Goal: Task Accomplishment & Management: Use online tool/utility

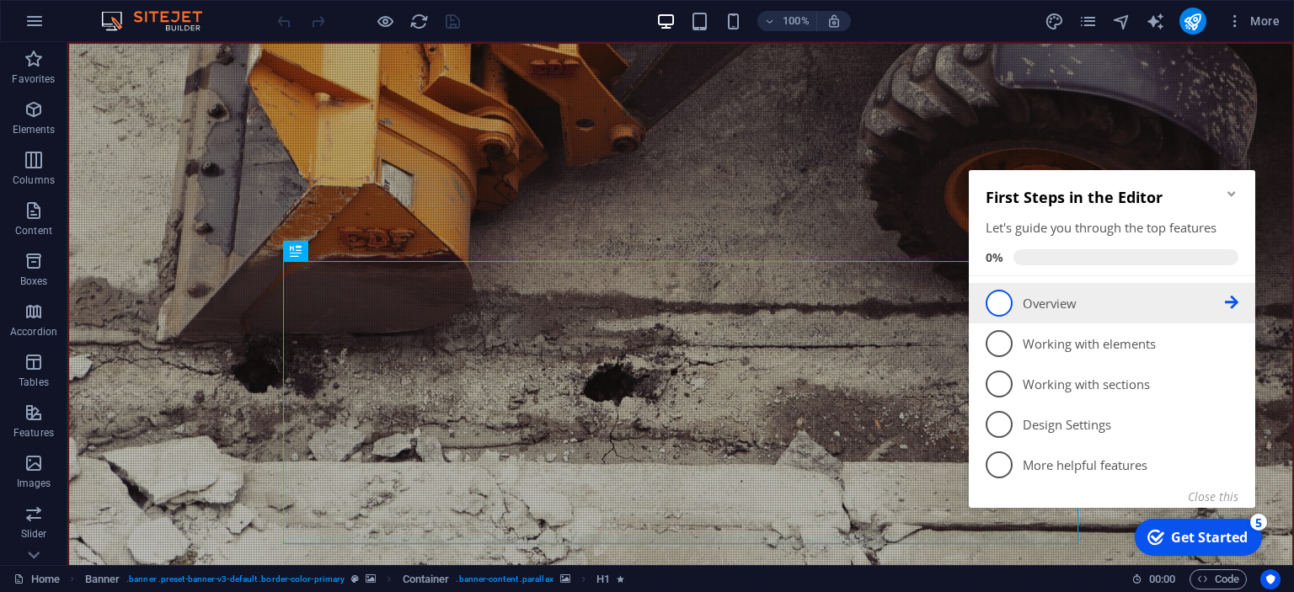
click at [1158, 296] on p "Overview - incomplete" at bounding box center [1124, 304] width 202 height 18
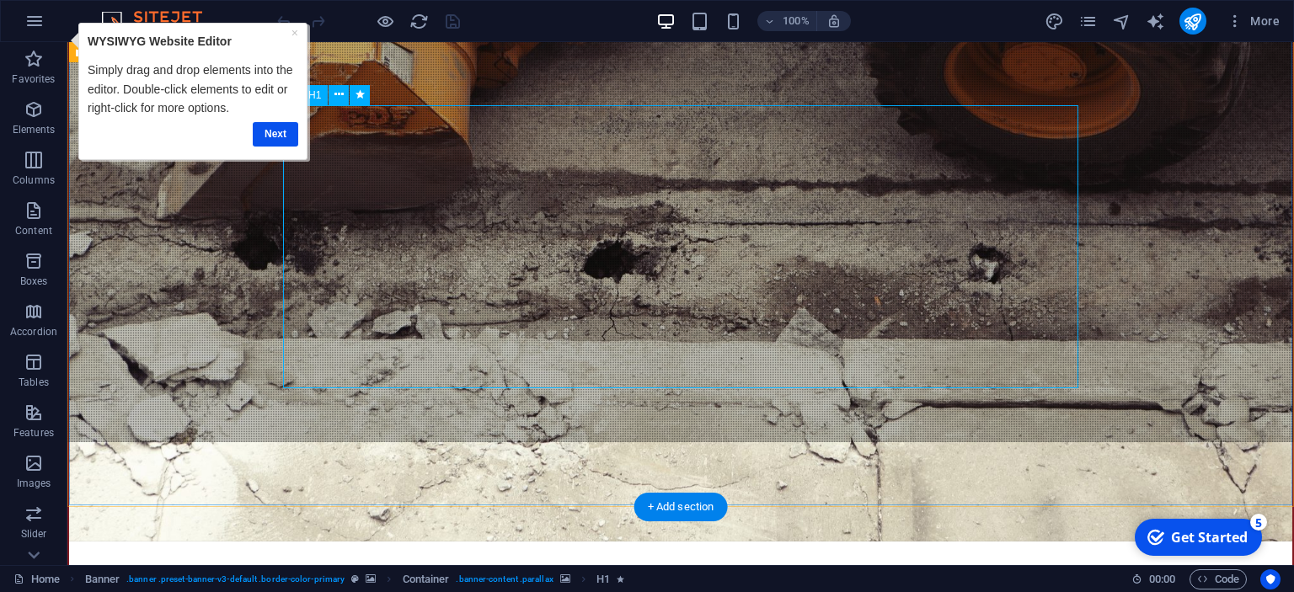
scroll to position [88, 0]
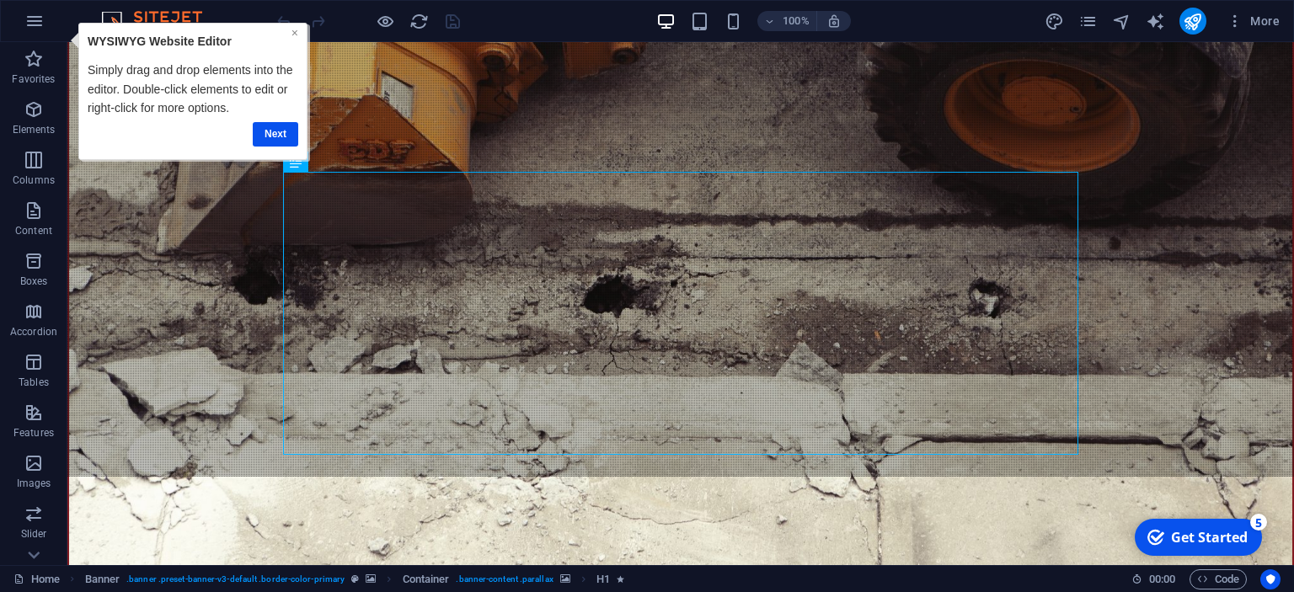
drag, startPoint x: 296, startPoint y: 33, endPoint x: 354, endPoint y: 185, distance: 162.4
click at [296, 33] on link "×" at bounding box center [295, 31] width 7 height 13
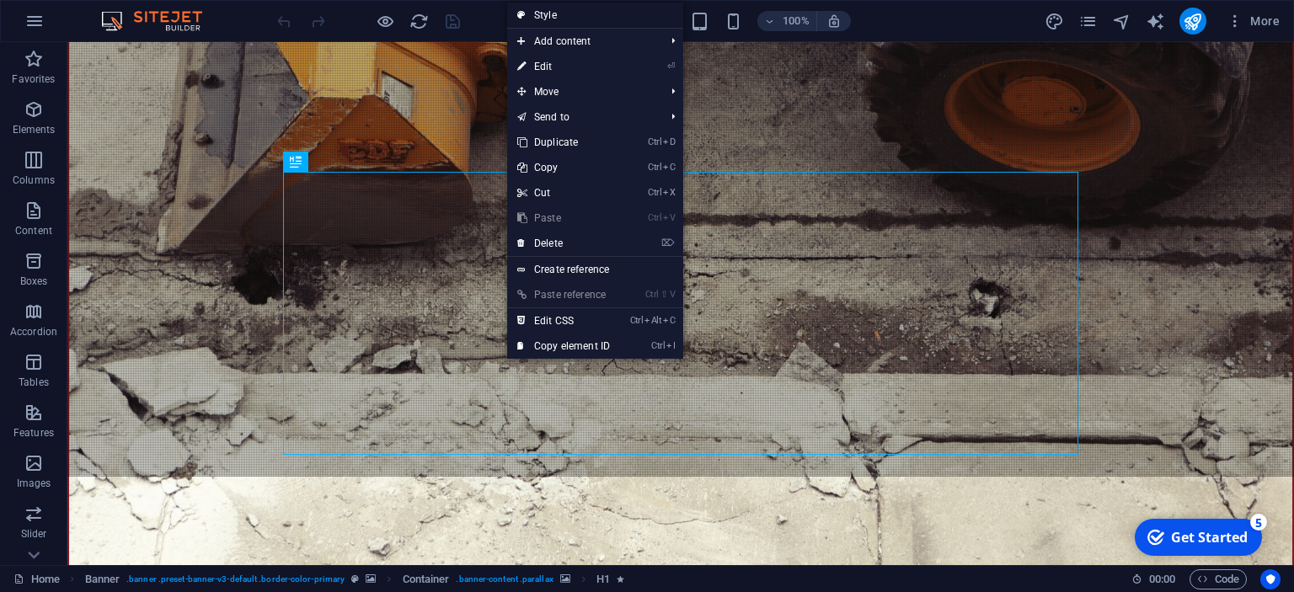
click at [602, 16] on link "Style" at bounding box center [595, 15] width 176 height 25
select select "vh"
select select "header"
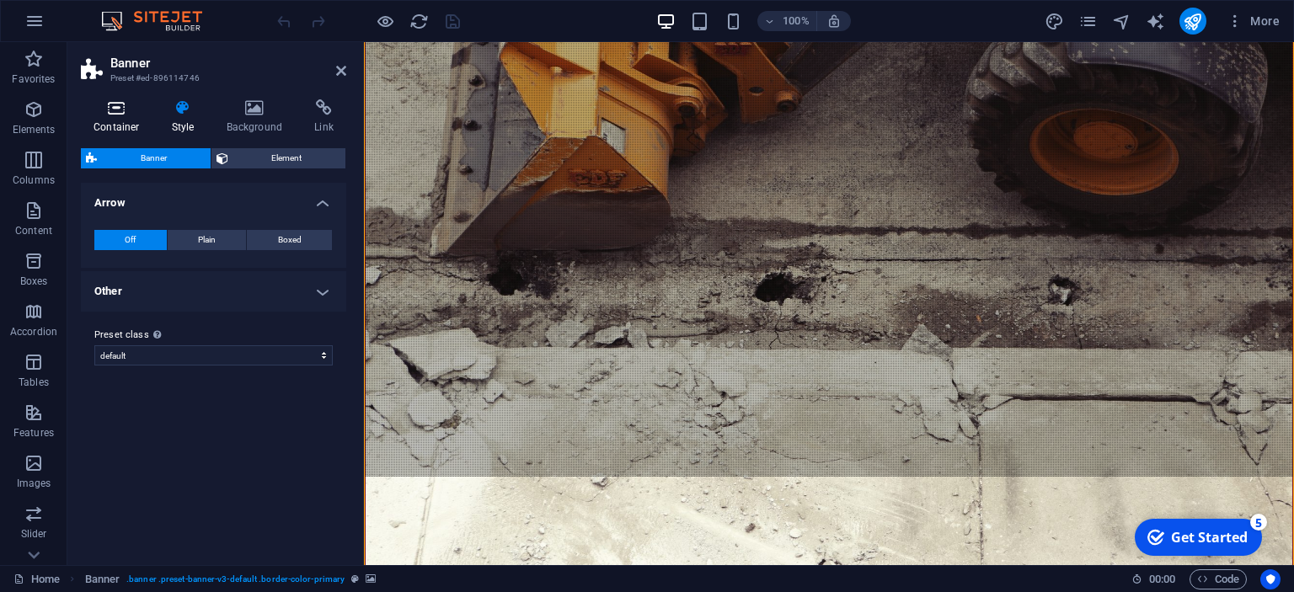
click at [120, 119] on h4 "Container" at bounding box center [120, 116] width 78 height 35
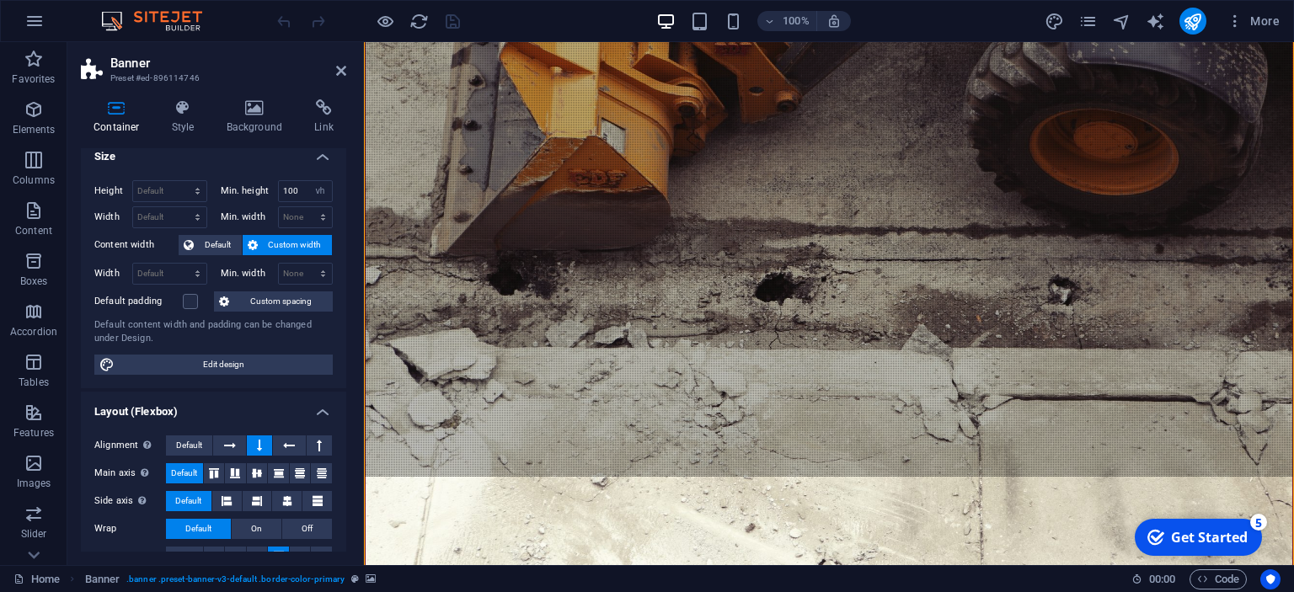
scroll to position [0, 0]
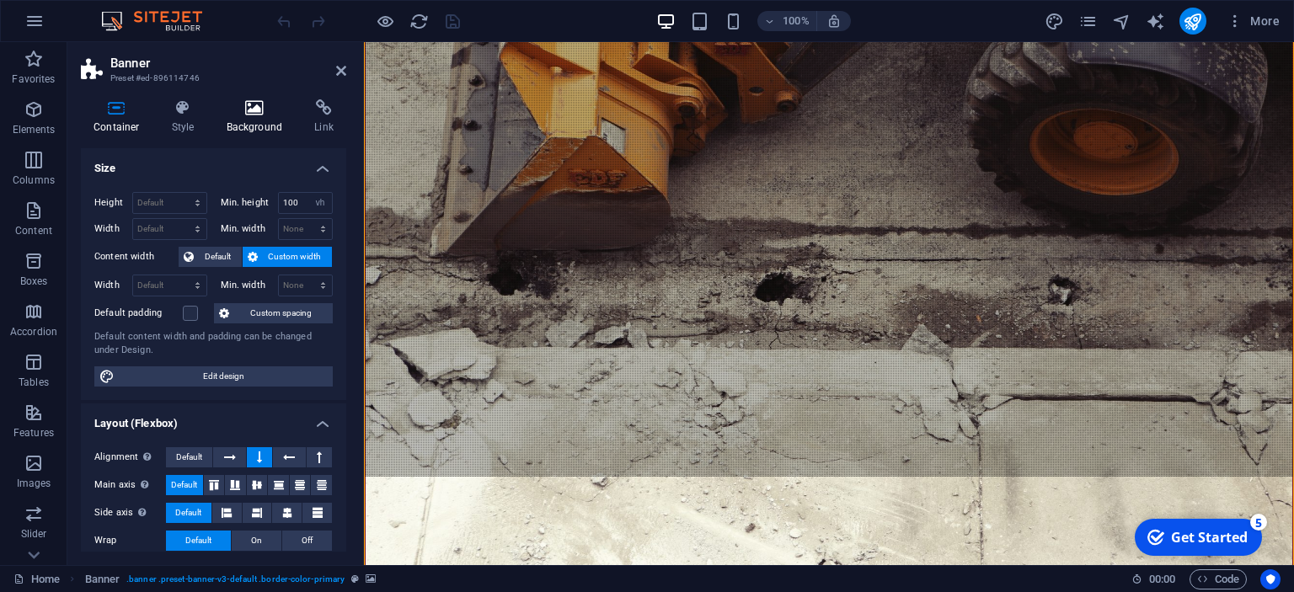
click at [264, 102] on icon at bounding box center [255, 107] width 82 height 17
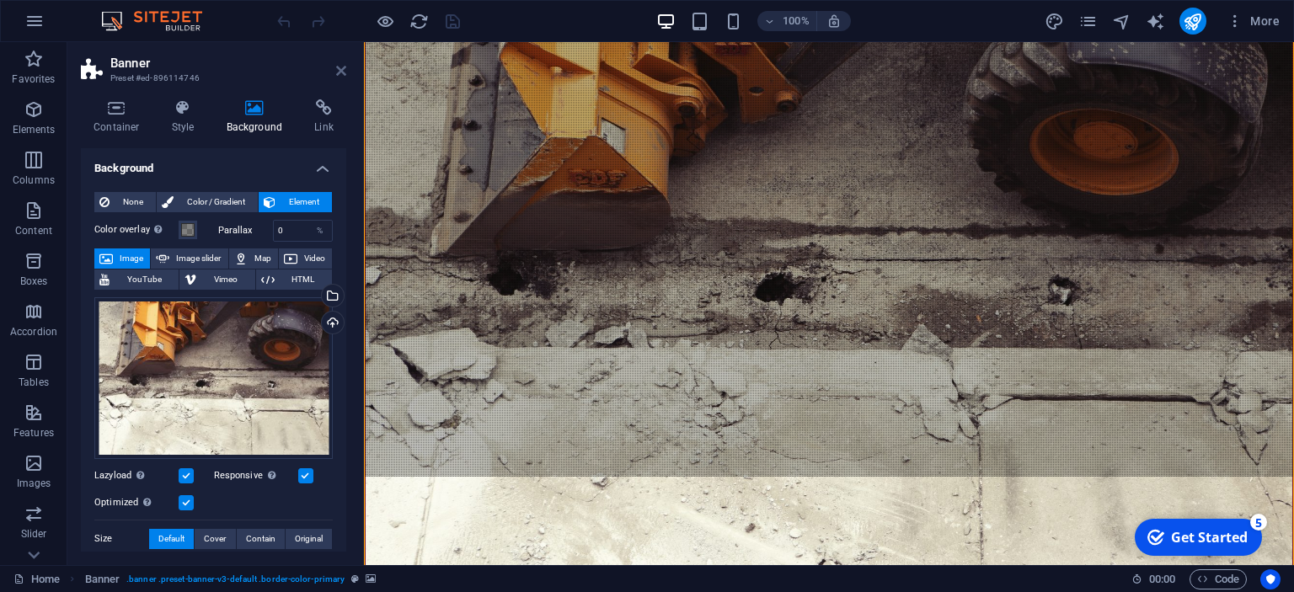
click at [339, 64] on icon at bounding box center [341, 70] width 10 height 13
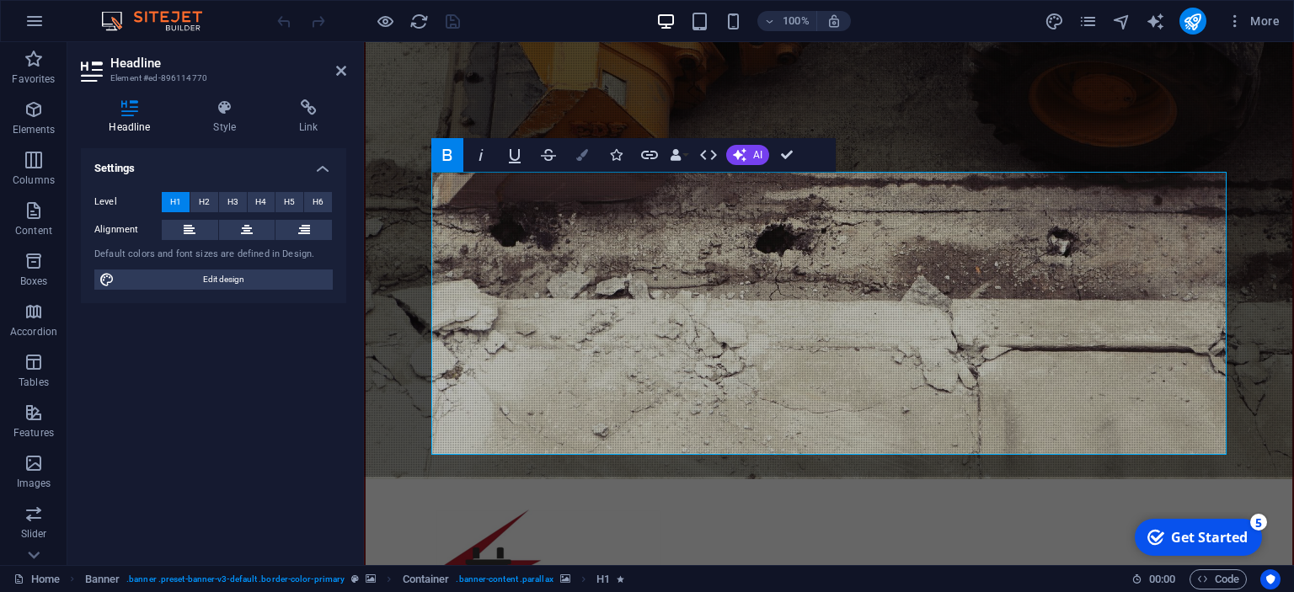
click at [584, 156] on icon "button" at bounding box center [582, 155] width 12 height 12
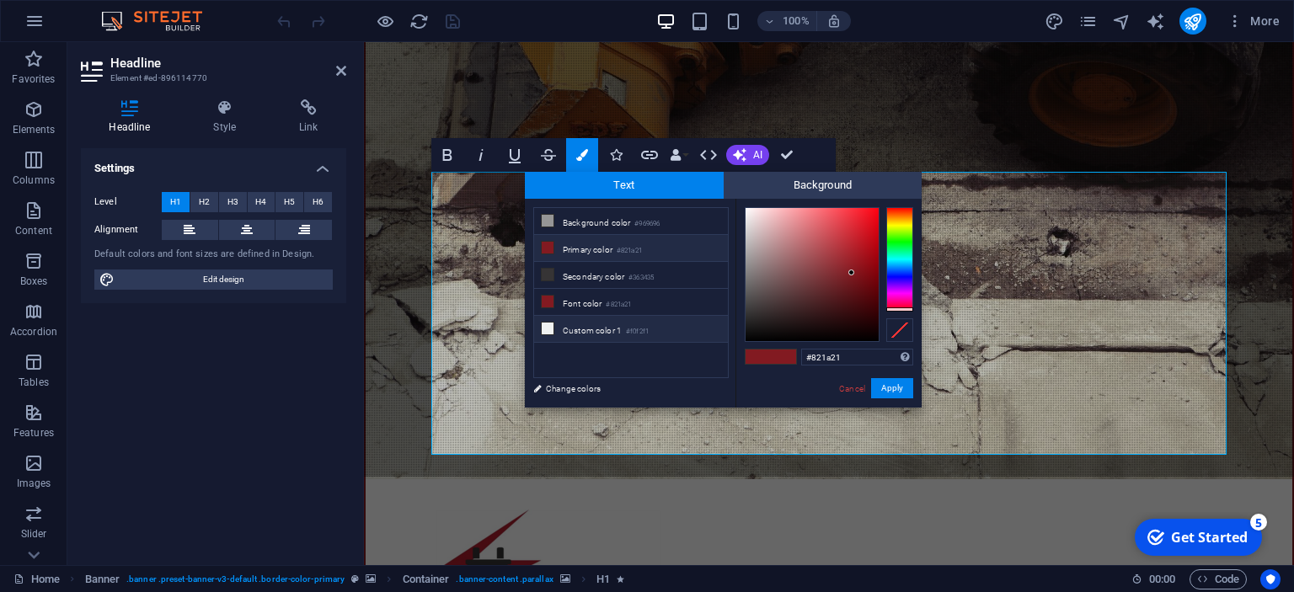
click at [585, 327] on li "Custom color 1 #f0f2f1" at bounding box center [631, 329] width 194 height 27
type input "#f0f2f1"
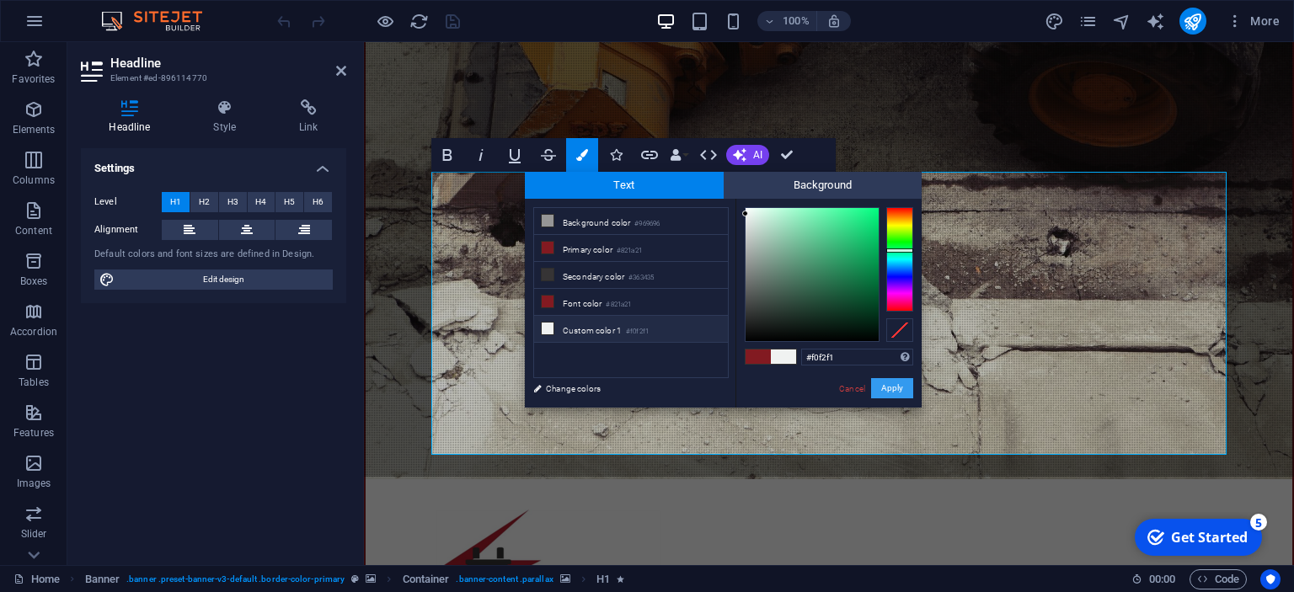
click at [901, 395] on button "Apply" at bounding box center [892, 388] width 42 height 20
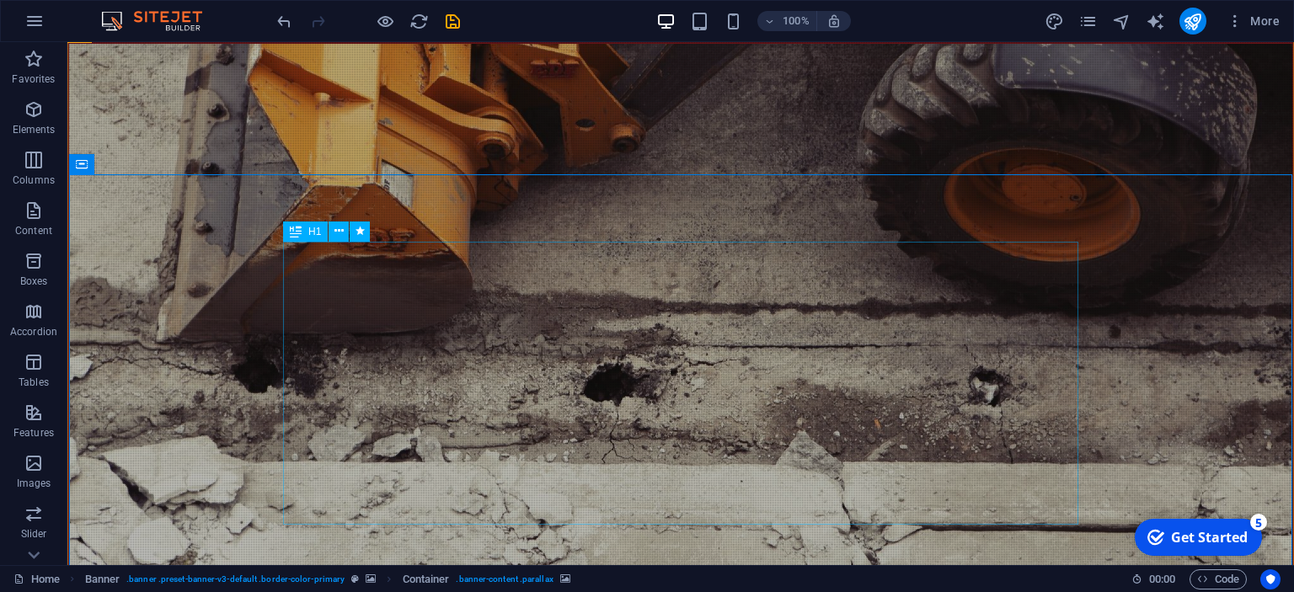
scroll to position [88, 0]
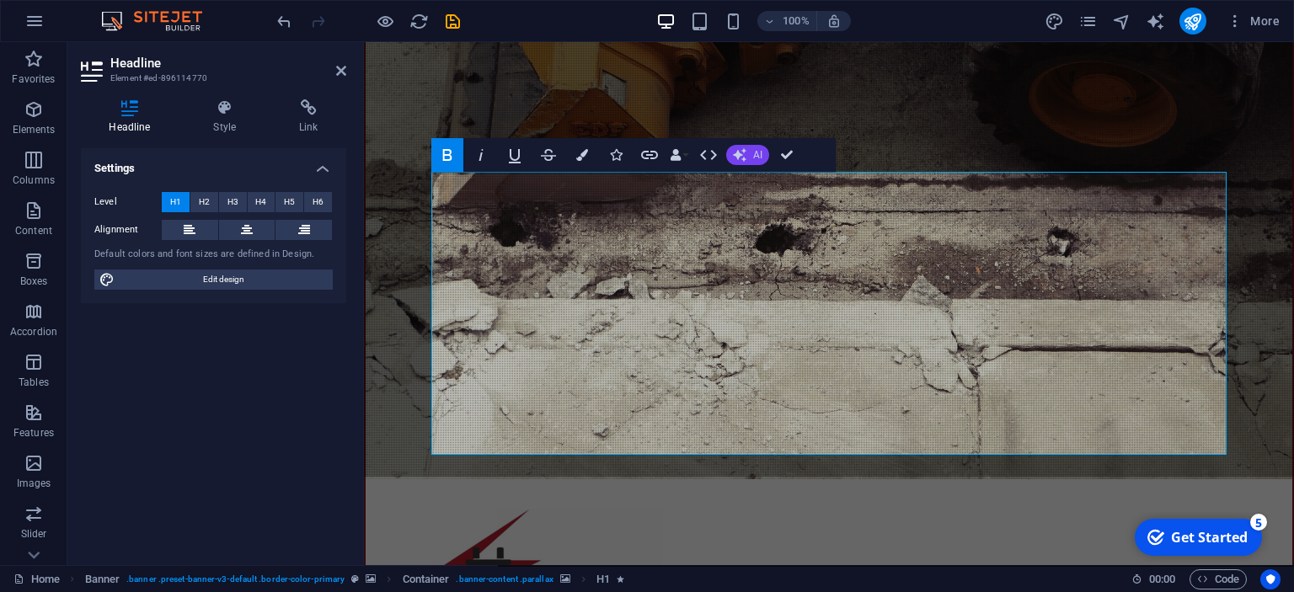
click at [756, 155] on span "AI" at bounding box center [757, 155] width 9 height 10
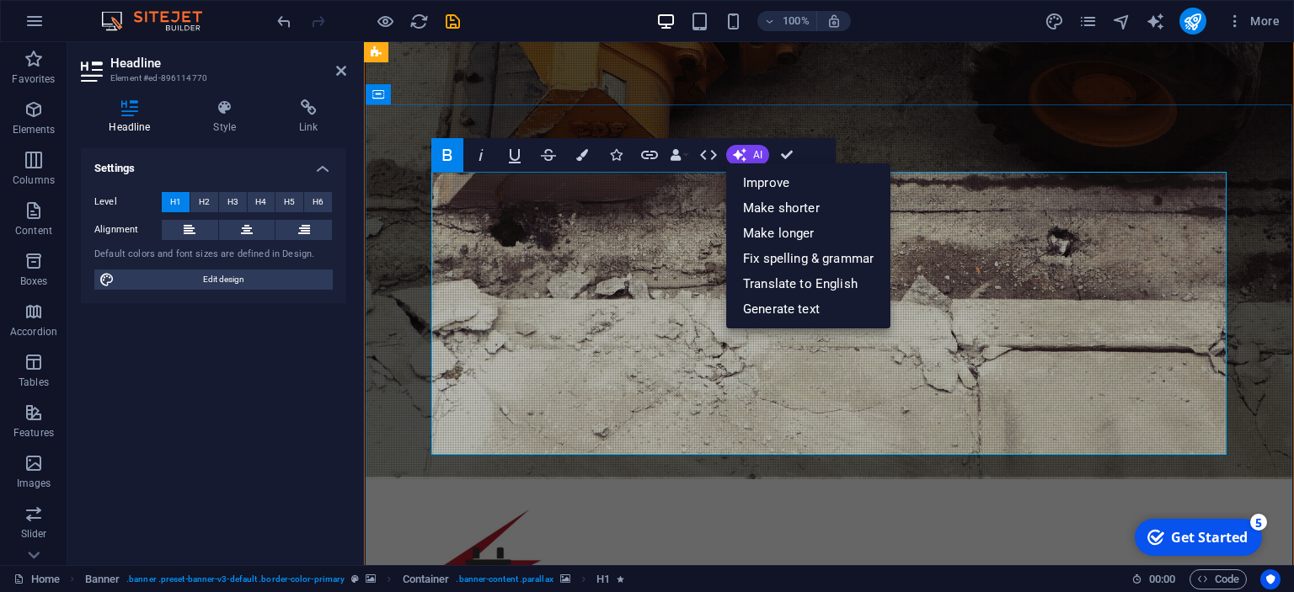
drag, startPoint x: 686, startPoint y: 226, endPoint x: 1122, endPoint y: 243, distance: 436.8
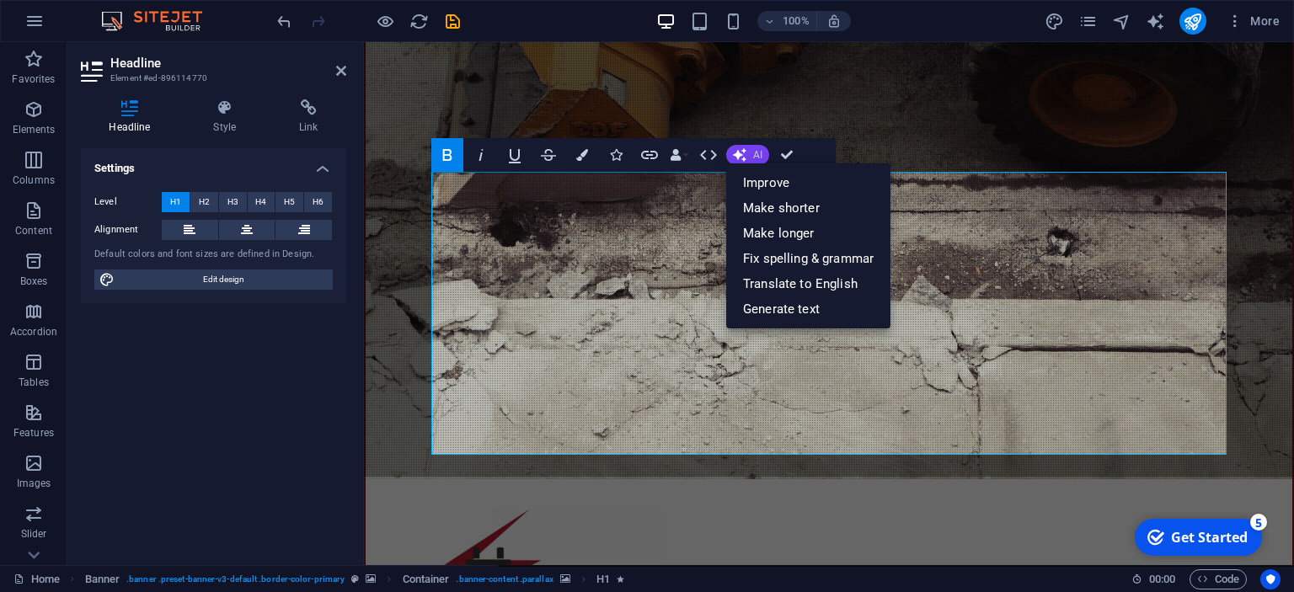
click at [743, 158] on icon "button" at bounding box center [739, 154] width 13 height 13
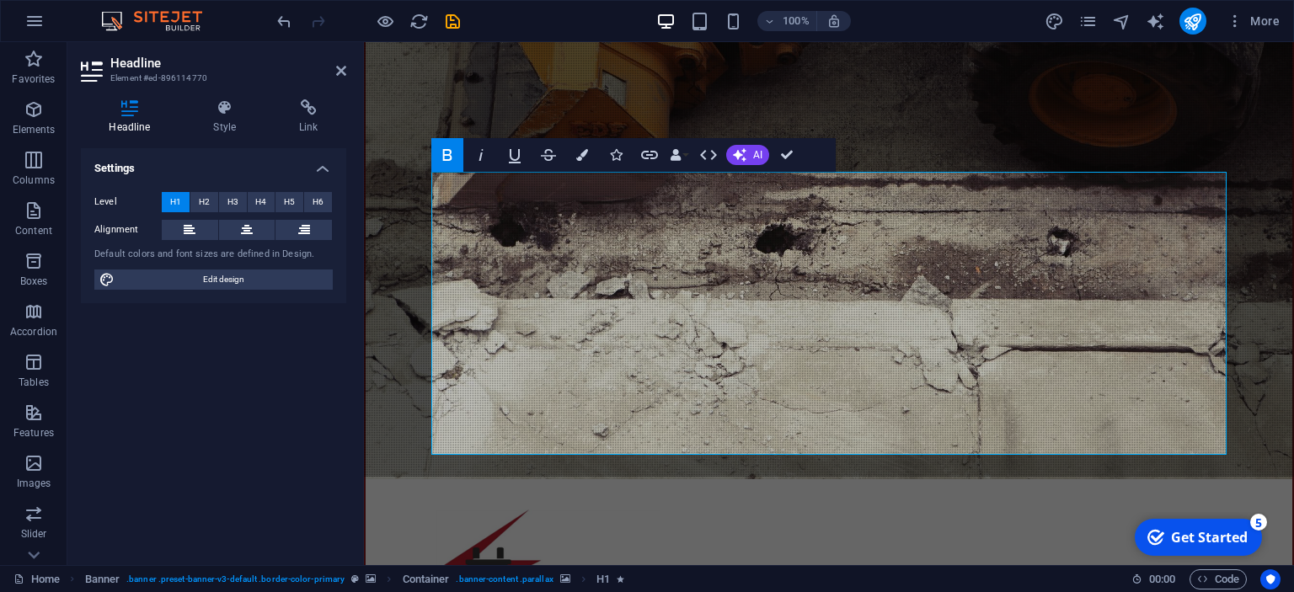
click at [452, 155] on icon "button" at bounding box center [447, 155] width 20 height 20
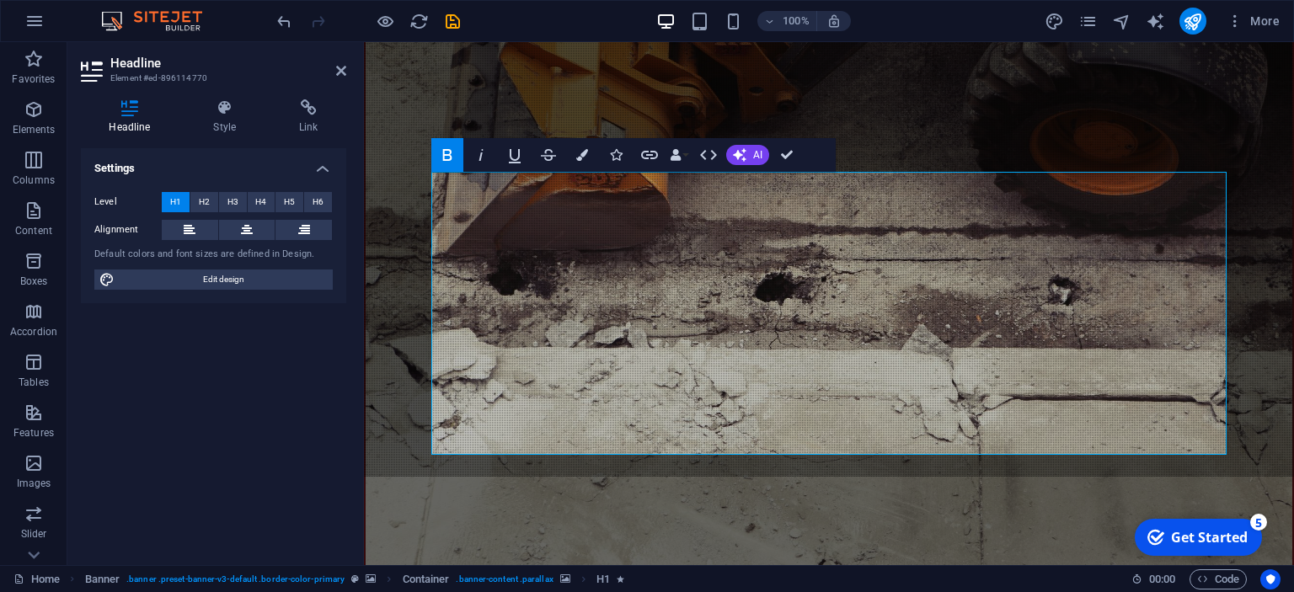
drag, startPoint x: 1124, startPoint y: 415, endPoint x: 423, endPoint y: 295, distance: 711.3
click at [224, 125] on h4 "Style" at bounding box center [228, 116] width 86 height 35
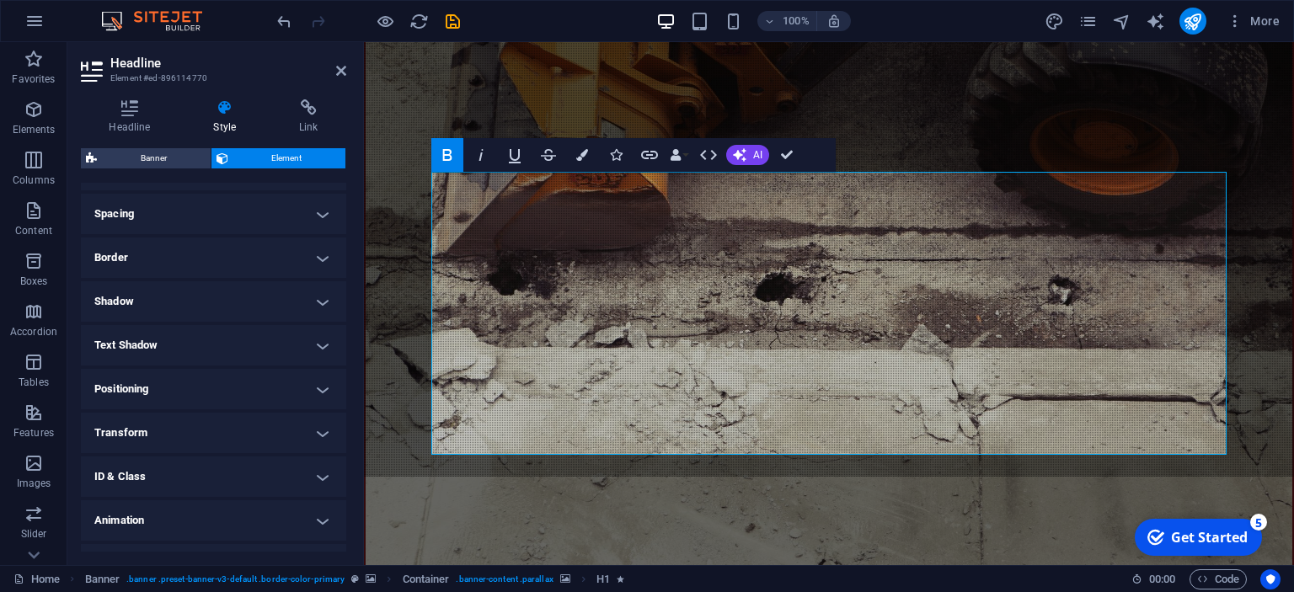
scroll to position [342, 0]
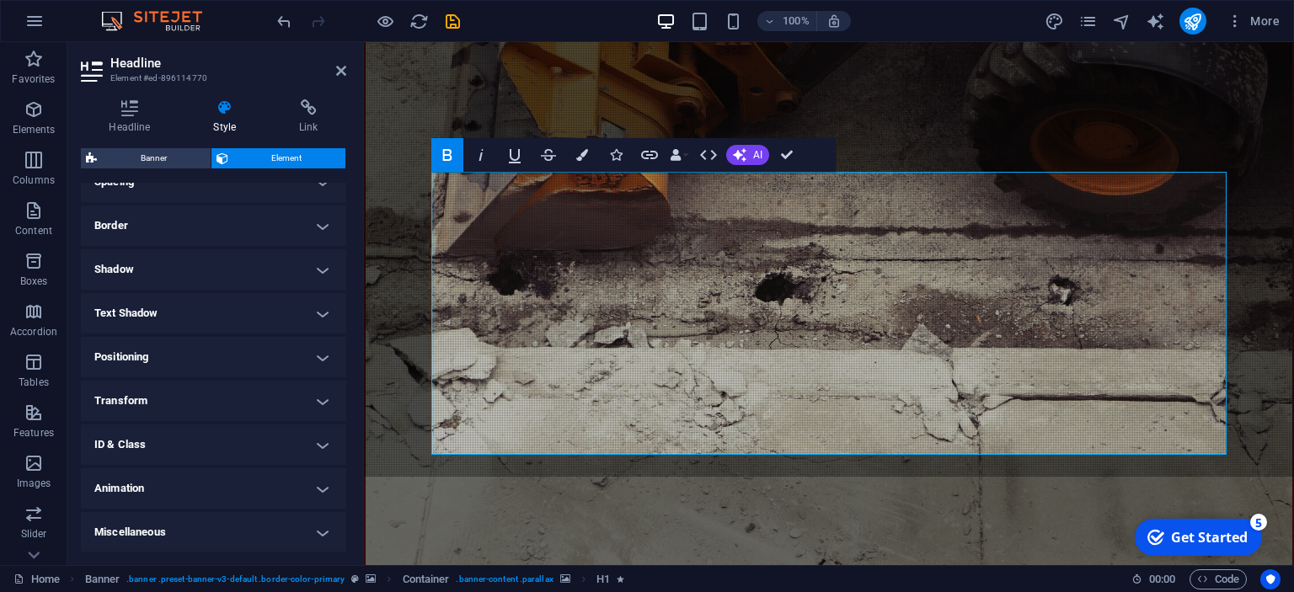
click at [323, 269] on h4 "Shadow" at bounding box center [213, 269] width 265 height 40
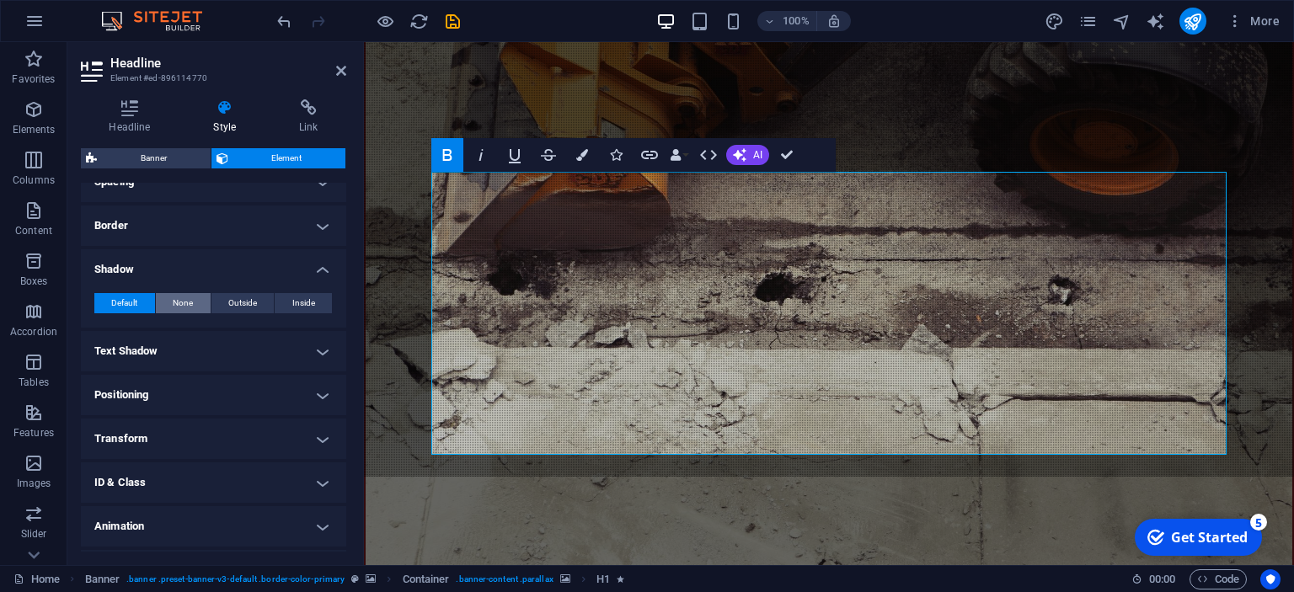
click at [184, 307] on span "None" at bounding box center [183, 303] width 20 height 20
click at [318, 227] on h4 "Border" at bounding box center [213, 226] width 265 height 40
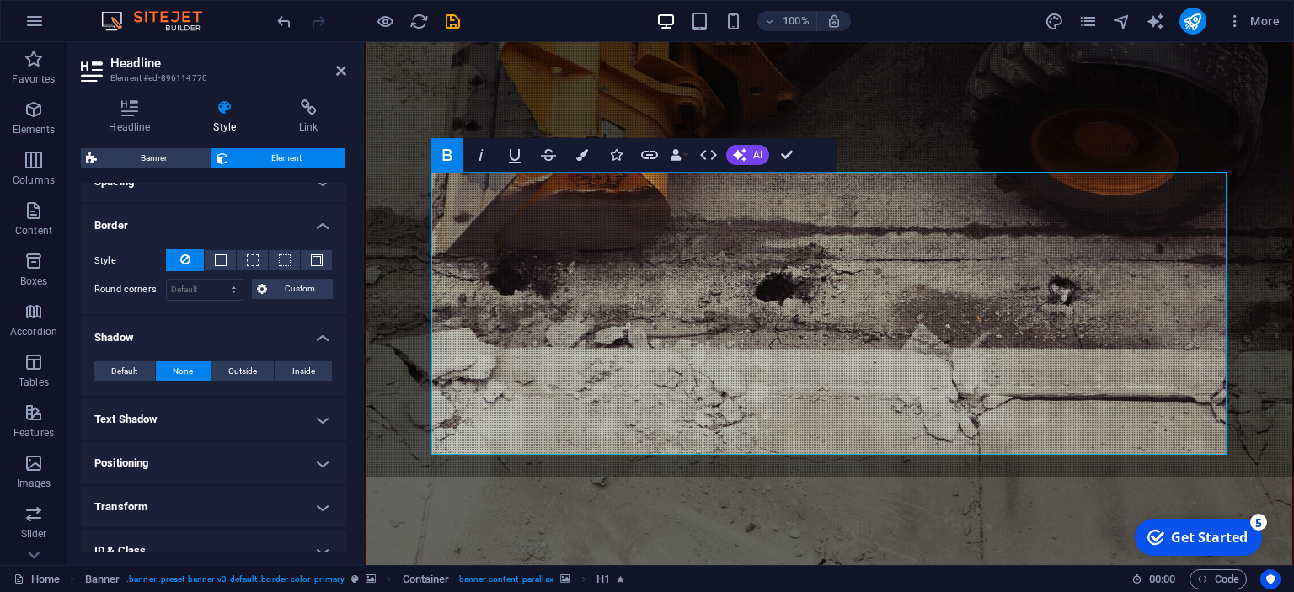
click at [320, 228] on h4 "Border" at bounding box center [213, 221] width 265 height 30
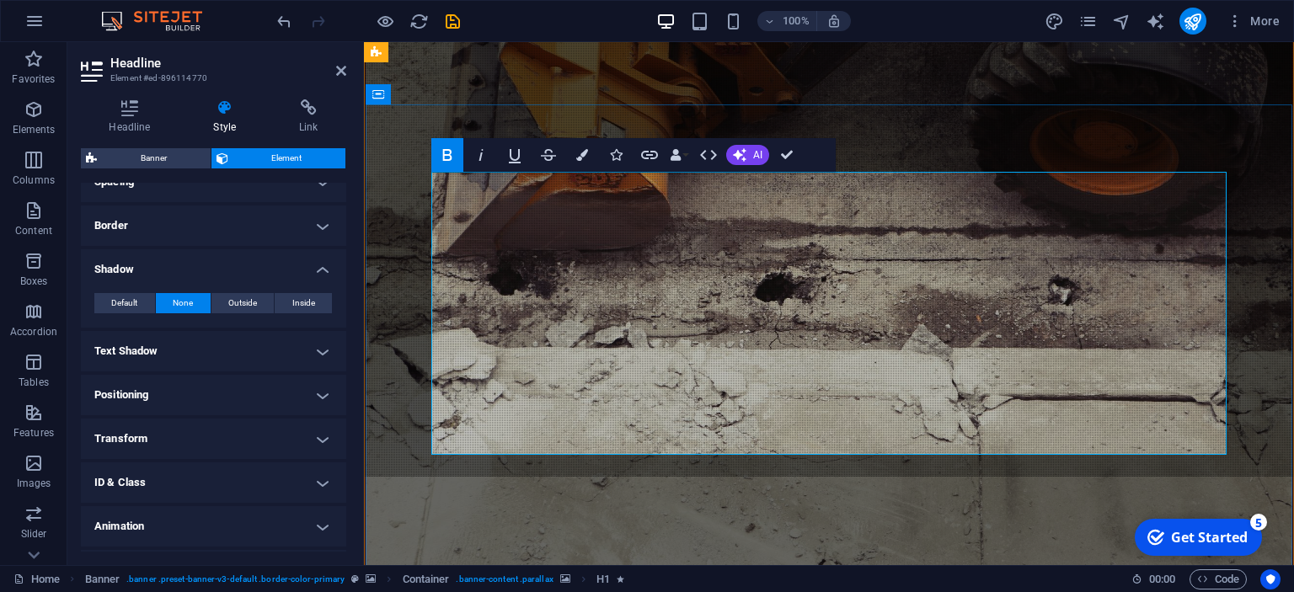
drag, startPoint x: 1120, startPoint y: 415, endPoint x: 415, endPoint y: 271, distance: 718.9
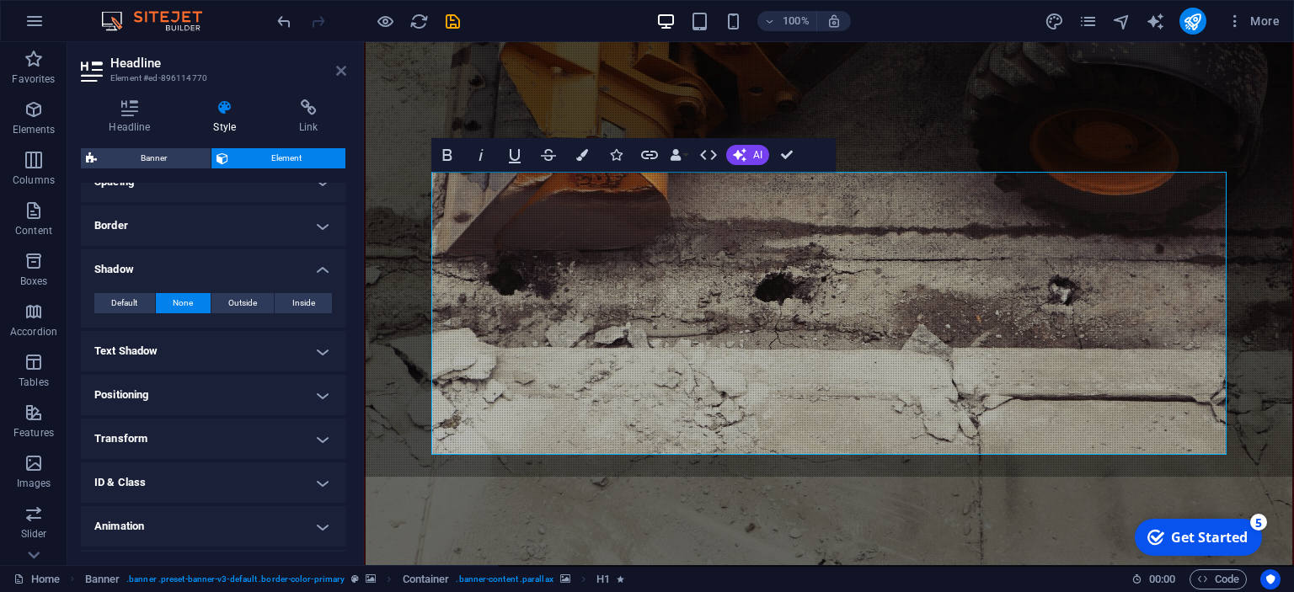
click at [338, 72] on icon at bounding box center [341, 70] width 10 height 13
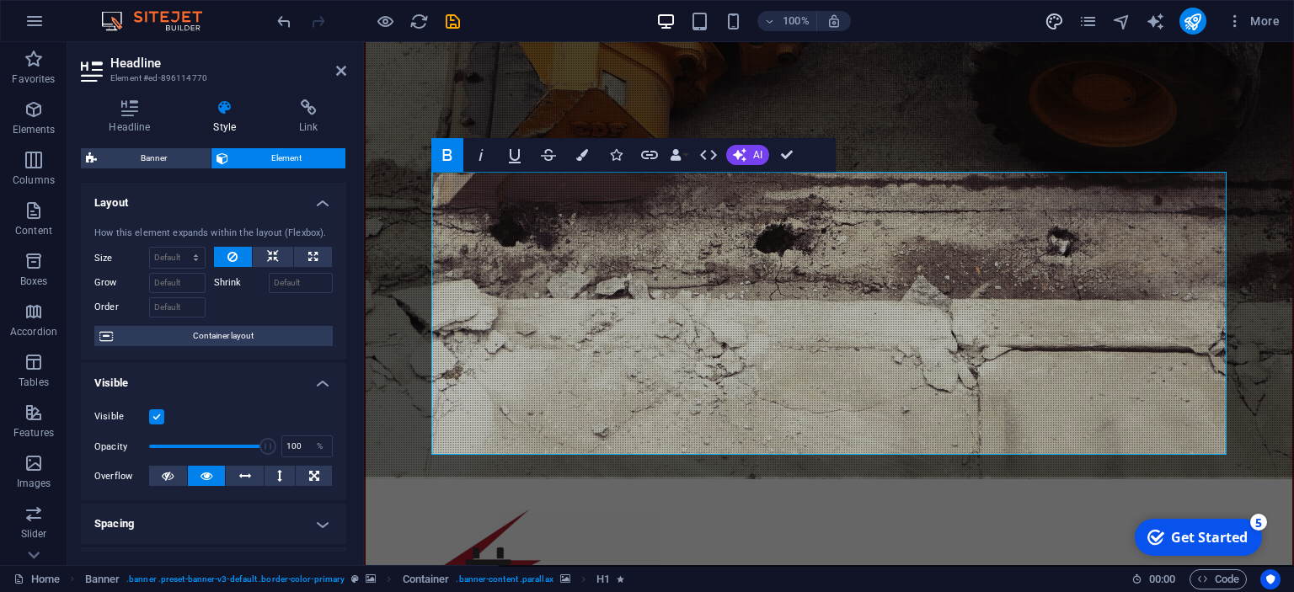
click at [1053, 19] on icon "design" at bounding box center [1054, 21] width 19 height 19
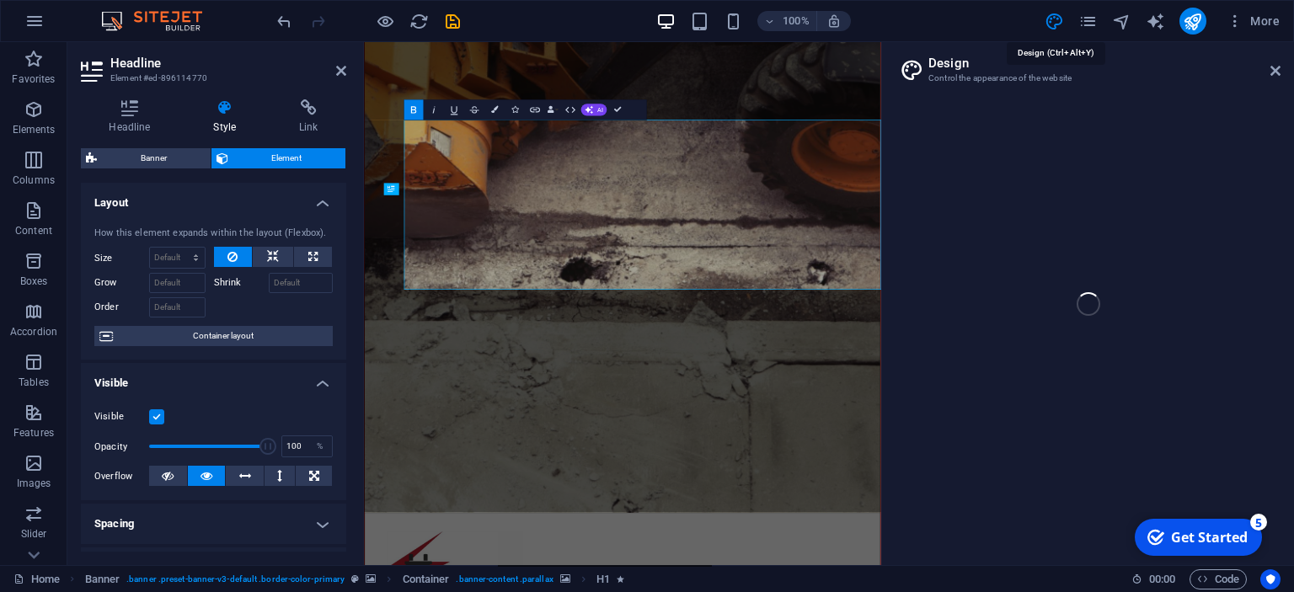
select select "px"
select select "300"
select select "px"
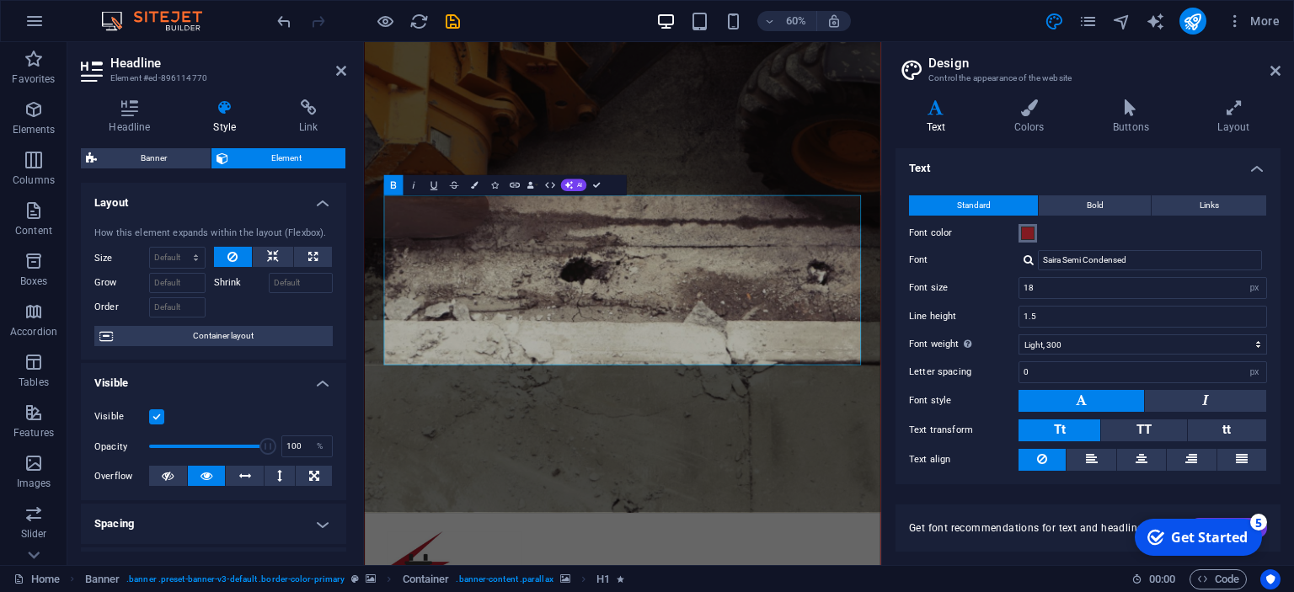
click at [1030, 235] on span at bounding box center [1027, 233] width 13 height 13
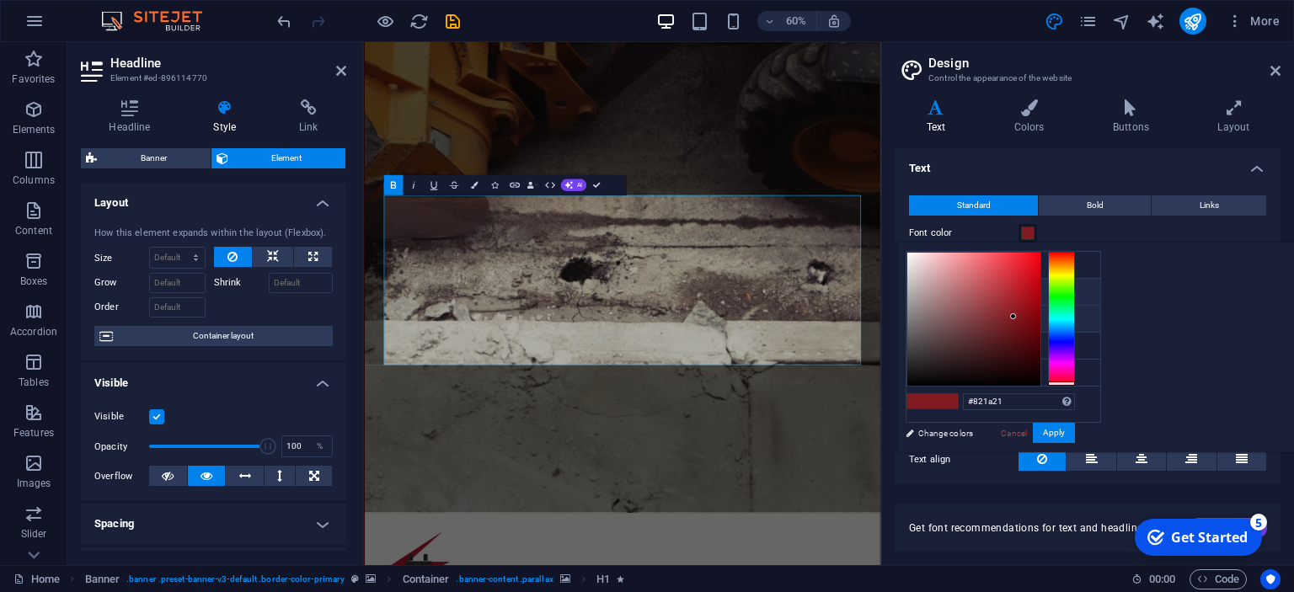
click at [944, 315] on li "Secondary color #363435" at bounding box center [1004, 319] width 194 height 27
type input "#363435"
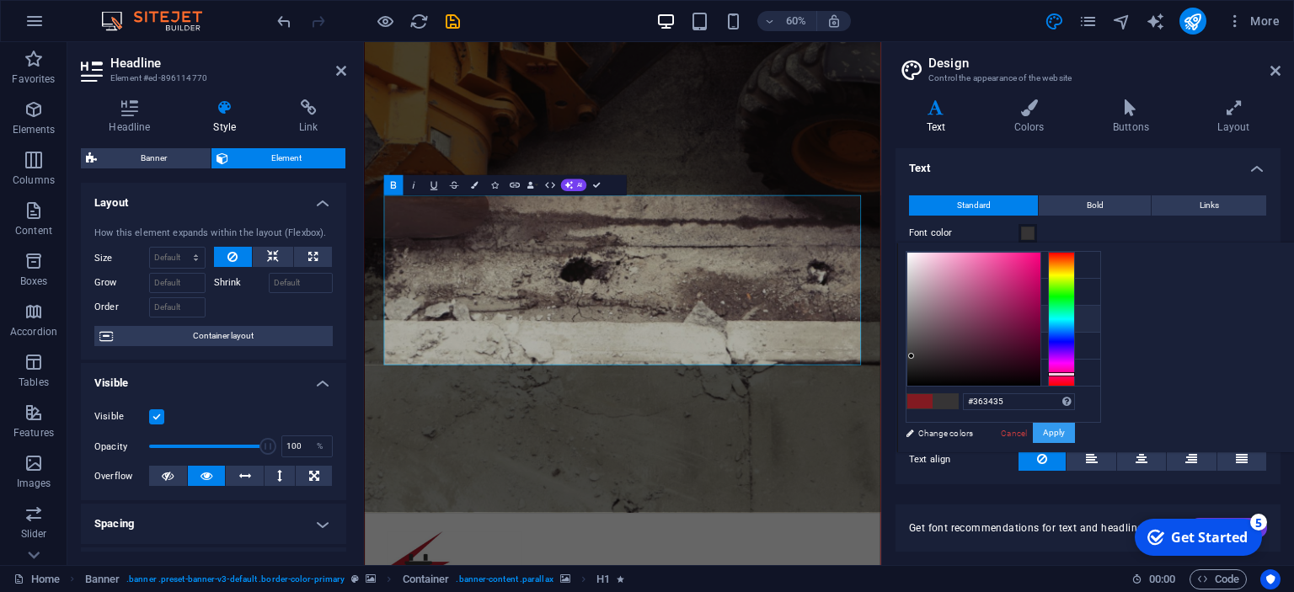
click at [1075, 431] on button "Apply" at bounding box center [1054, 433] width 42 height 20
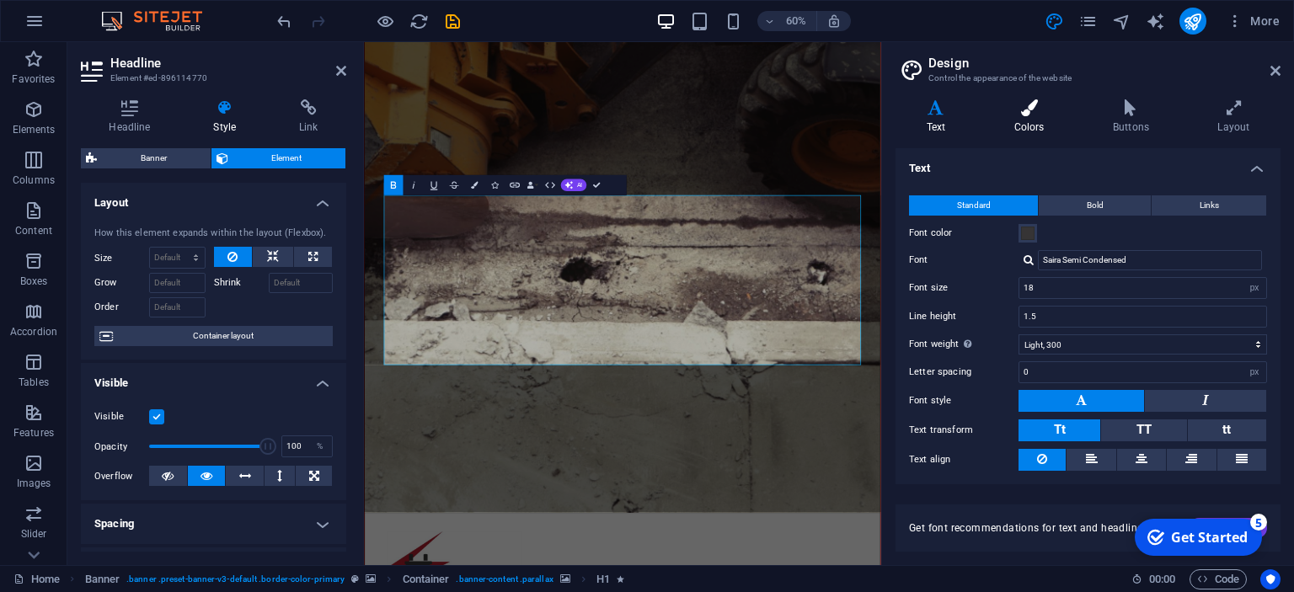
click at [1022, 110] on icon at bounding box center [1029, 107] width 92 height 17
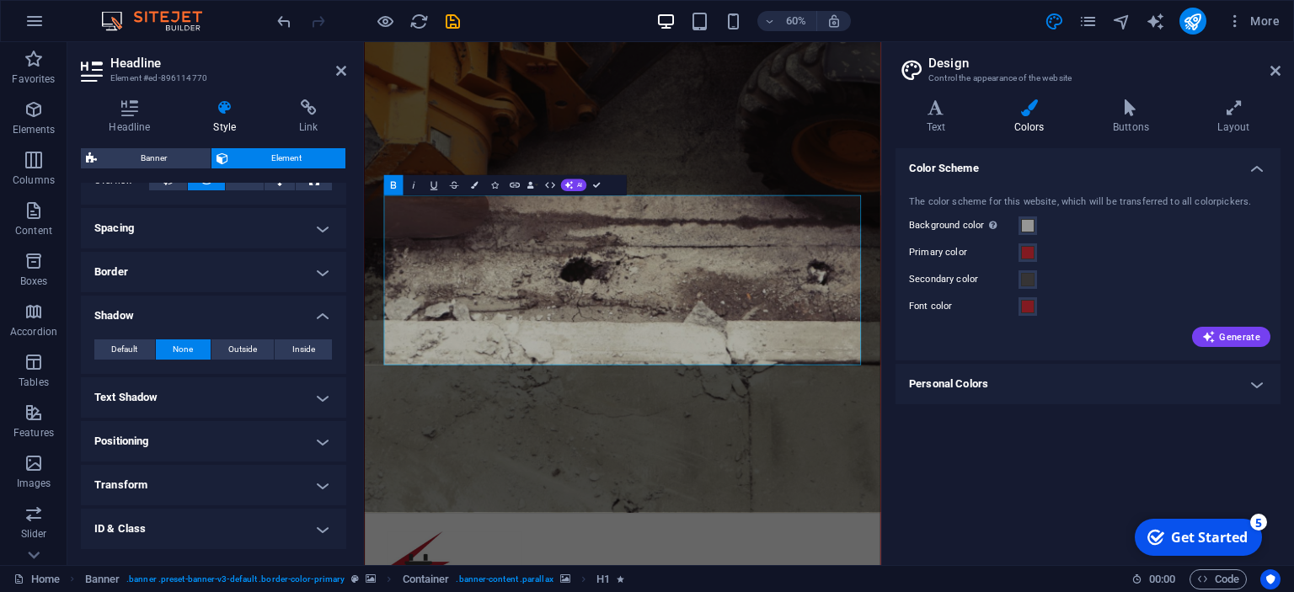
scroll to position [380, 0]
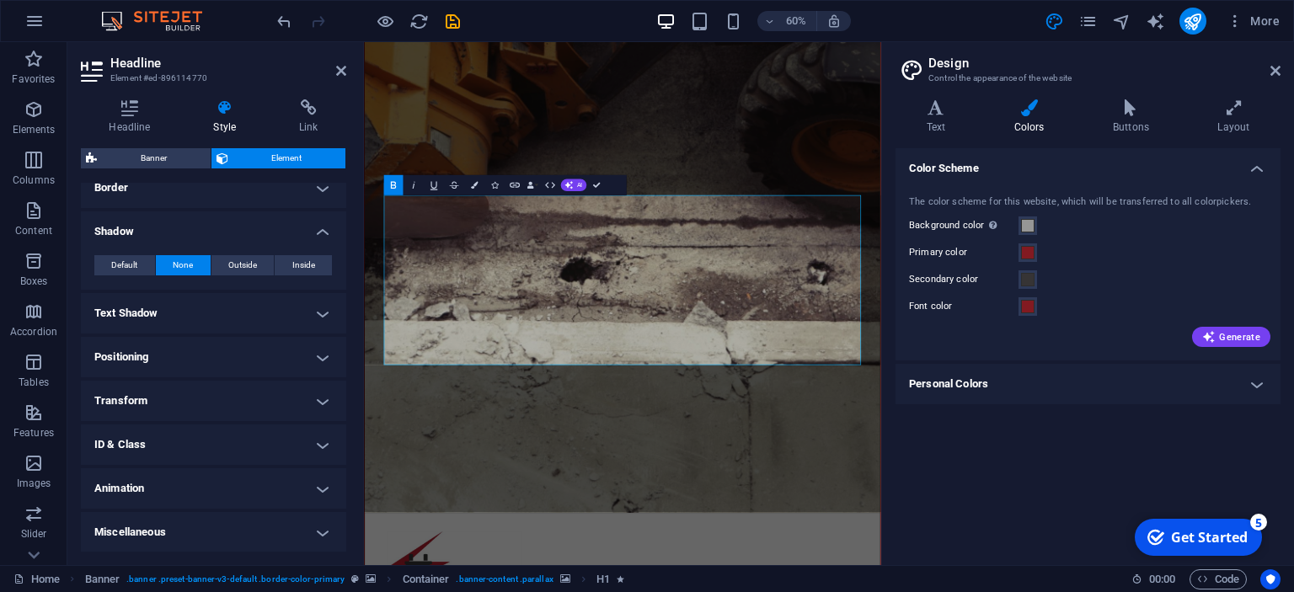
click at [321, 308] on h4 "Text Shadow" at bounding box center [213, 313] width 265 height 40
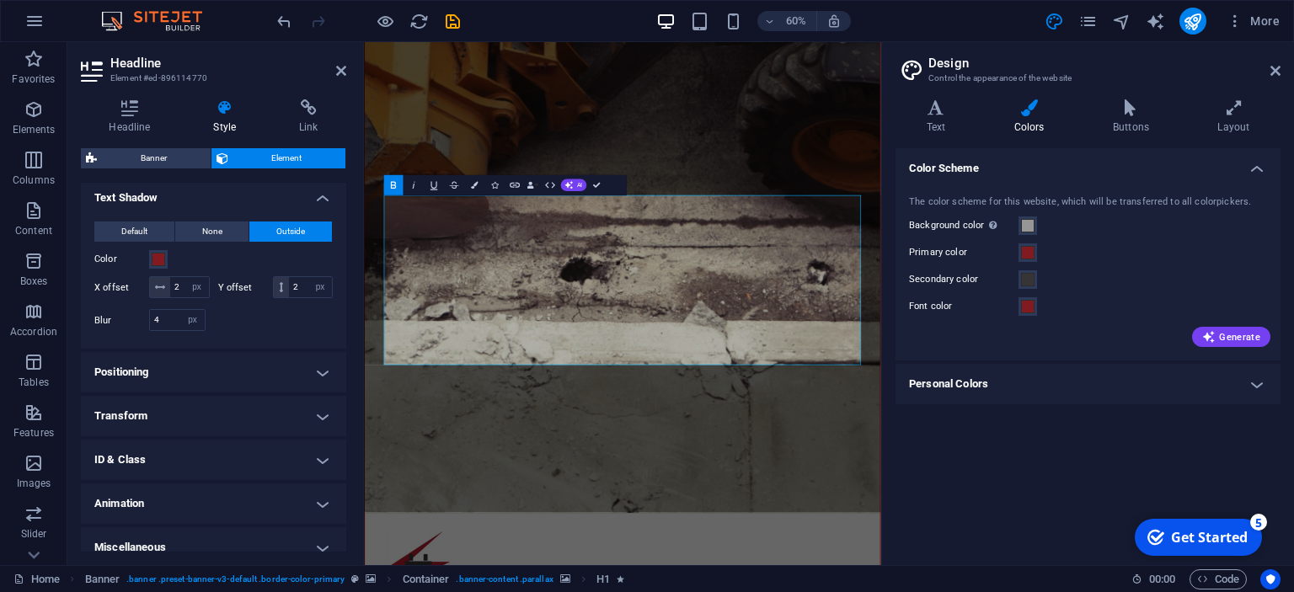
scroll to position [510, 0]
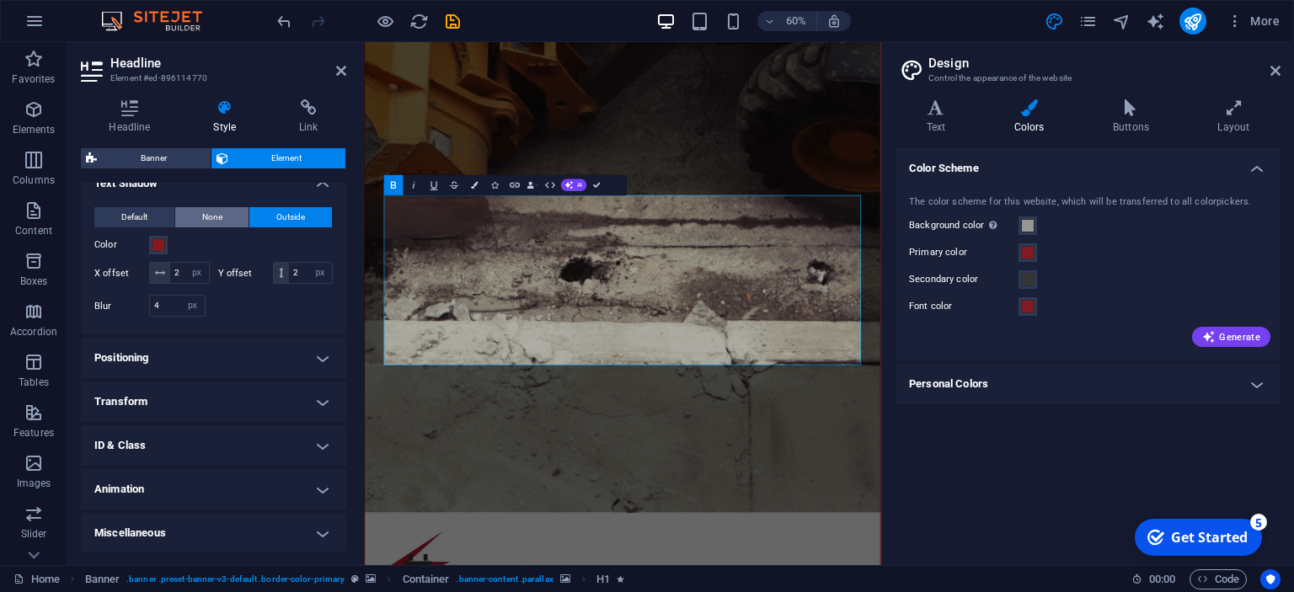
click at [231, 214] on button "None" at bounding box center [212, 217] width 74 height 20
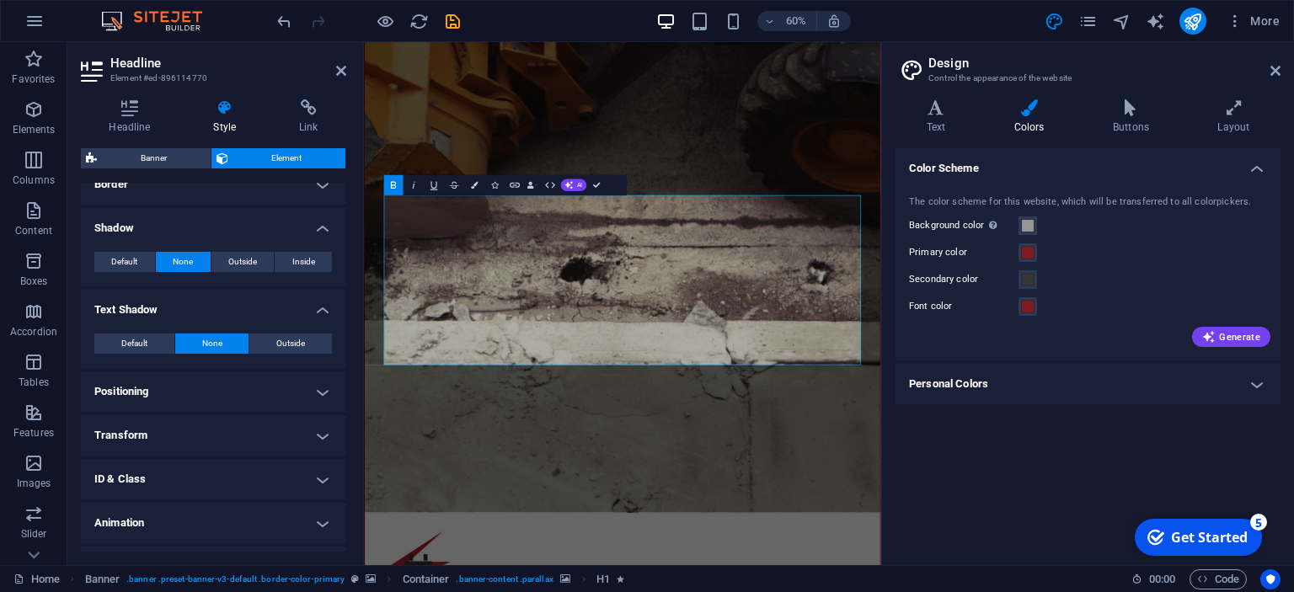
scroll to position [418, 0]
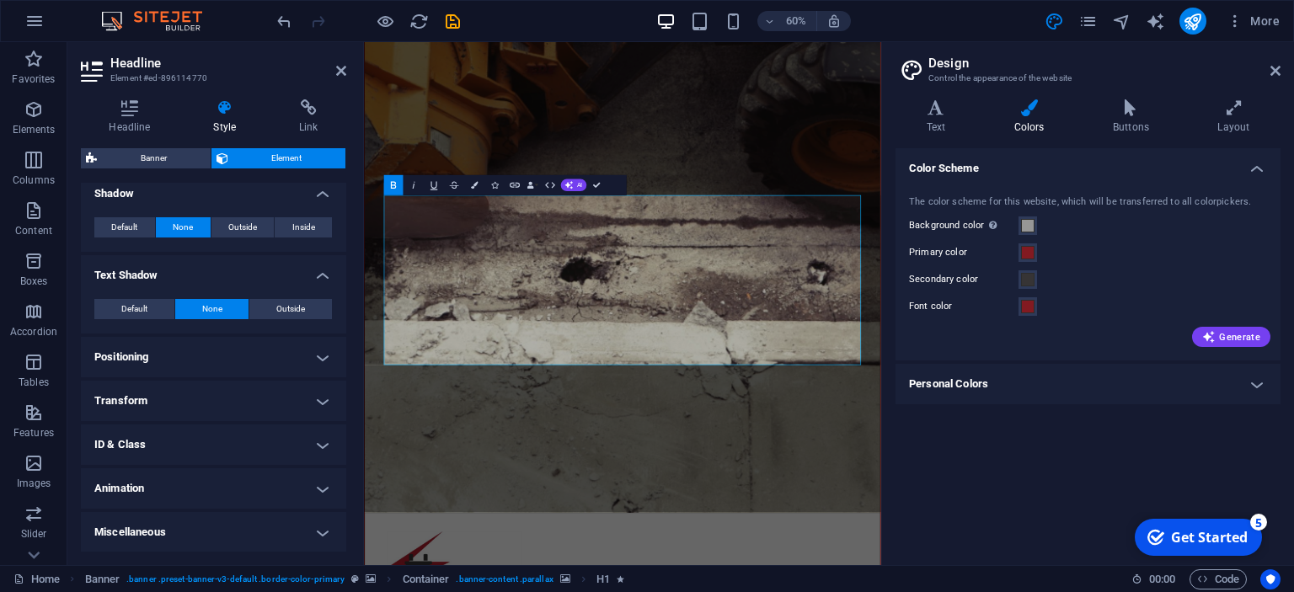
click at [320, 274] on h4 "Text Shadow" at bounding box center [213, 270] width 265 height 30
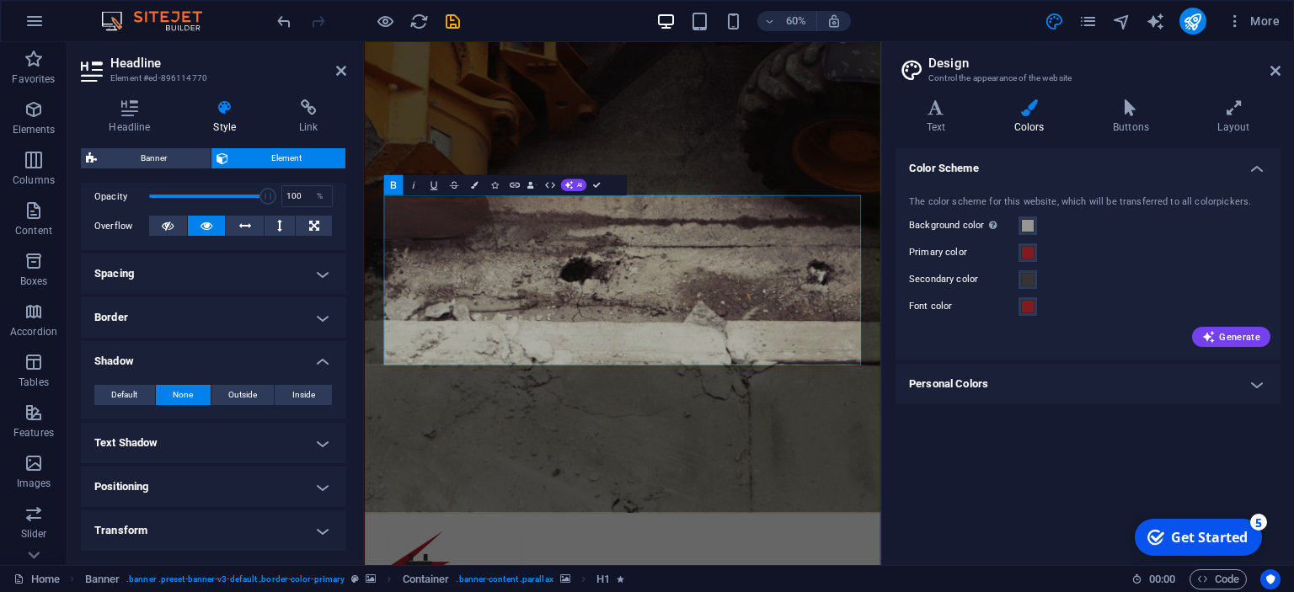
scroll to position [380, 0]
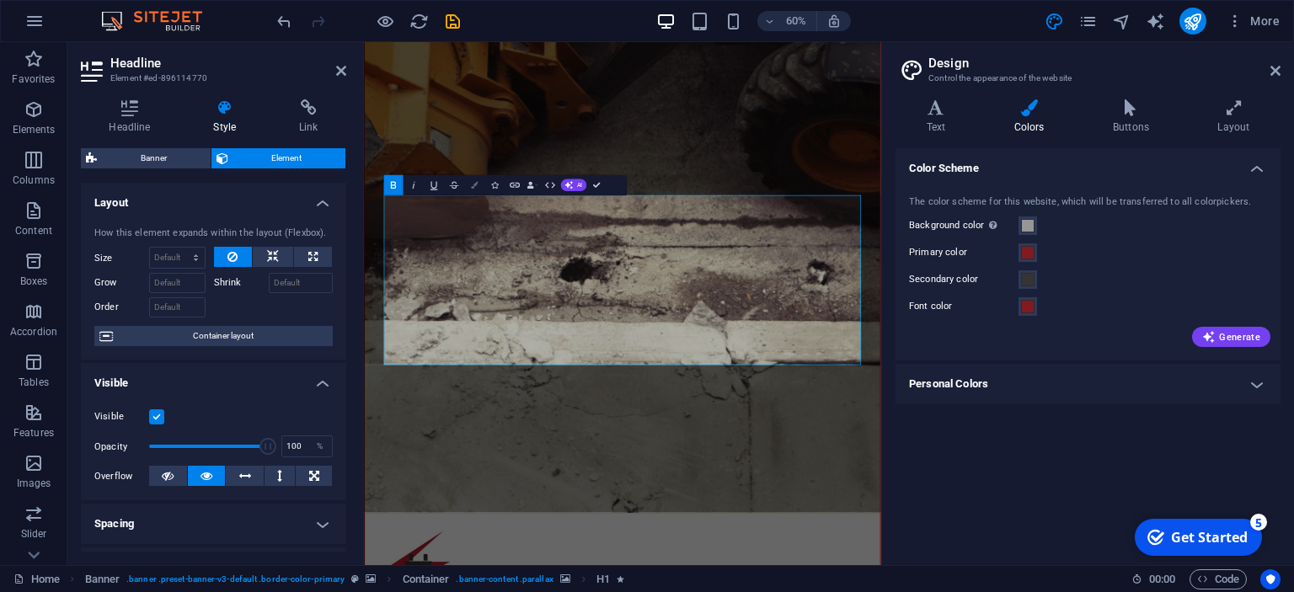
click at [477, 184] on icon "button" at bounding box center [474, 185] width 7 height 7
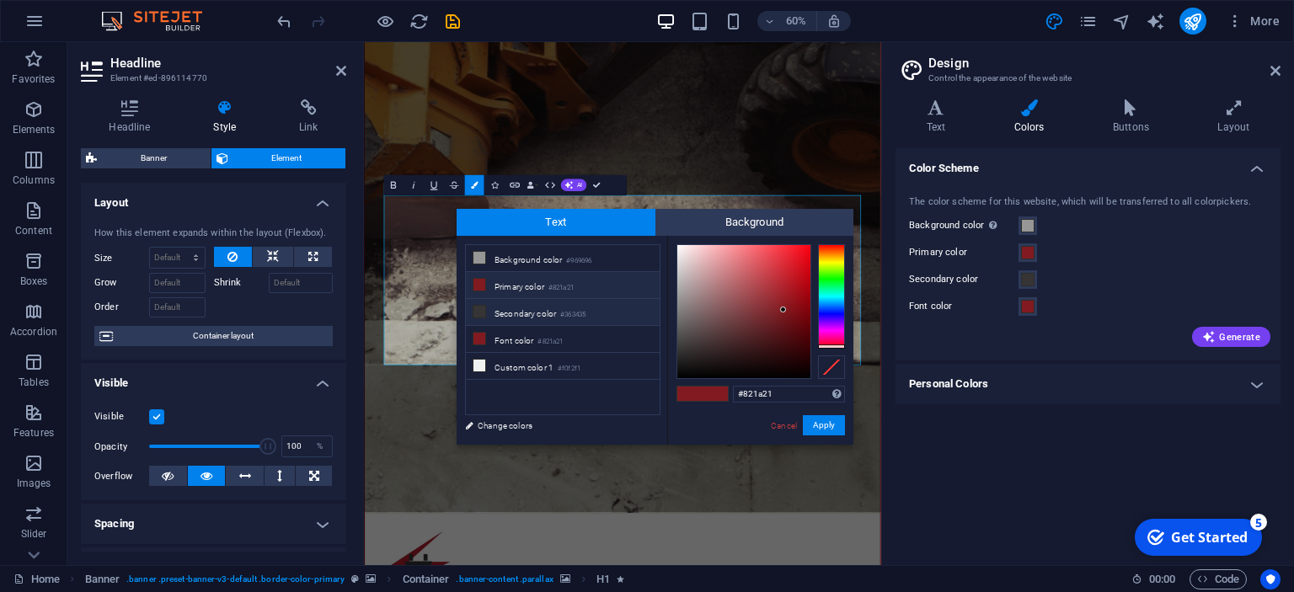
click at [518, 317] on li "Secondary color #363435" at bounding box center [563, 312] width 194 height 27
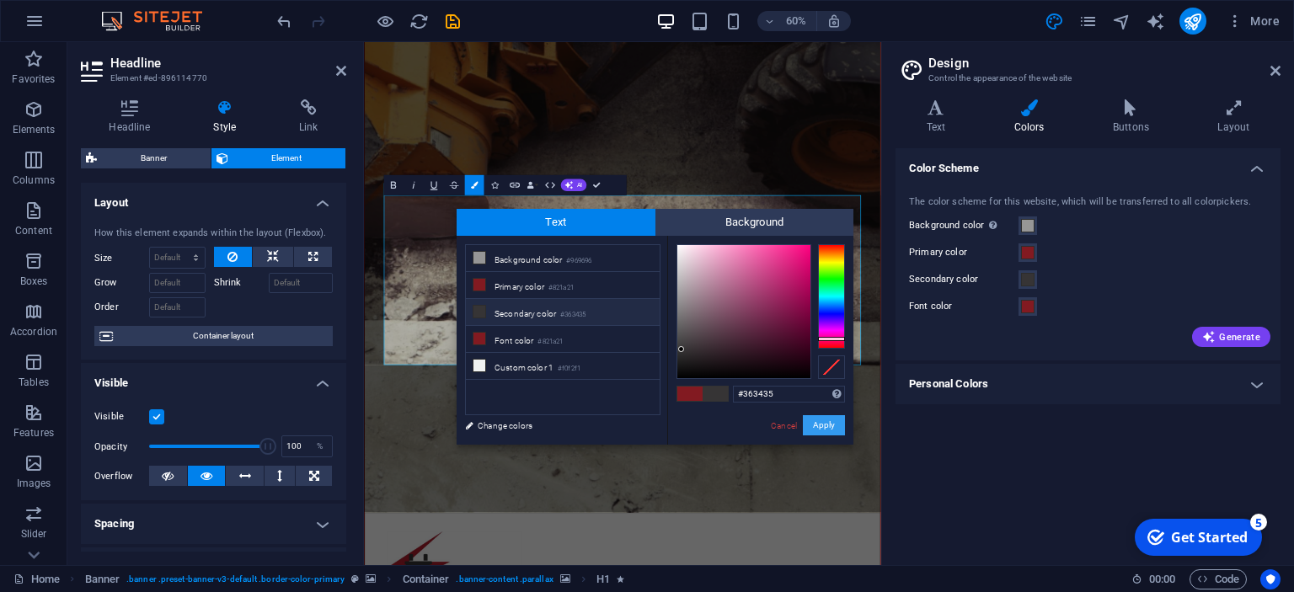
click at [830, 426] on button "Apply" at bounding box center [824, 425] width 42 height 20
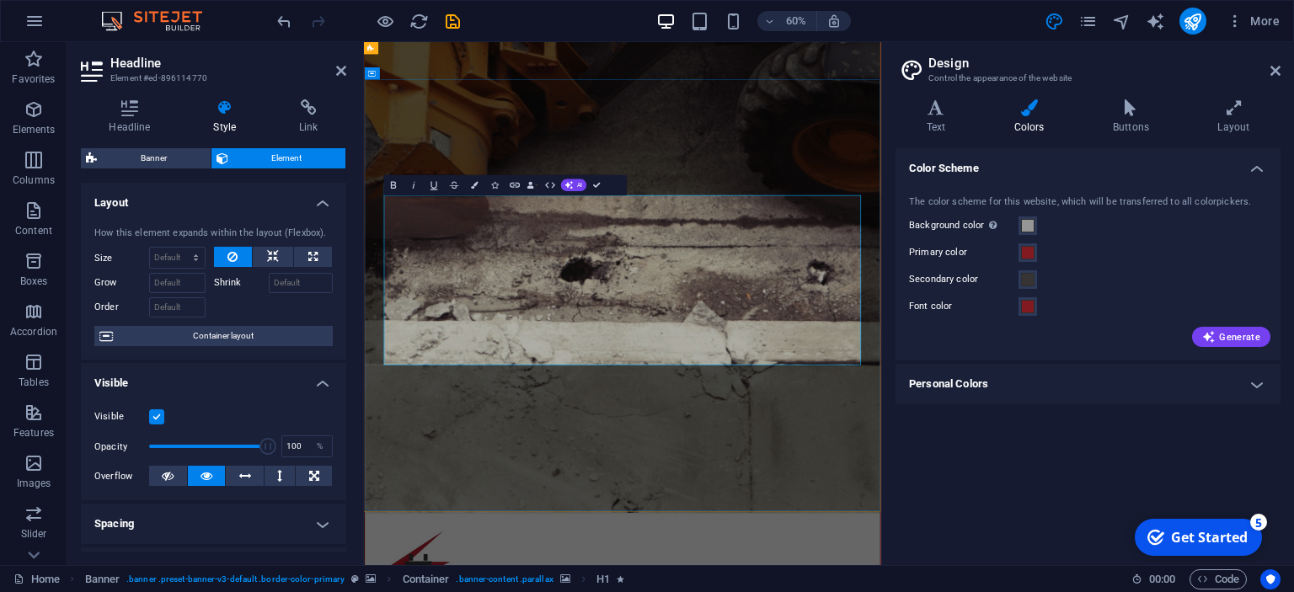
click at [396, 186] on icon "button" at bounding box center [393, 185] width 5 height 7
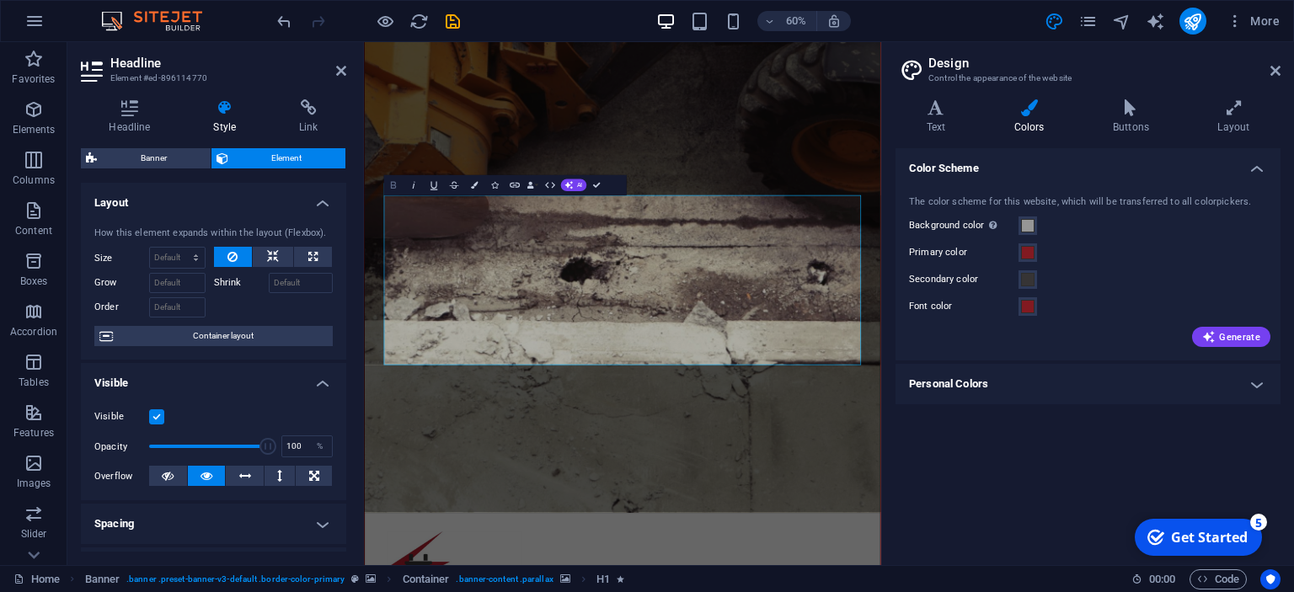
click at [393, 190] on icon "button" at bounding box center [394, 185] width 12 height 12
drag, startPoint x: 1086, startPoint y: 537, endPoint x: 405, endPoint y: 405, distance: 693.3
click at [476, 189] on icon "button" at bounding box center [474, 185] width 7 height 7
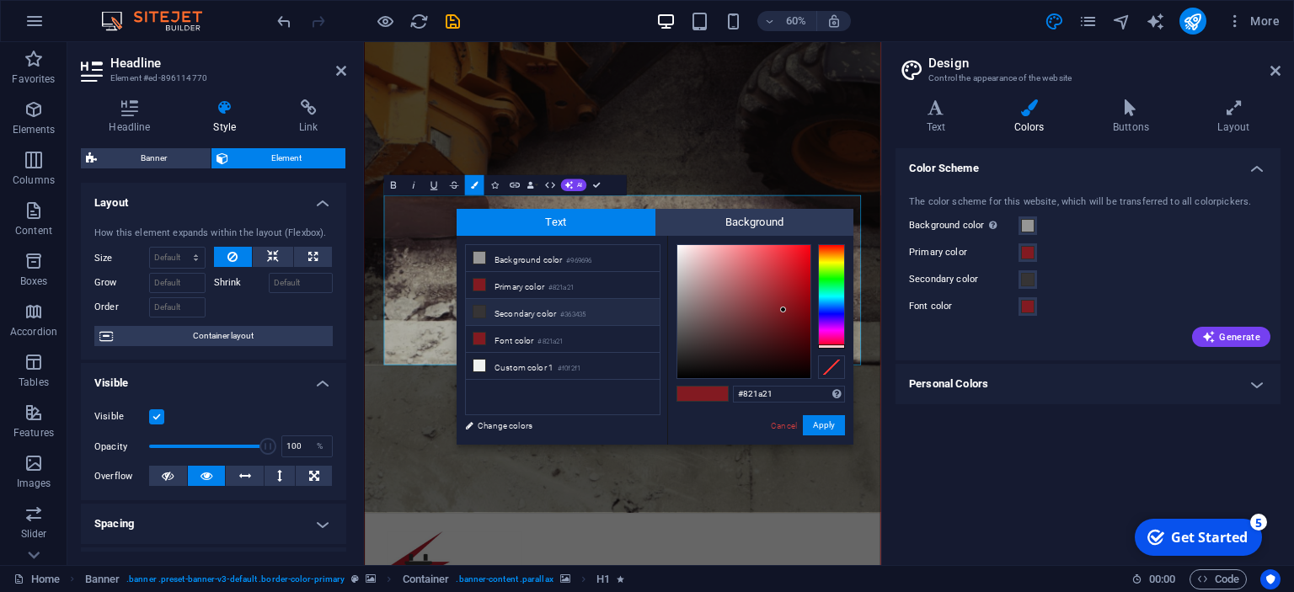
click at [484, 308] on icon at bounding box center [480, 312] width 12 height 12
type input "#363435"
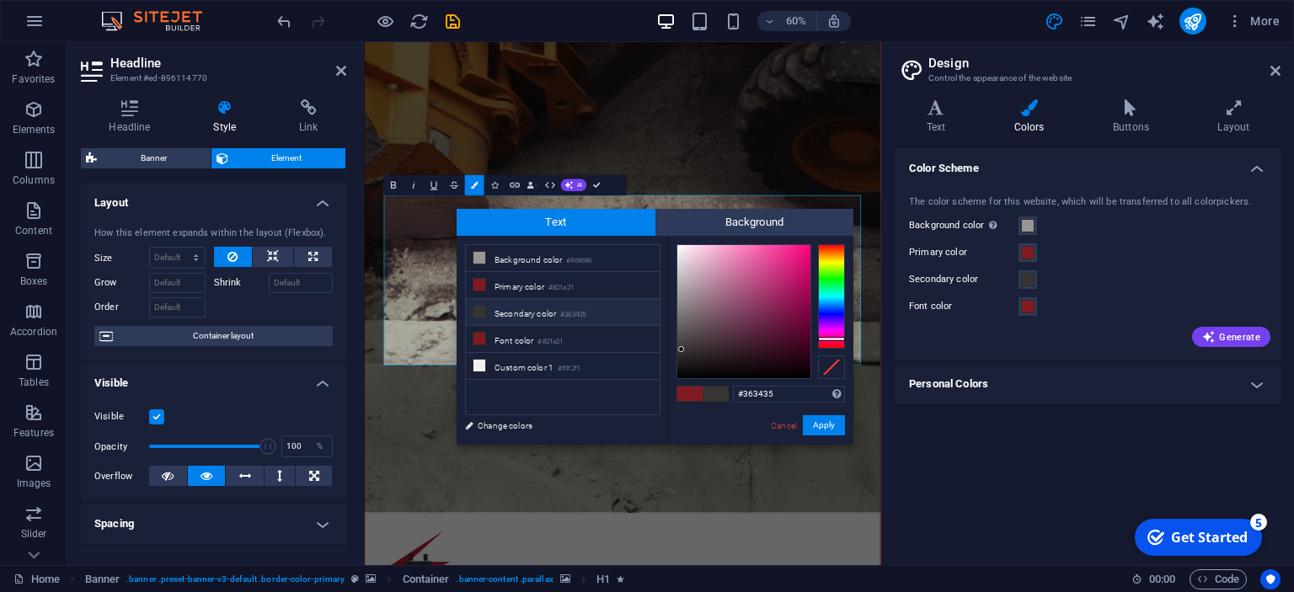
click at [484, 308] on icon at bounding box center [480, 312] width 12 height 12
click at [837, 425] on button "Apply" at bounding box center [824, 425] width 42 height 20
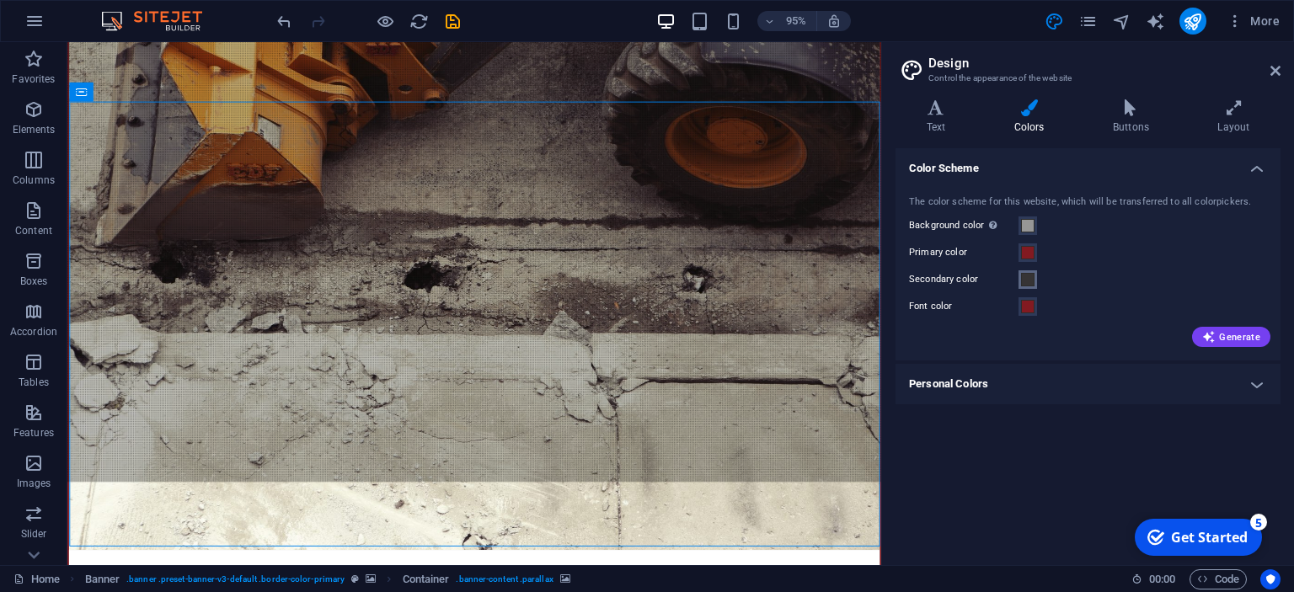
click at [1025, 281] on span at bounding box center [1027, 279] width 13 height 13
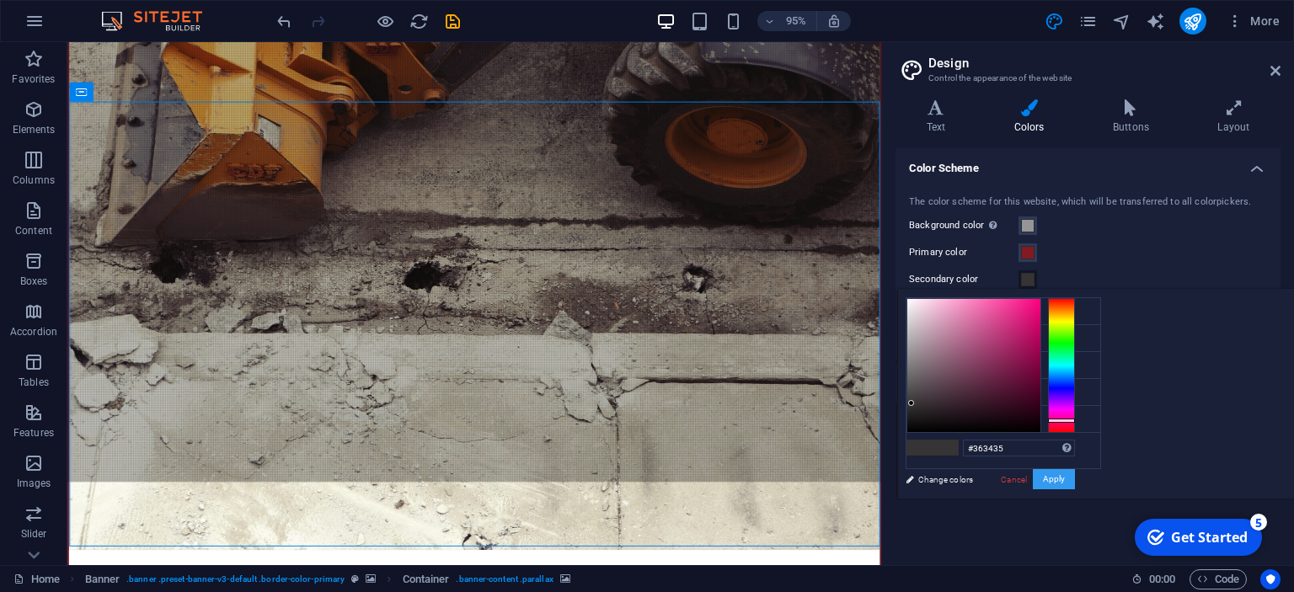
click at [1075, 477] on button "Apply" at bounding box center [1054, 479] width 42 height 20
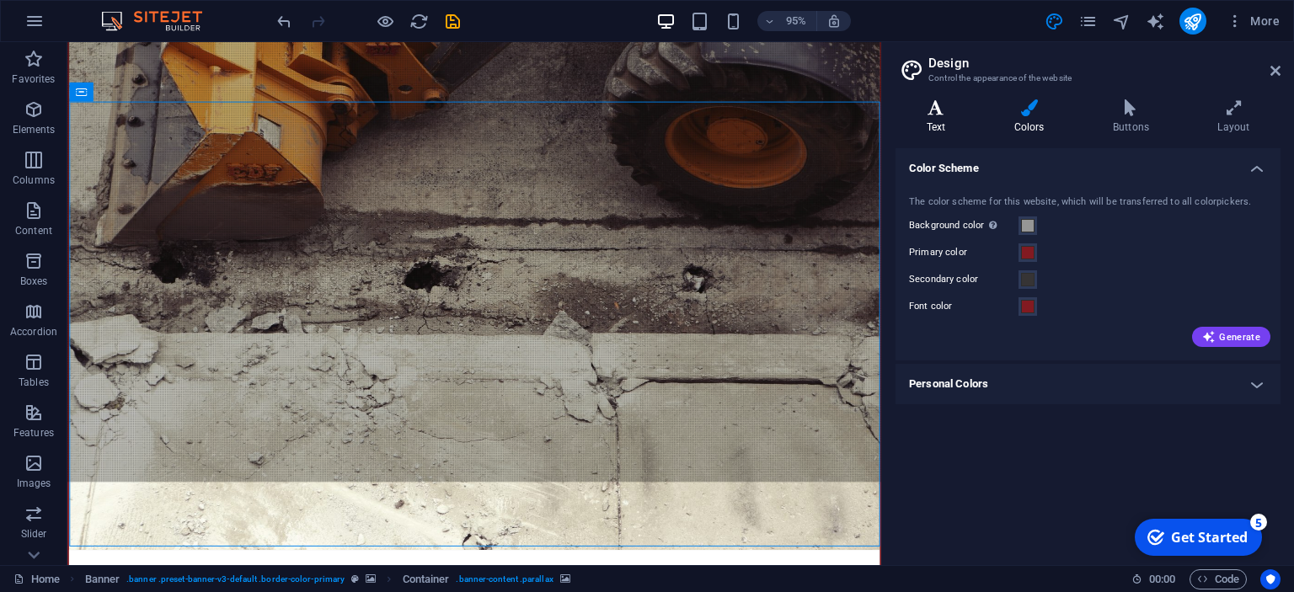
click at [942, 112] on icon at bounding box center [936, 107] width 81 height 17
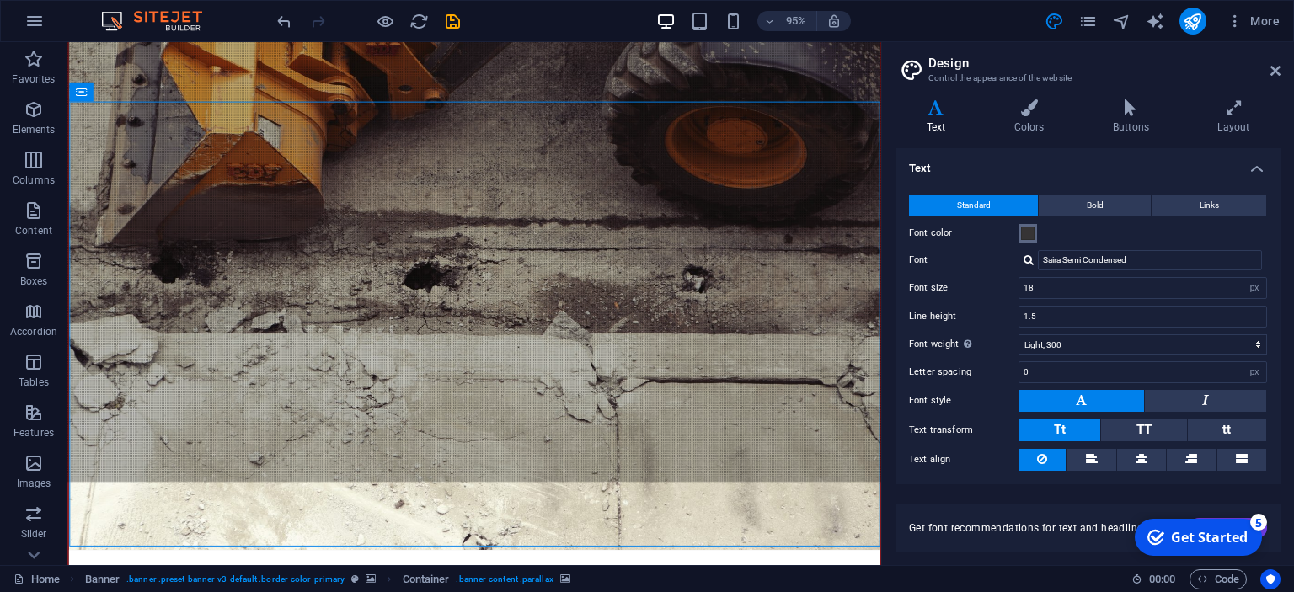
click at [1028, 240] on button "Font color" at bounding box center [1028, 233] width 19 height 19
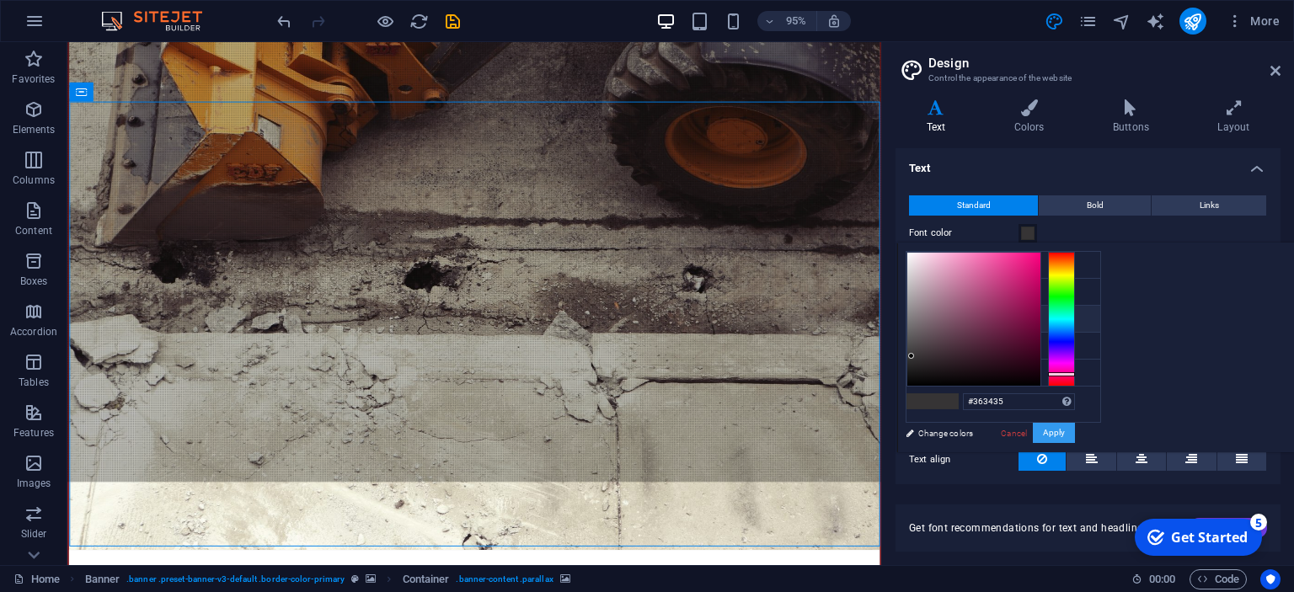
click at [1075, 435] on button "Apply" at bounding box center [1054, 433] width 42 height 20
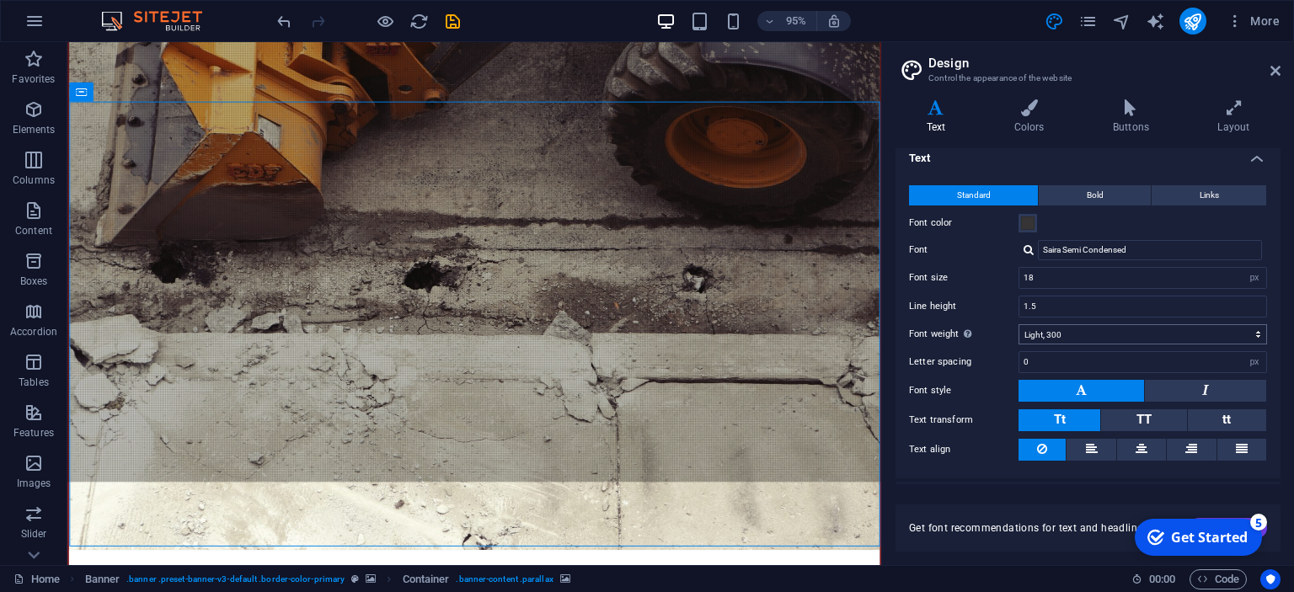
scroll to position [0, 0]
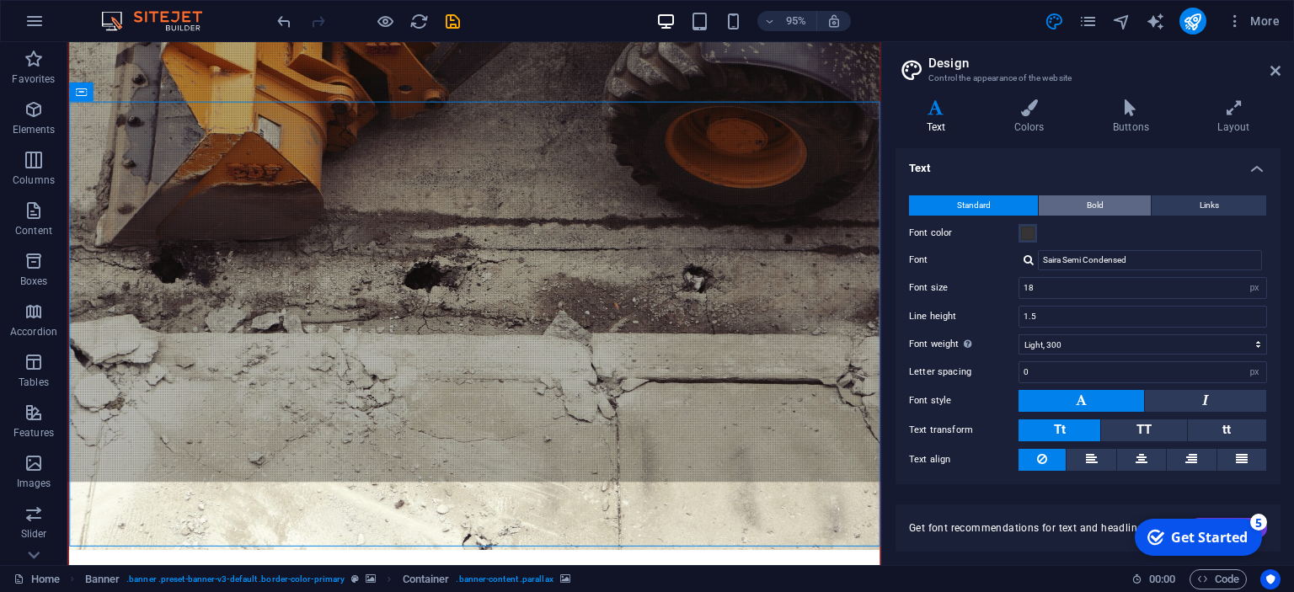
click at [1094, 203] on span "Bold" at bounding box center [1095, 205] width 17 height 20
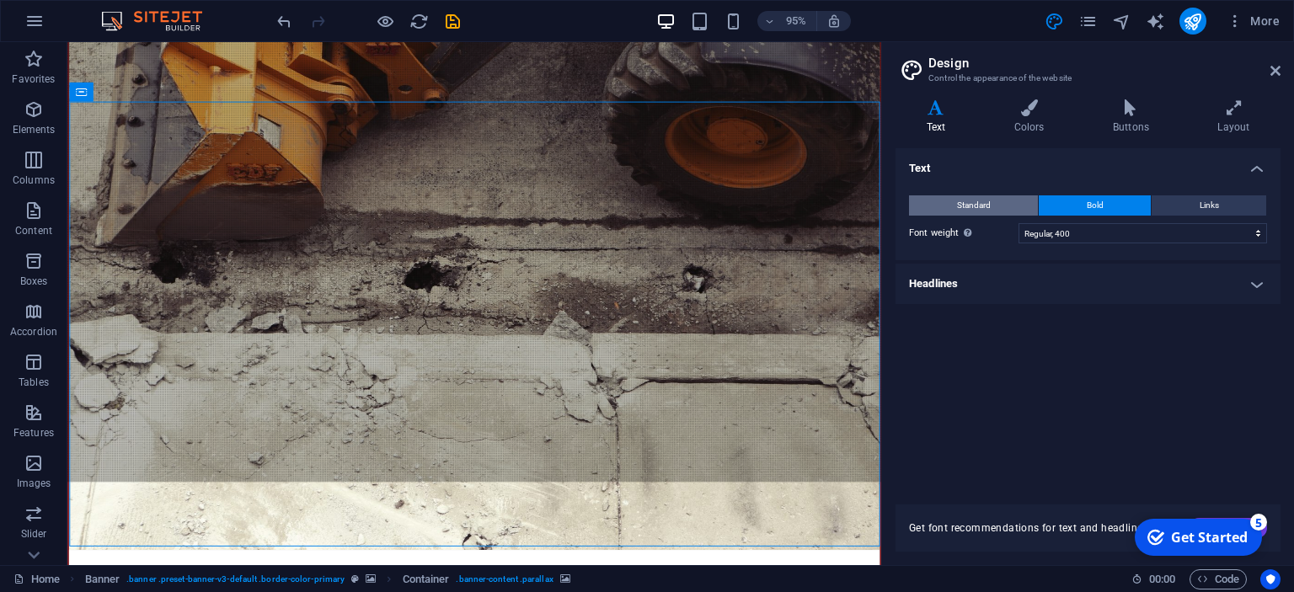
click at [1010, 207] on button "Standard" at bounding box center [973, 205] width 129 height 20
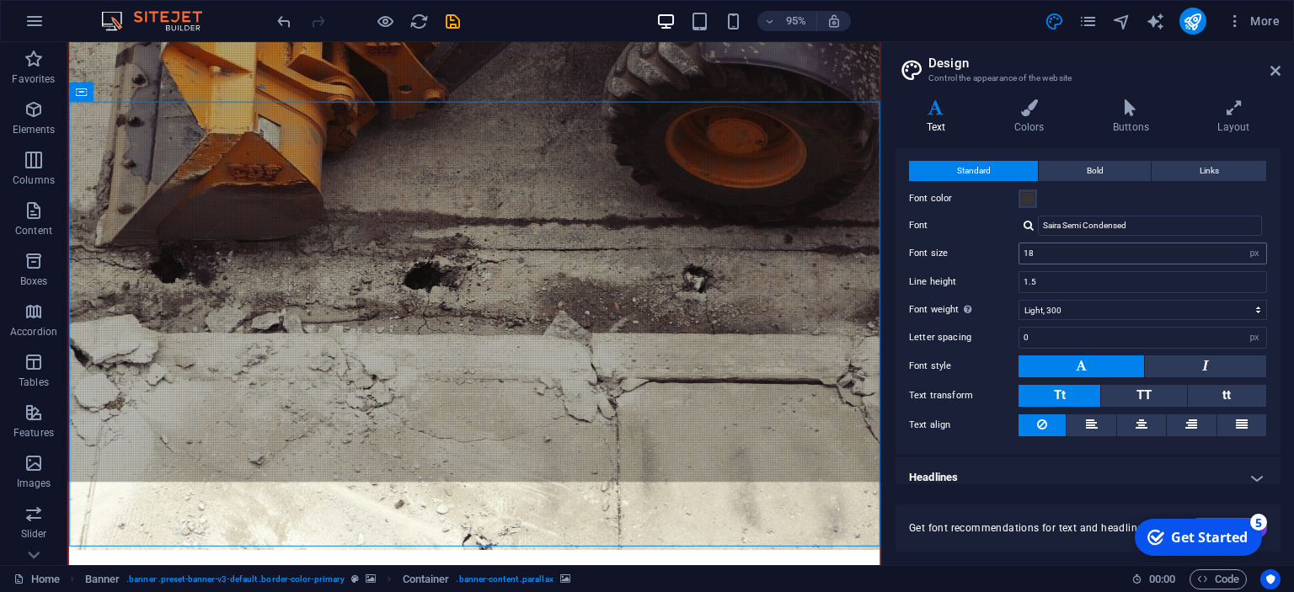
scroll to position [45, 0]
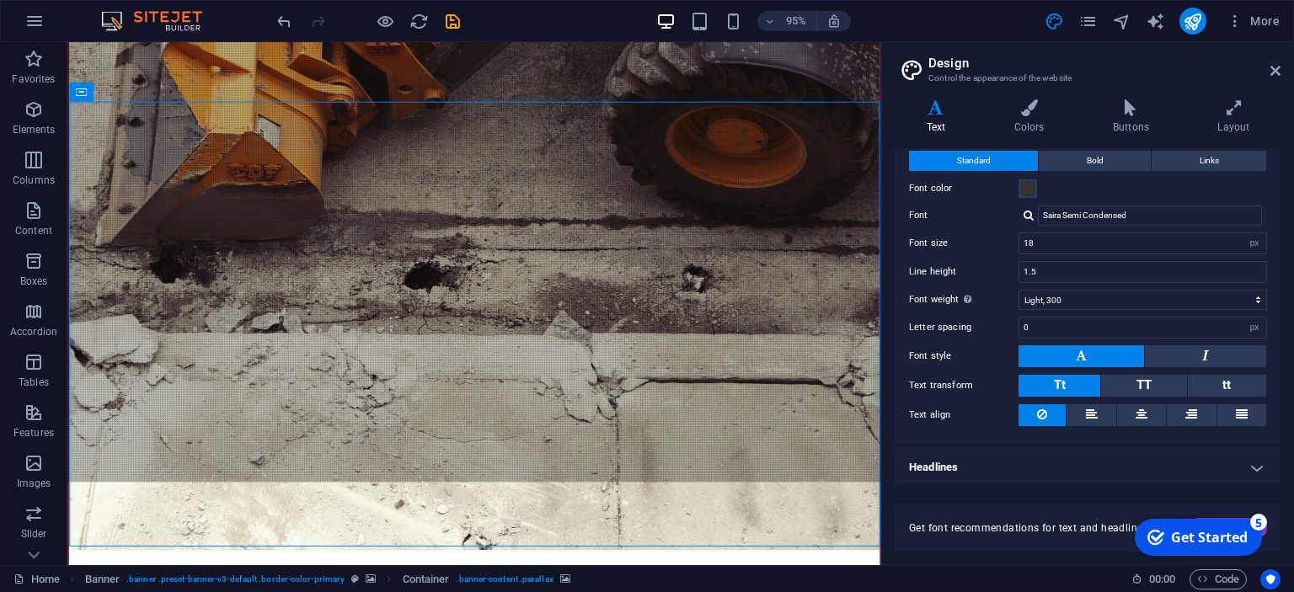
click at [1019, 468] on h4 "Headlines" at bounding box center [1088, 467] width 385 height 40
click at [1255, 461] on h4 "Headlines" at bounding box center [1088, 462] width 385 height 30
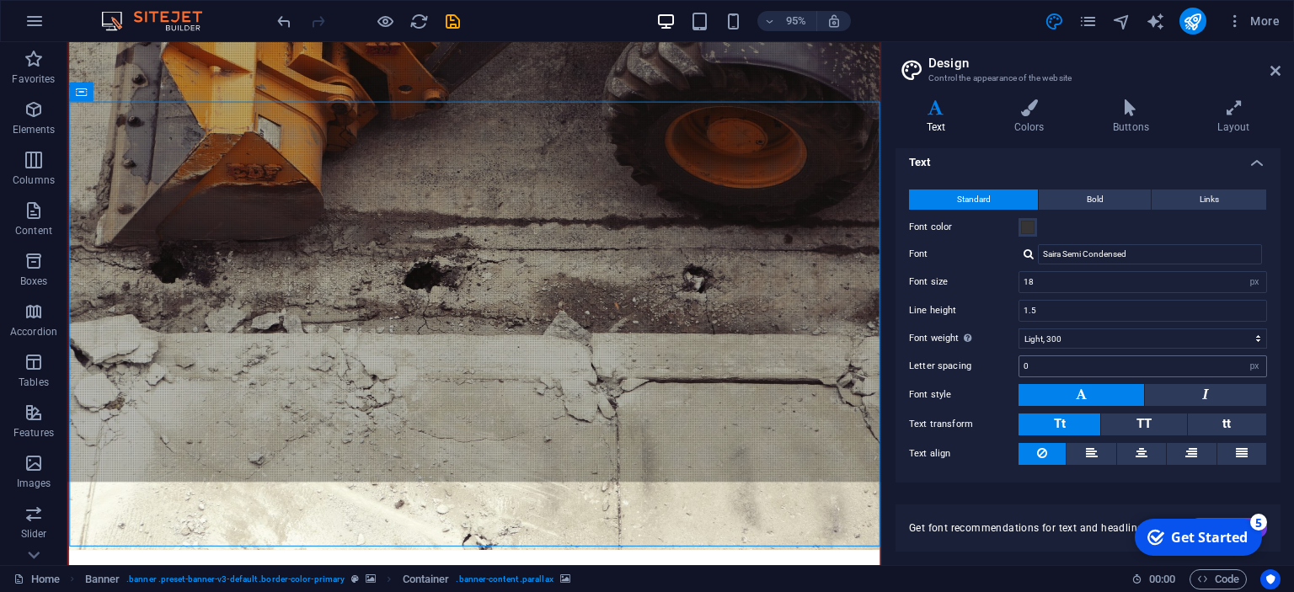
scroll to position [0, 0]
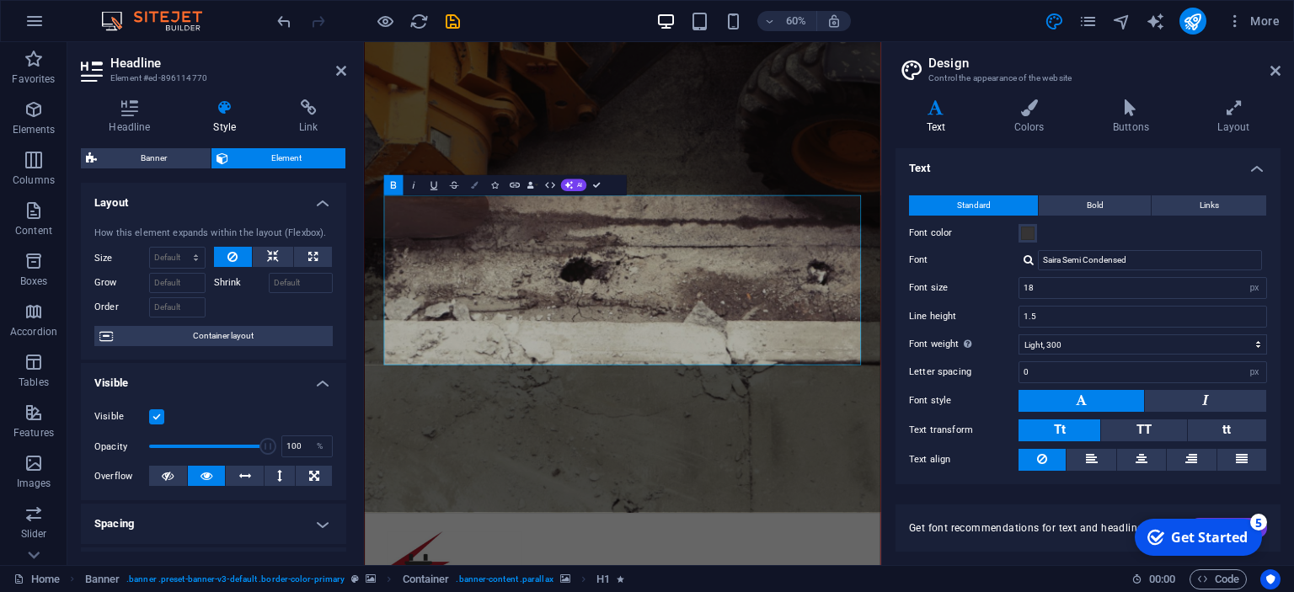
click at [479, 186] on button "Colors" at bounding box center [474, 185] width 19 height 20
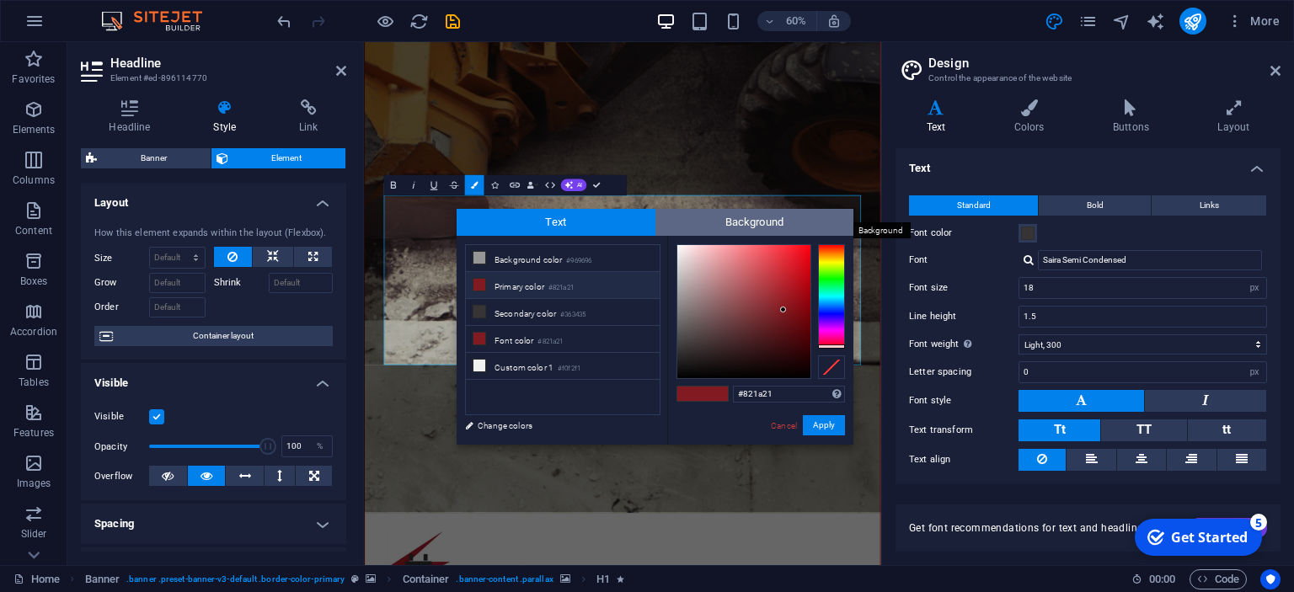
click at [724, 227] on span "Background" at bounding box center [754, 222] width 199 height 27
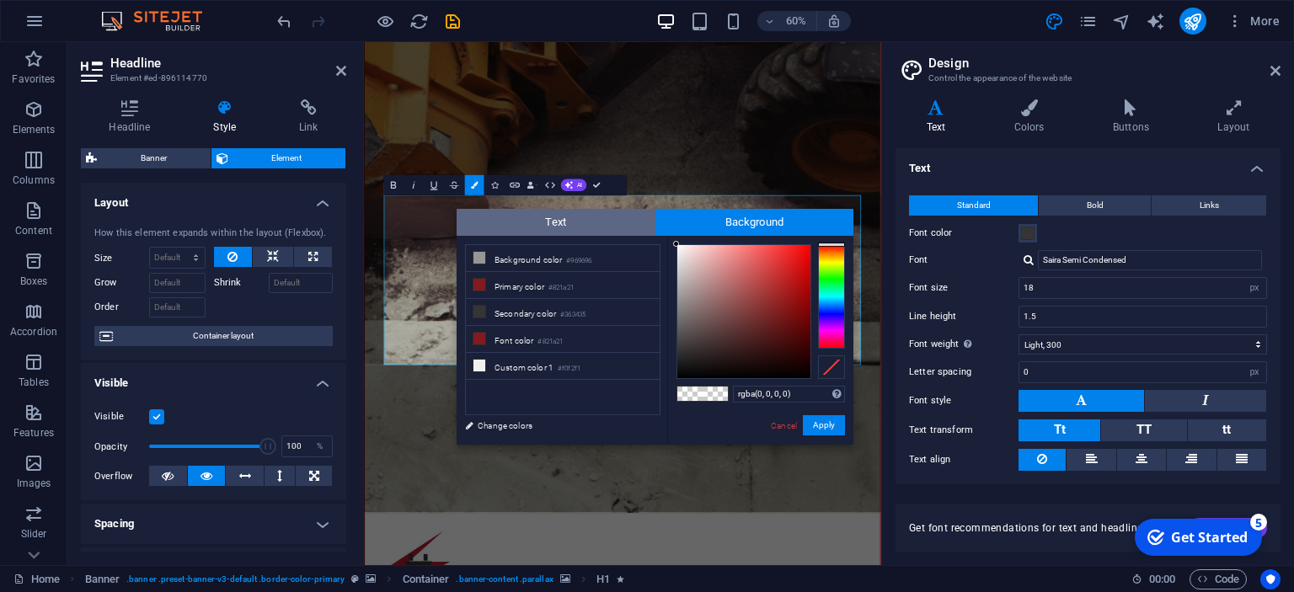
click at [563, 227] on span "Text" at bounding box center [556, 222] width 199 height 27
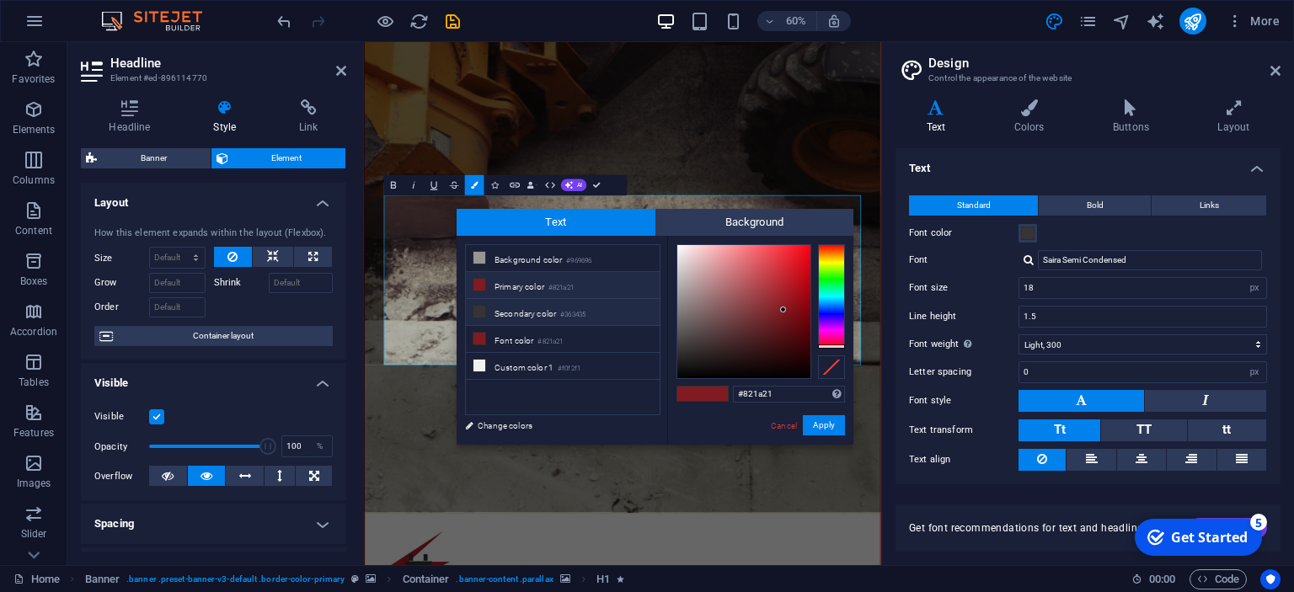
click at [516, 308] on li "Secondary color #363435" at bounding box center [563, 312] width 194 height 27
type input "#363435"
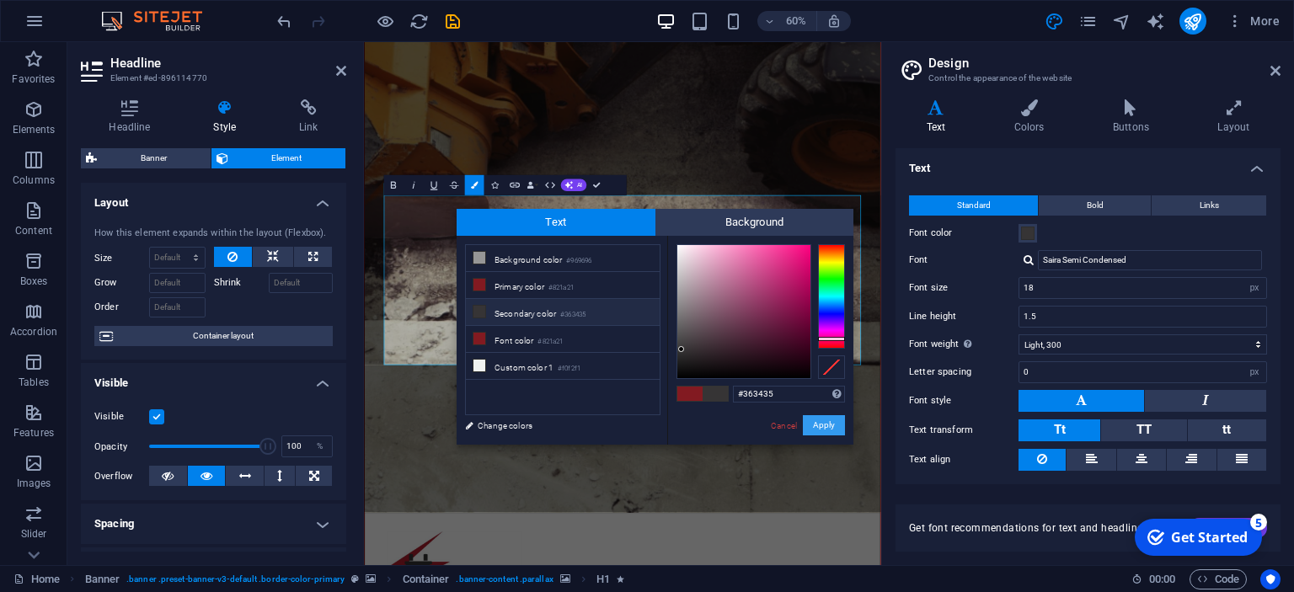
click at [821, 423] on button "Apply" at bounding box center [824, 425] width 42 height 20
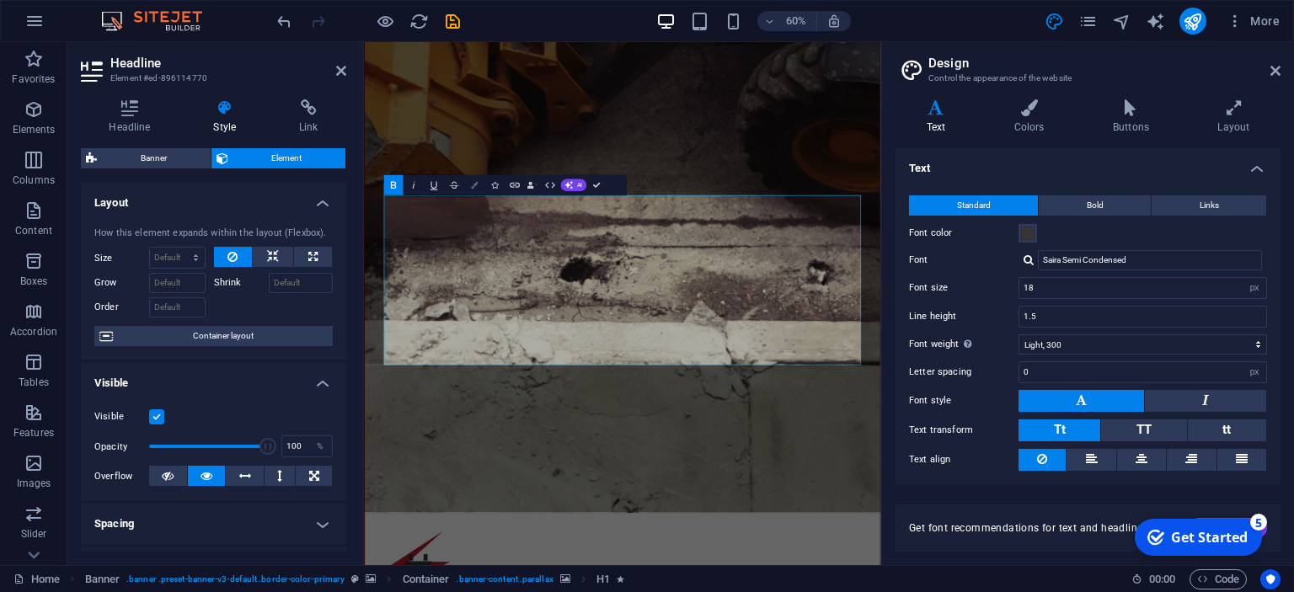
click at [475, 187] on icon "button" at bounding box center [474, 185] width 7 height 7
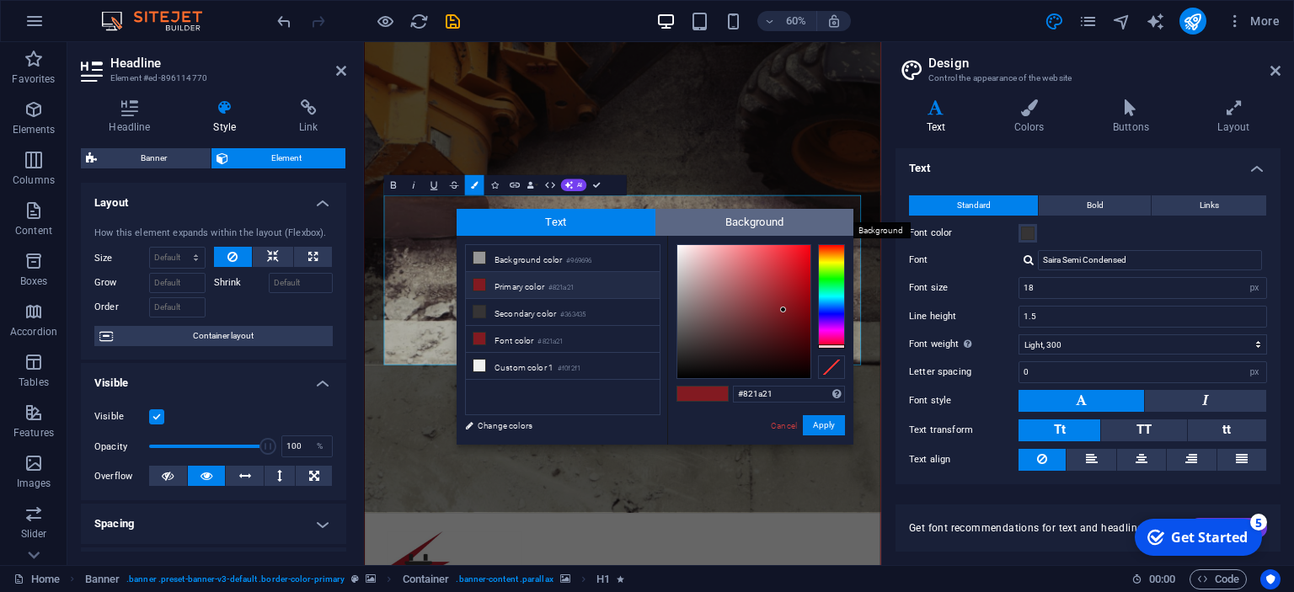
click at [794, 222] on span "Background" at bounding box center [754, 222] width 199 height 27
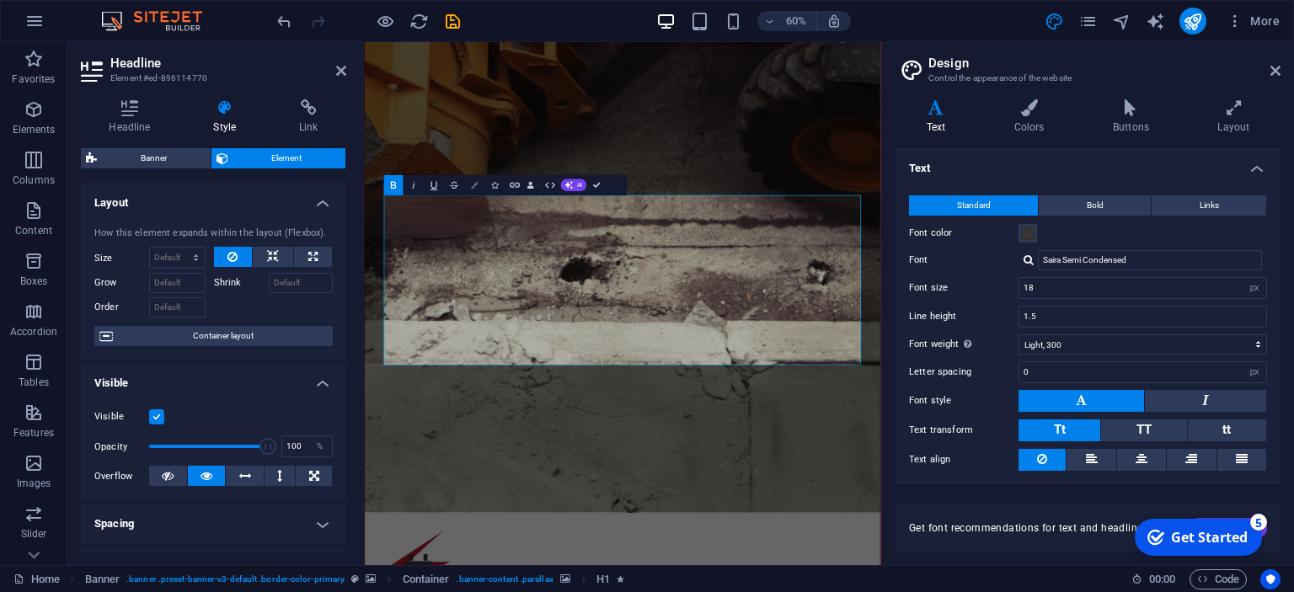
click at [474, 187] on icon "button" at bounding box center [474, 185] width 7 height 7
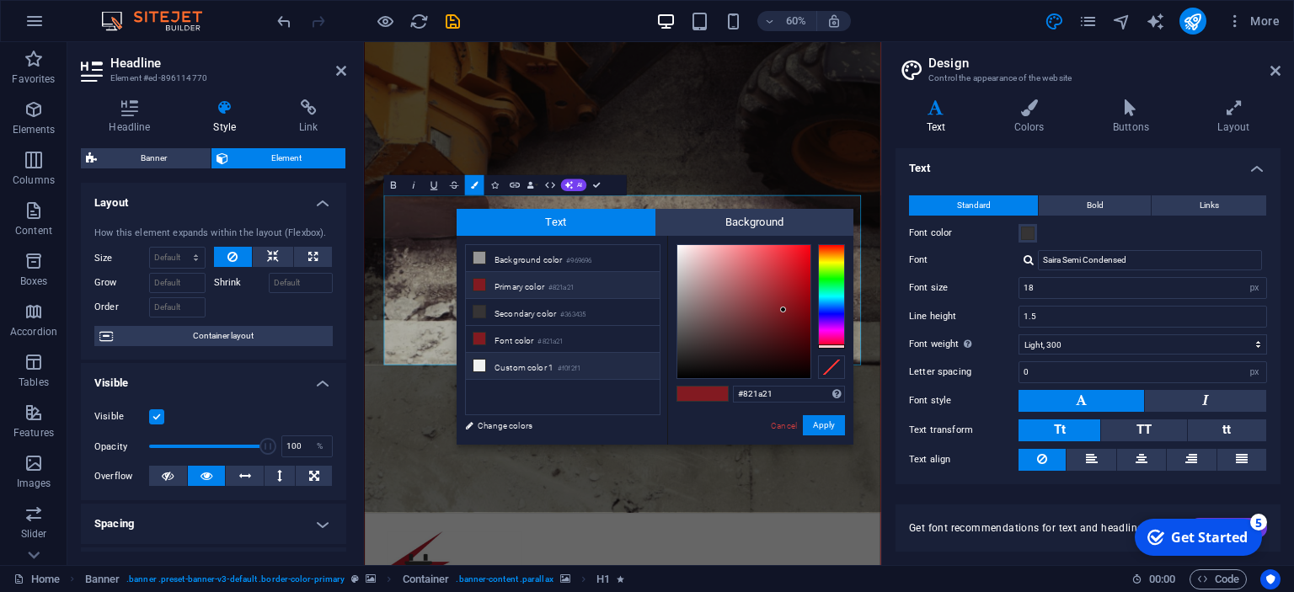
click at [511, 365] on li "Custom color 1 #f0f2f1" at bounding box center [563, 366] width 194 height 27
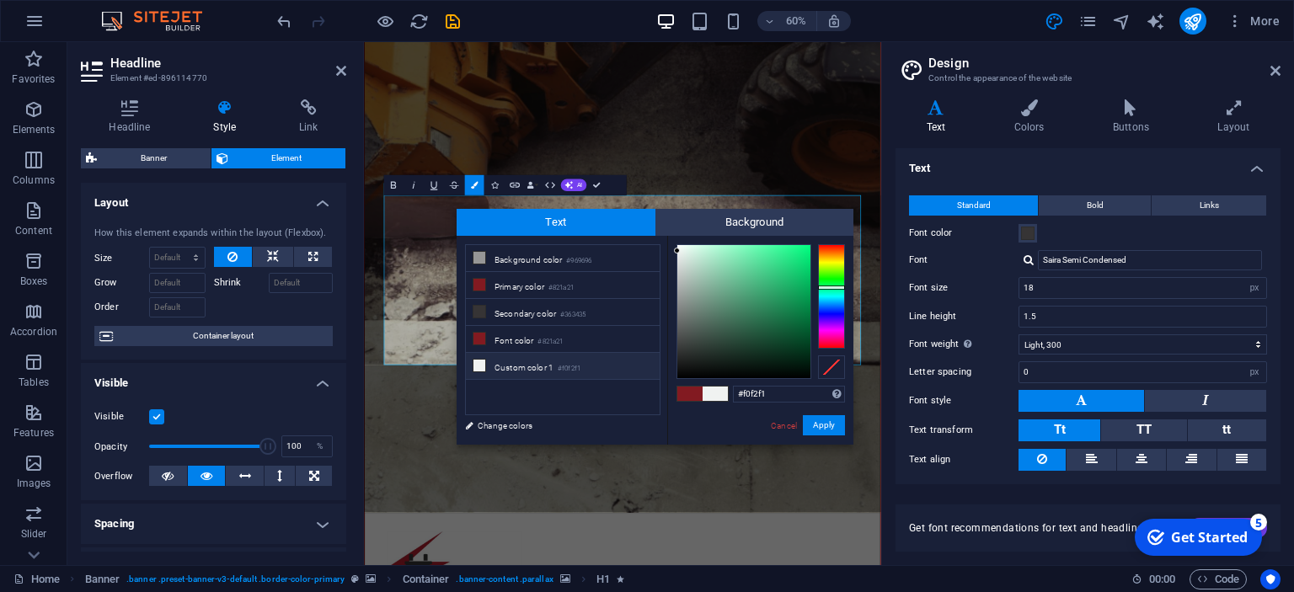
click at [514, 365] on li "Custom color 1 #f0f2f1" at bounding box center [563, 366] width 194 height 27
click at [821, 430] on button "Apply" at bounding box center [824, 425] width 42 height 20
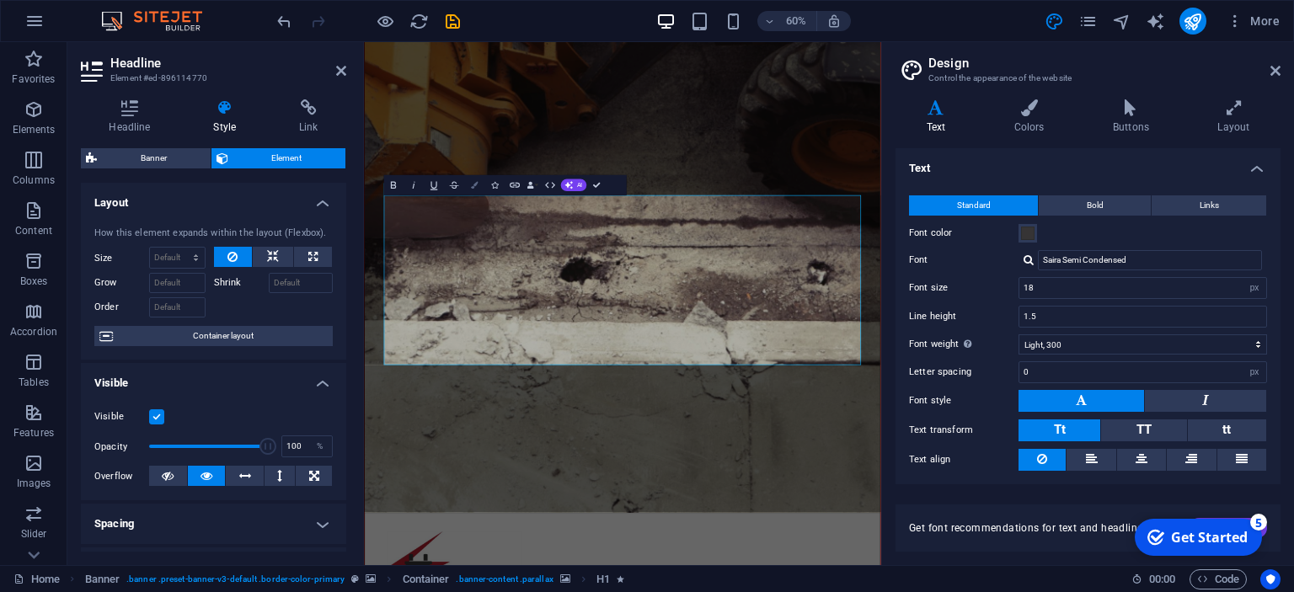
click at [477, 185] on icon "button" at bounding box center [474, 185] width 7 height 7
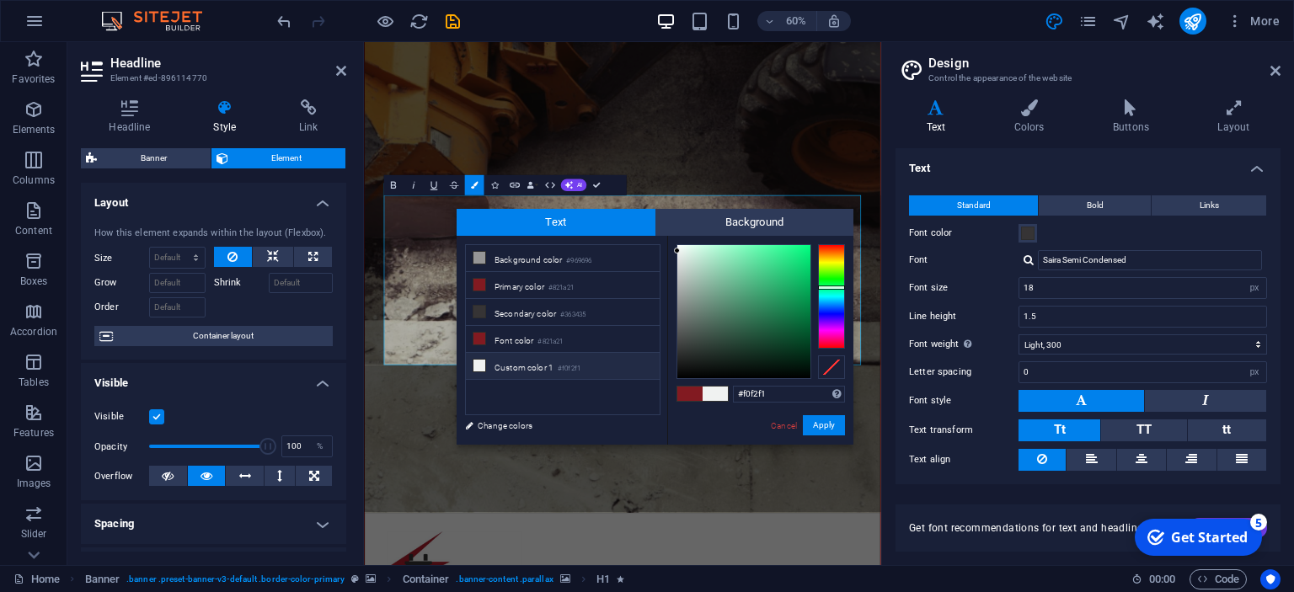
click at [720, 393] on span at bounding box center [715, 394] width 25 height 14
click at [684, 392] on span at bounding box center [689, 394] width 25 height 14
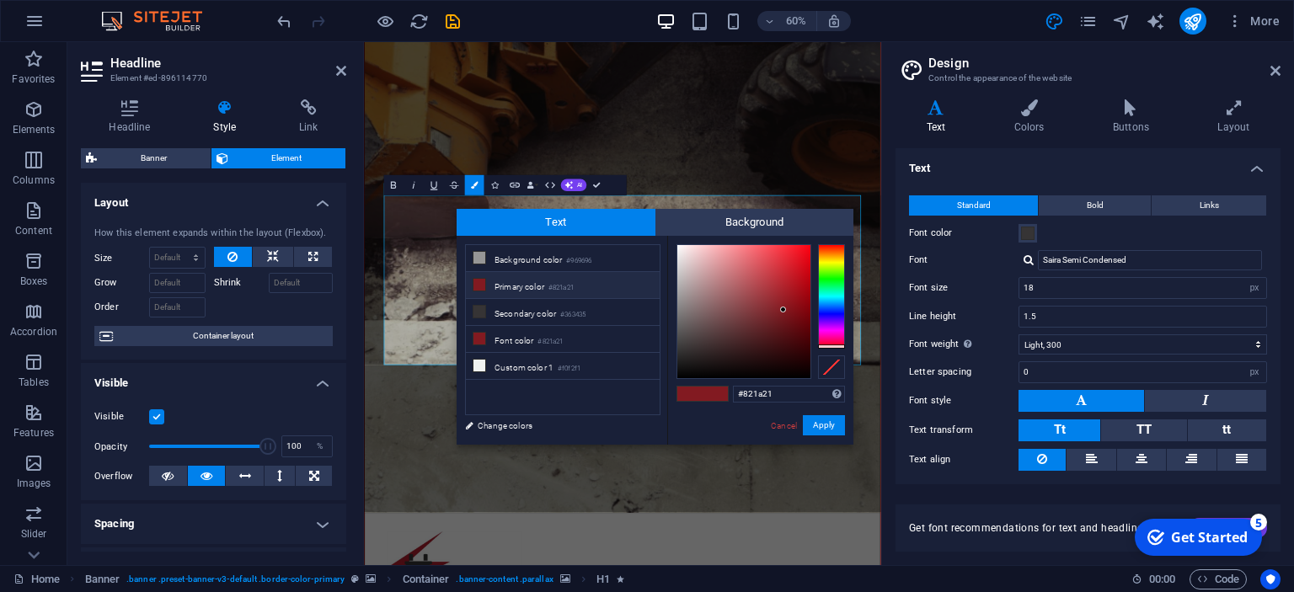
click at [724, 392] on span at bounding box center [715, 394] width 25 height 14
click at [512, 358] on li "Custom color 1 #f0f2f1" at bounding box center [563, 366] width 194 height 27
type input "#f0f2f1"
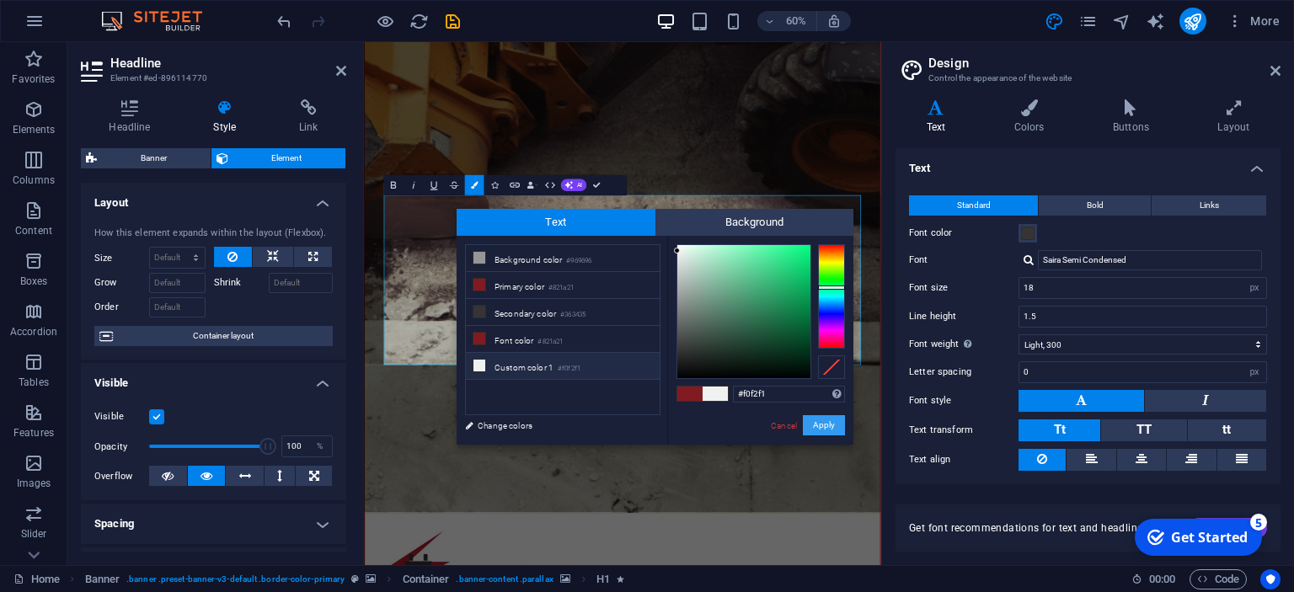
click at [828, 425] on button "Apply" at bounding box center [824, 425] width 42 height 20
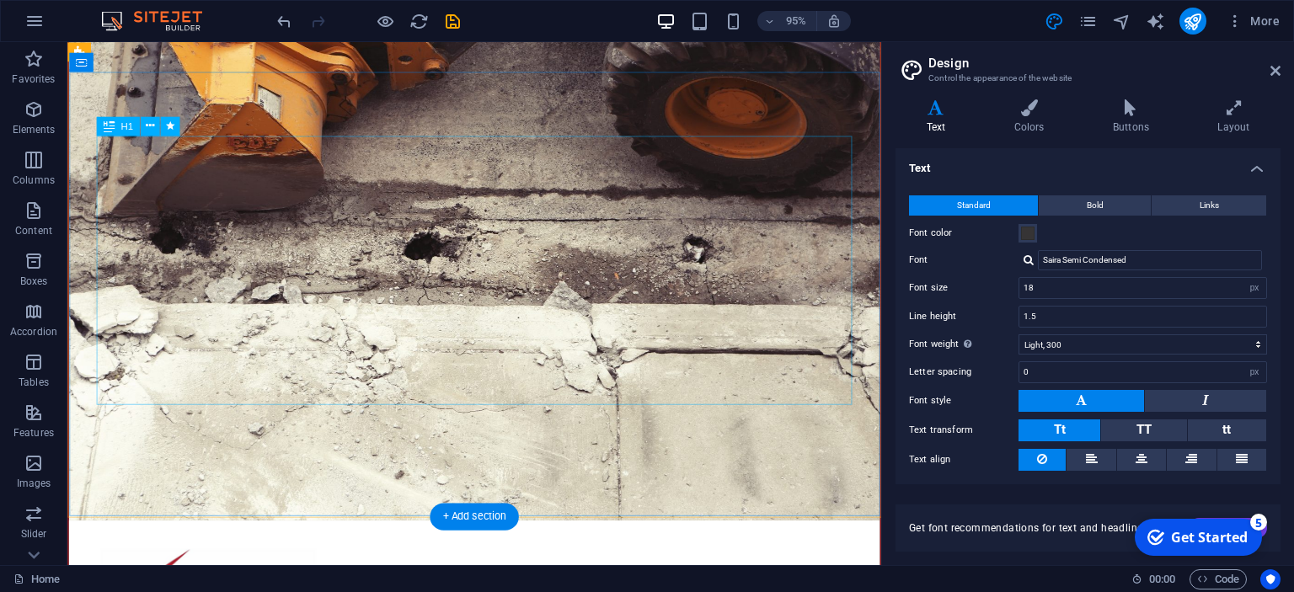
scroll to position [90, 0]
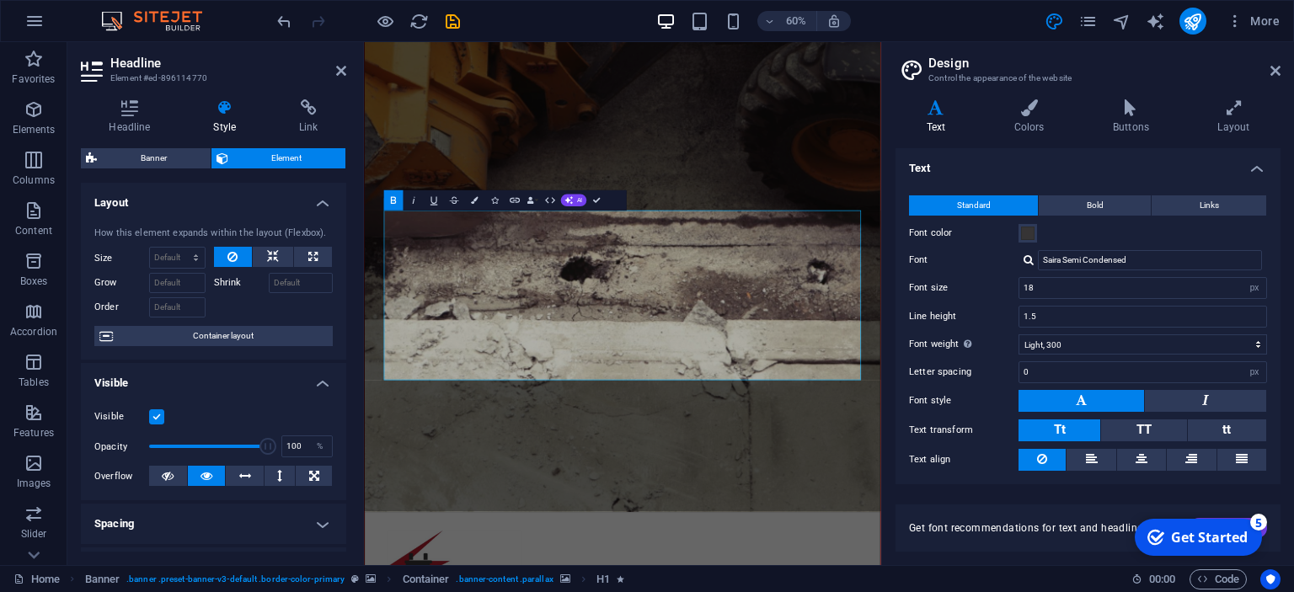
scroll to position [2, 0]
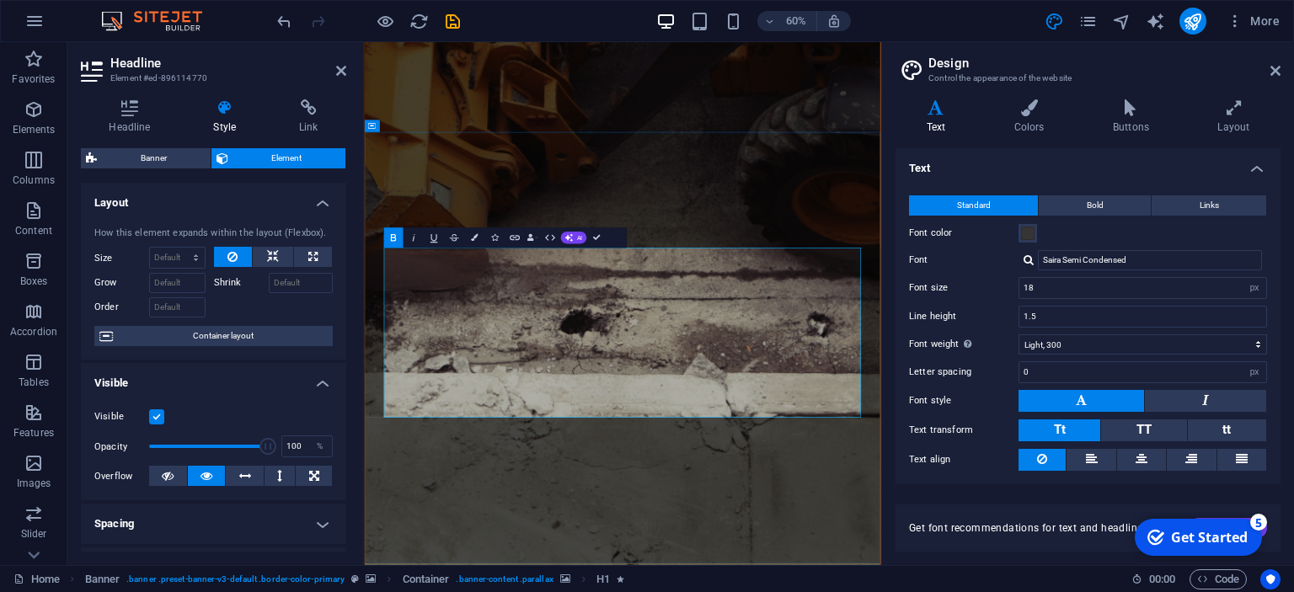
drag, startPoint x: 1093, startPoint y: 638, endPoint x: 474, endPoint y: 420, distance: 655.5
click at [475, 238] on icon "button" at bounding box center [474, 237] width 7 height 7
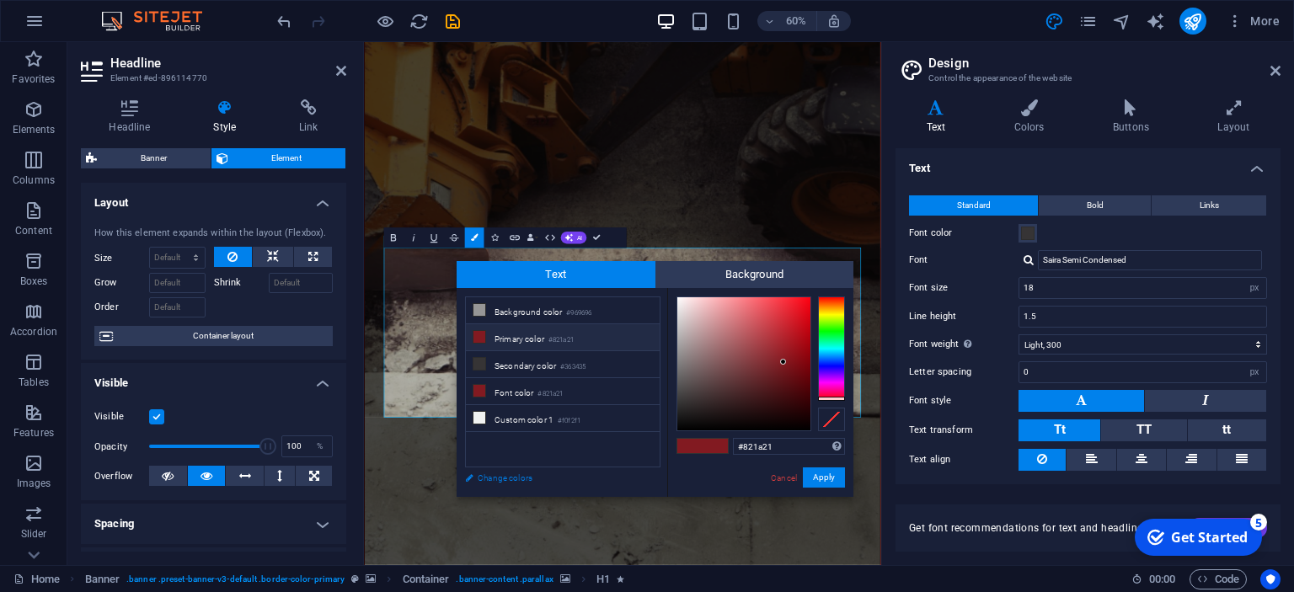
click at [500, 477] on link "Change colors" at bounding box center [554, 478] width 195 height 21
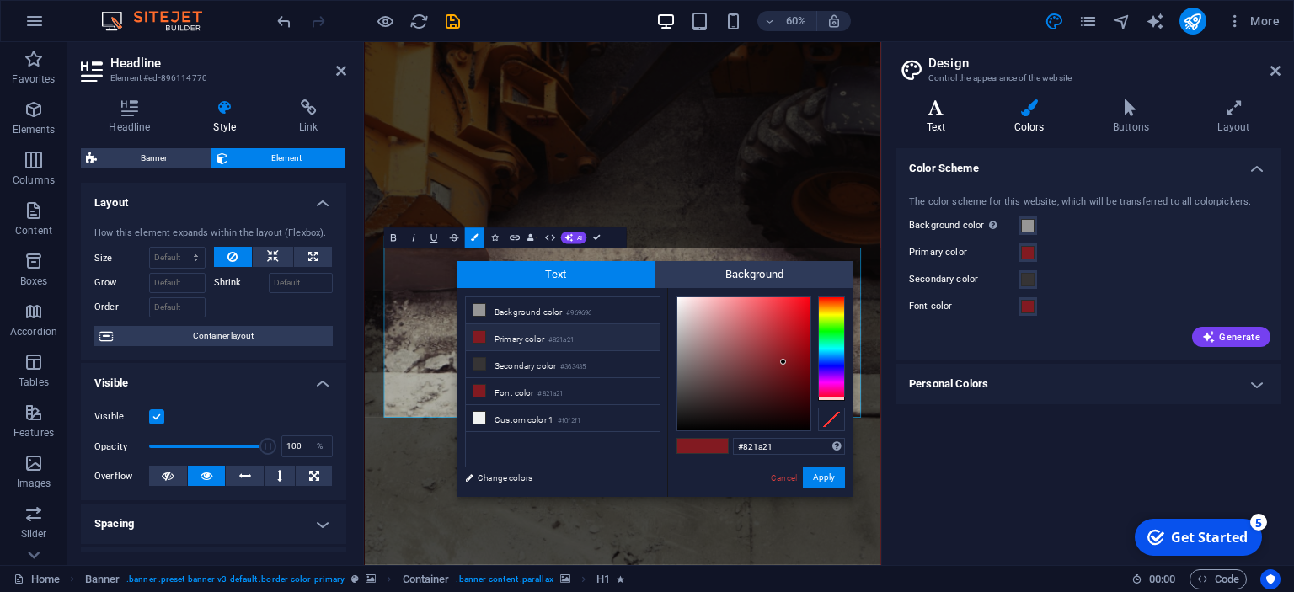
click at [943, 106] on icon at bounding box center [936, 107] width 81 height 17
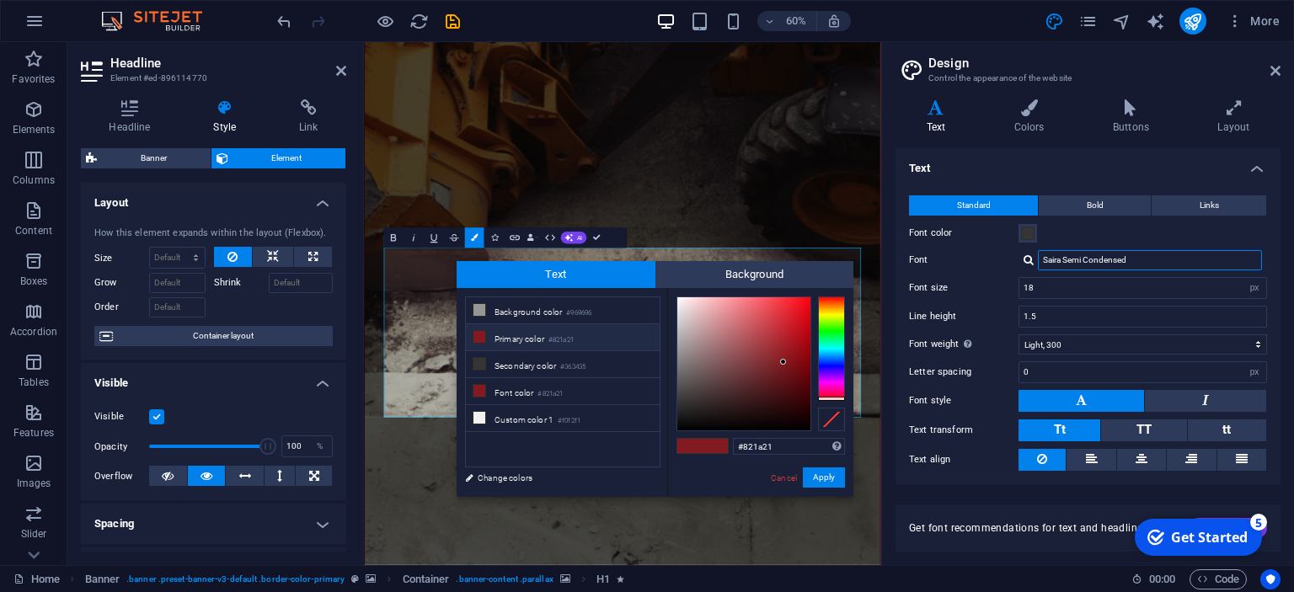
click at [1078, 265] on input "Saira Semi Condensed" at bounding box center [1150, 260] width 224 height 20
click at [1031, 260] on div at bounding box center [1029, 259] width 10 height 11
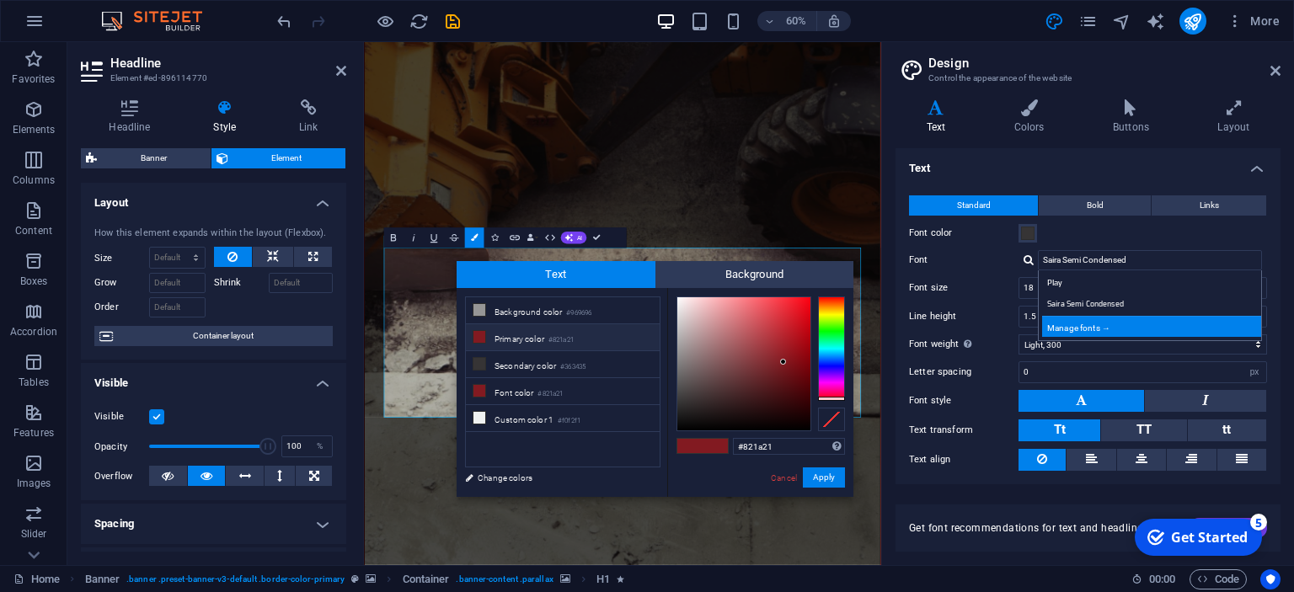
click at [1077, 322] on div "Manage fonts →" at bounding box center [1153, 326] width 222 height 21
select select "popularity"
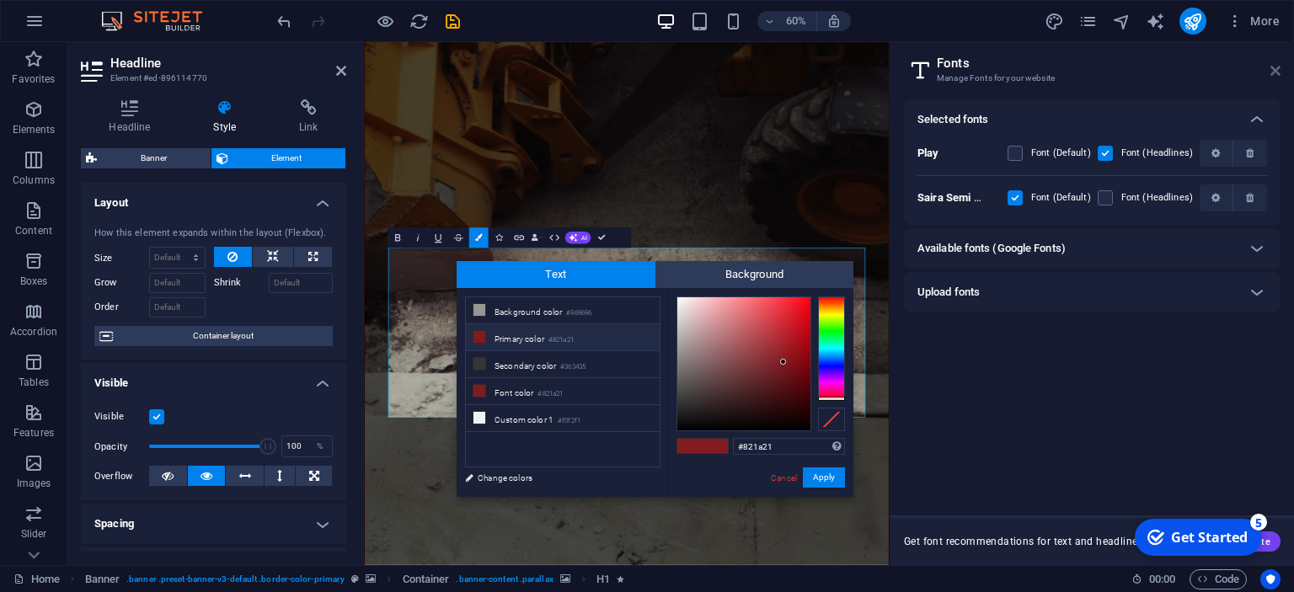
click at [1277, 68] on icon at bounding box center [1276, 70] width 10 height 13
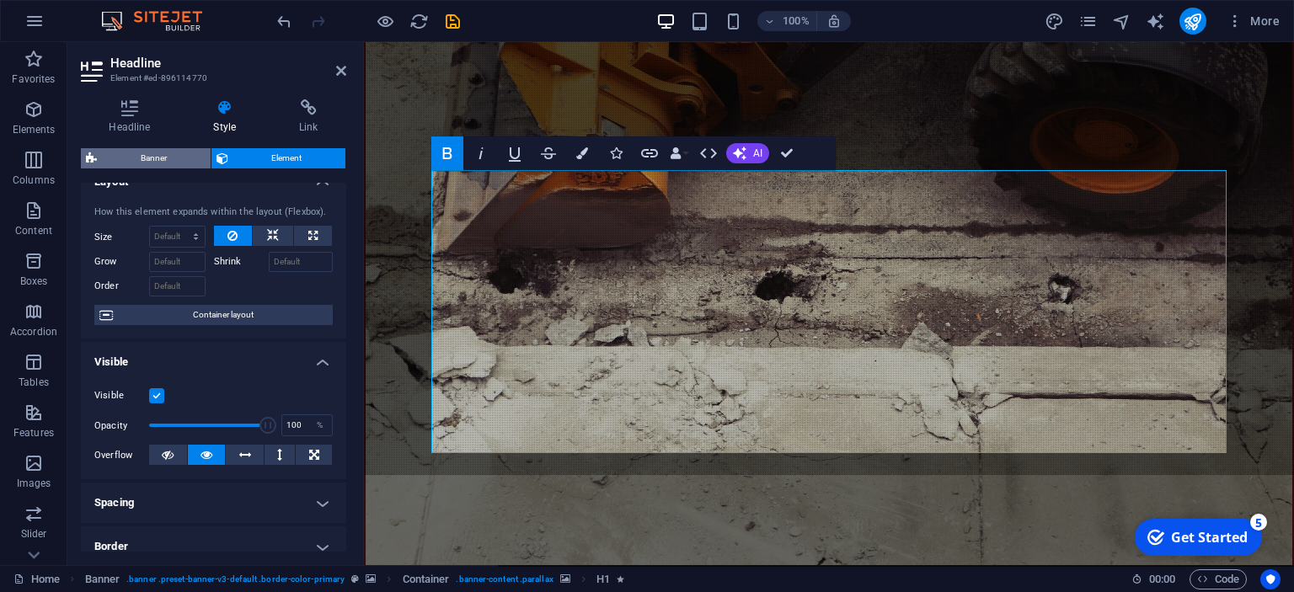
scroll to position [0, 0]
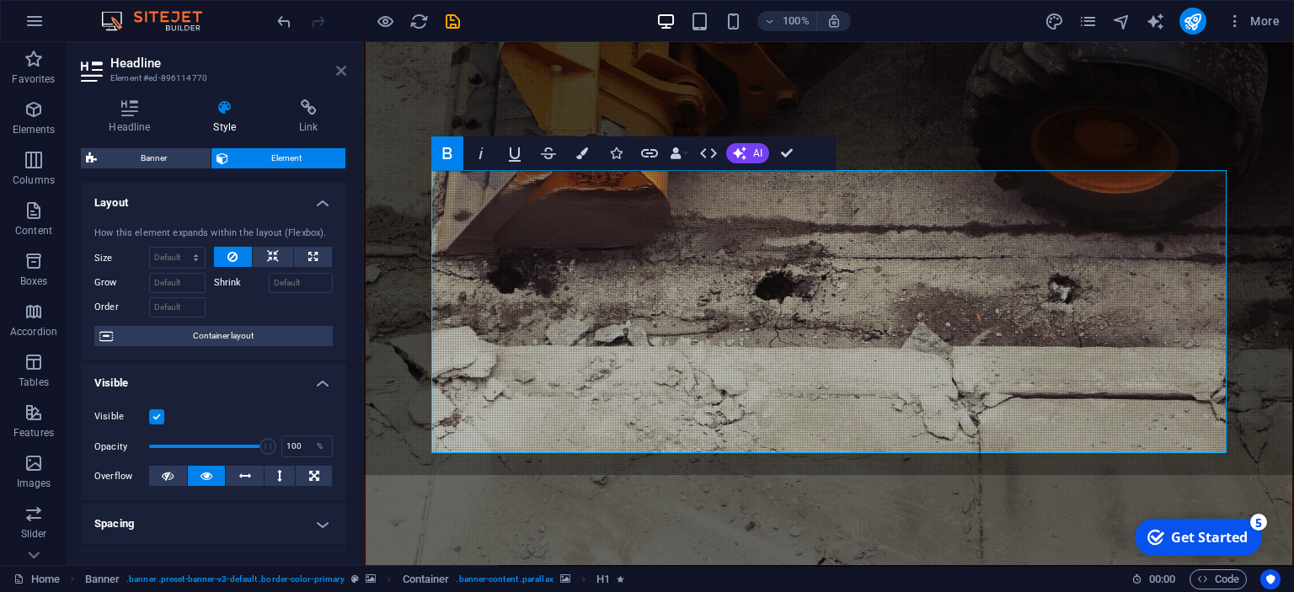
click at [340, 68] on icon at bounding box center [341, 70] width 10 height 13
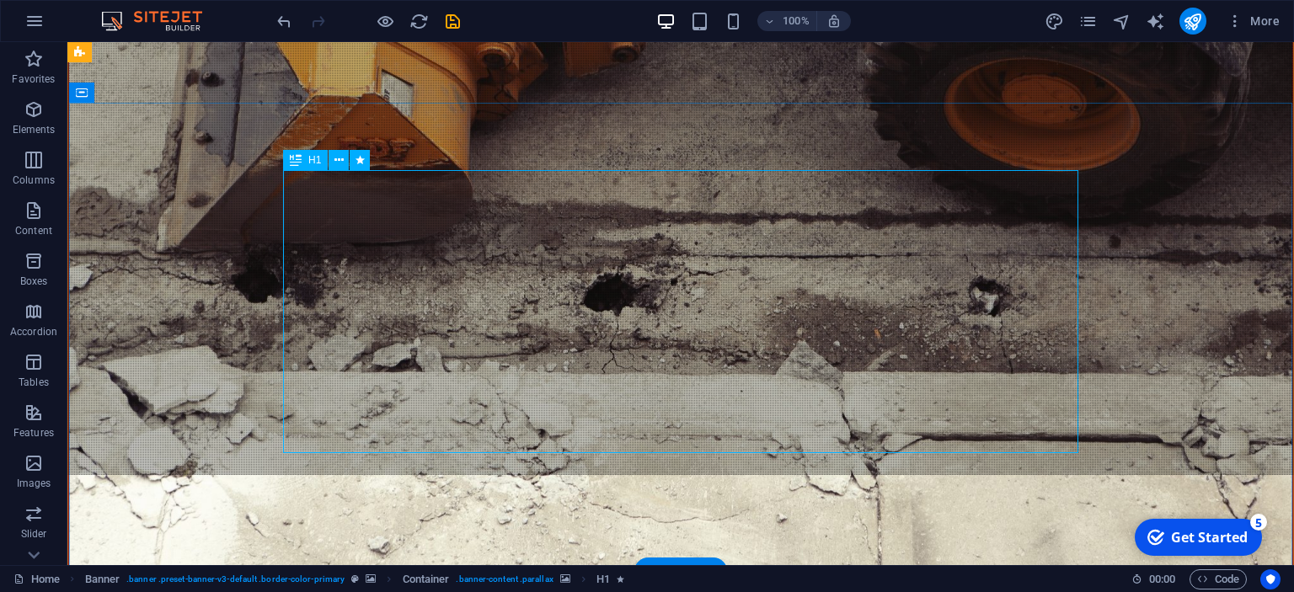
click at [301, 159] on icon at bounding box center [296, 160] width 12 height 20
click at [336, 161] on icon at bounding box center [338, 161] width 9 height 18
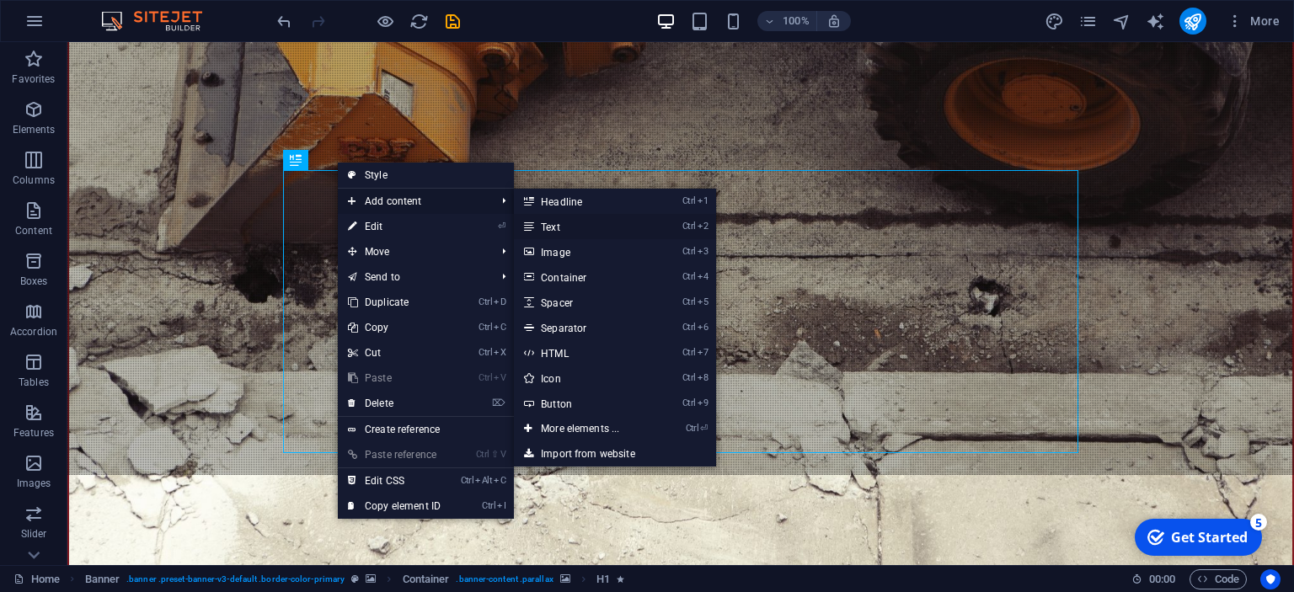
click at [544, 224] on link "Ctrl 2 Text" at bounding box center [583, 226] width 139 height 25
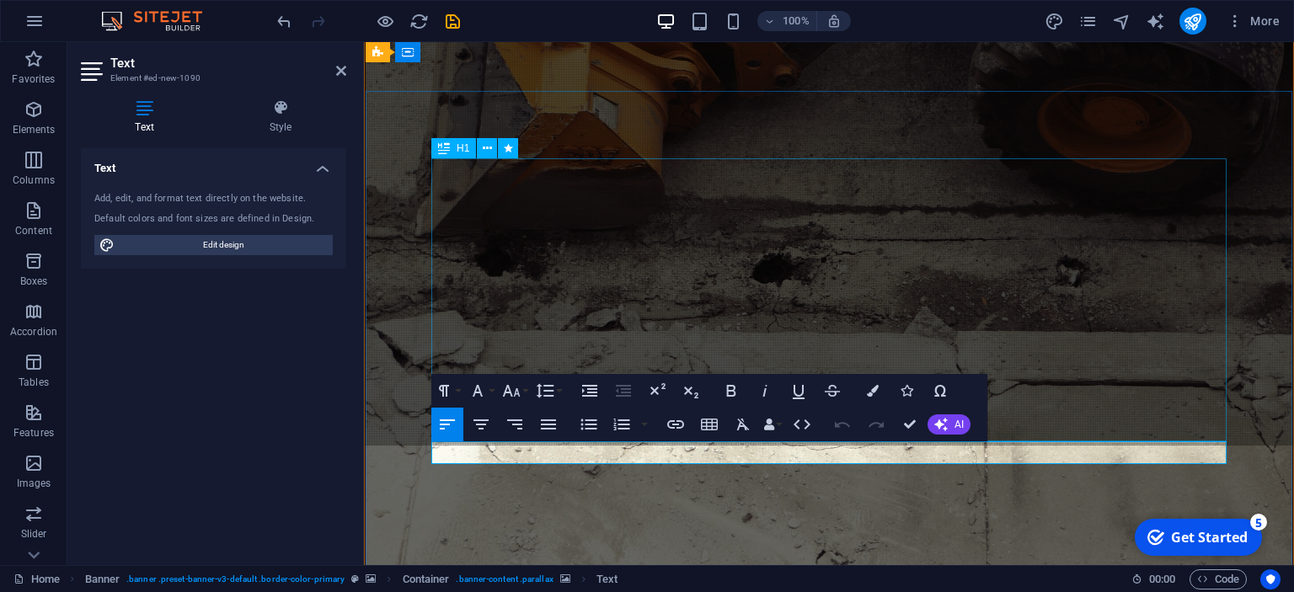
scroll to position [90, 0]
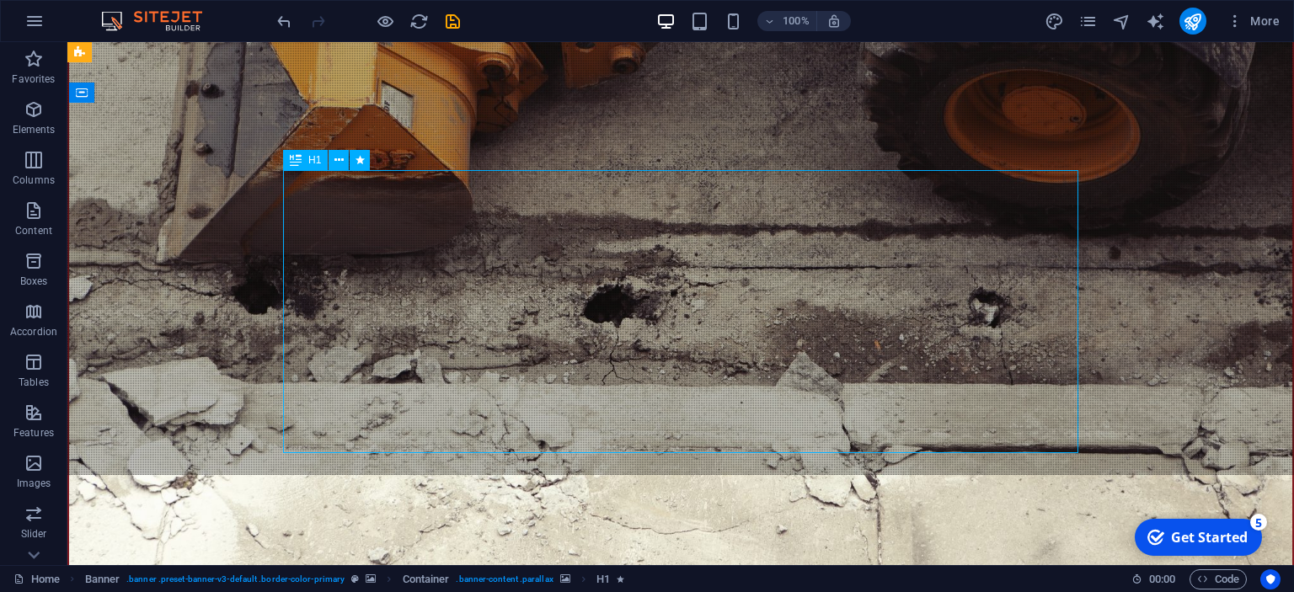
drag, startPoint x: 497, startPoint y: 275, endPoint x: 559, endPoint y: 285, distance: 62.3
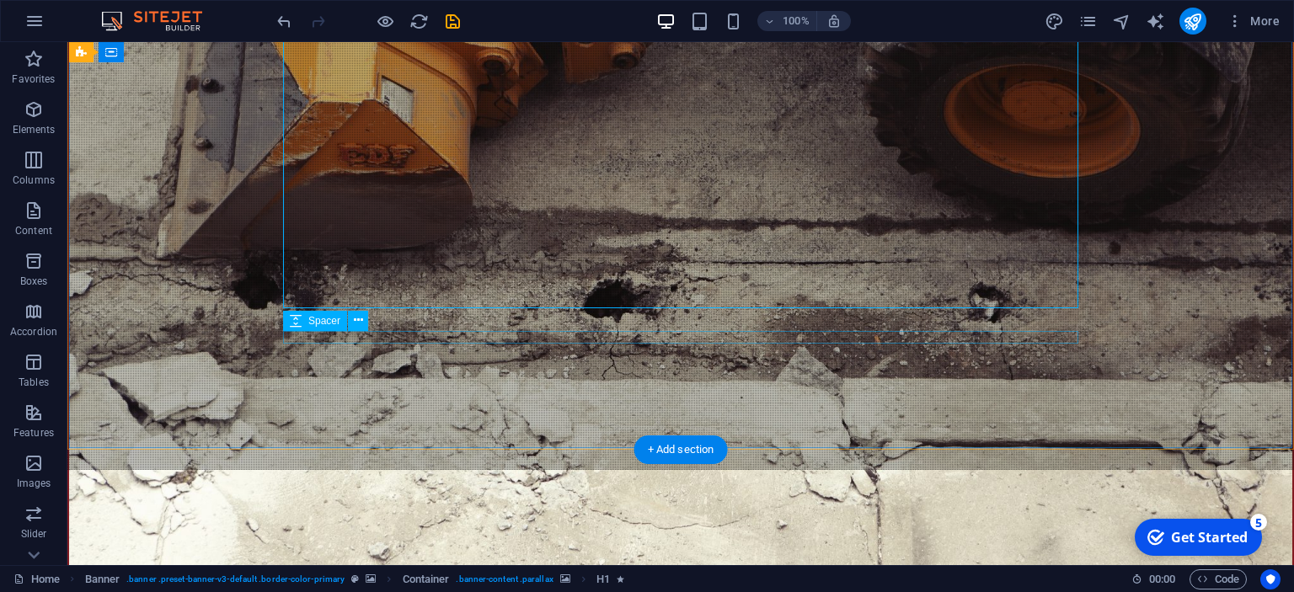
scroll to position [88, 0]
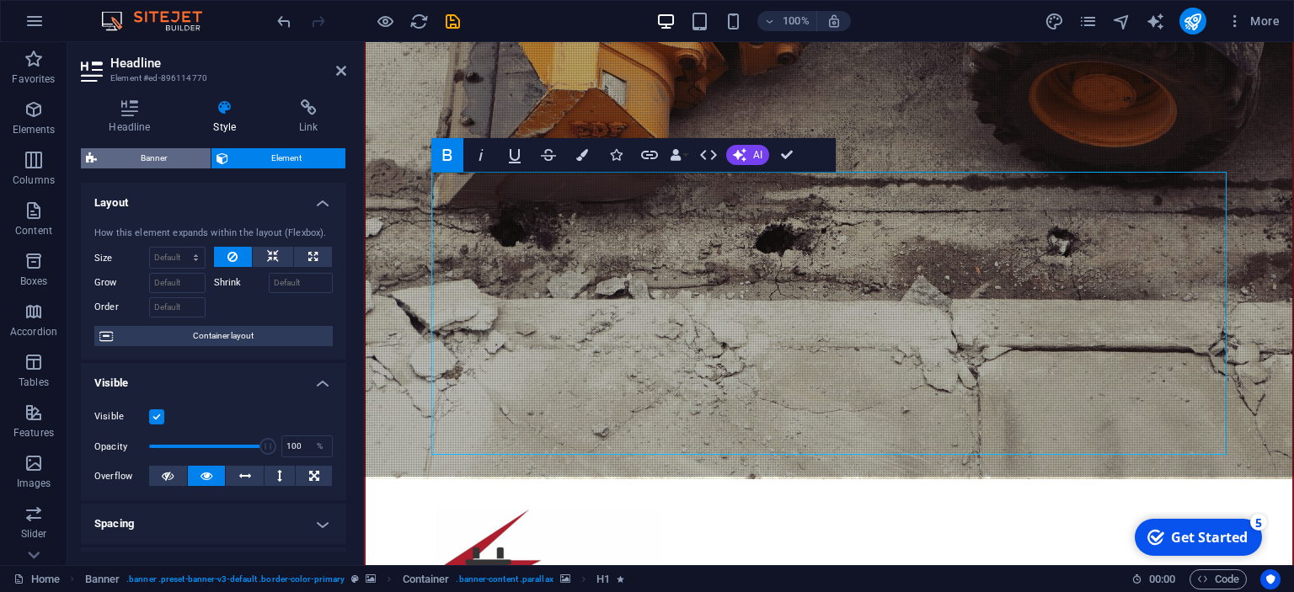
click at [116, 152] on span "Banner" at bounding box center [154, 158] width 104 height 20
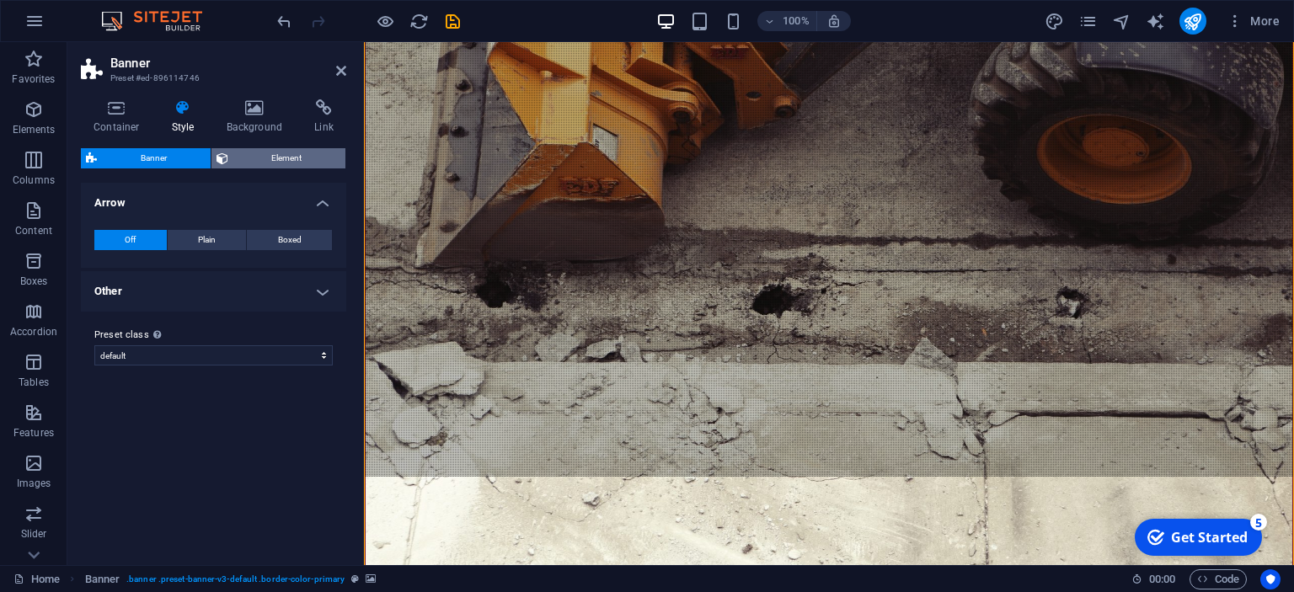
click at [246, 163] on span "Element" at bounding box center [287, 158] width 108 height 20
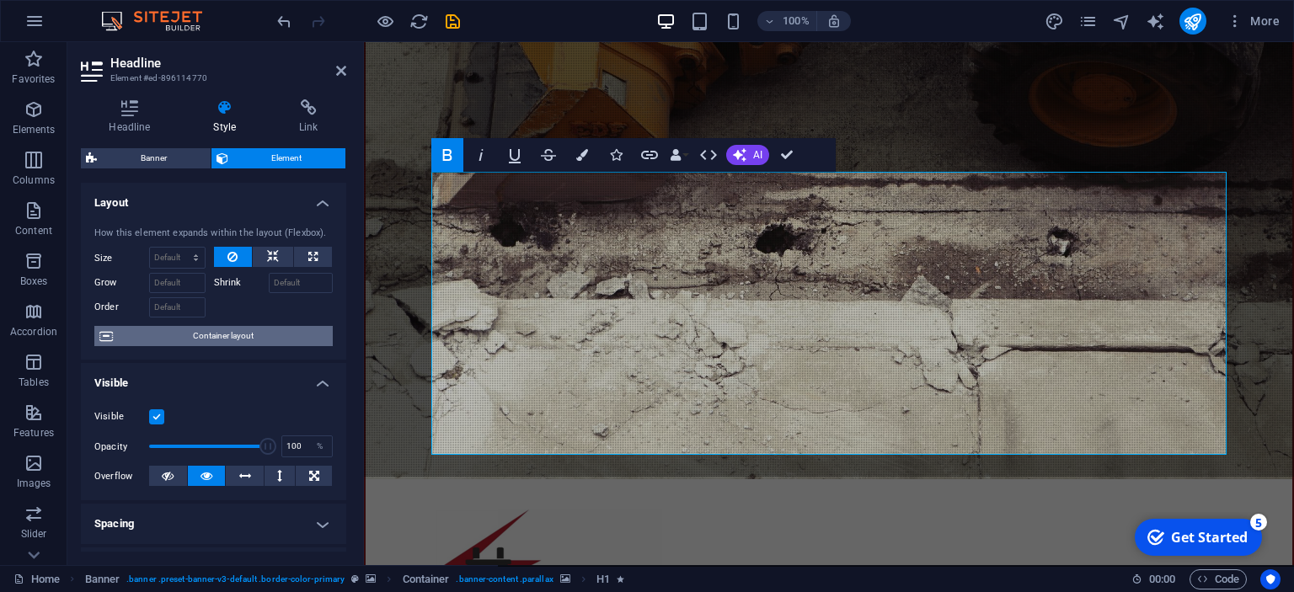
click at [107, 335] on icon at bounding box center [105, 336] width 13 height 20
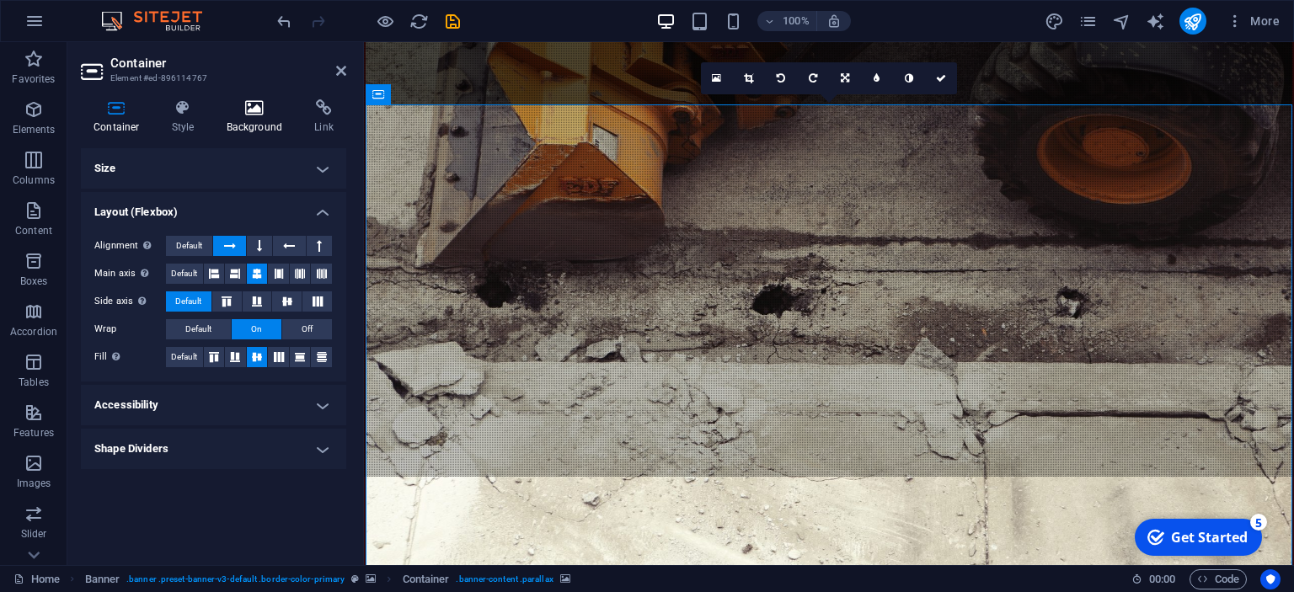
click at [248, 113] on icon at bounding box center [255, 107] width 82 height 17
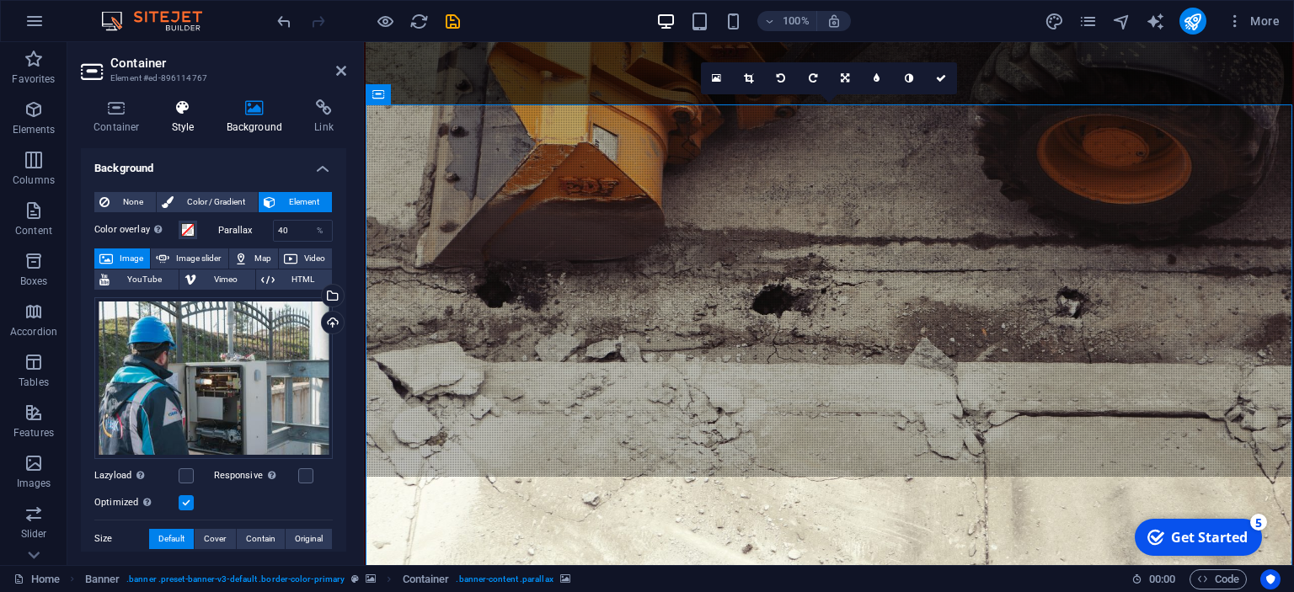
click at [187, 120] on h4 "Style" at bounding box center [186, 116] width 55 height 35
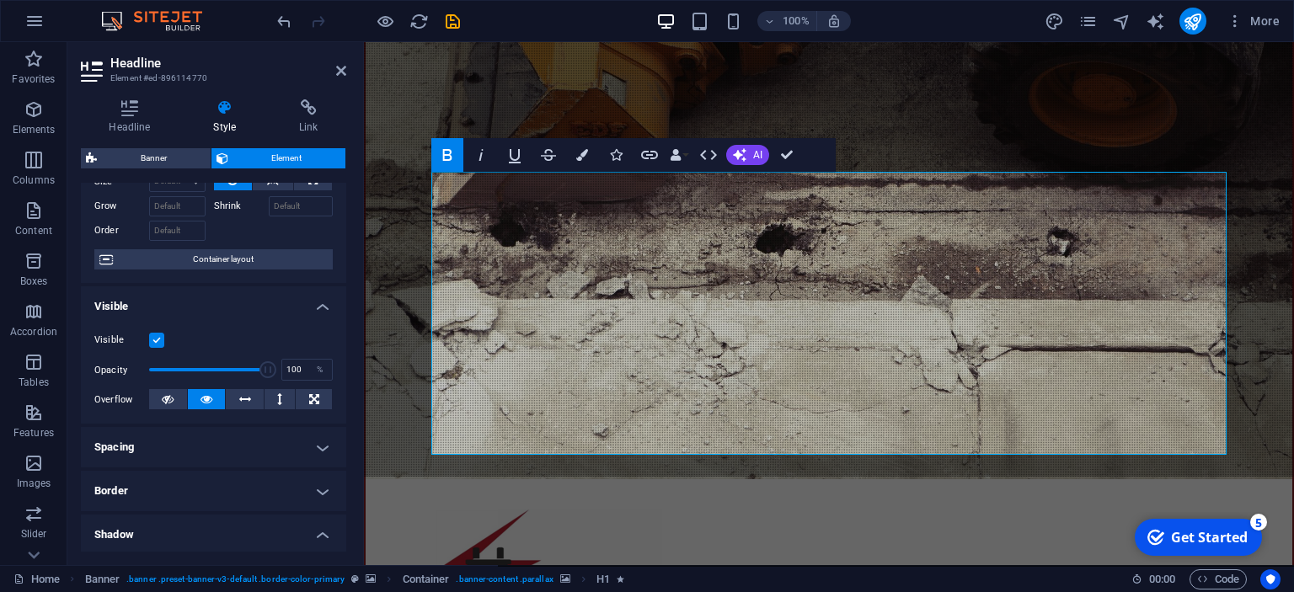
scroll to position [153, 0]
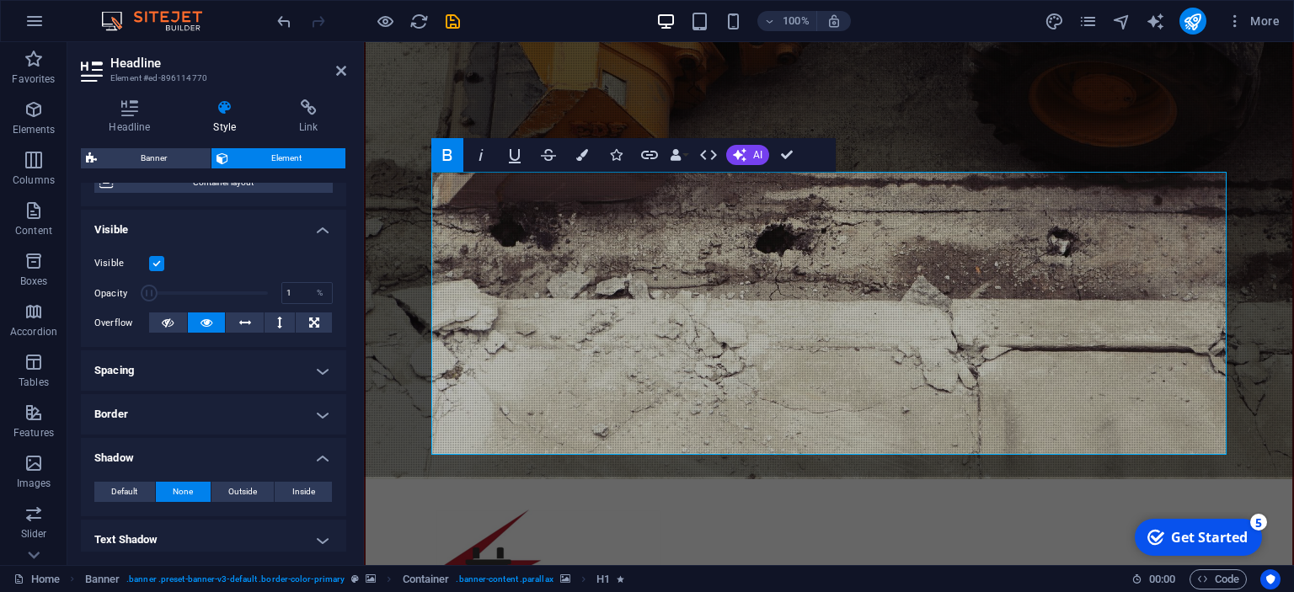
drag, startPoint x: 267, startPoint y: 289, endPoint x: 127, endPoint y: 304, distance: 140.7
click at [127, 304] on div "Opacity 1 %" at bounding box center [213, 293] width 238 height 25
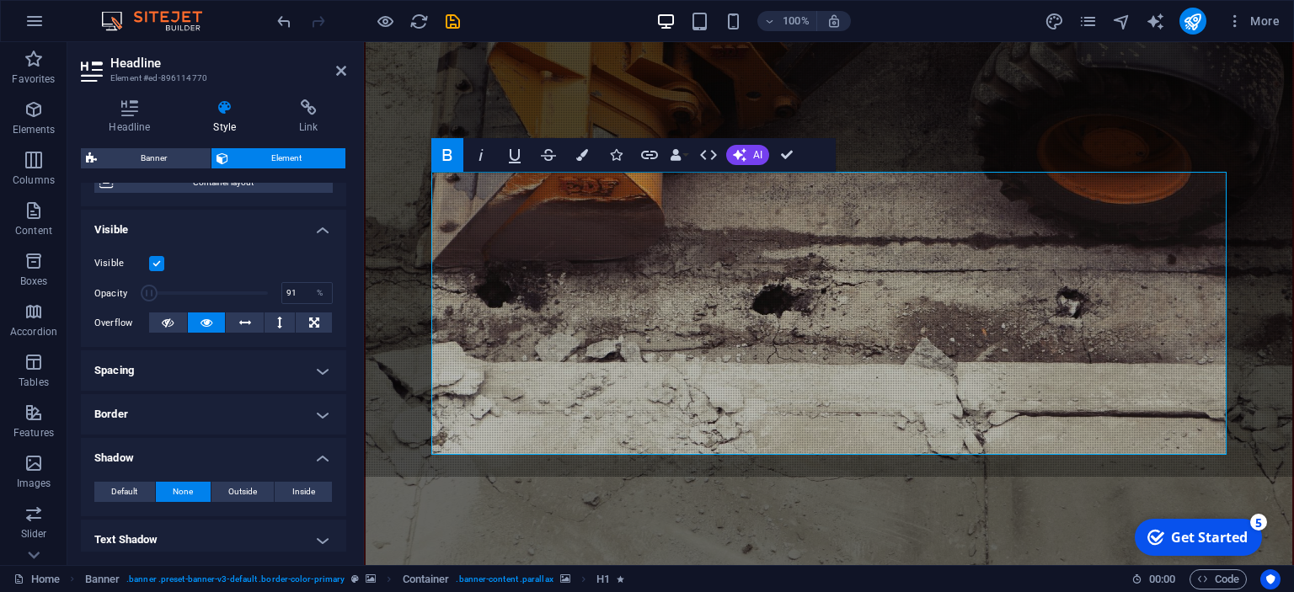
type input "100"
drag, startPoint x: 154, startPoint y: 296, endPoint x: 345, endPoint y: 312, distance: 191.9
click at [345, 312] on div "Layout How this element expands within the layout (Flexbox). Size Default auto …" at bounding box center [213, 367] width 265 height 369
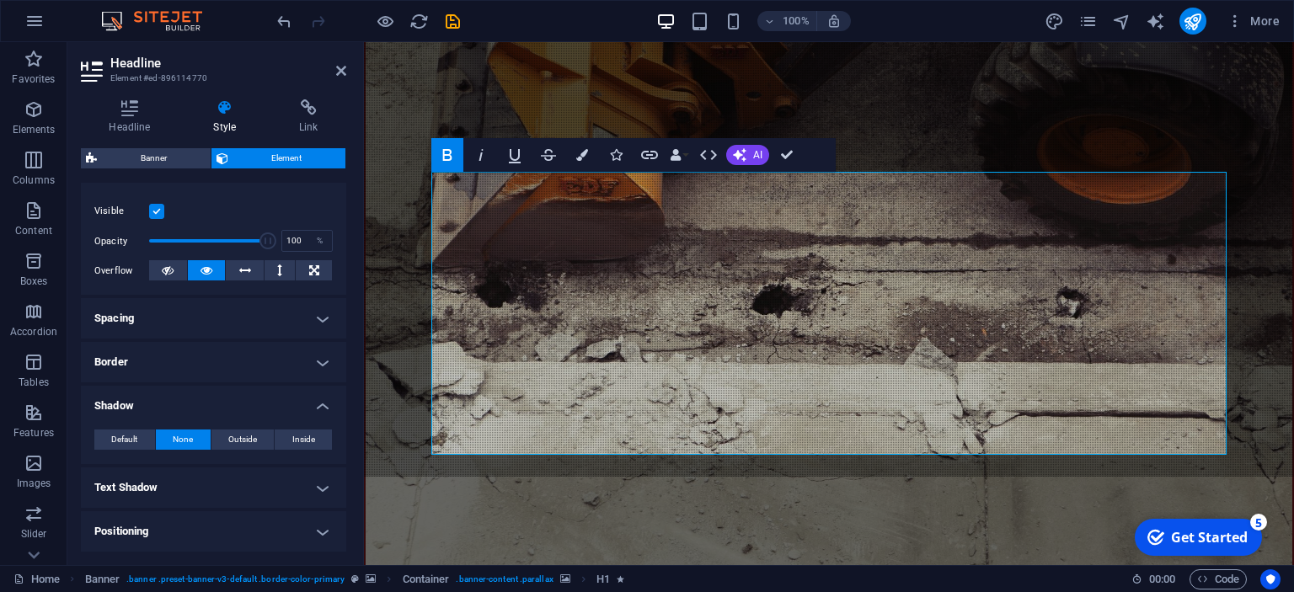
scroll to position [230, 0]
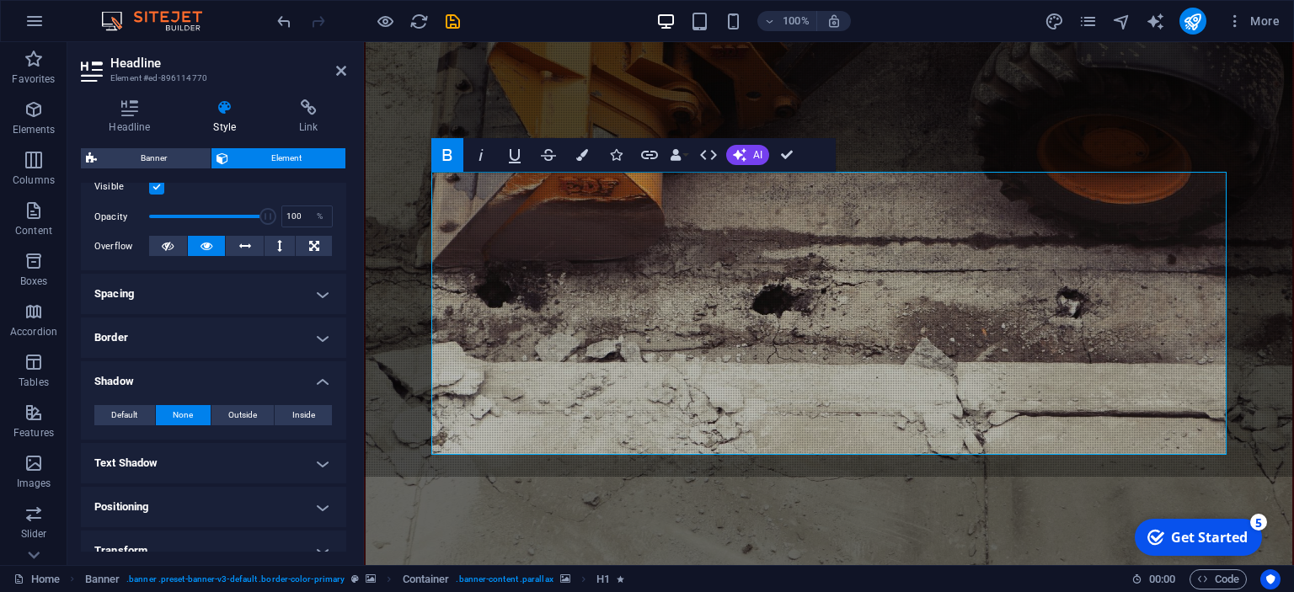
click at [318, 292] on h4 "Spacing" at bounding box center [213, 294] width 265 height 40
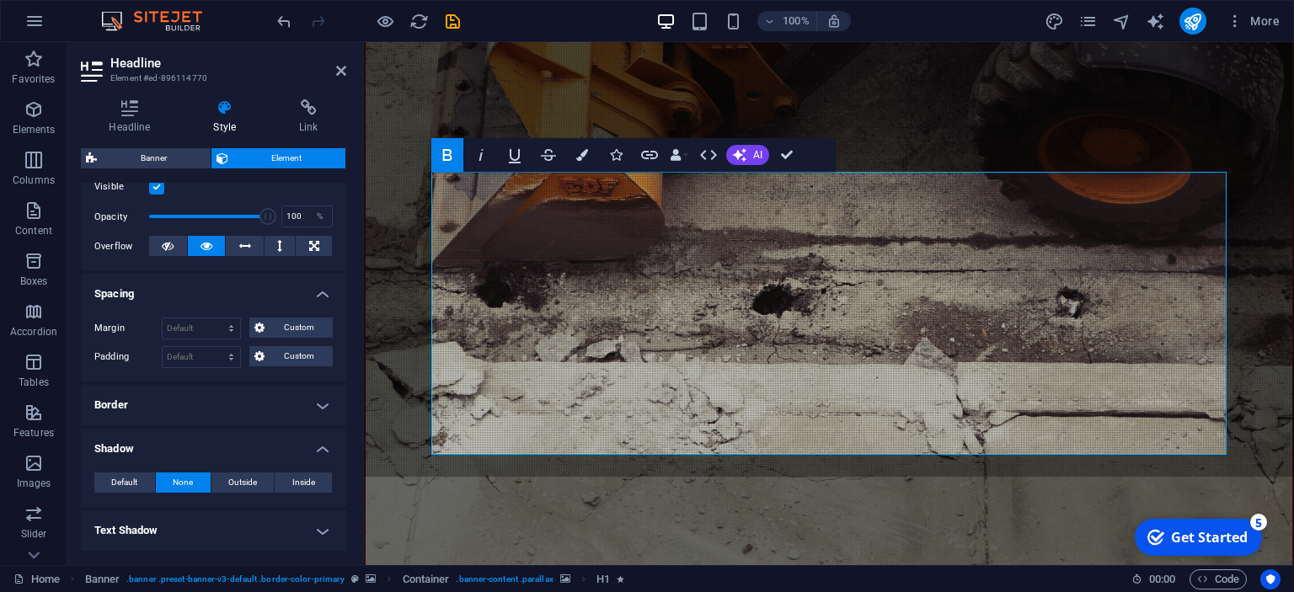
click at [318, 292] on h4 "Spacing" at bounding box center [213, 289] width 265 height 30
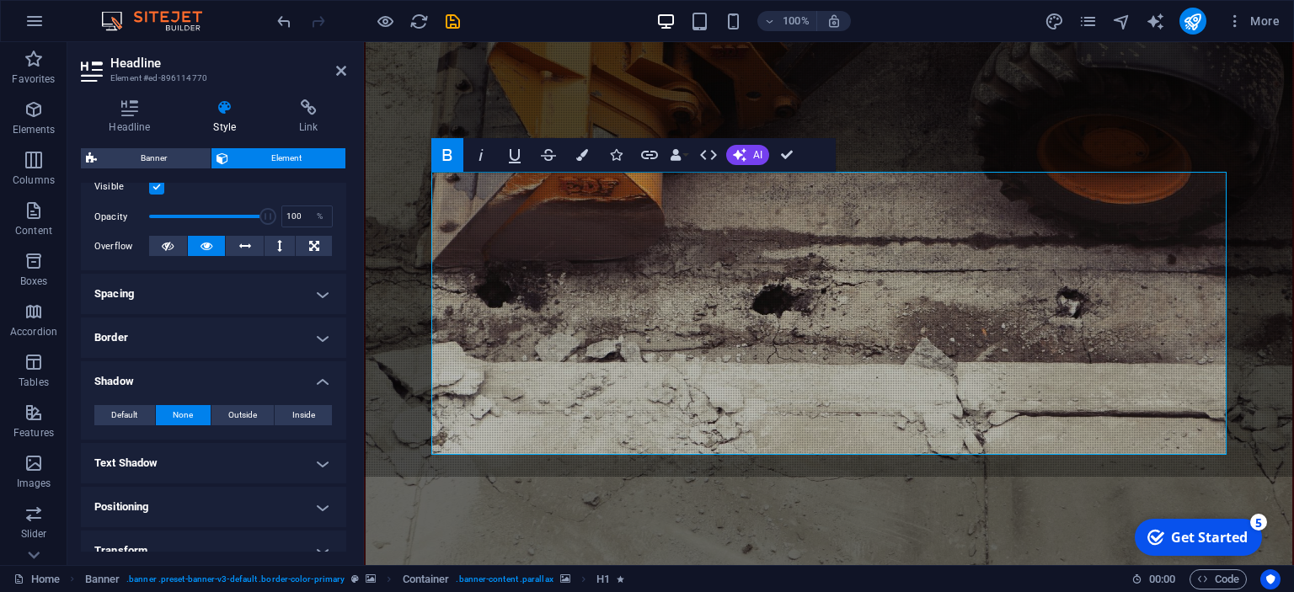
click at [325, 336] on h4 "Border" at bounding box center [213, 338] width 265 height 40
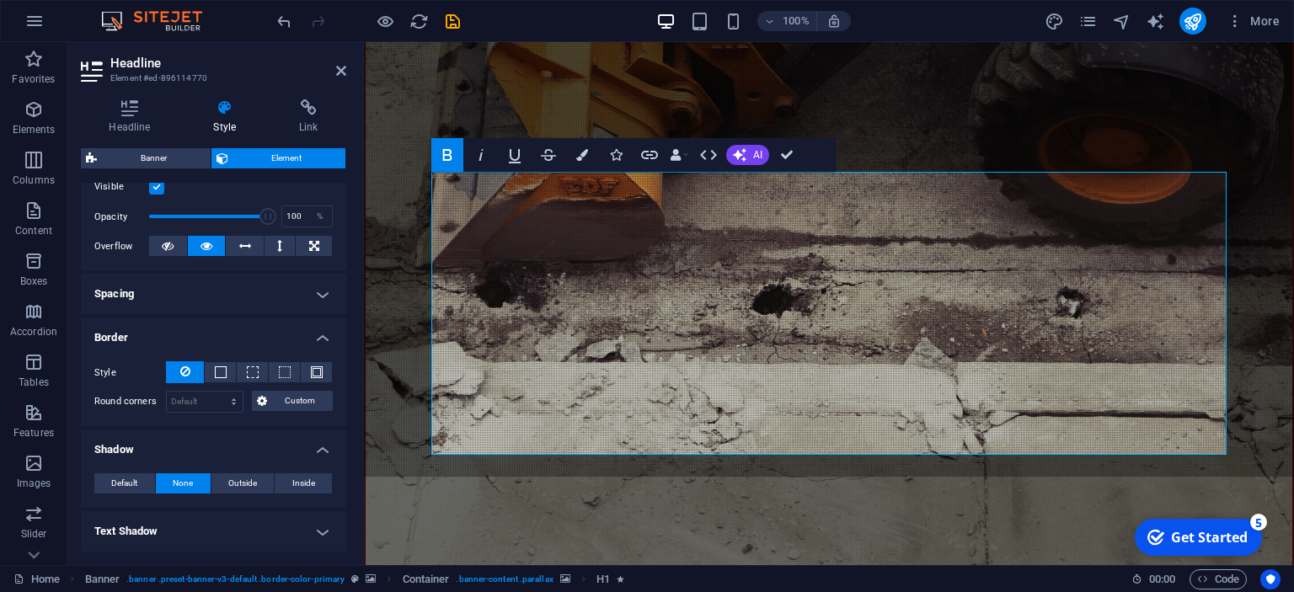
click at [325, 336] on h4 "Border" at bounding box center [213, 333] width 265 height 30
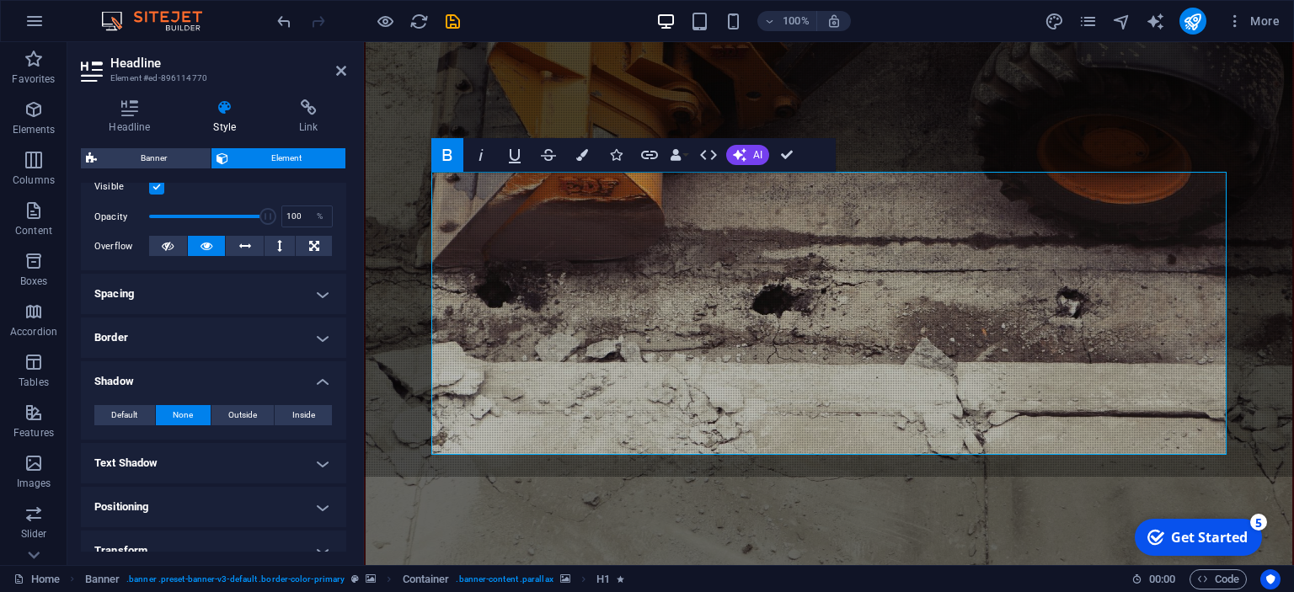
scroll to position [307, 0]
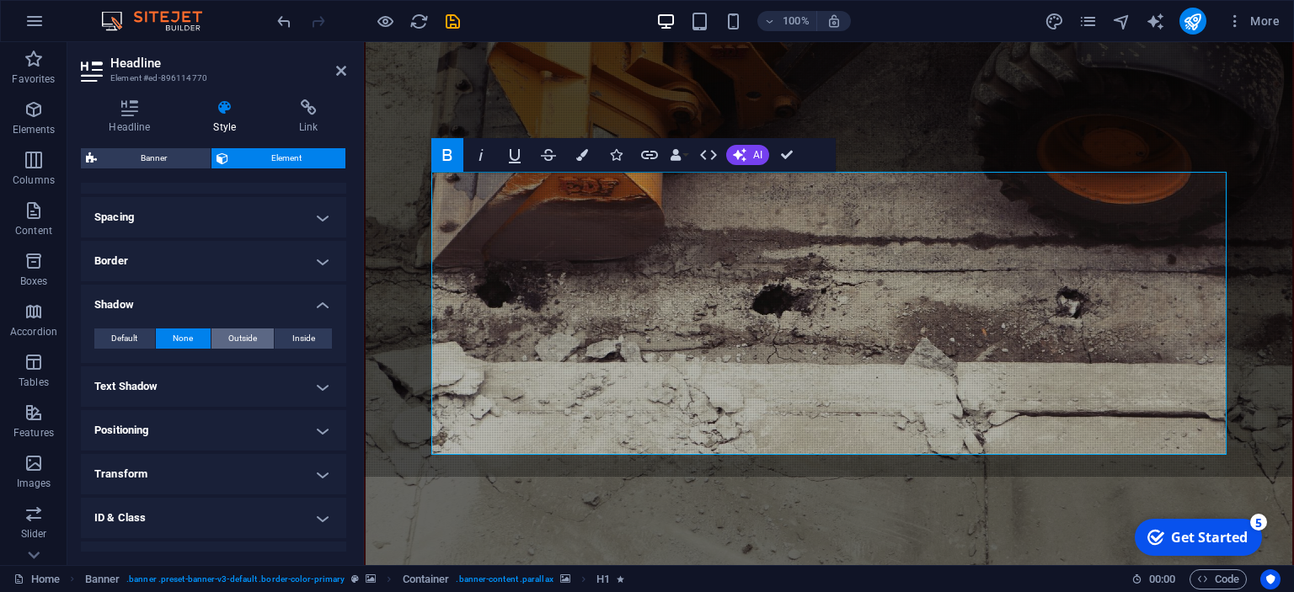
click at [234, 339] on span "Outside" at bounding box center [242, 339] width 29 height 20
type input "2"
type input "4"
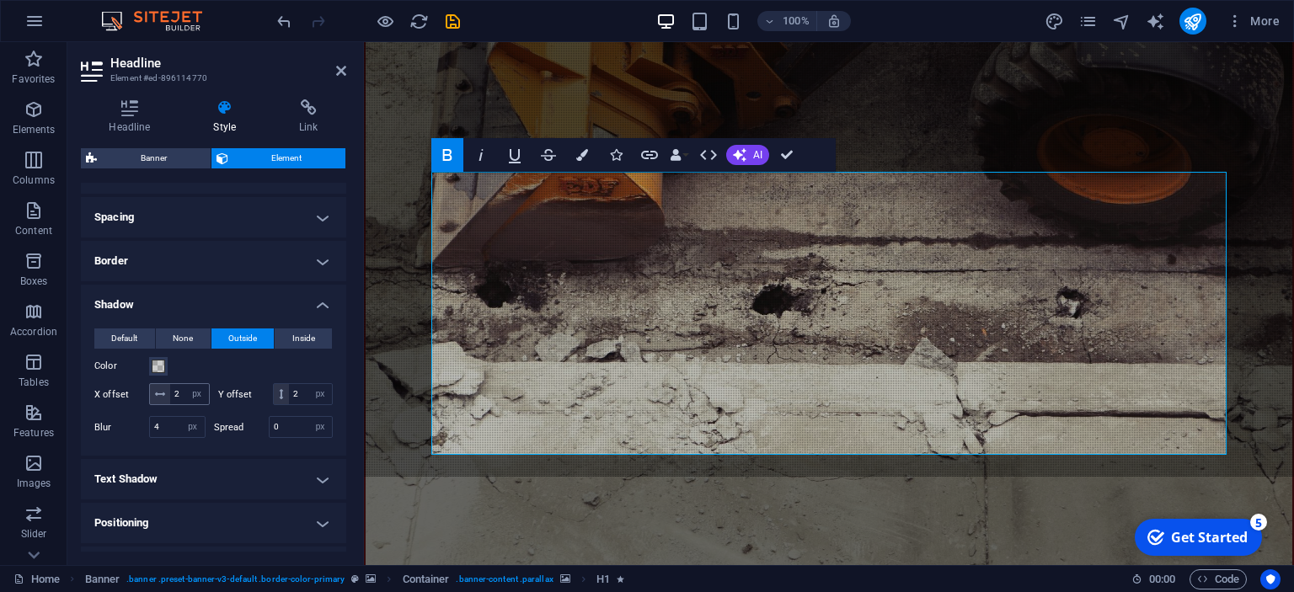
click at [167, 393] on span at bounding box center [160, 394] width 20 height 20
click at [164, 393] on icon at bounding box center [160, 394] width 10 height 10
click at [160, 393] on icon at bounding box center [160, 394] width 10 height 10
click at [174, 389] on input "2" at bounding box center [189, 394] width 39 height 20
click at [182, 396] on input "2" at bounding box center [189, 394] width 39 height 20
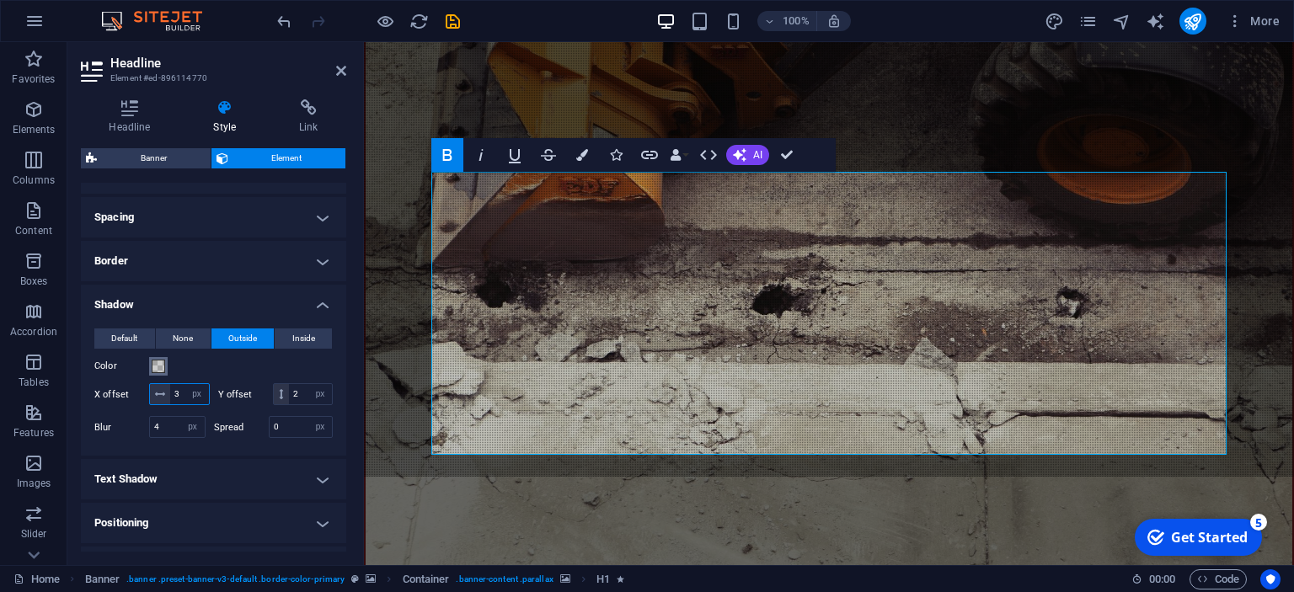
type input "3"
click at [160, 360] on span at bounding box center [158, 366] width 13 height 13
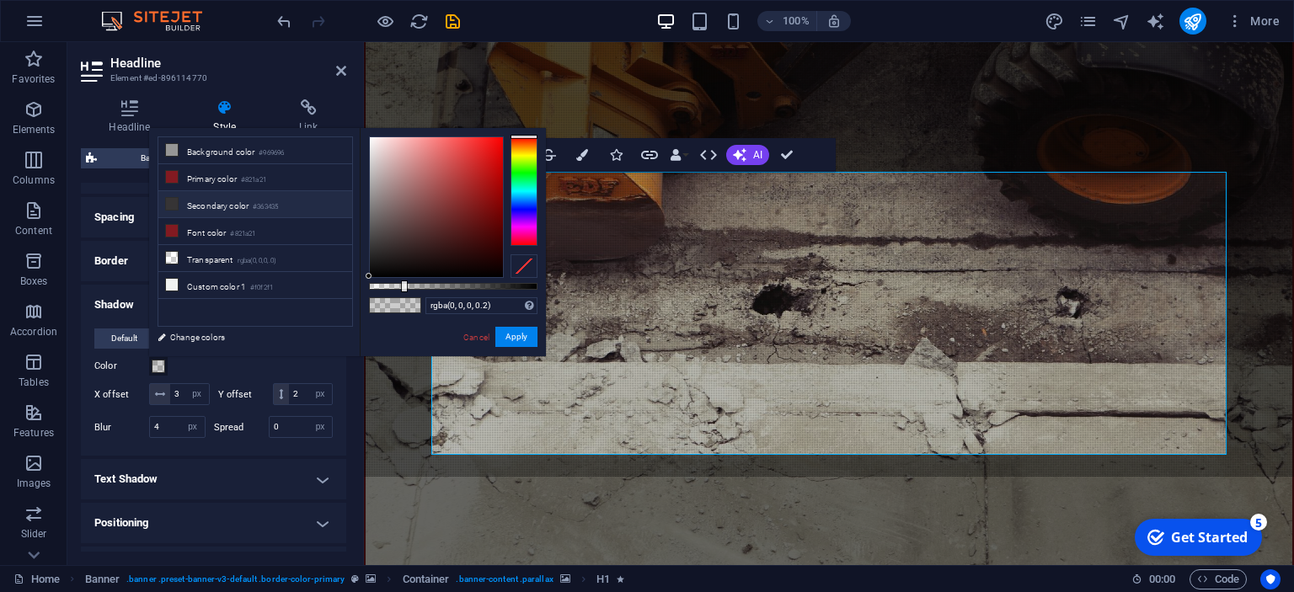
click at [227, 201] on li "Secondary color #363435" at bounding box center [255, 204] width 194 height 27
type input "#363435"
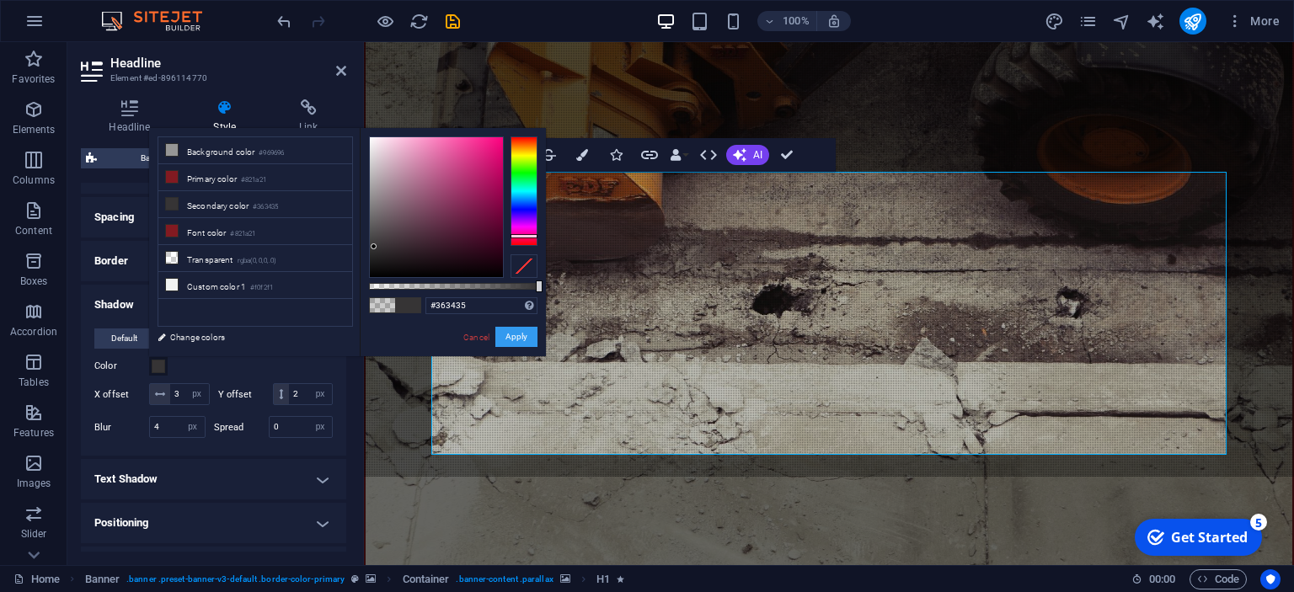
click at [512, 334] on button "Apply" at bounding box center [516, 337] width 42 height 20
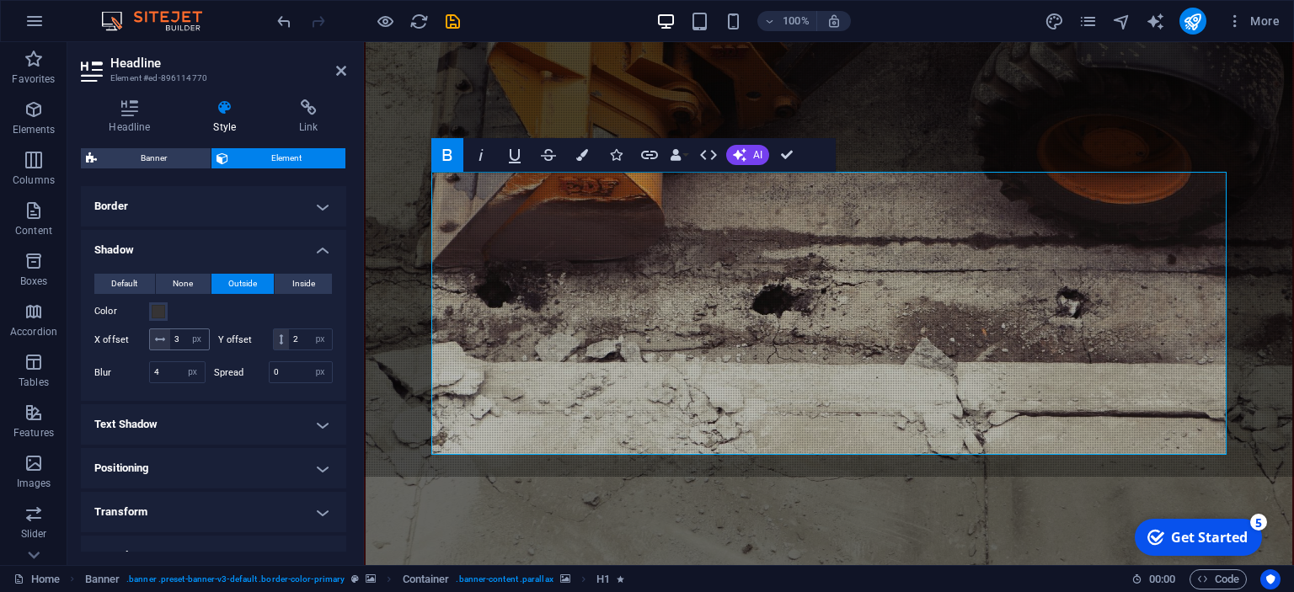
scroll to position [384, 0]
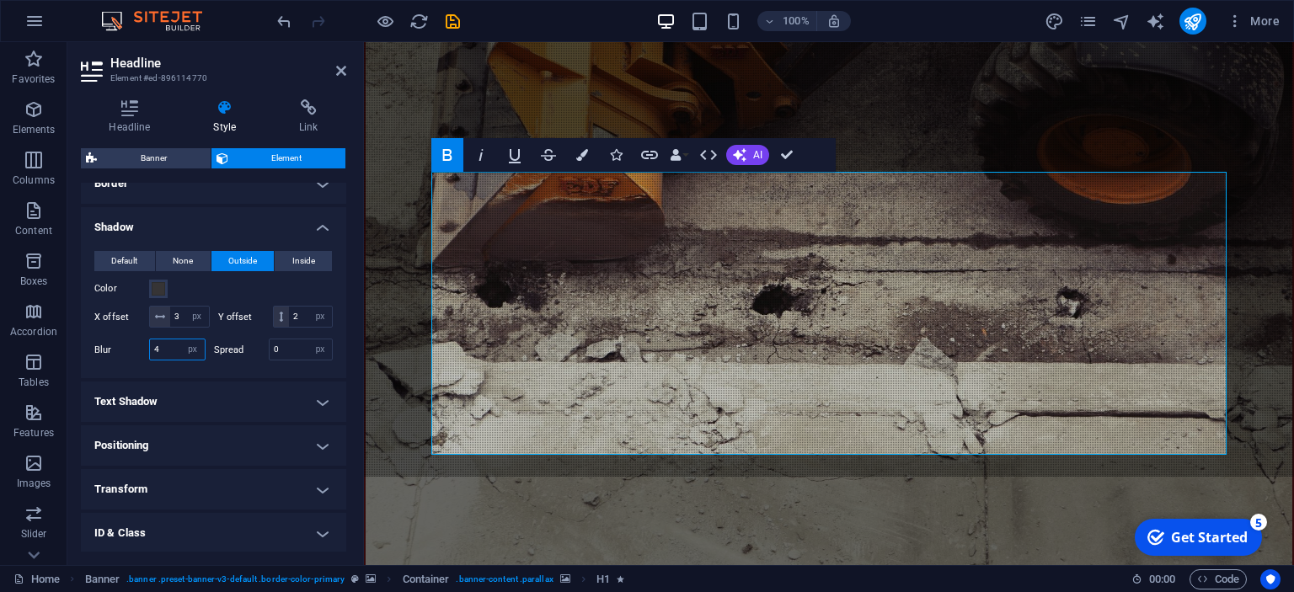
click at [174, 348] on input "4" at bounding box center [177, 350] width 55 height 20
type input "2"
click at [315, 400] on h4 "Text Shadow" at bounding box center [213, 402] width 265 height 40
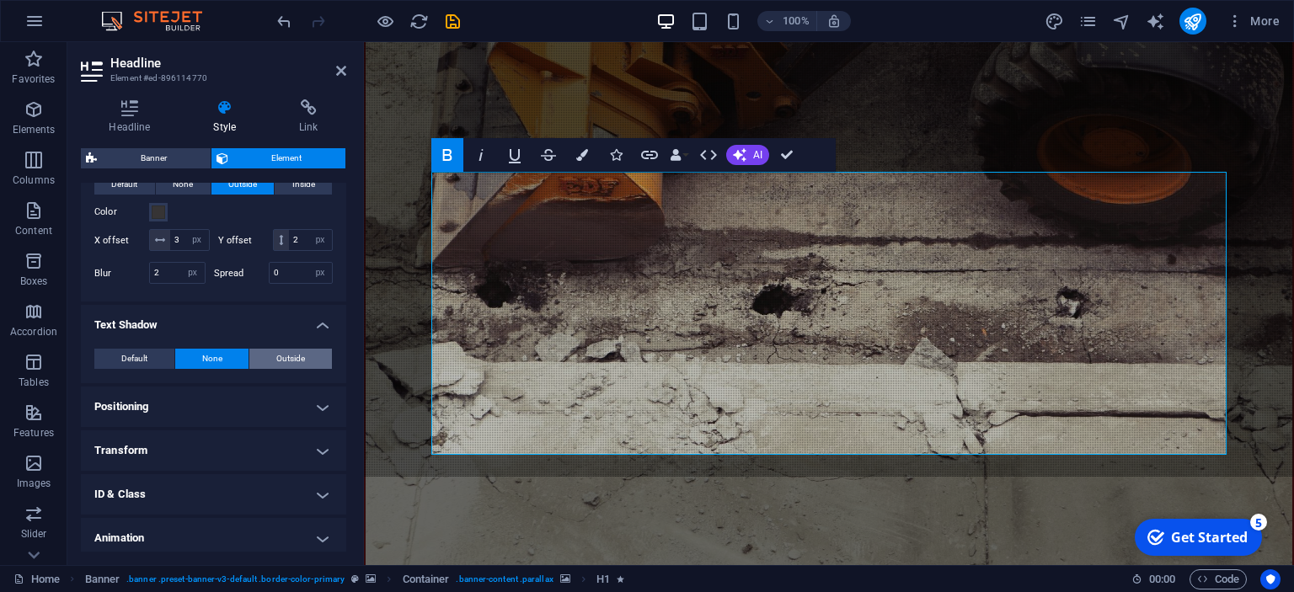
click at [293, 359] on span "Outside" at bounding box center [290, 359] width 29 height 20
type input "2"
type input "4"
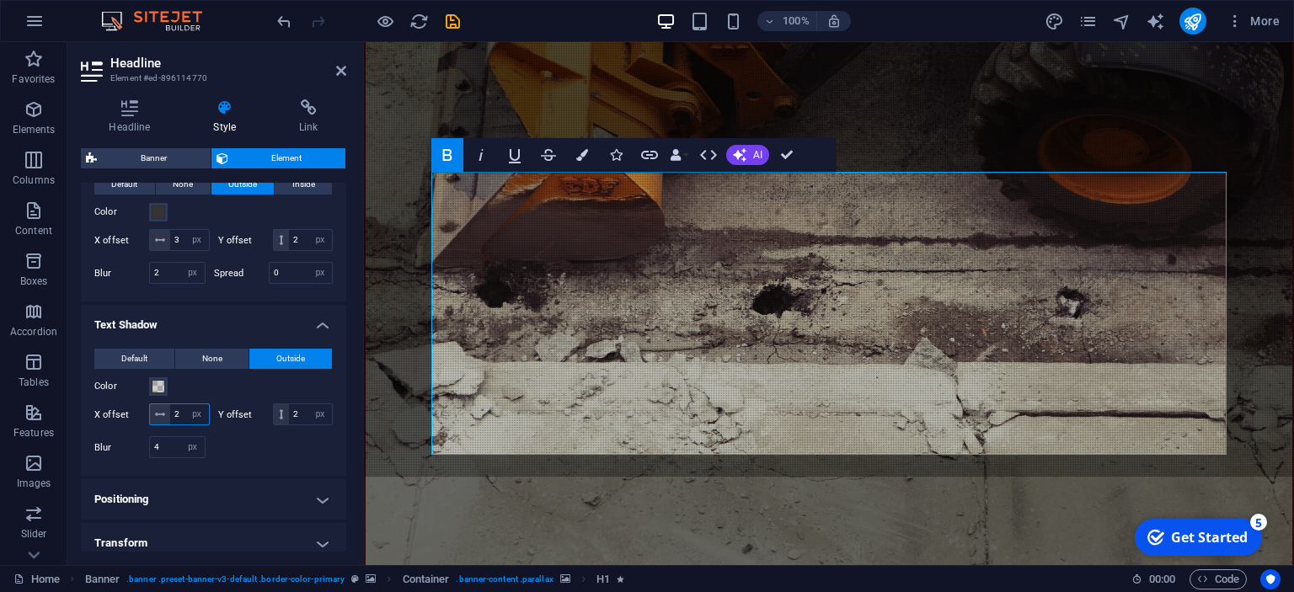
click at [177, 409] on input "2" at bounding box center [189, 414] width 39 height 20
type input "4"
click at [151, 383] on button "Color" at bounding box center [158, 386] width 19 height 19
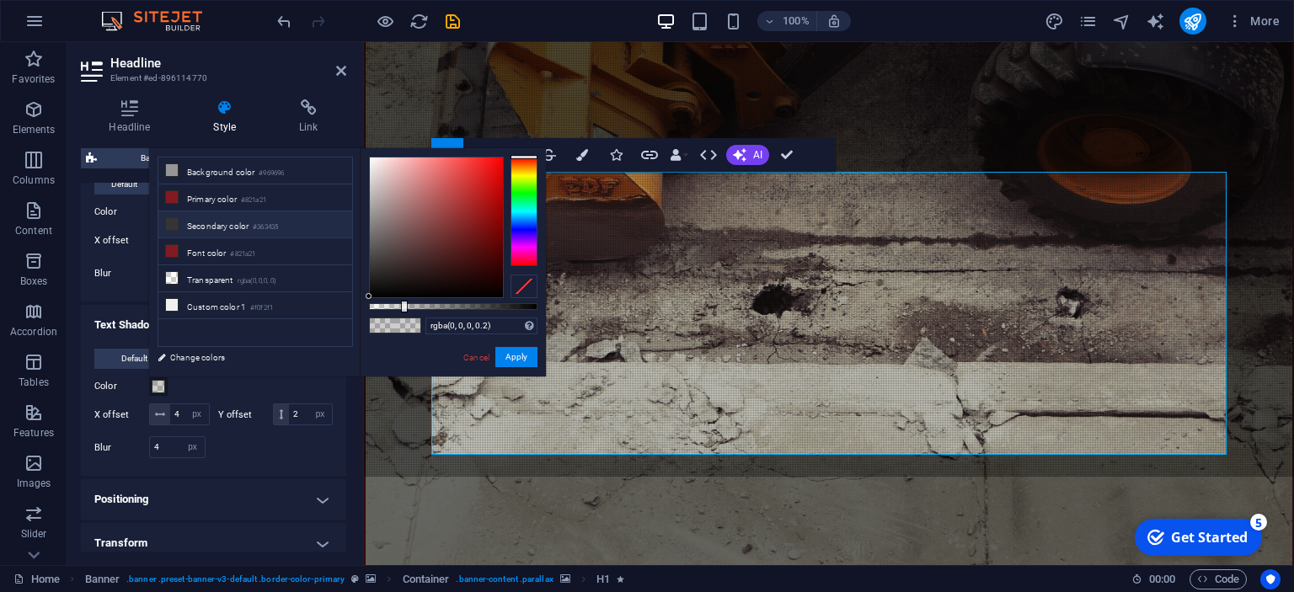
click at [197, 222] on li "Secondary color #363435" at bounding box center [255, 224] width 194 height 27
type input "#363435"
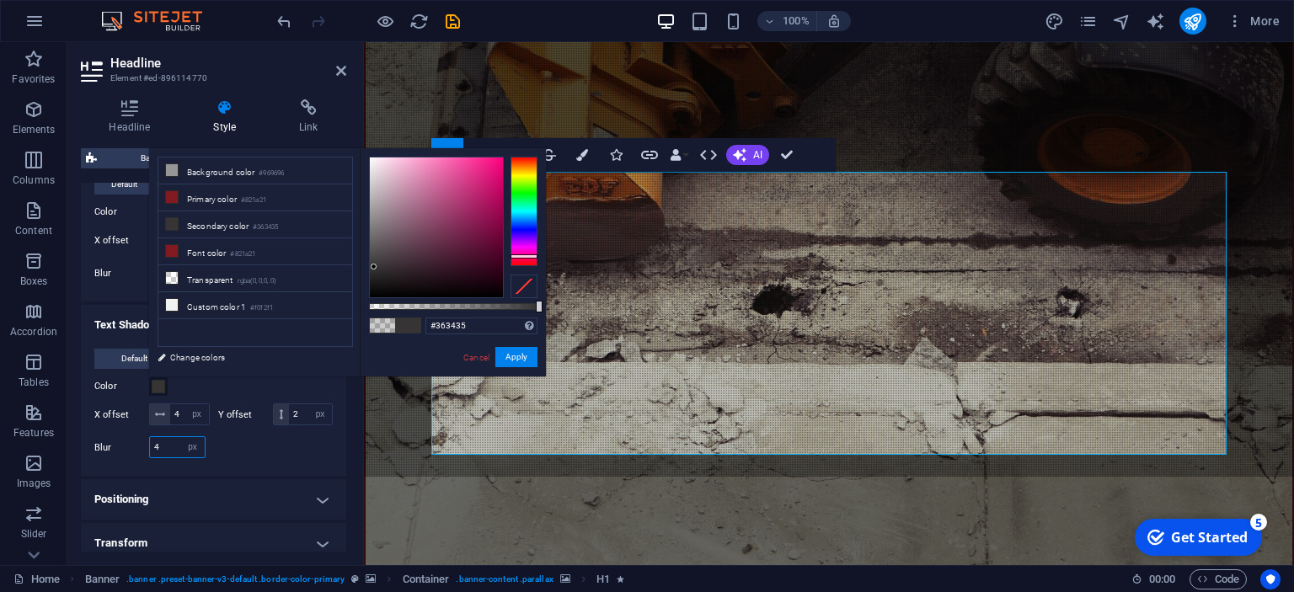
click at [163, 442] on input "4" at bounding box center [177, 447] width 55 height 20
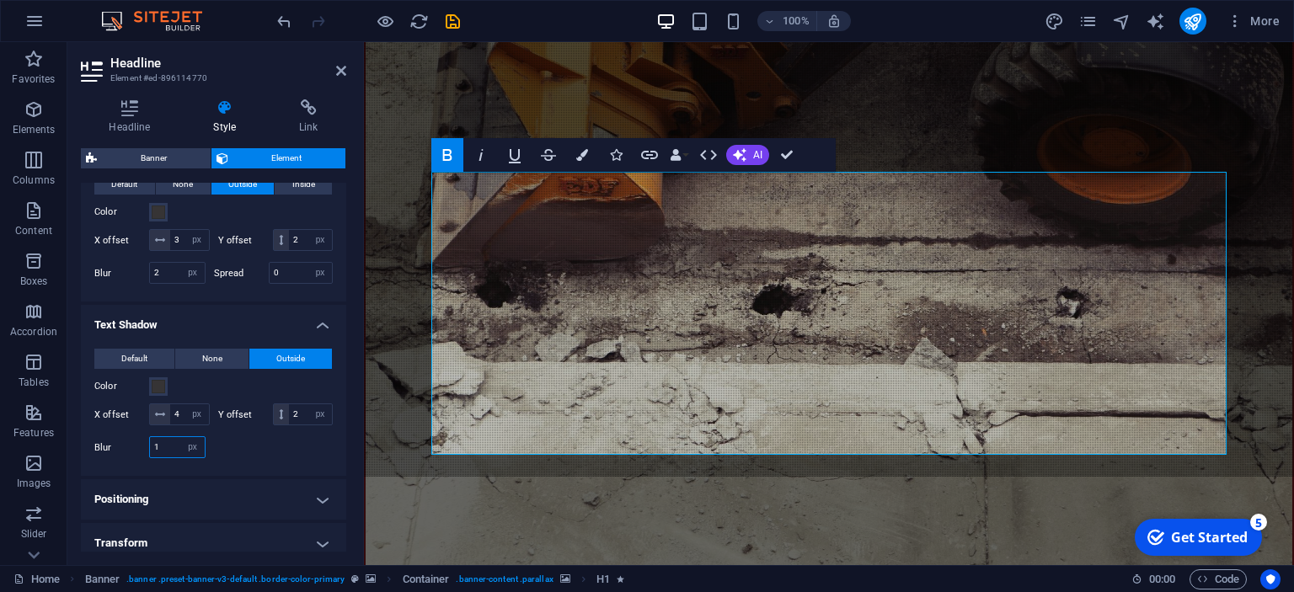
type input "1"
click at [249, 468] on div "Default None Outside Color X offset 4 px rem vh vw Y offset 2 px rem vh vw Blur…" at bounding box center [213, 405] width 265 height 141
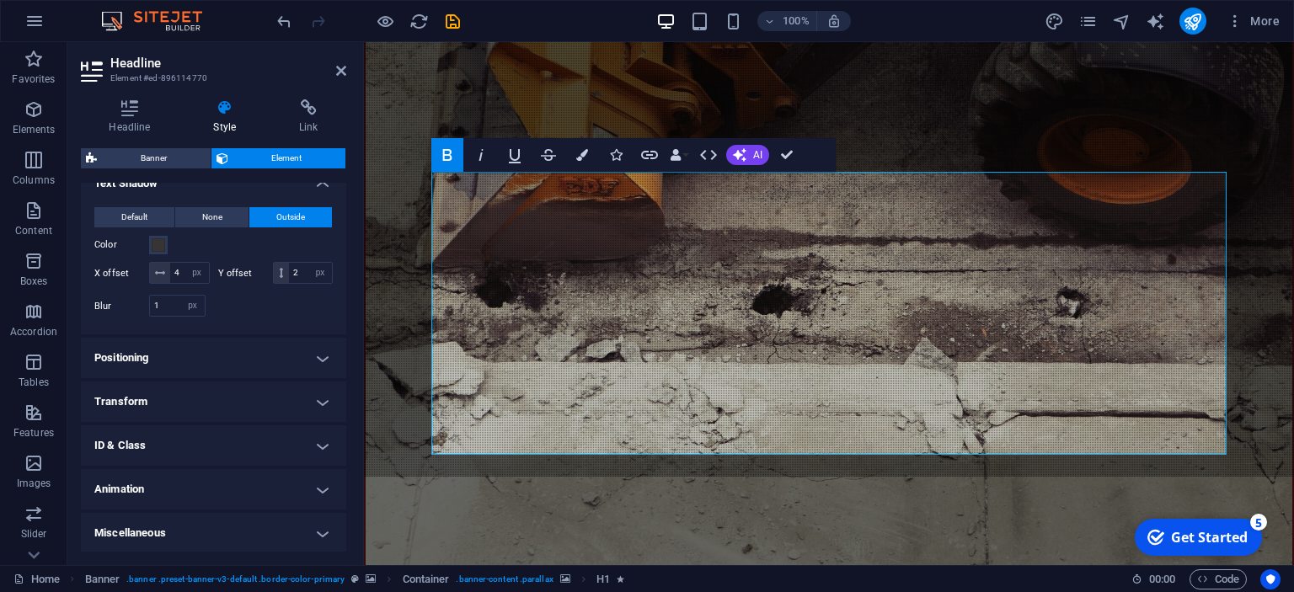
click at [316, 356] on h4 "Positioning" at bounding box center [213, 358] width 265 height 40
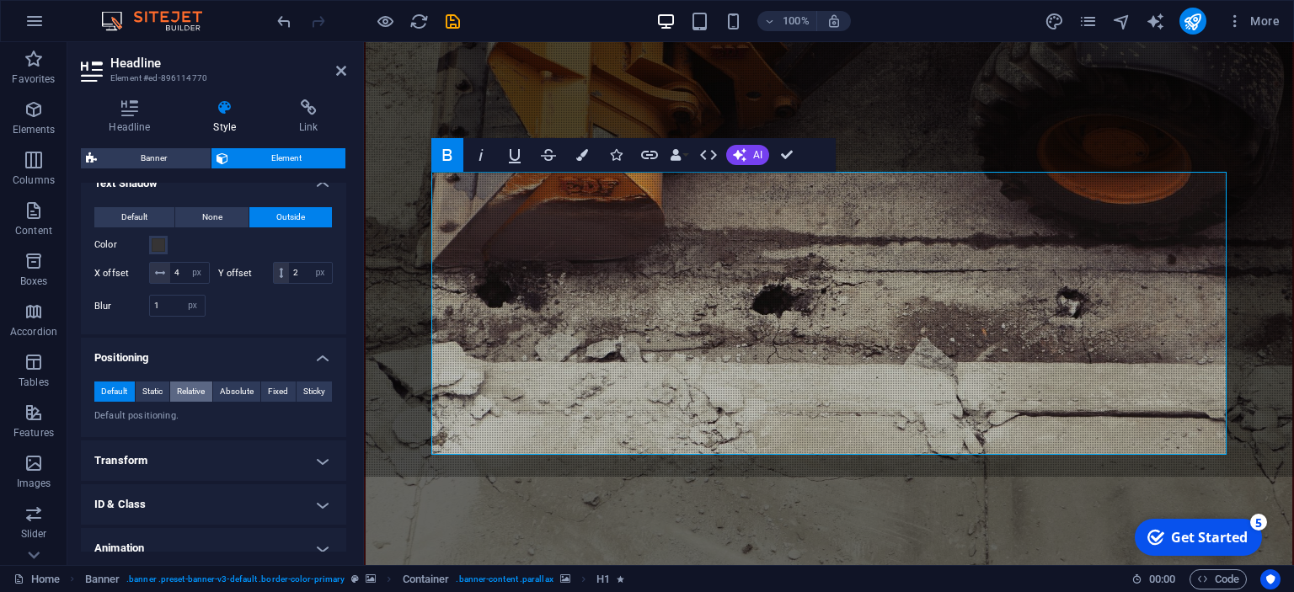
scroll to position [661, 0]
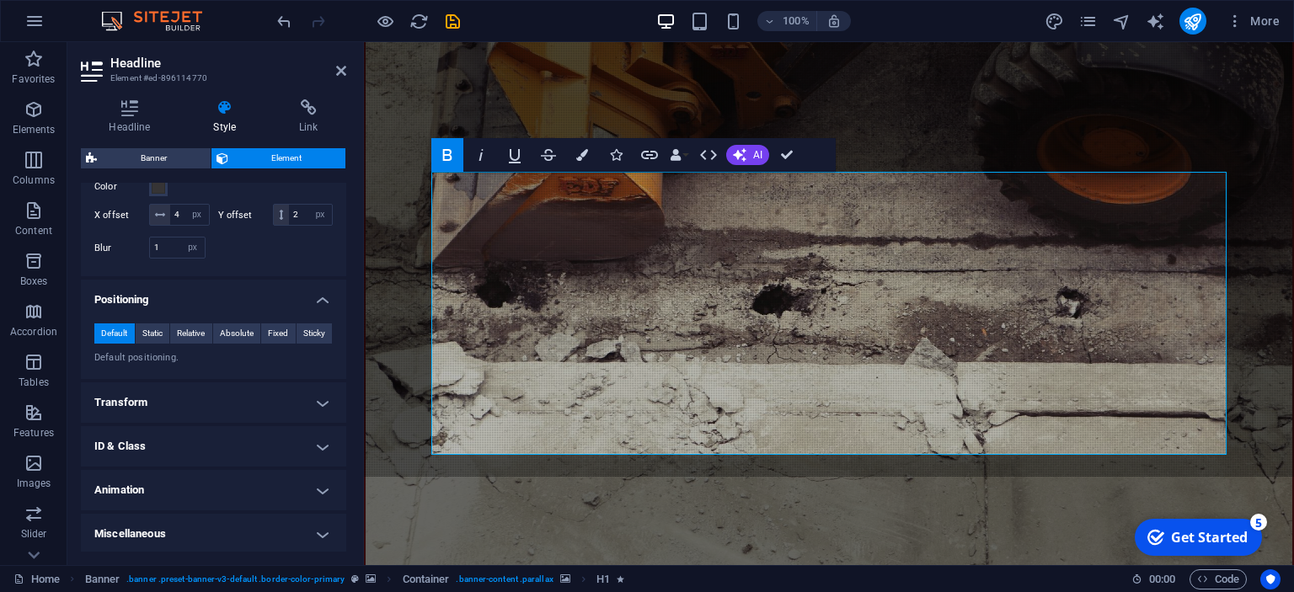
click at [325, 403] on h4 "Transform" at bounding box center [213, 403] width 265 height 40
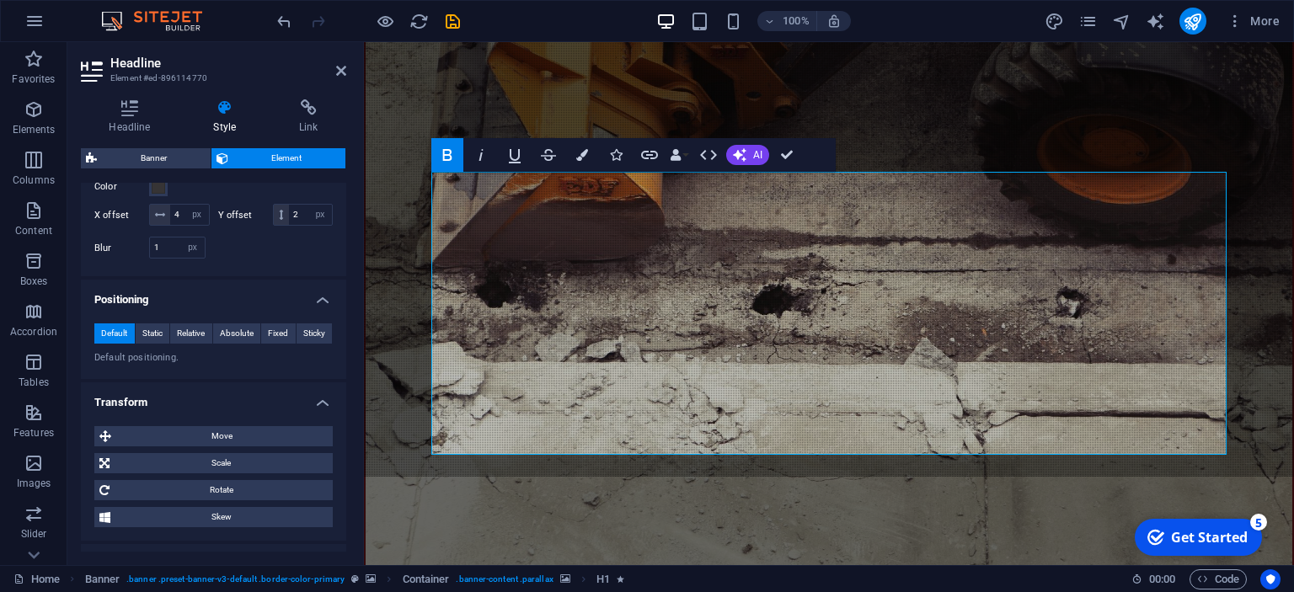
scroll to position [779, 0]
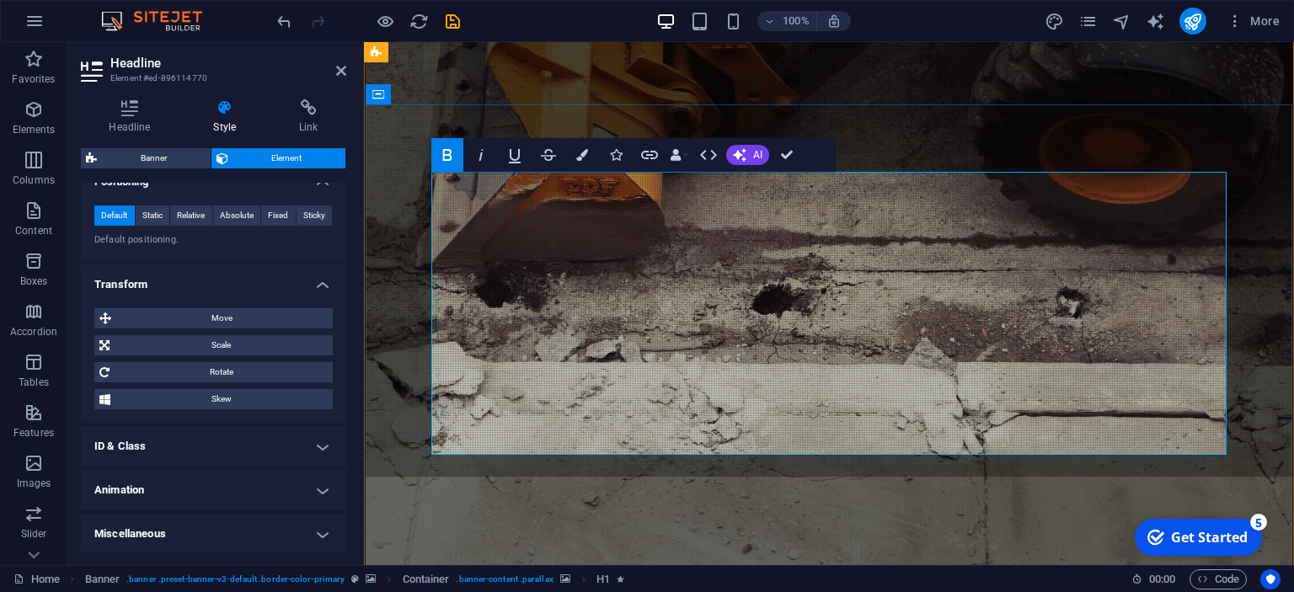
drag, startPoint x: 1136, startPoint y: 419, endPoint x: 426, endPoint y: 281, distance: 722.6
click at [579, 160] on icon "button" at bounding box center [582, 155] width 12 height 12
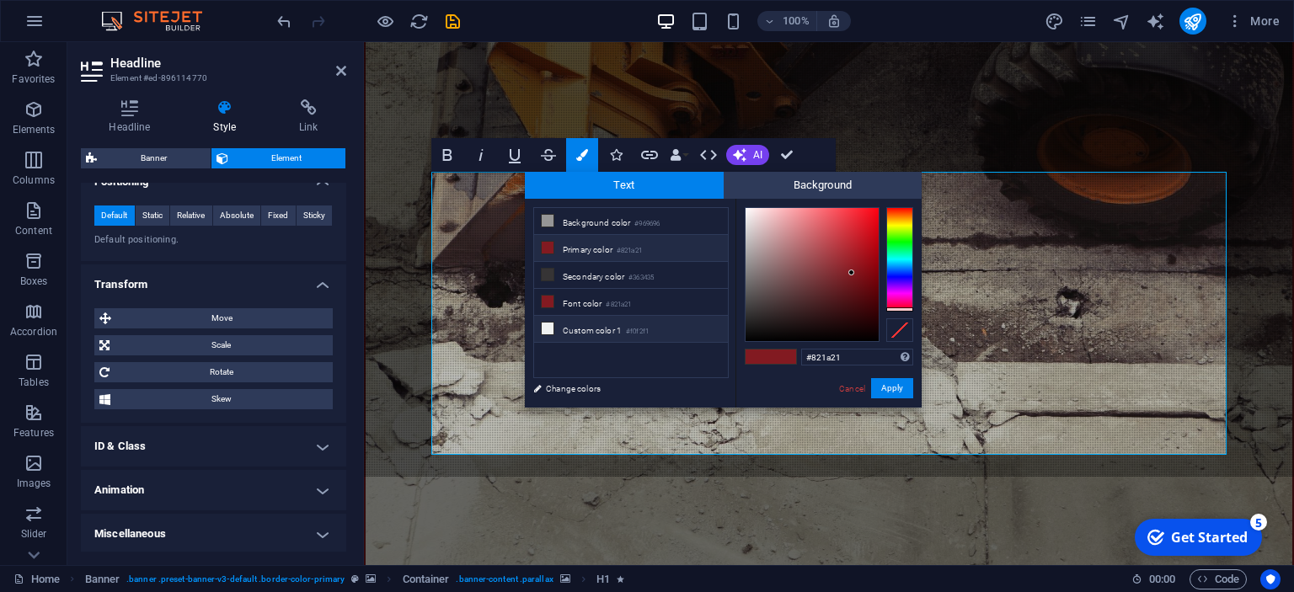
click at [554, 322] on span at bounding box center [547, 328] width 13 height 13
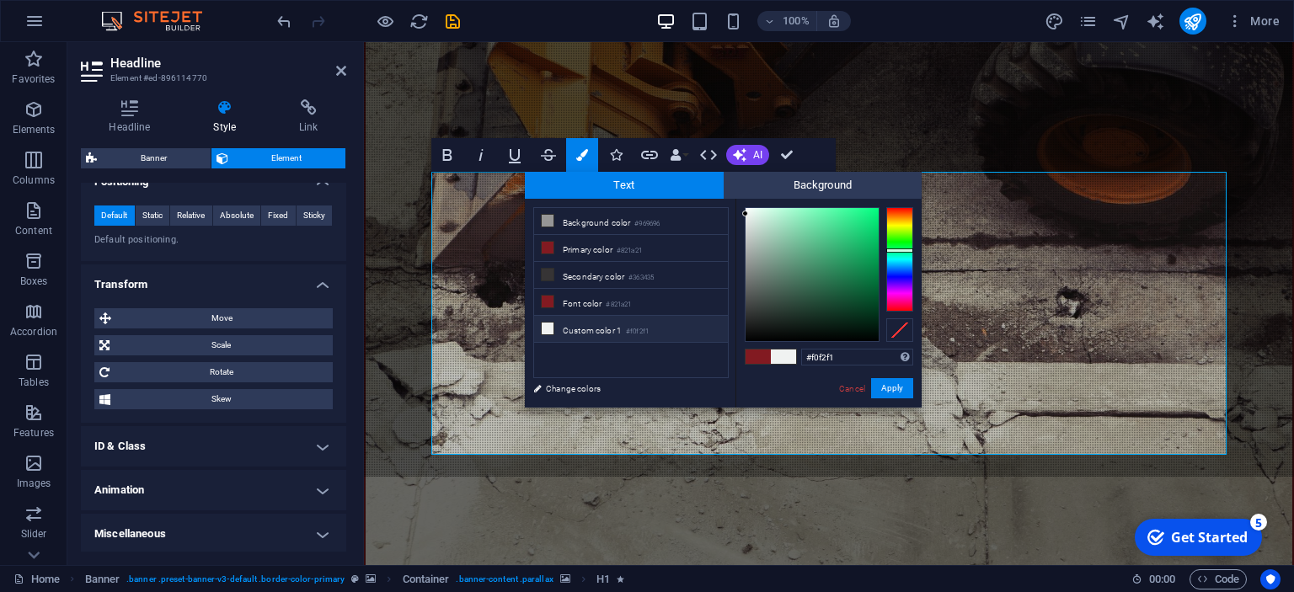
click at [790, 359] on span at bounding box center [783, 357] width 25 height 14
click at [787, 359] on span at bounding box center [783, 357] width 25 height 14
drag, startPoint x: 745, startPoint y: 211, endPoint x: 741, endPoint y: 200, distance: 12.5
click at [741, 200] on div "#ffffff Supported formats #0852ed rgb(8, 82, 237) rgba(8, 82, 237, 90%) hsv(221…" at bounding box center [829, 425] width 186 height 453
type input "#000000"
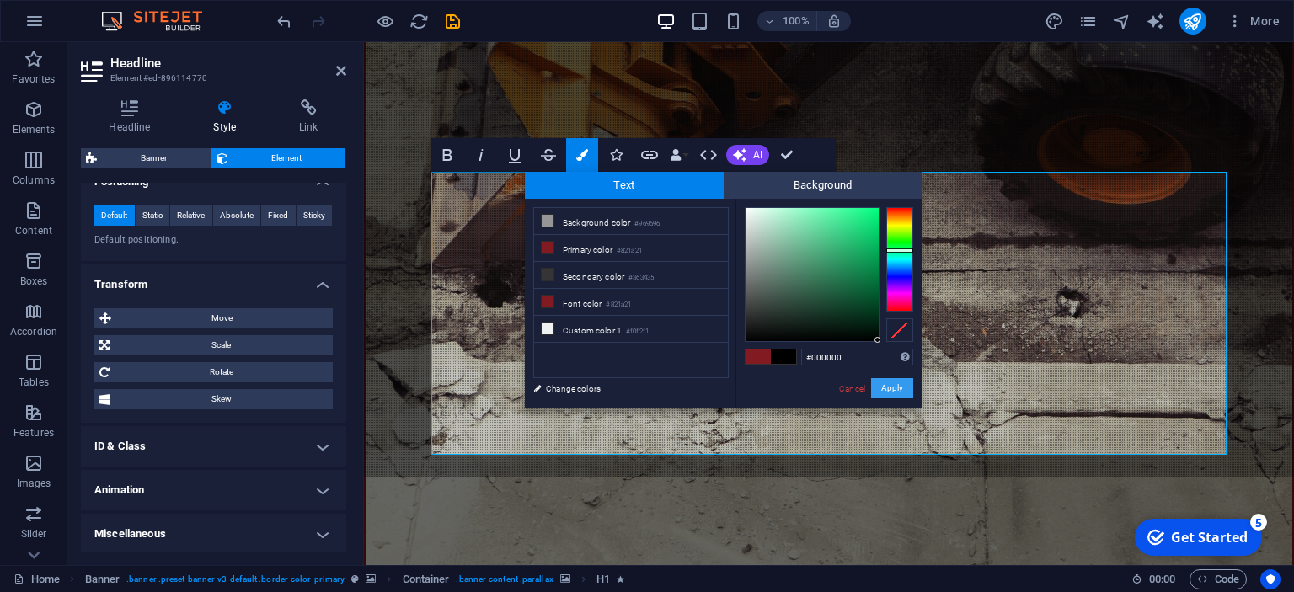
click at [893, 383] on button "Apply" at bounding box center [892, 388] width 42 height 20
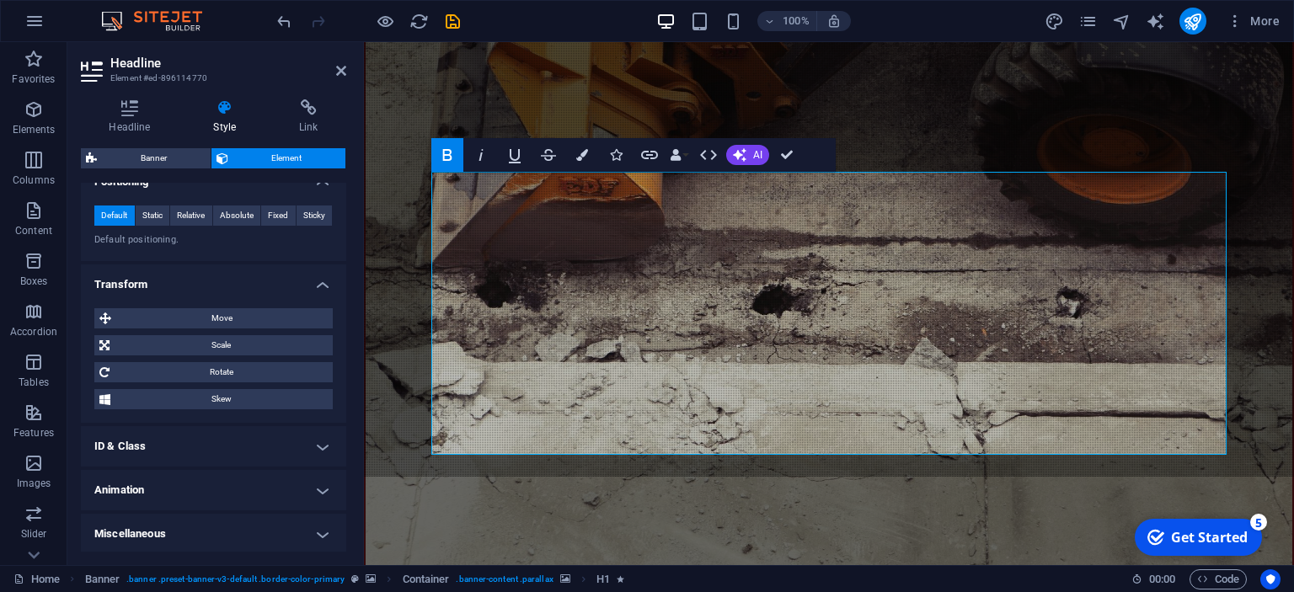
click at [926, 222] on div "Drag here to replace the existing content. Press “Ctrl” if you want to create a…" at bounding box center [829, 303] width 930 height 523
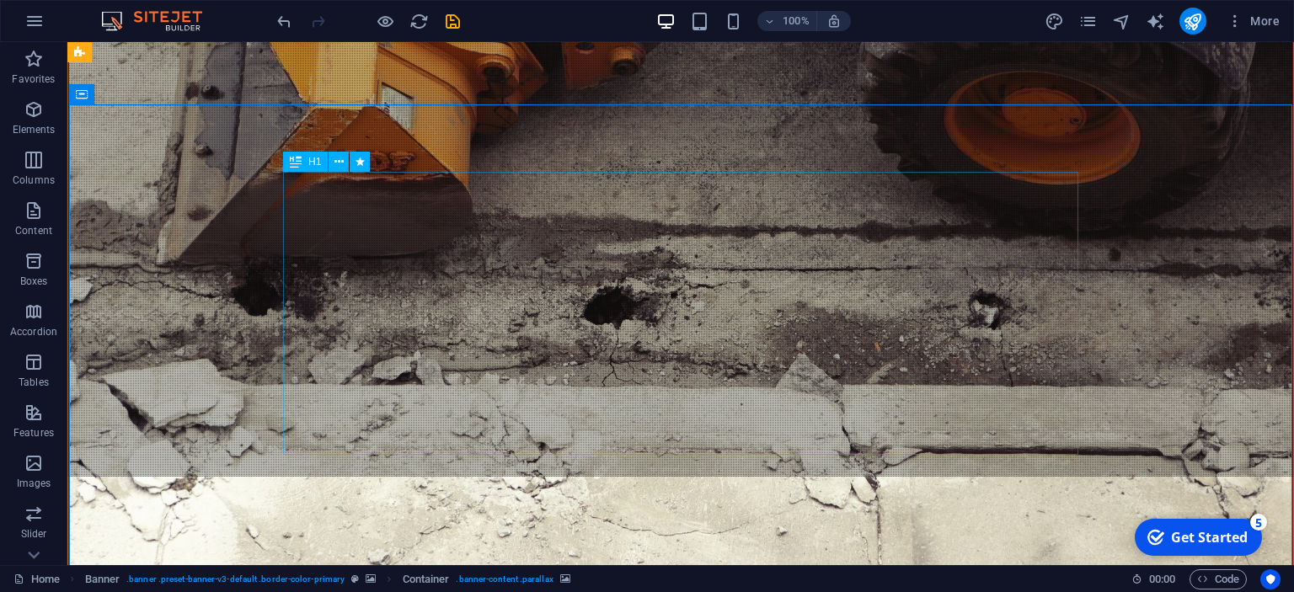
select select "px"
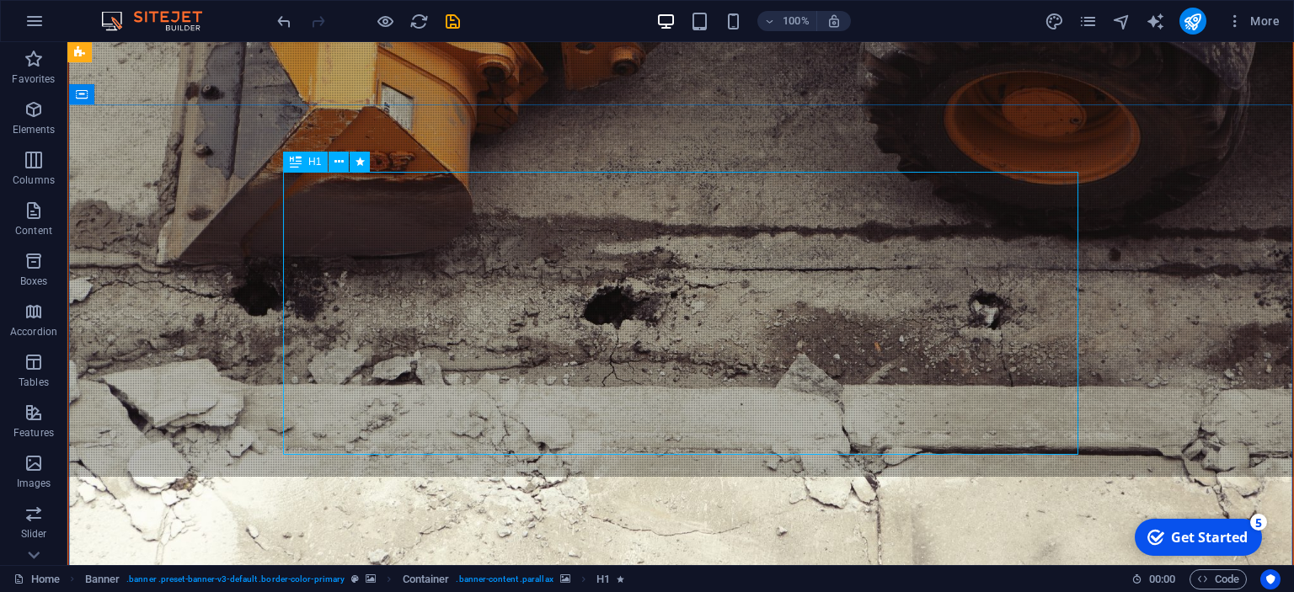
select select "px"
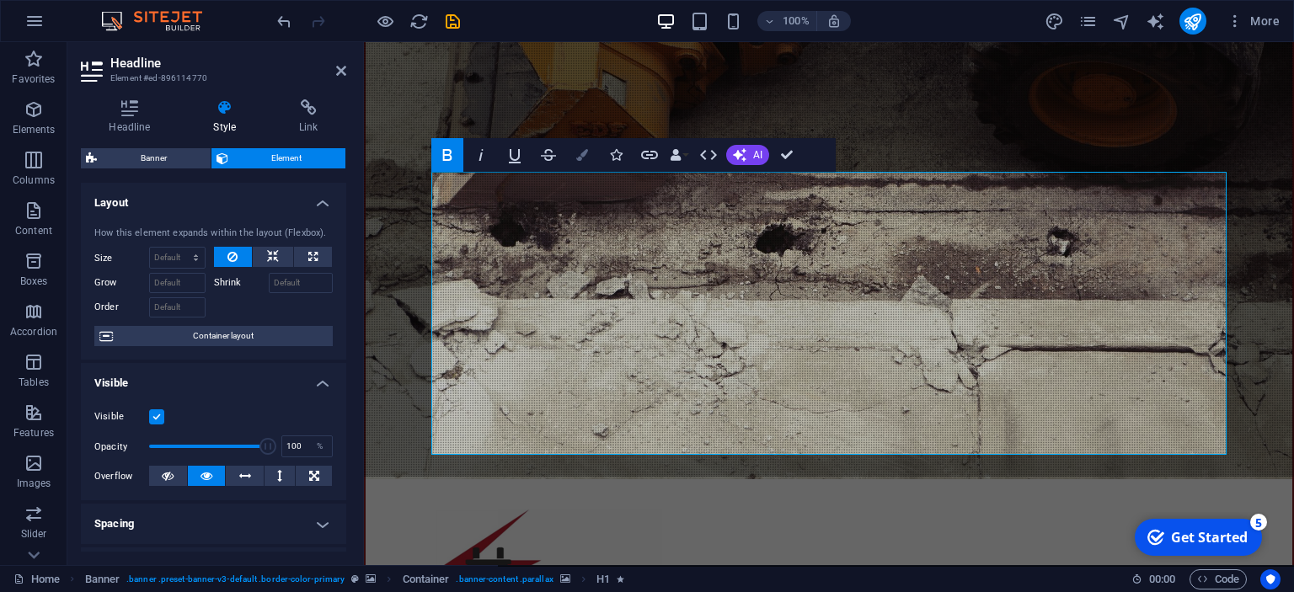
click at [582, 156] on icon "button" at bounding box center [582, 155] width 12 height 12
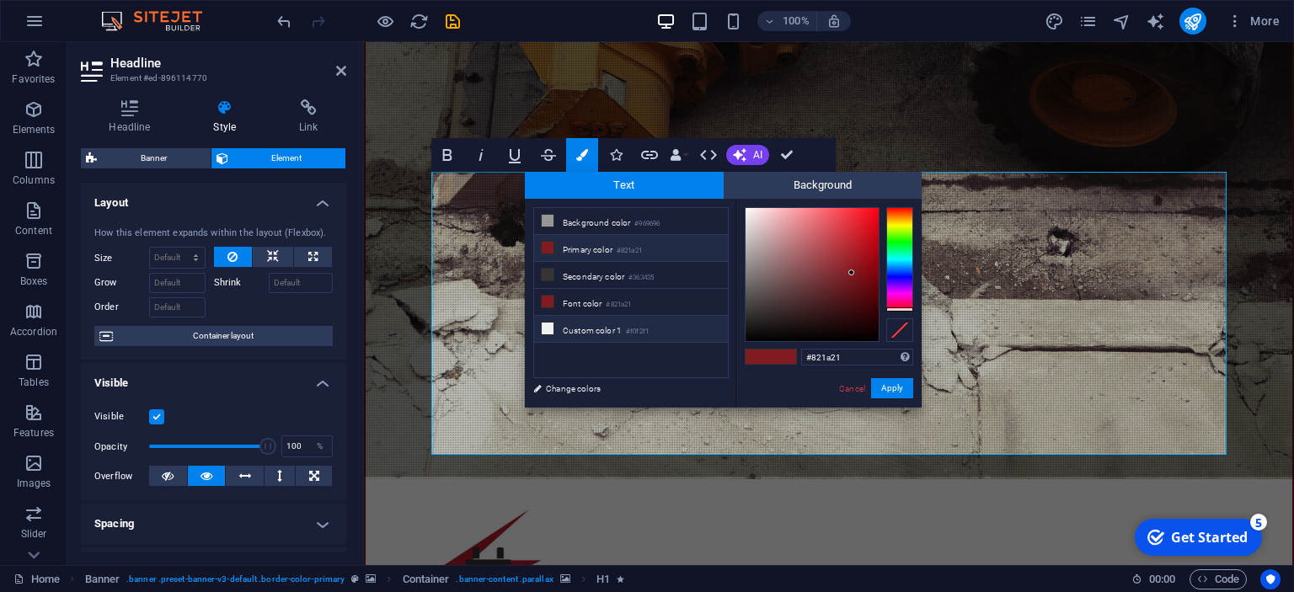
click at [548, 324] on icon at bounding box center [548, 329] width 12 height 12
type input "#f0f2f1"
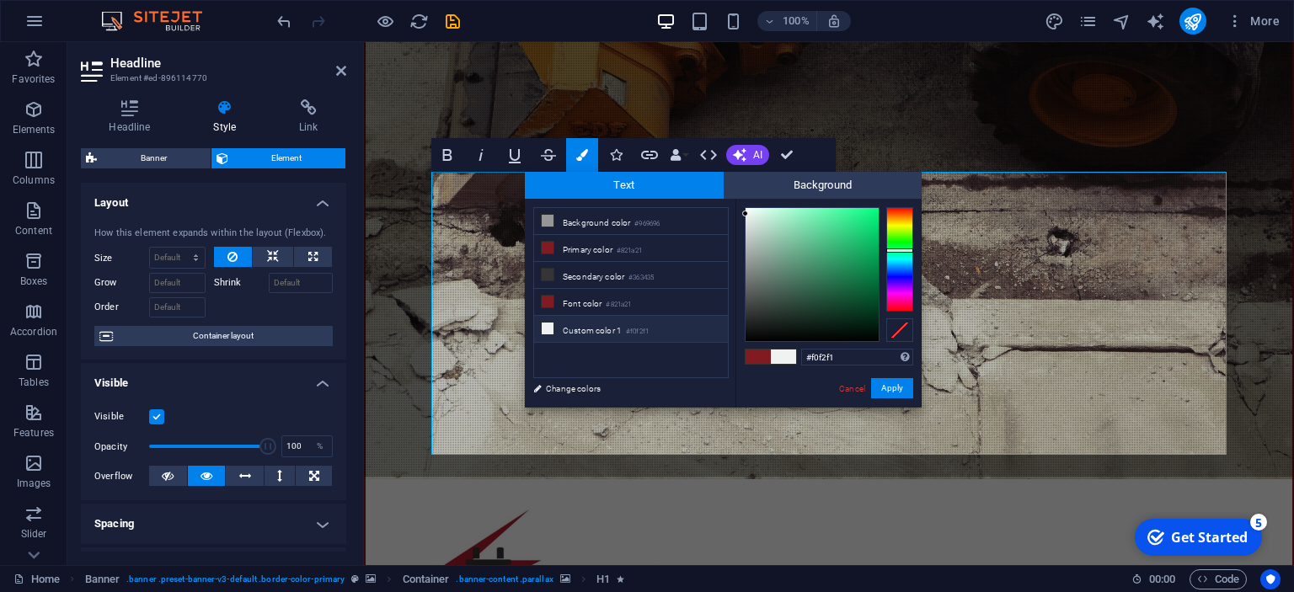
click at [548, 324] on icon at bounding box center [548, 329] width 12 height 12
click at [888, 388] on button "Apply" at bounding box center [892, 388] width 42 height 20
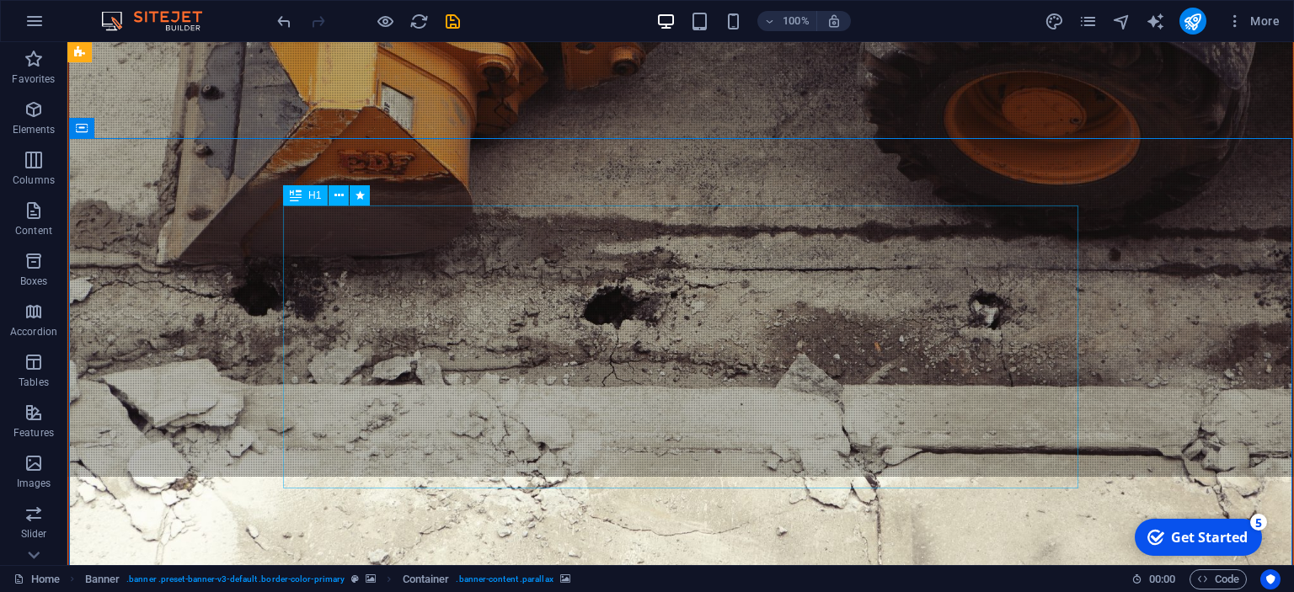
scroll to position [0, 0]
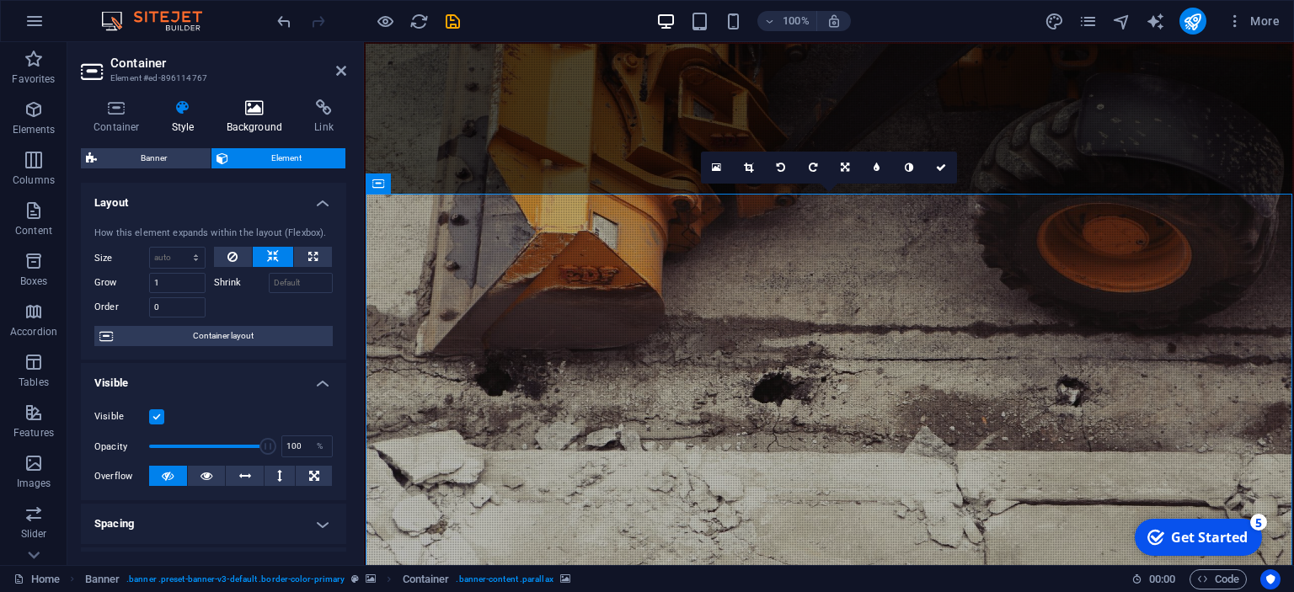
click at [248, 121] on h4 "Background" at bounding box center [258, 116] width 88 height 35
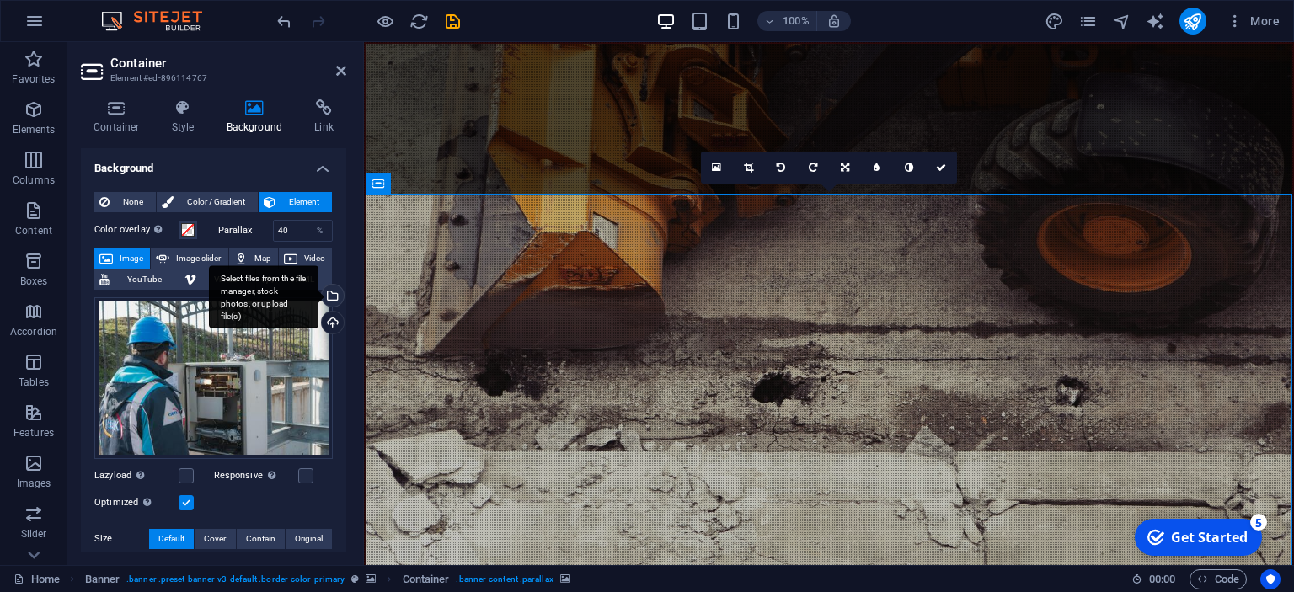
click at [334, 297] on div "Select files from the file manager, stock photos, or upload file(s)" at bounding box center [330, 297] width 25 height 25
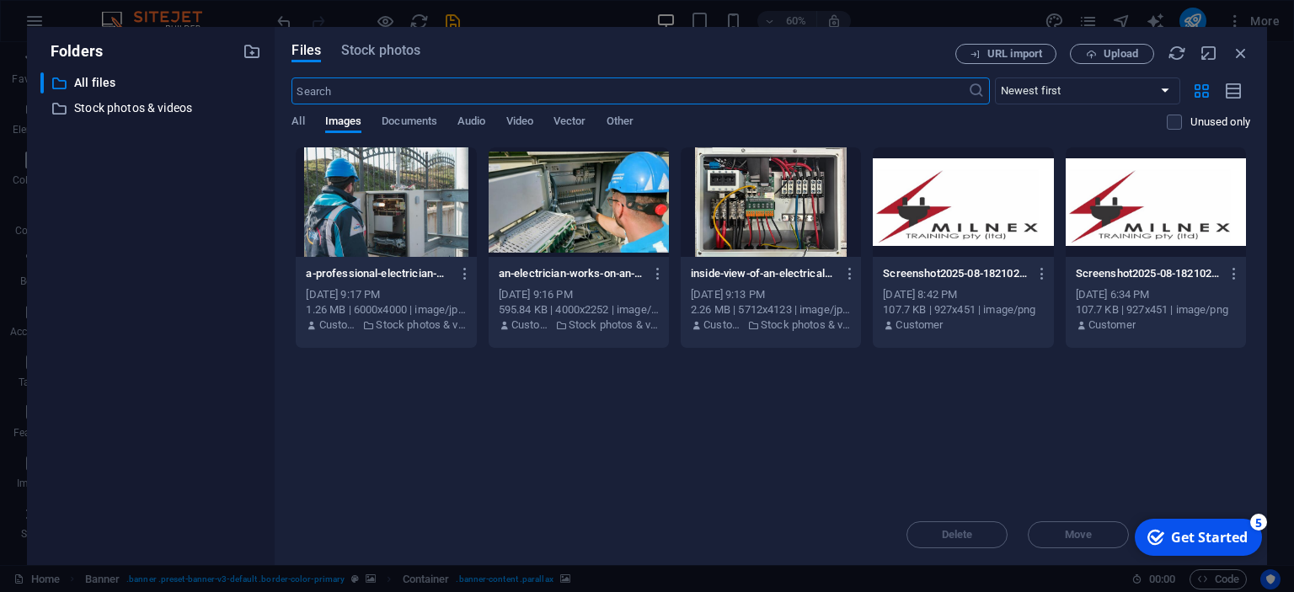
click at [386, 86] on input "text" at bounding box center [630, 91] width 676 height 27
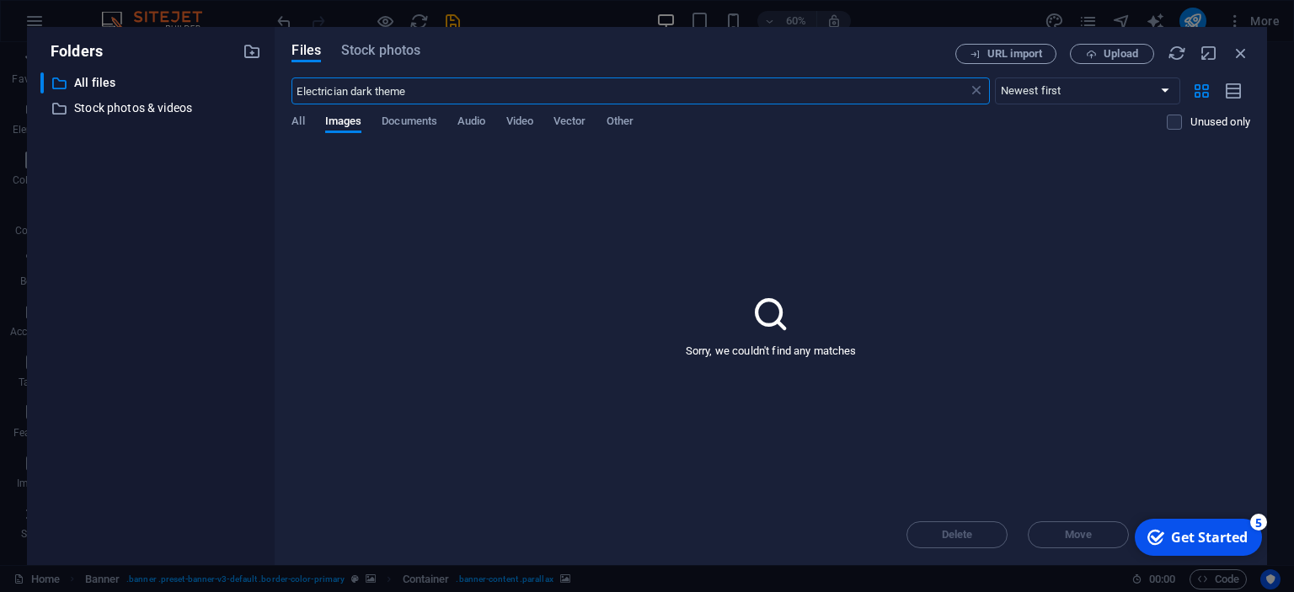
click at [438, 83] on input "Electrician dark theme" at bounding box center [630, 91] width 676 height 27
click at [434, 89] on input "Electrician dark theme" at bounding box center [630, 91] width 676 height 27
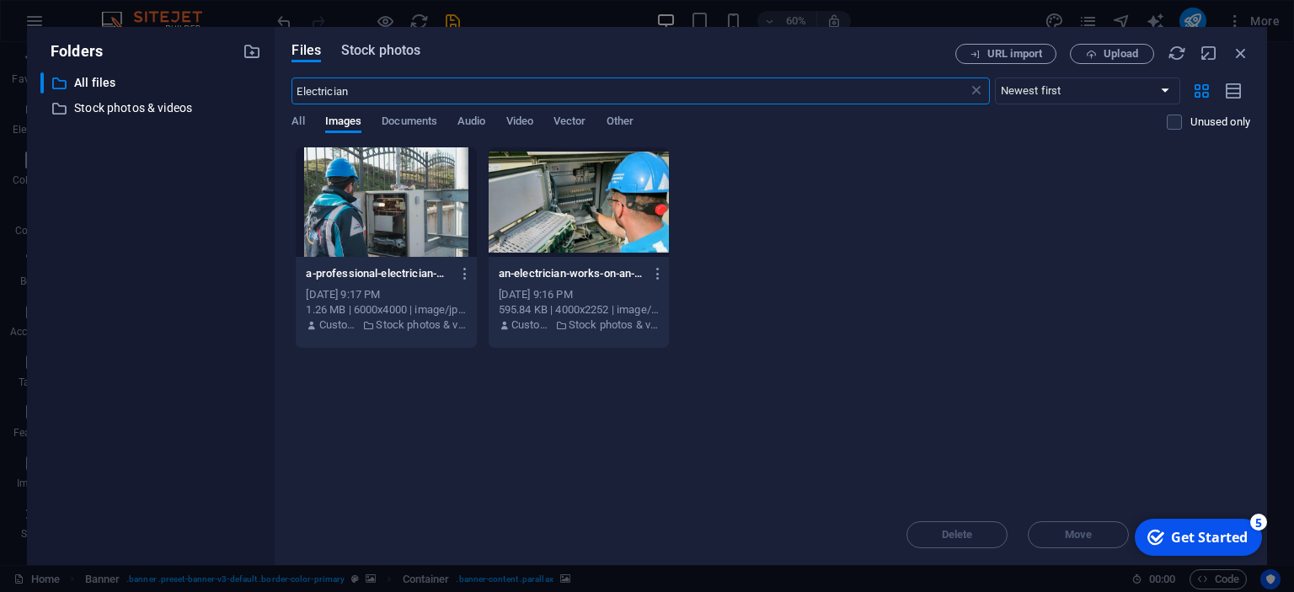
type input "Electrician"
click at [386, 46] on span "Stock photos" at bounding box center [380, 50] width 79 height 20
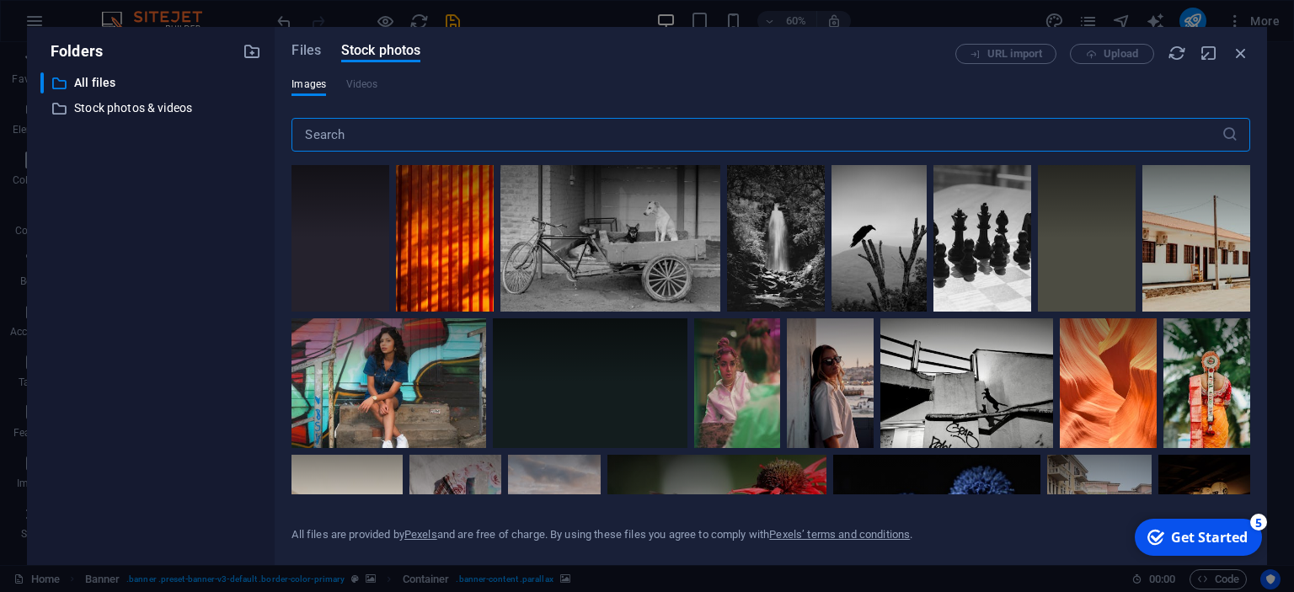
click at [365, 133] on input "text" at bounding box center [756, 135] width 929 height 34
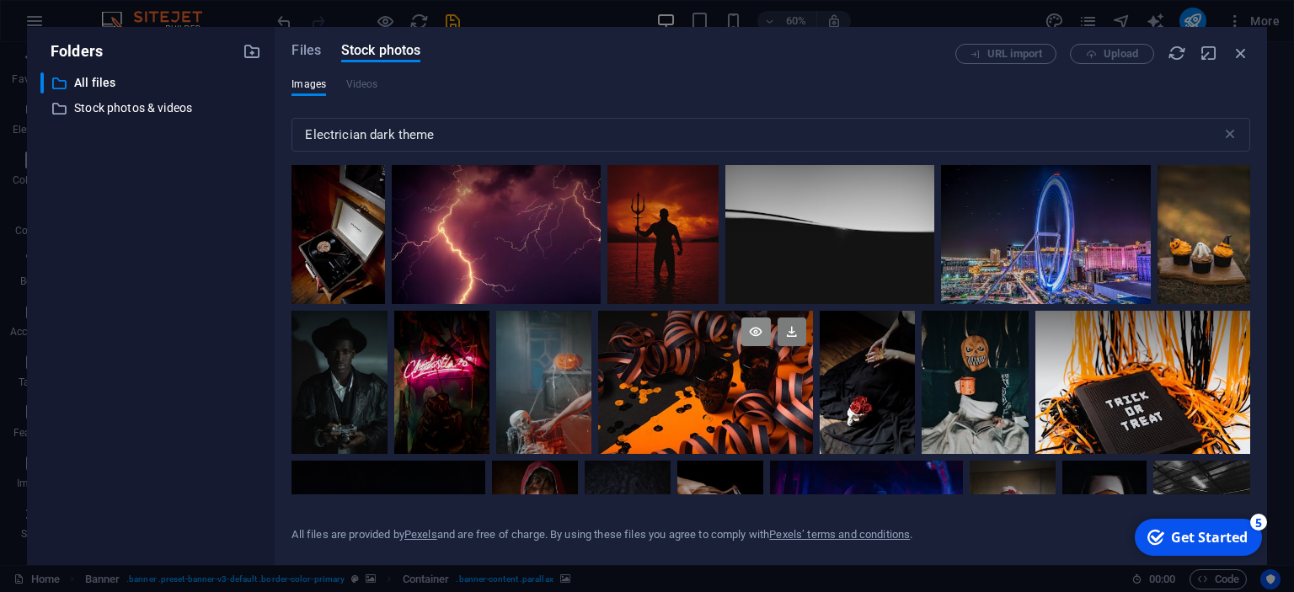
drag, startPoint x: 1000, startPoint y: 298, endPoint x: 768, endPoint y: 345, distance: 237.3
click at [490, 126] on input "Electrician dark theme" at bounding box center [756, 135] width 929 height 34
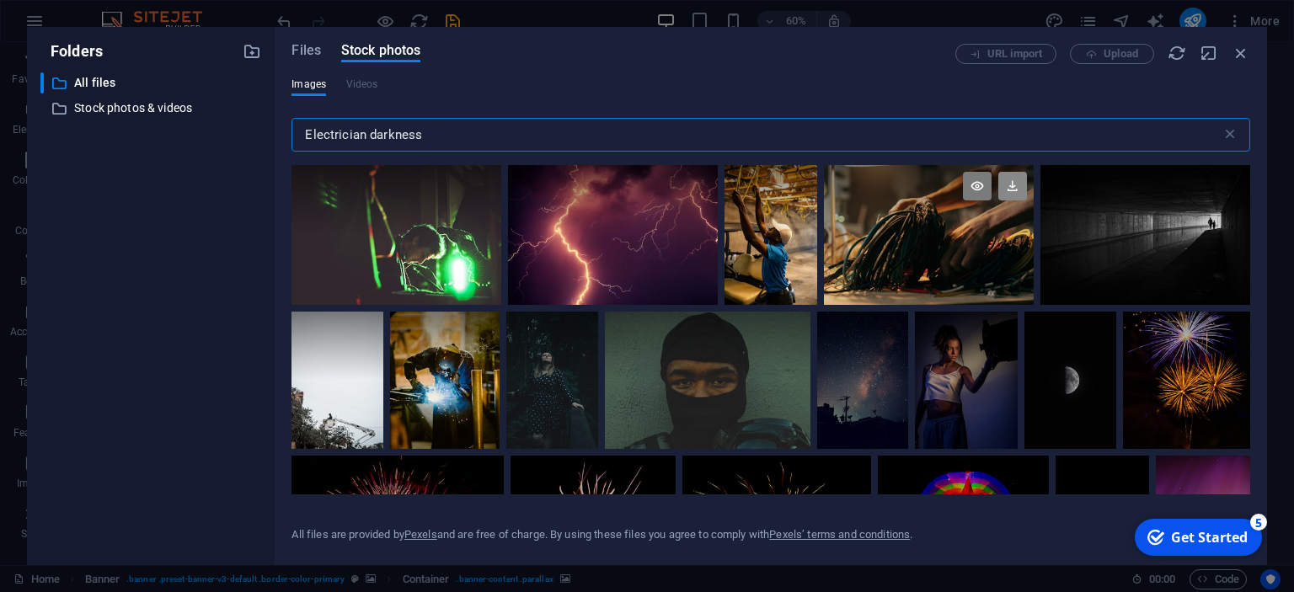
type input "Electrician darkness"
click at [1014, 188] on icon at bounding box center [1012, 186] width 29 height 29
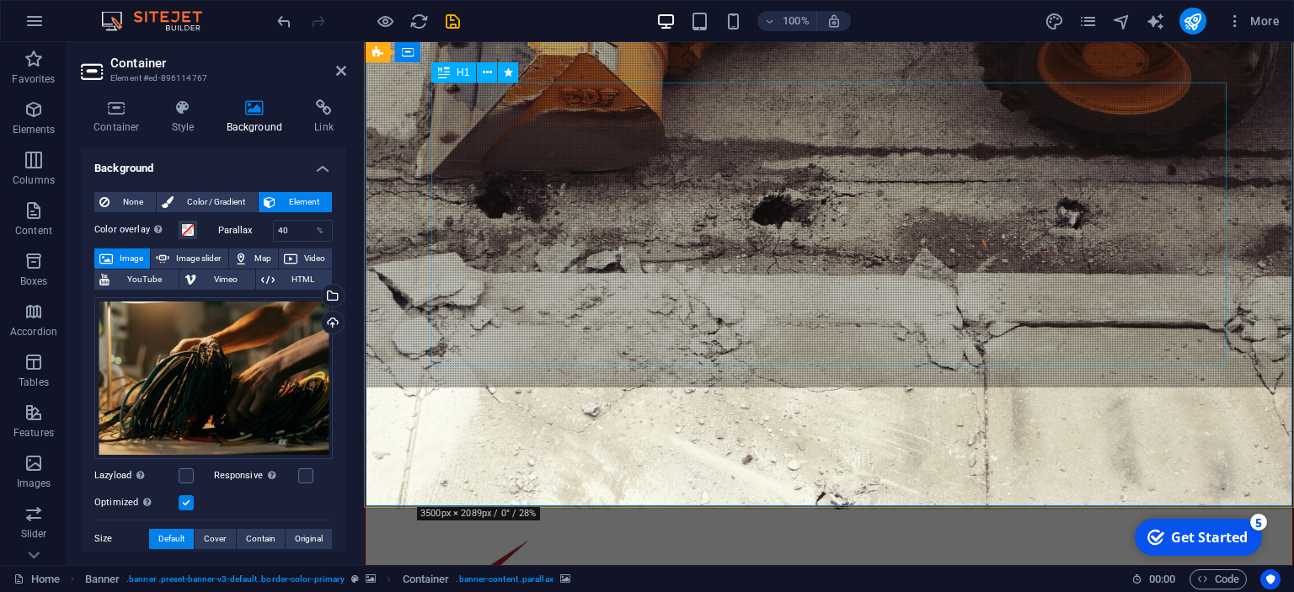
scroll to position [88, 0]
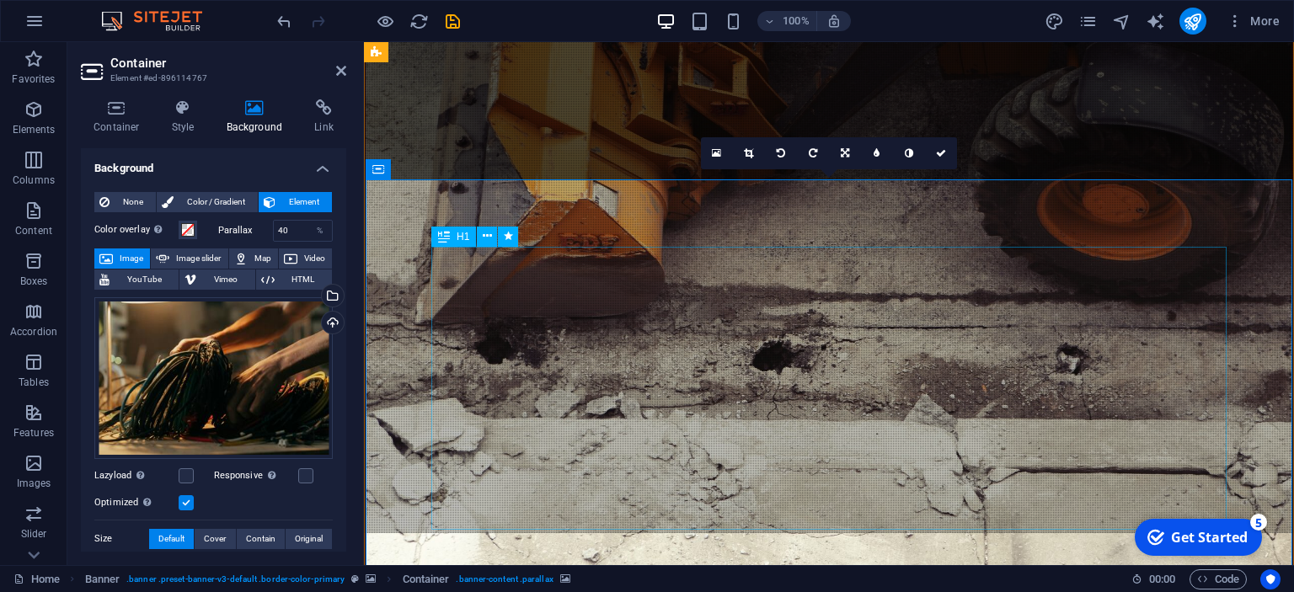
scroll to position [0, 0]
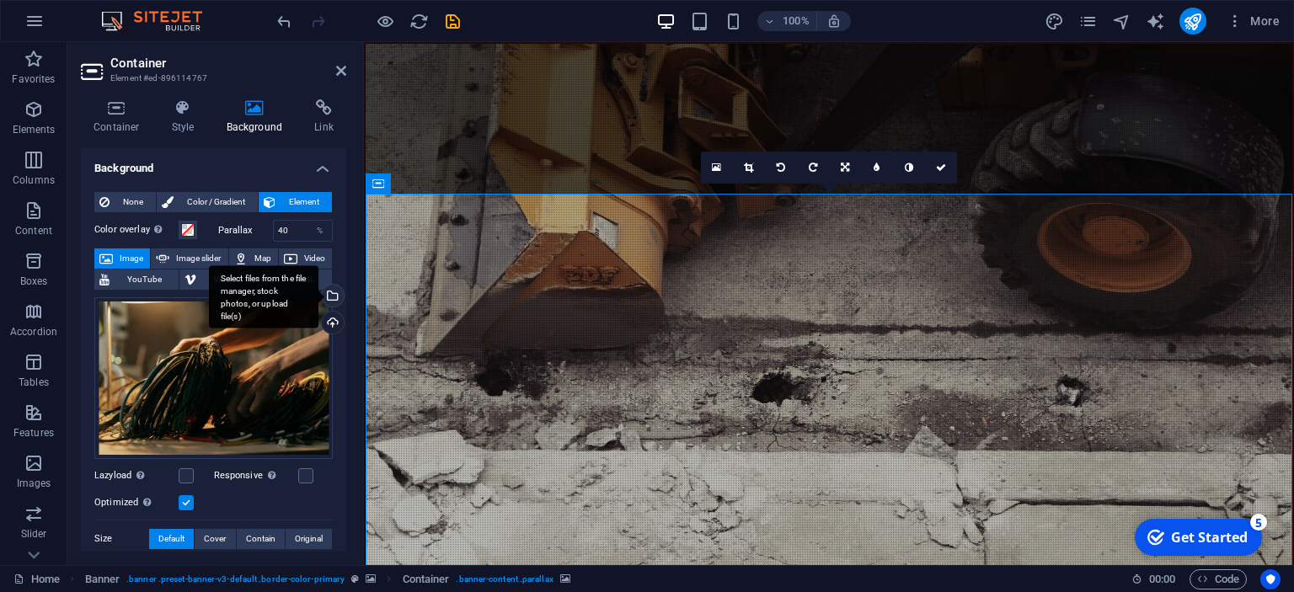
click at [332, 292] on div "Select files from the file manager, stock photos, or upload file(s)" at bounding box center [330, 297] width 25 height 25
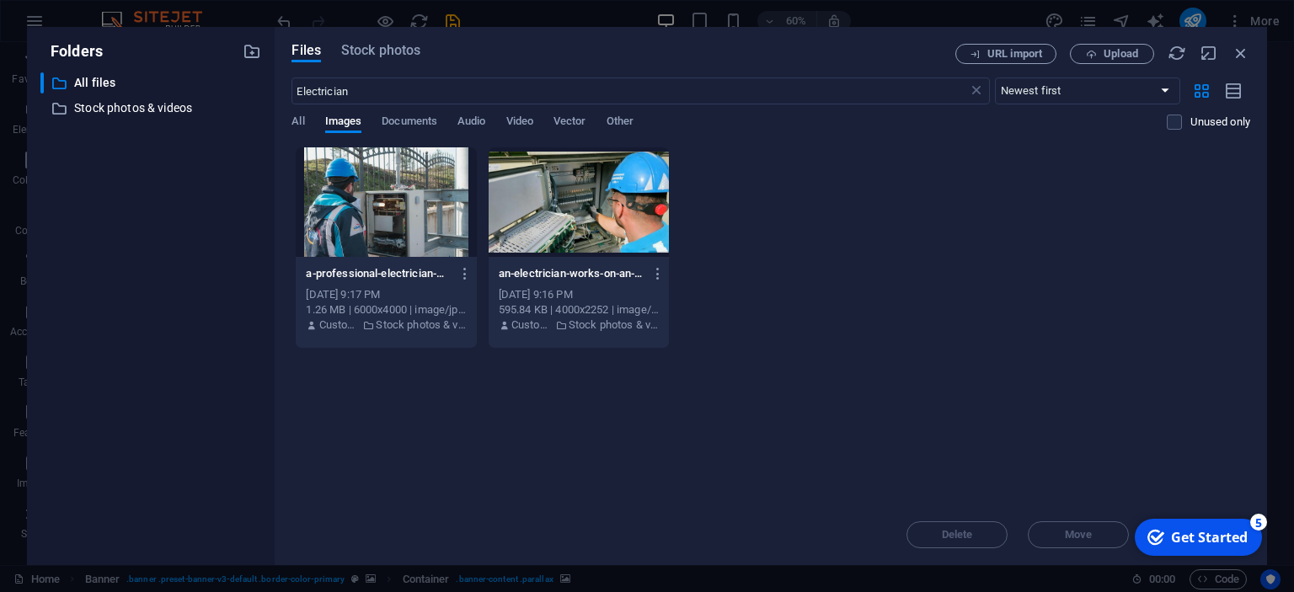
click at [586, 217] on div at bounding box center [579, 202] width 180 height 110
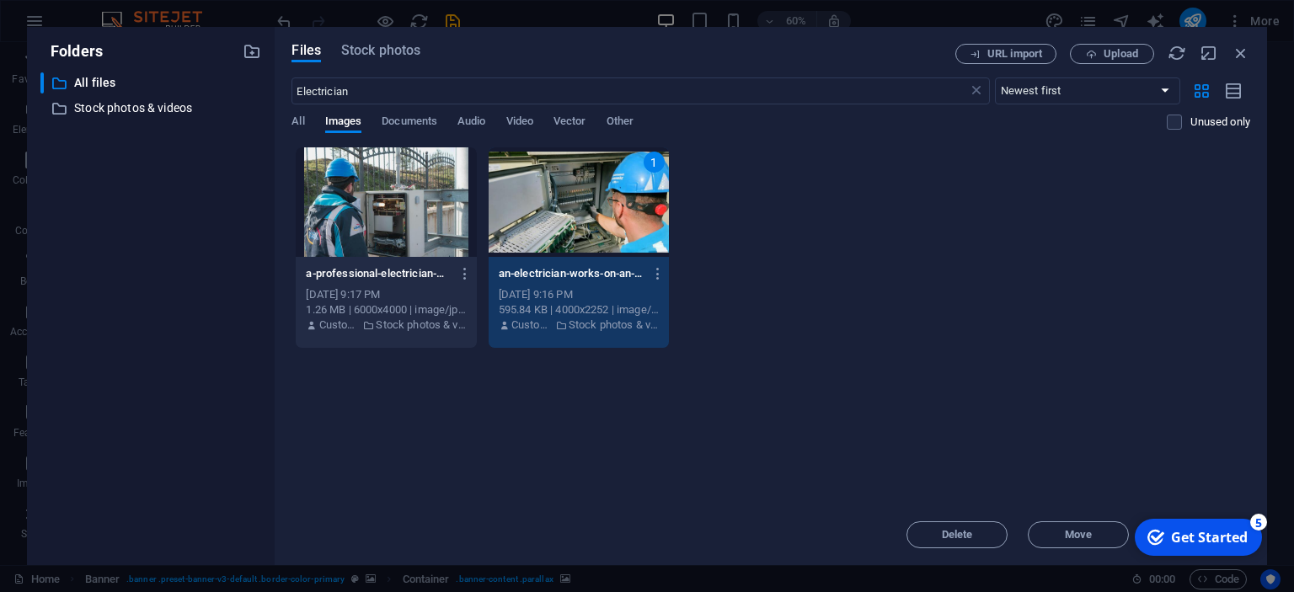
click at [585, 227] on div "1" at bounding box center [579, 202] width 180 height 110
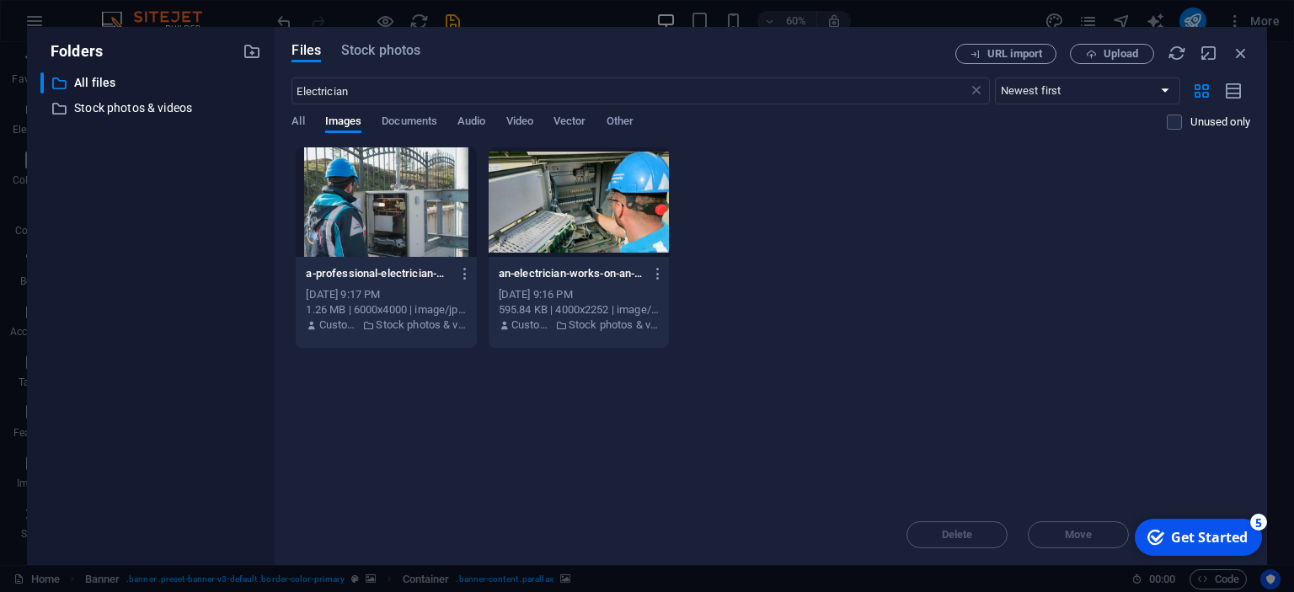
click at [585, 227] on div at bounding box center [579, 202] width 180 height 110
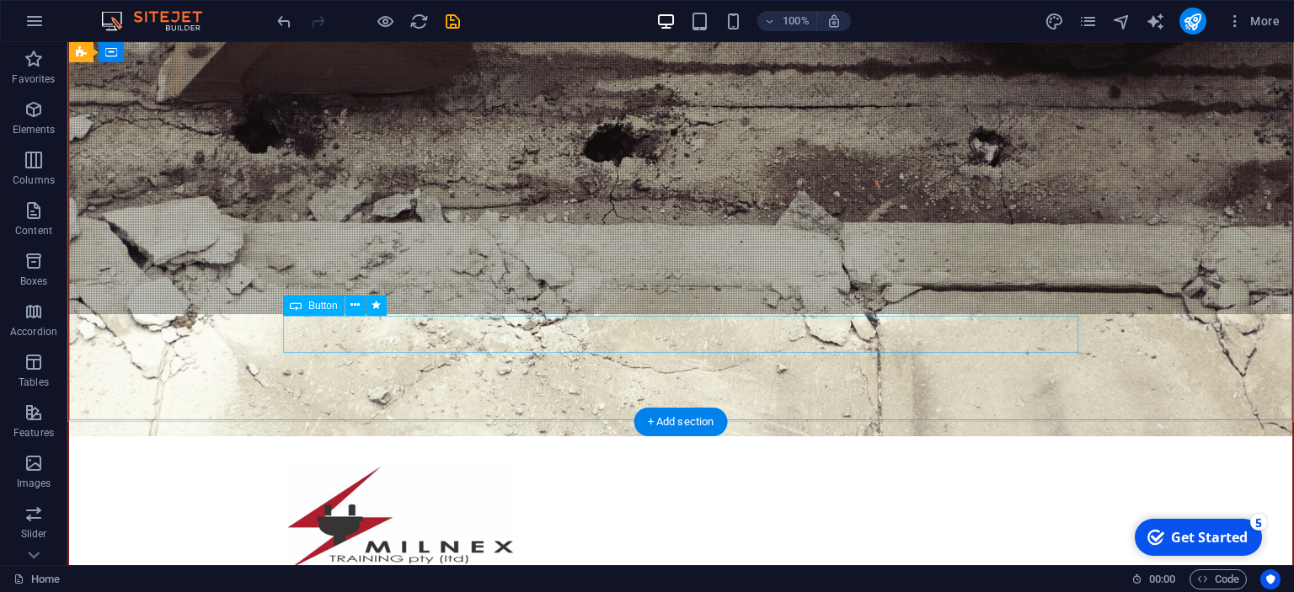
scroll to position [266, 0]
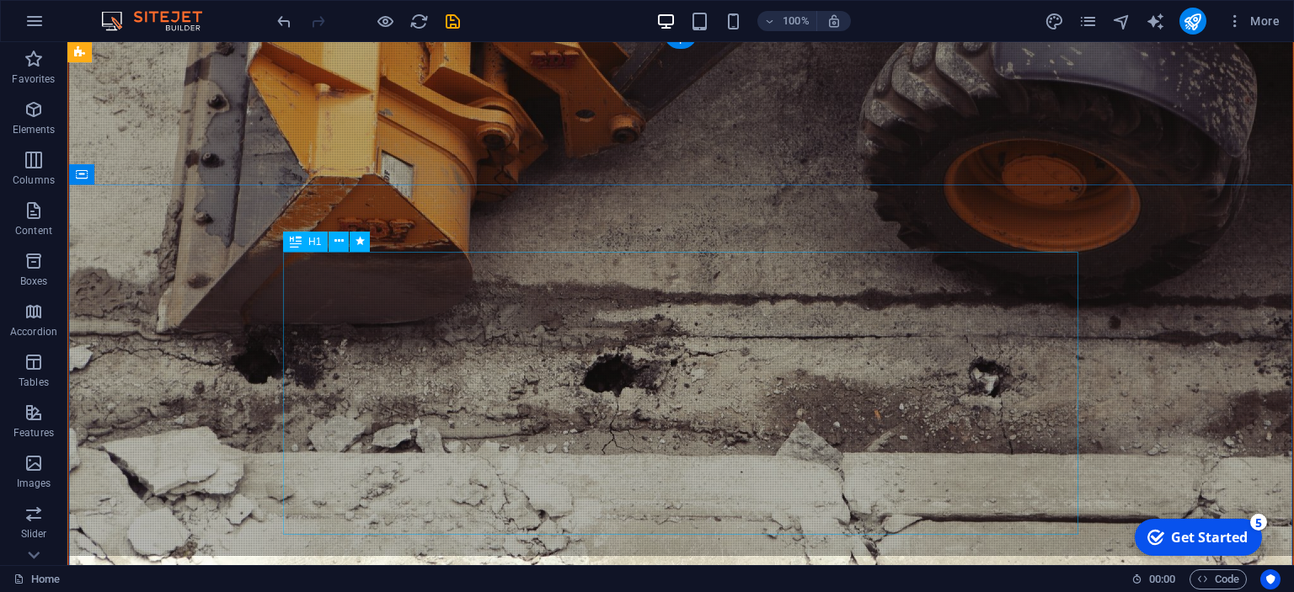
scroll to position [0, 0]
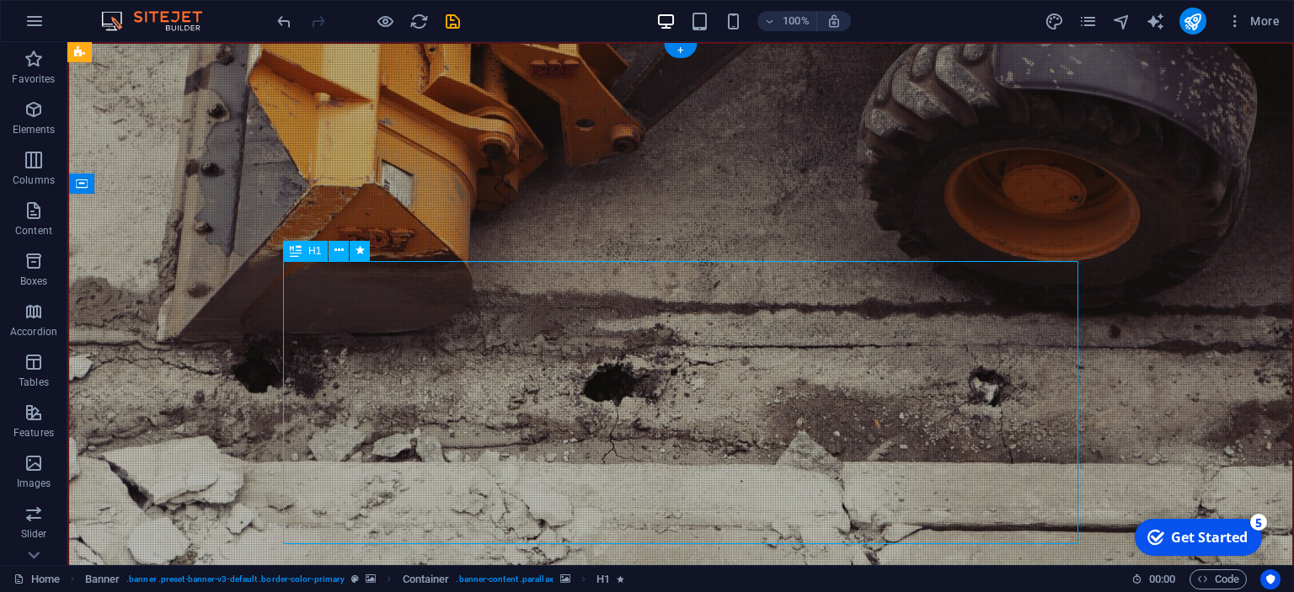
select select "px"
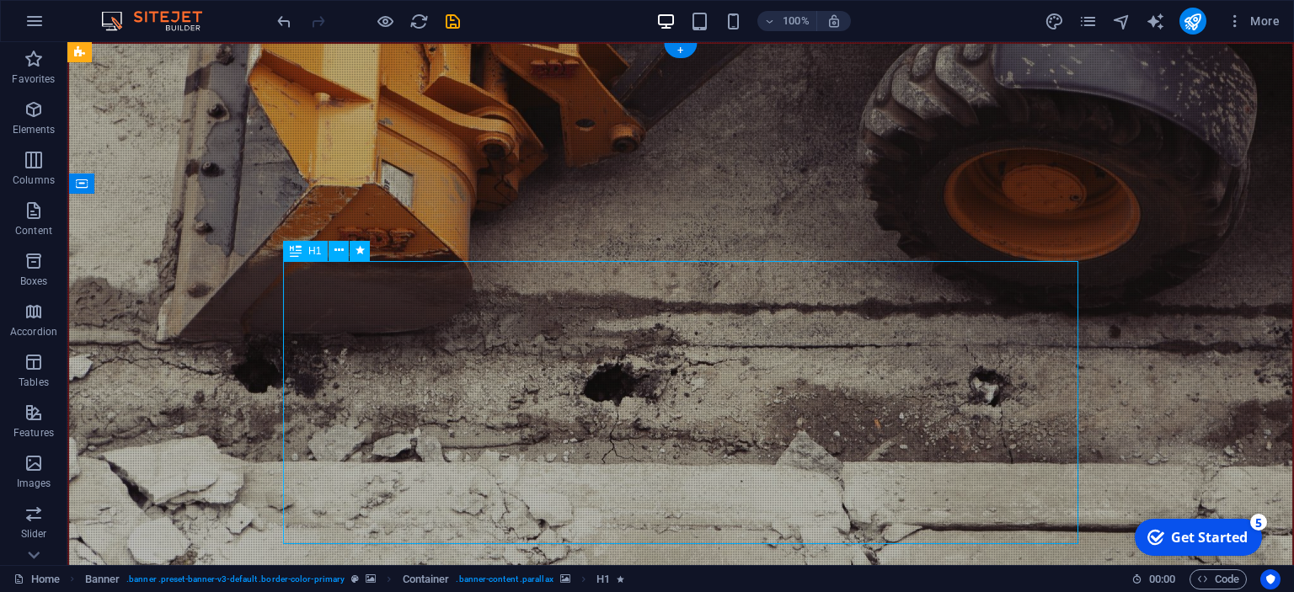
select select "px"
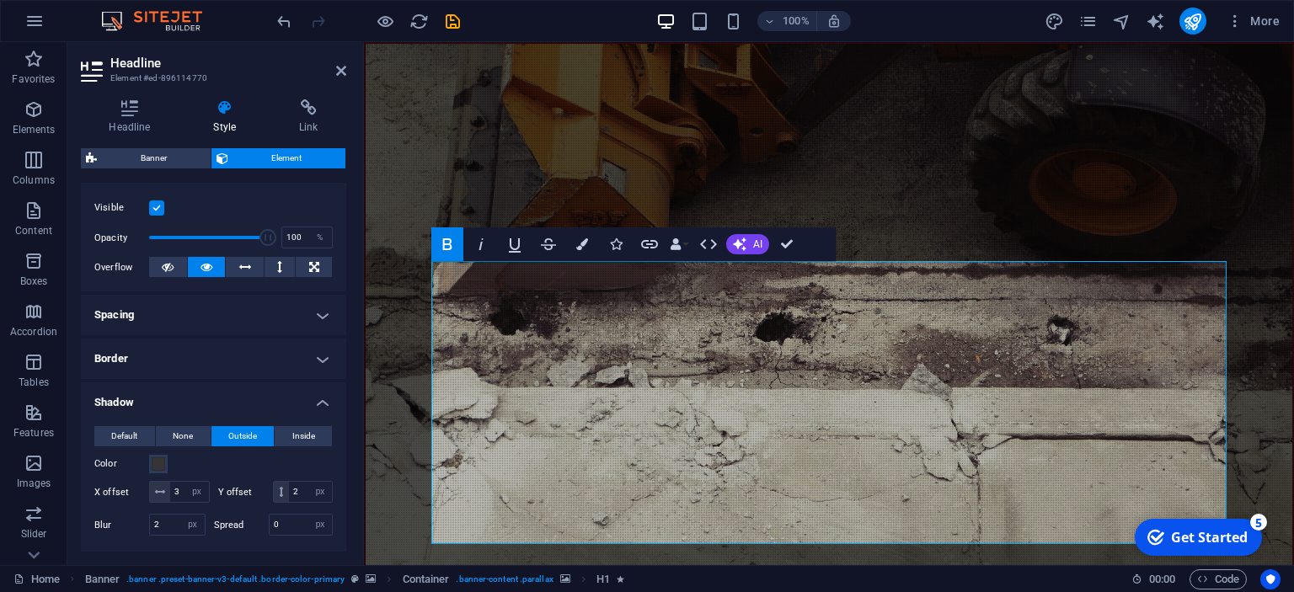
scroll to position [230, 0]
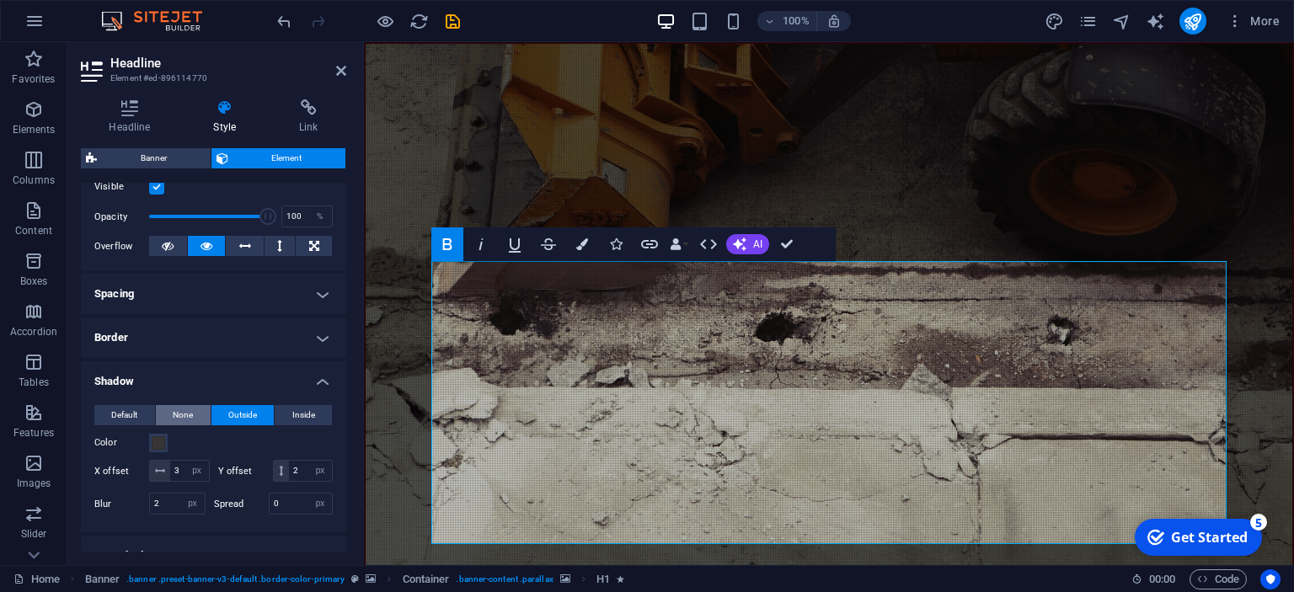
click at [191, 419] on span "None" at bounding box center [183, 415] width 20 height 20
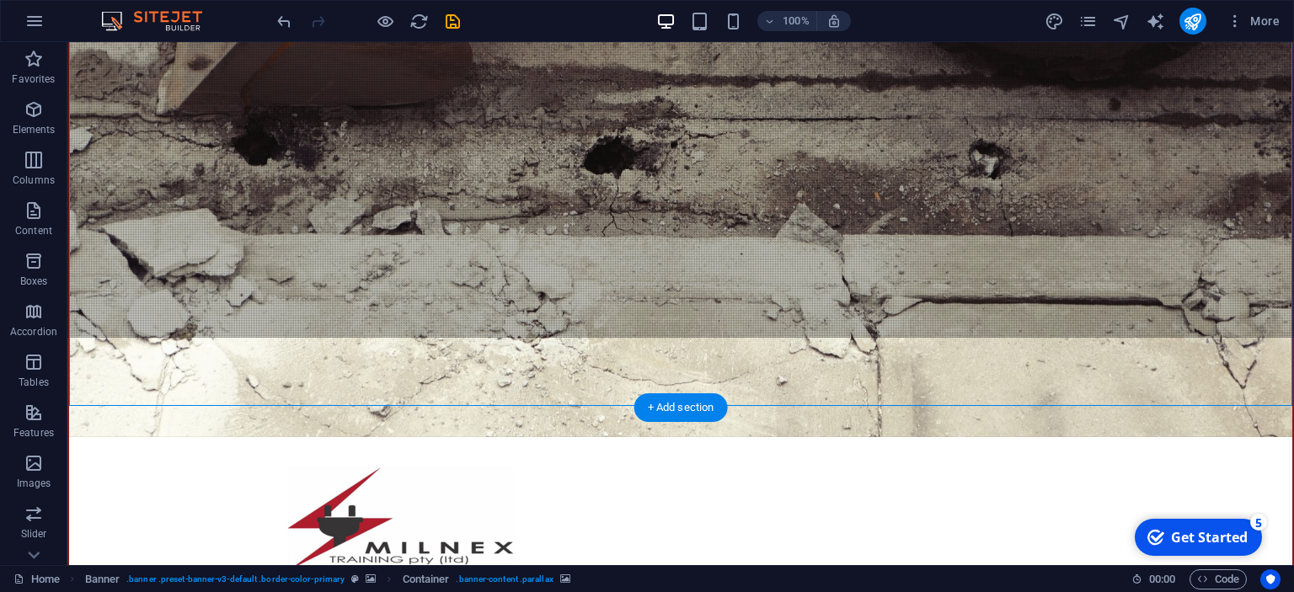
scroll to position [266, 0]
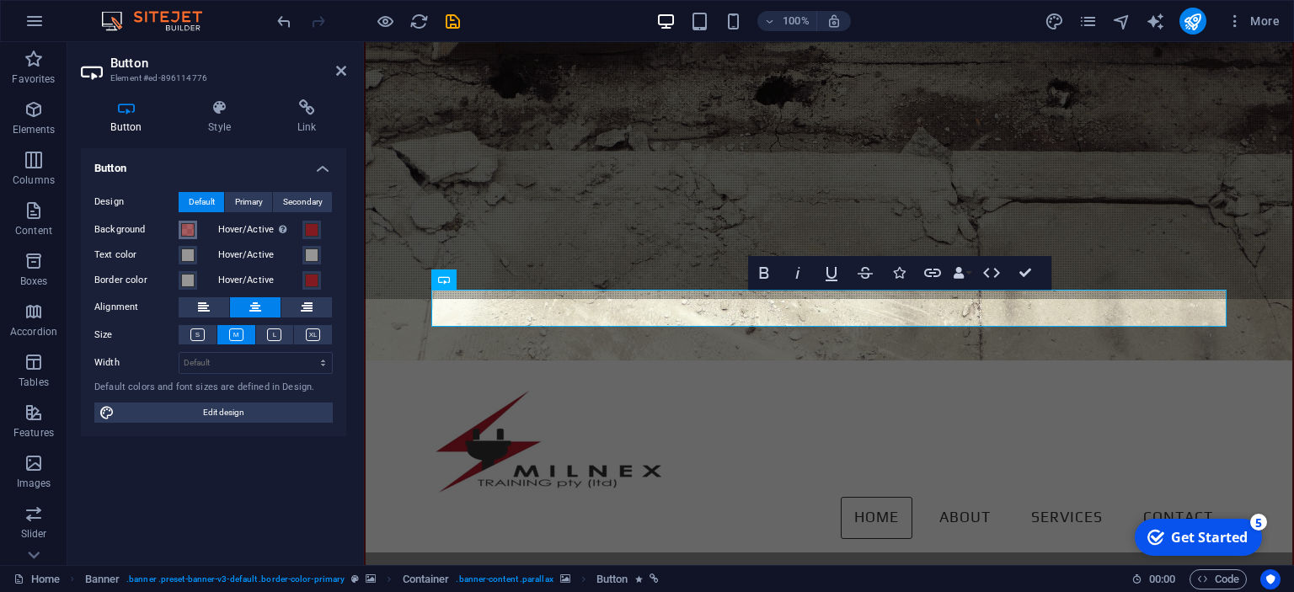
click at [190, 227] on span at bounding box center [187, 229] width 13 height 13
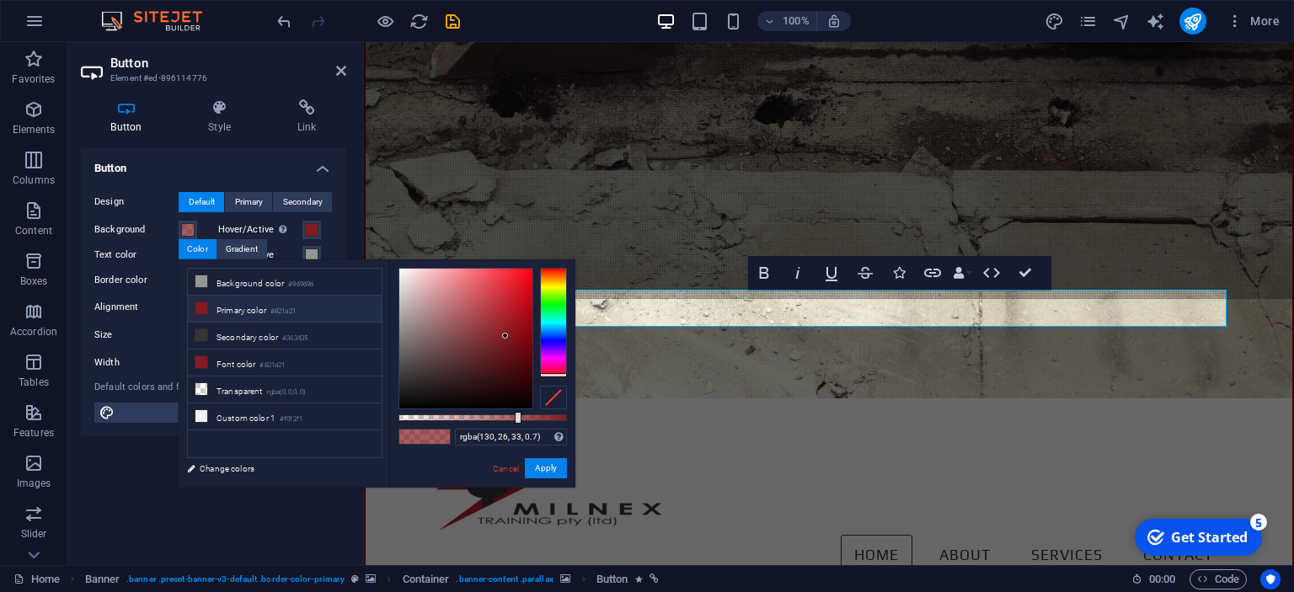
click at [201, 305] on icon at bounding box center [201, 308] width 12 height 12
click at [331, 236] on div "Hover/Active Switch to preview mode to test the active/hover state" at bounding box center [275, 230] width 115 height 20
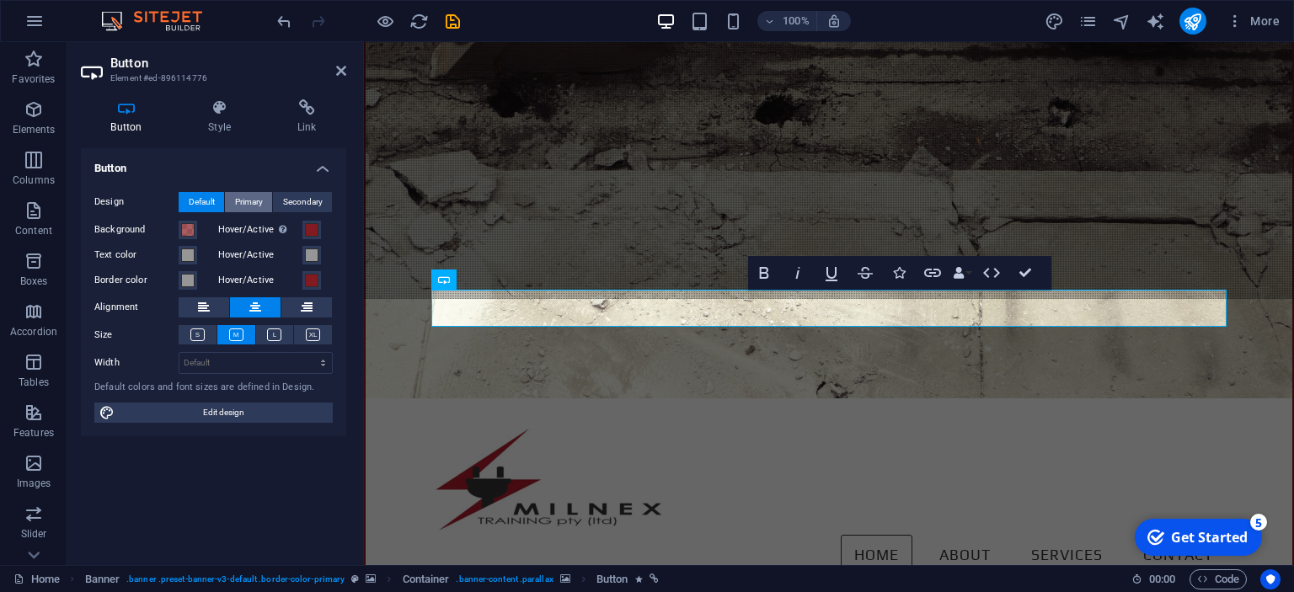
click at [253, 206] on span "Primary" at bounding box center [249, 202] width 28 height 20
click at [289, 207] on span "Secondary" at bounding box center [303, 202] width 40 height 20
click at [254, 207] on span "Primary" at bounding box center [249, 202] width 28 height 20
click at [273, 332] on icon at bounding box center [274, 335] width 14 height 13
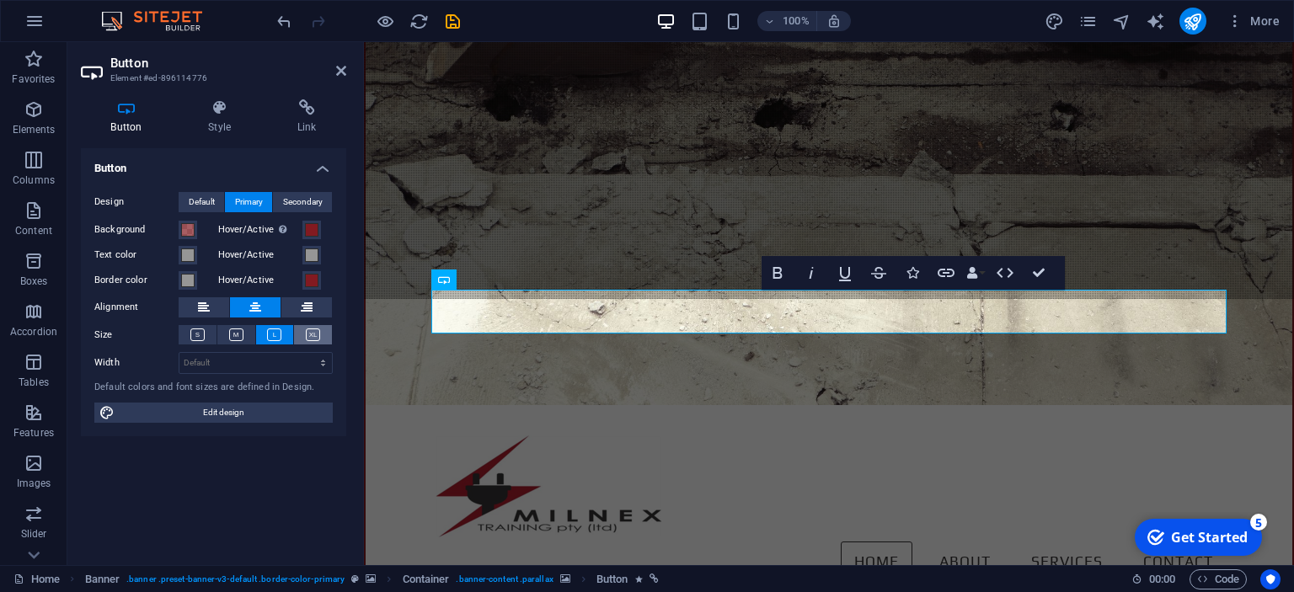
click at [309, 334] on icon at bounding box center [313, 335] width 14 height 13
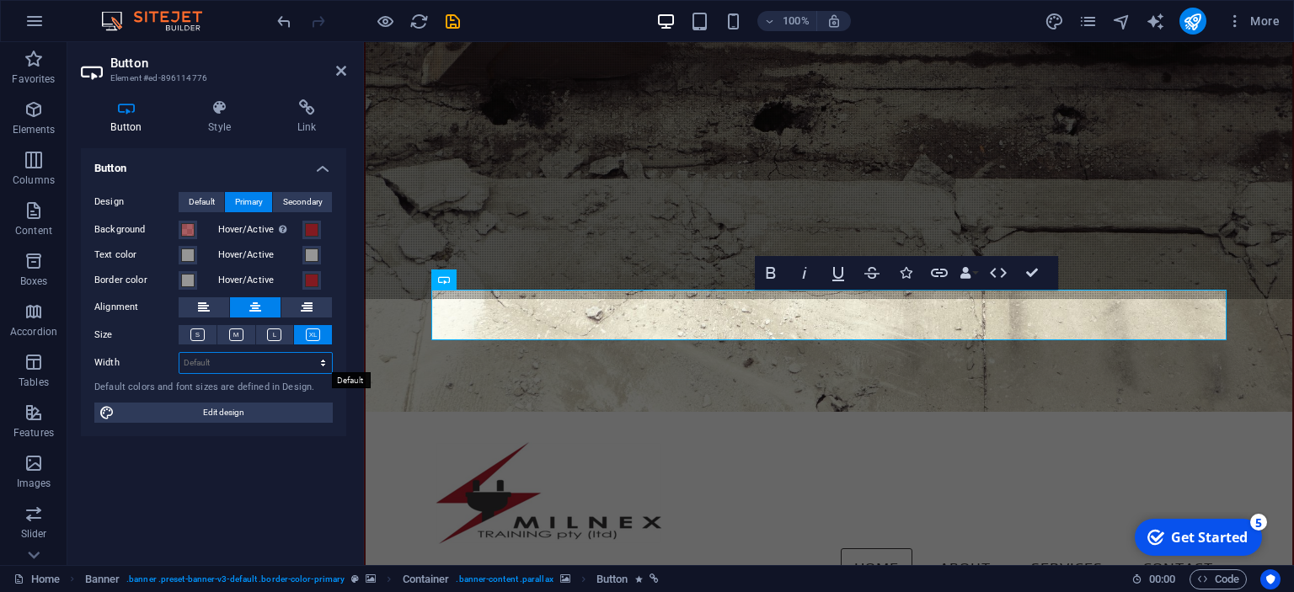
click at [179, 353] on select "Default px rem % em vh vw" at bounding box center [255, 363] width 152 height 20
click at [128, 453] on div "Button Design Default Primary Secondary Background Hover/Active Switch to previ…" at bounding box center [213, 350] width 265 height 404
click at [255, 515] on div "Button Design Default Primary Secondary Background Hover/Active Switch to previ…" at bounding box center [213, 350] width 265 height 404
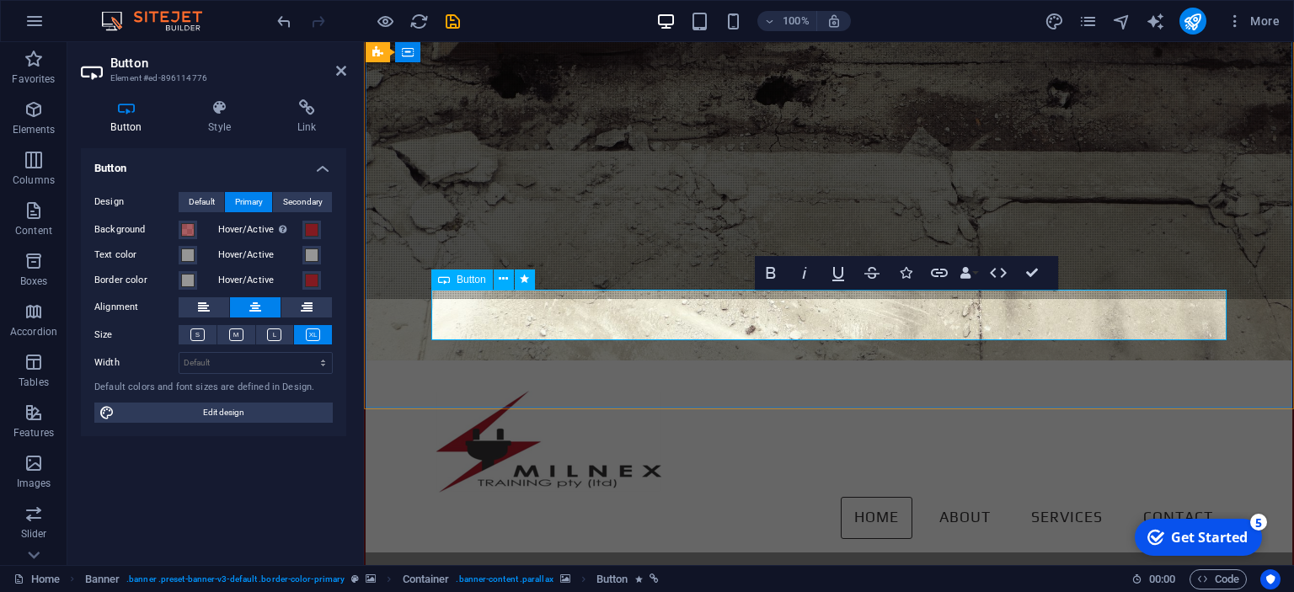
drag, startPoint x: 904, startPoint y: 315, endPoint x: 921, endPoint y: 313, distance: 16.9
click at [773, 276] on icon "button" at bounding box center [771, 273] width 20 height 20
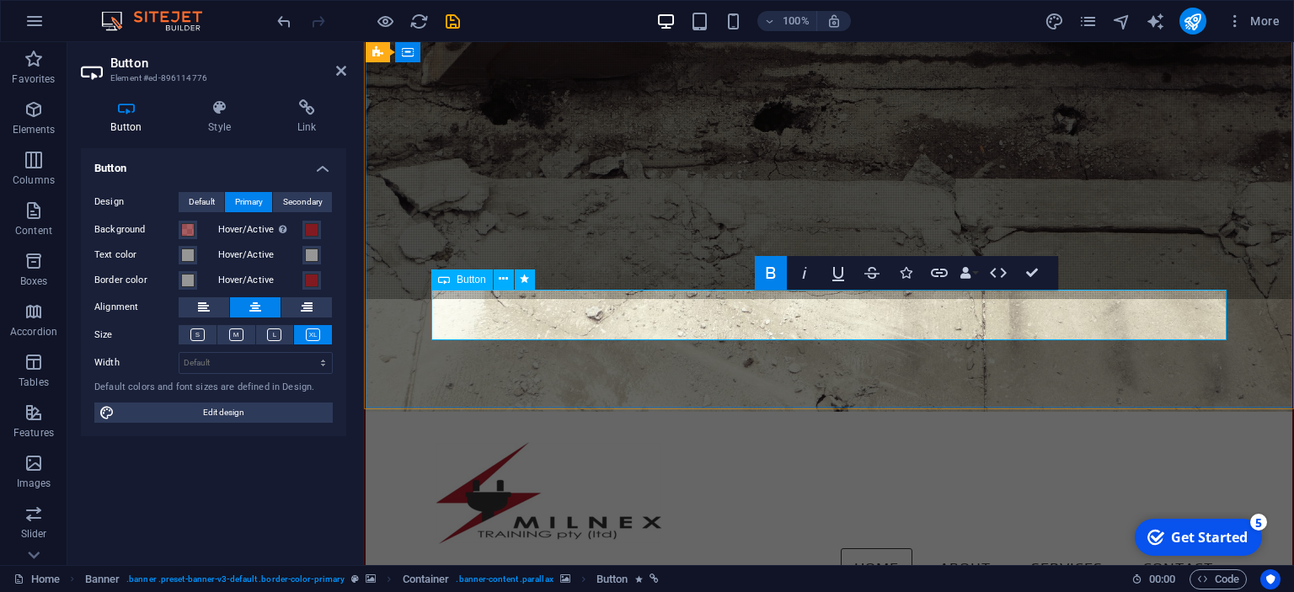
drag, startPoint x: 881, startPoint y: 312, endPoint x: 784, endPoint y: 313, distance: 97.7
click at [769, 271] on icon "button" at bounding box center [771, 273] width 20 height 20
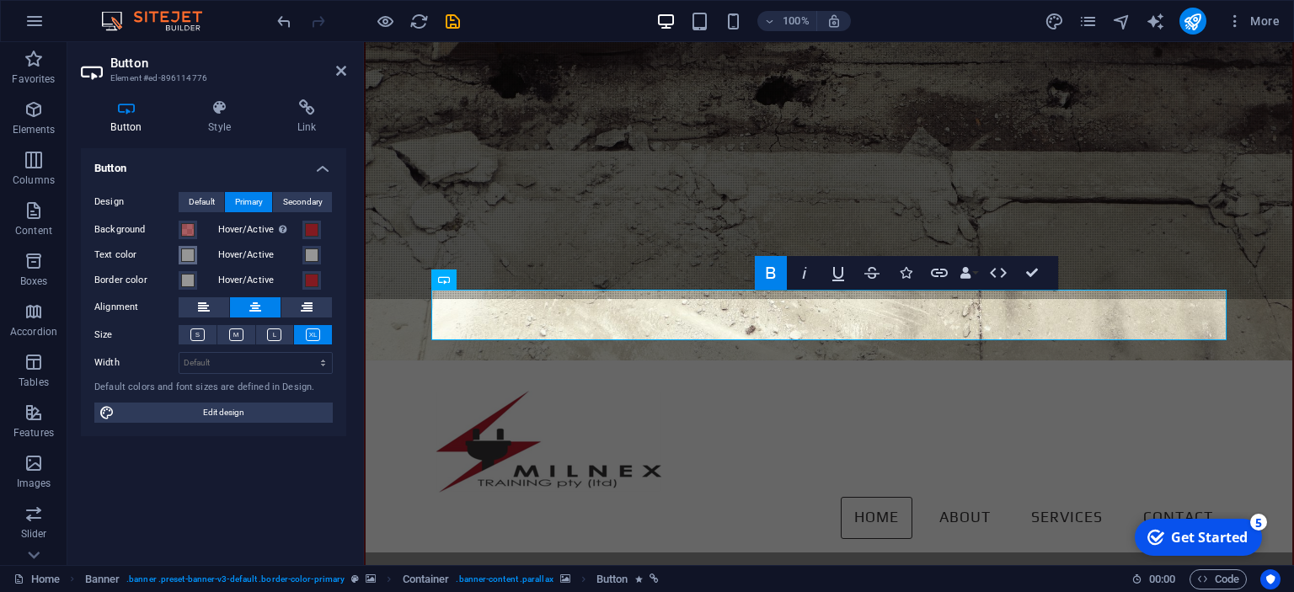
click at [185, 251] on span at bounding box center [187, 255] width 13 height 13
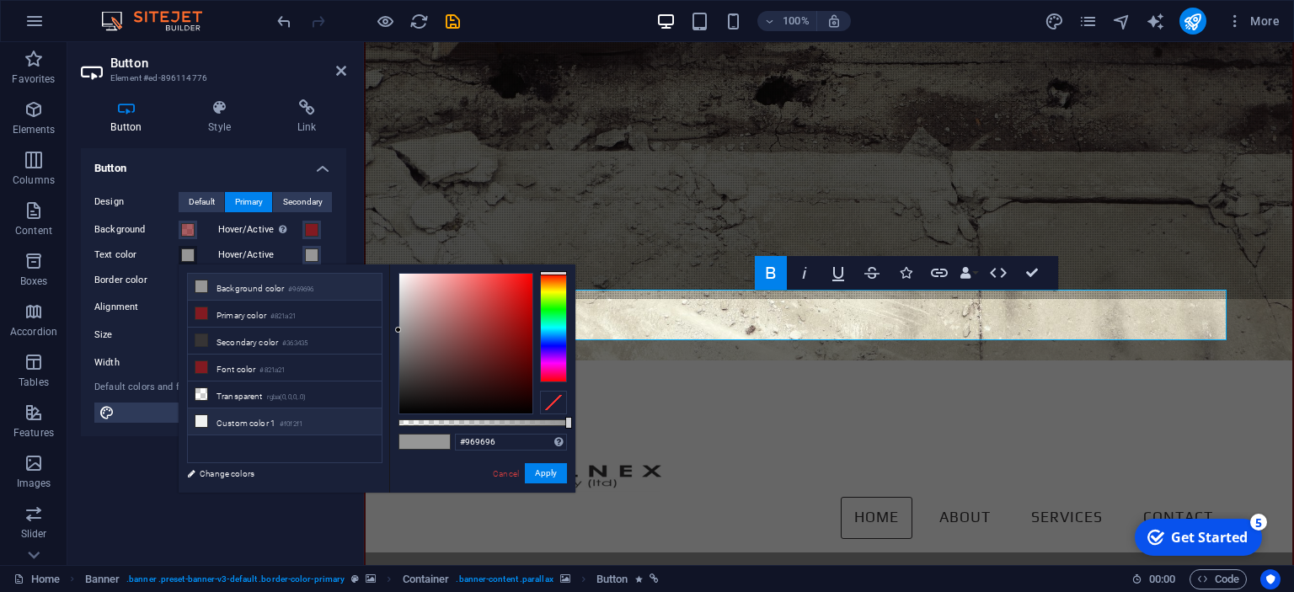
click at [204, 417] on icon at bounding box center [201, 421] width 12 height 12
type input "#f0f2f1"
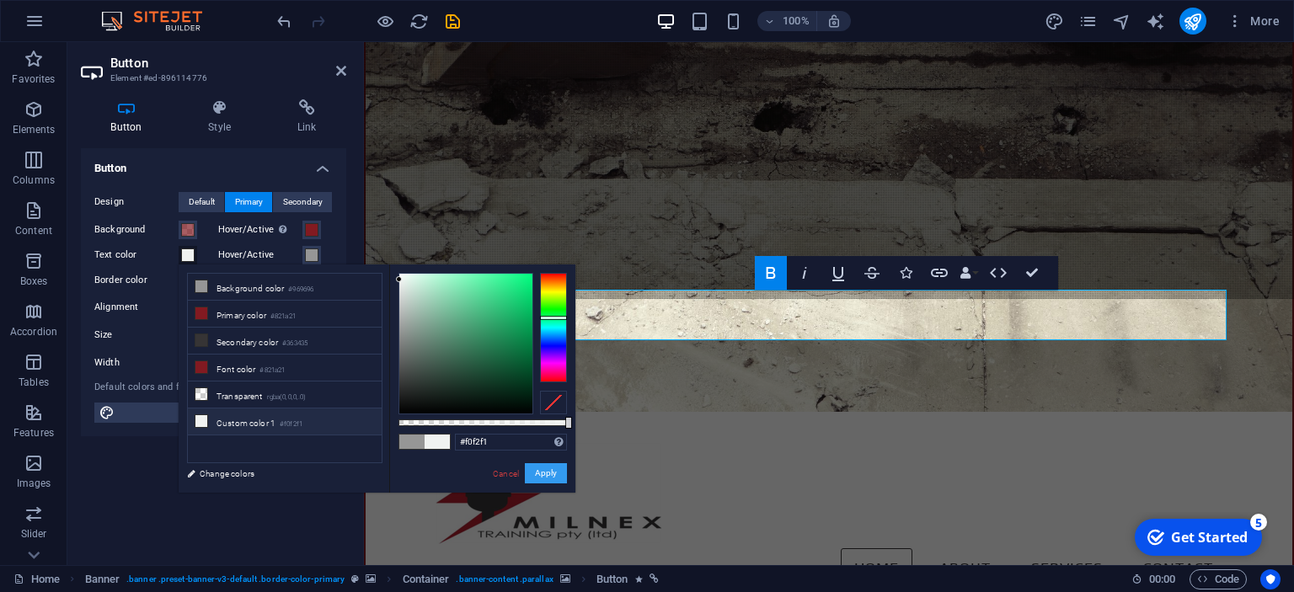
click at [534, 476] on button "Apply" at bounding box center [546, 473] width 42 height 20
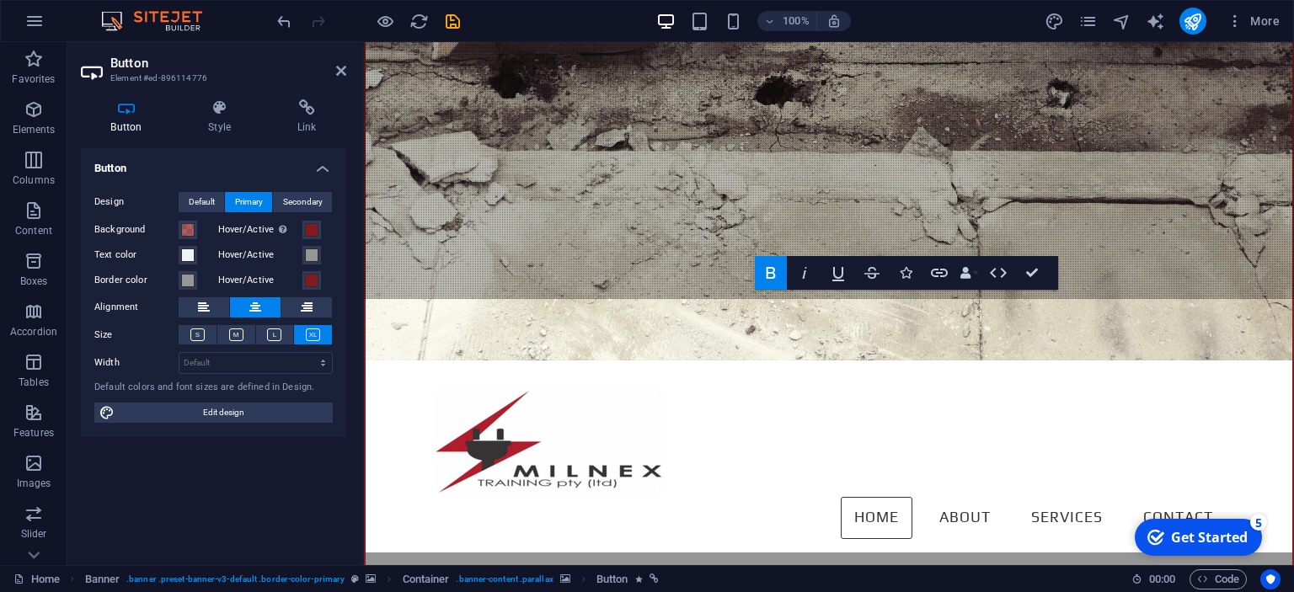
drag, startPoint x: 806, startPoint y: 325, endPoint x: 462, endPoint y: 283, distance: 347.2
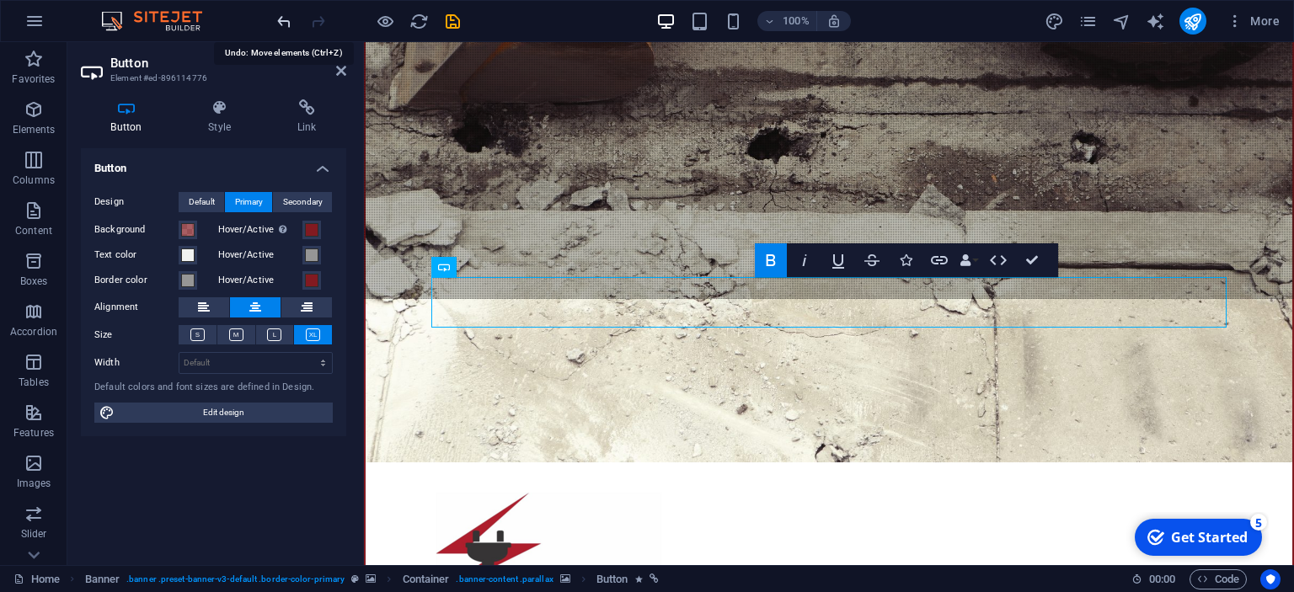
click at [287, 22] on icon "undo" at bounding box center [284, 21] width 19 height 19
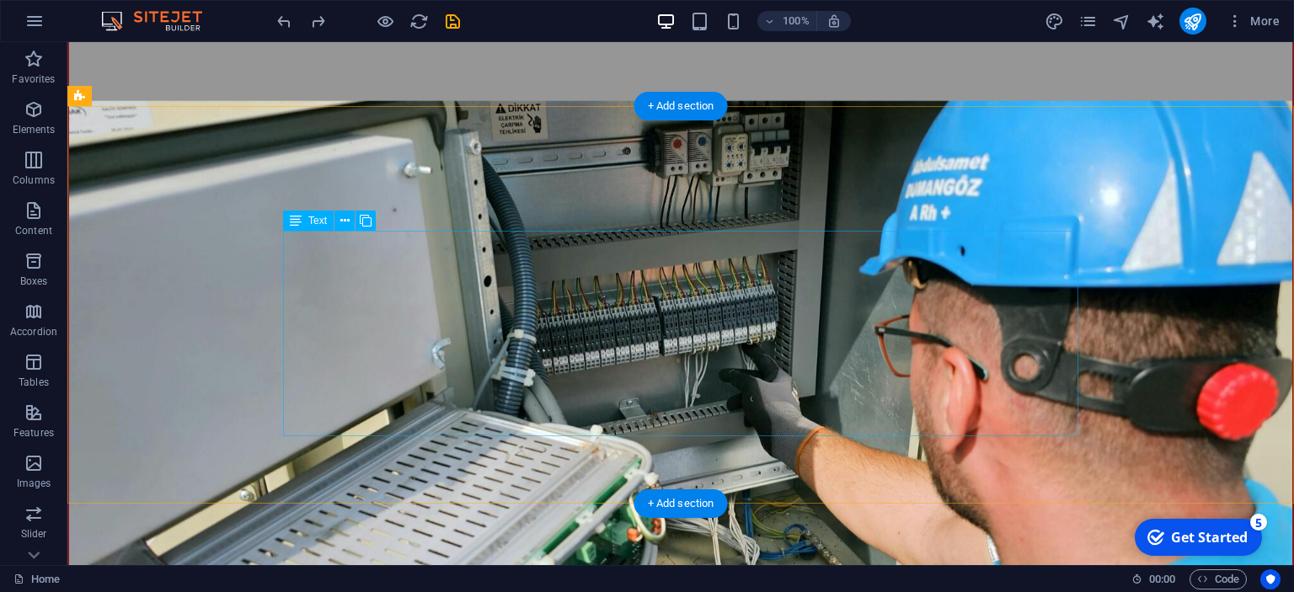
scroll to position [978, 0]
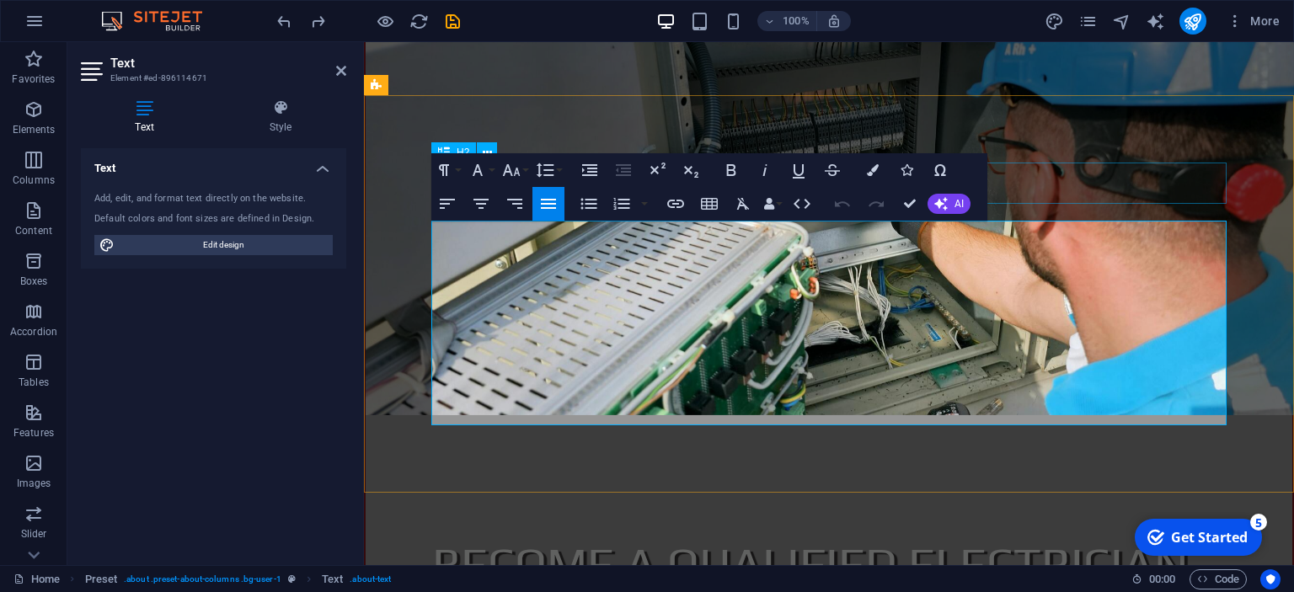
click at [1093, 183] on div "Our Services" at bounding box center [1193, 345] width 930 height 523
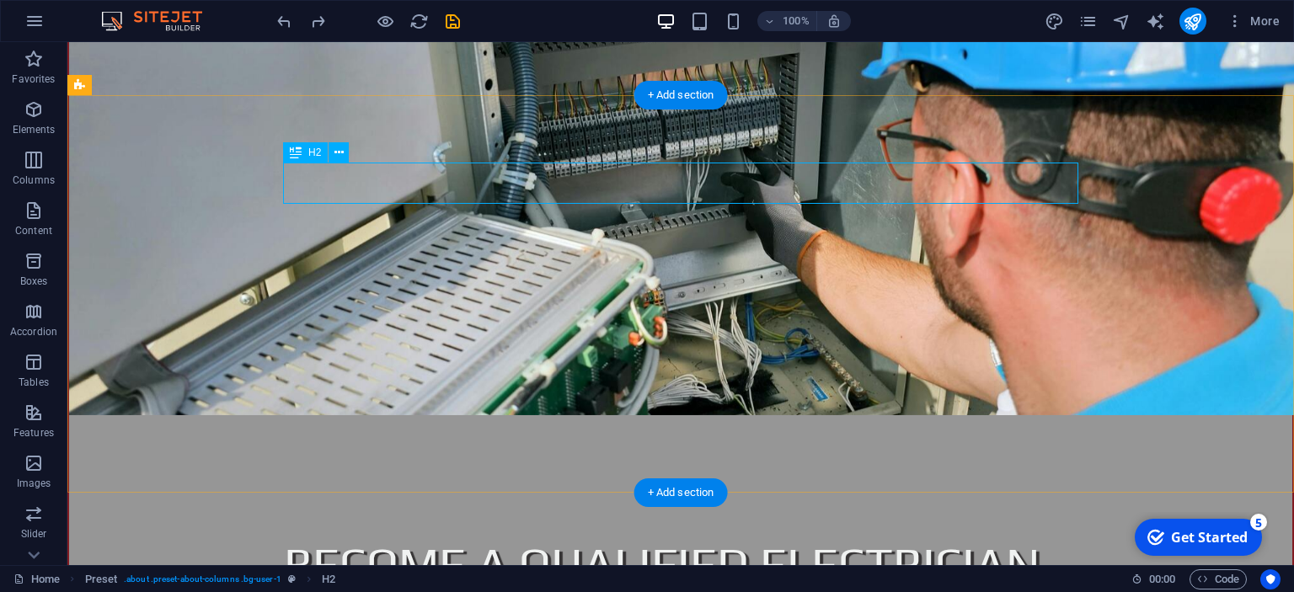
click at [502, 178] on div "Our Services" at bounding box center [748, 345] width 1227 height 523
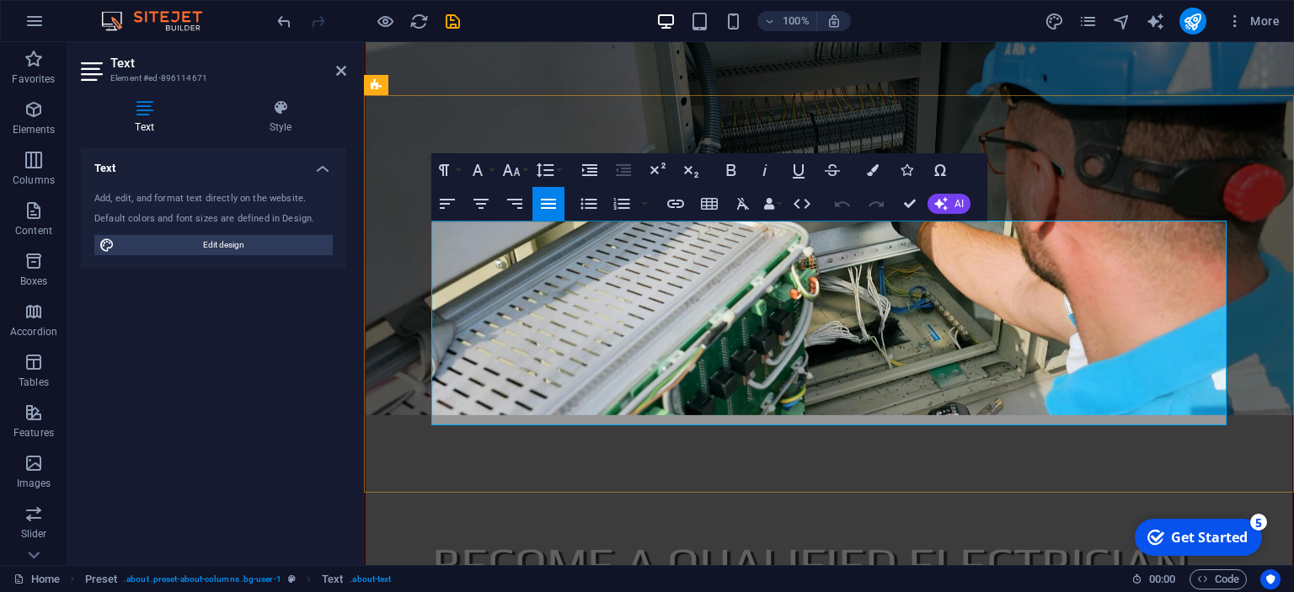
drag, startPoint x: 898, startPoint y: 402, endPoint x: 431, endPoint y: 236, distance: 495.4
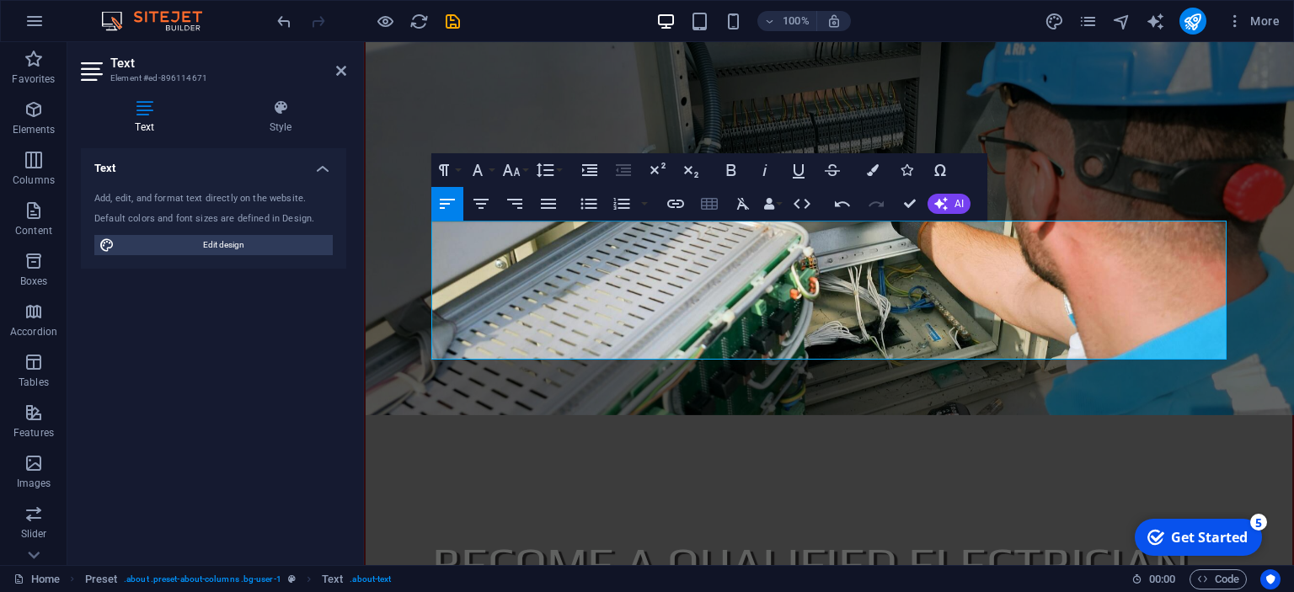
click at [711, 202] on icon "button" at bounding box center [709, 204] width 17 height 12
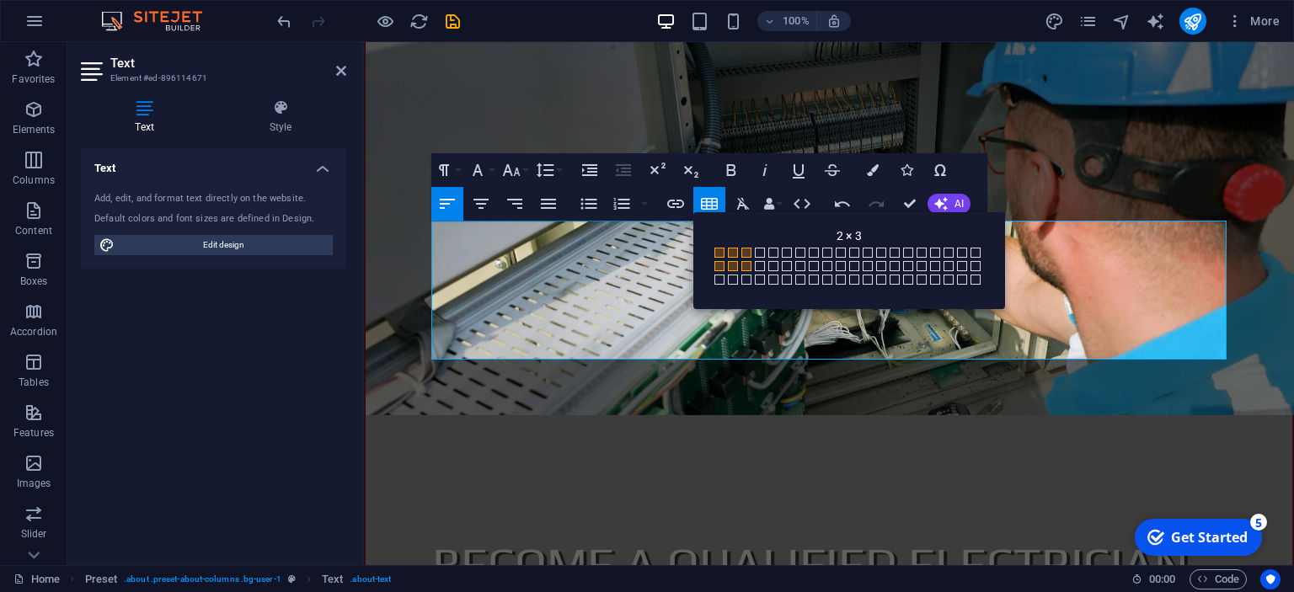
click at [747, 265] on span at bounding box center [746, 266] width 10 height 10
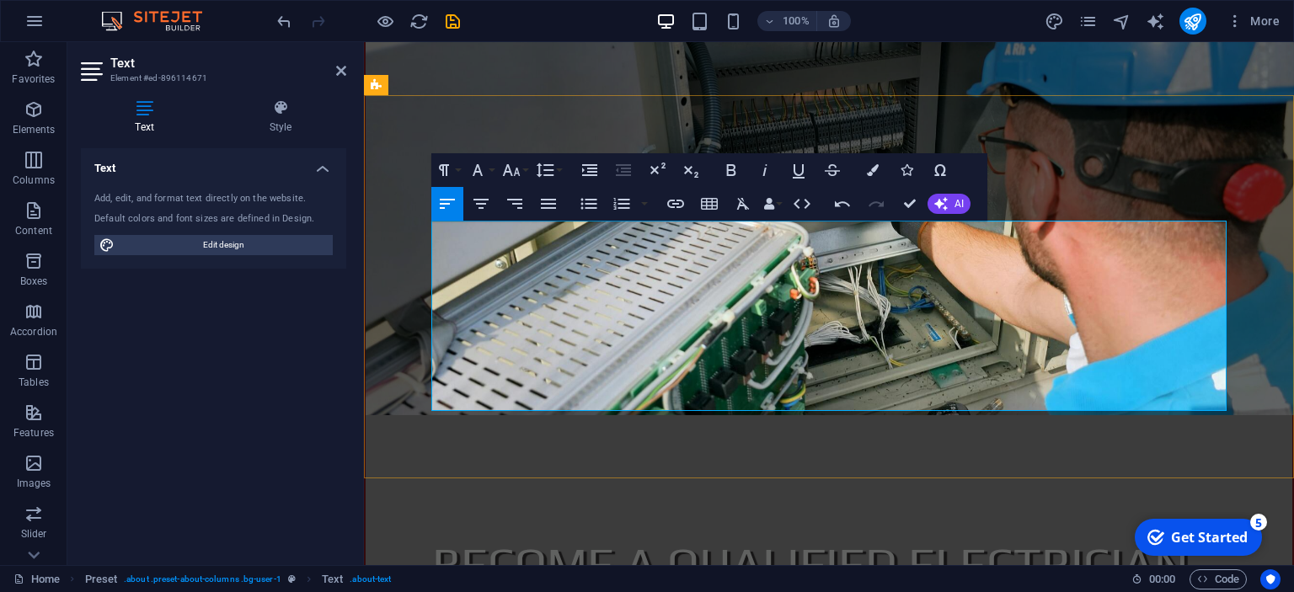
drag, startPoint x: 950, startPoint y: 350, endPoint x: 558, endPoint y: 282, distance: 398.4
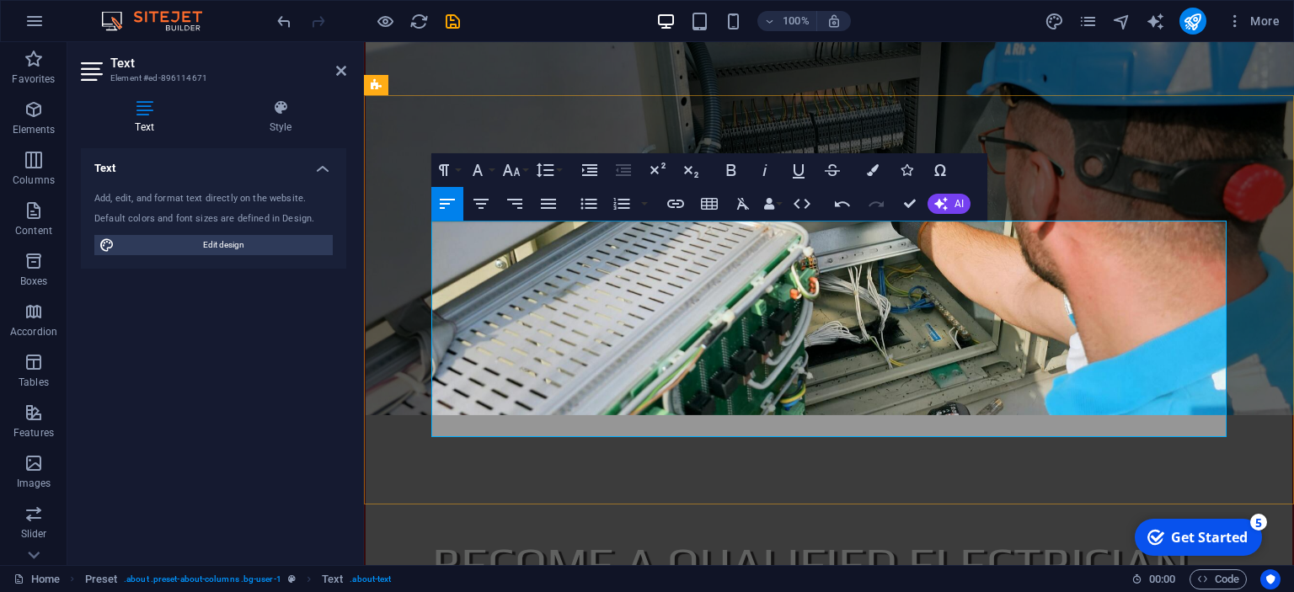
drag, startPoint x: 940, startPoint y: 350, endPoint x: 642, endPoint y: 265, distance: 310.2
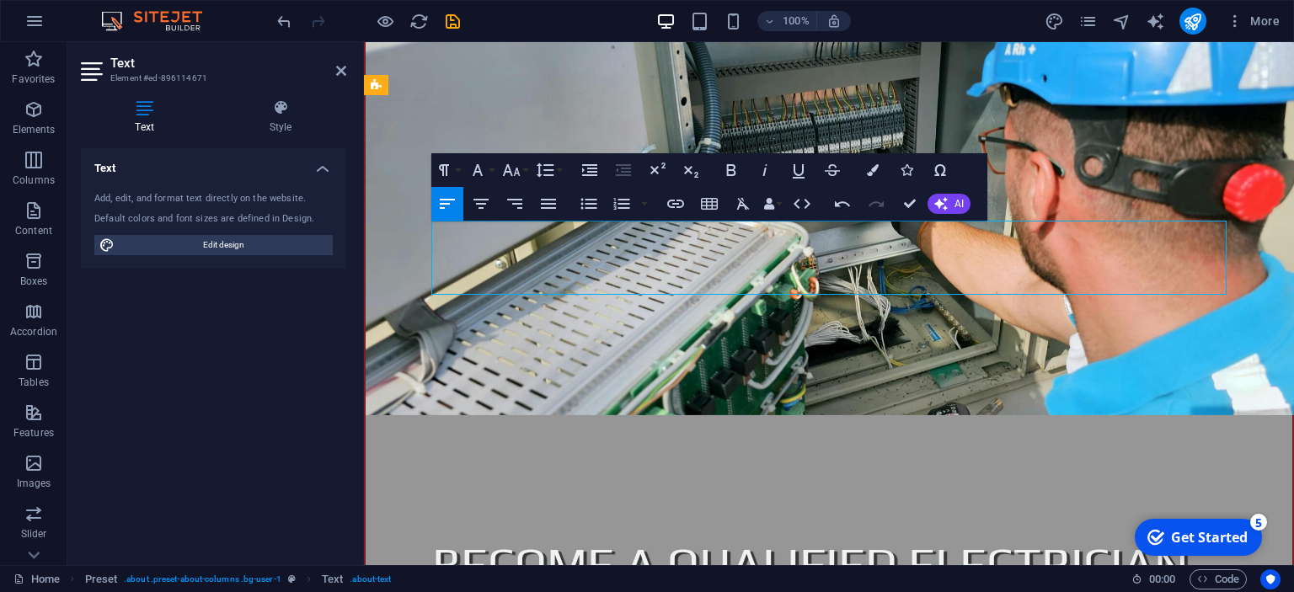
drag, startPoint x: 827, startPoint y: 262, endPoint x: 613, endPoint y: 259, distance: 214.0
drag, startPoint x: 757, startPoint y: 276, endPoint x: 430, endPoint y: 244, distance: 328.5
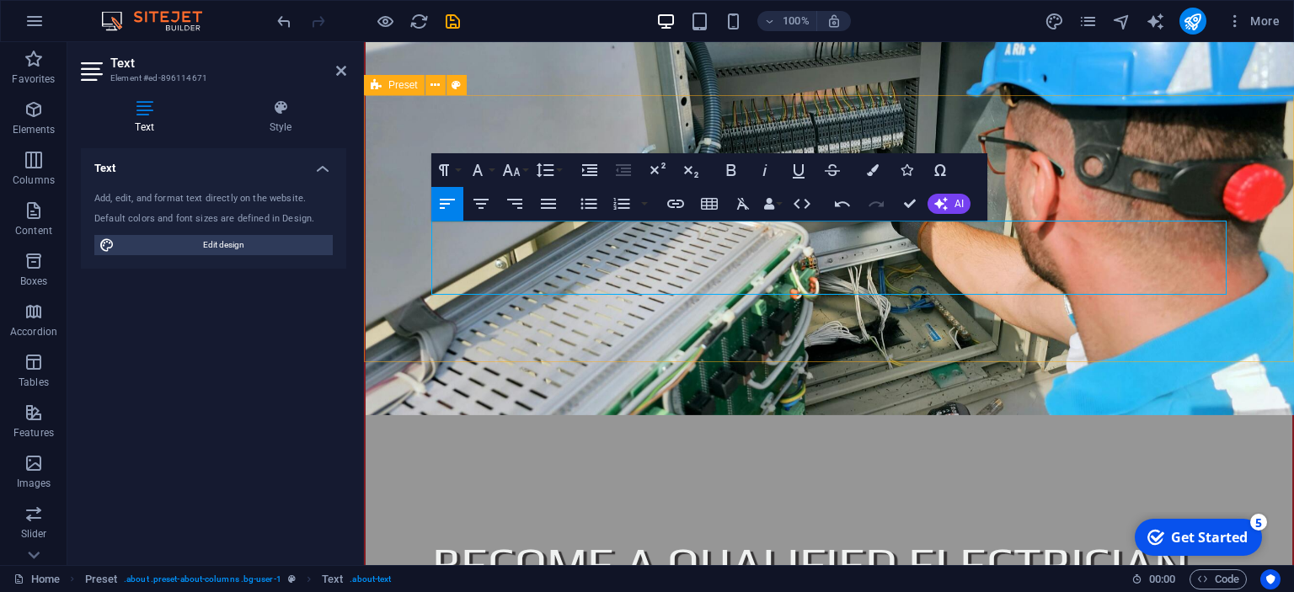
drag, startPoint x: 653, startPoint y: 238, endPoint x: 414, endPoint y: 233, distance: 239.4
drag, startPoint x: 646, startPoint y: 283, endPoint x: 433, endPoint y: 258, distance: 214.7
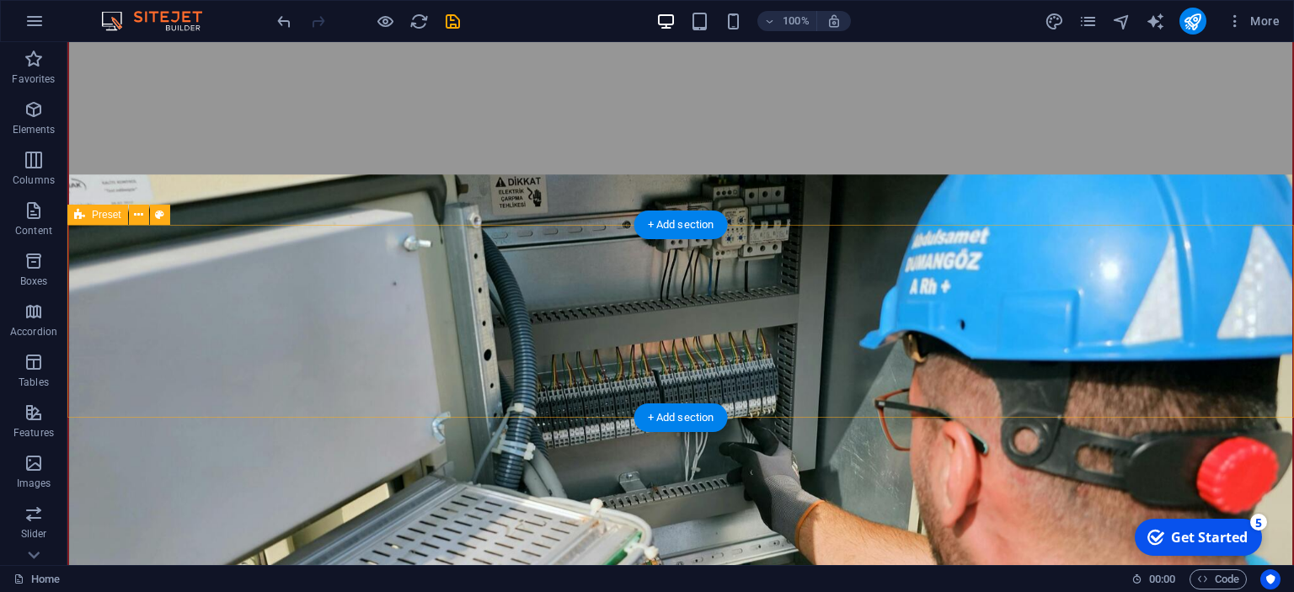
scroll to position [890, 0]
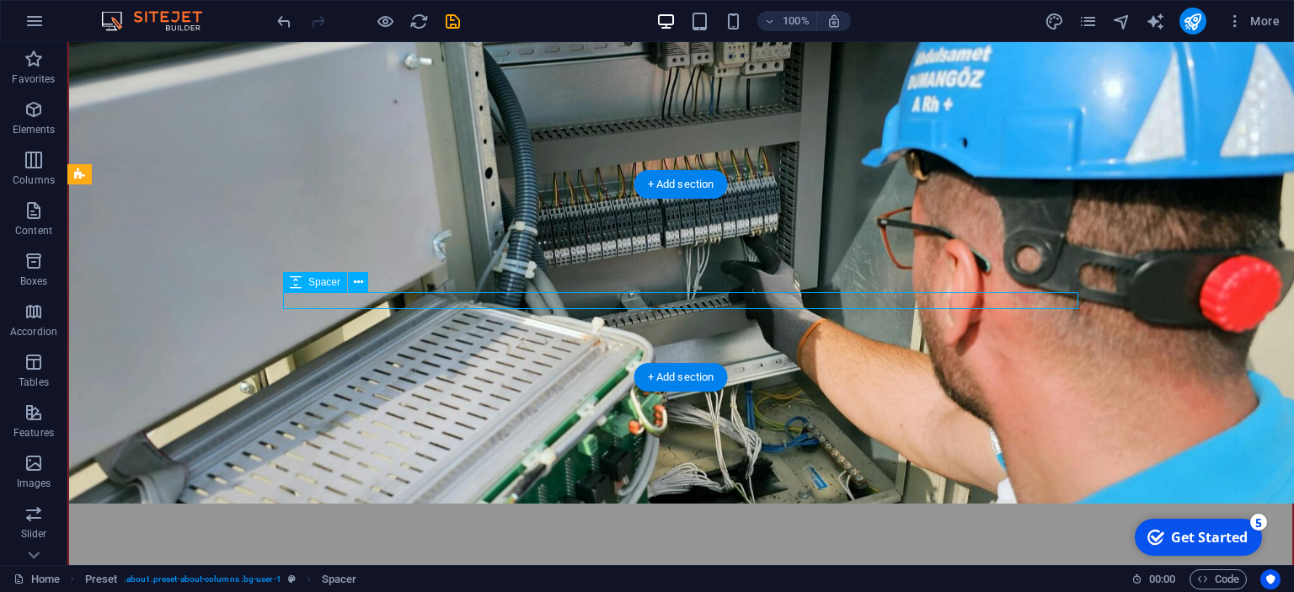
select select "px"
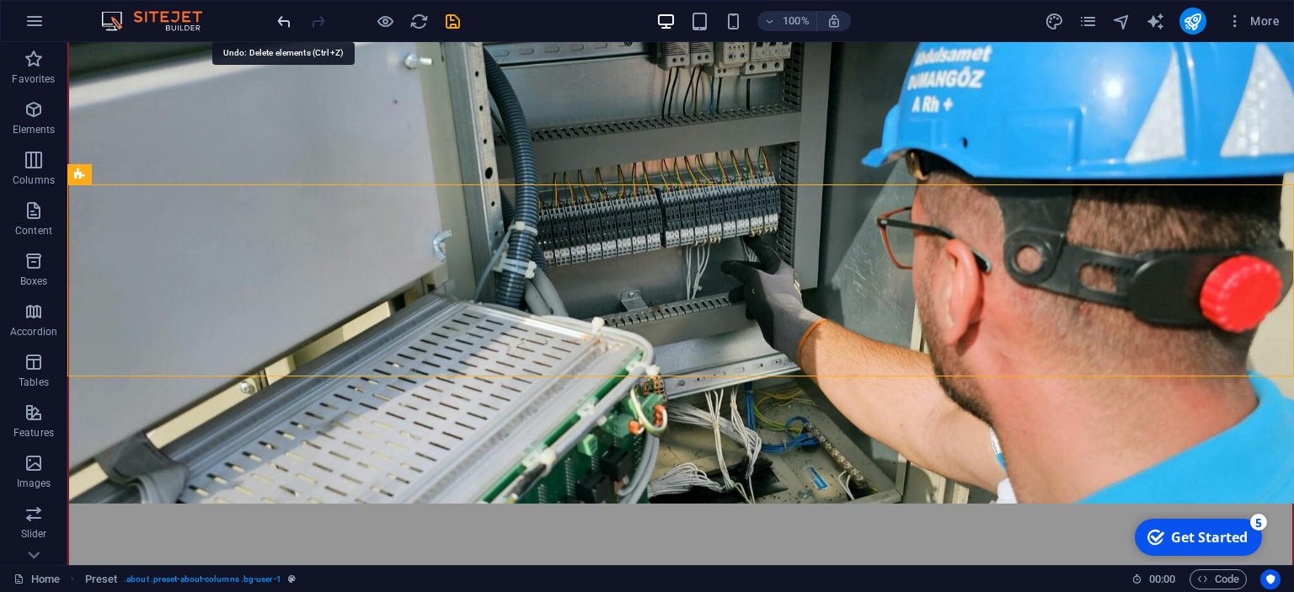
click at [280, 20] on icon "undo" at bounding box center [284, 21] width 19 height 19
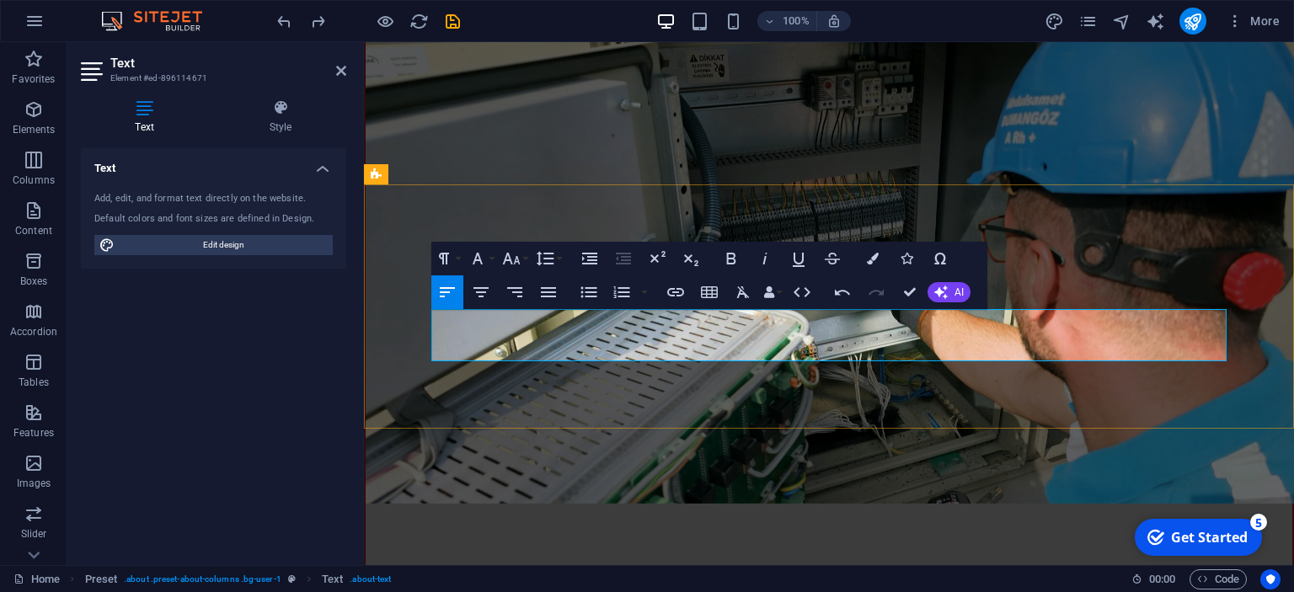
click at [707, 292] on icon "button" at bounding box center [709, 292] width 17 height 12
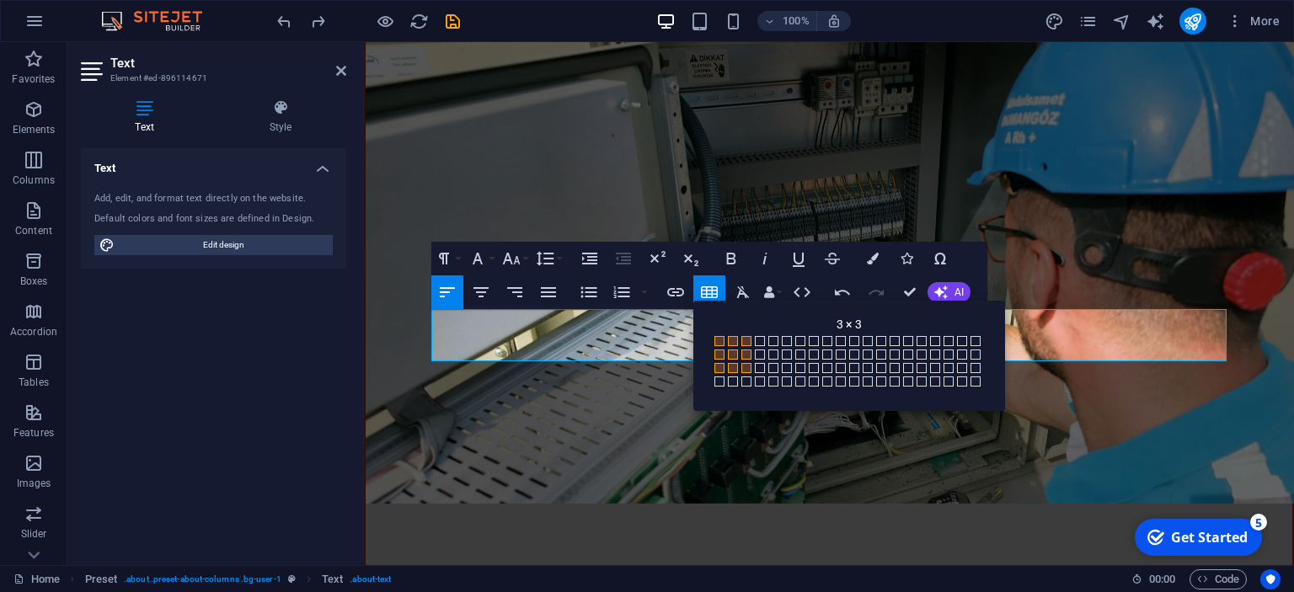
click at [749, 371] on span at bounding box center [746, 368] width 10 height 10
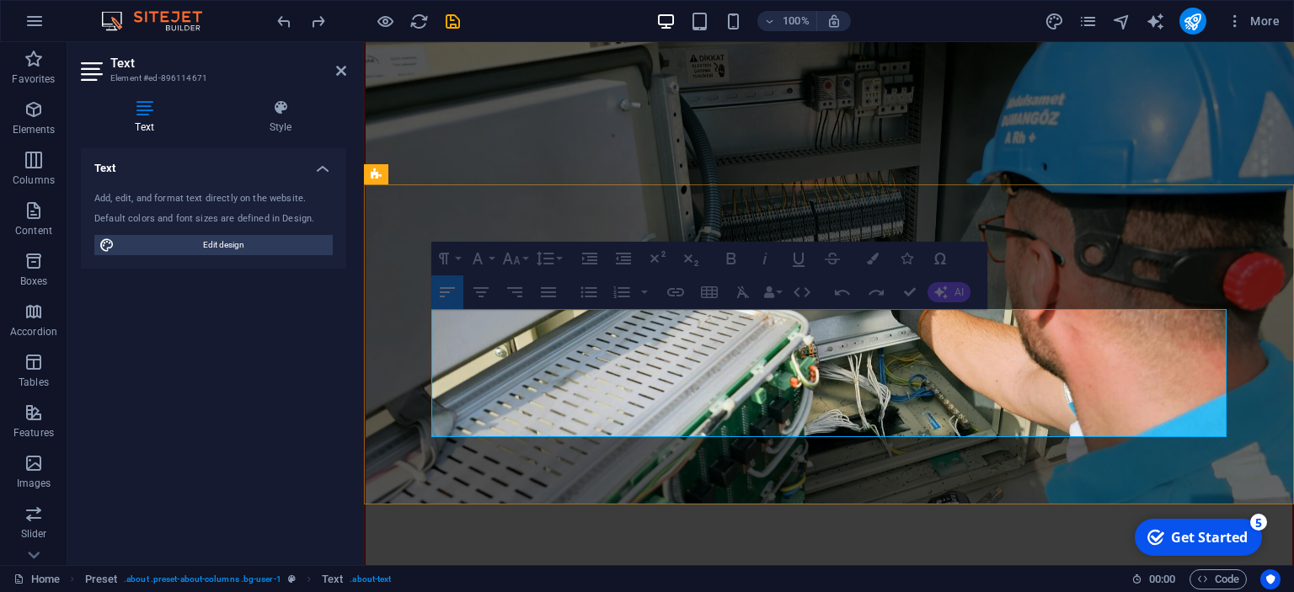
drag, startPoint x: 434, startPoint y: 357, endPoint x: 458, endPoint y: 358, distance: 24.4
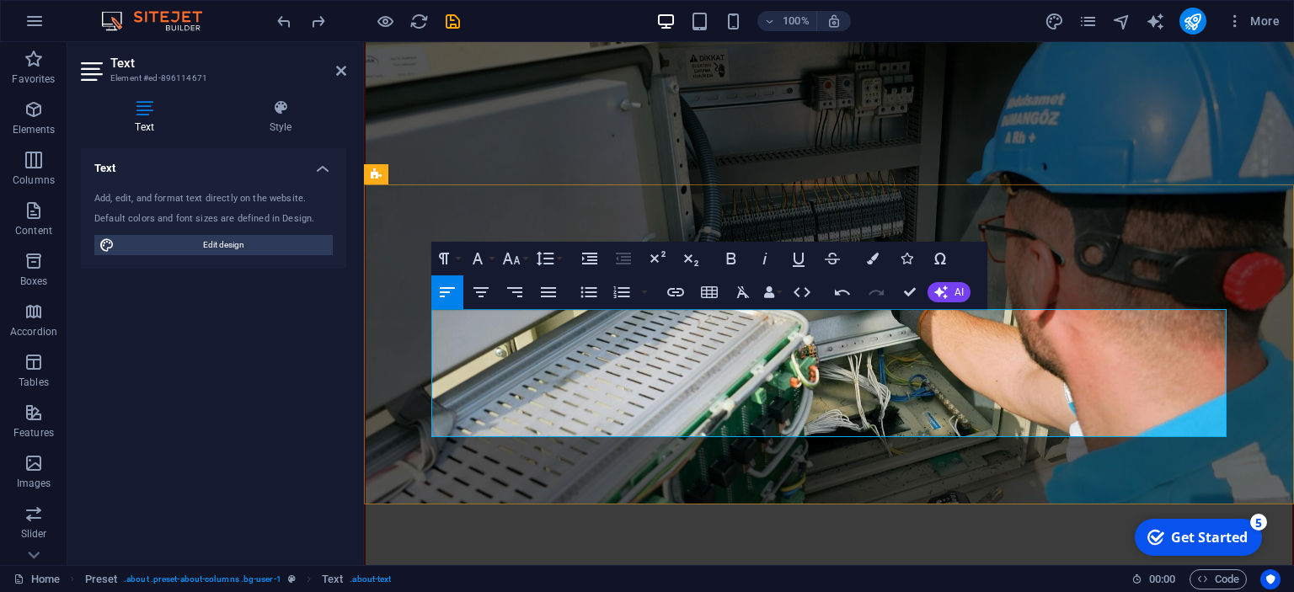
drag, startPoint x: 438, startPoint y: 357, endPoint x: 470, endPoint y: 356, distance: 32.1
drag, startPoint x: 438, startPoint y: 352, endPoint x: 474, endPoint y: 358, distance: 35.9
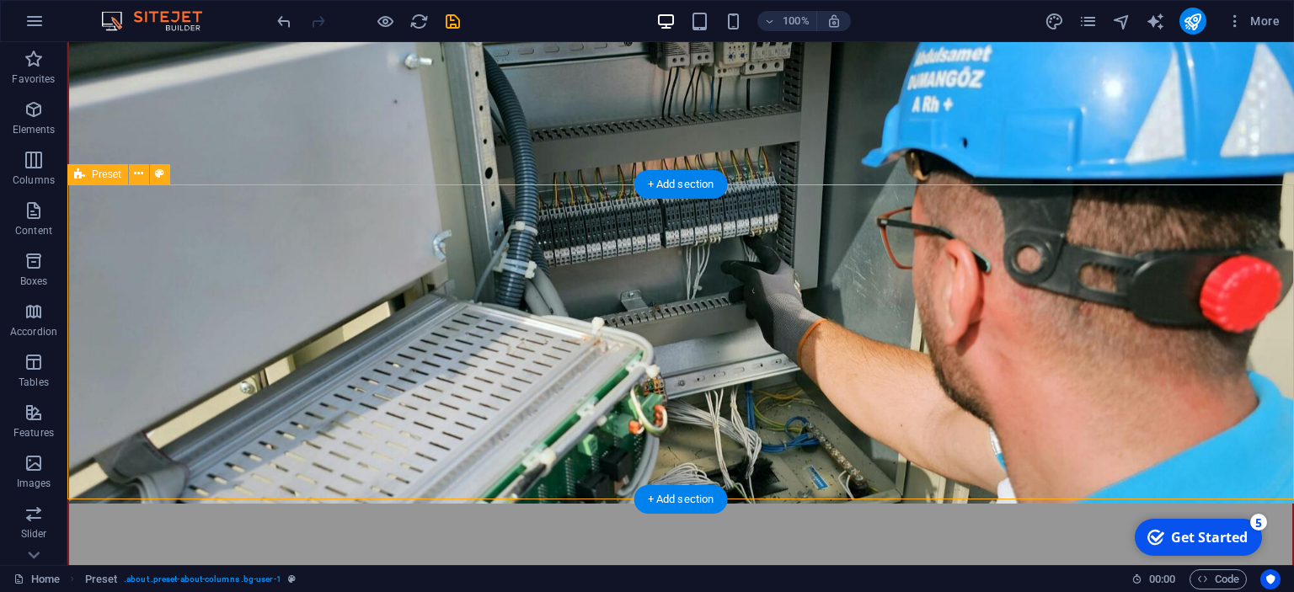
drag, startPoint x: 121, startPoint y: 346, endPoint x: 500, endPoint y: 347, distance: 379.1
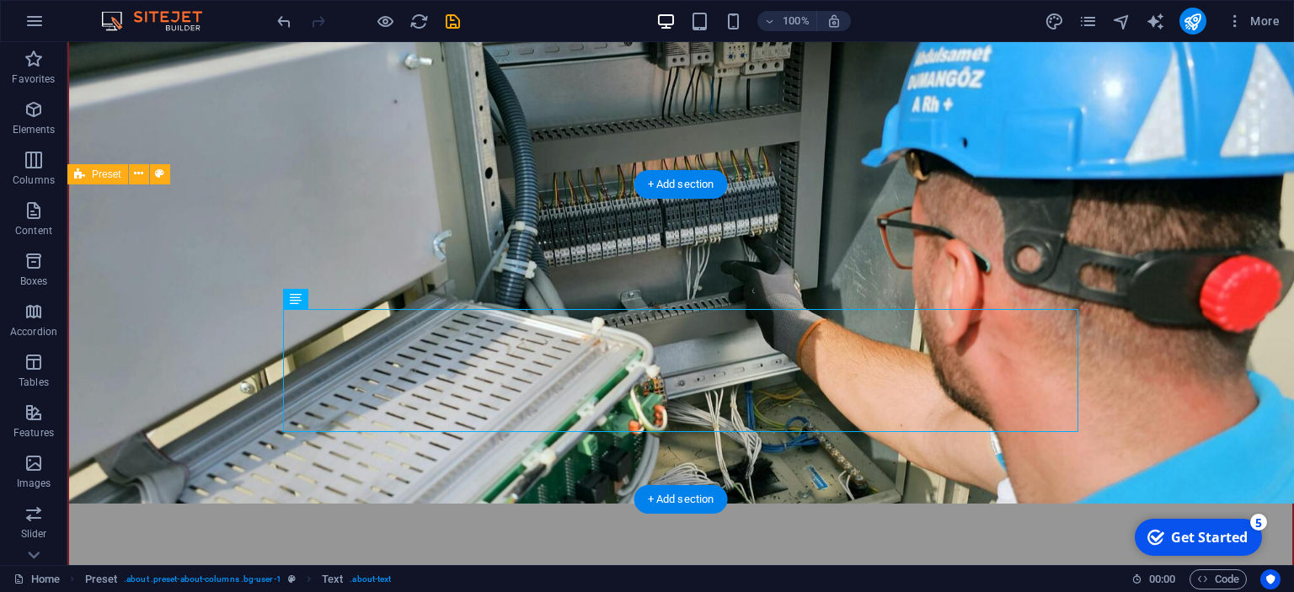
drag, startPoint x: 415, startPoint y: 352, endPoint x: 120, endPoint y: 352, distance: 294.9
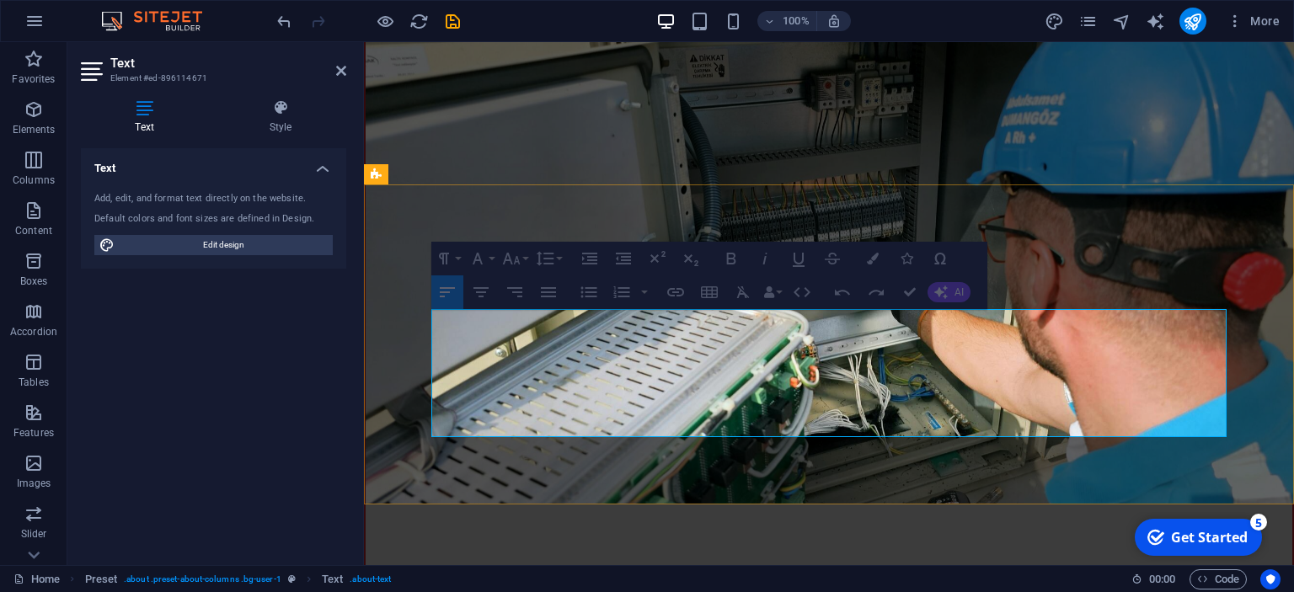
drag, startPoint x: 434, startPoint y: 360, endPoint x: 449, endPoint y: 366, distance: 16.3
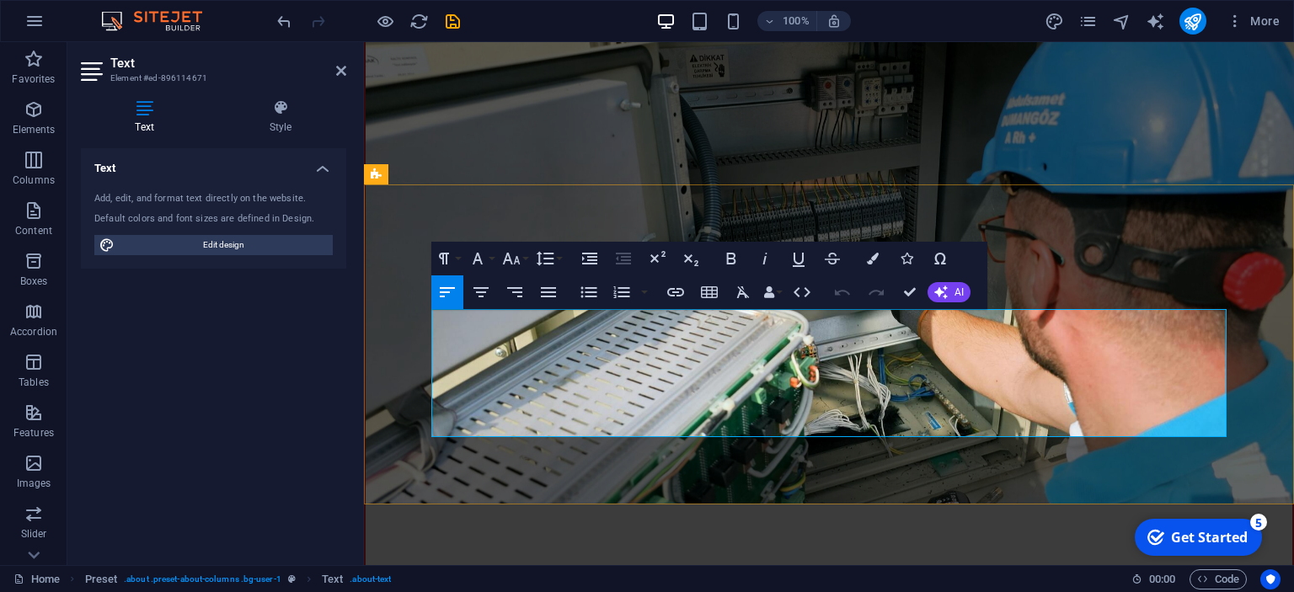
drag, startPoint x: 439, startPoint y: 365, endPoint x: 479, endPoint y: 361, distance: 40.6
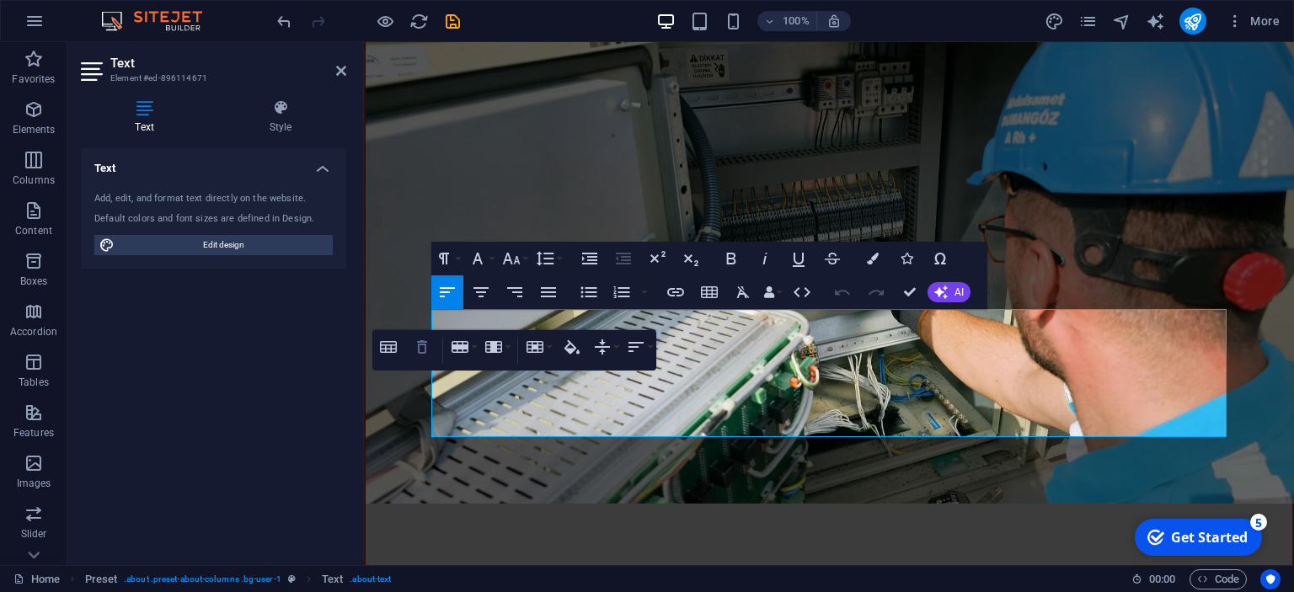
click at [423, 344] on icon "button" at bounding box center [422, 346] width 10 height 13
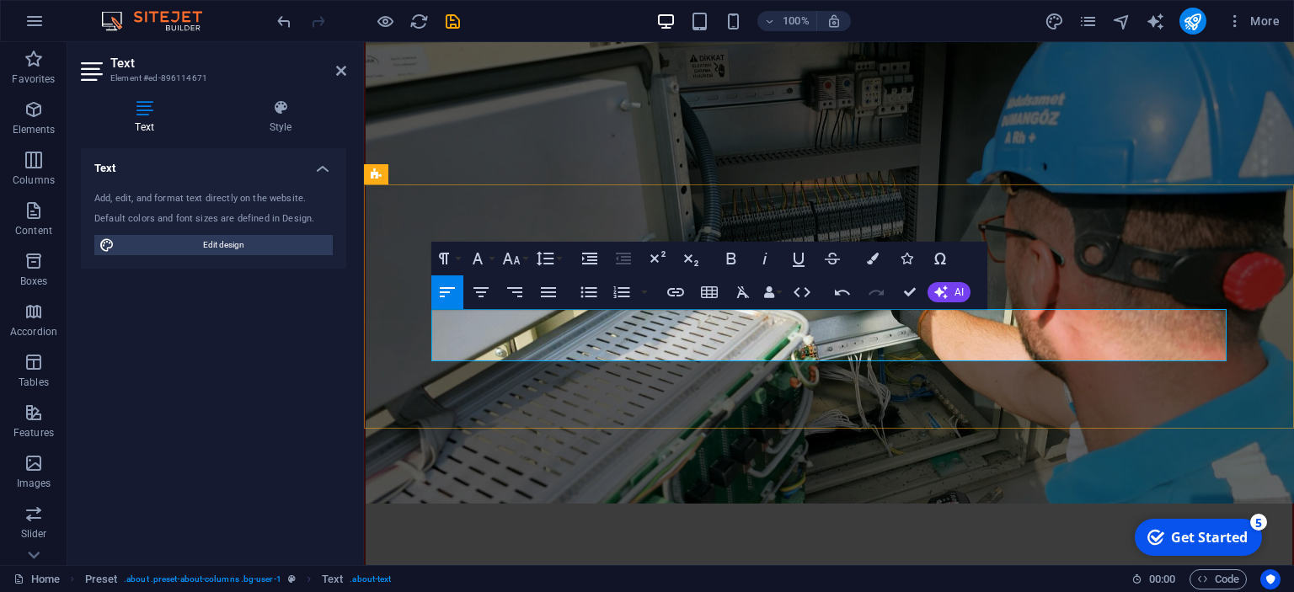
click at [709, 286] on icon "button" at bounding box center [709, 292] width 20 height 20
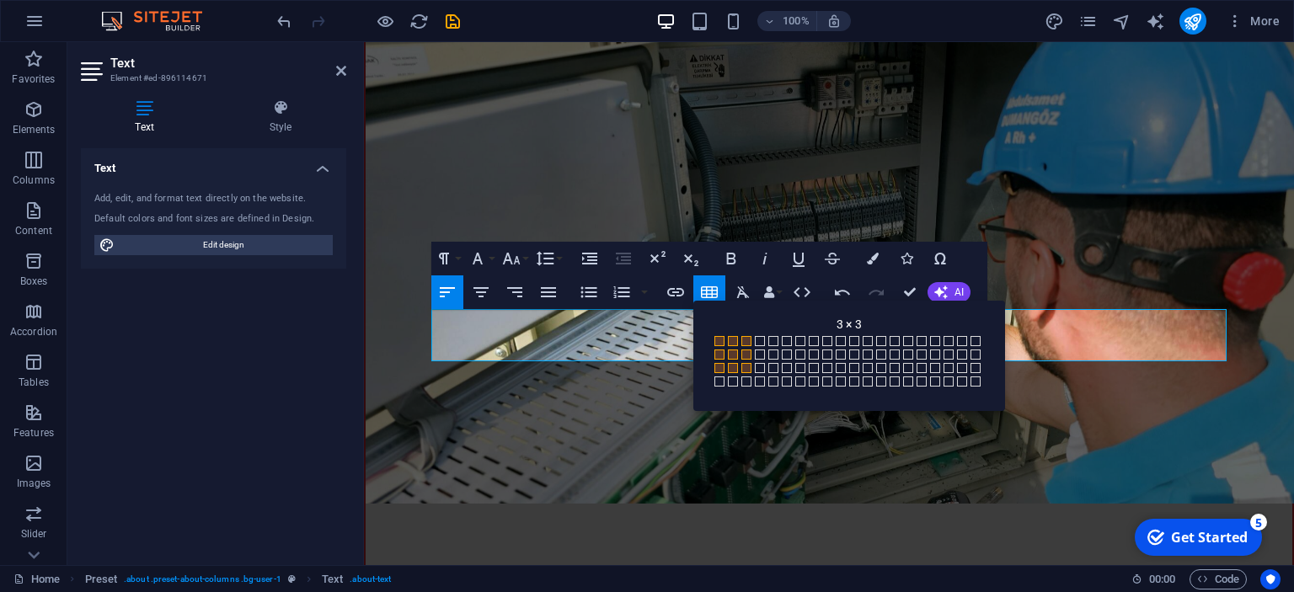
click at [746, 369] on span at bounding box center [746, 368] width 10 height 10
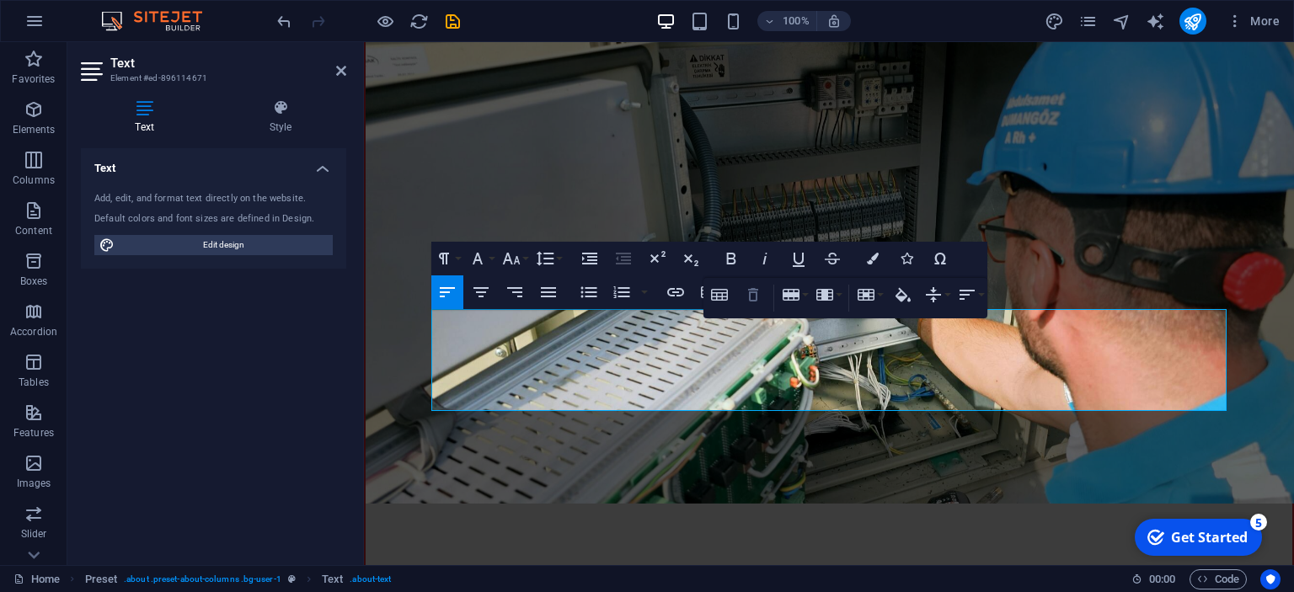
click at [753, 294] on icon "button" at bounding box center [753, 294] width 10 height 13
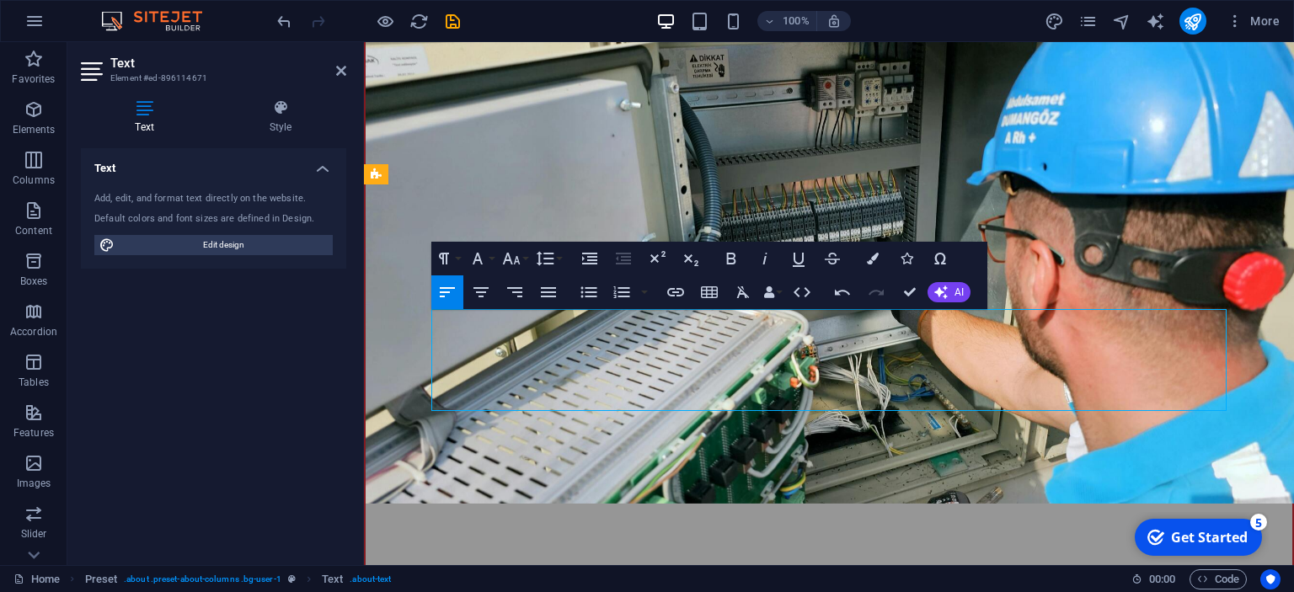
drag, startPoint x: 851, startPoint y: 329, endPoint x: 834, endPoint y: 332, distance: 17.2
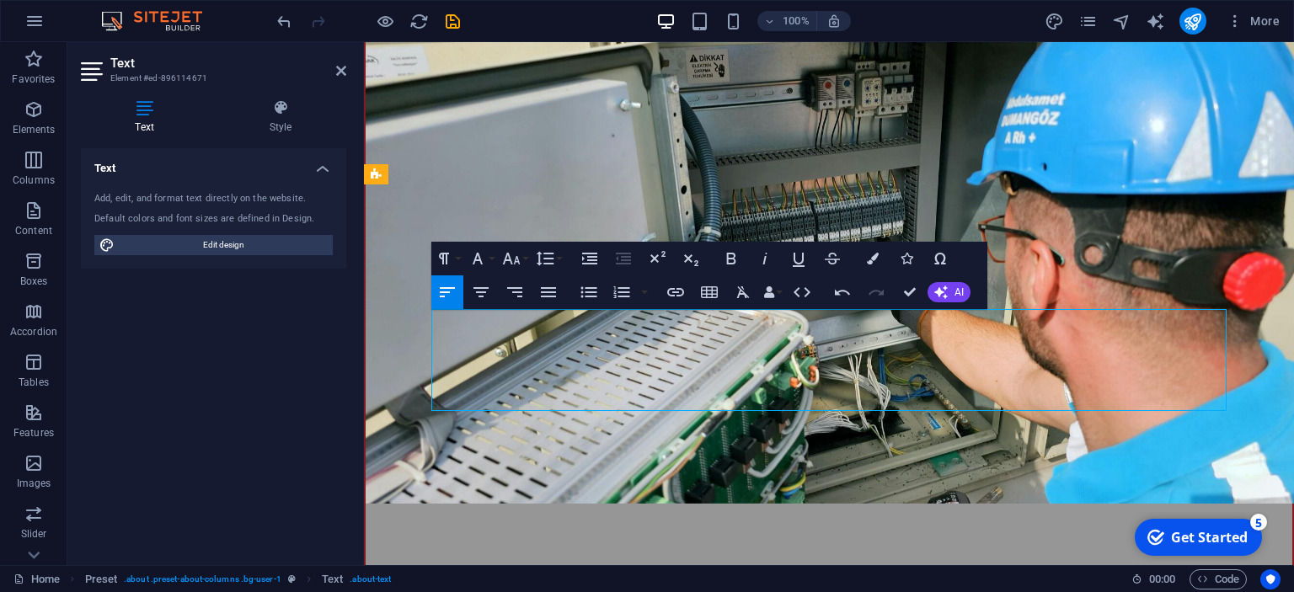
drag, startPoint x: 772, startPoint y: 325, endPoint x: 741, endPoint y: 327, distance: 31.2
drag, startPoint x: 773, startPoint y: 324, endPoint x: 429, endPoint y: 318, distance: 344.6
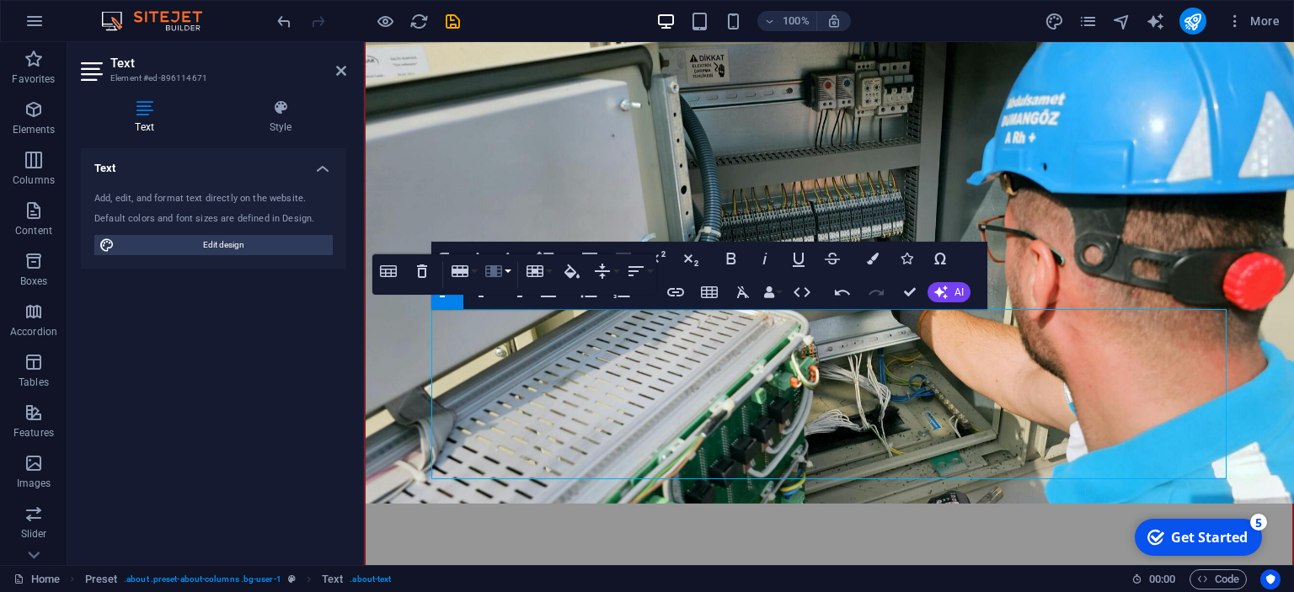
click at [511, 270] on button "Column" at bounding box center [497, 271] width 32 height 34
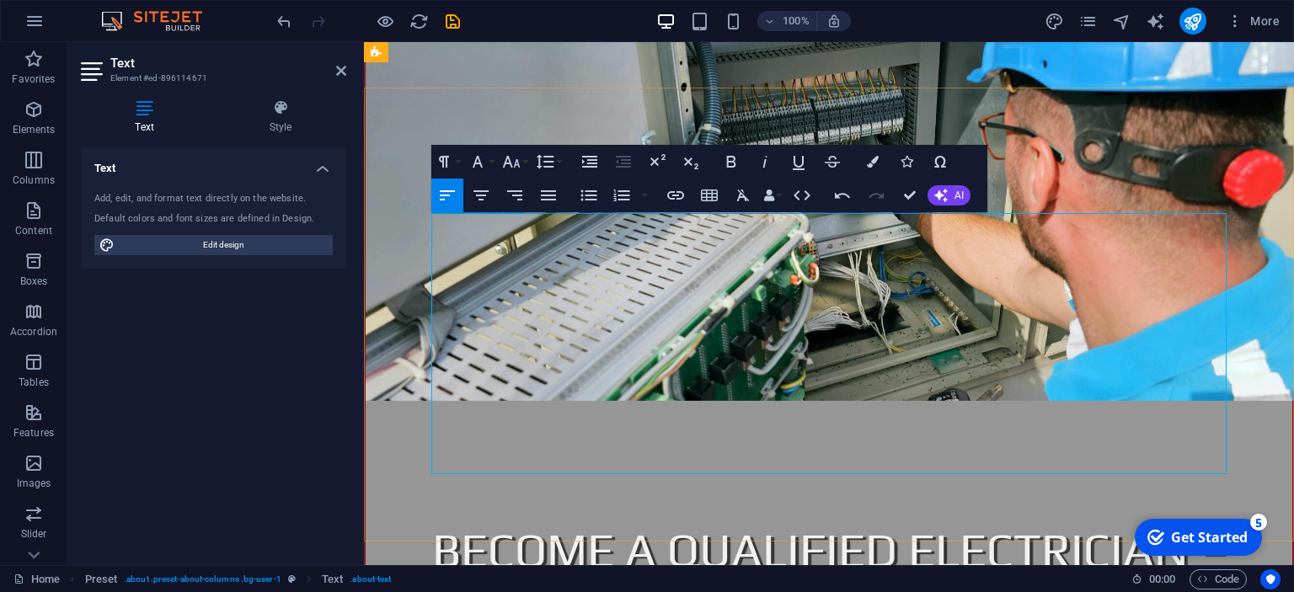
scroll to position [978, 0]
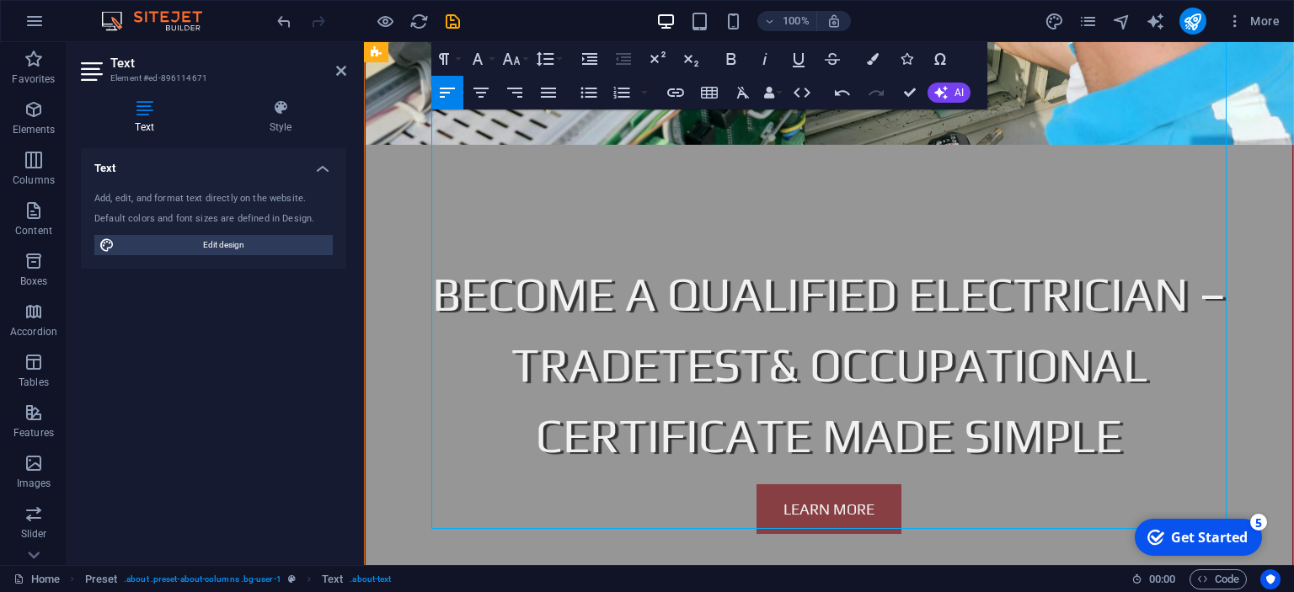
scroll to position [1335, 0]
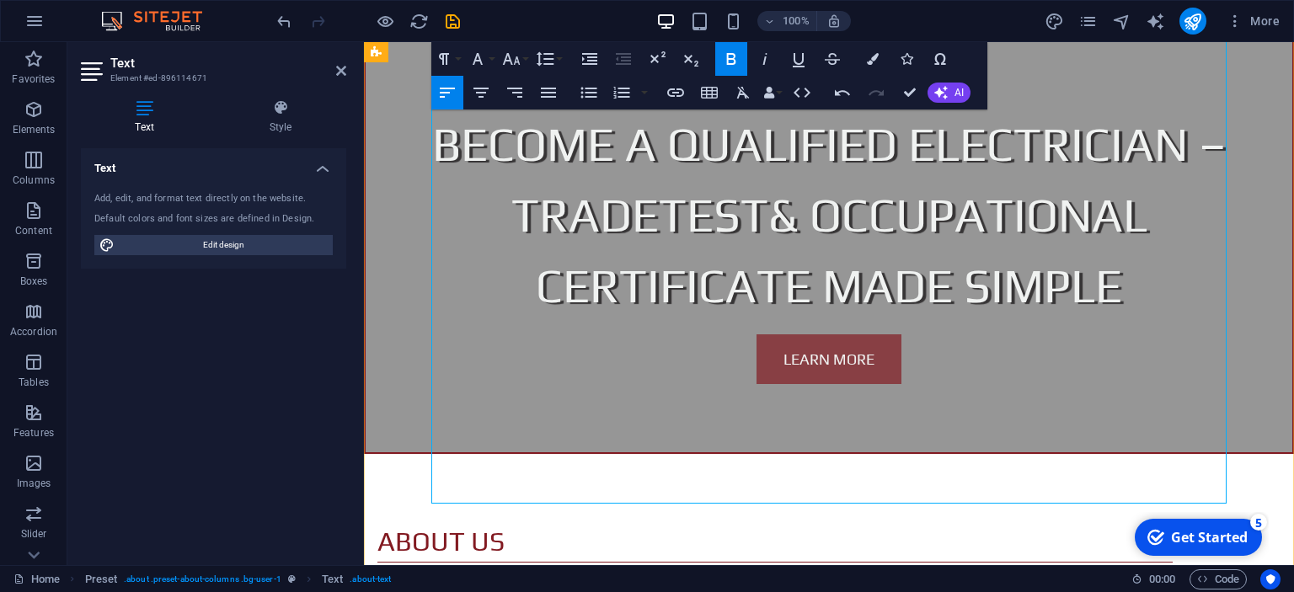
scroll to position [1512, 0]
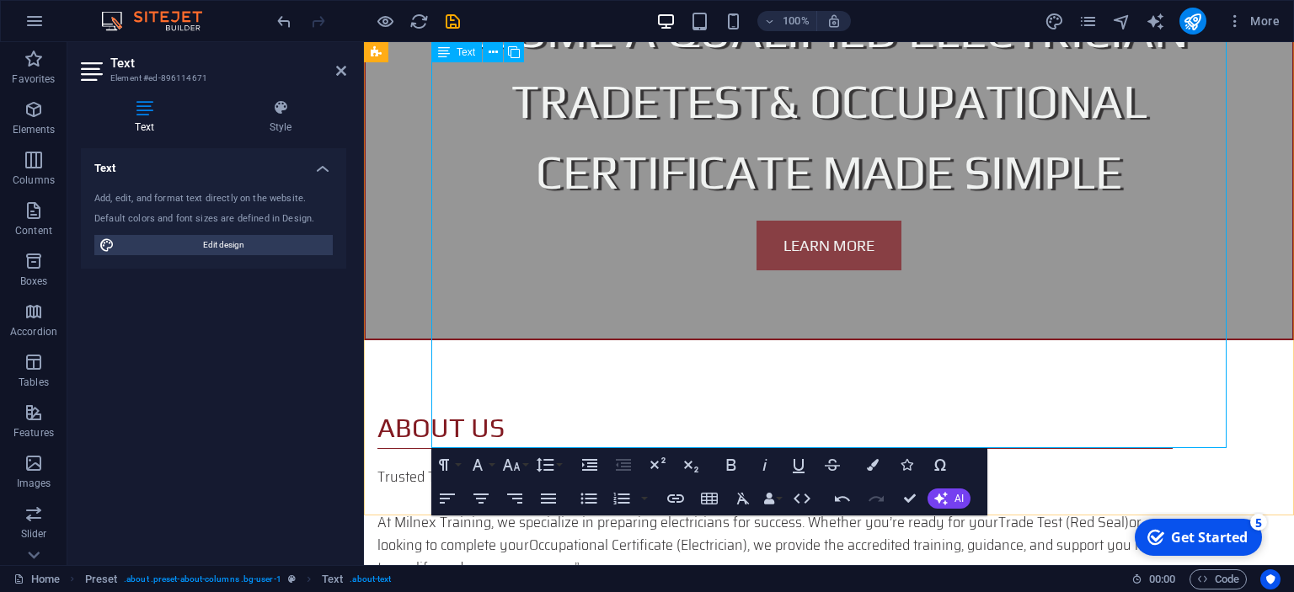
click at [935, 501] on icon "button" at bounding box center [940, 498] width 13 height 13
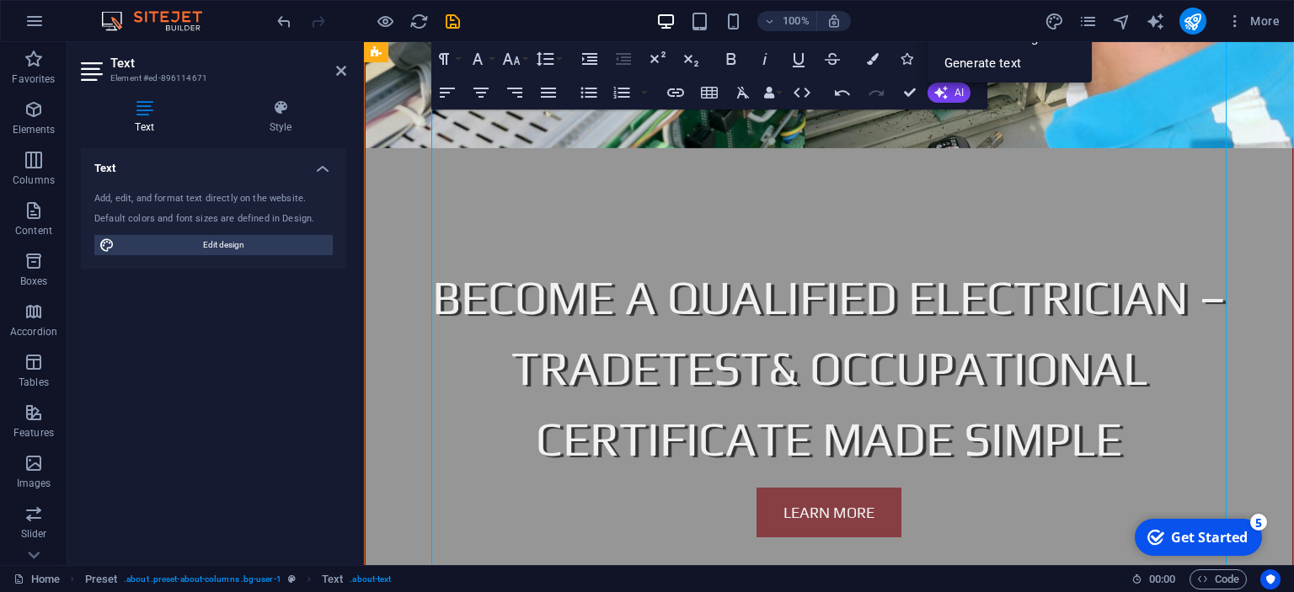
scroll to position [978, 0]
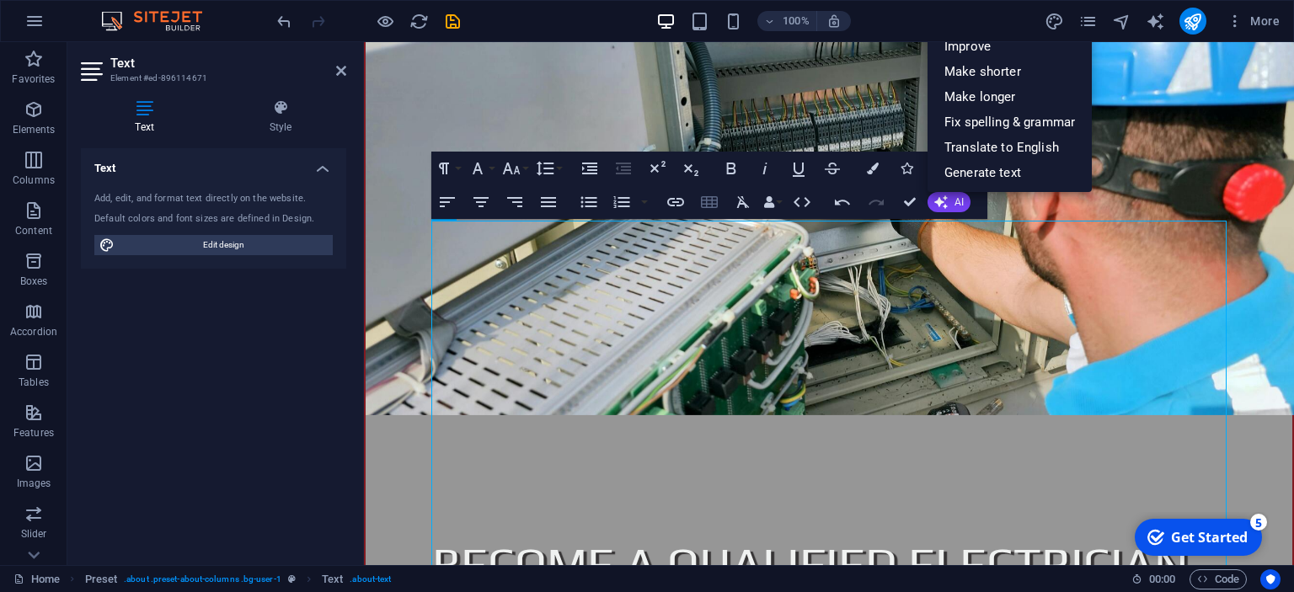
click at [709, 196] on icon "button" at bounding box center [709, 202] width 20 height 20
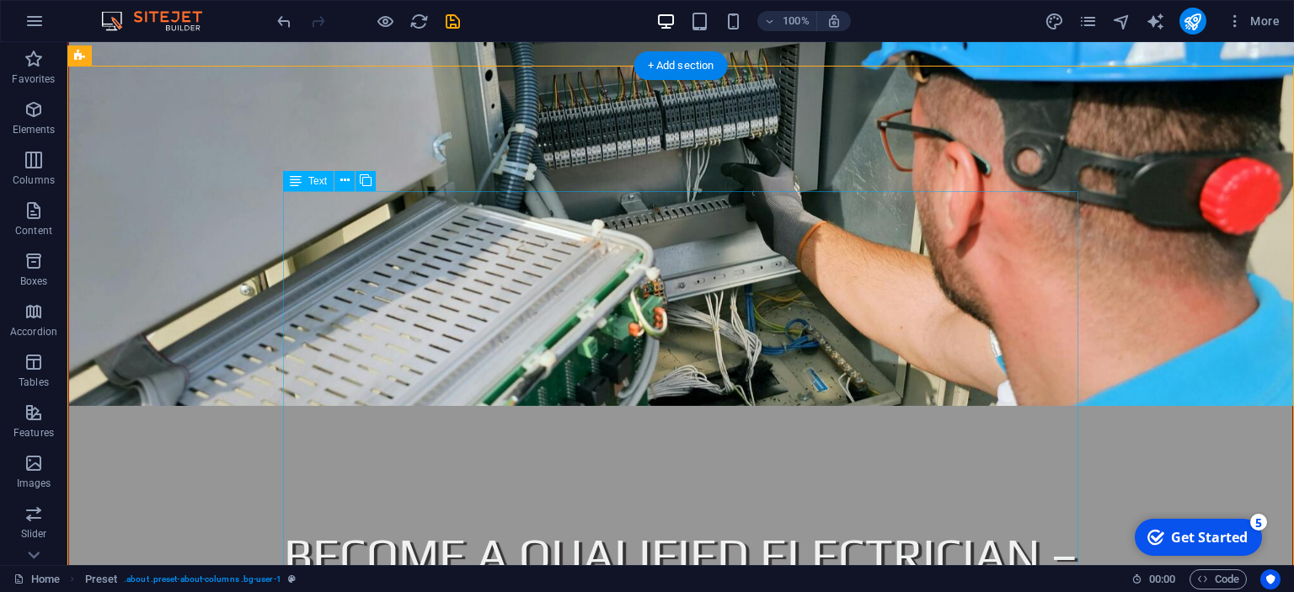
scroll to position [1067, 0]
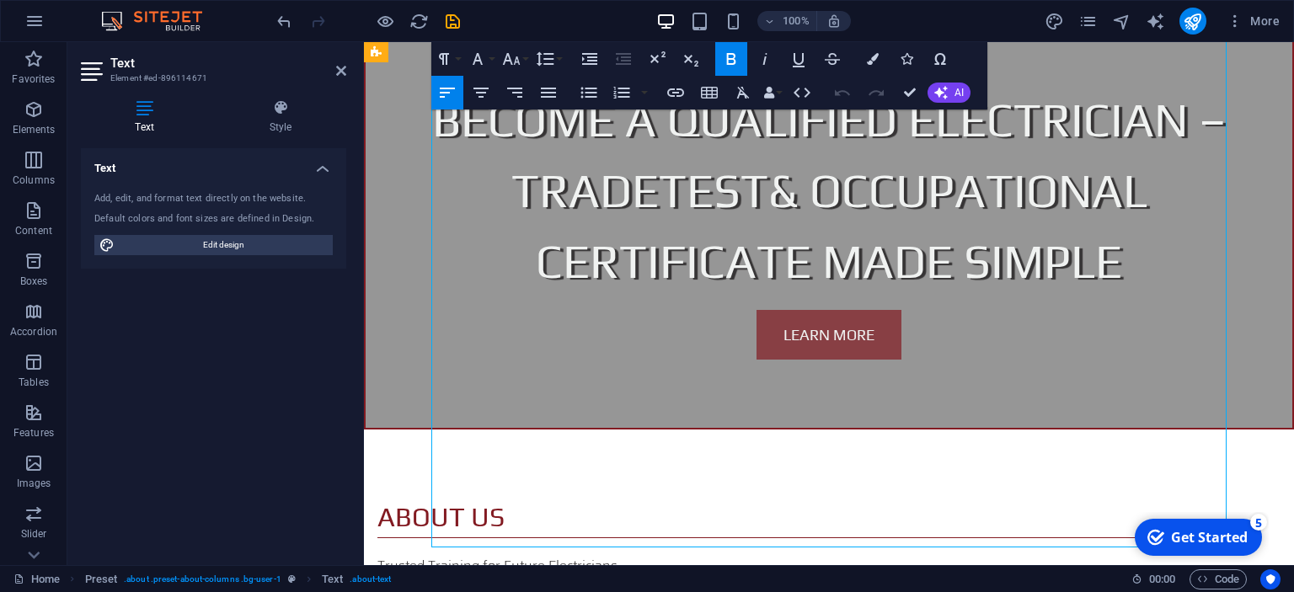
scroll to position [1512, 0]
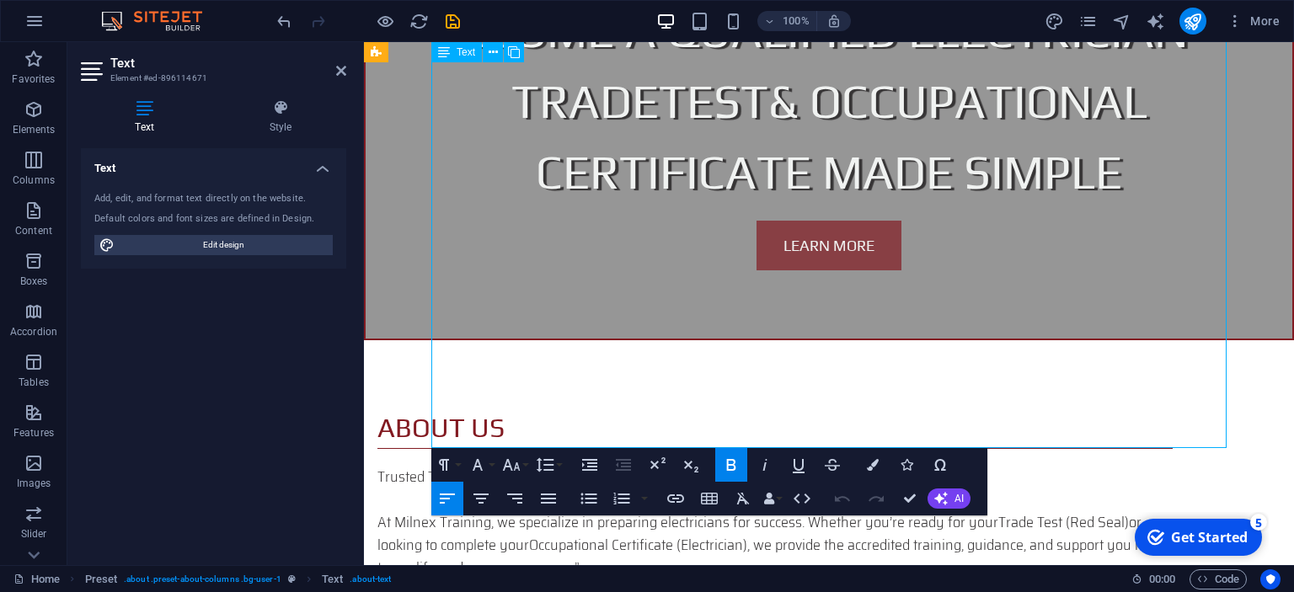
drag, startPoint x: 849, startPoint y: 412, endPoint x: 617, endPoint y: 283, distance: 265.9
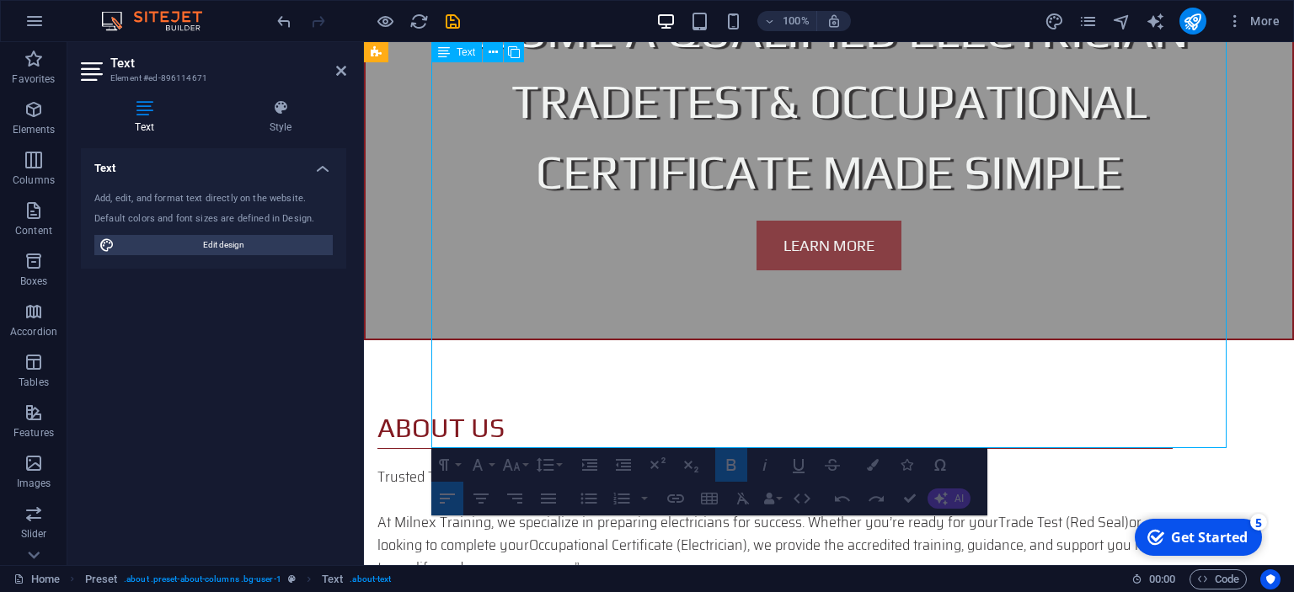
drag, startPoint x: 790, startPoint y: 409, endPoint x: 623, endPoint y: 315, distance: 191.7
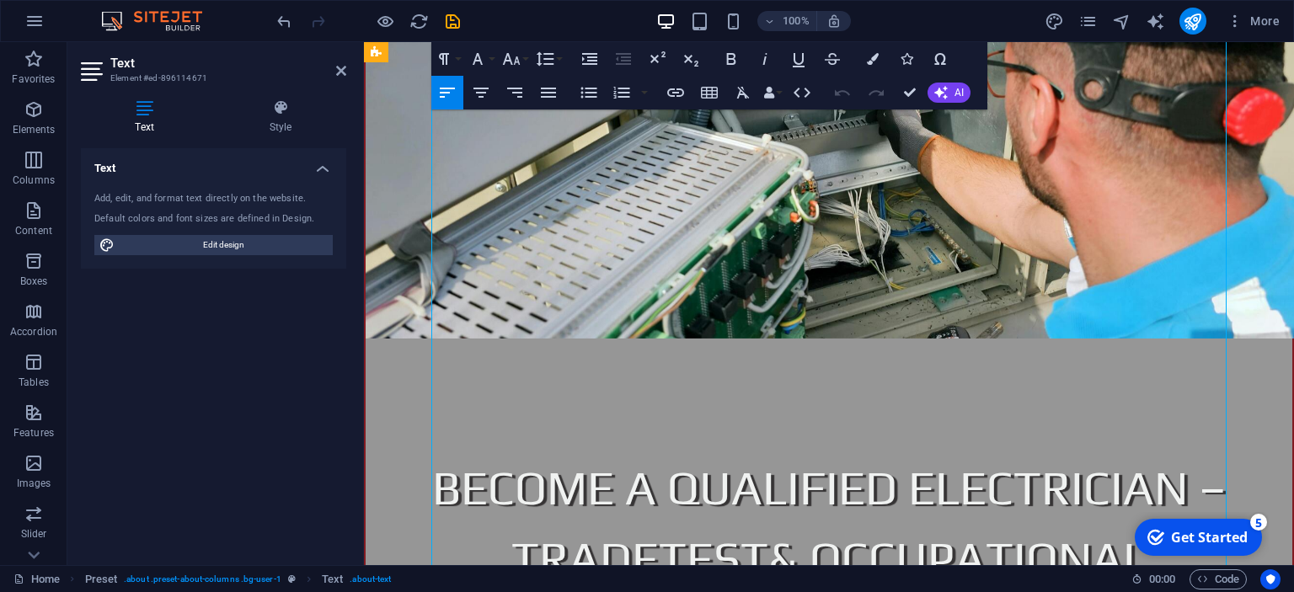
scroll to position [978, 0]
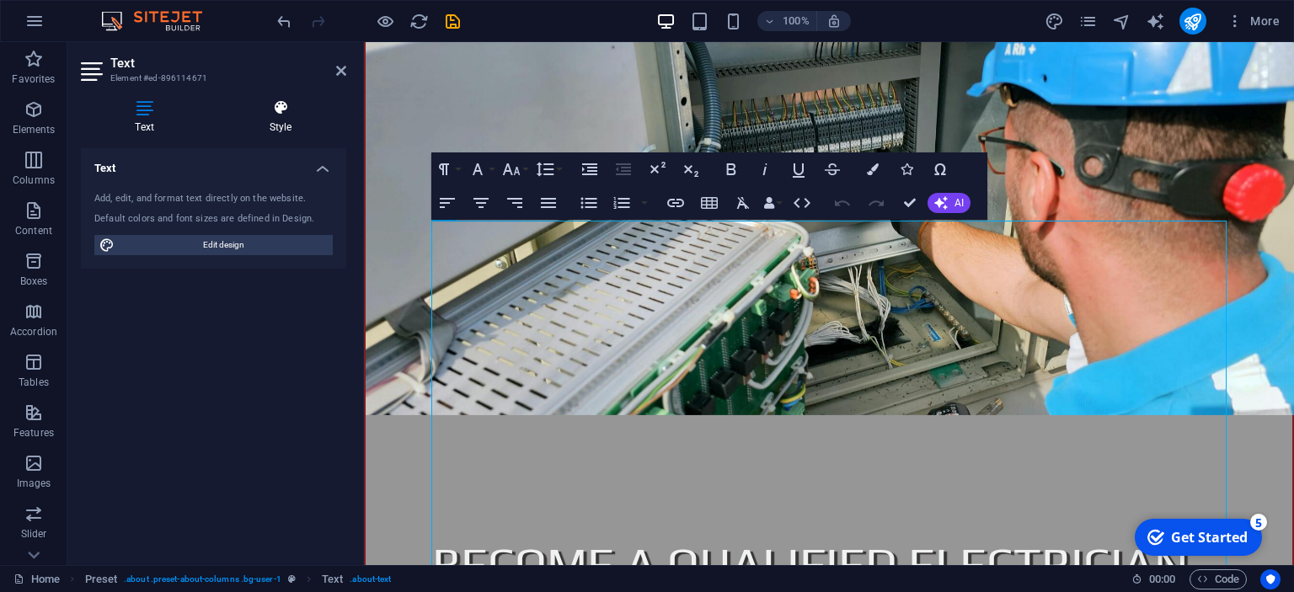
click at [286, 119] on h4 "Style" at bounding box center [280, 116] width 131 height 35
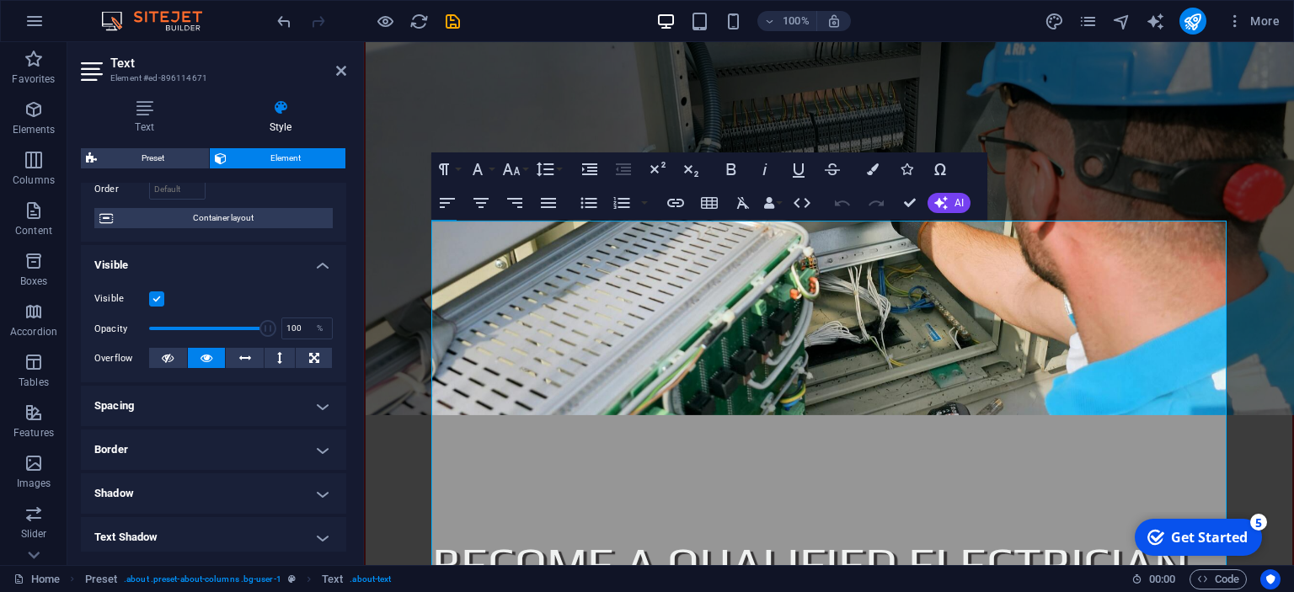
scroll to position [153, 0]
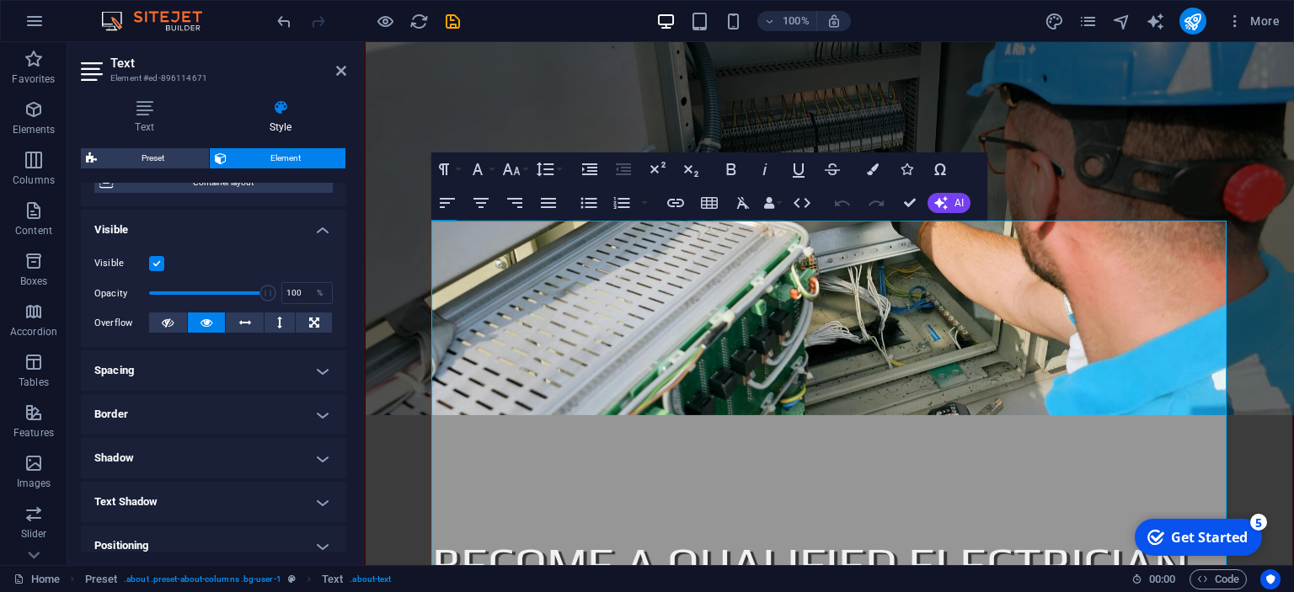
click at [320, 377] on h4 "Spacing" at bounding box center [213, 370] width 265 height 40
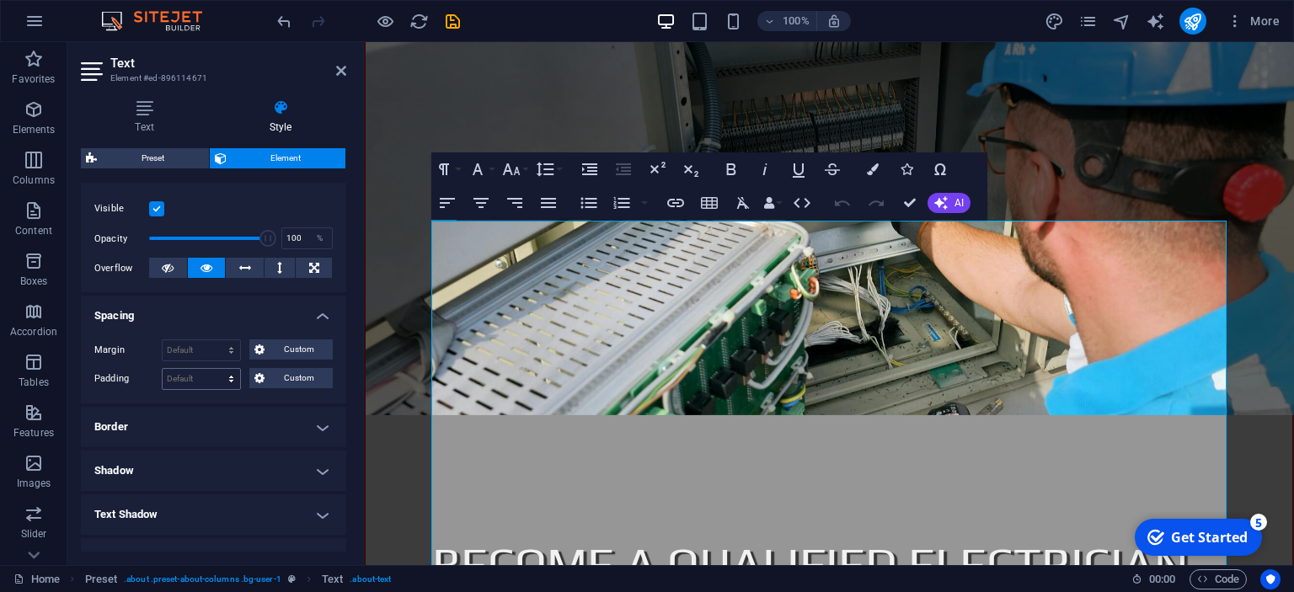
scroll to position [230, 0]
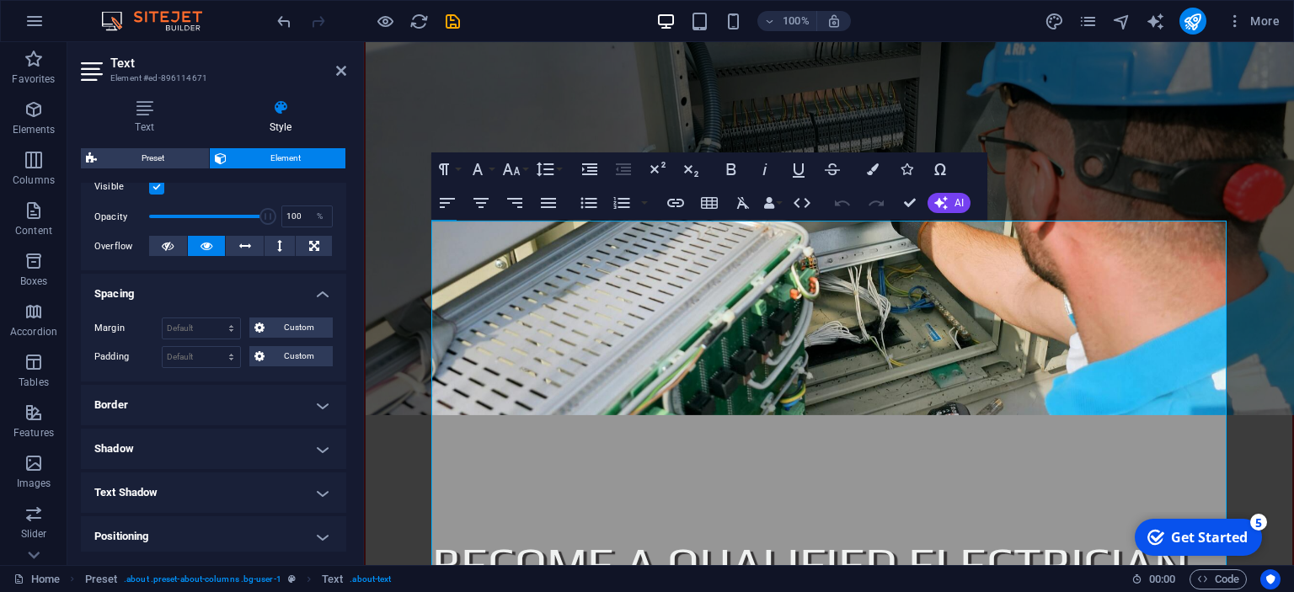
click at [325, 295] on h4 "Spacing" at bounding box center [213, 289] width 265 height 30
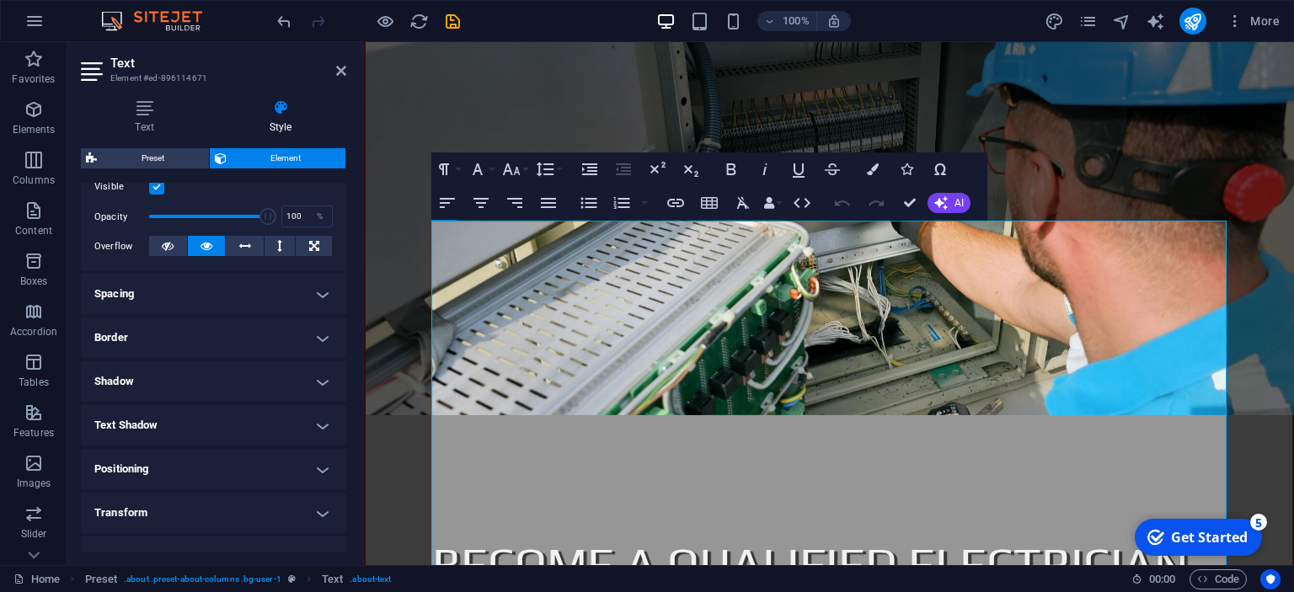
click at [323, 332] on h4 "Border" at bounding box center [213, 338] width 265 height 40
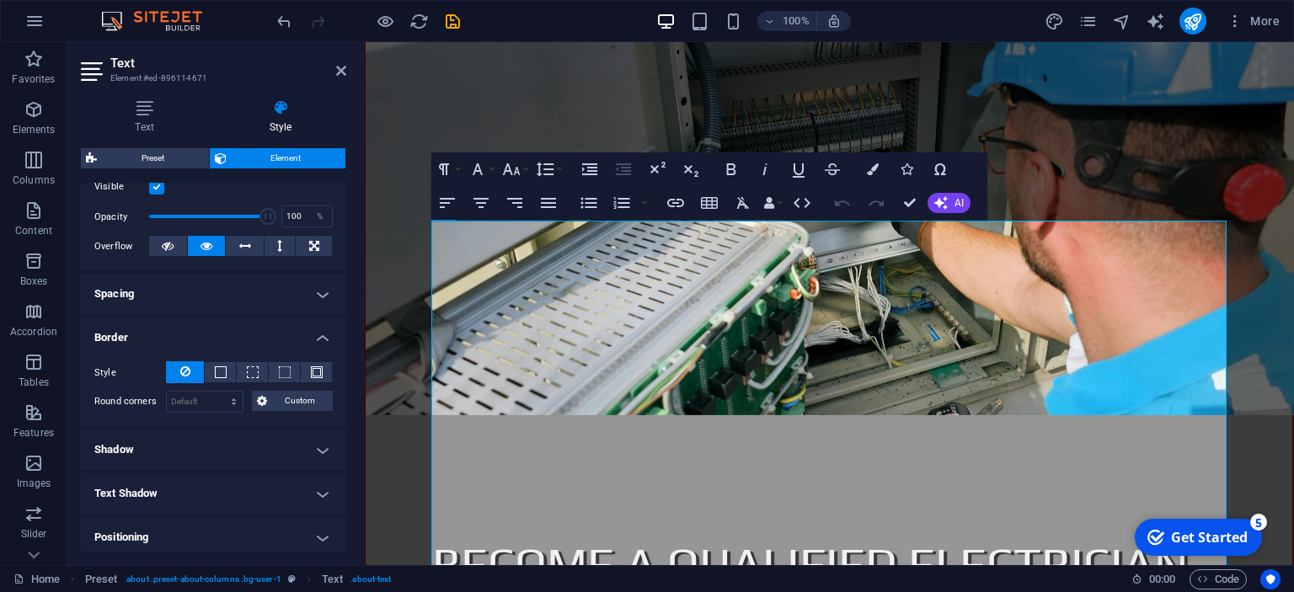
click at [323, 332] on h4 "Border" at bounding box center [213, 333] width 265 height 30
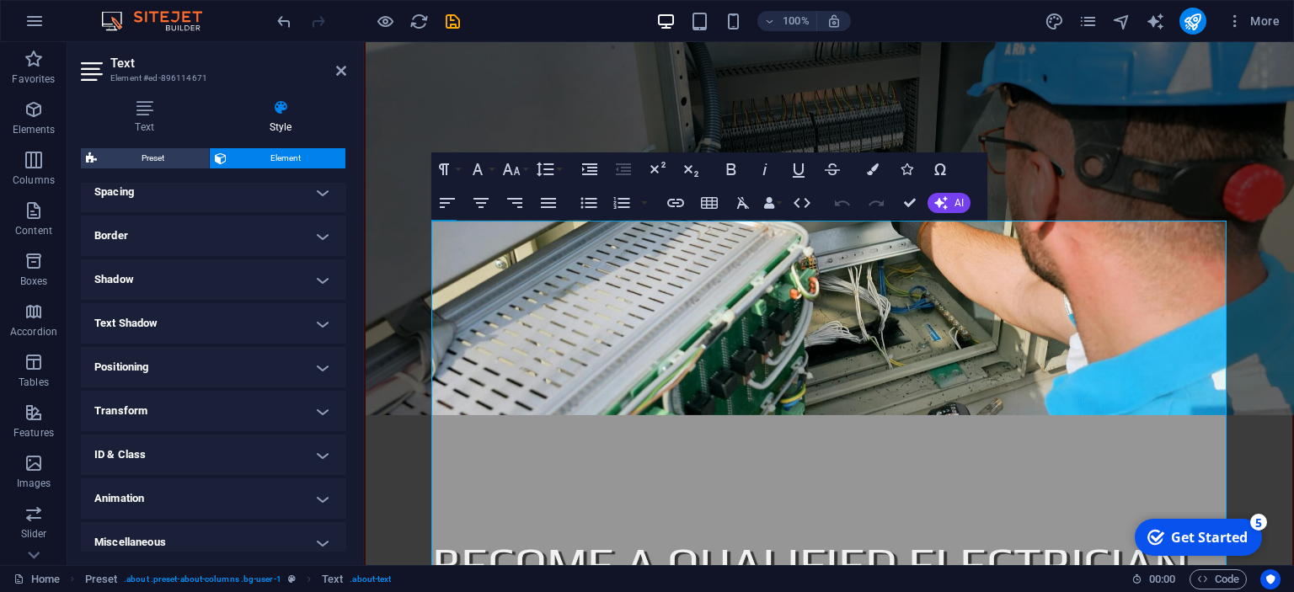
scroll to position [342, 0]
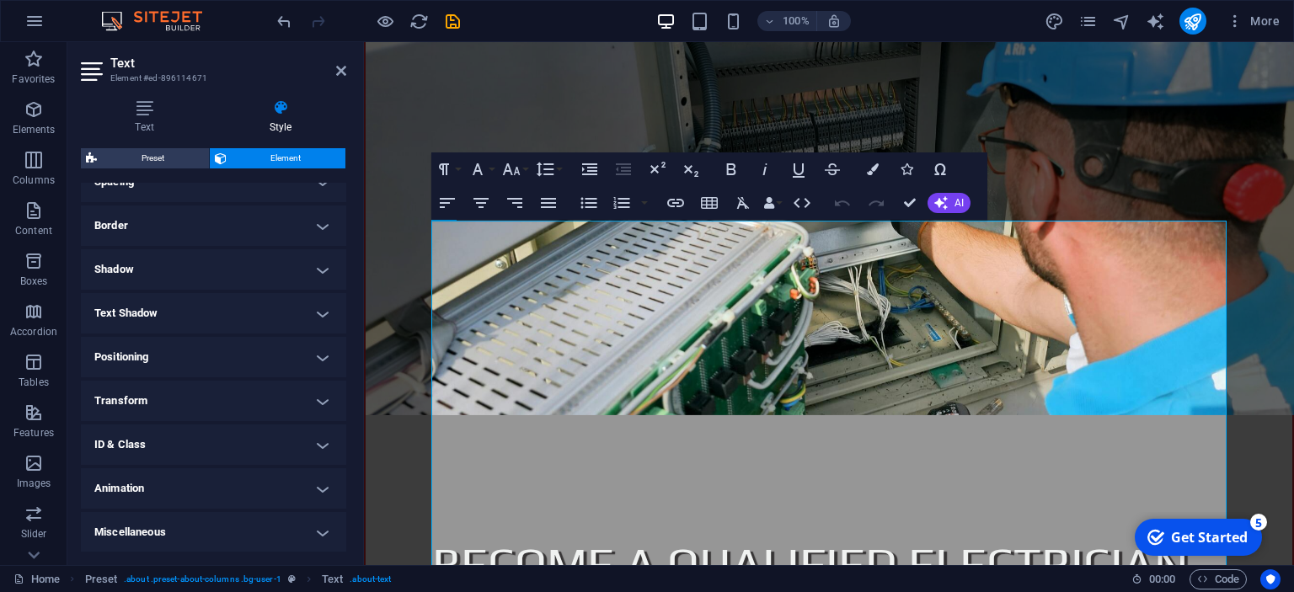
click at [322, 527] on h4 "Miscellaneous" at bounding box center [213, 532] width 265 height 40
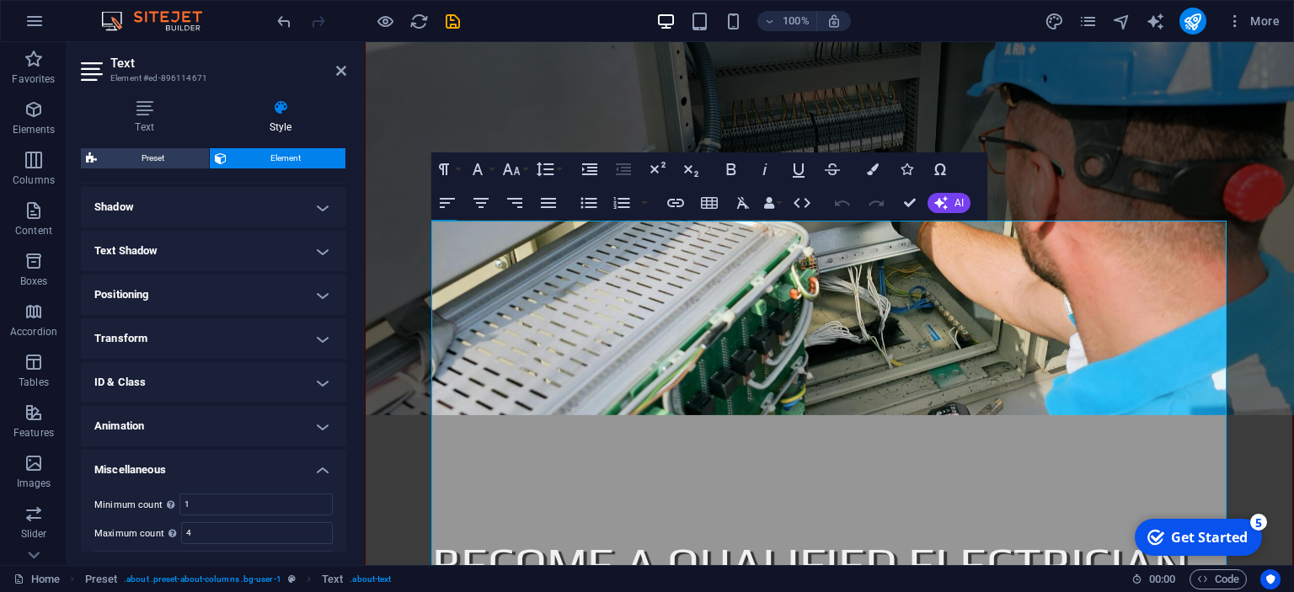
scroll to position [446, 0]
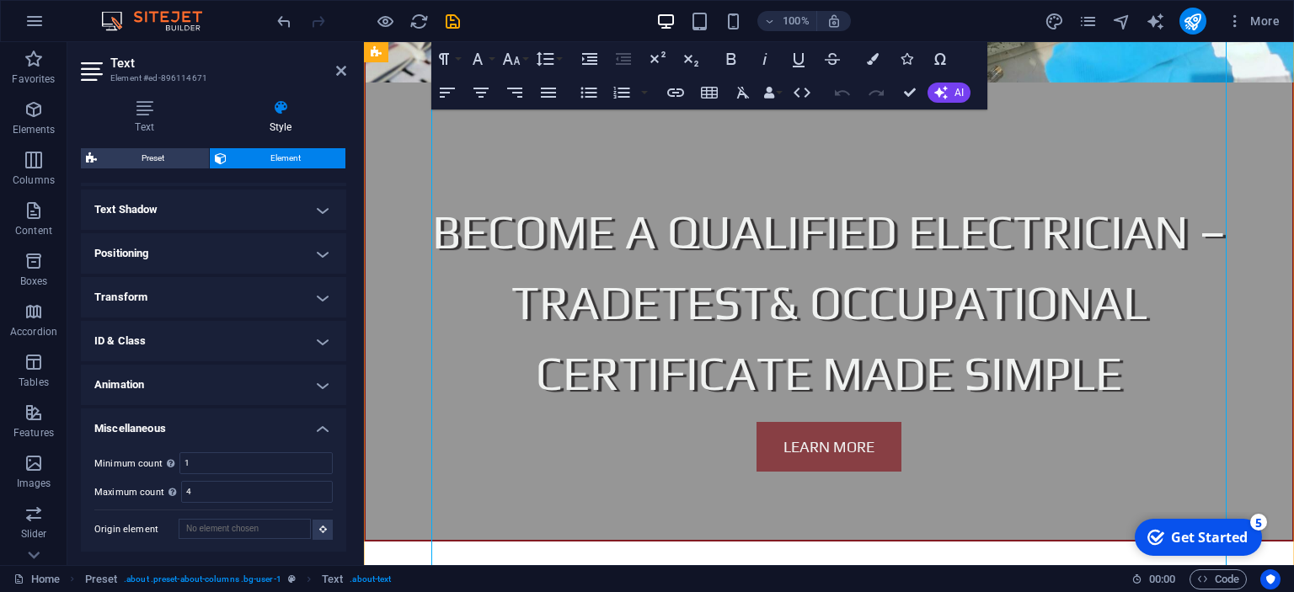
scroll to position [1245, 0]
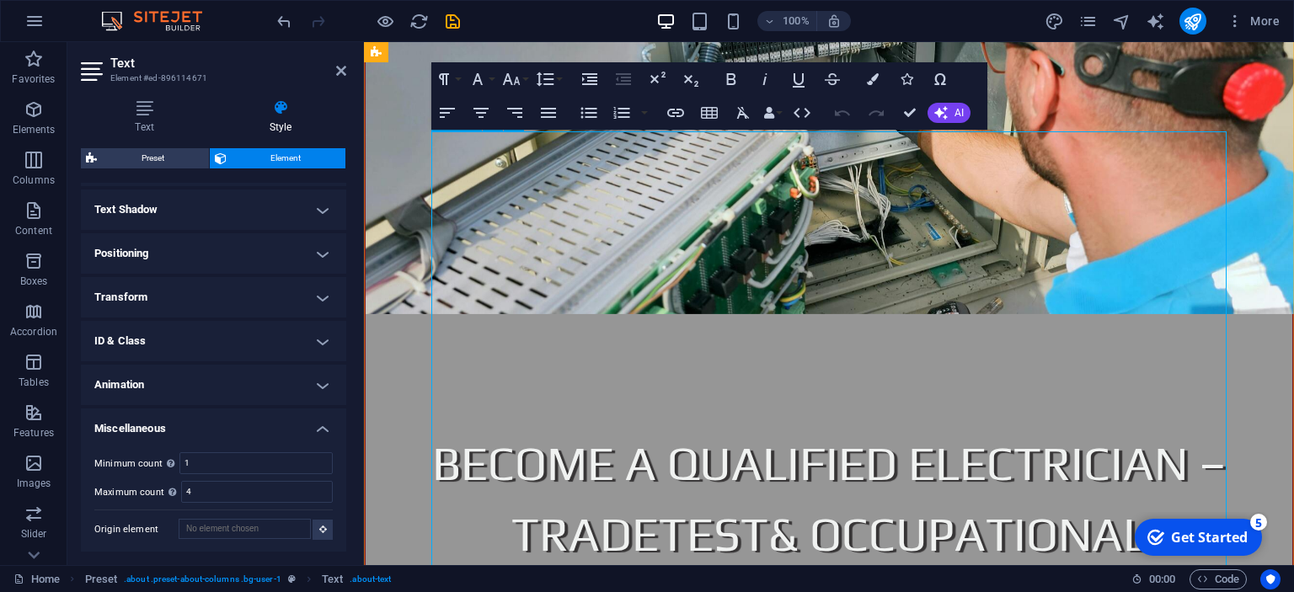
scroll to position [1067, 0]
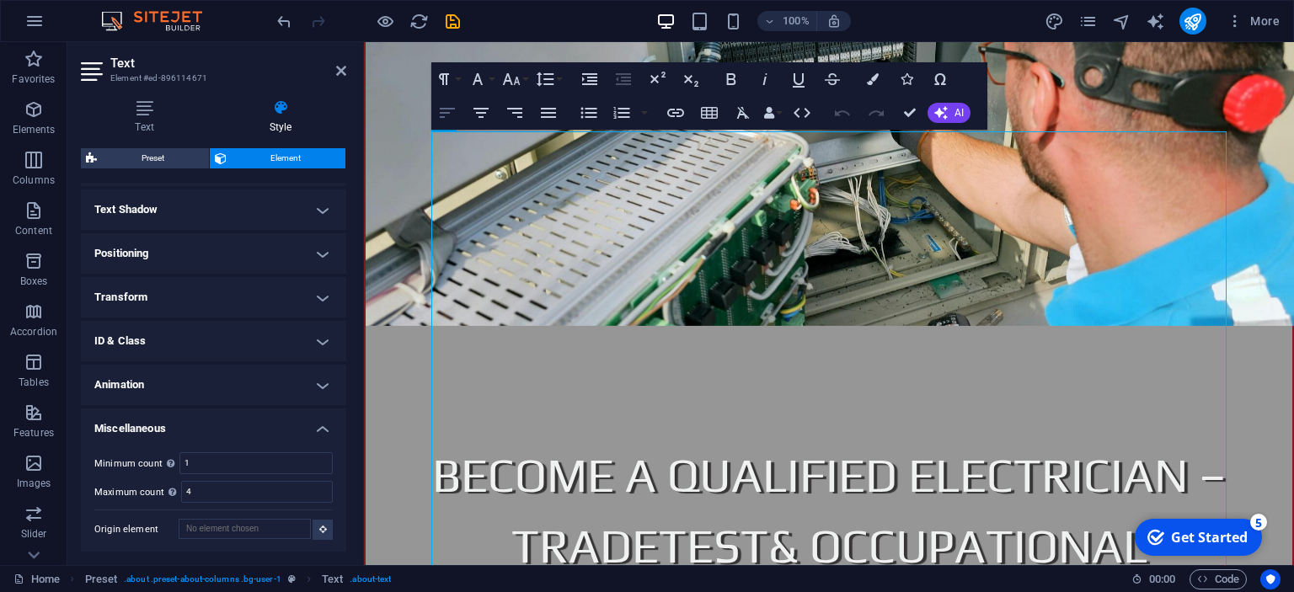
click at [447, 115] on icon "button" at bounding box center [447, 113] width 20 height 20
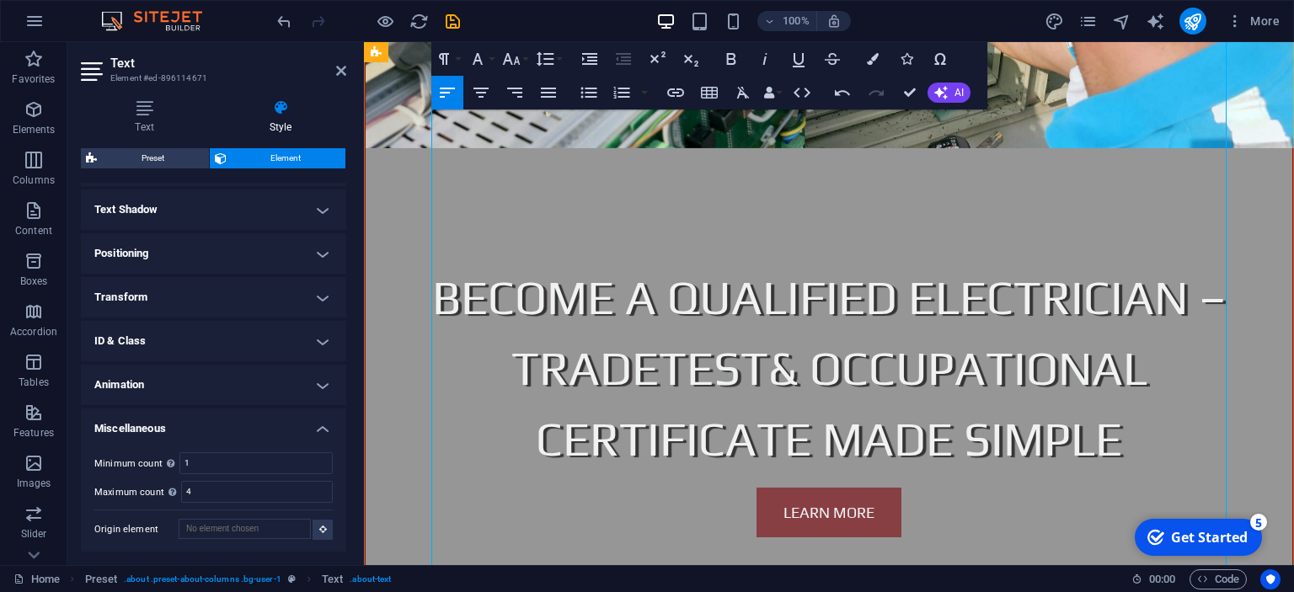
scroll to position [890, 0]
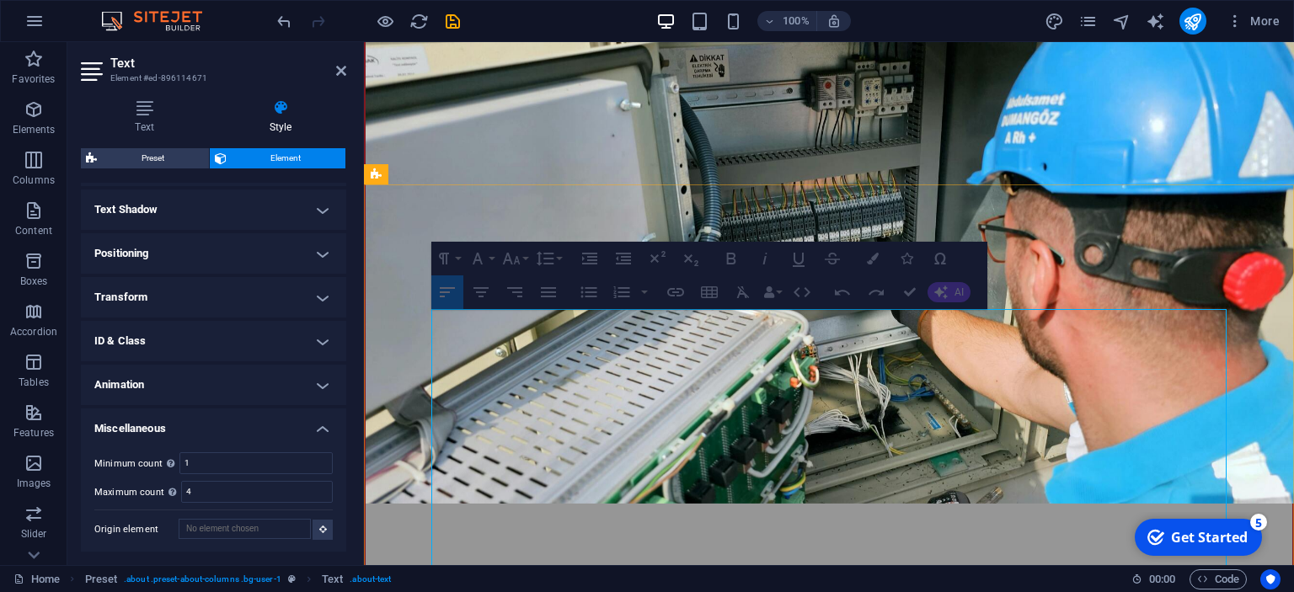
drag, startPoint x: 559, startPoint y: 317, endPoint x: 630, endPoint y: 322, distance: 71.8
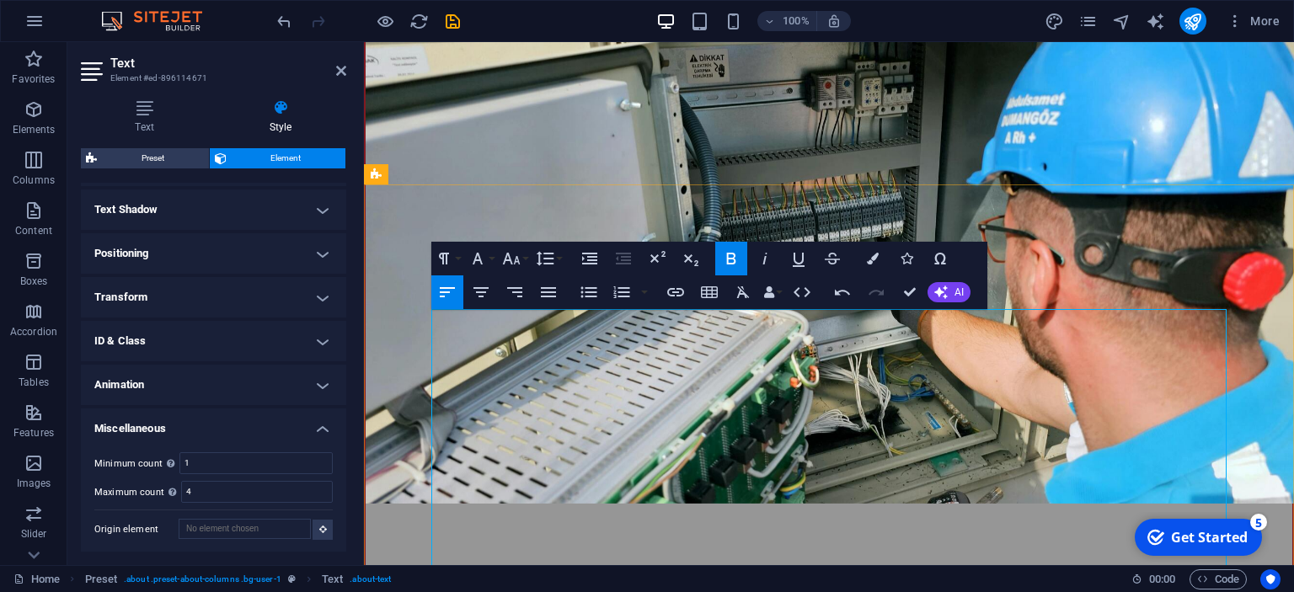
drag, startPoint x: 692, startPoint y: 334, endPoint x: 718, endPoint y: 339, distance: 26.5
drag, startPoint x: 811, startPoint y: 353, endPoint x: 982, endPoint y: 362, distance: 172.1
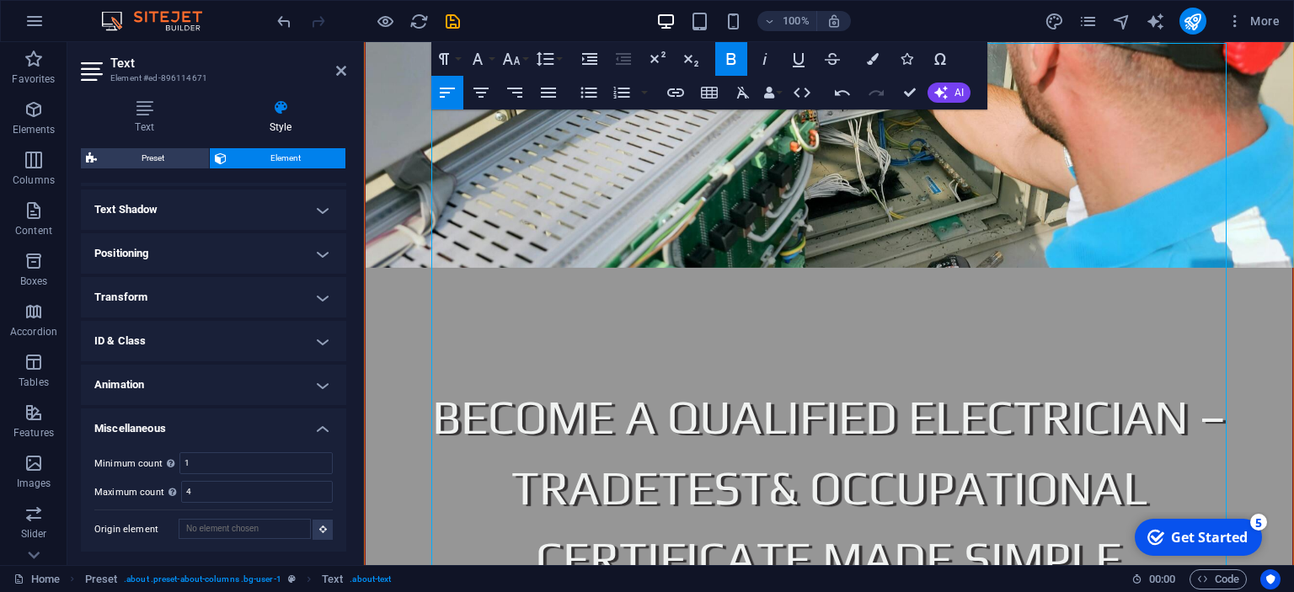
scroll to position [1156, 0]
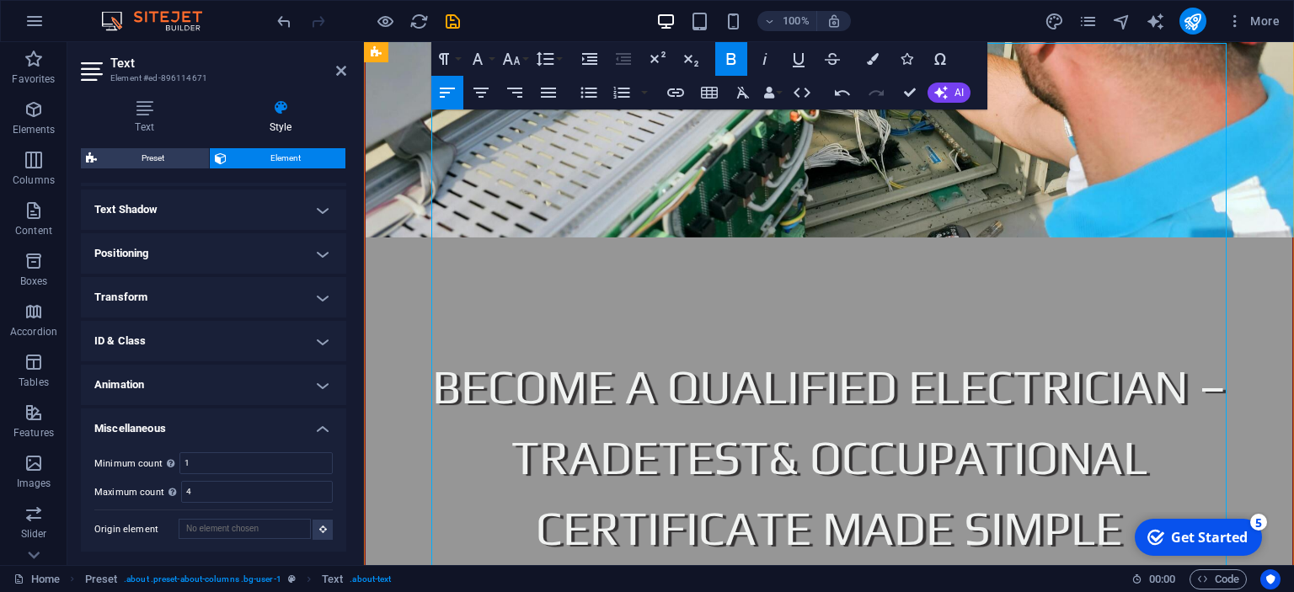
drag, startPoint x: 814, startPoint y: 345, endPoint x: 832, endPoint y: 345, distance: 17.7
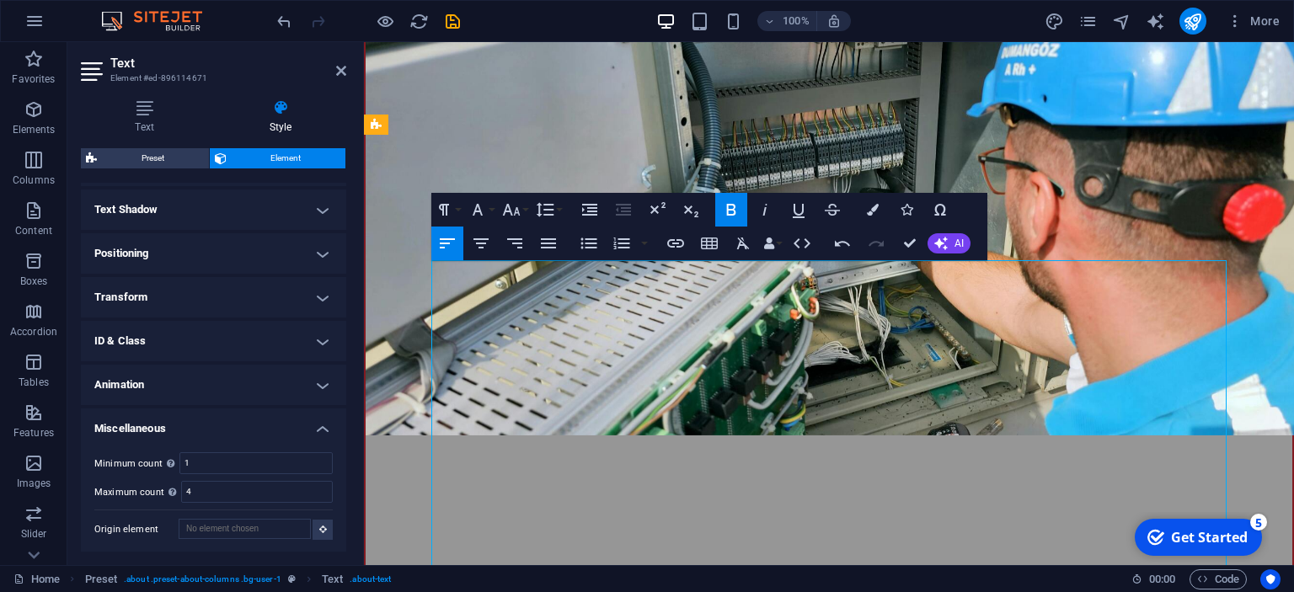
scroll to position [978, 0]
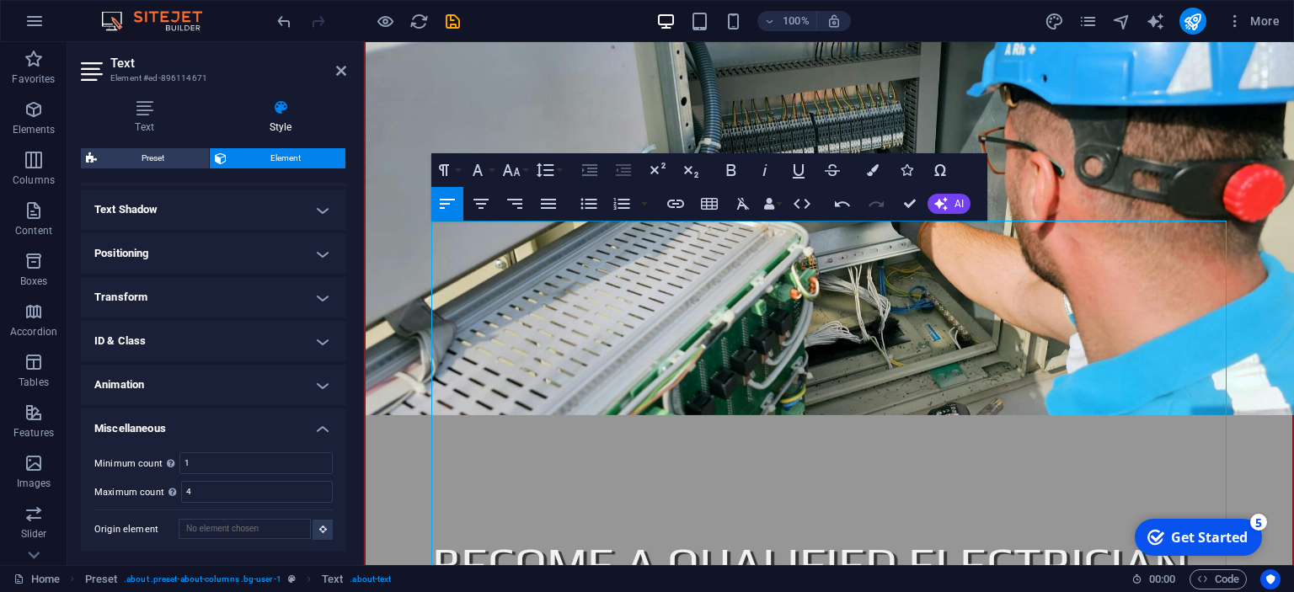
click at [595, 174] on icon "button" at bounding box center [590, 170] width 20 height 20
click at [610, 172] on button "Decrease Indent" at bounding box center [623, 170] width 32 height 34
click at [708, 207] on icon "button" at bounding box center [709, 204] width 20 height 20
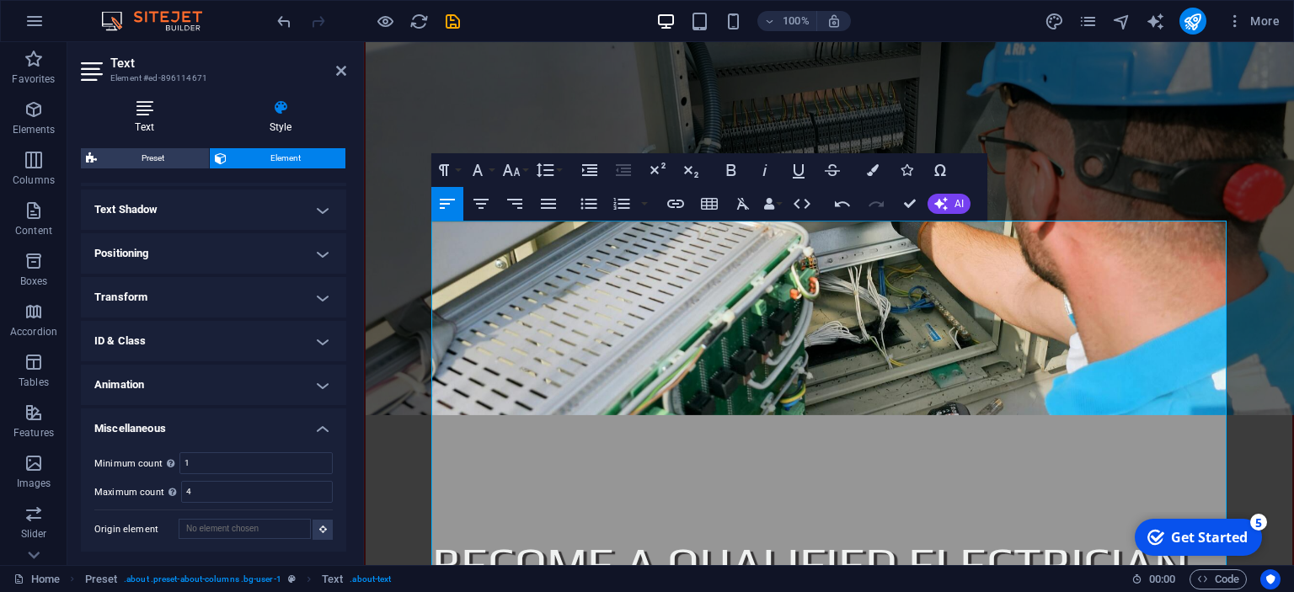
click at [133, 120] on h4 "Text" at bounding box center [148, 116] width 134 height 35
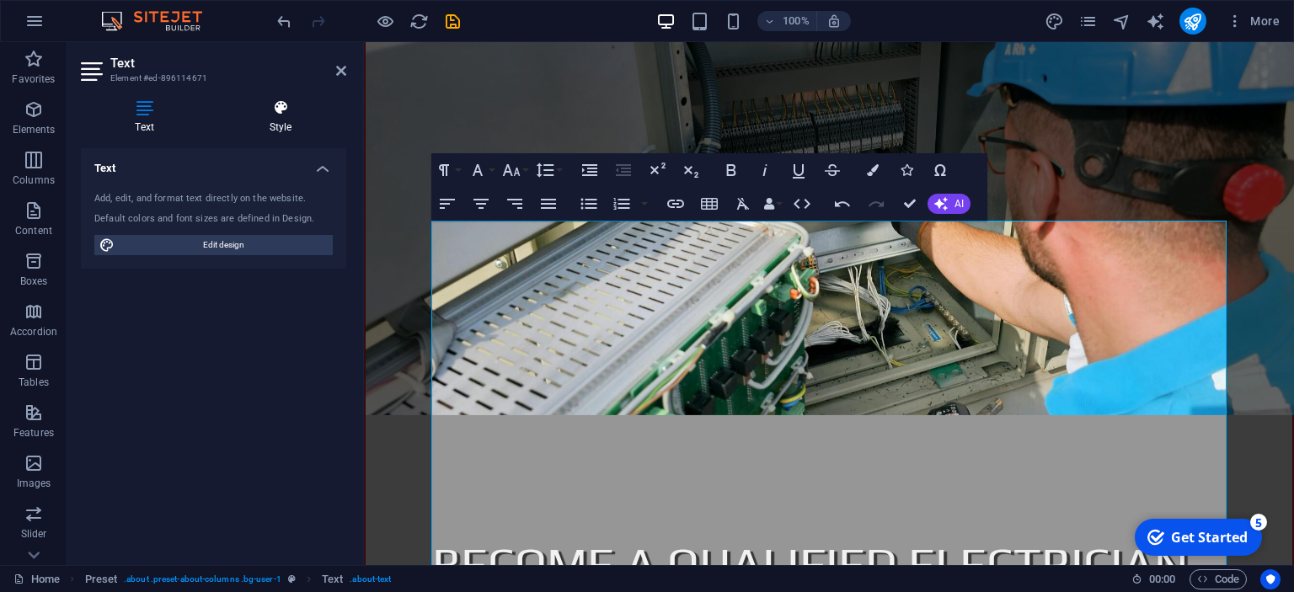
click at [279, 110] on icon at bounding box center [280, 107] width 131 height 17
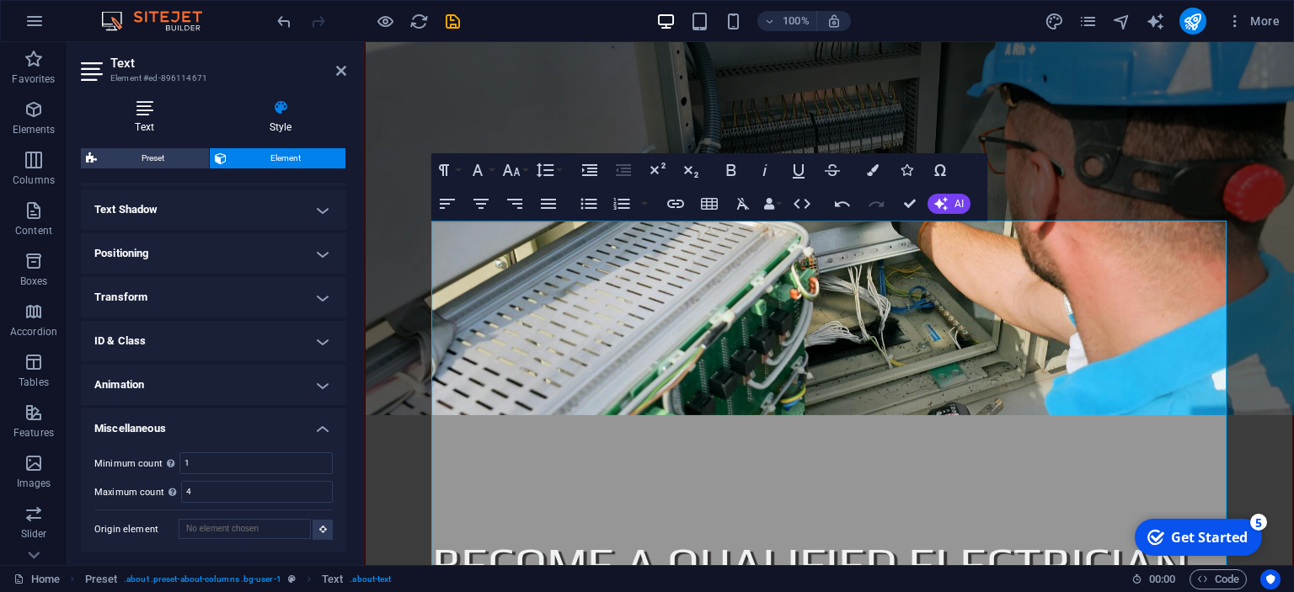
drag, startPoint x: 110, startPoint y: 108, endPoint x: 132, endPoint y: 103, distance: 23.3
click at [110, 108] on icon at bounding box center [144, 107] width 127 height 17
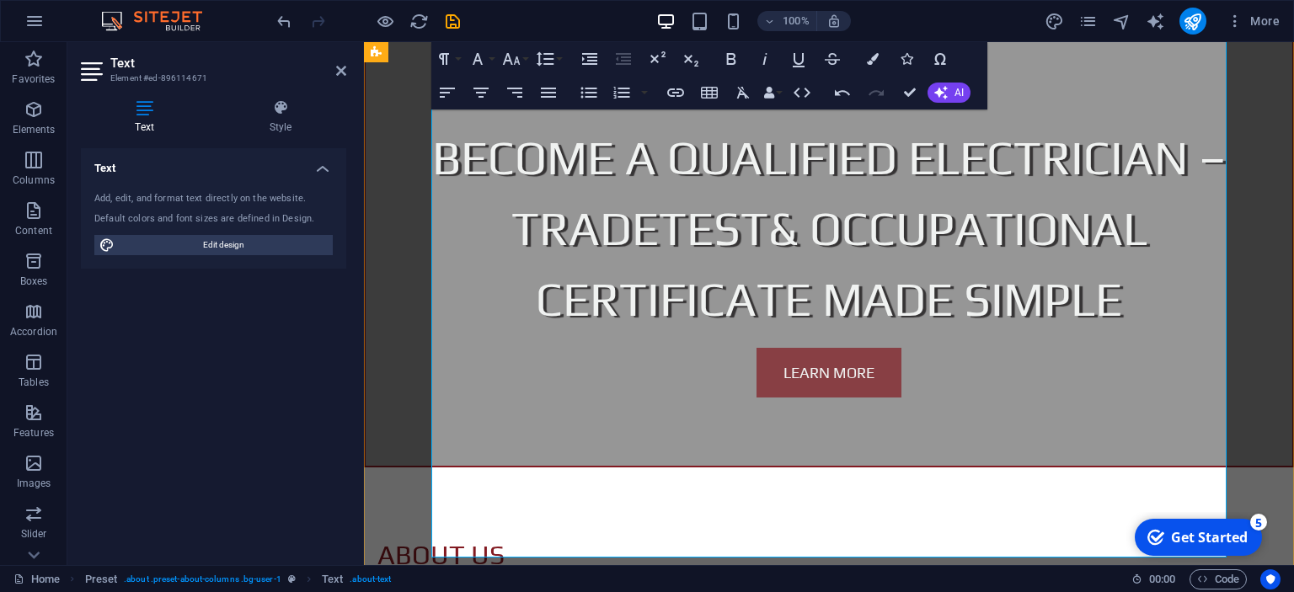
scroll to position [1423, 0]
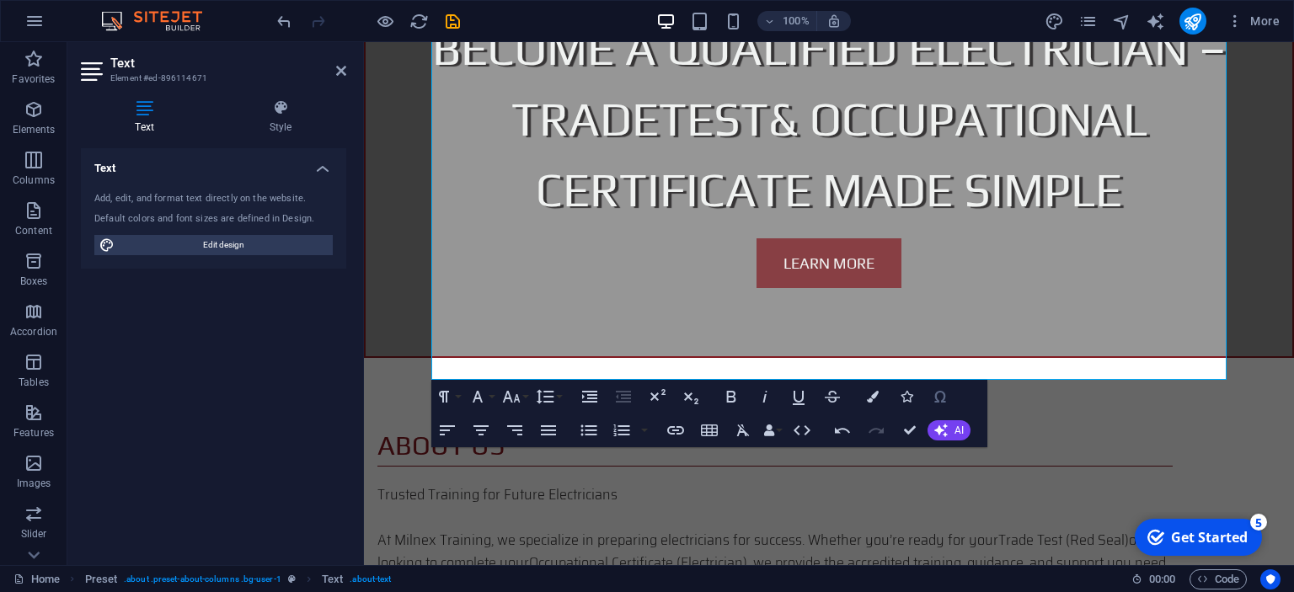
scroll to position [1601, 0]
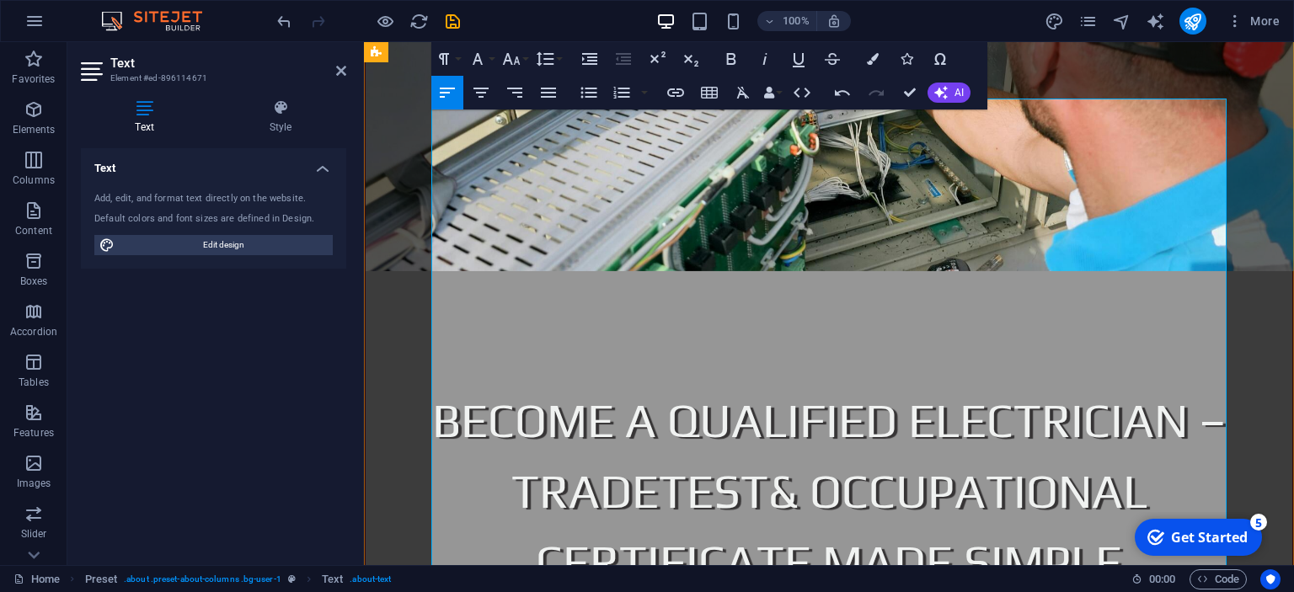
scroll to position [1156, 0]
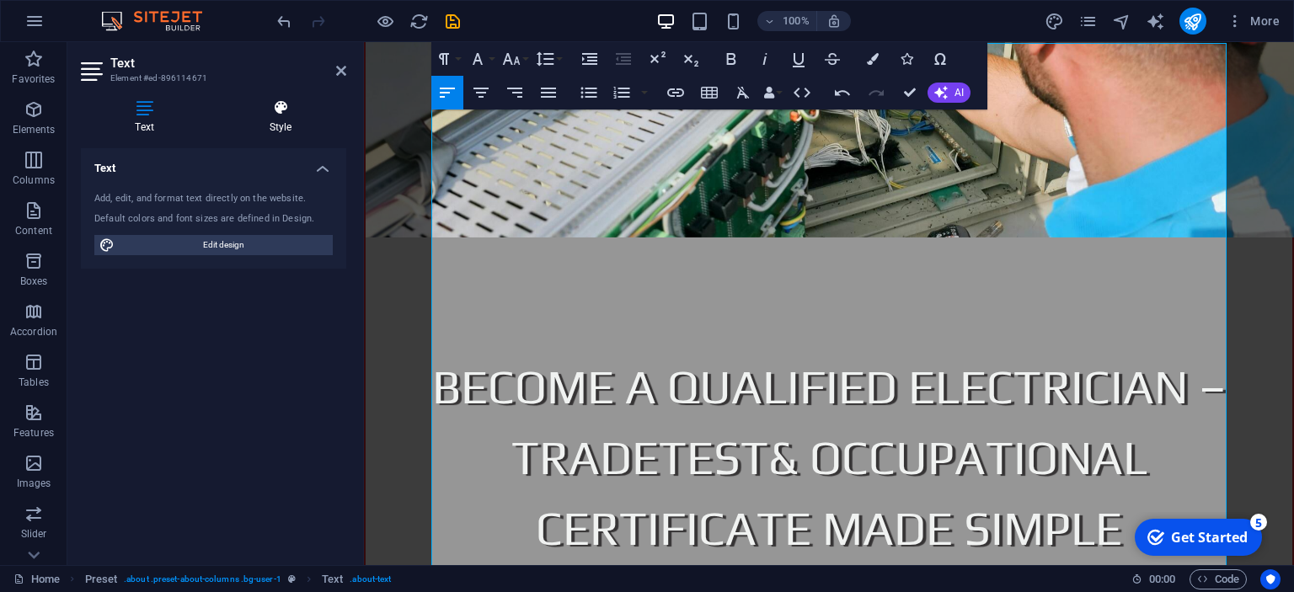
click at [266, 113] on icon at bounding box center [280, 107] width 131 height 17
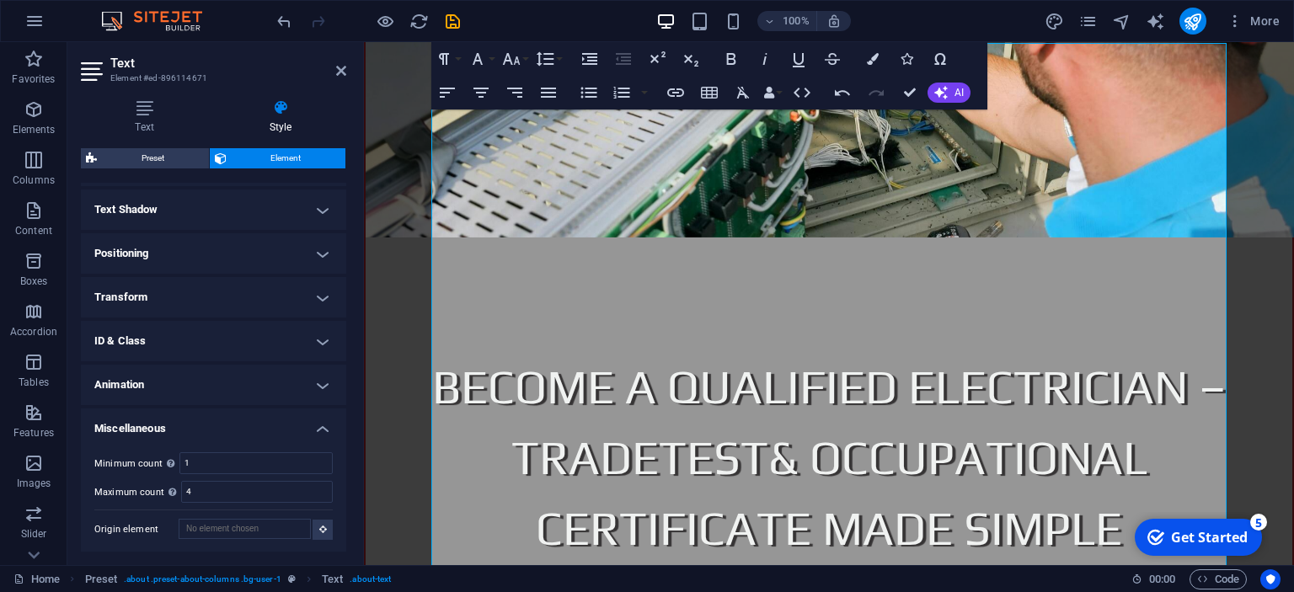
scroll to position [446, 0]
click at [203, 292] on h4 "Transform" at bounding box center [213, 297] width 265 height 40
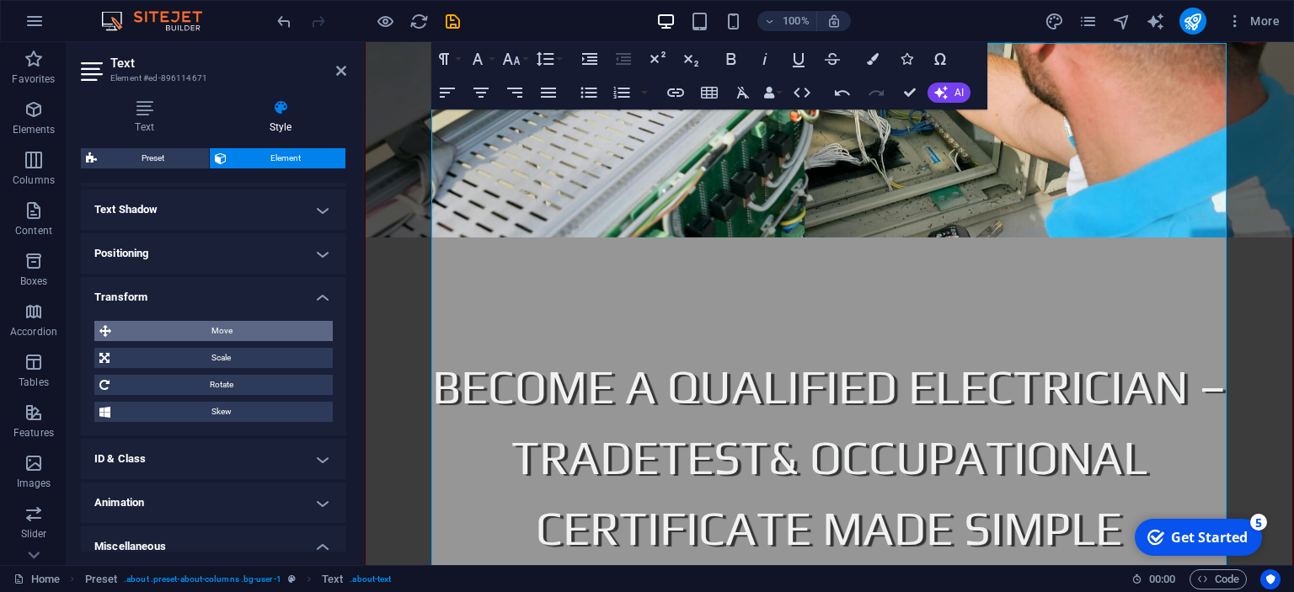
click at [231, 328] on span "Move" at bounding box center [221, 331] width 211 height 20
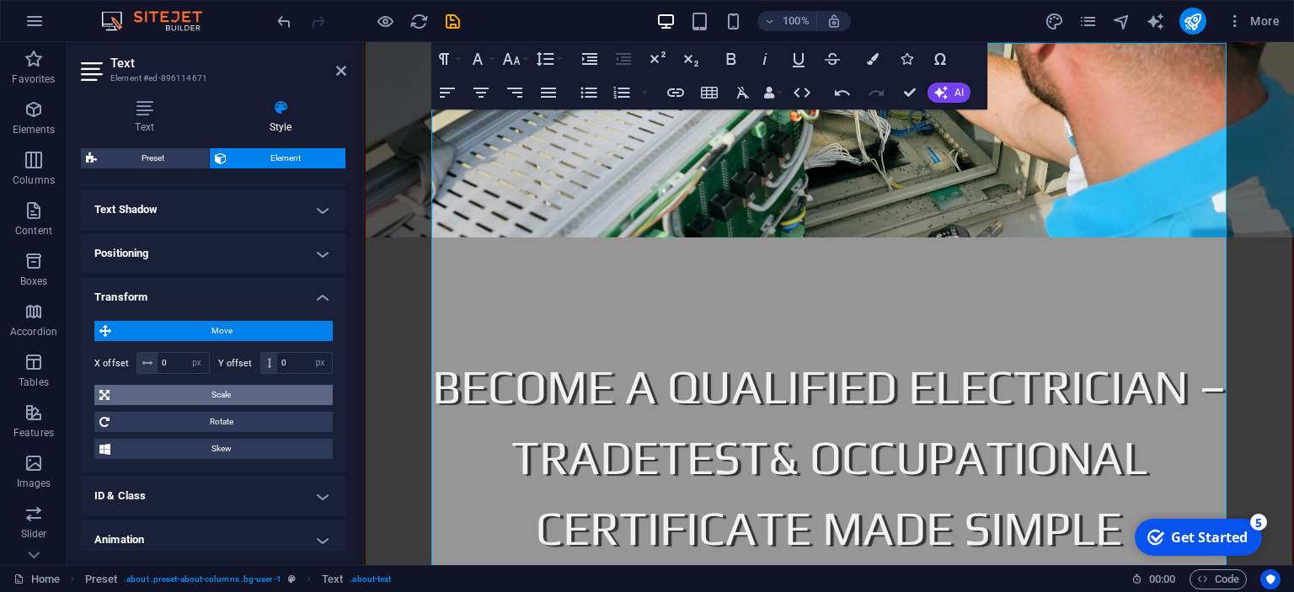
click at [211, 385] on span "Scale" at bounding box center [221, 395] width 213 height 20
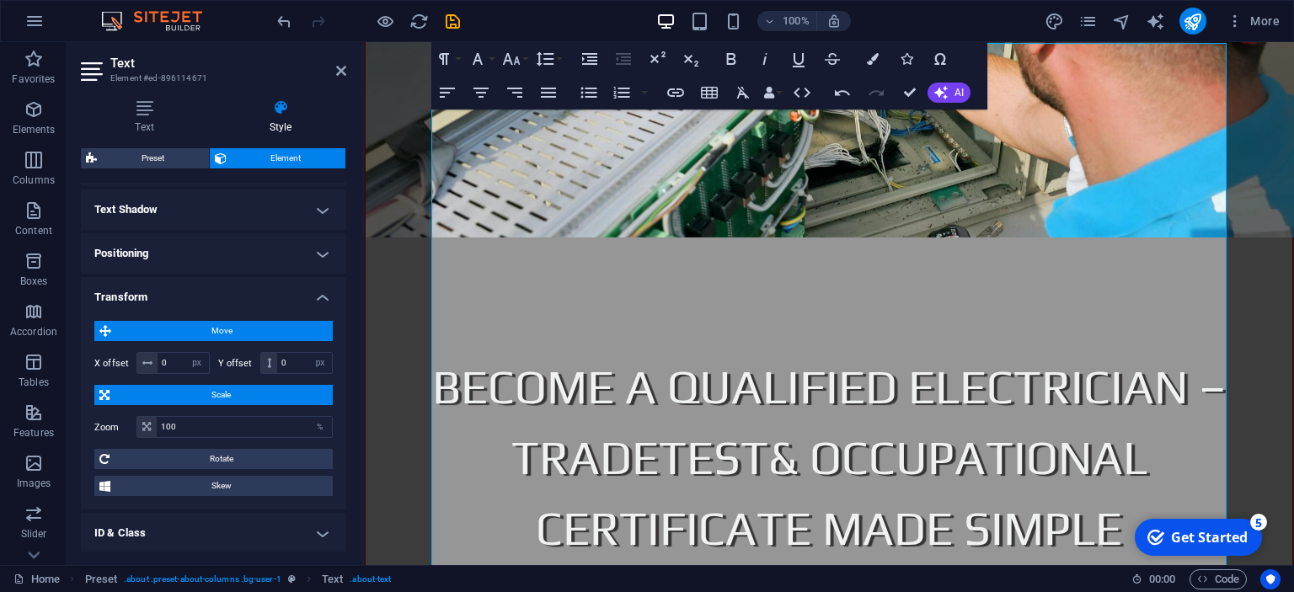
click at [329, 283] on h4 "Transform" at bounding box center [213, 292] width 265 height 30
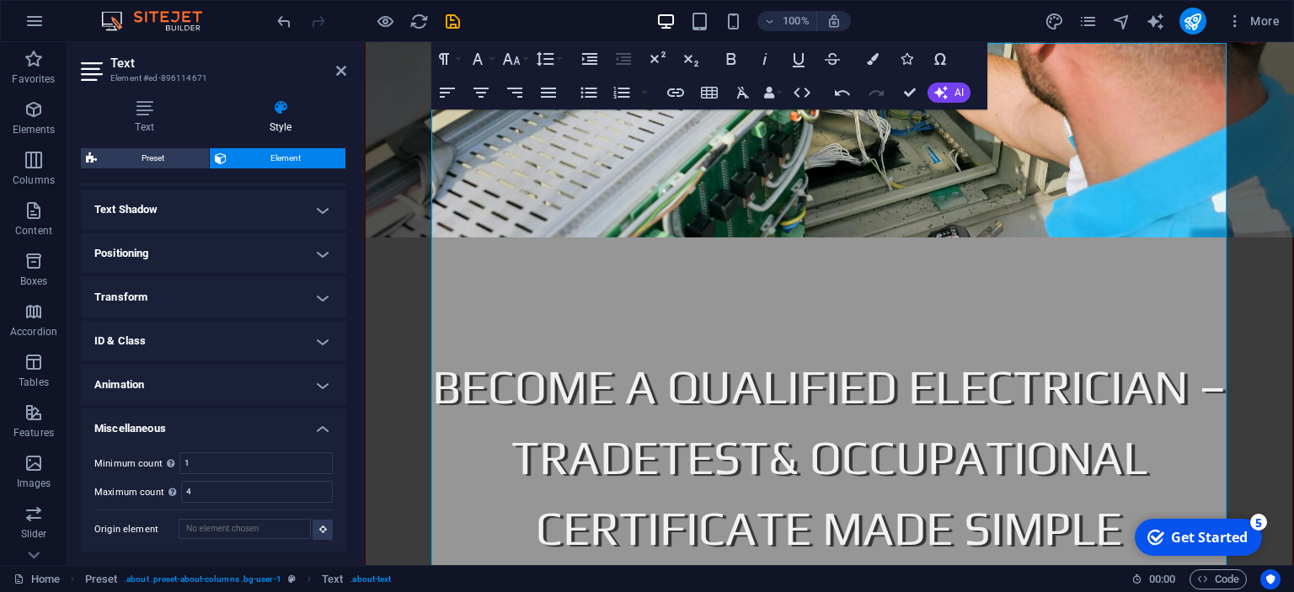
click at [322, 432] on h4 "Miscellaneous" at bounding box center [213, 424] width 265 height 30
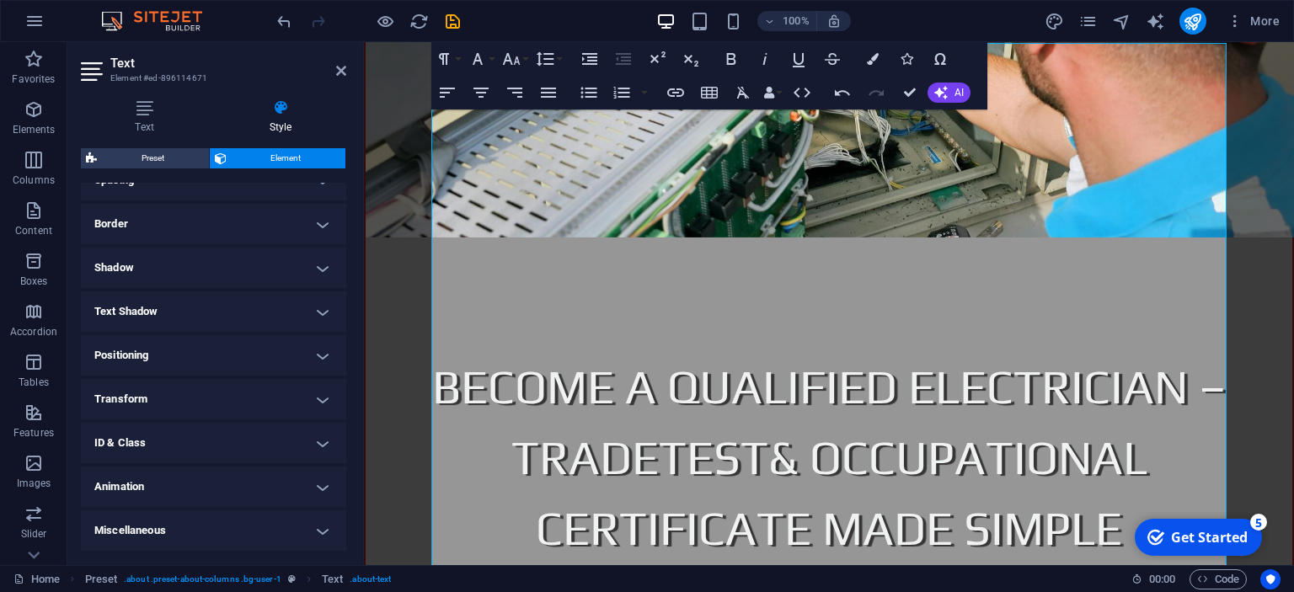
scroll to position [342, 0]
click at [315, 222] on h4 "Border" at bounding box center [213, 226] width 265 height 40
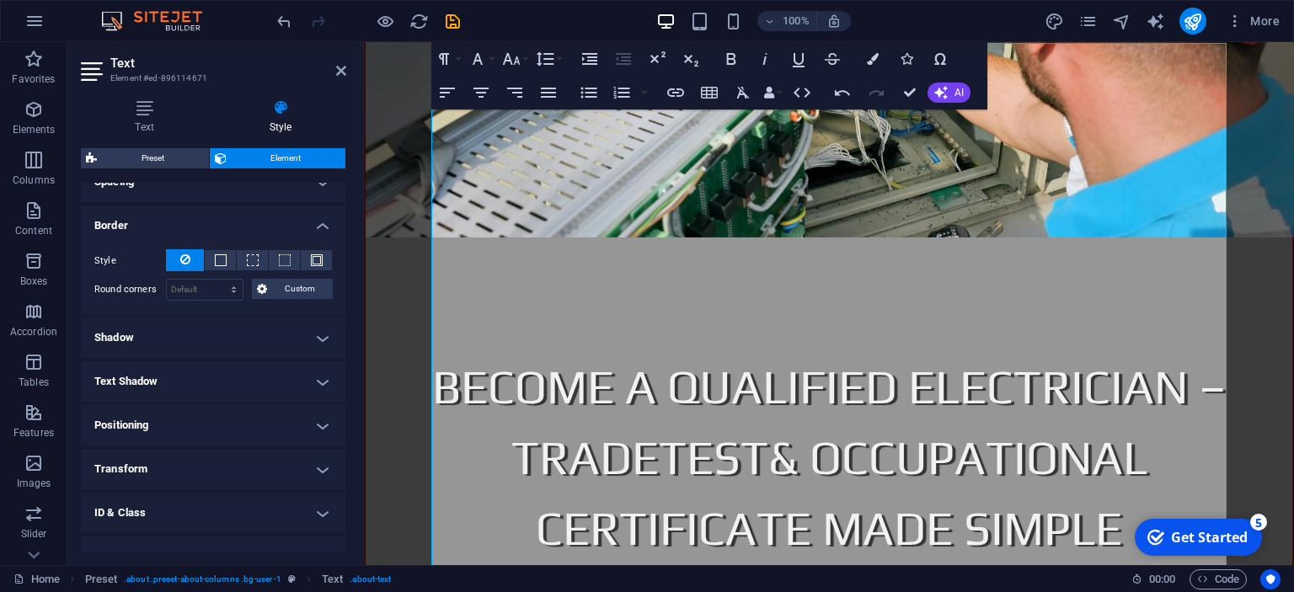
click at [324, 223] on h4 "Border" at bounding box center [213, 221] width 265 height 30
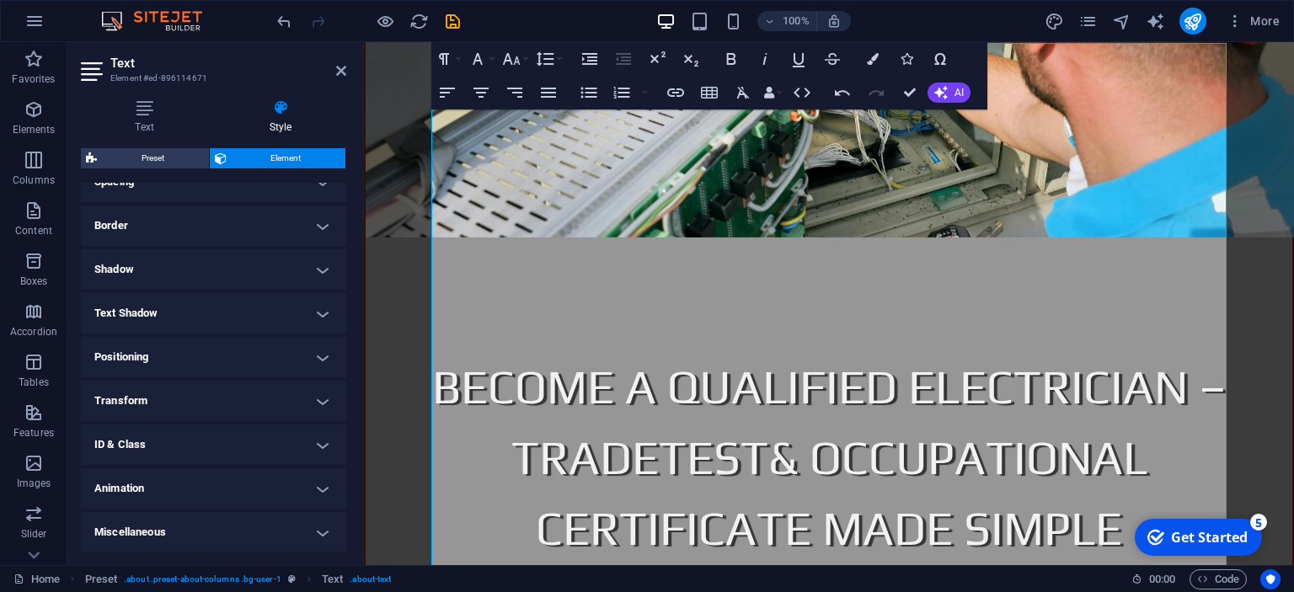
click at [322, 190] on h4 "Spacing" at bounding box center [213, 182] width 265 height 40
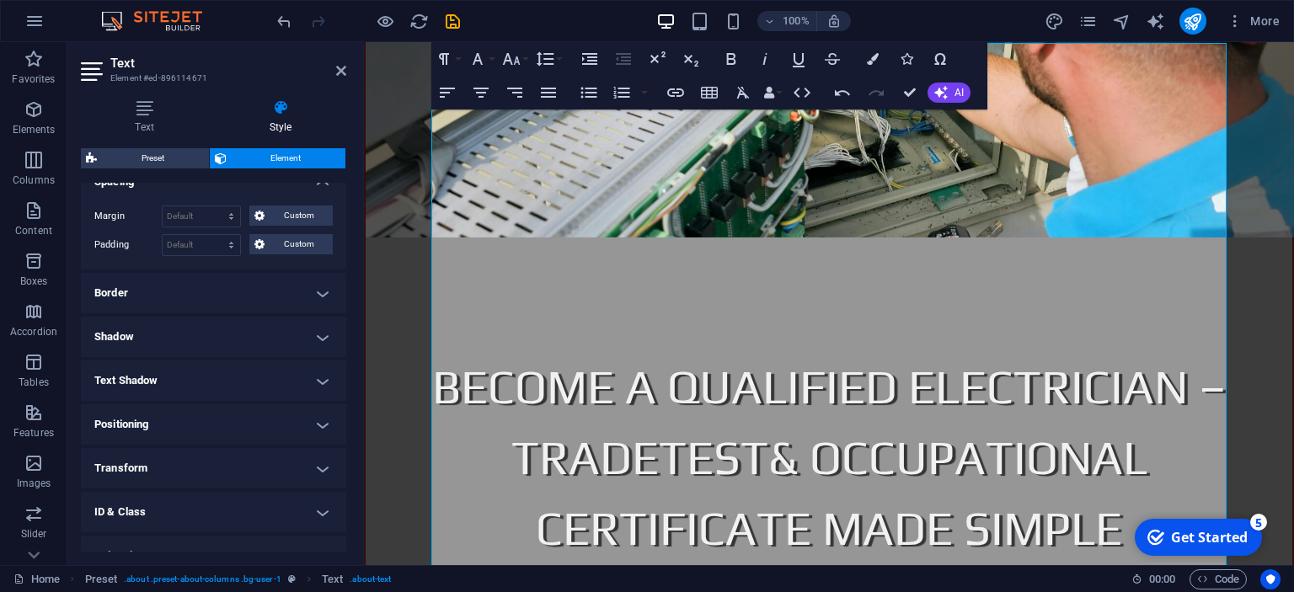
click at [322, 190] on h4 "Spacing" at bounding box center [213, 177] width 265 height 30
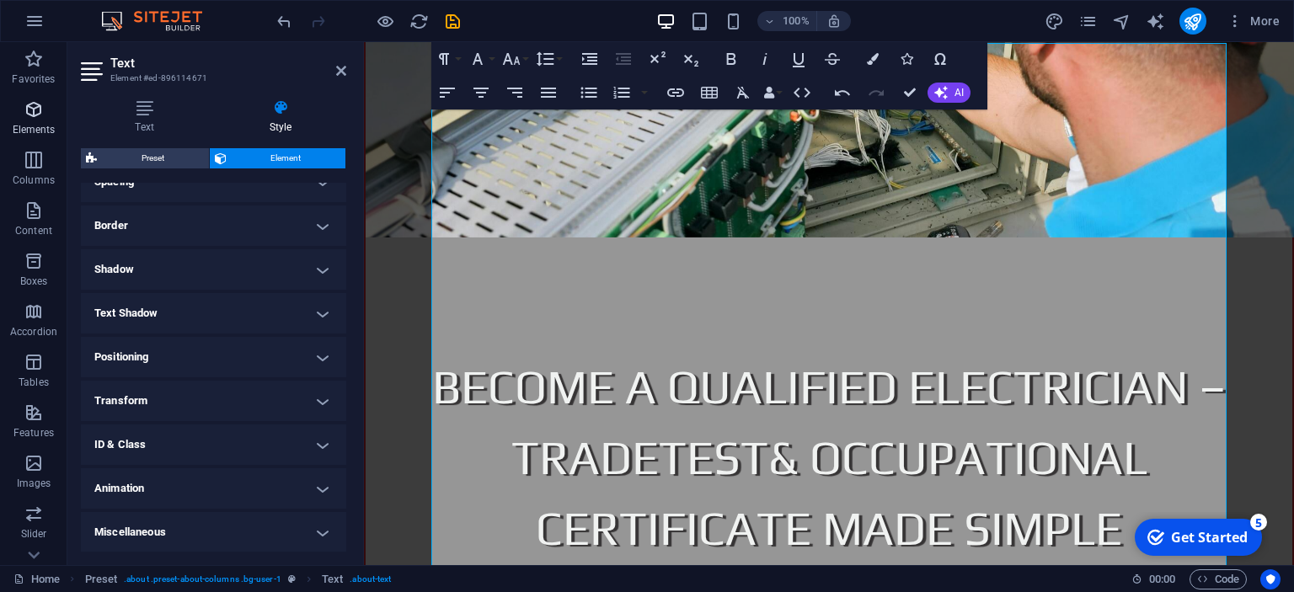
click at [12, 120] on span "Elements" at bounding box center [33, 119] width 67 height 40
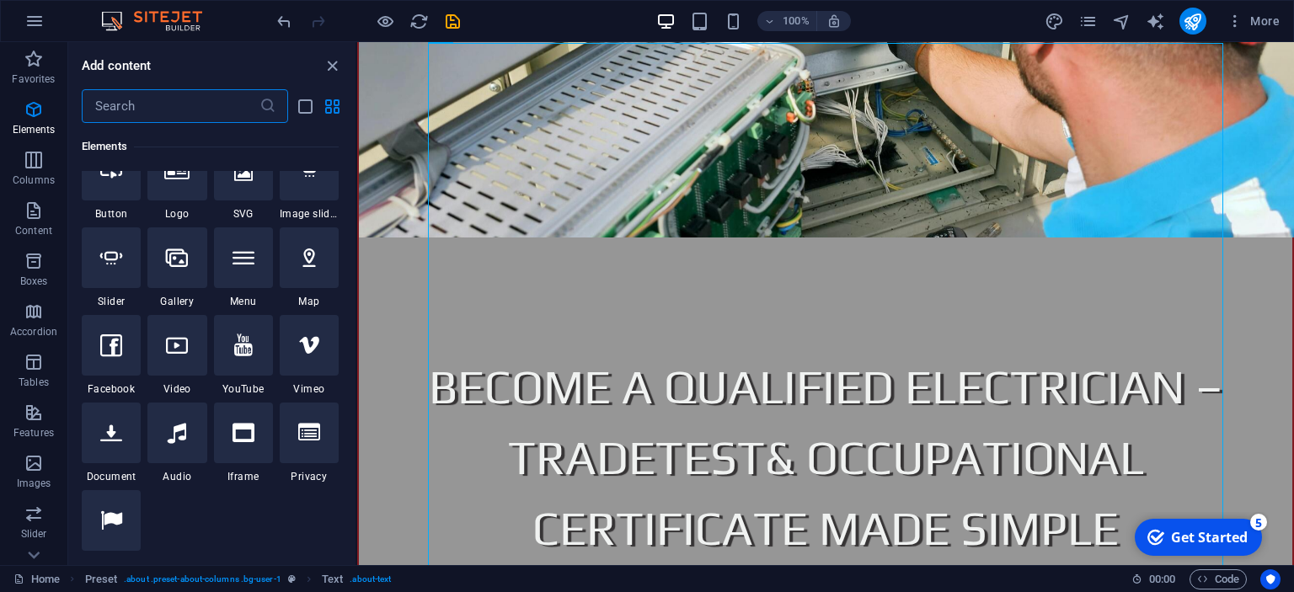
scroll to position [409, 0]
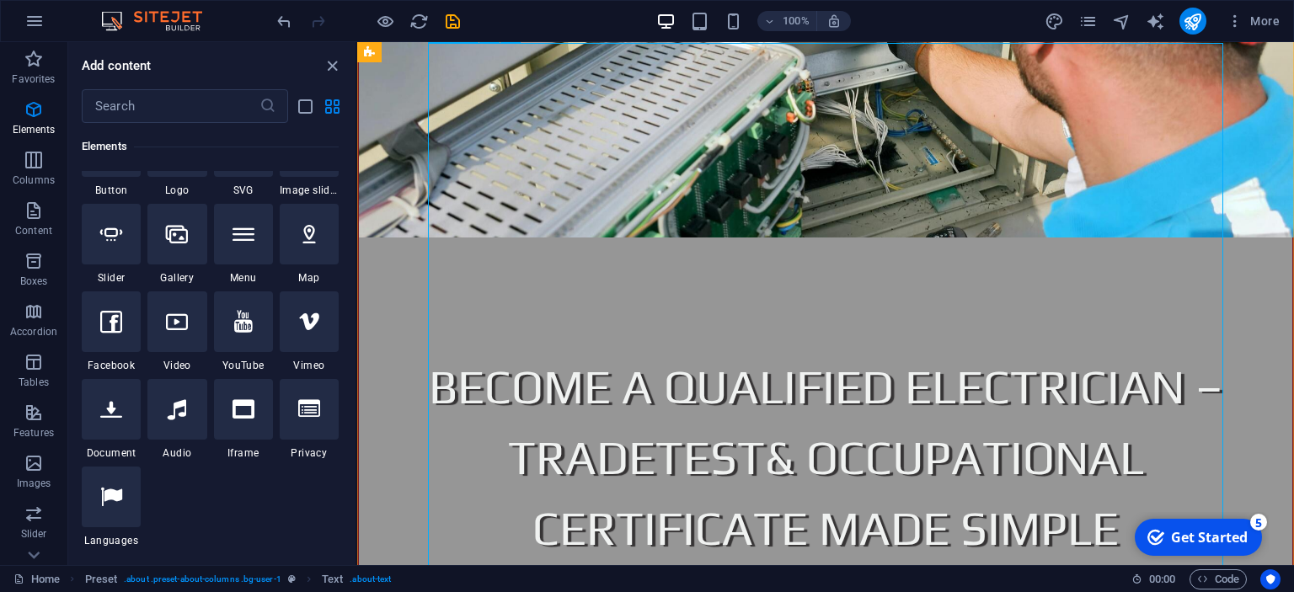
click at [329, 69] on icon "close panel" at bounding box center [332, 65] width 19 height 19
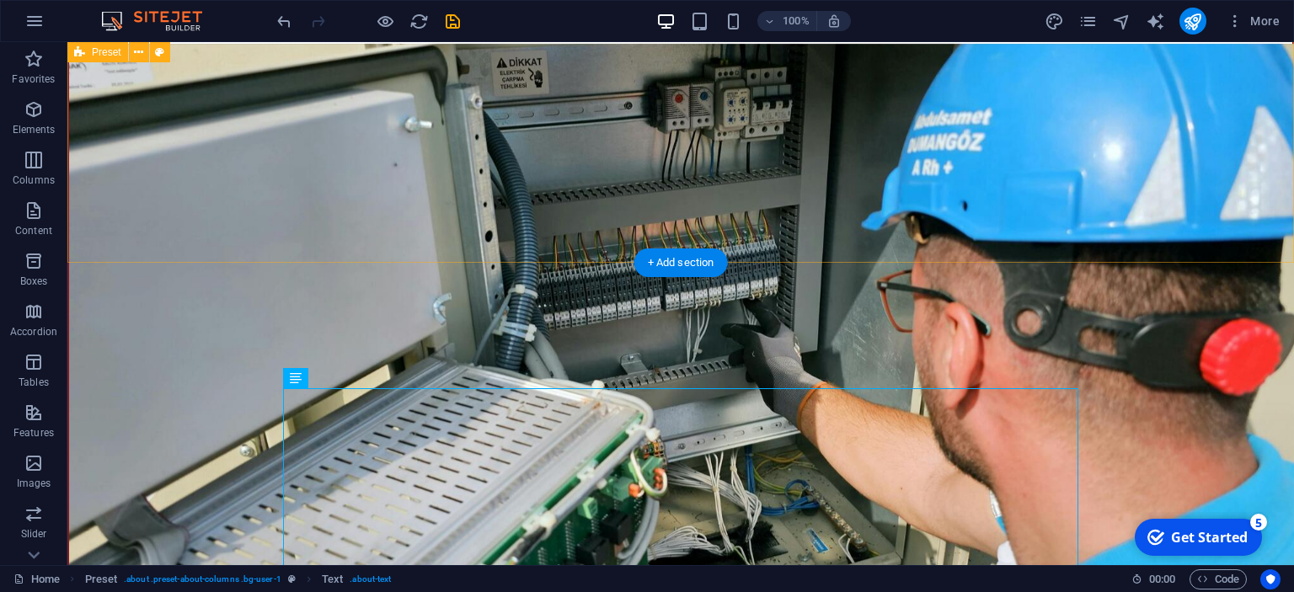
scroll to position [800, 0]
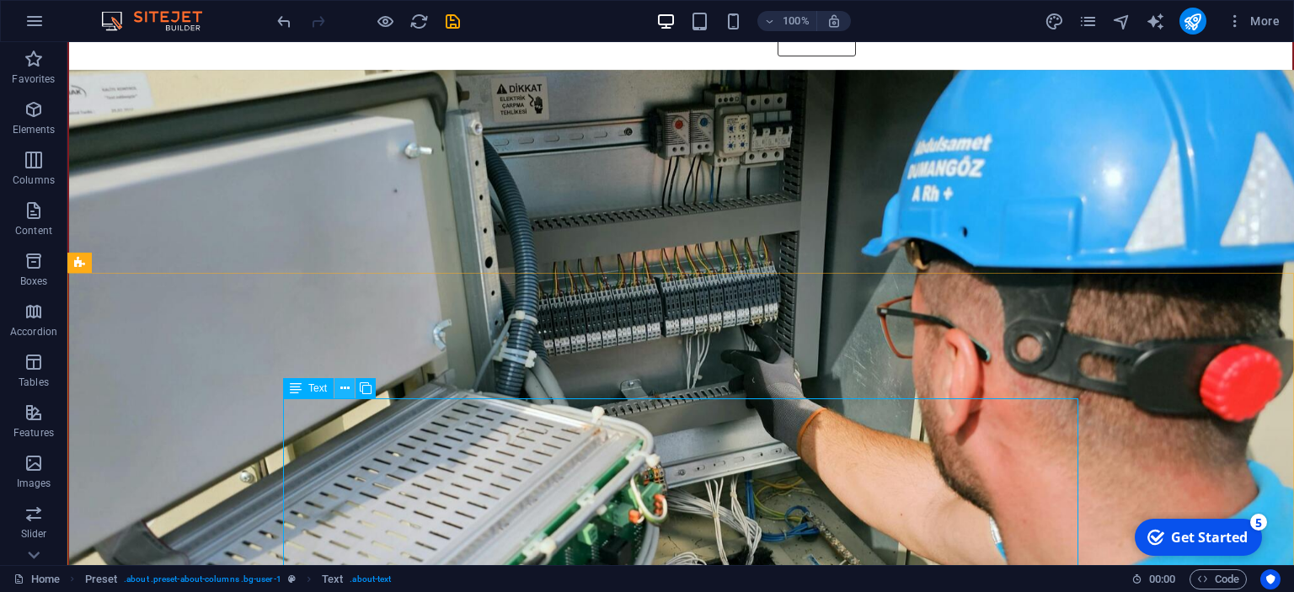
click at [345, 389] on icon at bounding box center [344, 389] width 9 height 18
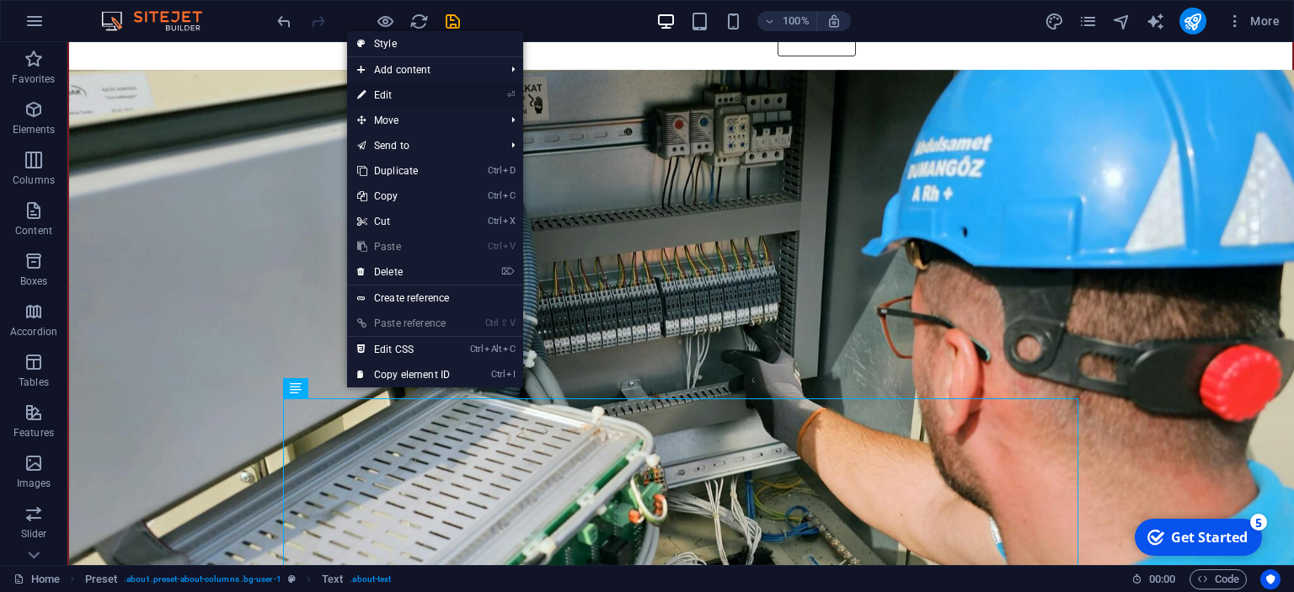
click at [417, 99] on link "⏎ Edit" at bounding box center [403, 95] width 113 height 25
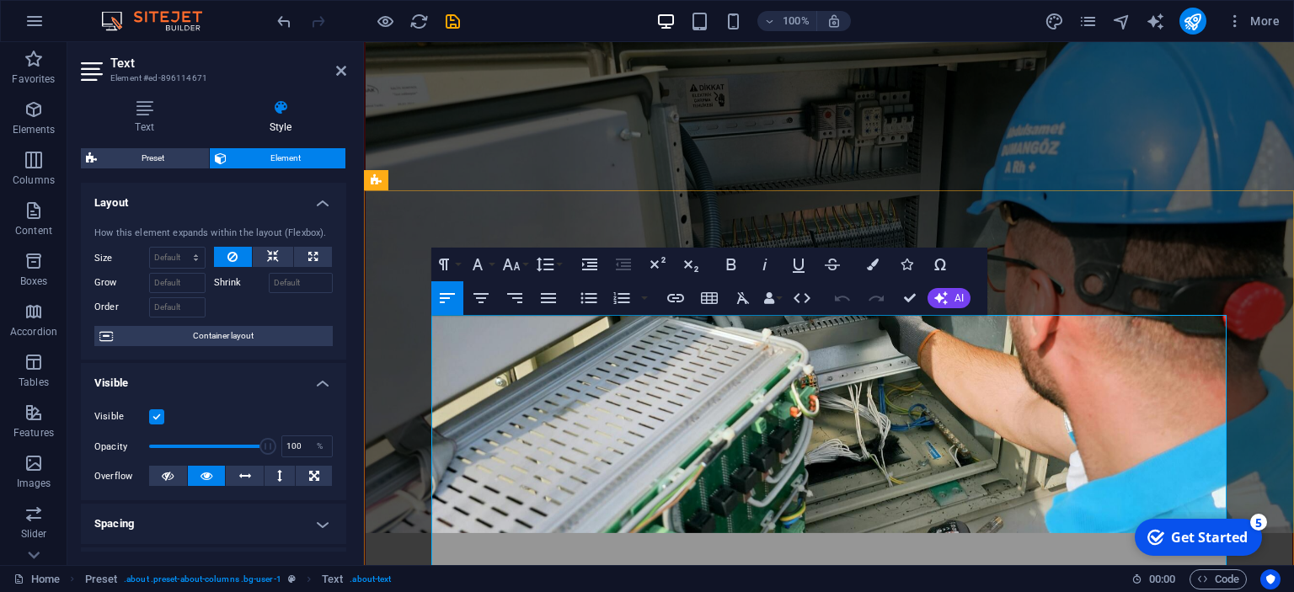
scroll to position [890, 0]
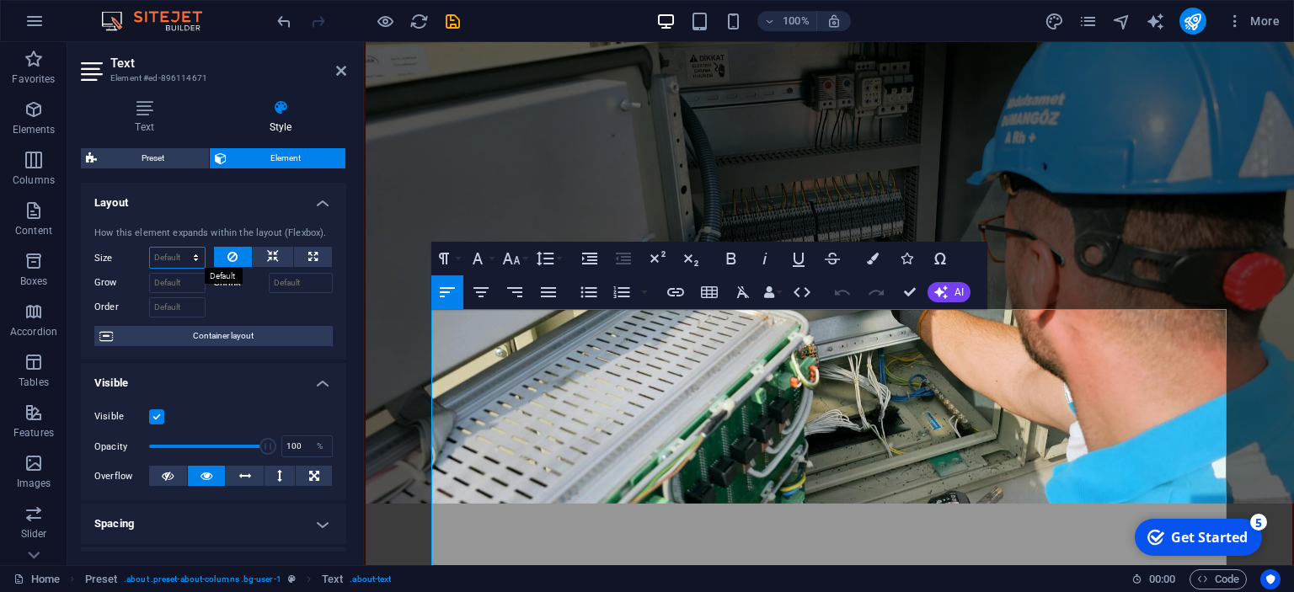
click at [150, 248] on select "Default auto px % 1/1 1/2 1/3 1/4 1/5 1/6 1/7 1/8 1/9 1/10" at bounding box center [177, 258] width 55 height 20
click option "auto" at bounding box center [0, 0] width 0 height 0
select select "DISABLED_OPTION_VALUE"
click at [190, 286] on input "Grow" at bounding box center [177, 283] width 56 height 20
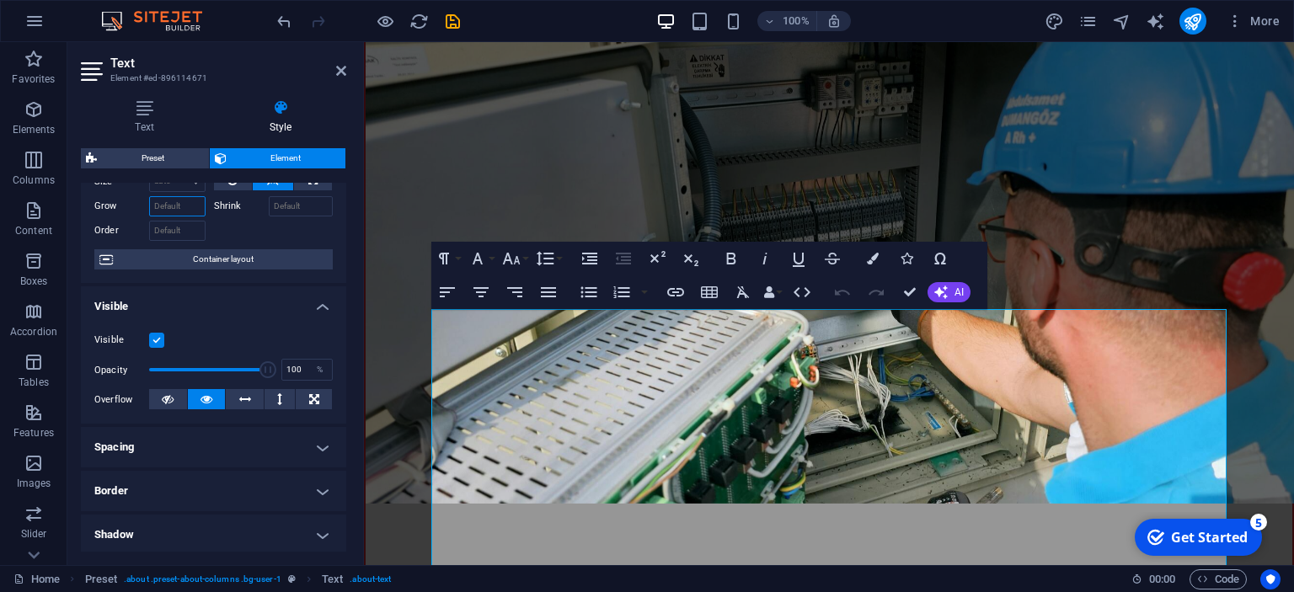
scroll to position [0, 0]
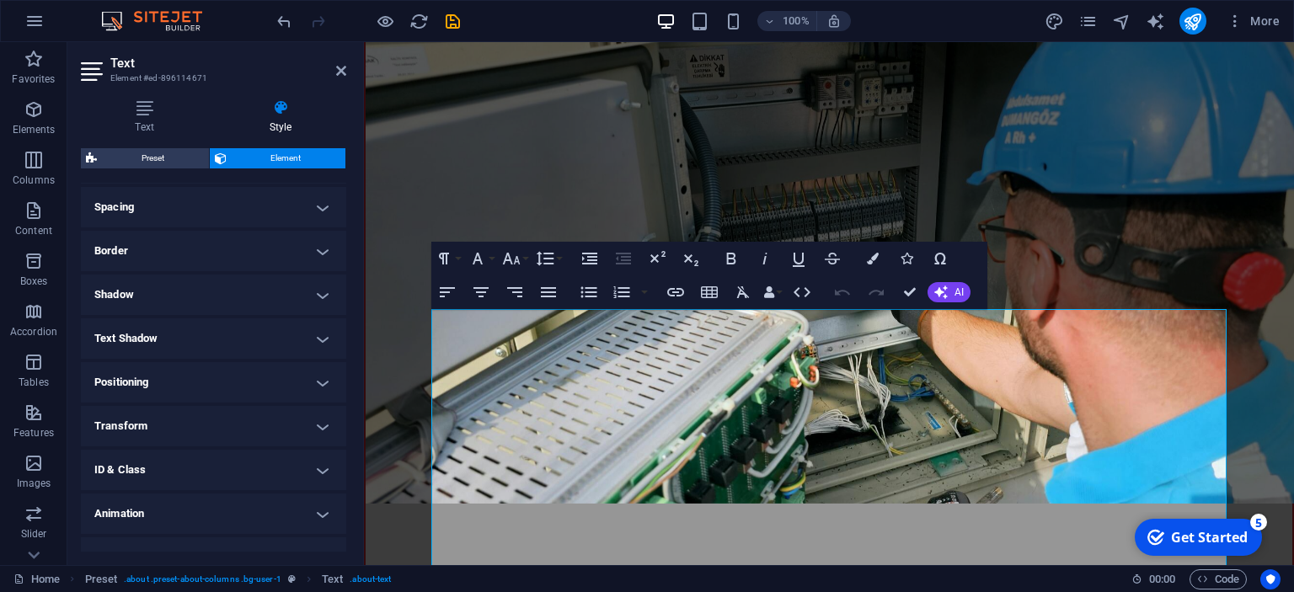
scroll to position [342, 0]
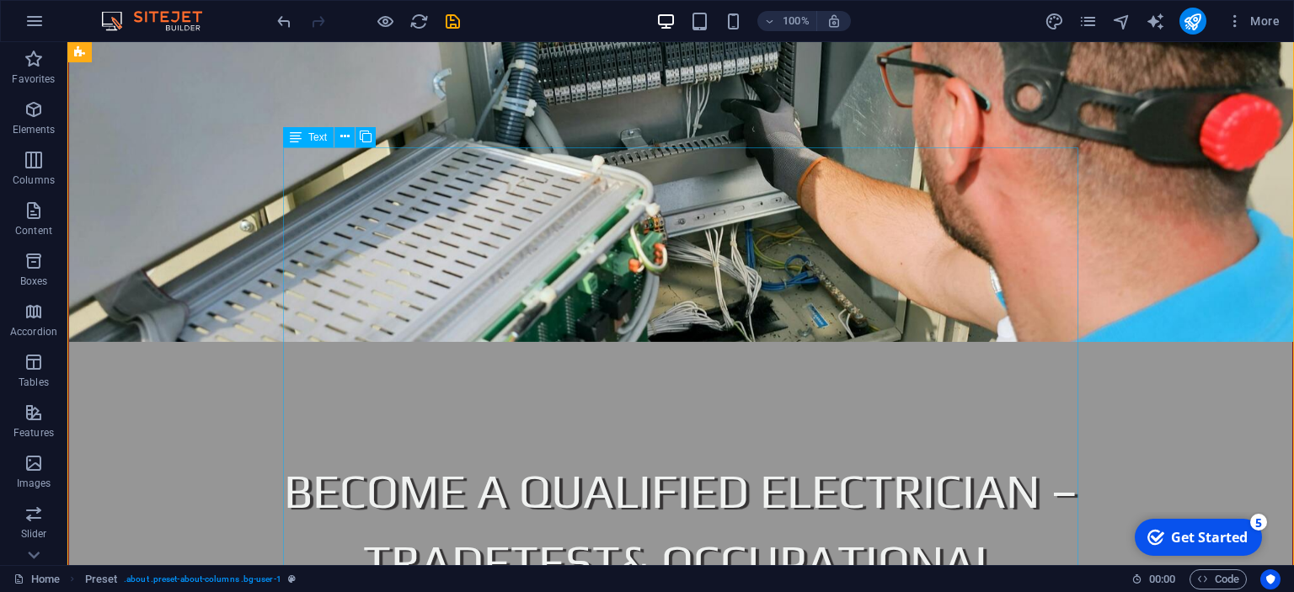
scroll to position [978, 0]
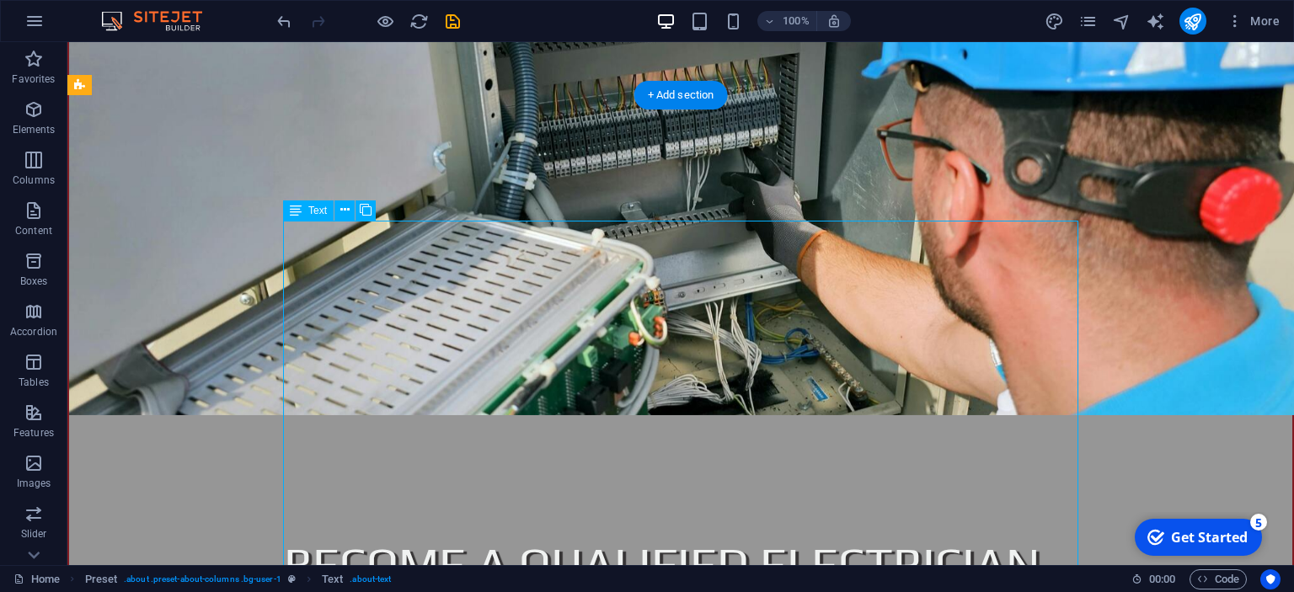
drag, startPoint x: 684, startPoint y: 366, endPoint x: 584, endPoint y: 377, distance: 100.9
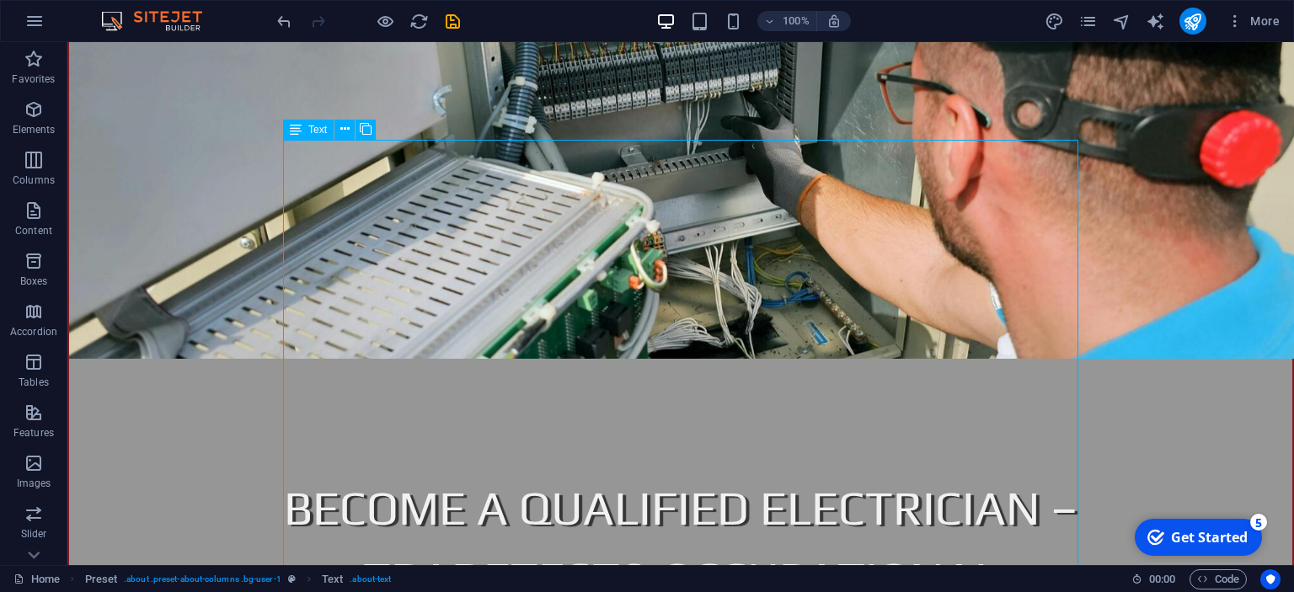
scroll to position [1067, 0]
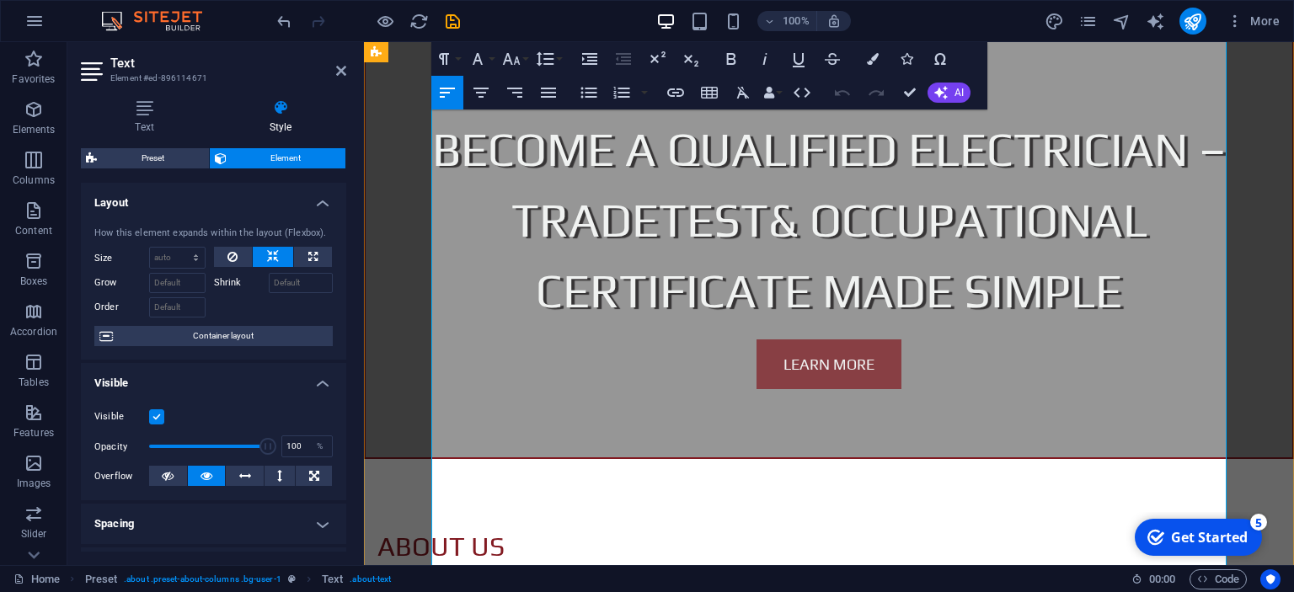
scroll to position [1423, 0]
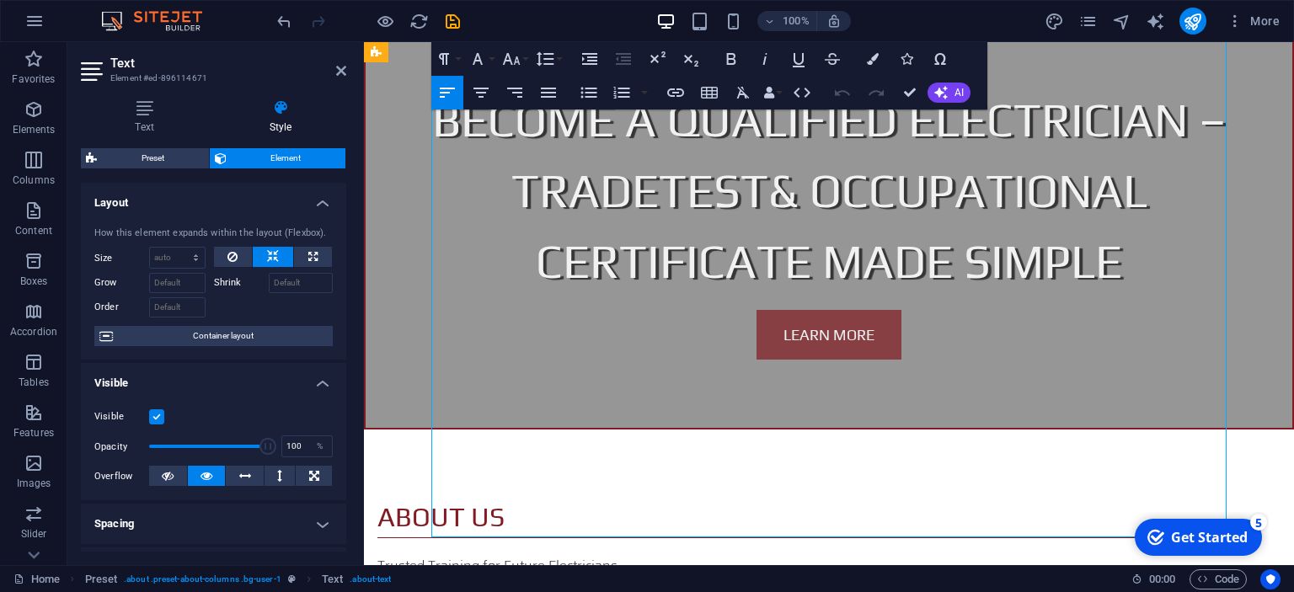
drag, startPoint x: 861, startPoint y: 470, endPoint x: 705, endPoint y: 423, distance: 162.9
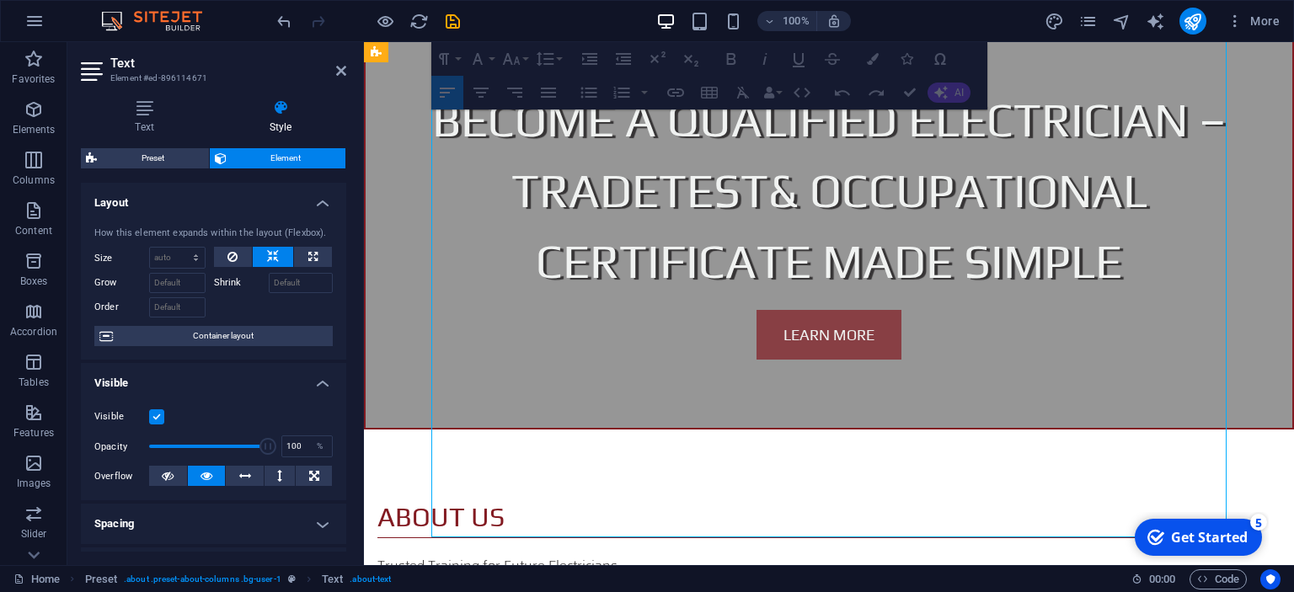
drag, startPoint x: 790, startPoint y: 468, endPoint x: 511, endPoint y: 264, distance: 346.1
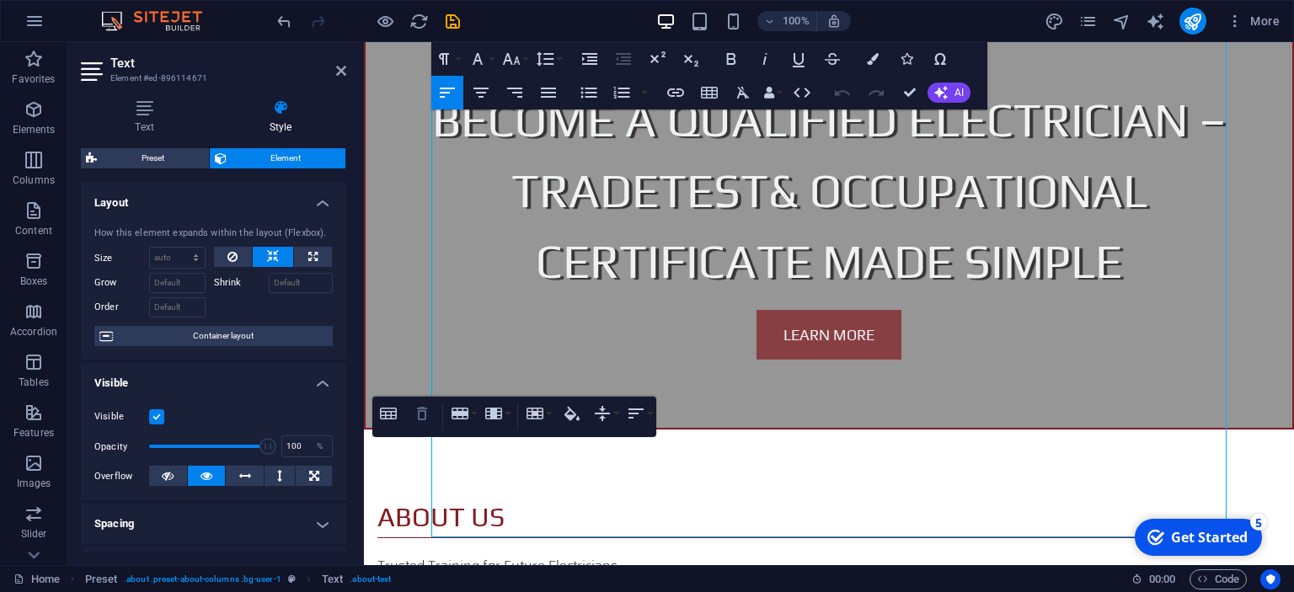
click at [429, 423] on icon "button" at bounding box center [422, 414] width 20 height 20
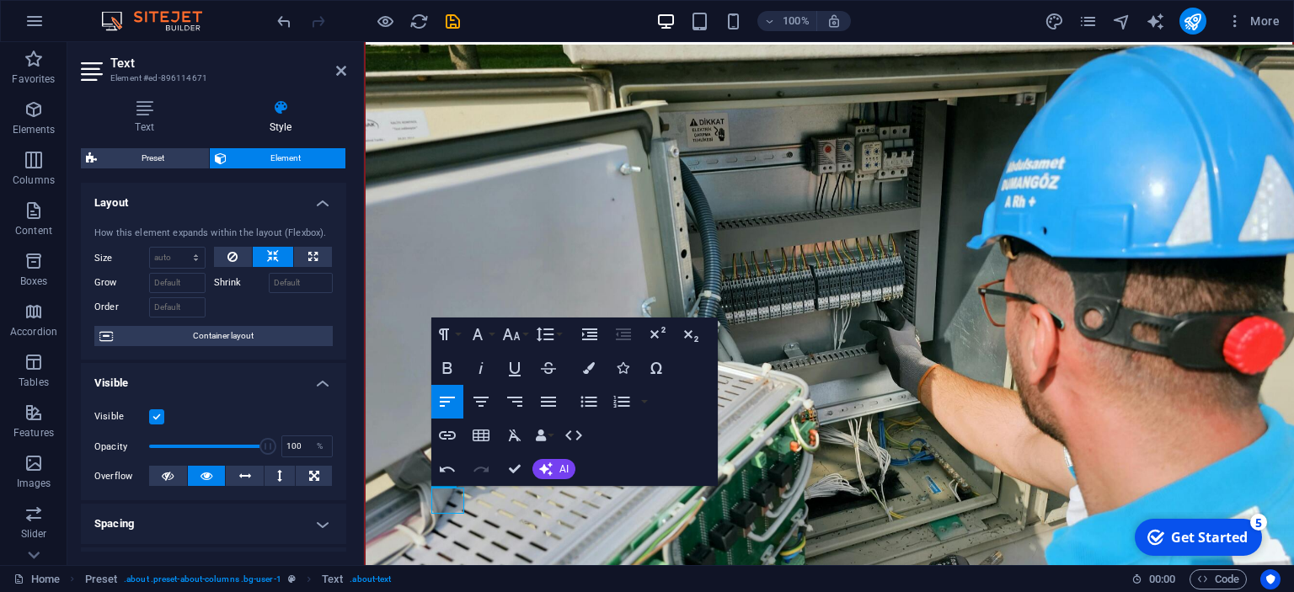
scroll to position [711, 0]
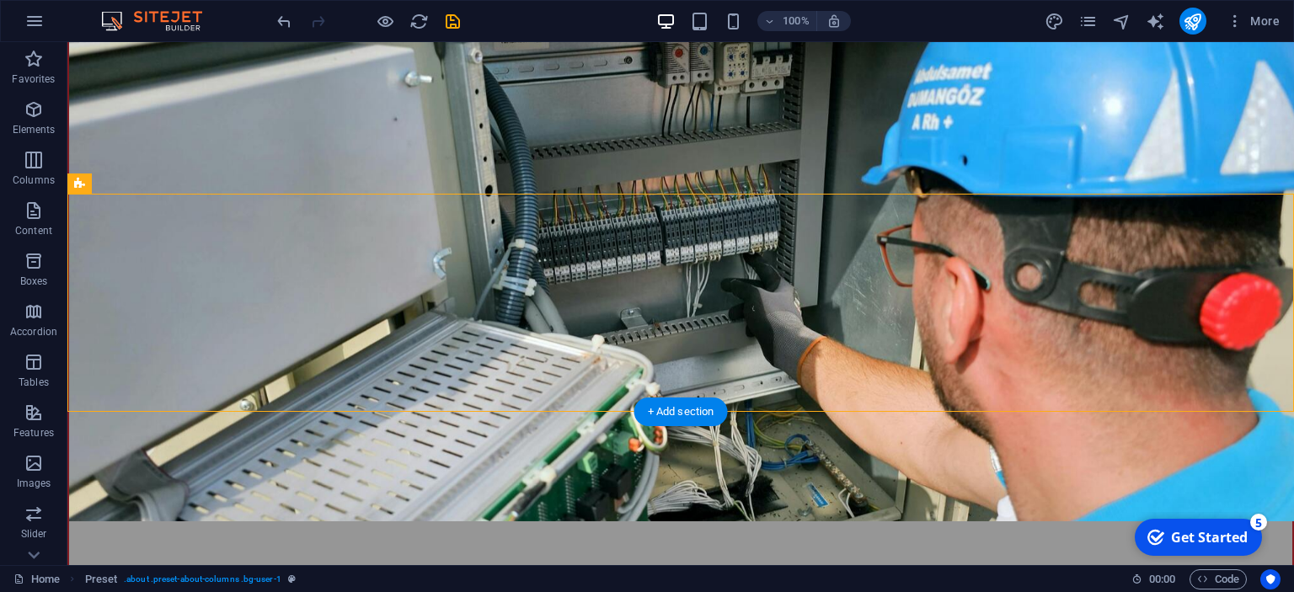
scroll to position [890, 0]
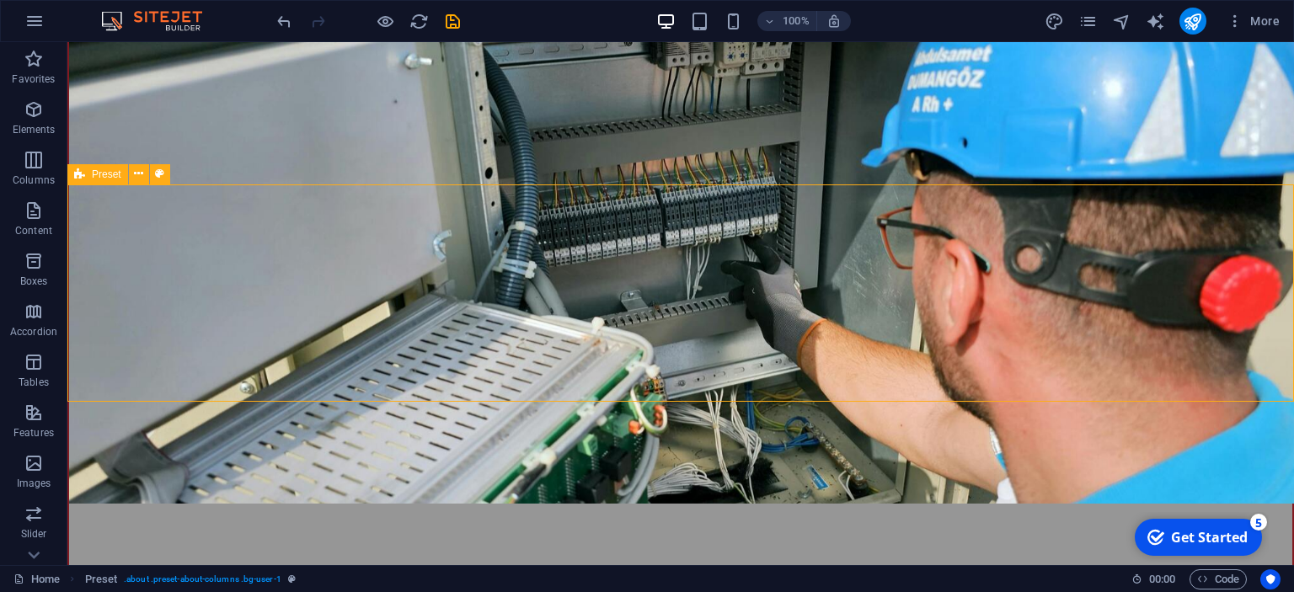
drag, startPoint x: 177, startPoint y: 323, endPoint x: 503, endPoint y: 325, distance: 326.1
click at [296, 302] on icon at bounding box center [296, 299] width 12 height 20
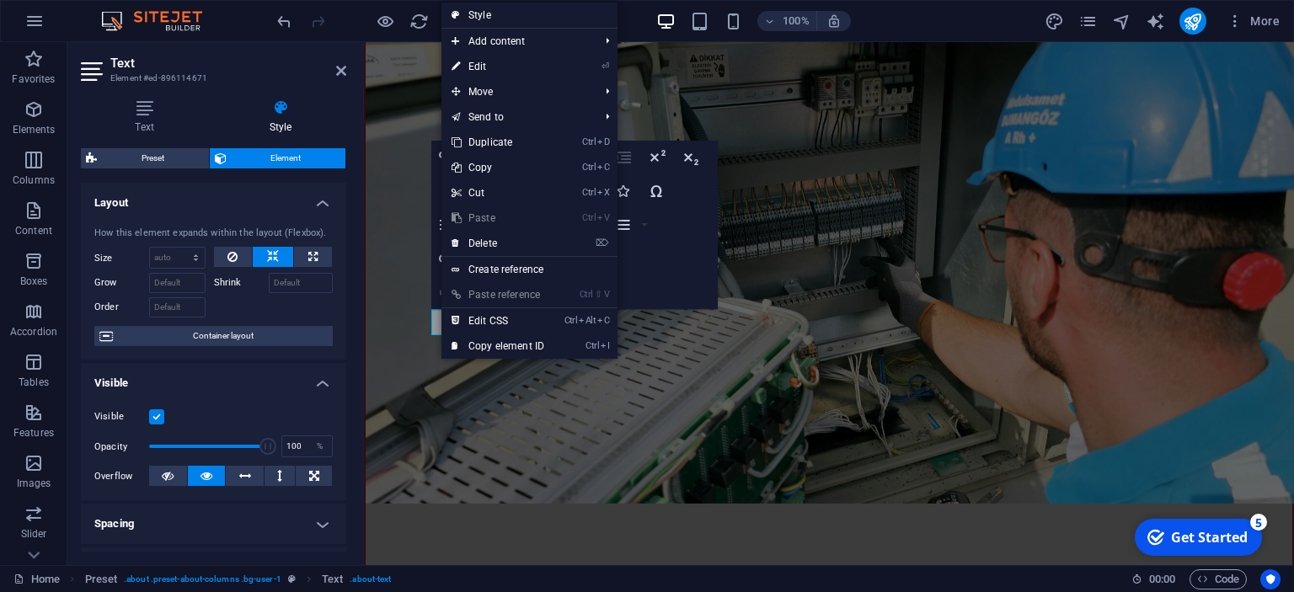
click at [484, 216] on link "Ctrl V Paste" at bounding box center [497, 218] width 113 height 25
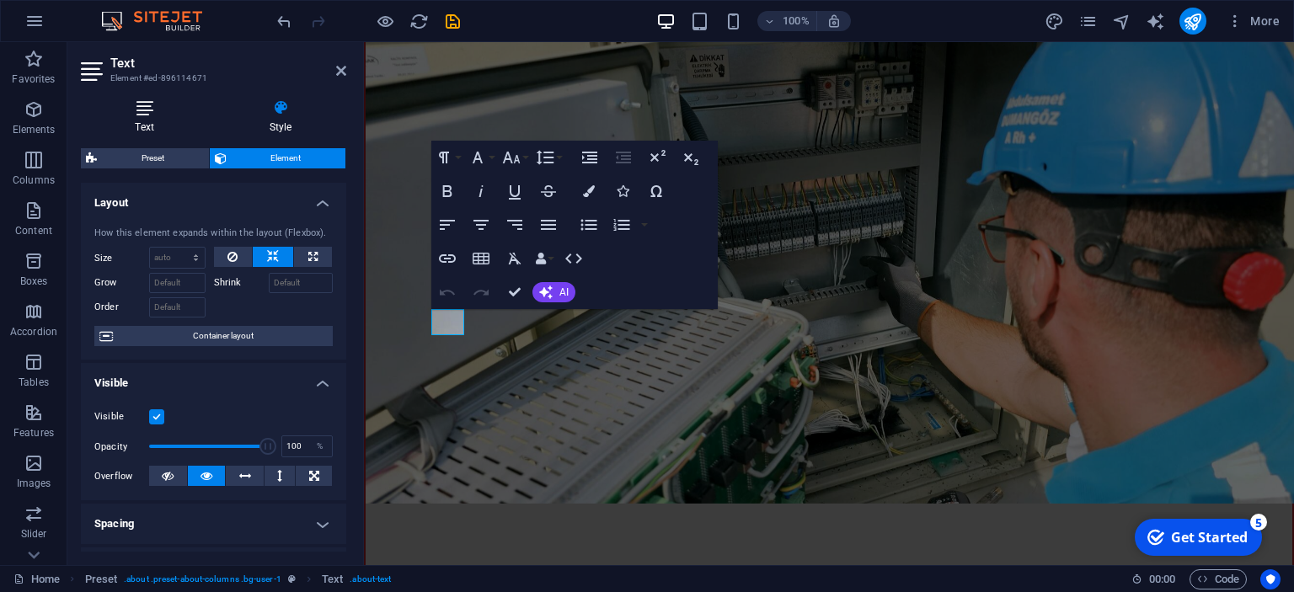
click at [181, 110] on icon at bounding box center [144, 107] width 127 height 17
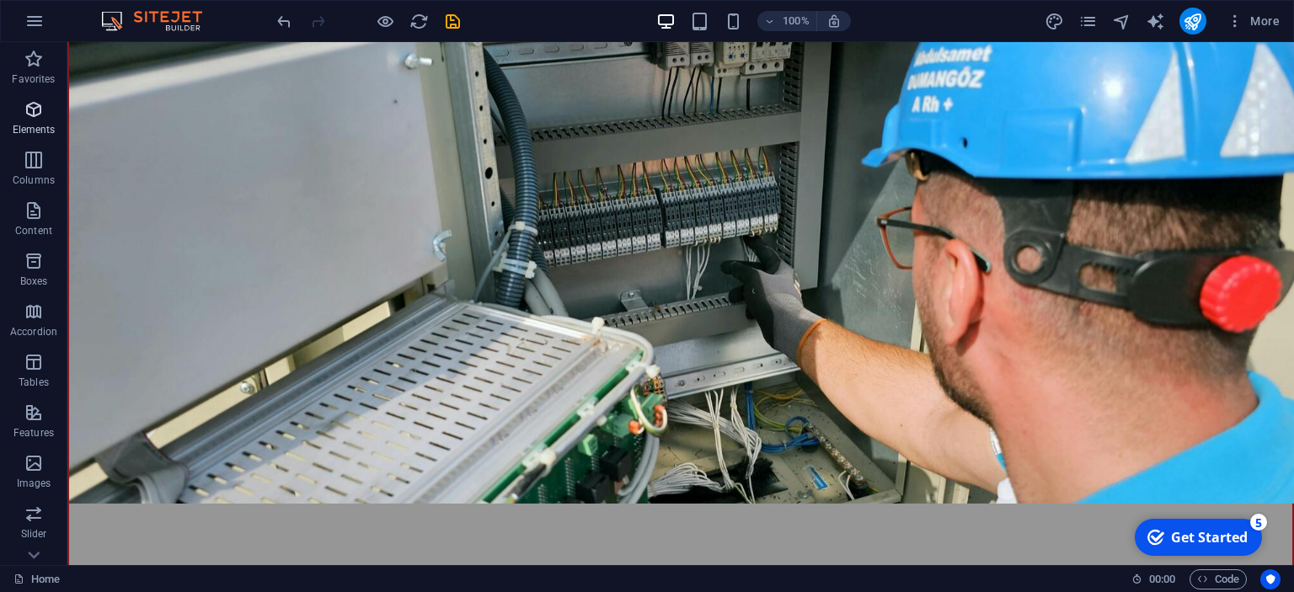
click at [24, 118] on icon "button" at bounding box center [34, 109] width 20 height 20
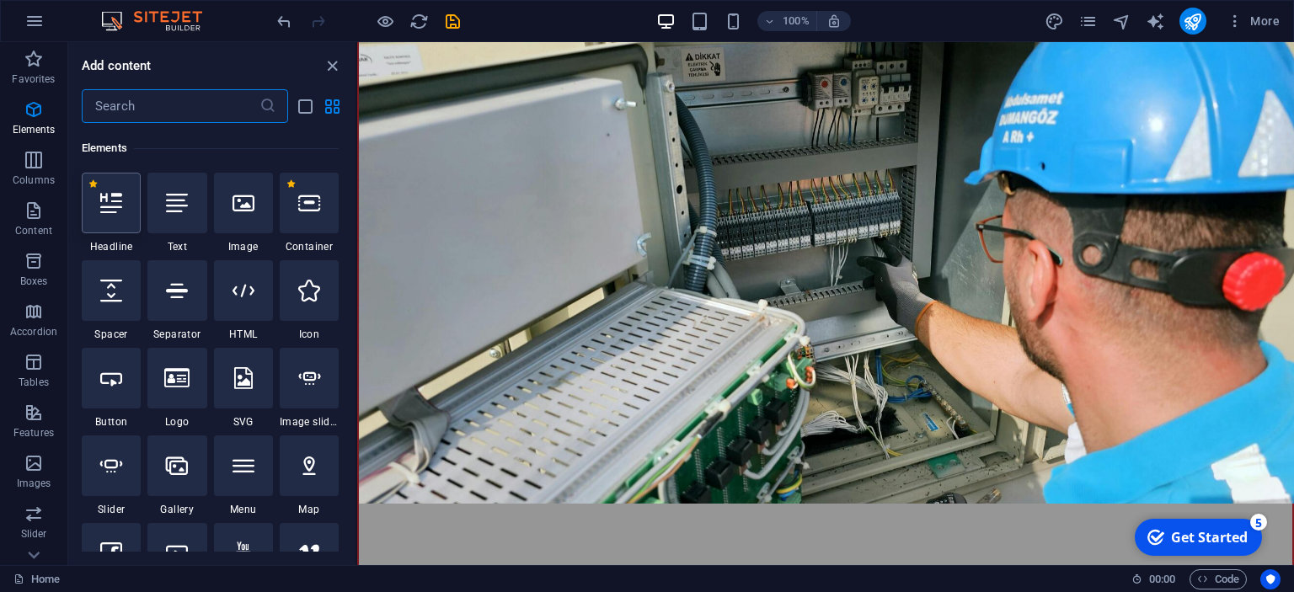
scroll to position [179, 0]
click at [192, 227] on div at bounding box center [176, 202] width 59 height 61
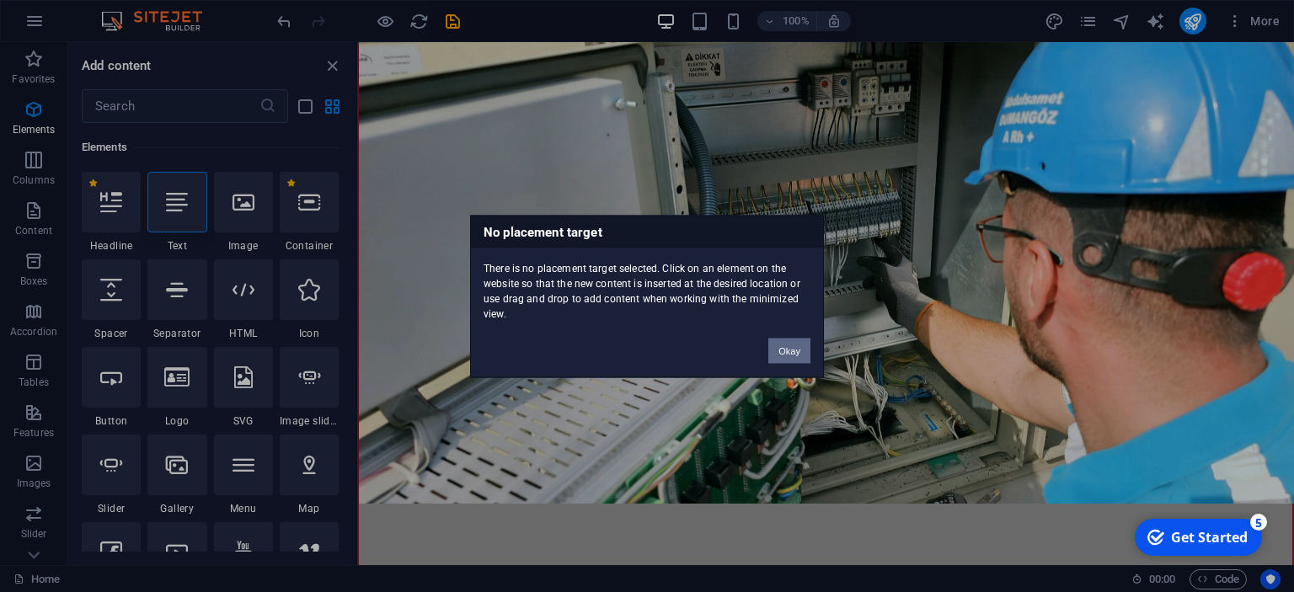
click at [797, 347] on button "Okay" at bounding box center [789, 350] width 42 height 25
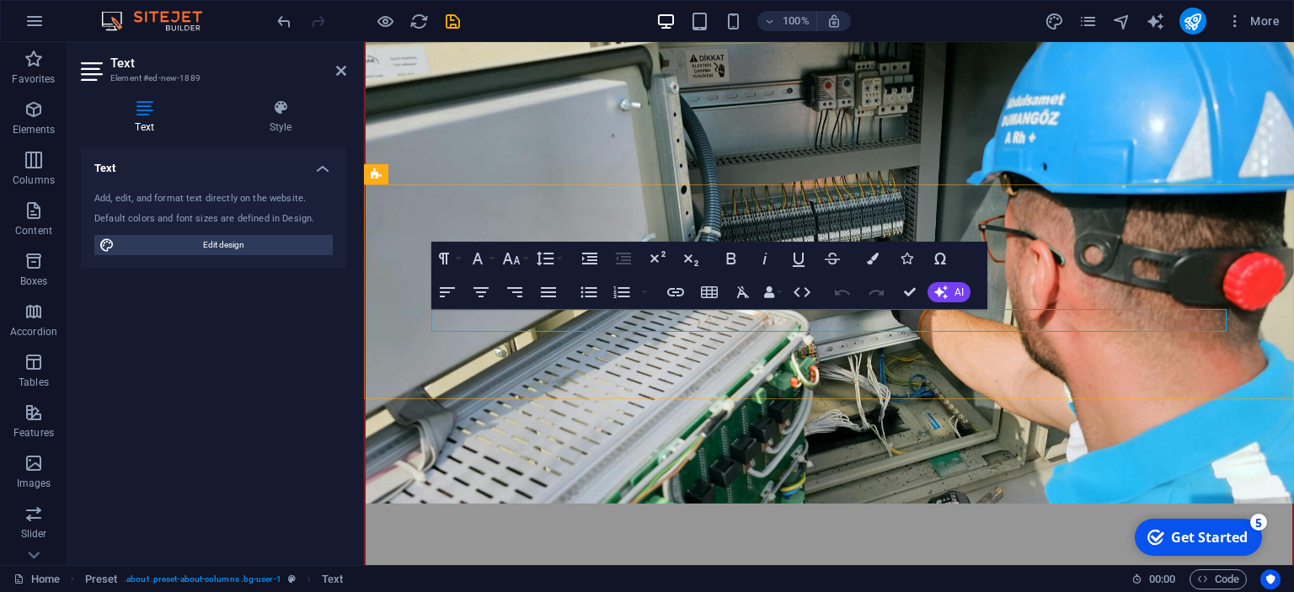
drag, startPoint x: 541, startPoint y: 322, endPoint x: 427, endPoint y: 331, distance: 114.1
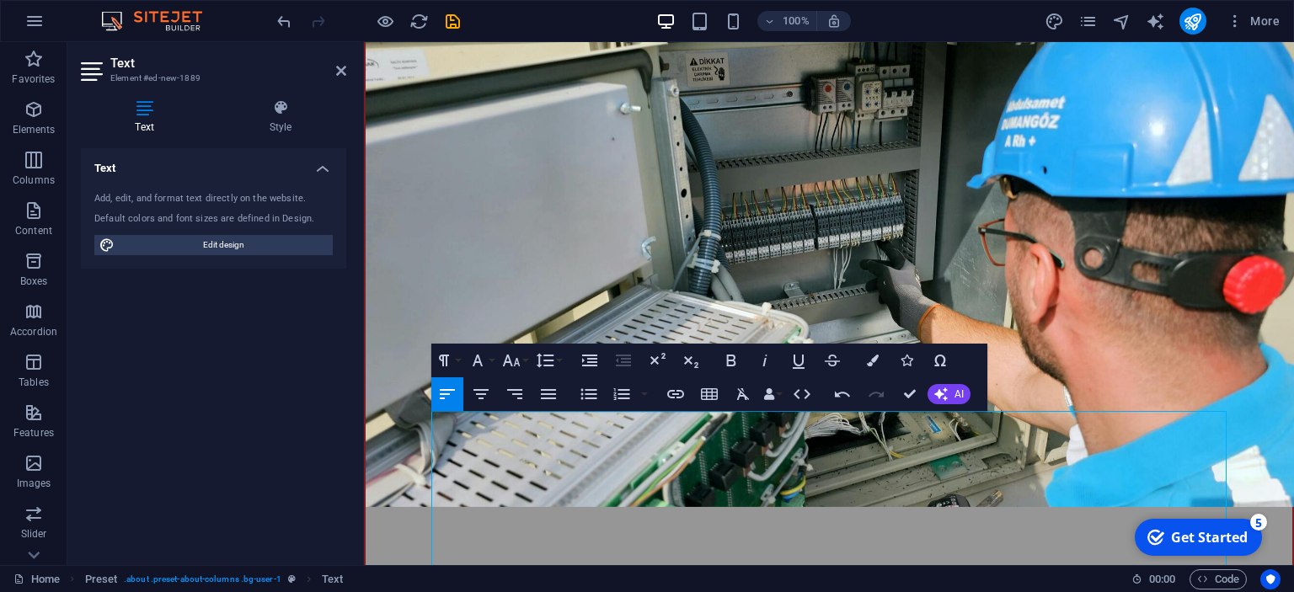
scroll to position [890, 0]
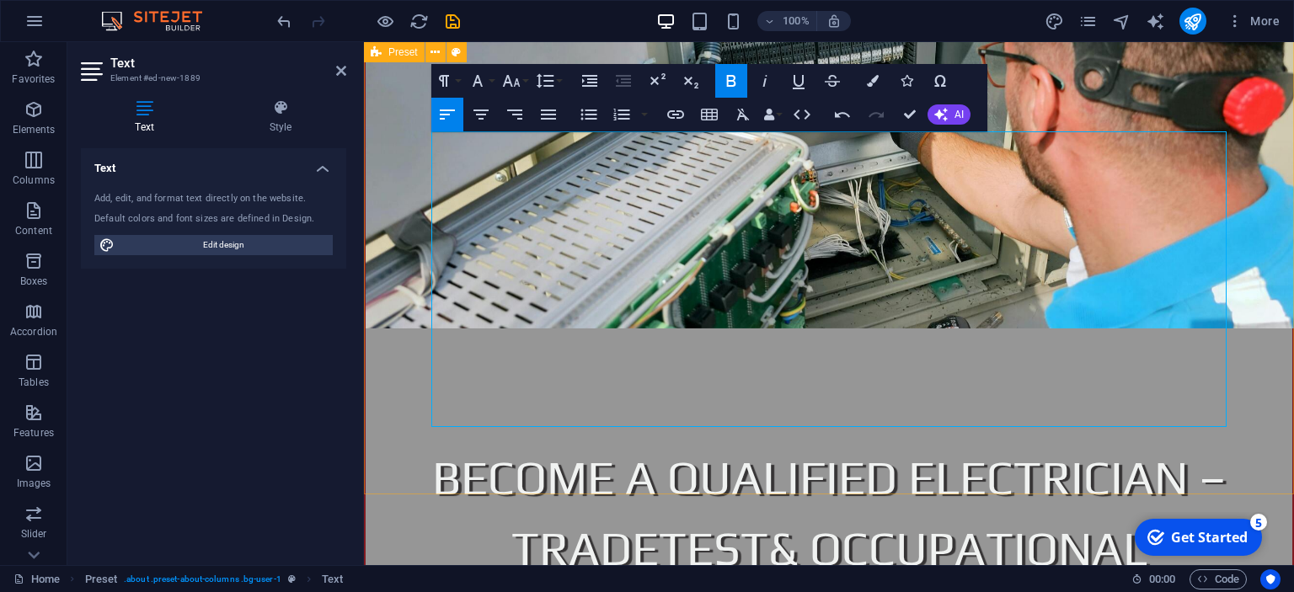
scroll to position [1067, 0]
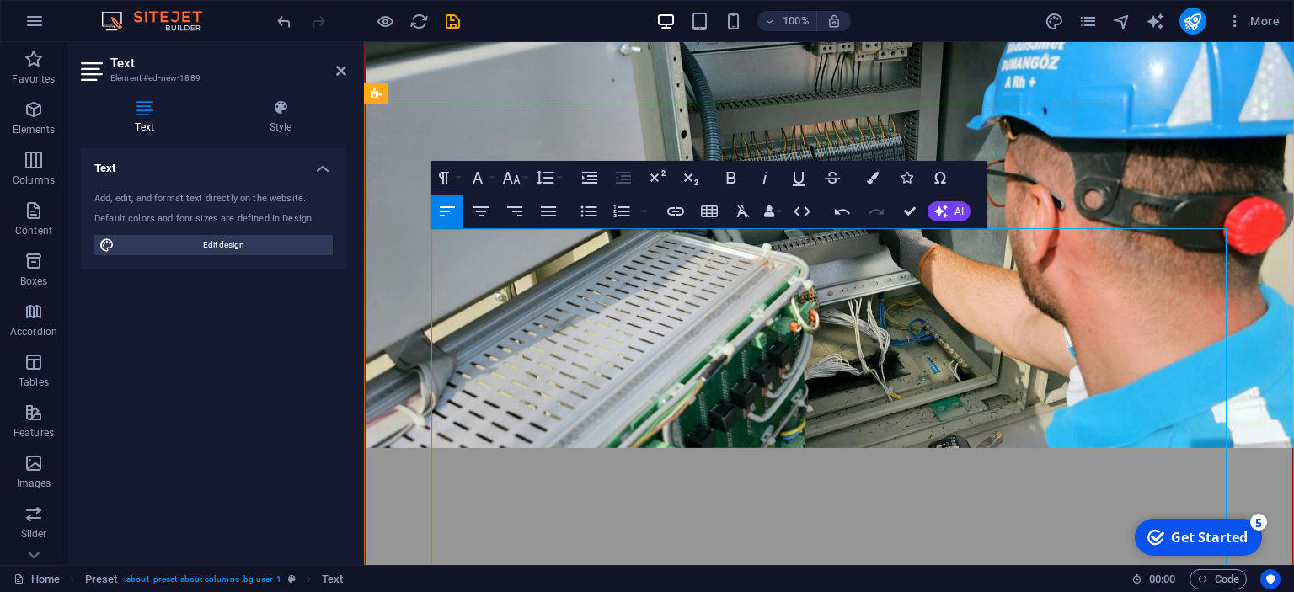
scroll to position [978, 0]
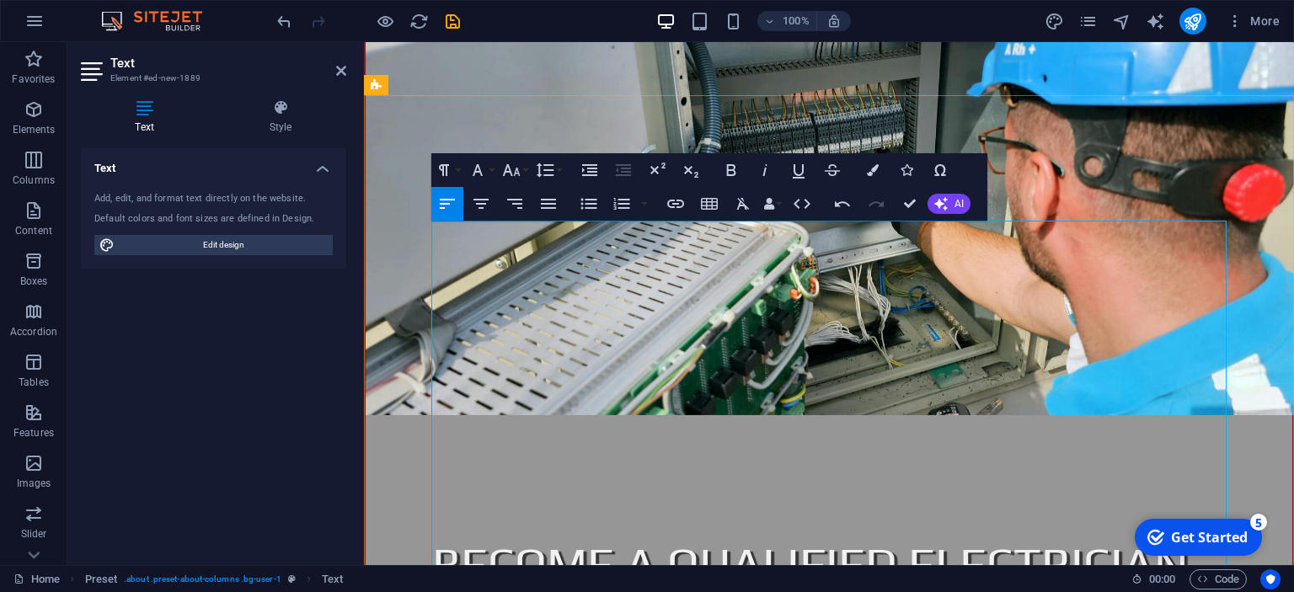
drag, startPoint x: 644, startPoint y: 237, endPoint x: 434, endPoint y: 231, distance: 209.9
click at [490, 169] on button "Font Family" at bounding box center [481, 170] width 32 height 34
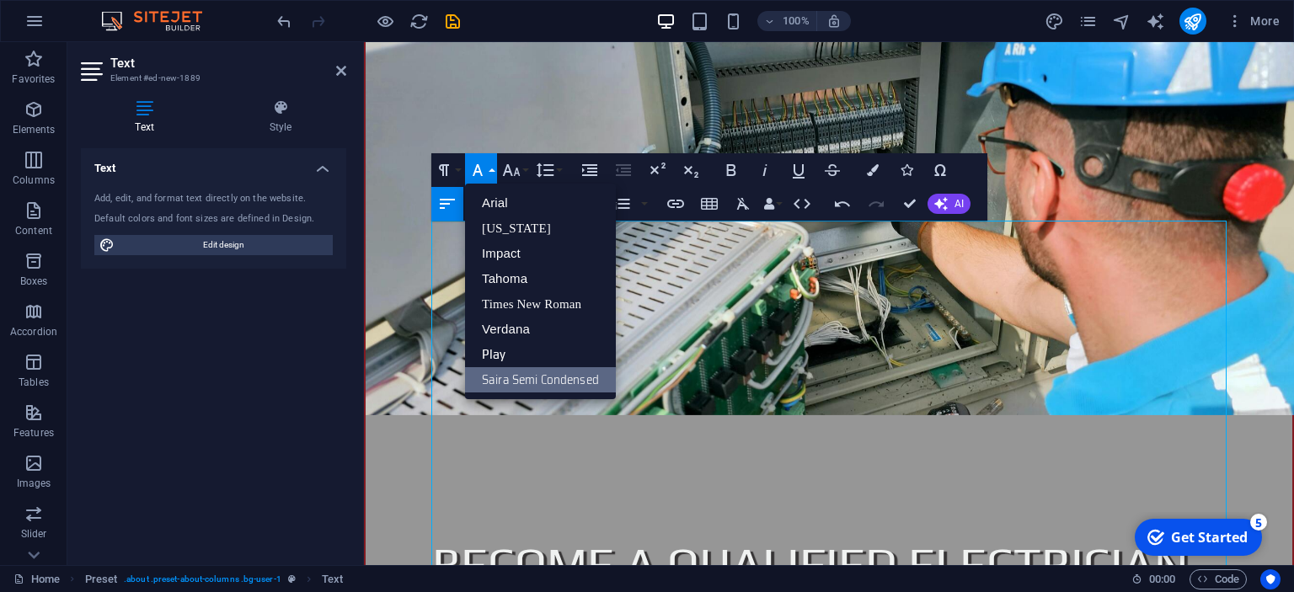
scroll to position [0, 0]
click at [494, 170] on button "Font Family" at bounding box center [481, 170] width 32 height 34
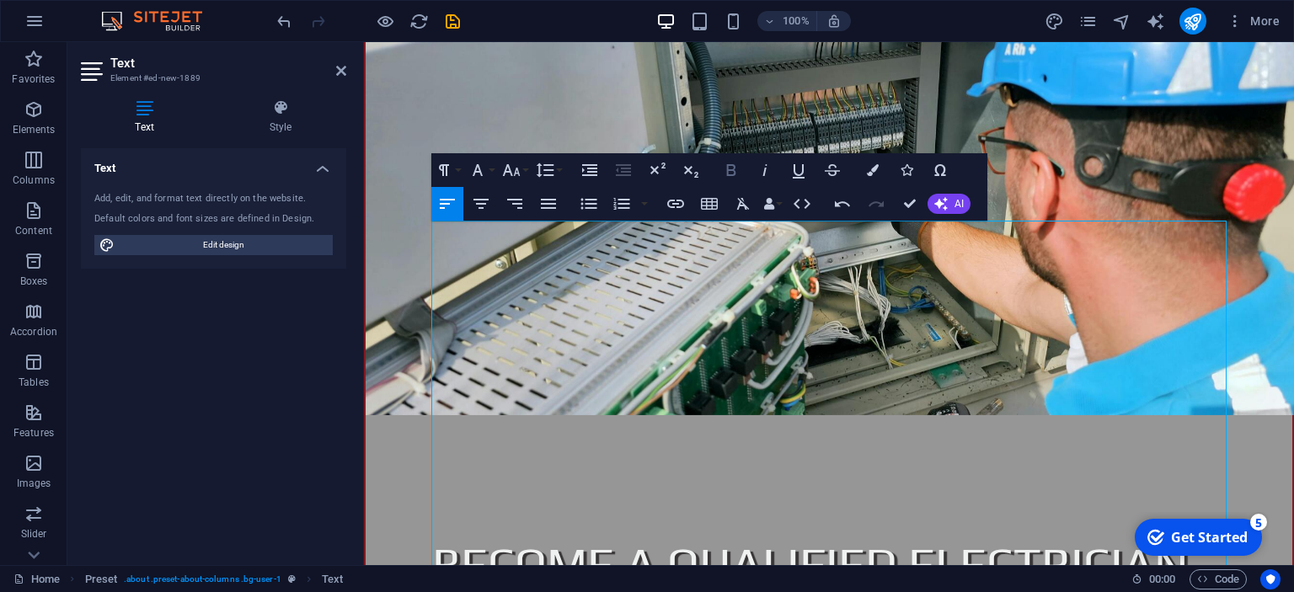
click at [735, 169] on icon "button" at bounding box center [731, 170] width 9 height 12
drag, startPoint x: 650, startPoint y: 236, endPoint x: 433, endPoint y: 234, distance: 217.4
click at [735, 165] on icon "button" at bounding box center [731, 170] width 20 height 20
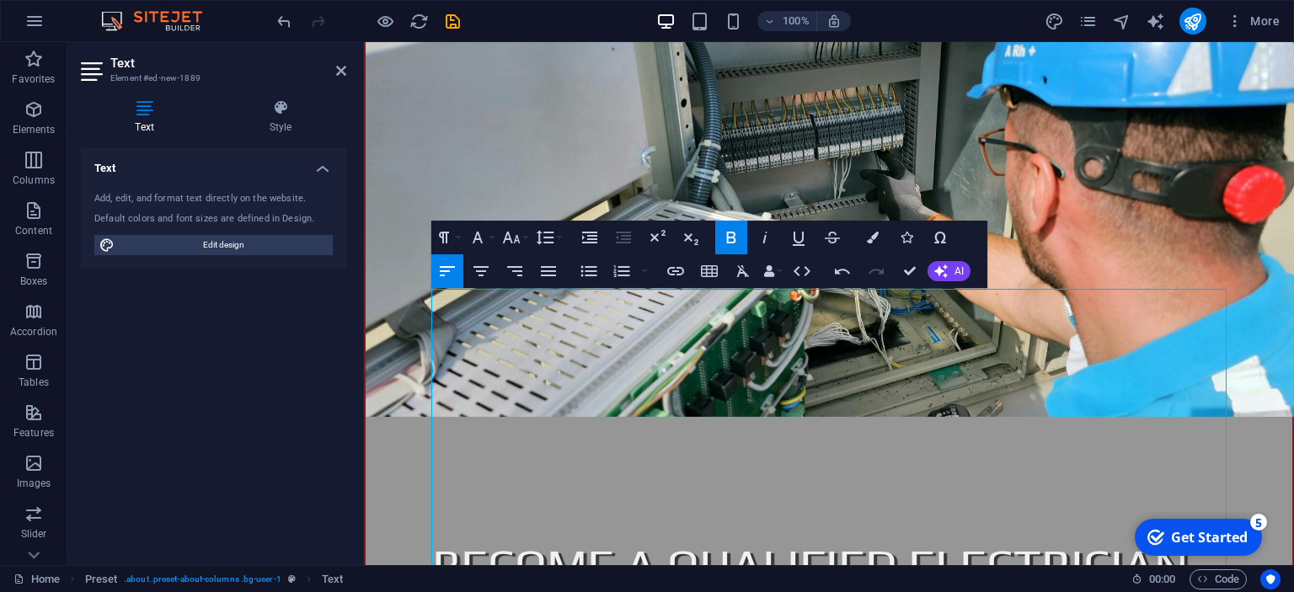
scroll to position [890, 0]
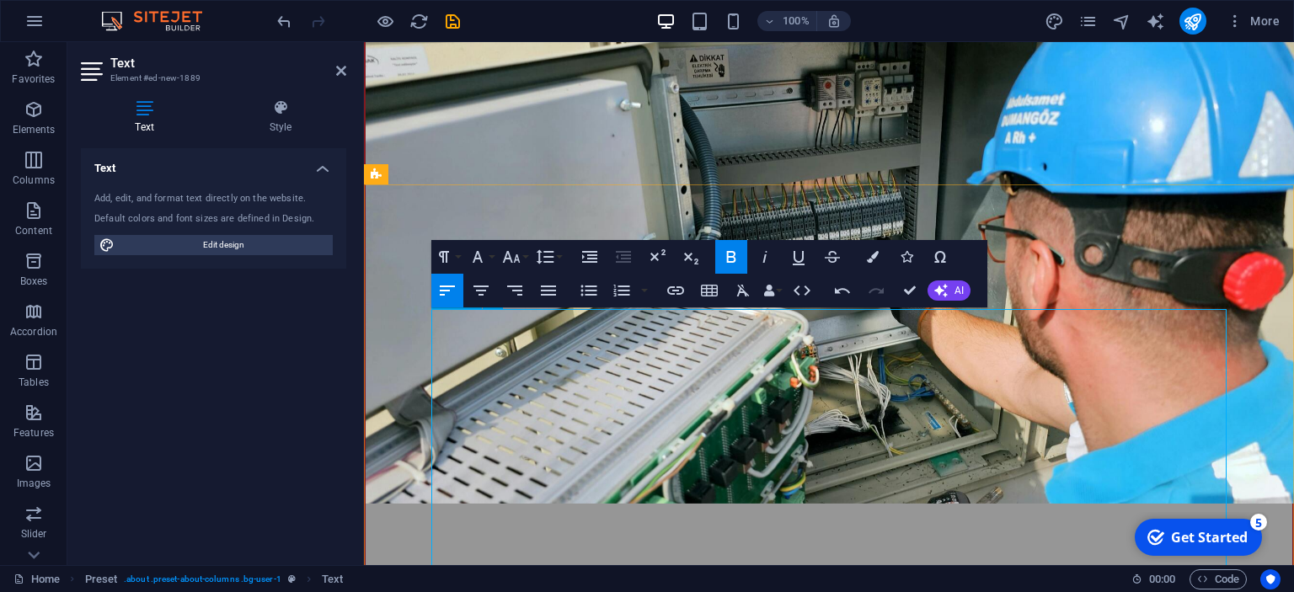
drag, startPoint x: 639, startPoint y: 325, endPoint x: 438, endPoint y: 321, distance: 200.6
drag, startPoint x: 705, startPoint y: 317, endPoint x: 1078, endPoint y: 348, distance: 373.7
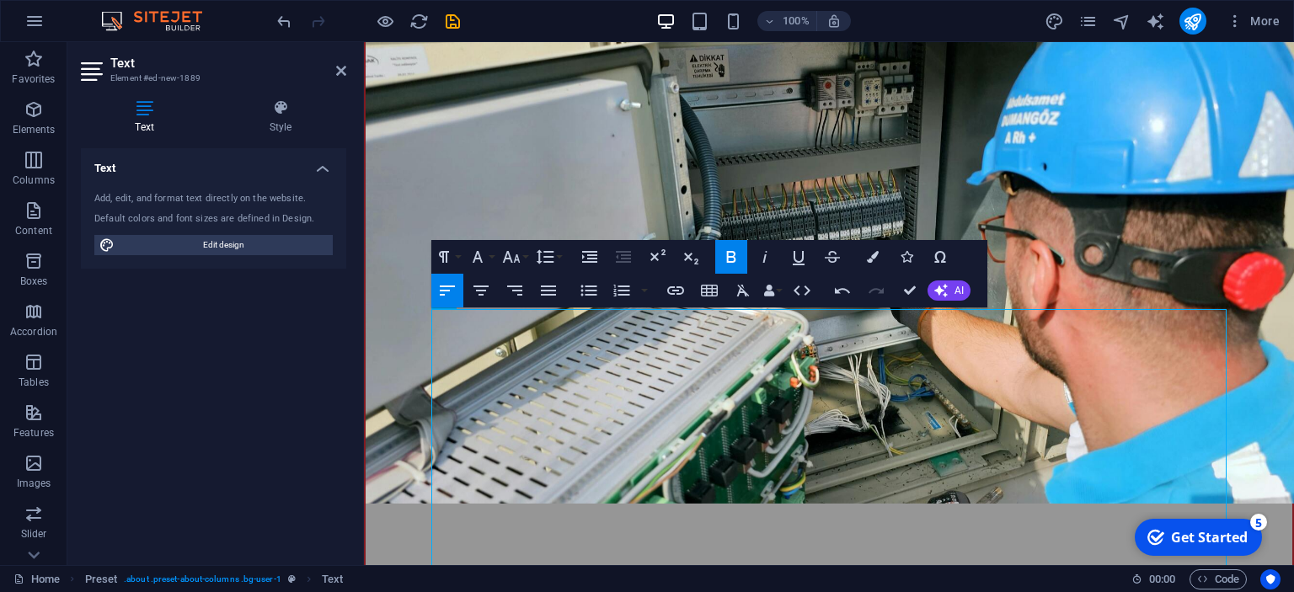
click at [726, 254] on icon "button" at bounding box center [731, 257] width 20 height 20
click at [730, 258] on icon "button" at bounding box center [731, 259] width 20 height 20
click at [731, 260] on icon "button" at bounding box center [731, 259] width 9 height 12
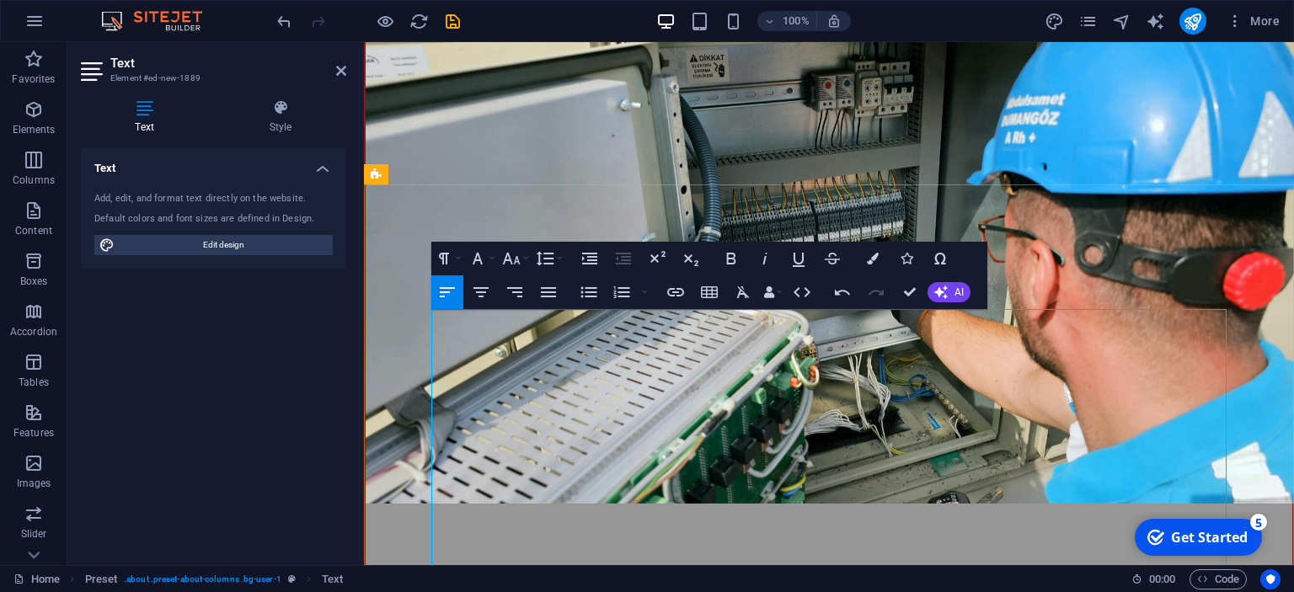
drag, startPoint x: 645, startPoint y: 323, endPoint x: 433, endPoint y: 325, distance: 212.3
click at [726, 251] on icon "button" at bounding box center [731, 259] width 20 height 20
click at [725, 254] on icon "button" at bounding box center [731, 259] width 20 height 20
click at [800, 257] on icon "button" at bounding box center [799, 259] width 20 height 20
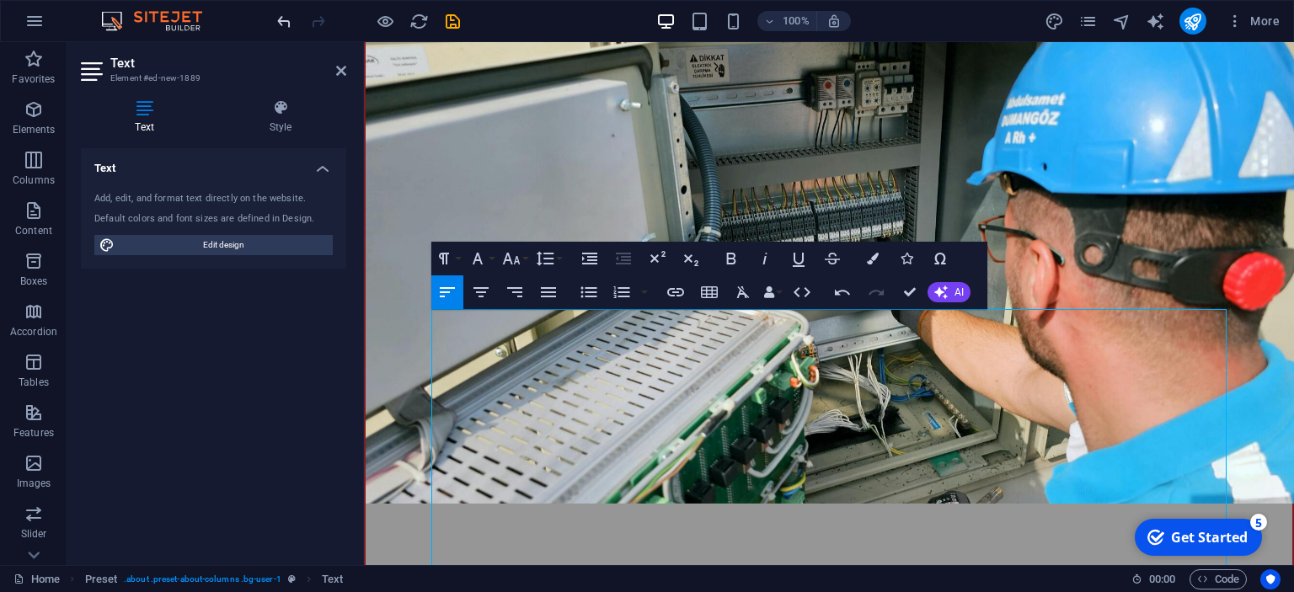
click at [280, 15] on icon "undo" at bounding box center [284, 21] width 19 height 19
click at [283, 24] on icon "undo" at bounding box center [284, 21] width 19 height 19
click at [280, 15] on icon "undo" at bounding box center [284, 21] width 19 height 19
click at [286, 24] on icon "undo" at bounding box center [284, 21] width 19 height 19
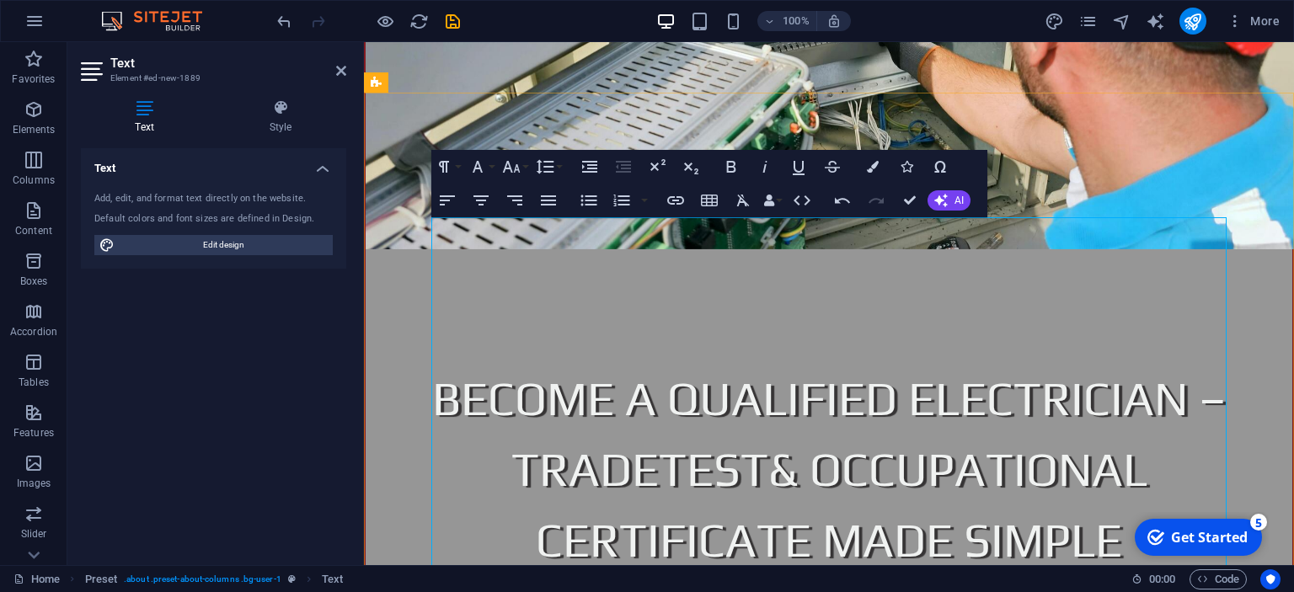
scroll to position [1245, 0]
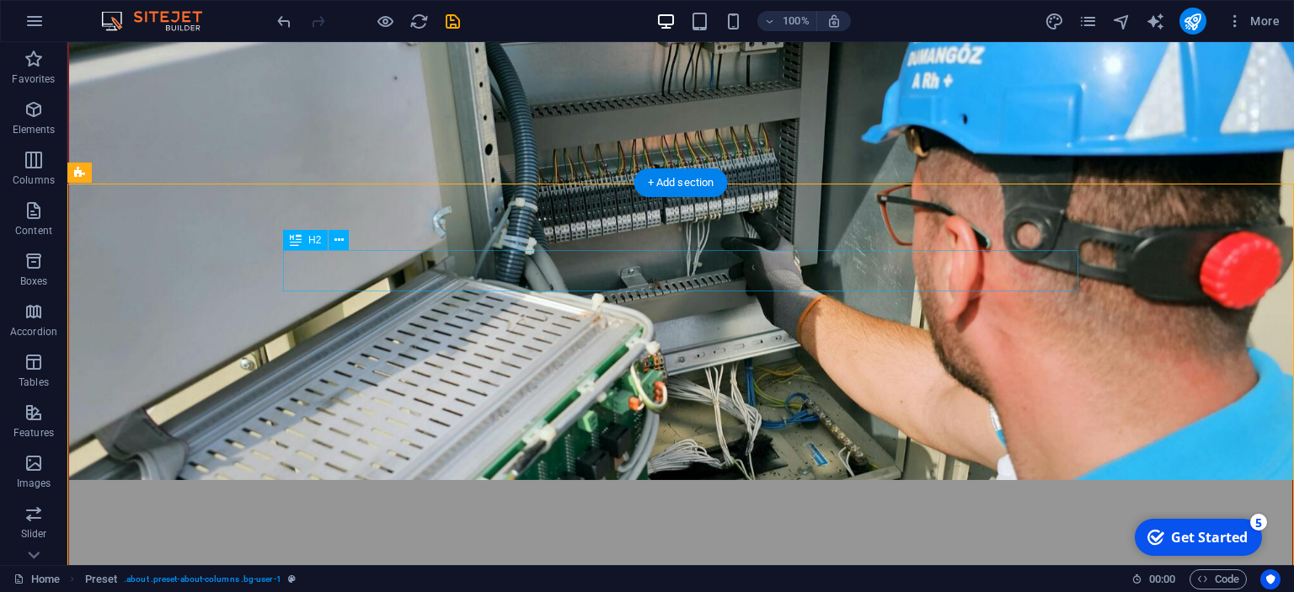
scroll to position [890, 0]
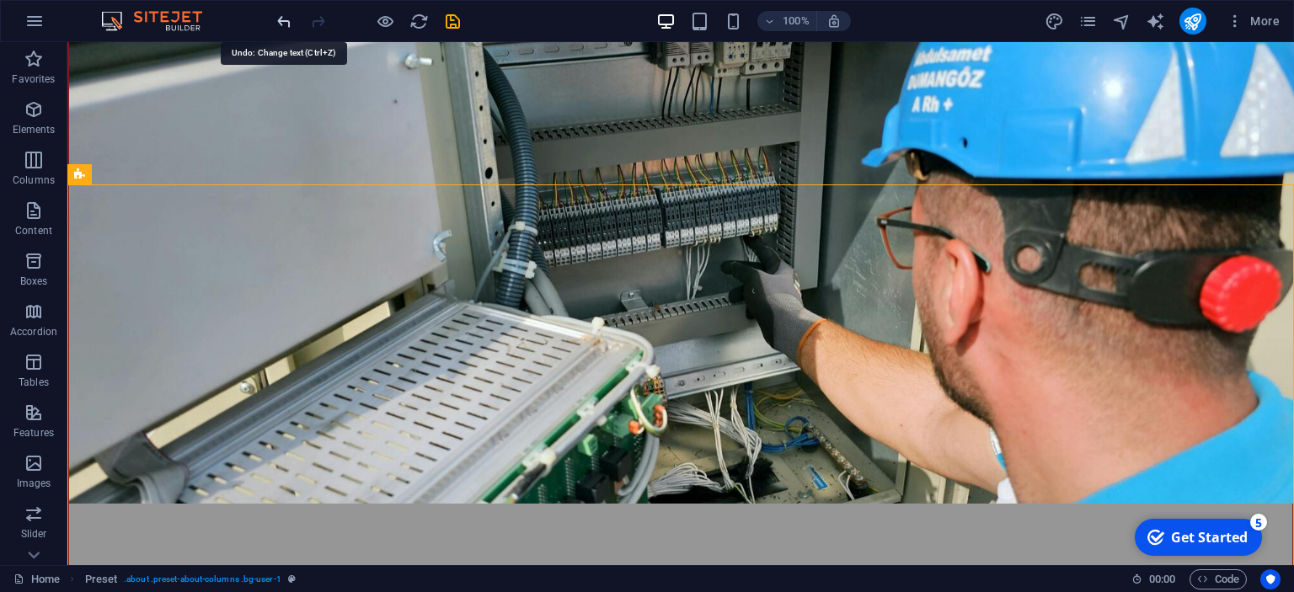
click at [286, 28] on icon "undo" at bounding box center [284, 21] width 19 height 19
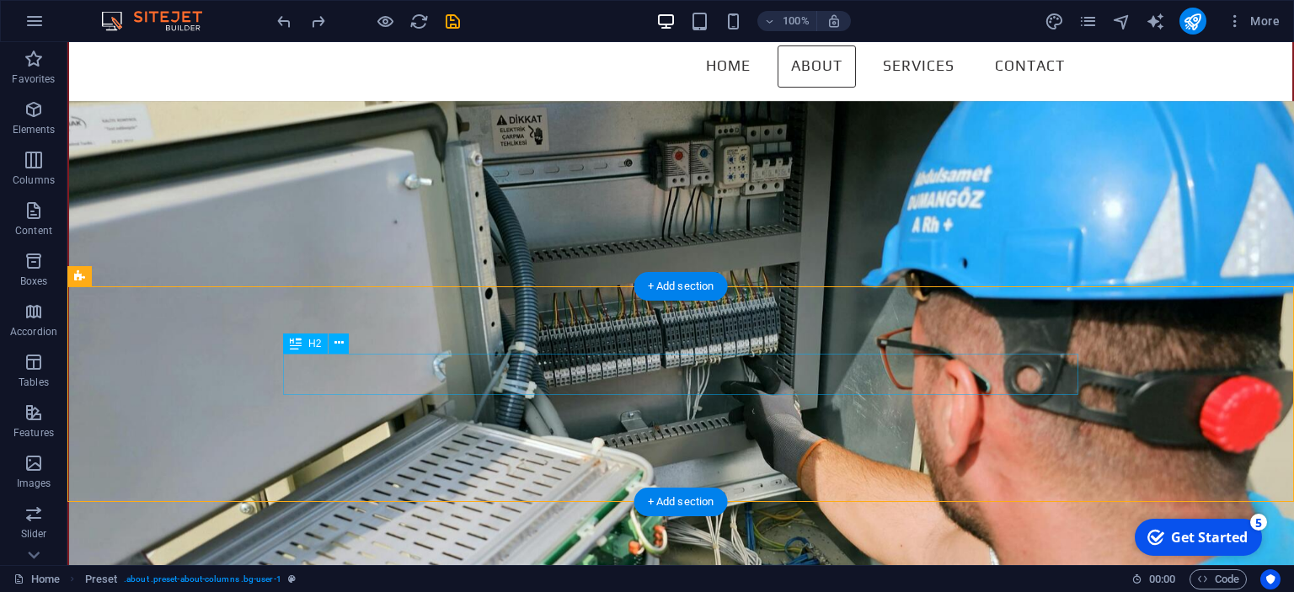
scroll to position [800, 0]
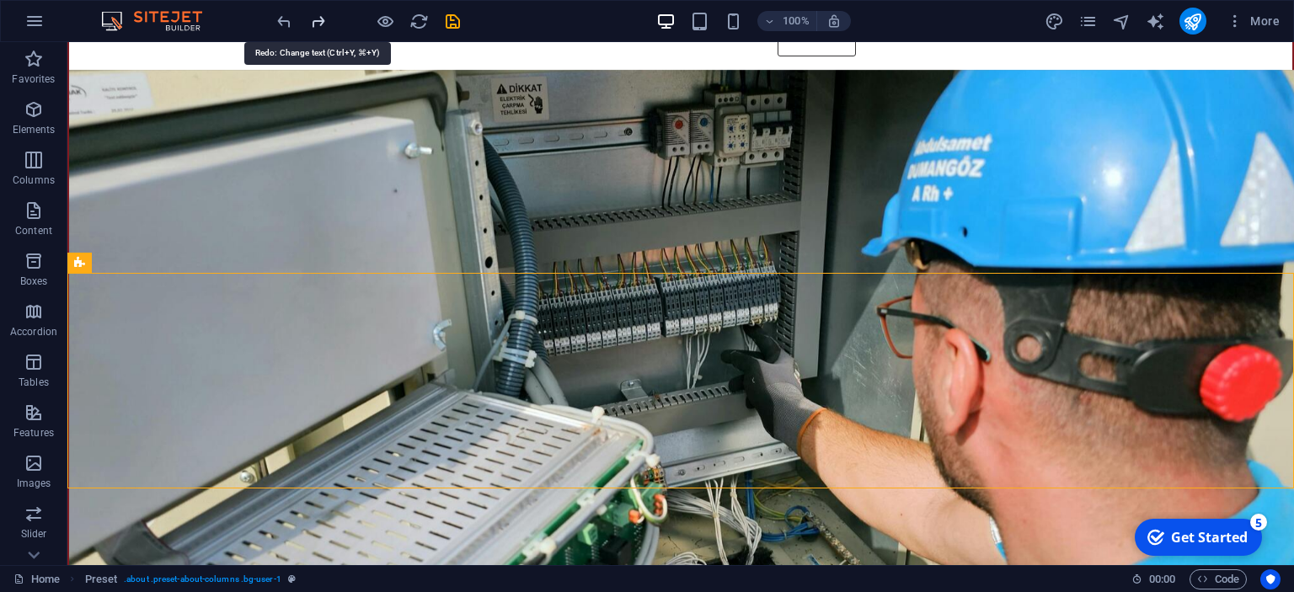
click at [313, 20] on icon "redo" at bounding box center [317, 21] width 19 height 19
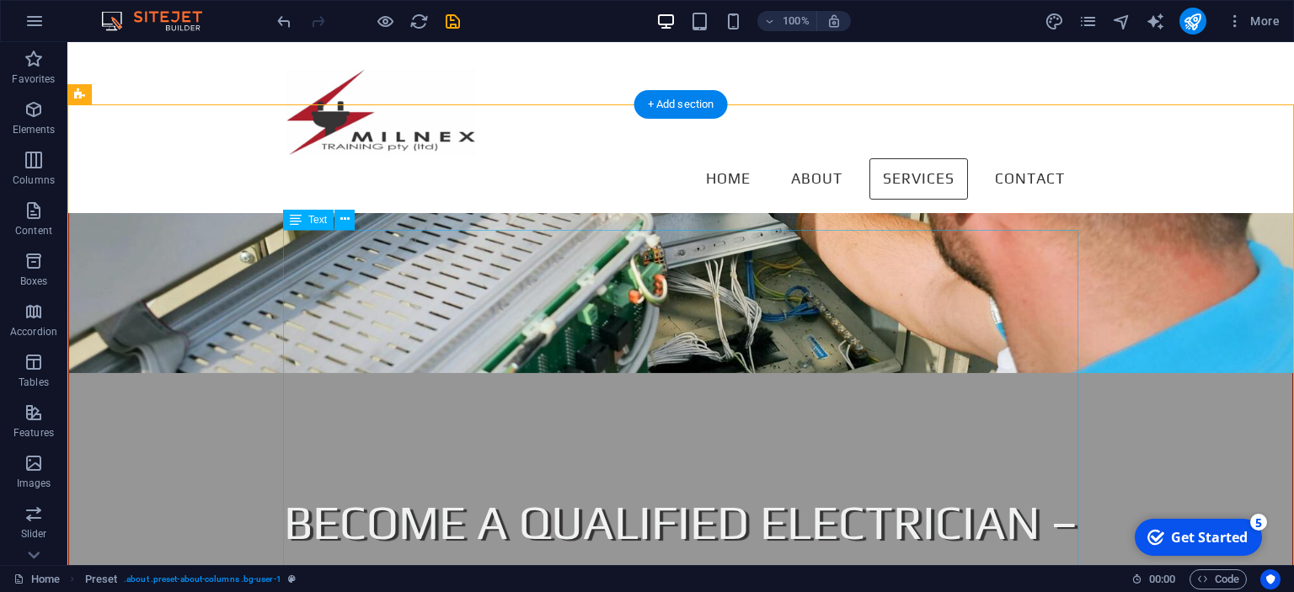
scroll to position [890, 0]
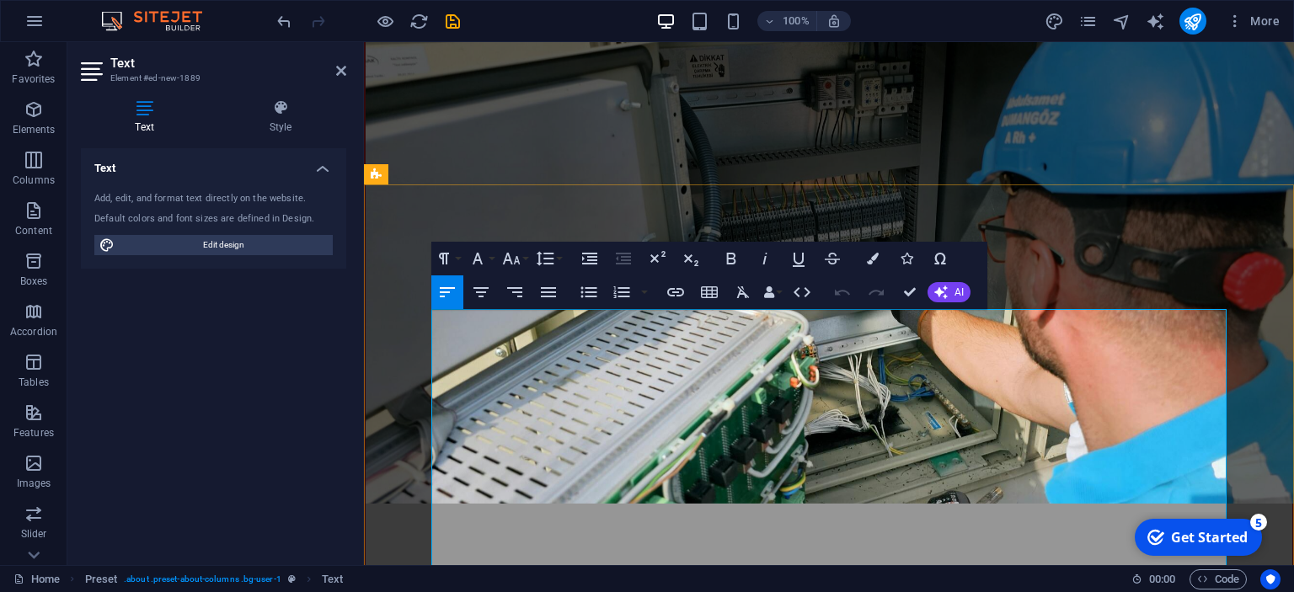
drag, startPoint x: 441, startPoint y: 331, endPoint x: 464, endPoint y: 335, distance: 24.0
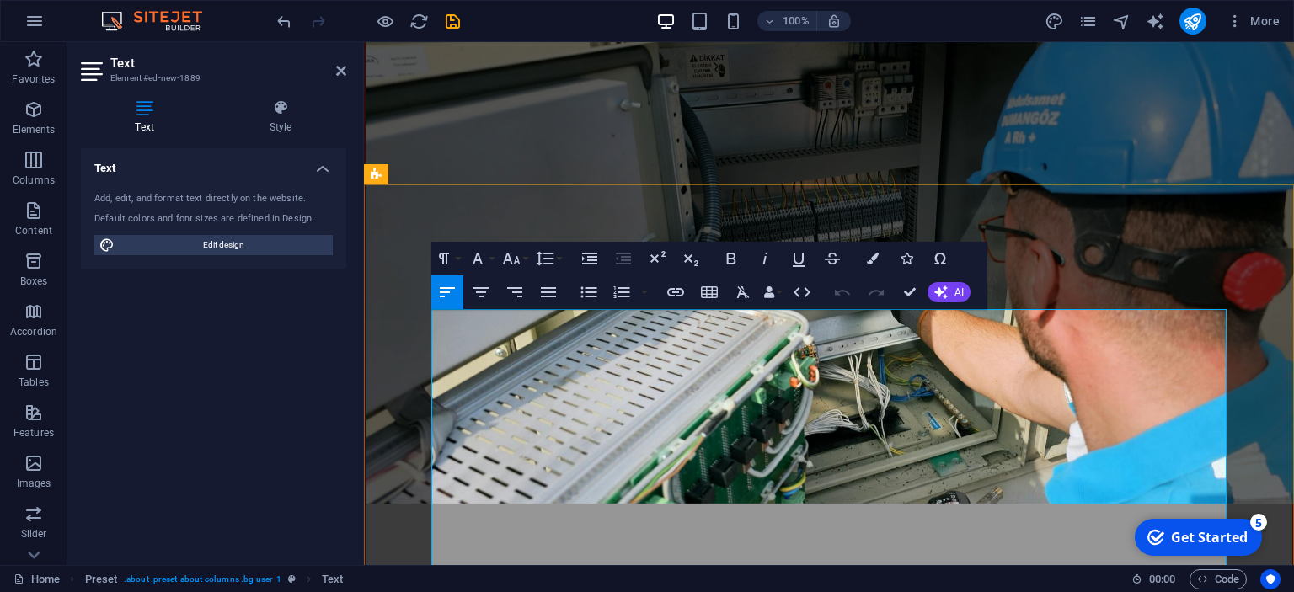
drag, startPoint x: 474, startPoint y: 332, endPoint x: 491, endPoint y: 333, distance: 17.7
drag, startPoint x: 514, startPoint y: 334, endPoint x: 539, endPoint y: 337, distance: 25.4
drag, startPoint x: 539, startPoint y: 337, endPoint x: 413, endPoint y: 333, distance: 126.5
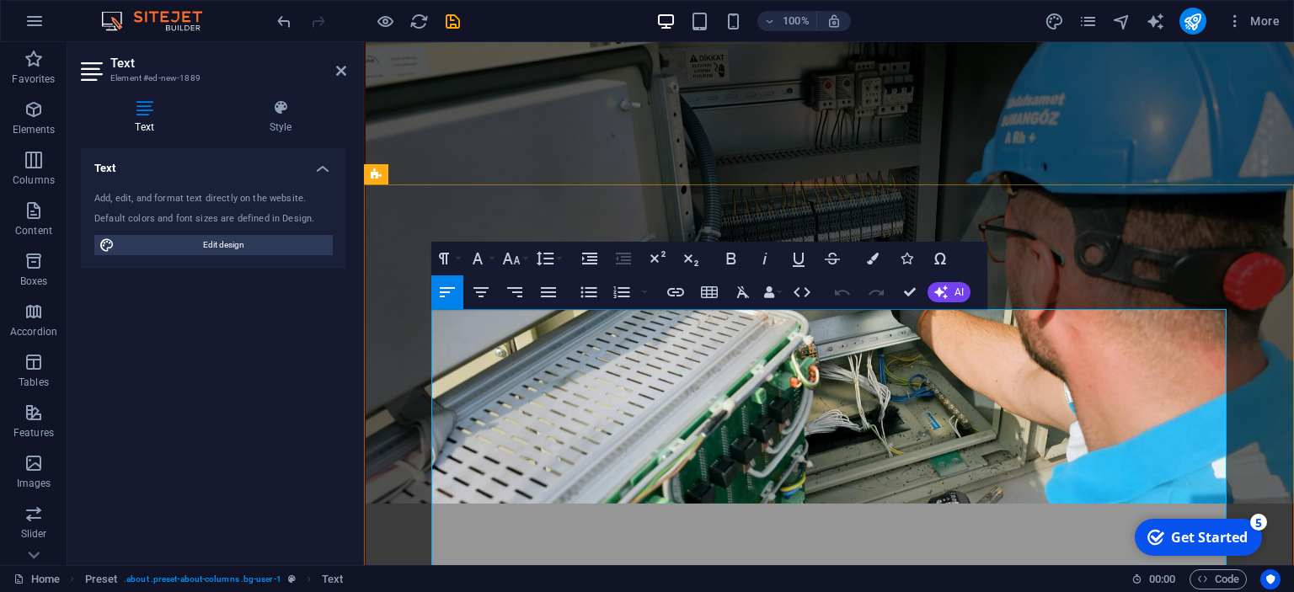
drag, startPoint x: 514, startPoint y: 338, endPoint x: 453, endPoint y: 335, distance: 60.7
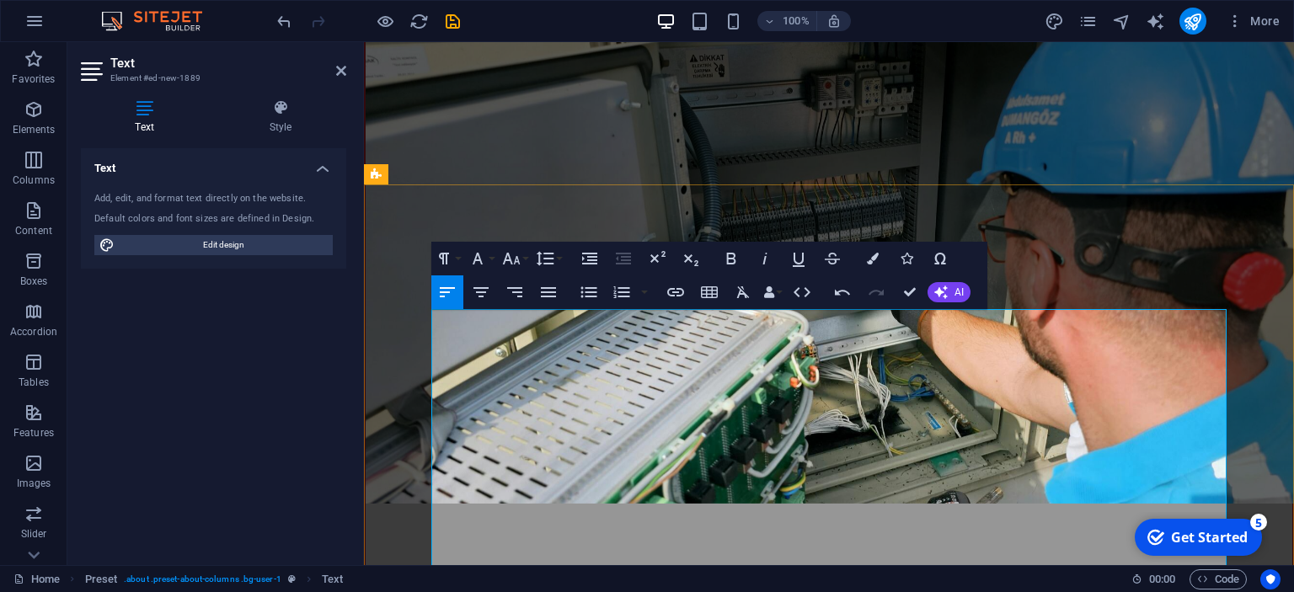
drag, startPoint x: 432, startPoint y: 364, endPoint x: 440, endPoint y: 376, distance: 14.0
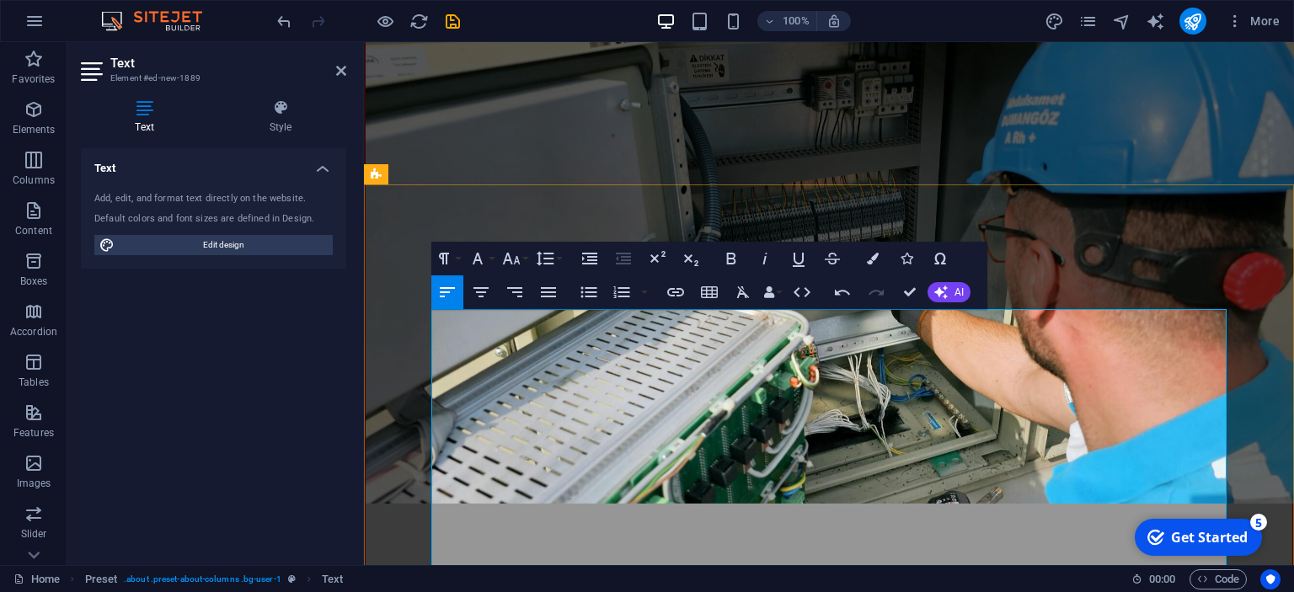
click at [737, 254] on icon "button" at bounding box center [731, 259] width 20 height 20
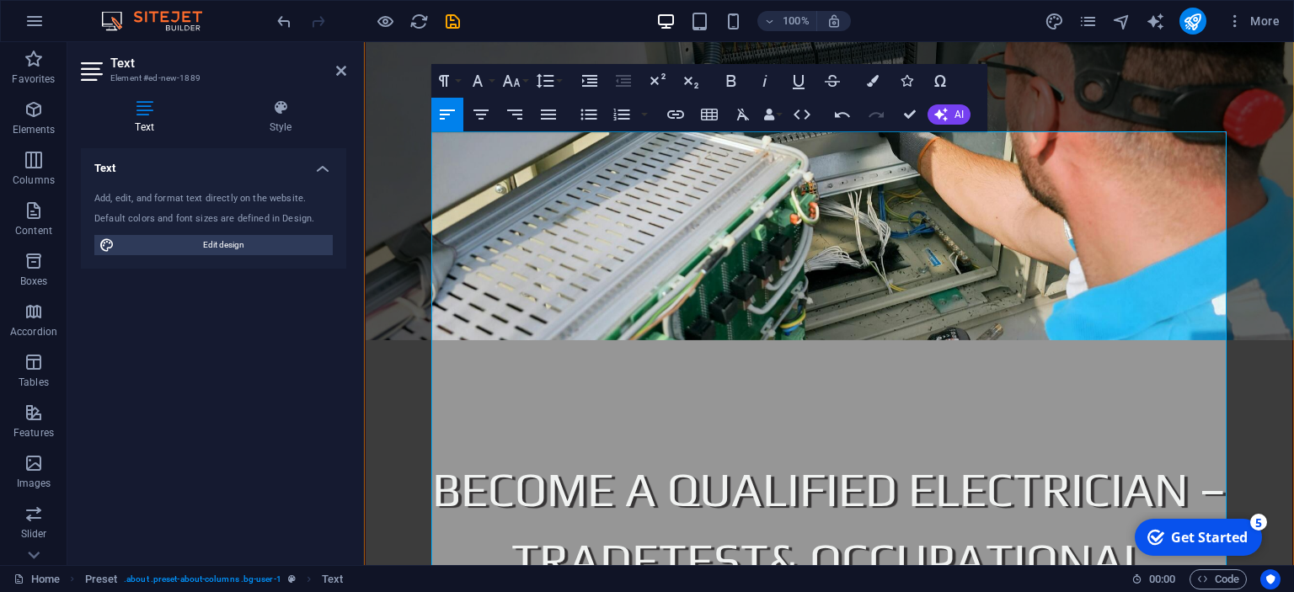
scroll to position [1067, 0]
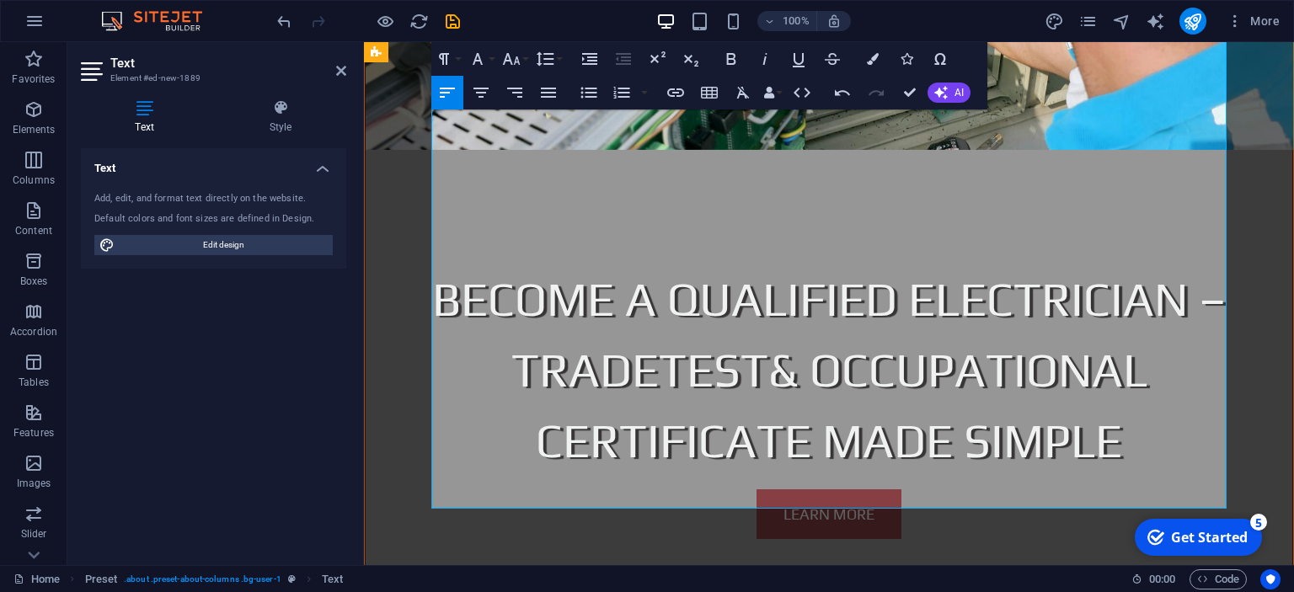
scroll to position [1245, 0]
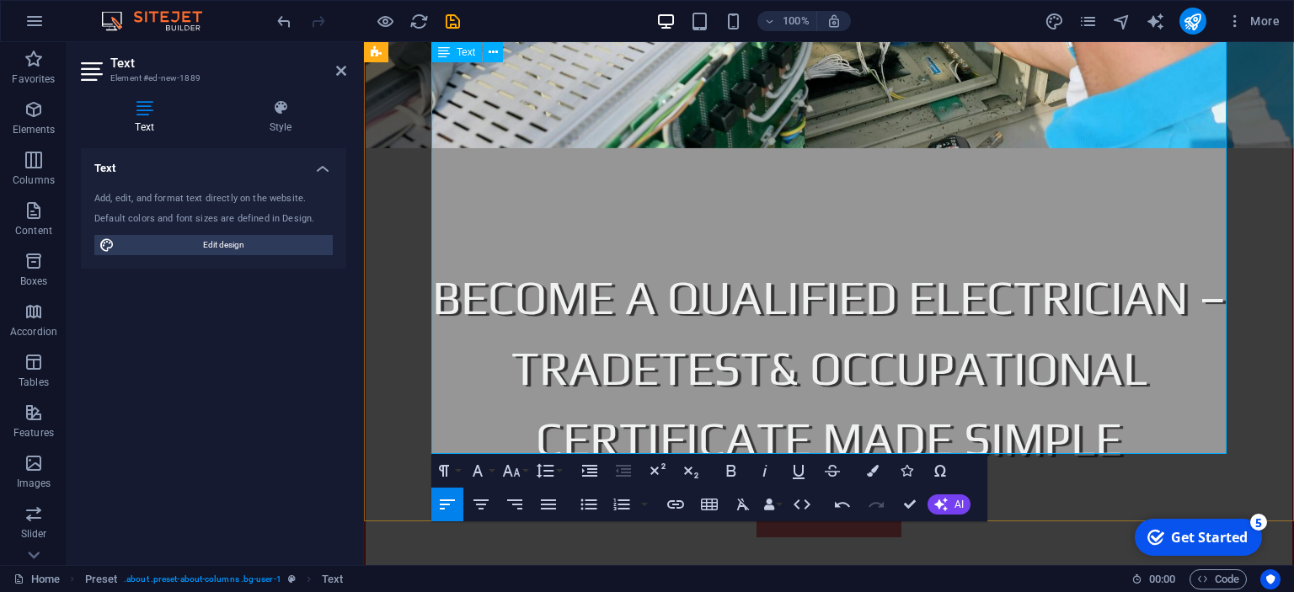
drag, startPoint x: 741, startPoint y: 306, endPoint x: 503, endPoint y: 294, distance: 238.7
click at [730, 476] on icon "button" at bounding box center [731, 471] width 9 height 12
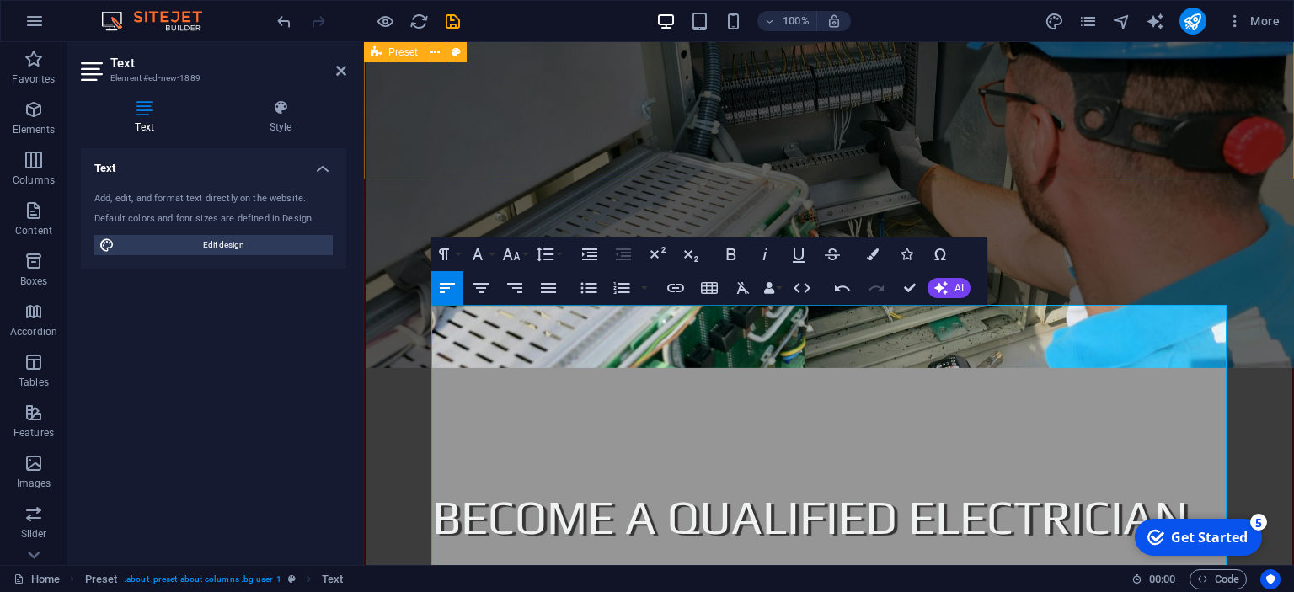
scroll to position [1067, 0]
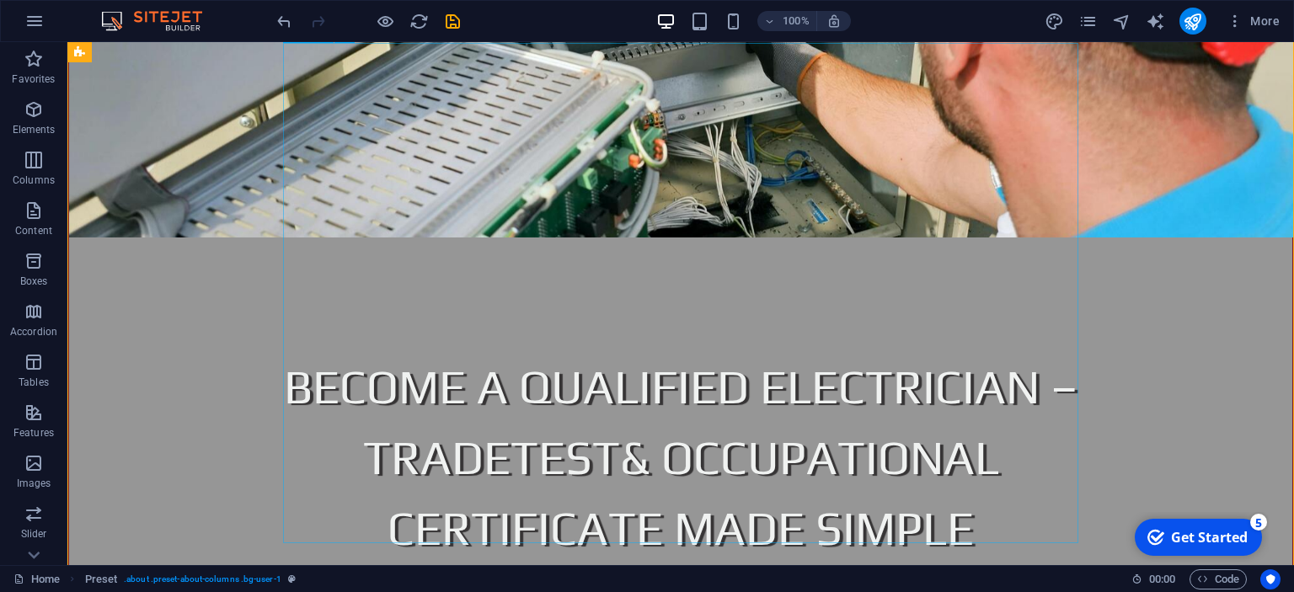
scroll to position [978, 0]
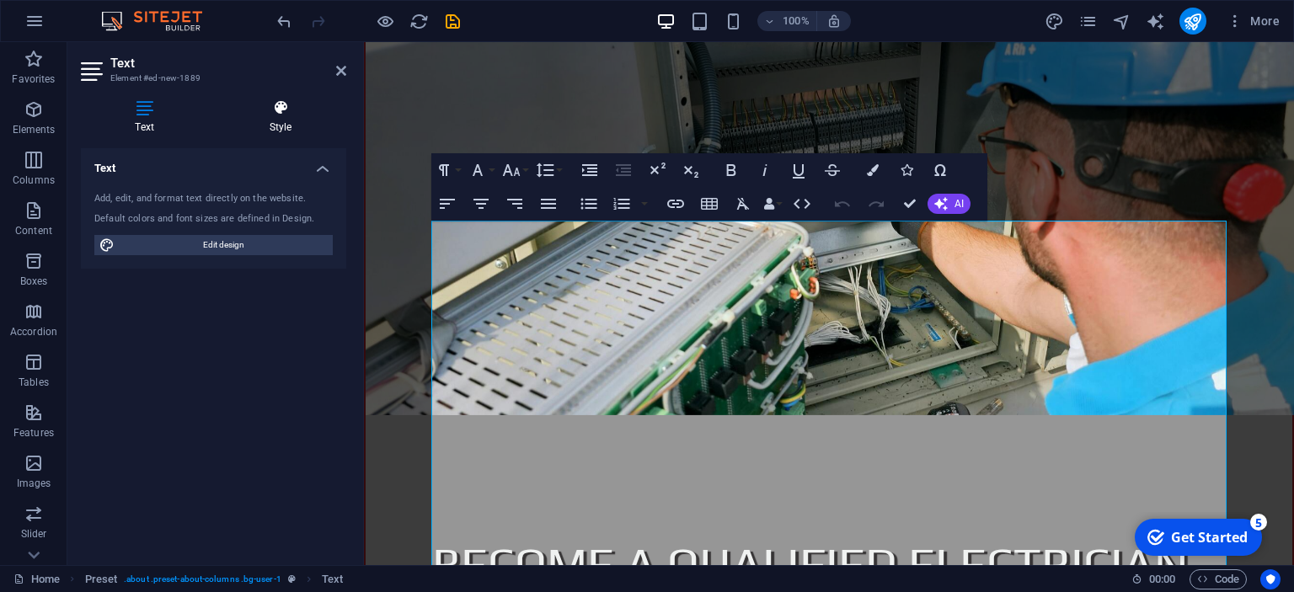
click at [288, 126] on h4 "Style" at bounding box center [280, 116] width 131 height 35
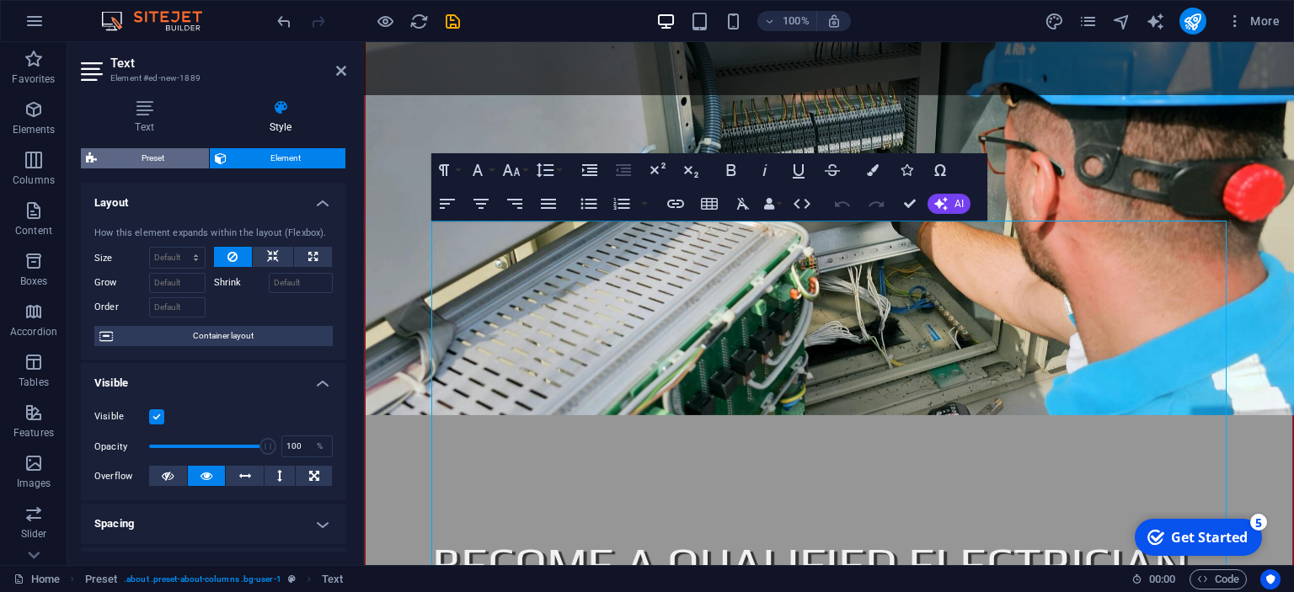
click at [151, 160] on span "Preset" at bounding box center [153, 158] width 102 height 20
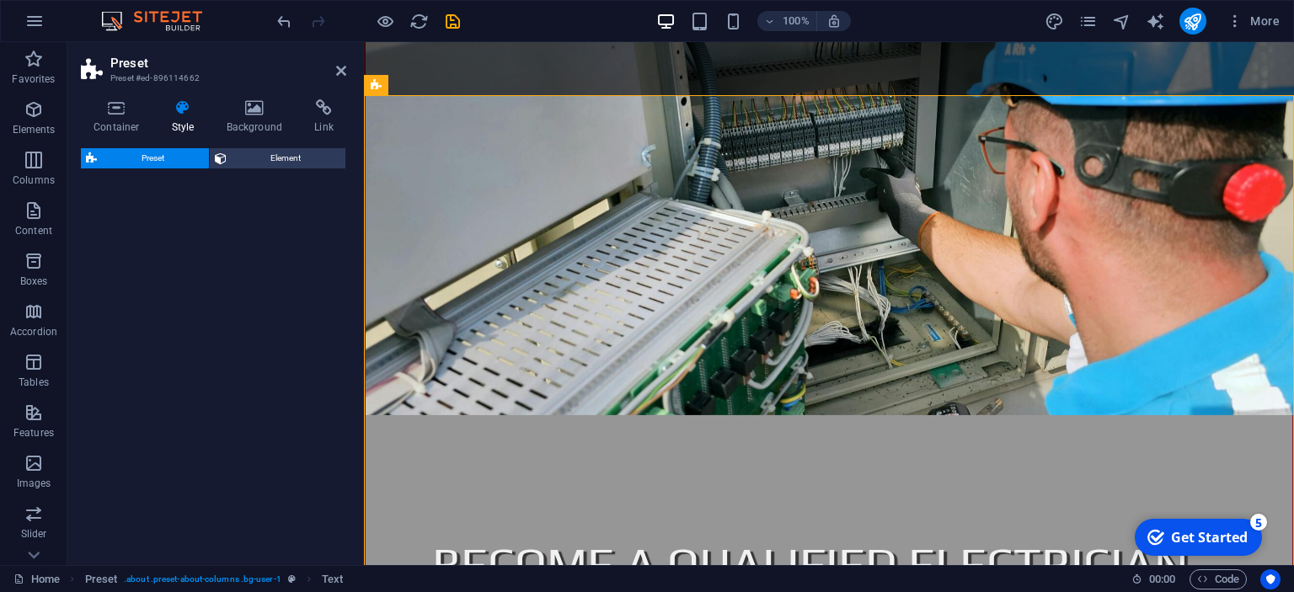
select select "preset-about-columns"
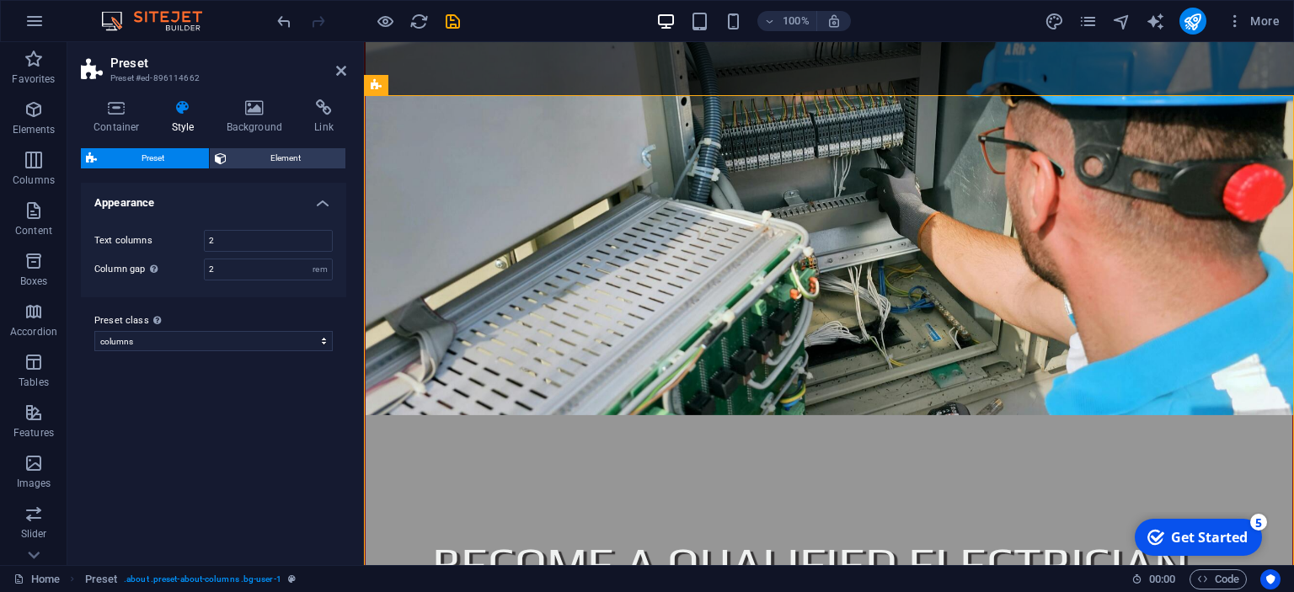
click at [177, 111] on icon at bounding box center [183, 107] width 48 height 17
click at [249, 108] on icon at bounding box center [255, 107] width 82 height 17
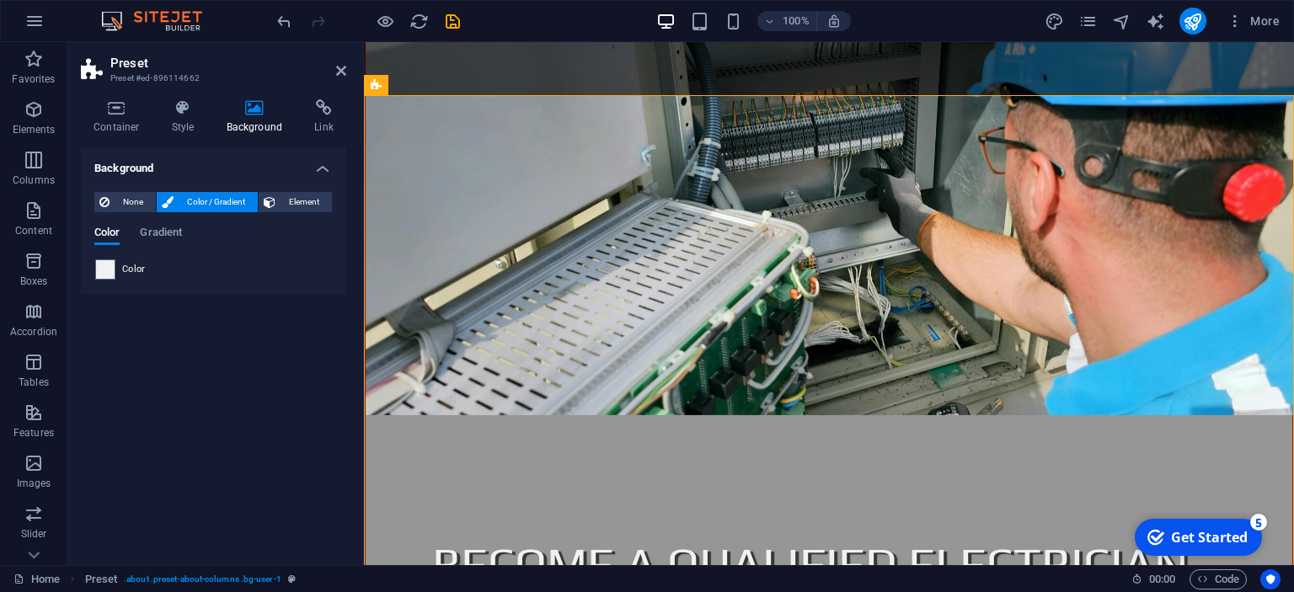
click at [174, 222] on div "Color Gradient Color" at bounding box center [213, 246] width 238 height 67
click at [106, 260] on span at bounding box center [105, 269] width 19 height 19
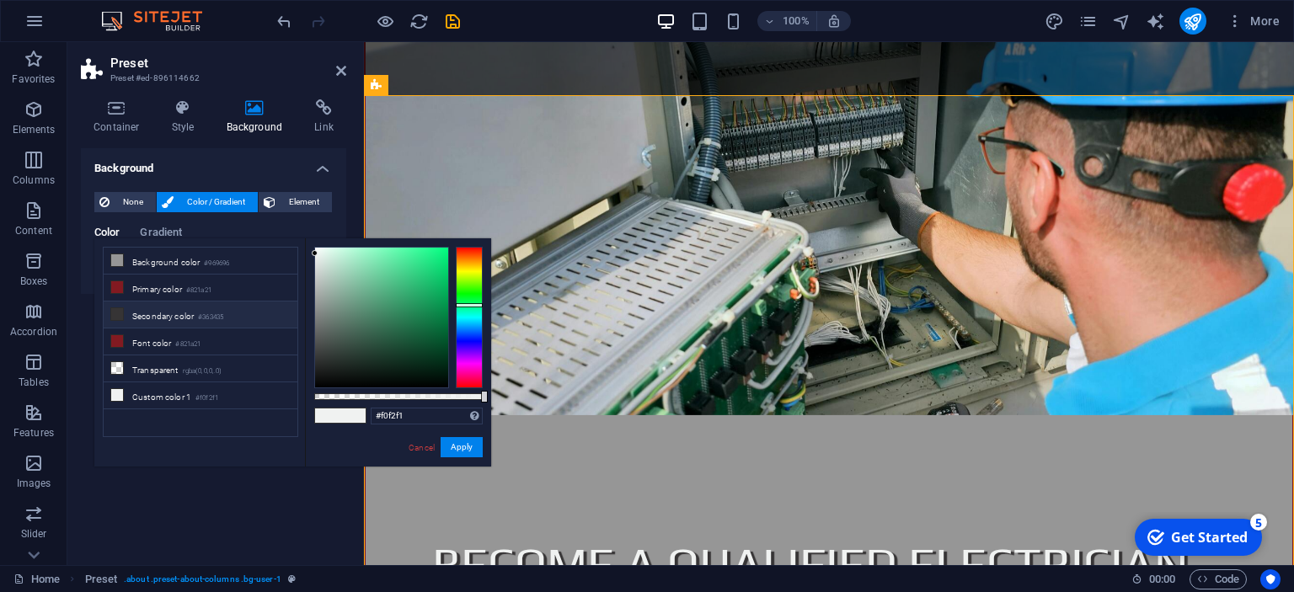
click at [120, 314] on icon at bounding box center [117, 314] width 12 height 12
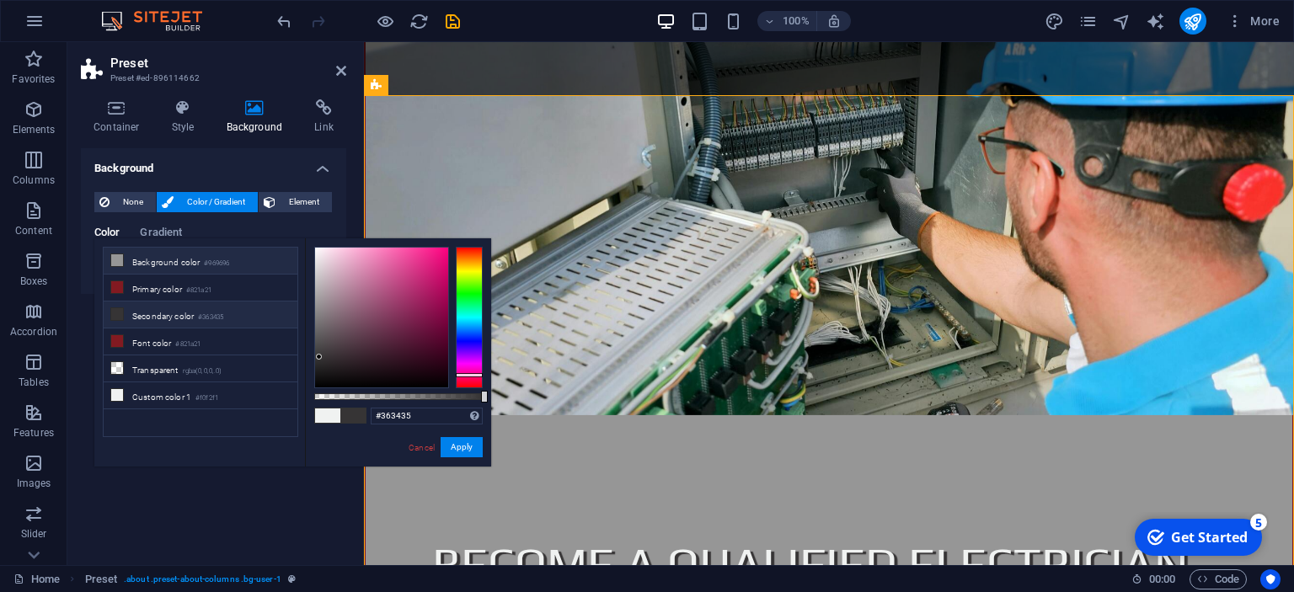
click at [121, 261] on icon at bounding box center [117, 260] width 12 height 12
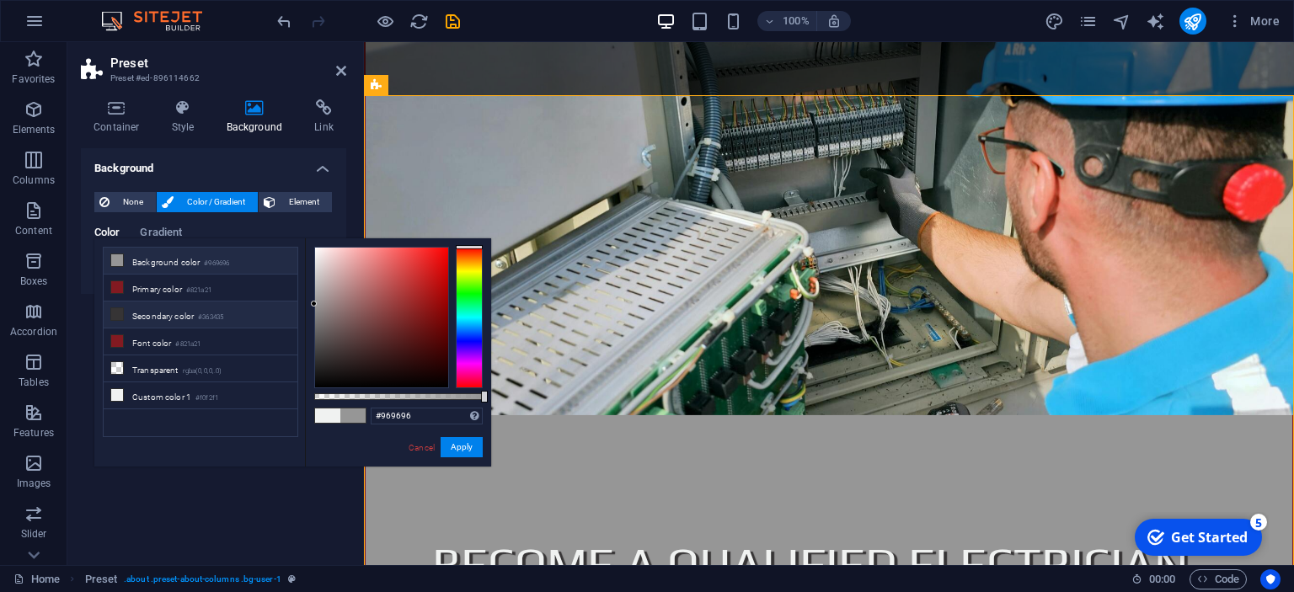
click at [113, 312] on icon at bounding box center [117, 314] width 12 height 12
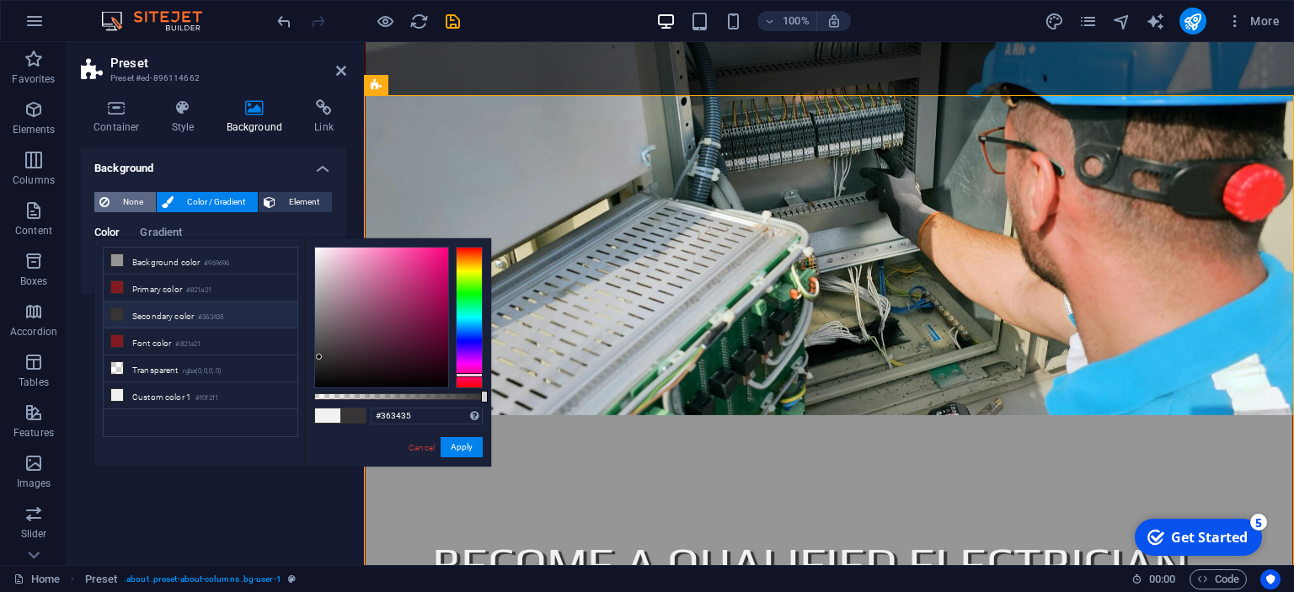
click at [131, 204] on span "None" at bounding box center [133, 202] width 36 height 20
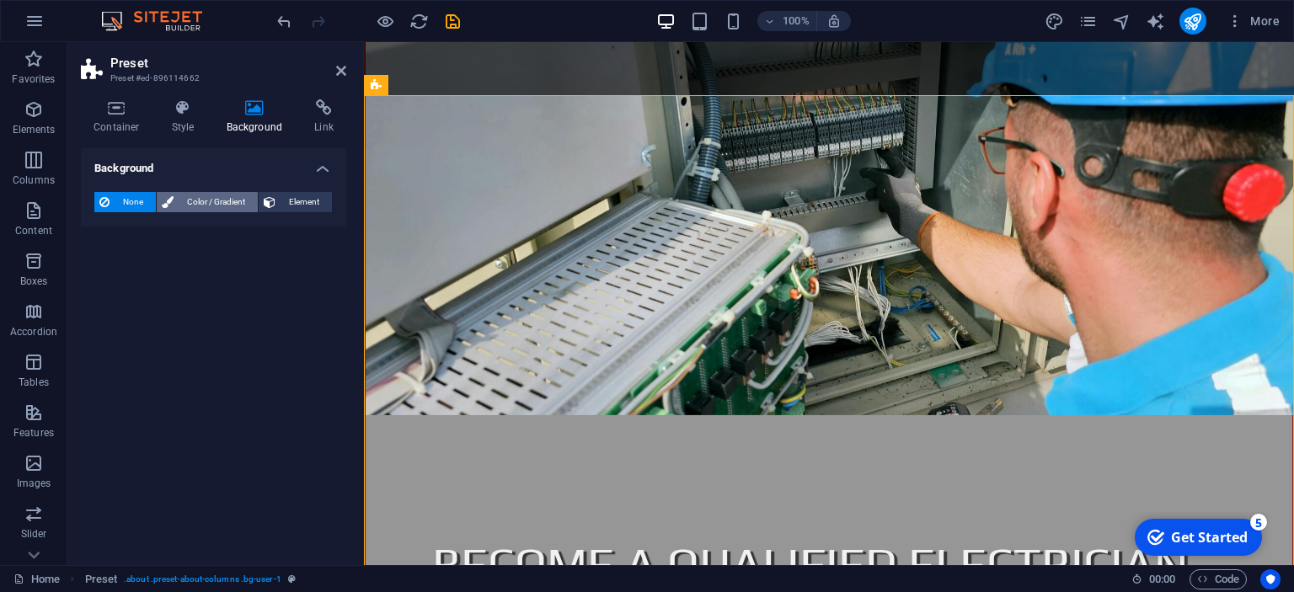
click at [189, 200] on span "Color / Gradient" at bounding box center [216, 202] width 74 height 20
click at [106, 270] on span at bounding box center [105, 269] width 19 height 19
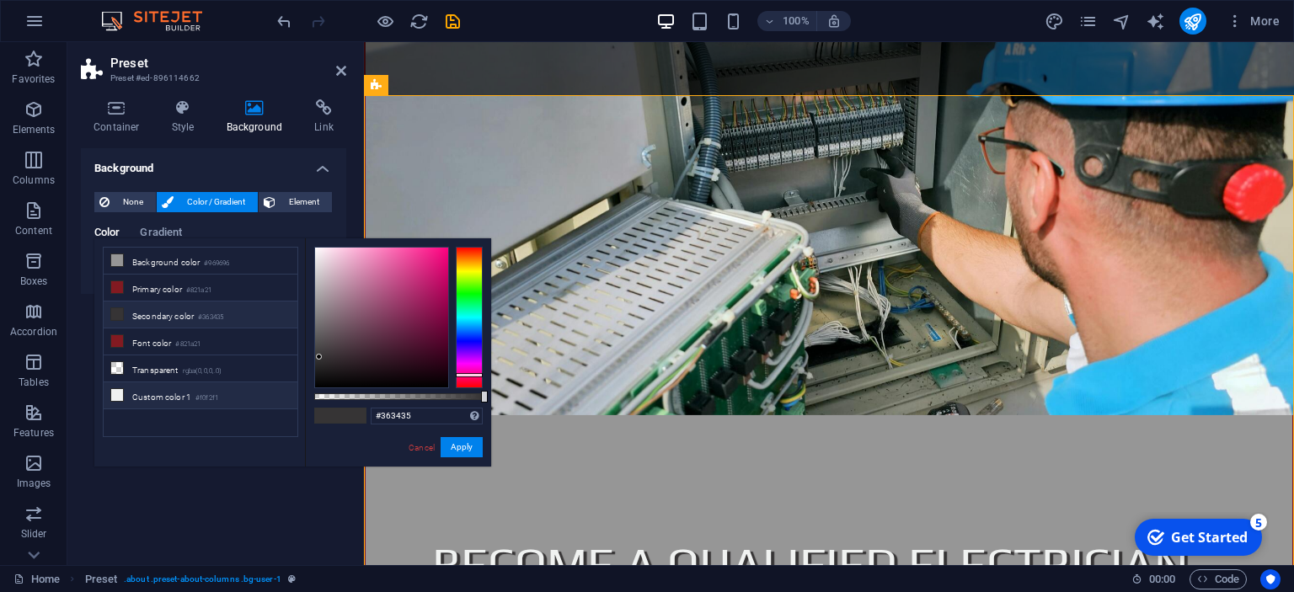
click at [141, 393] on li "Custom color 1 #f0f2f1" at bounding box center [201, 396] width 194 height 27
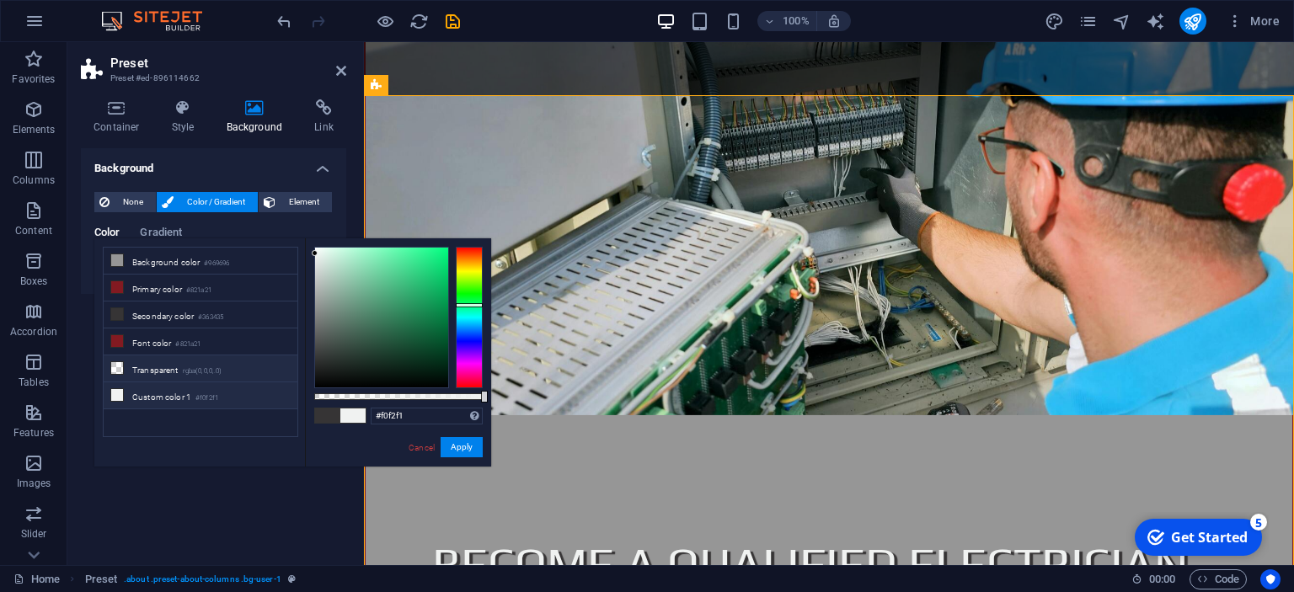
click at [135, 363] on li "Transparent rgba(0,0,0,.0)" at bounding box center [201, 369] width 194 height 27
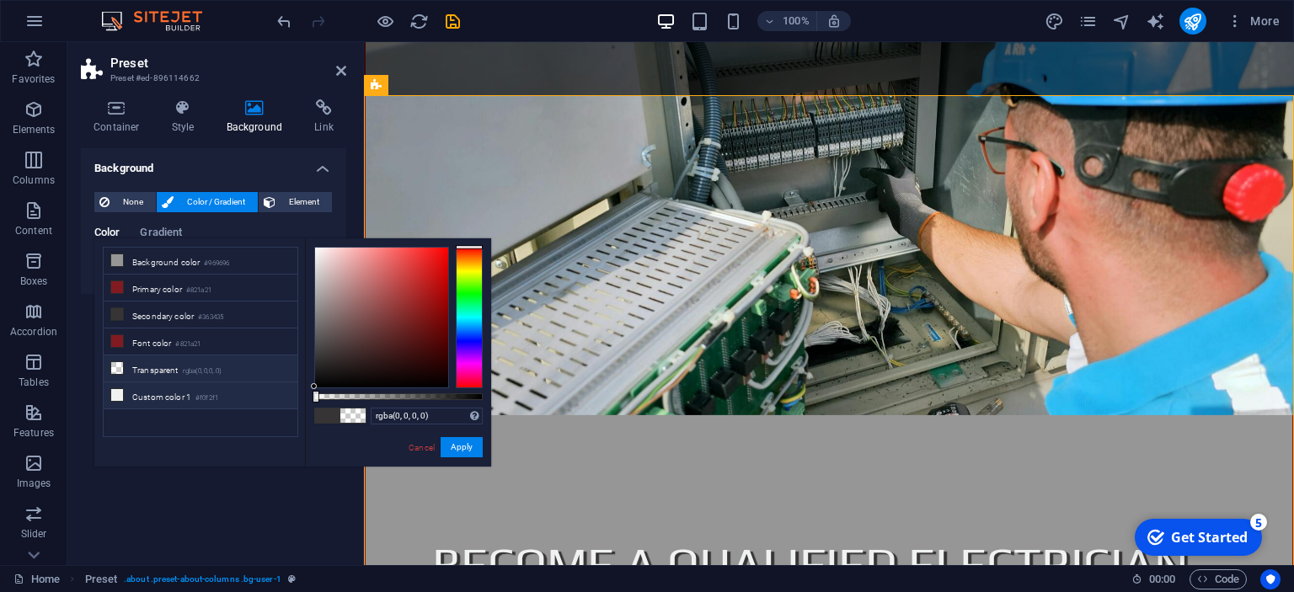
click at [143, 392] on li "Custom color 1 #f0f2f1" at bounding box center [201, 396] width 194 height 27
type input "#f0f2f1"
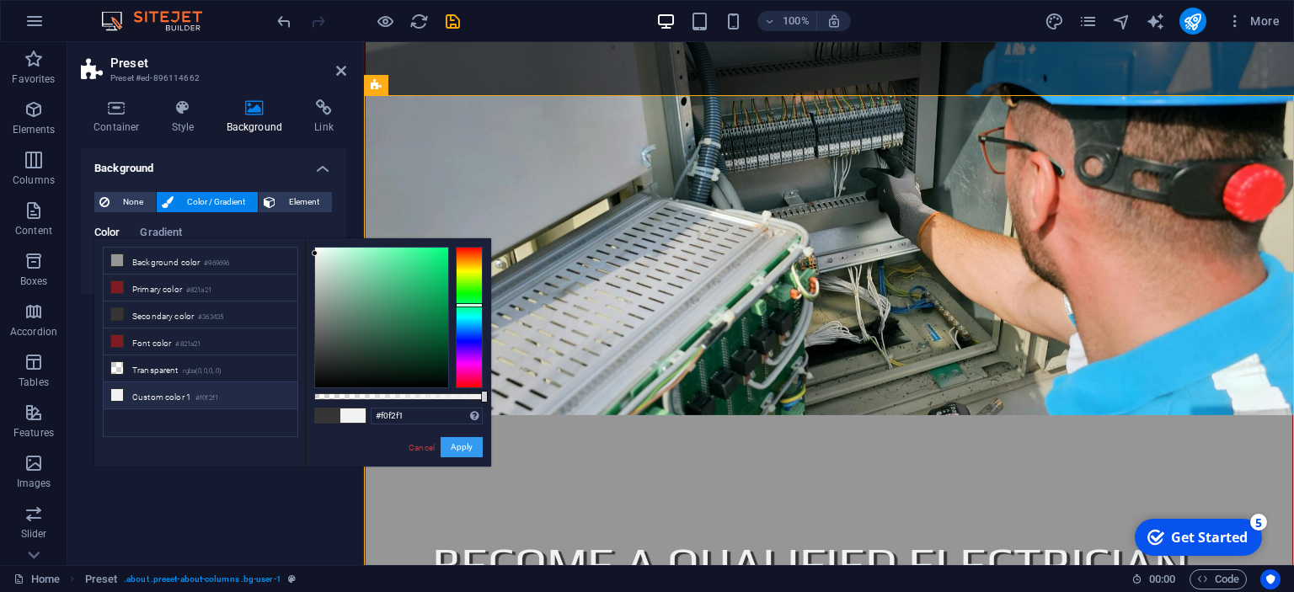
click at [468, 451] on button "Apply" at bounding box center [462, 447] width 42 height 20
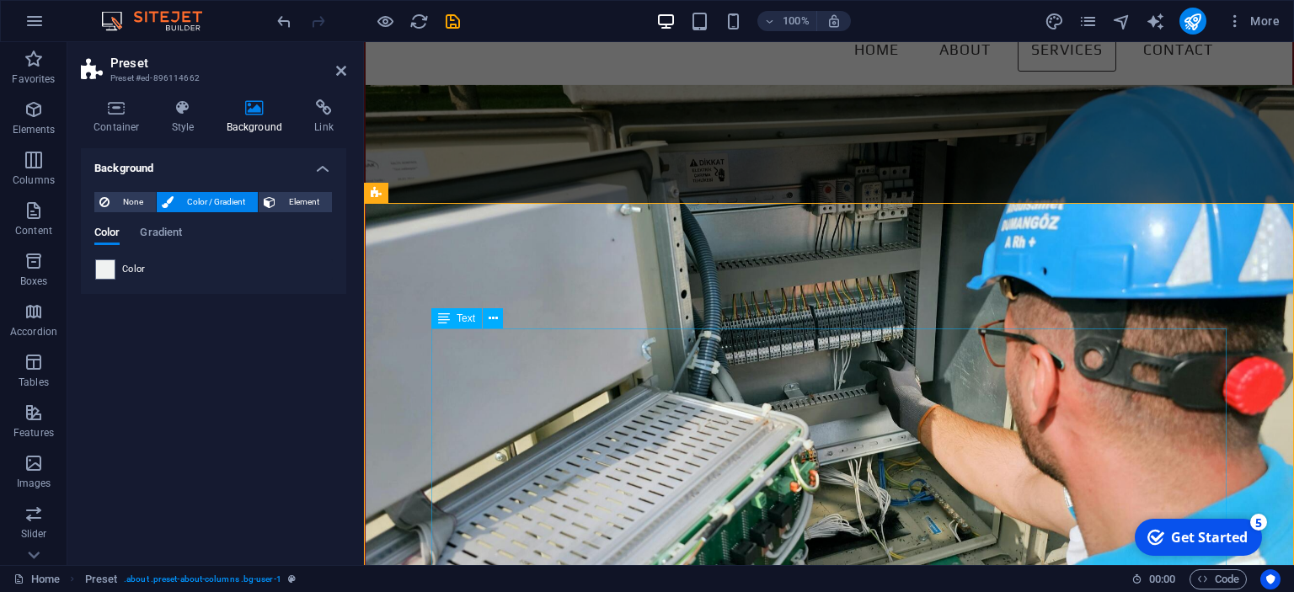
scroll to position [890, 0]
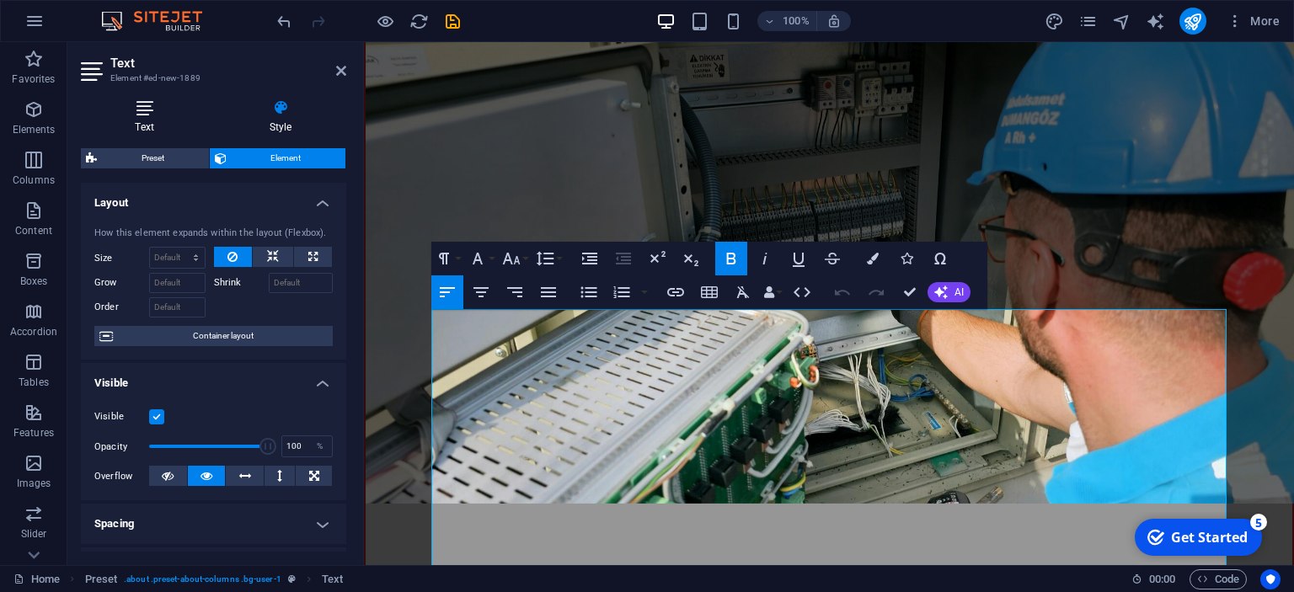
click at [171, 120] on h4 "Text" at bounding box center [148, 116] width 134 height 35
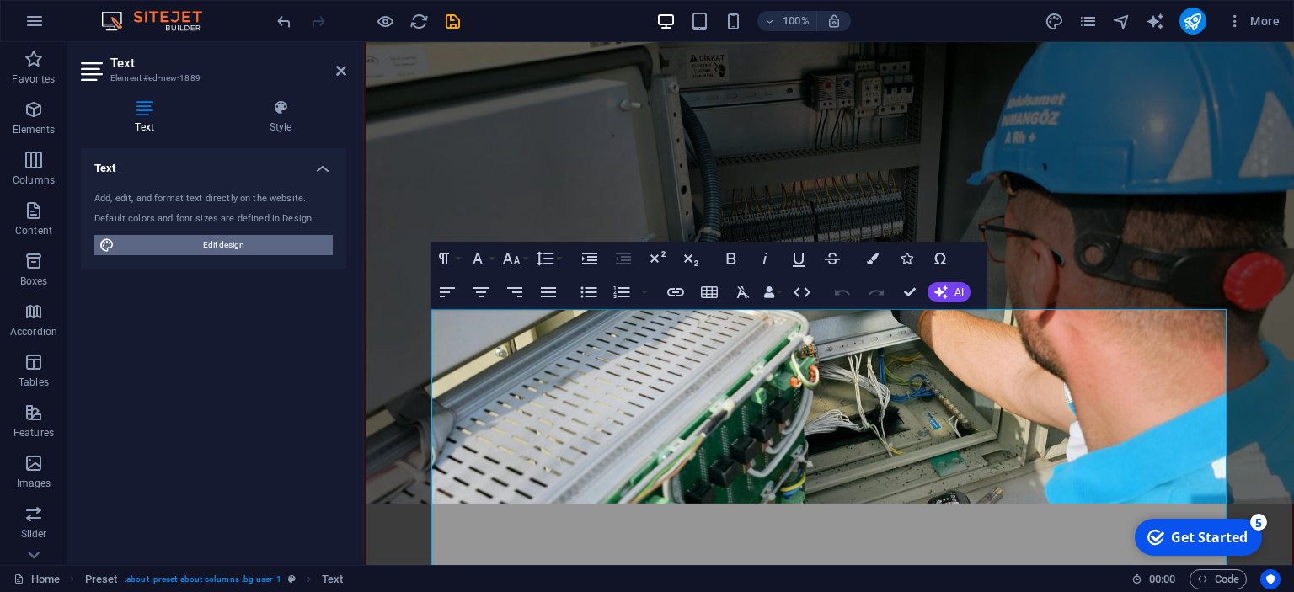
click at [246, 250] on span "Edit design" at bounding box center [224, 245] width 208 height 20
select select "px"
select select "300"
select select "px"
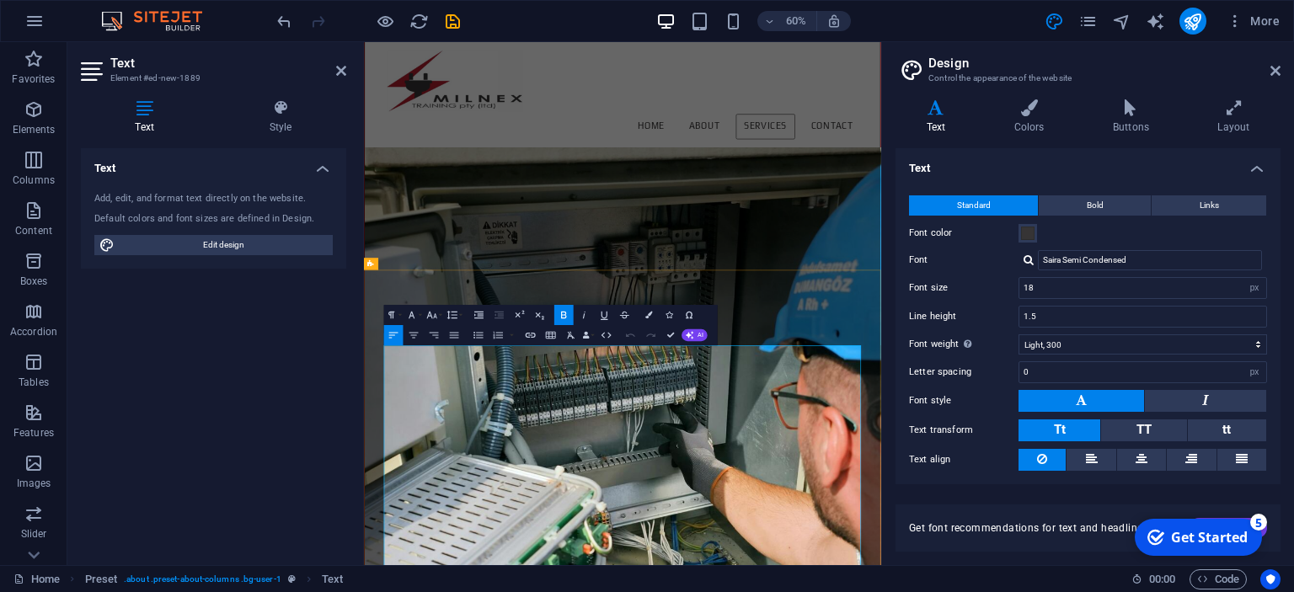
drag, startPoint x: 597, startPoint y: 560, endPoint x: 398, endPoint y: 556, distance: 199.7
click at [1100, 201] on span "Bold" at bounding box center [1095, 205] width 17 height 20
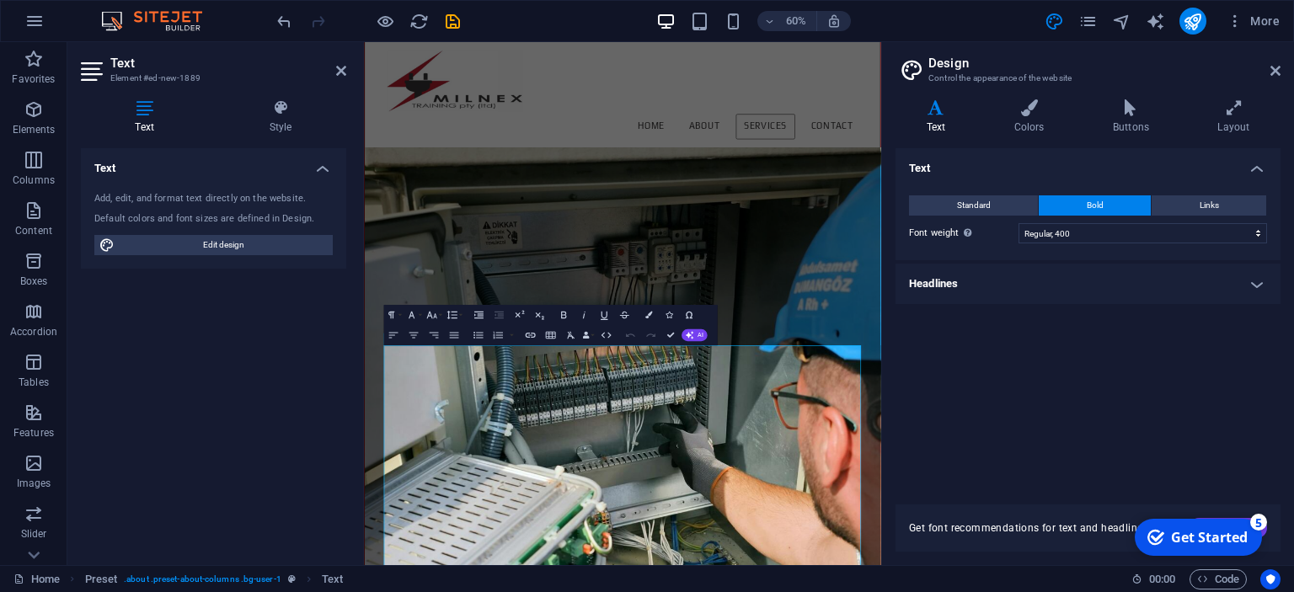
click at [1255, 283] on h4 "Headlines" at bounding box center [1088, 284] width 385 height 40
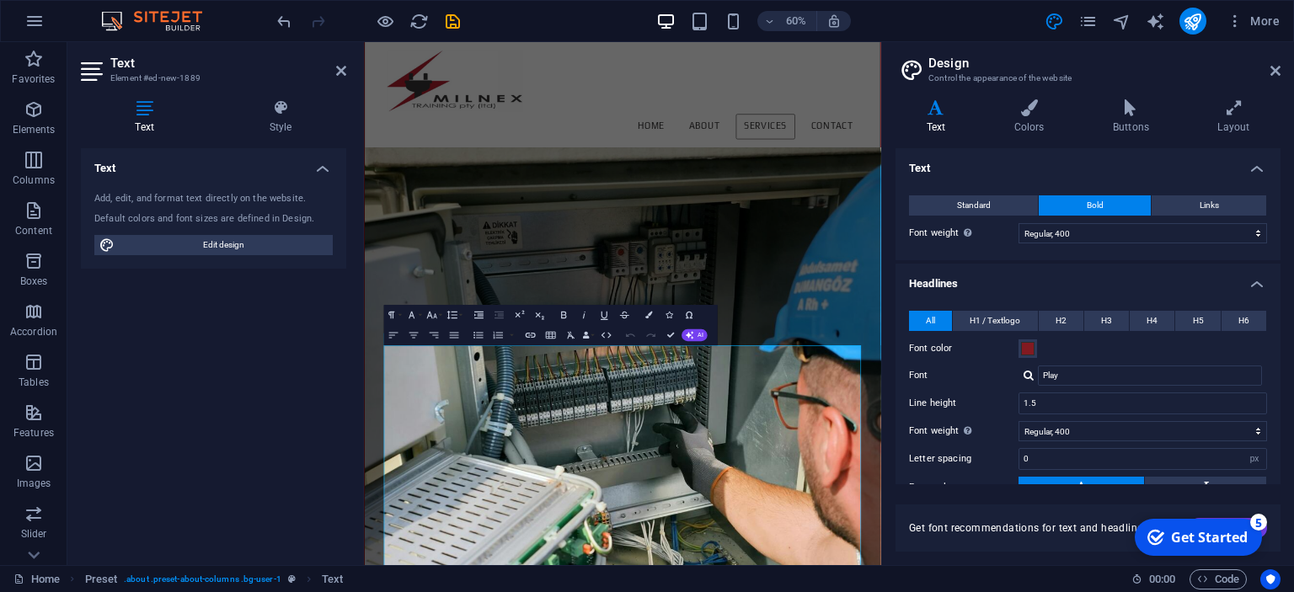
click at [1051, 287] on h4 "Headlines" at bounding box center [1088, 279] width 385 height 30
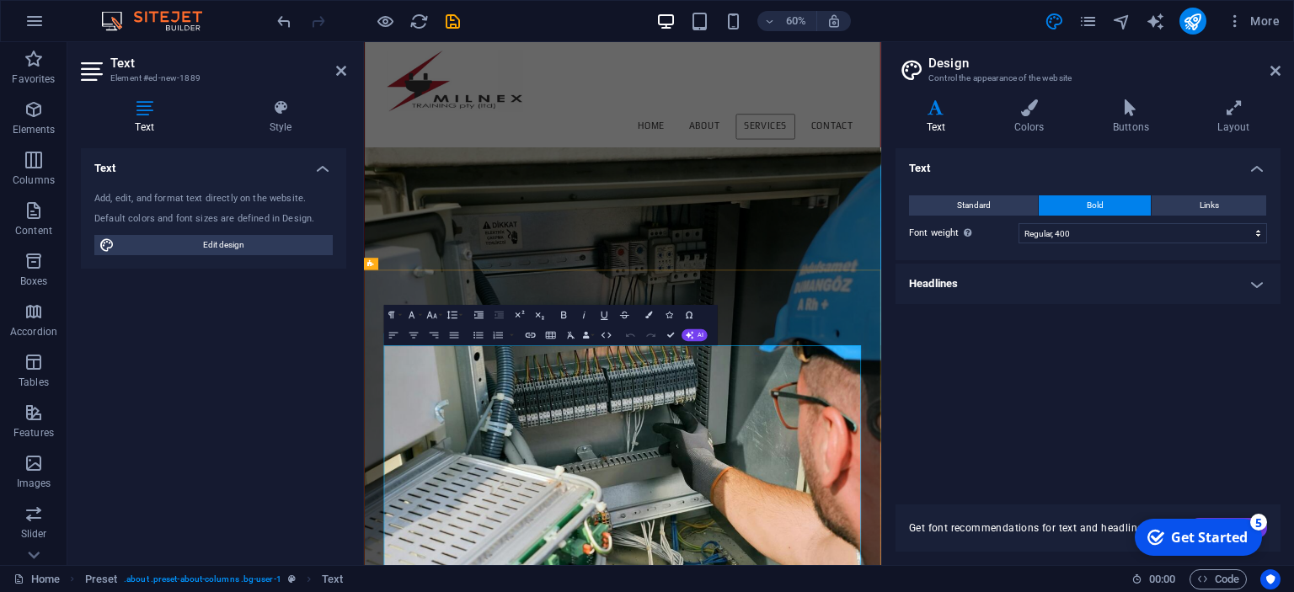
drag, startPoint x: 602, startPoint y: 559, endPoint x: 397, endPoint y: 564, distance: 205.6
click at [1080, 202] on button "Bold" at bounding box center [1095, 205] width 112 height 20
click at [1260, 265] on h4 "Headlines" at bounding box center [1088, 284] width 385 height 40
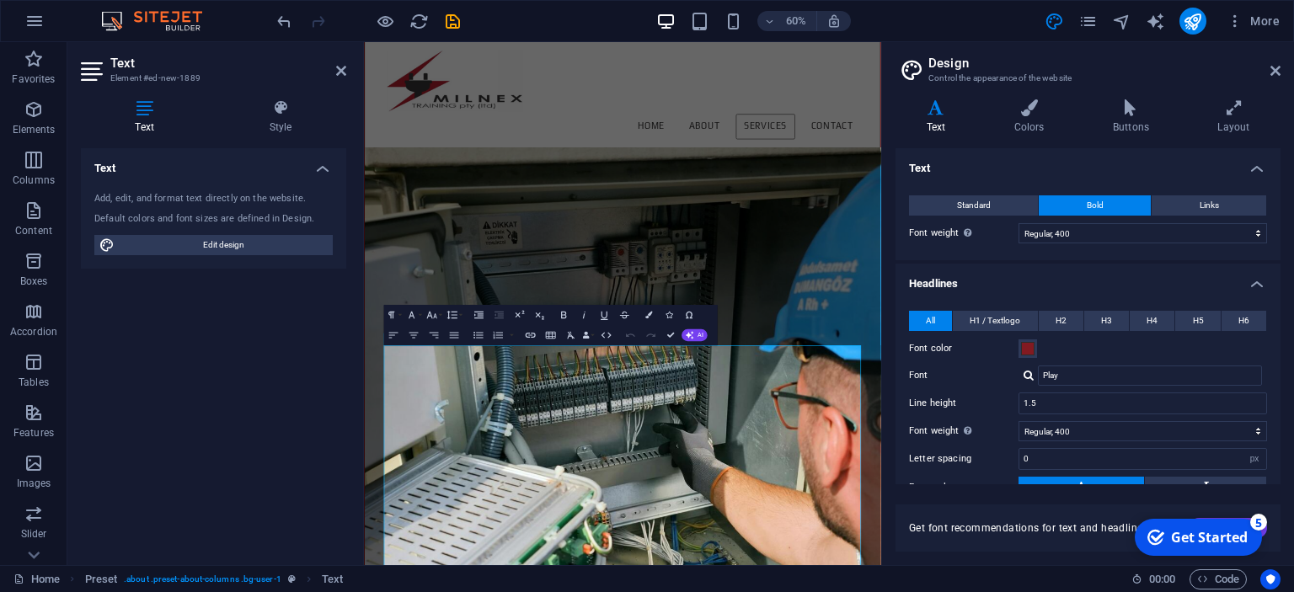
click at [1259, 278] on h4 "Headlines" at bounding box center [1088, 279] width 385 height 30
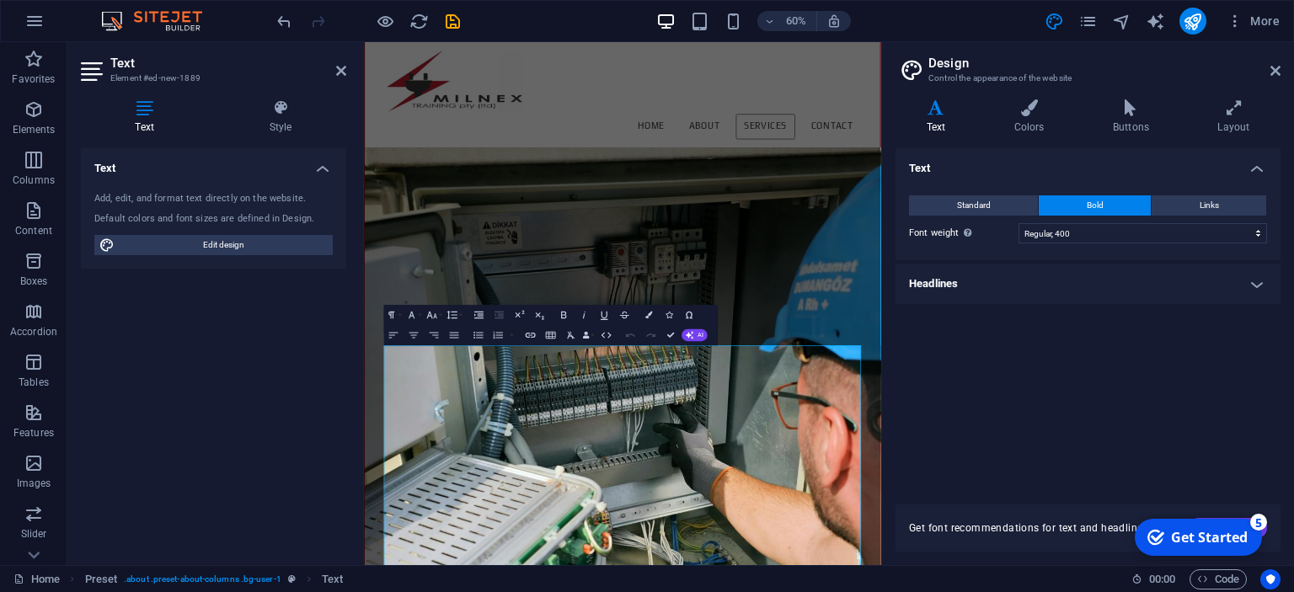
click at [1254, 271] on h4 "Headlines" at bounding box center [1088, 284] width 385 height 40
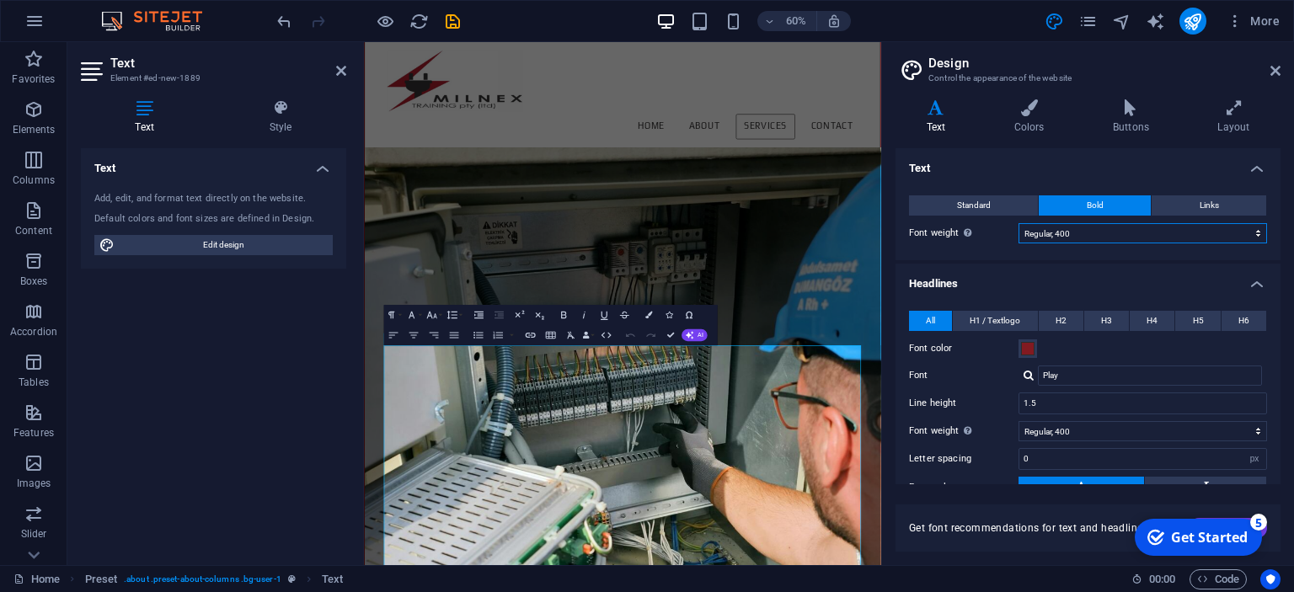
click at [1019, 223] on select "Thin, 100 Extra-light, 200 Light, 300 Regular, 400 Medium, 500 Semi-bold, 600 B…" at bounding box center [1143, 233] width 249 height 20
click at [1259, 227] on select "Thin, 100 Extra-light, 200 Light, 300 Regular, 400 Medium, 500 Semi-bold, 600 B…" at bounding box center [1143, 233] width 249 height 20
click at [1019, 223] on select "Thin, 100 Extra-light, 200 Light, 300 Regular, 400 Medium, 500 Semi-bold, 600 B…" at bounding box center [1143, 233] width 249 height 20
select select "700"
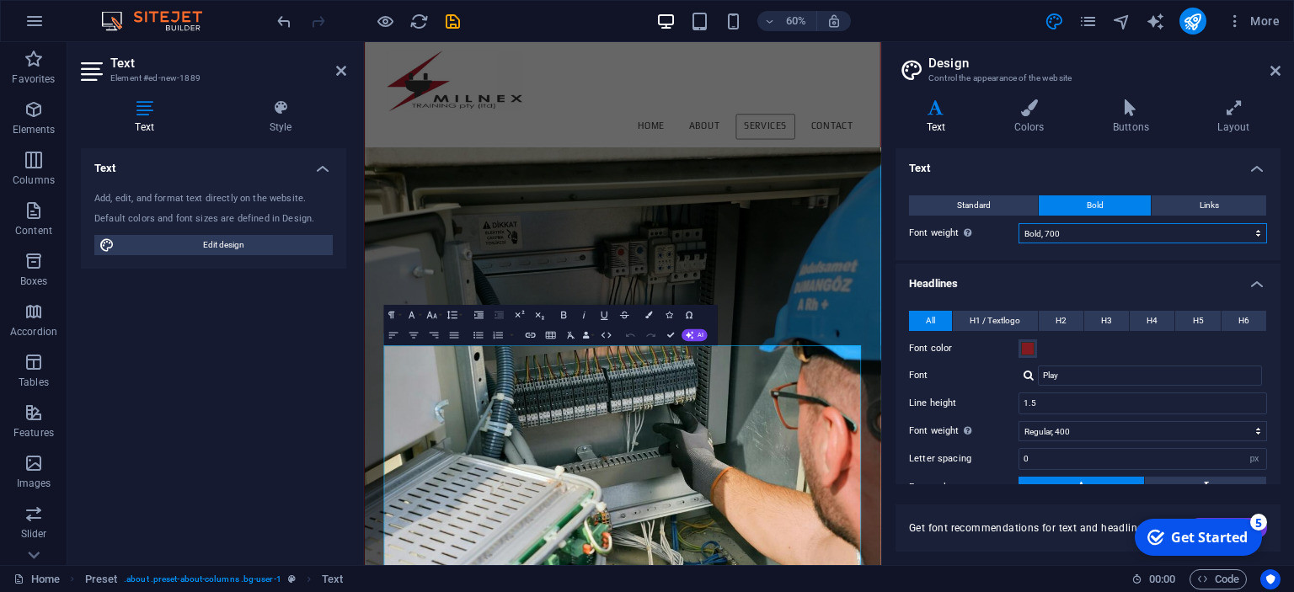
click option "Bold, 700" at bounding box center [0, 0] width 0 height 0
select select "700"
click at [283, 15] on icon "undo" at bounding box center [284, 21] width 19 height 19
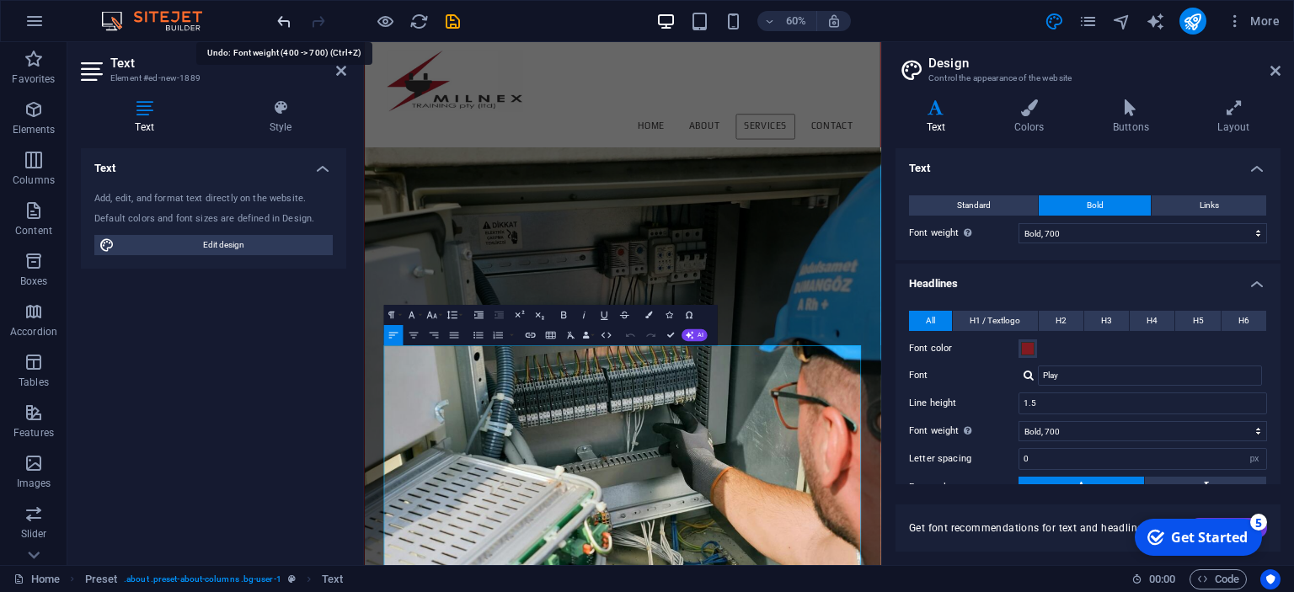
select select "400"
click at [286, 24] on icon "undo" at bounding box center [284, 21] width 19 height 19
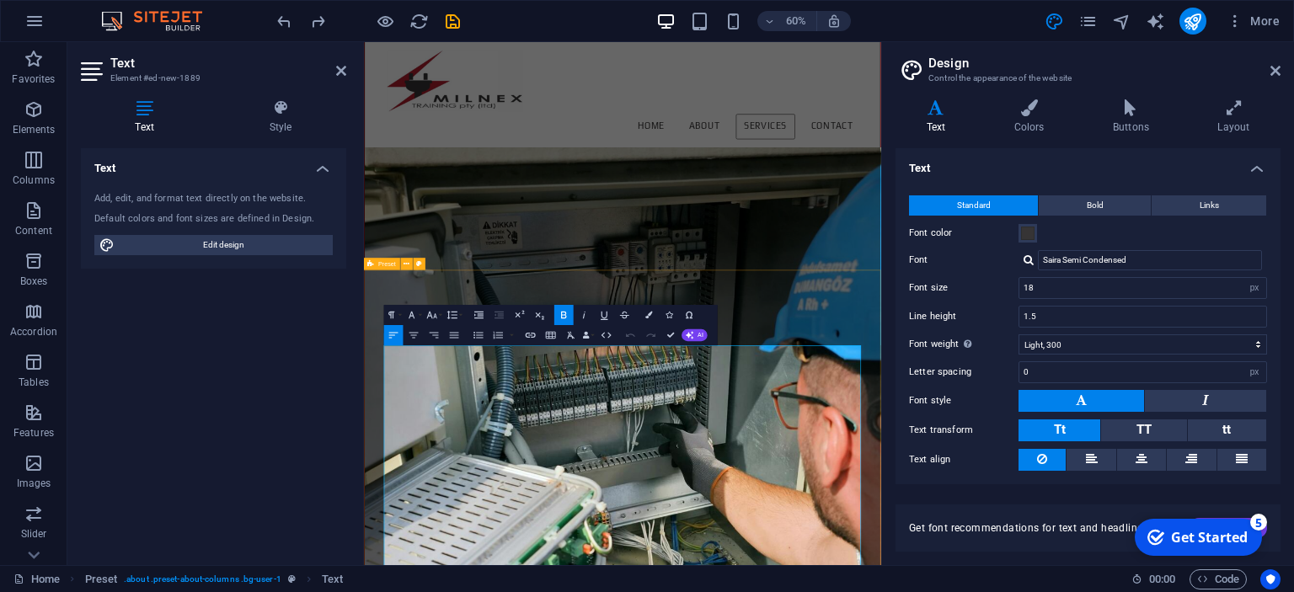
drag, startPoint x: 613, startPoint y: 563, endPoint x: 397, endPoint y: 559, distance: 216.6
drag, startPoint x: 607, startPoint y: 563, endPoint x: 454, endPoint y: 570, distance: 152.7
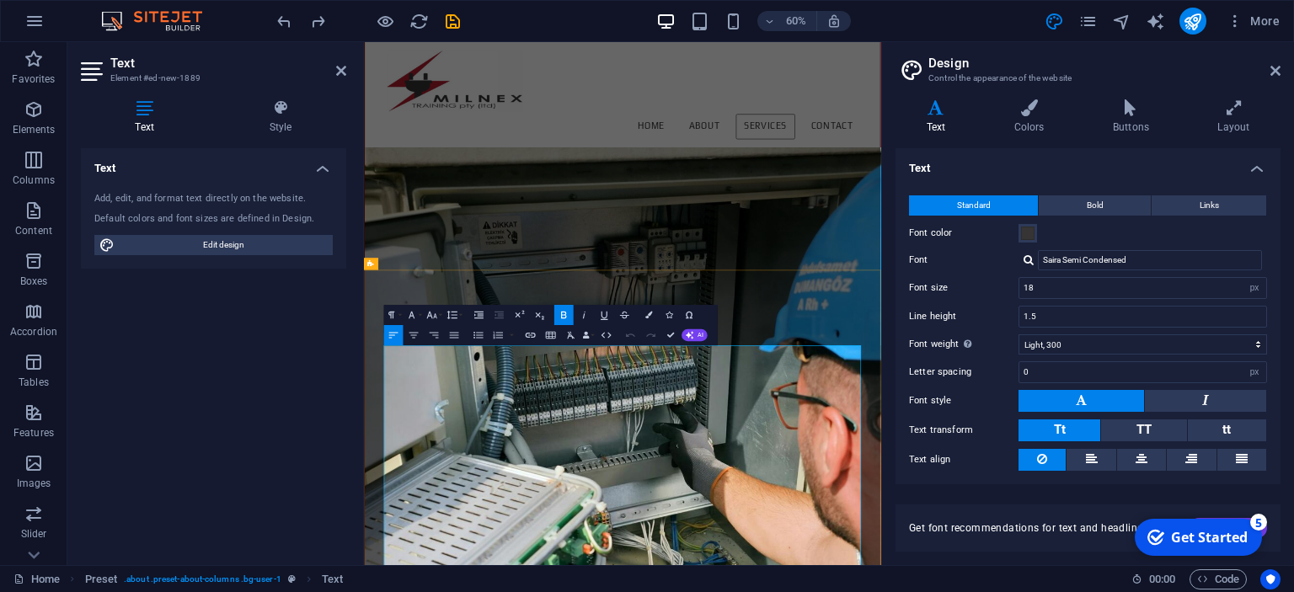
drag, startPoint x: 604, startPoint y: 565, endPoint x: 398, endPoint y: 563, distance: 206.4
drag, startPoint x: 613, startPoint y: 556, endPoint x: 400, endPoint y: 557, distance: 212.3
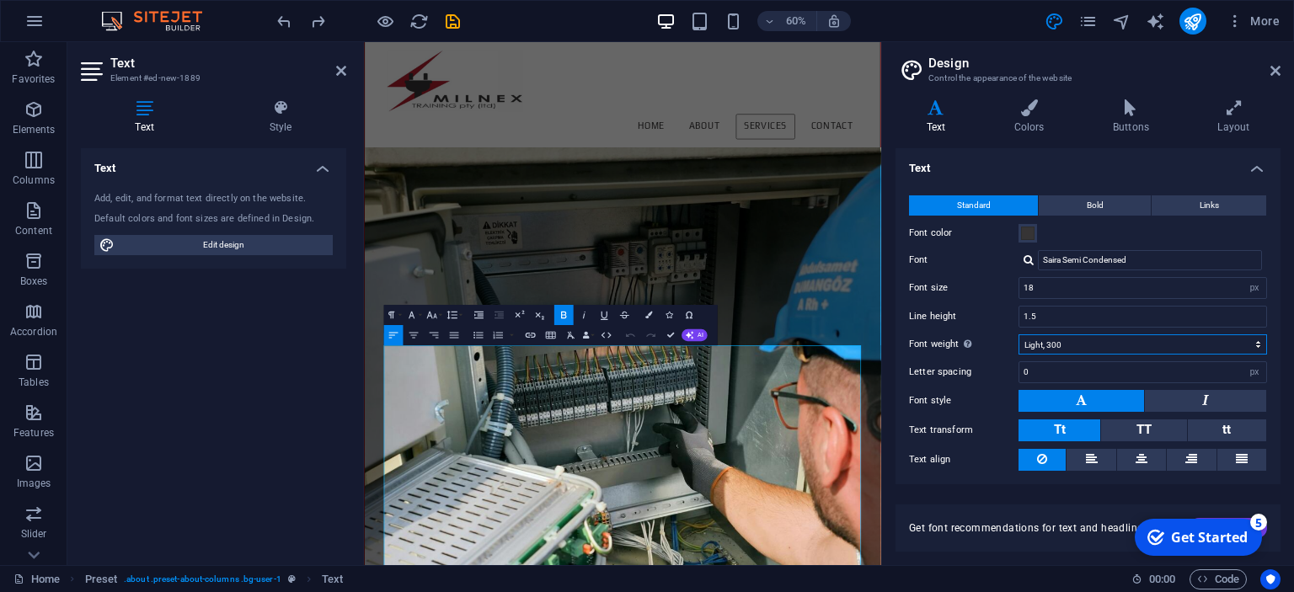
click at [1019, 334] on select "Thin, 100 Extra-light, 200 Light, 300 Regular, 400 Medium, 500 Semi-bold, 600 B…" at bounding box center [1143, 344] width 249 height 20
click option "Semi-bold, 600" at bounding box center [0, 0] width 0 height 0
drag, startPoint x: 614, startPoint y: 559, endPoint x: 409, endPoint y: 555, distance: 205.6
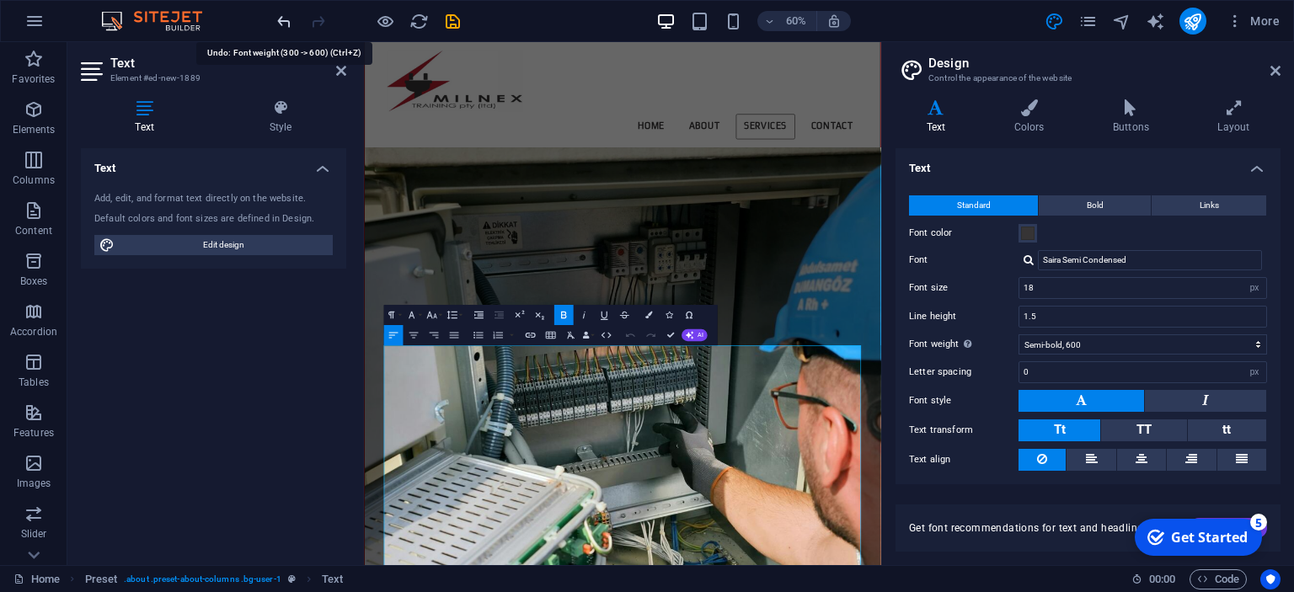
click at [281, 22] on icon "undo" at bounding box center [284, 21] width 19 height 19
select select "300"
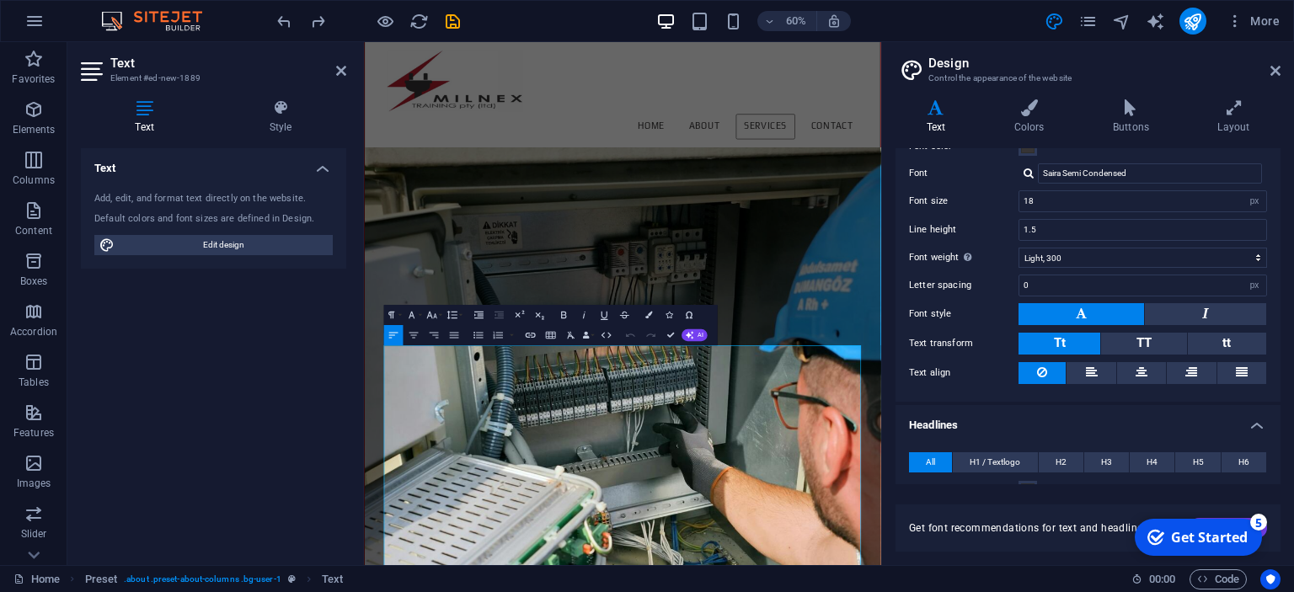
scroll to position [0, 0]
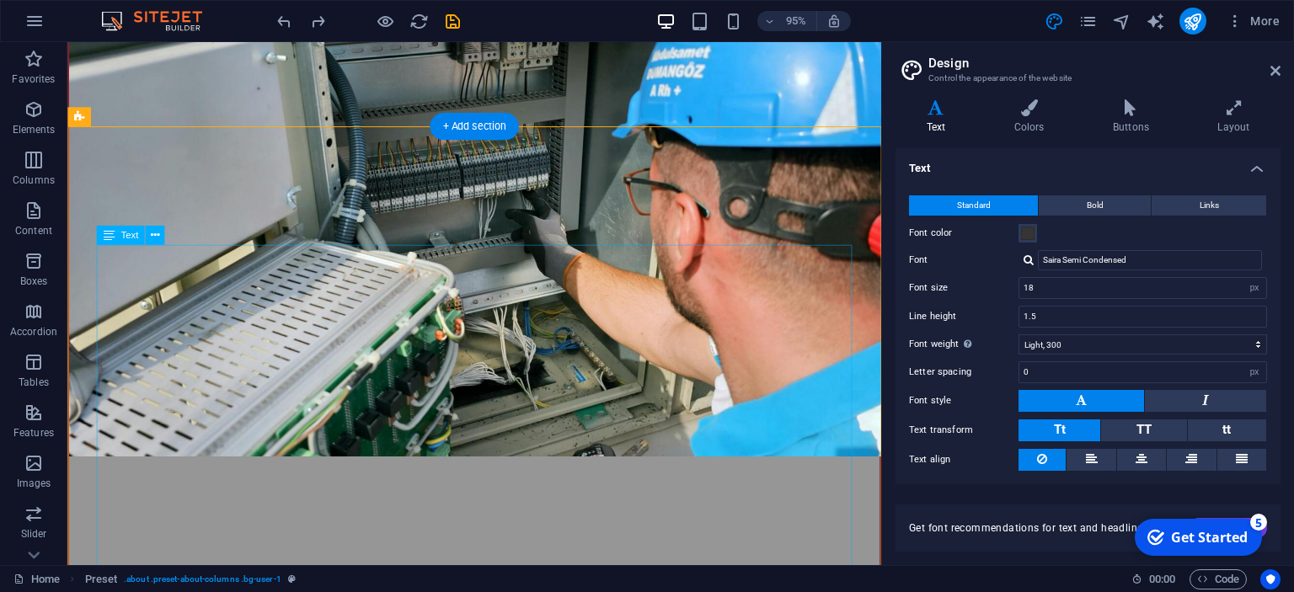
scroll to position [978, 0]
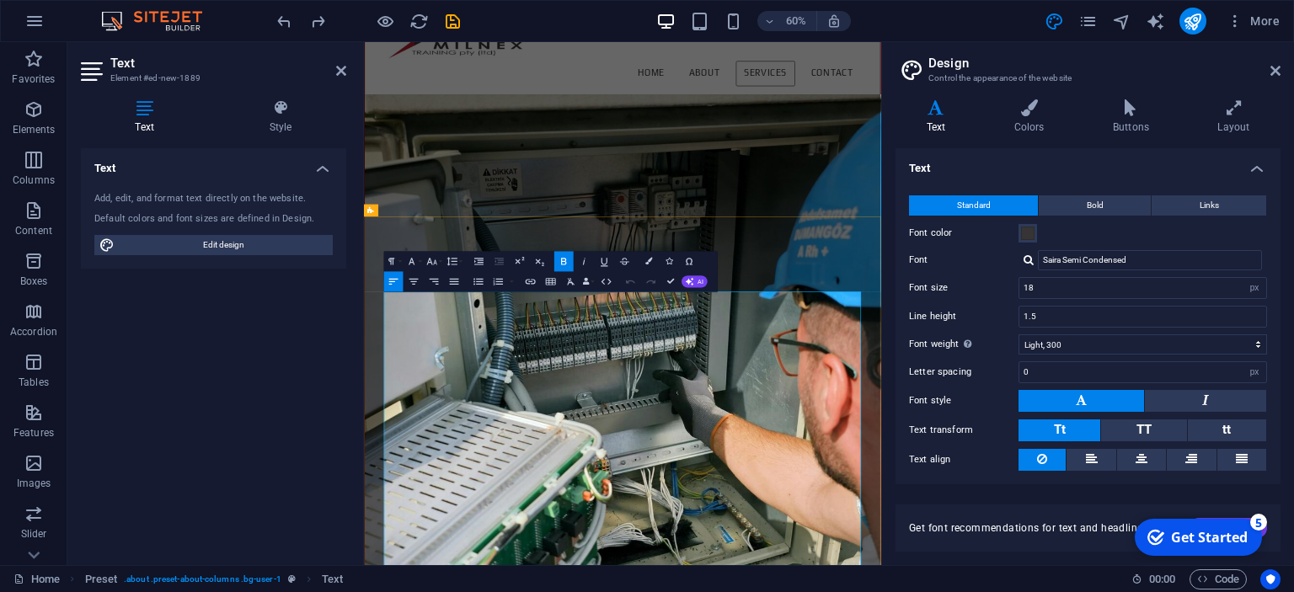
drag, startPoint x: 737, startPoint y: 589, endPoint x: 401, endPoint y: 592, distance: 336.2
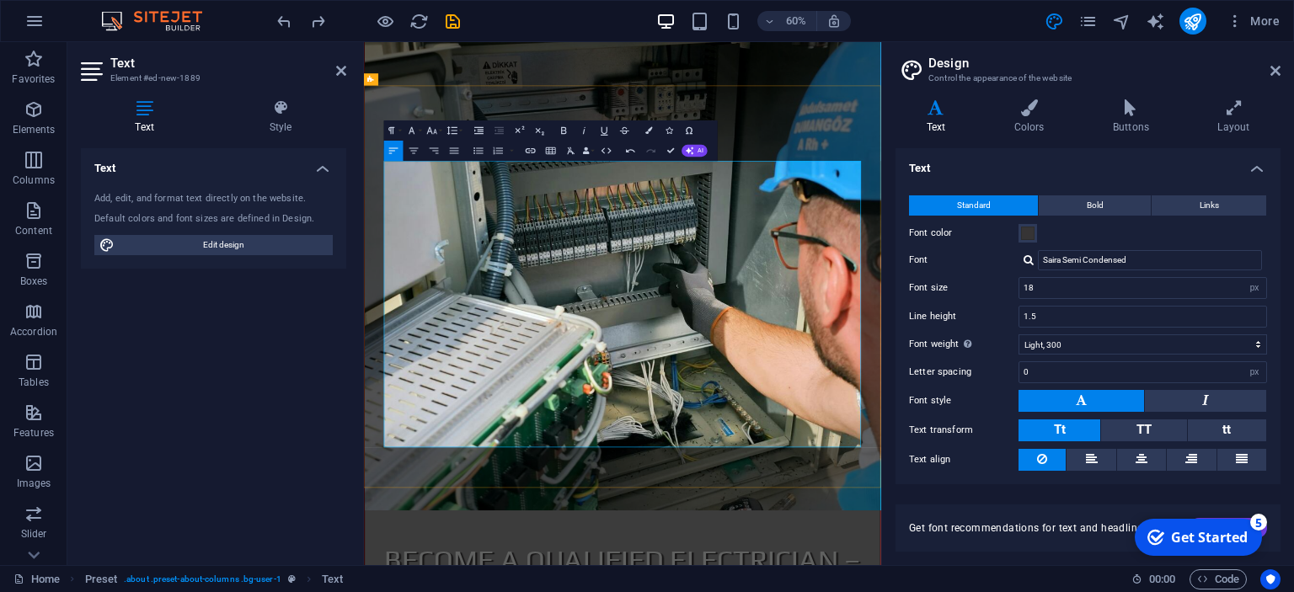
scroll to position [1245, 0]
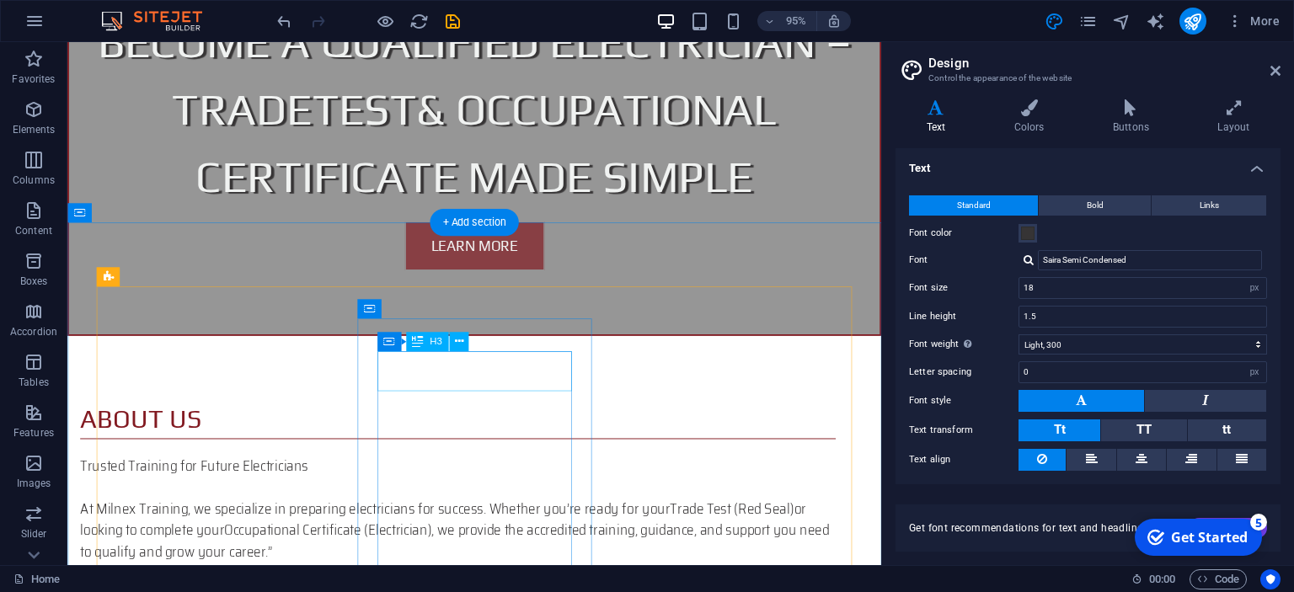
scroll to position [1690, 0]
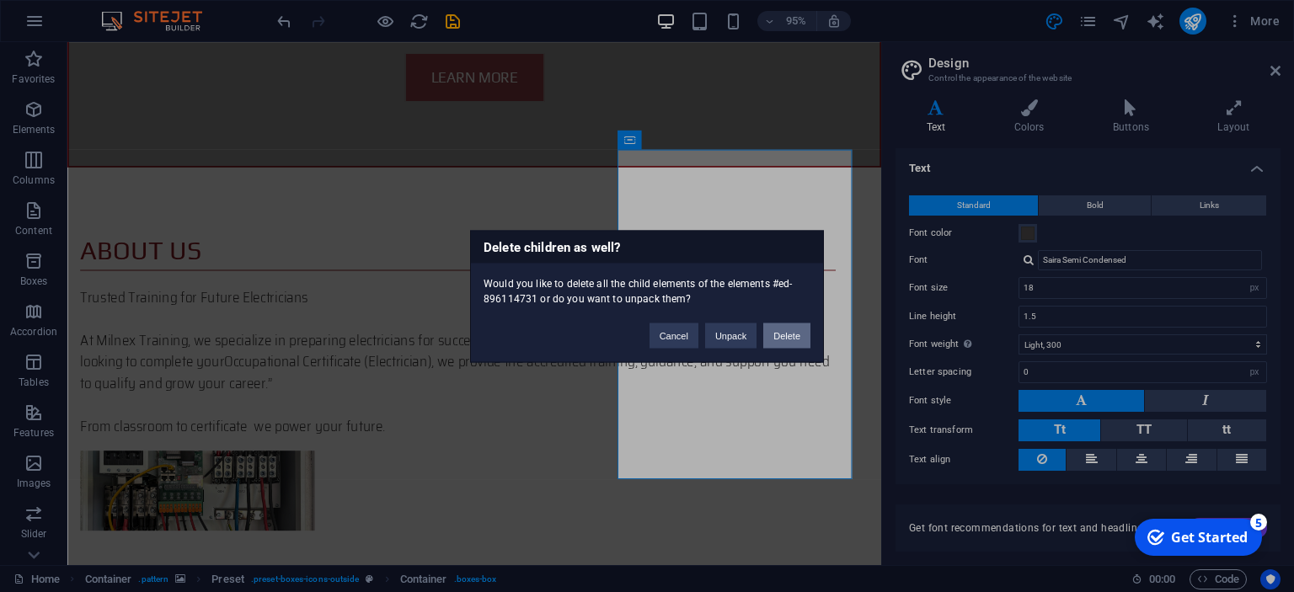
click at [782, 335] on button "Delete" at bounding box center [786, 335] width 47 height 25
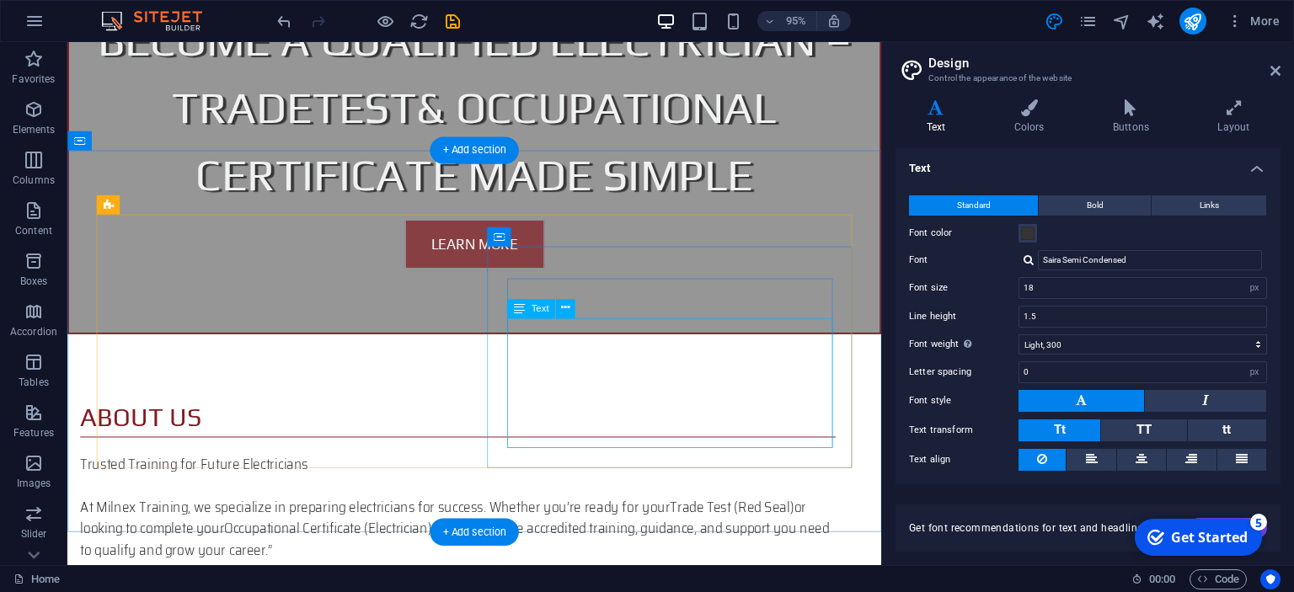
scroll to position [1512, 0]
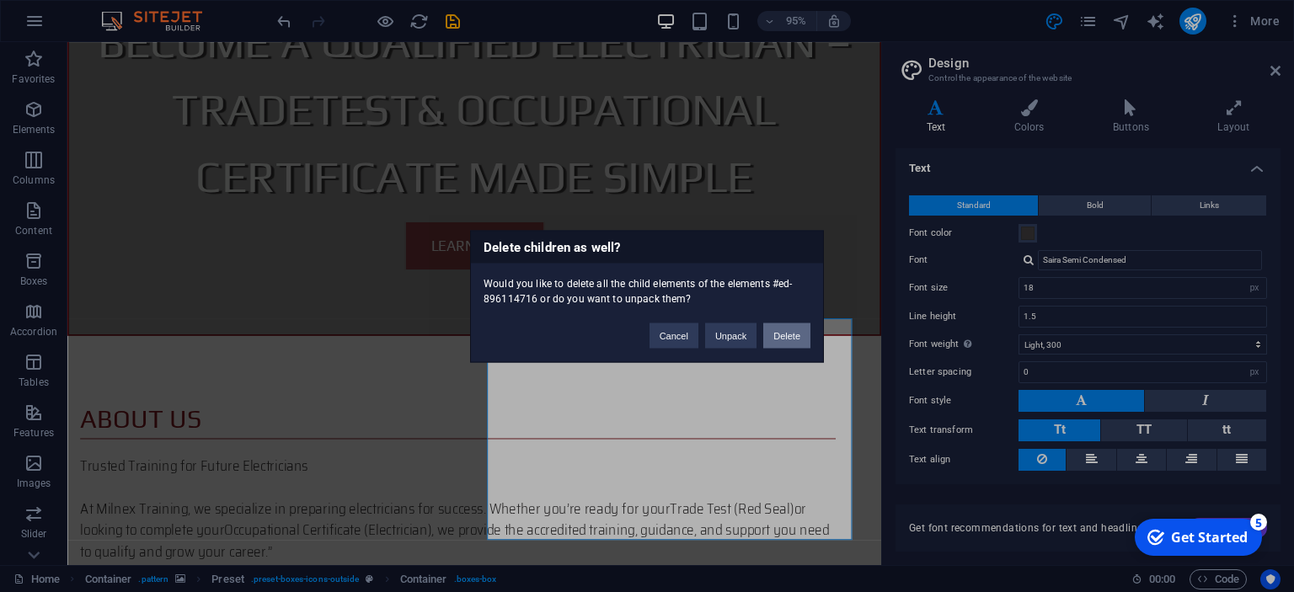
drag, startPoint x: 784, startPoint y: 339, endPoint x: 747, endPoint y: 312, distance: 45.2
click at [784, 339] on button "Delete" at bounding box center [786, 335] width 47 height 25
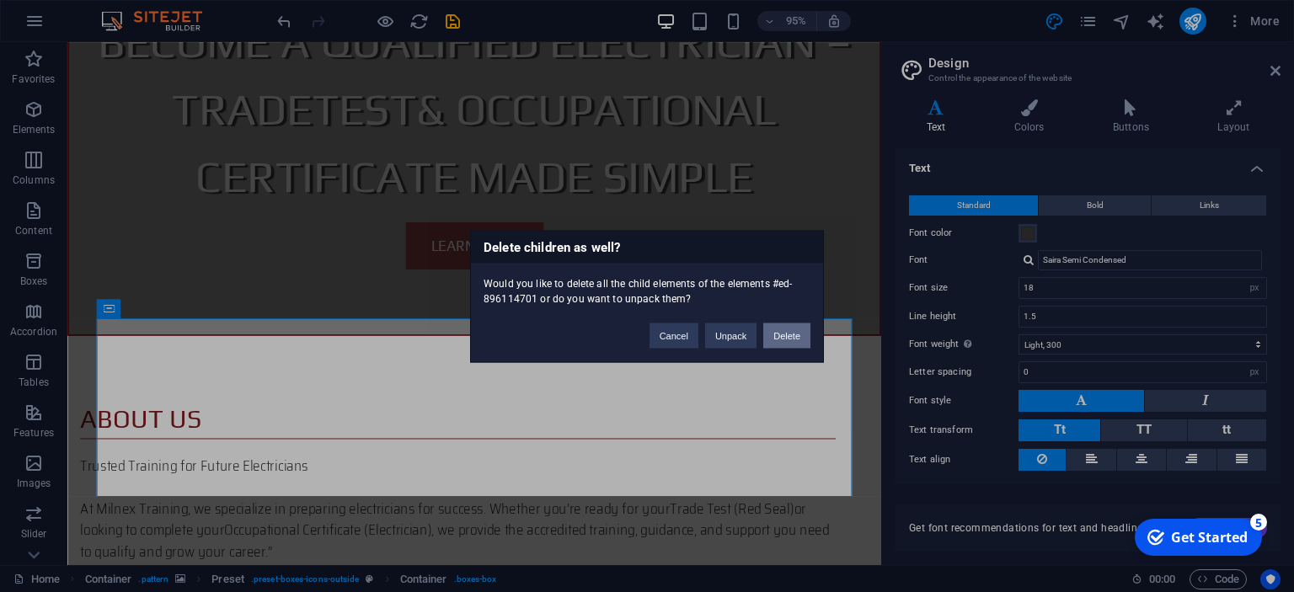
click at [780, 334] on button "Delete" at bounding box center [786, 335] width 47 height 25
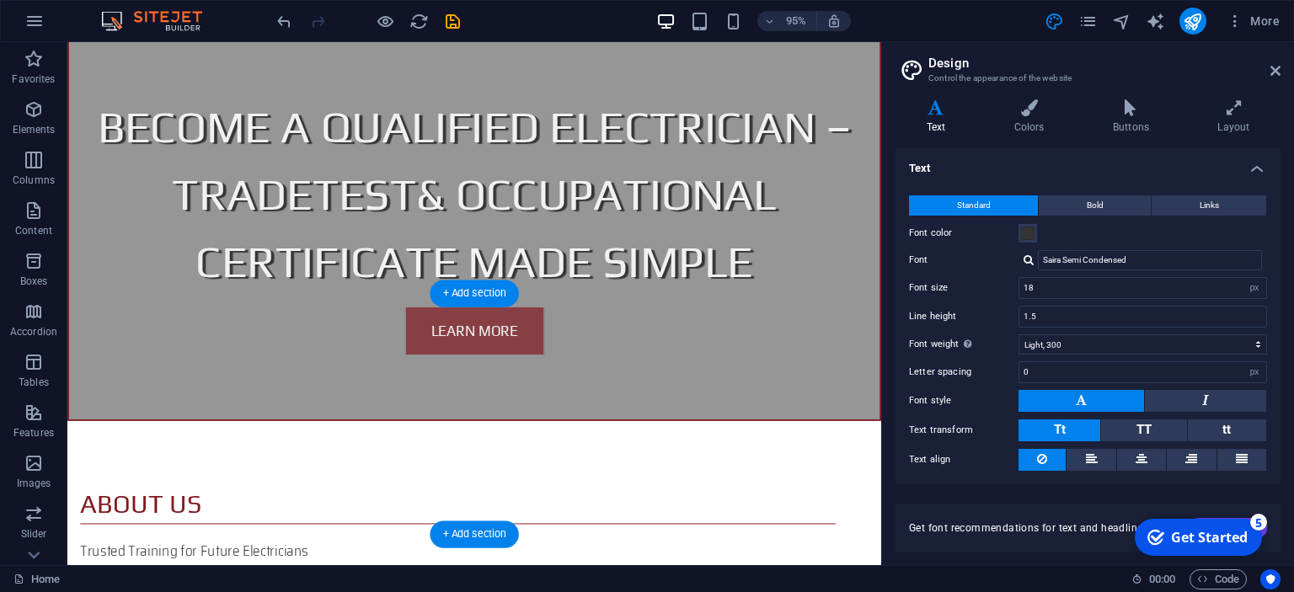
scroll to position [1601, 0]
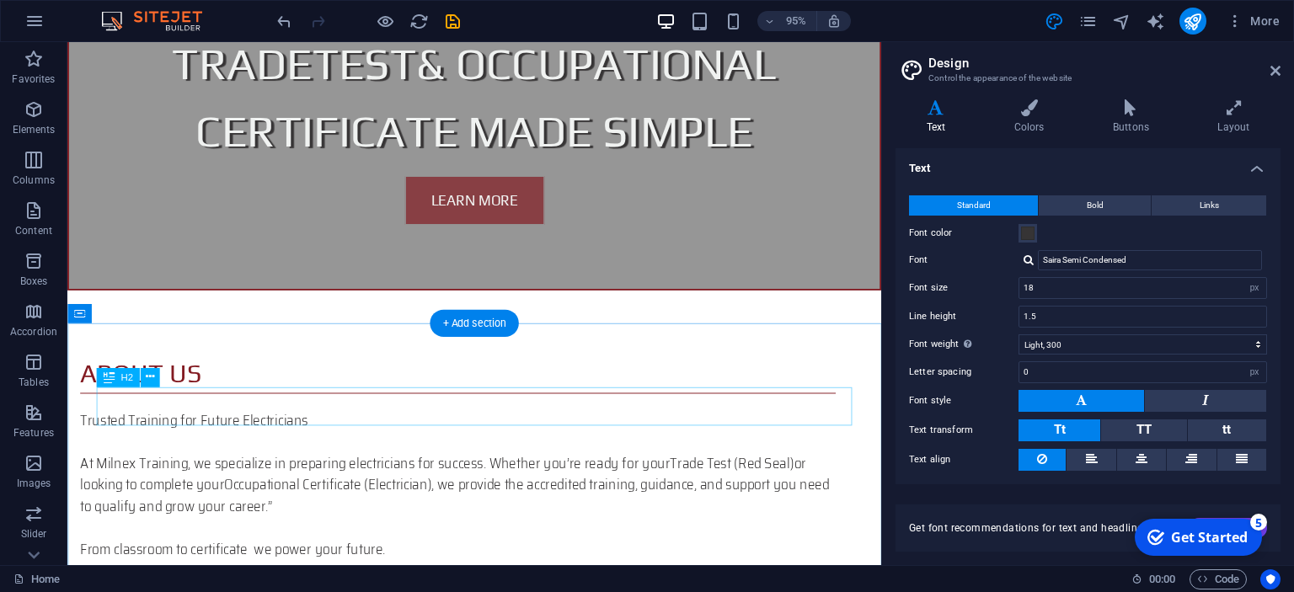
scroll to position [1584, 0]
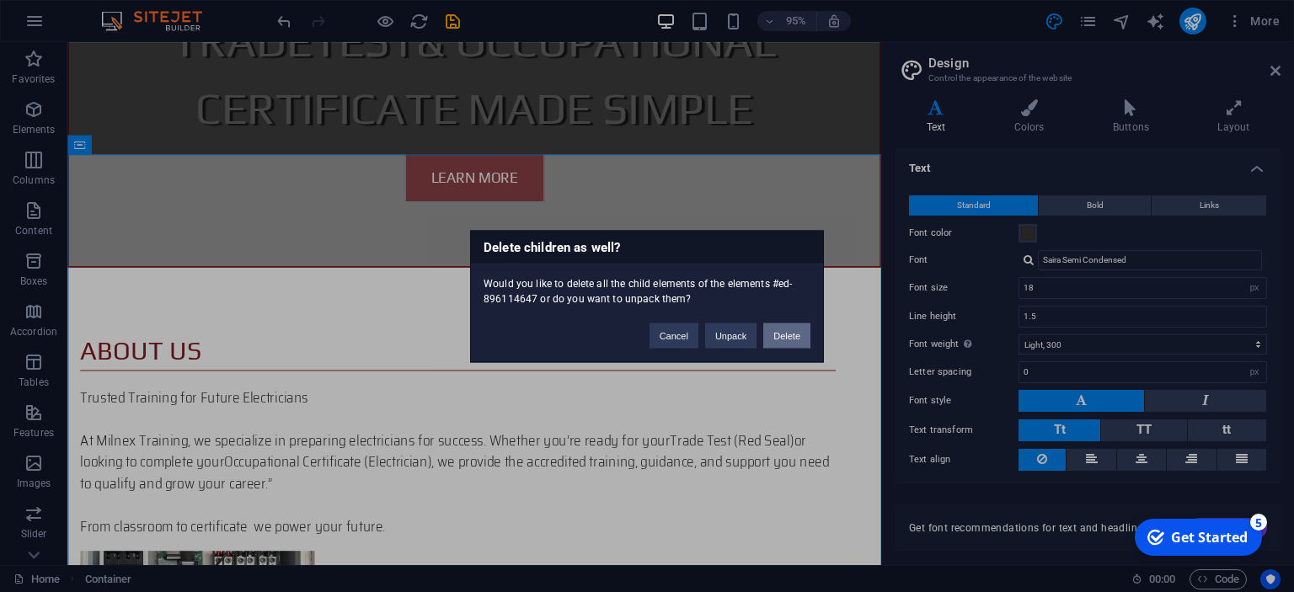
click at [779, 342] on button "Delete" at bounding box center [786, 335] width 47 height 25
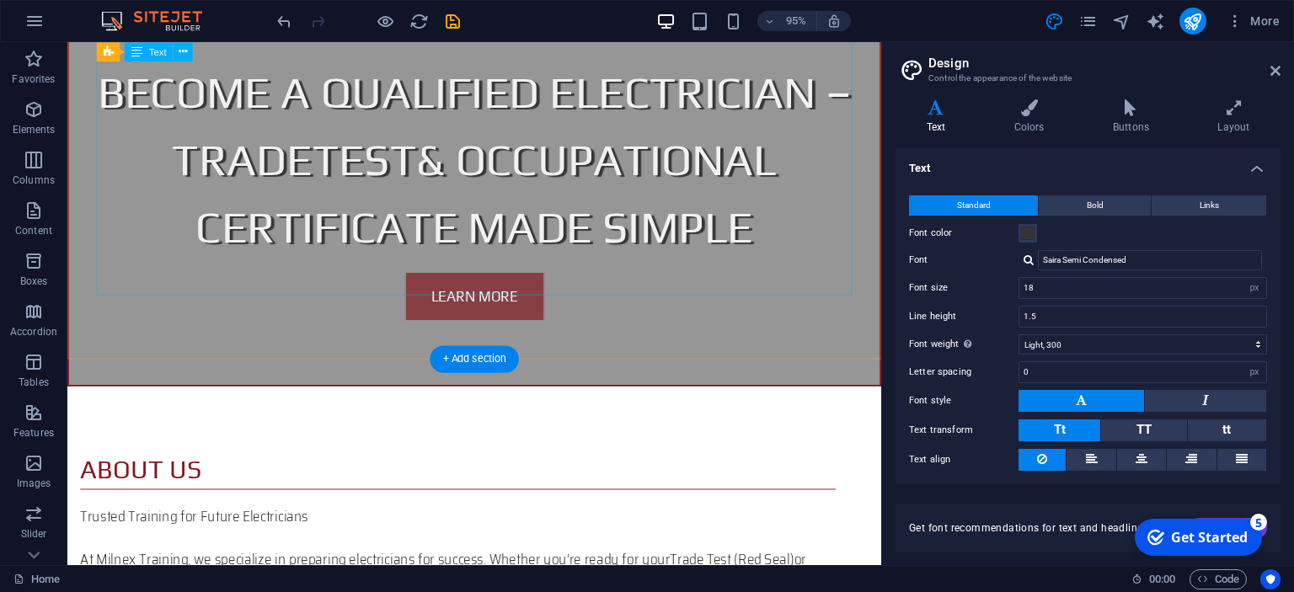
scroll to position [1573, 0]
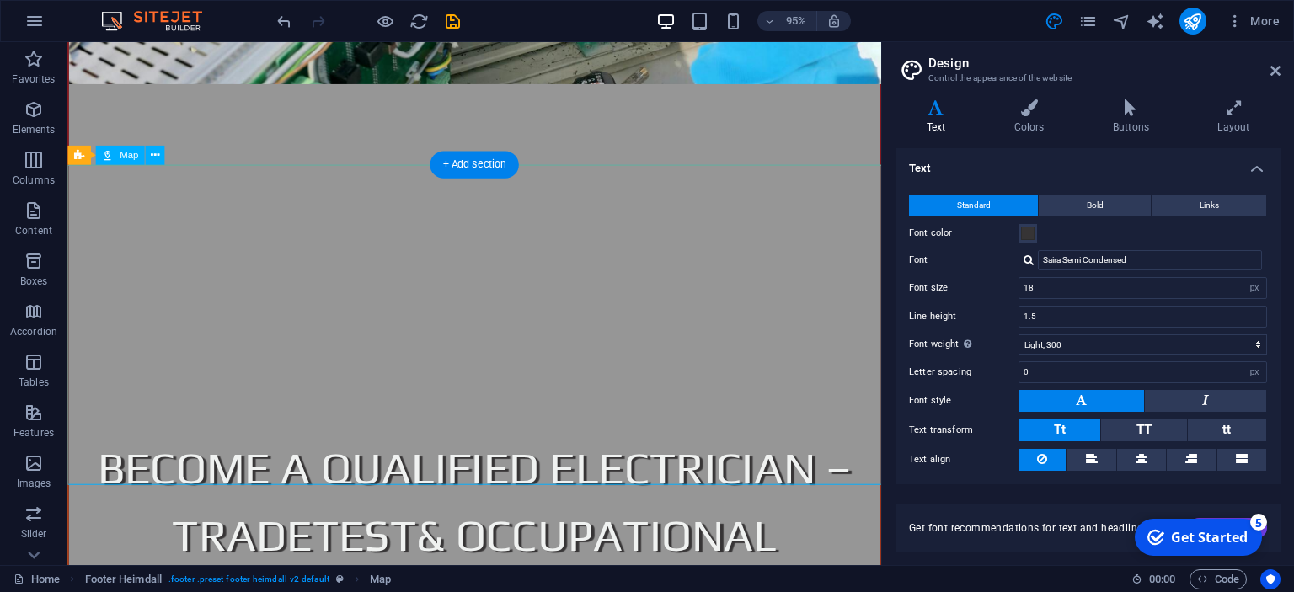
select select "px"
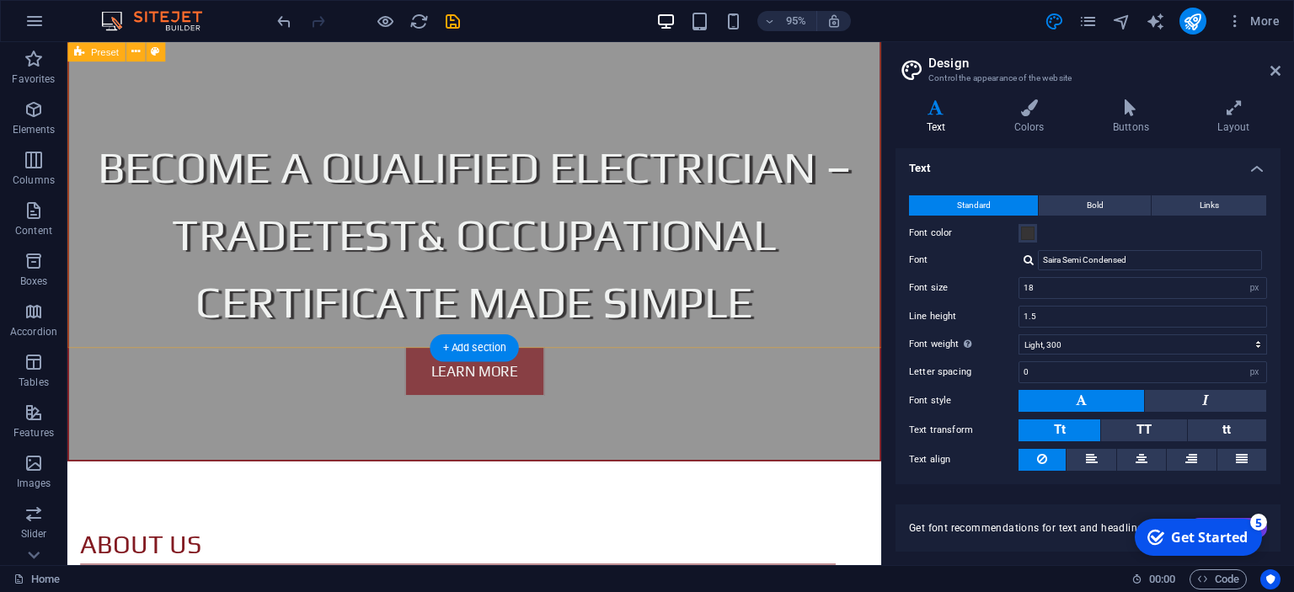
scroll to position [1414, 0]
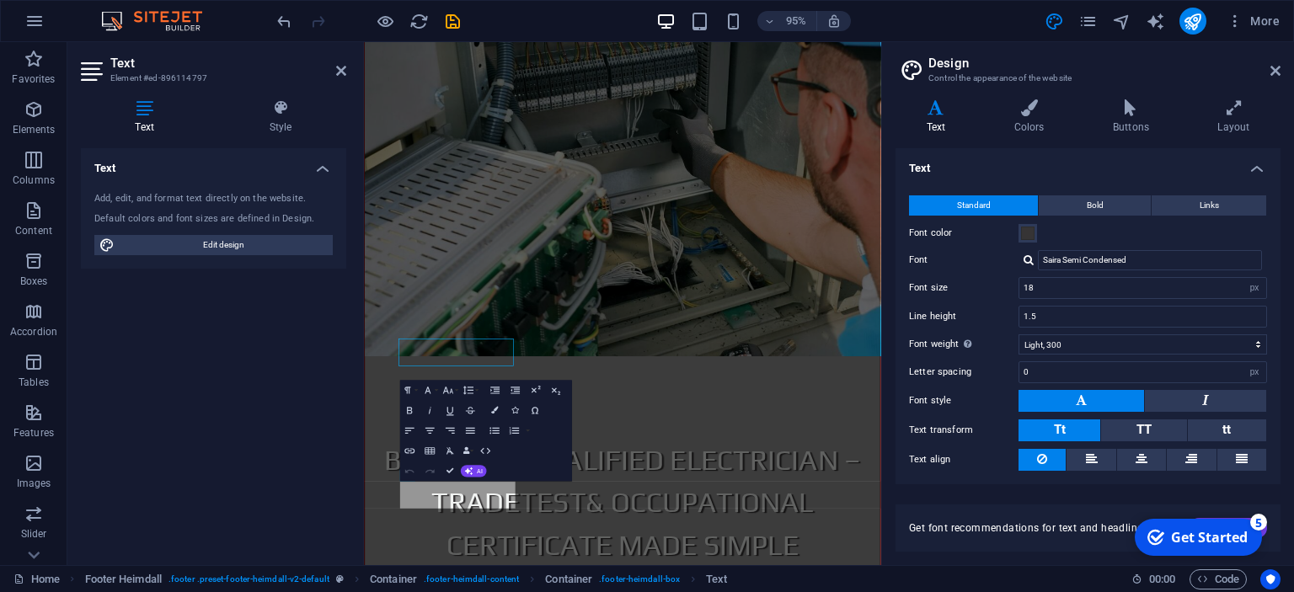
scroll to position [1330, 0]
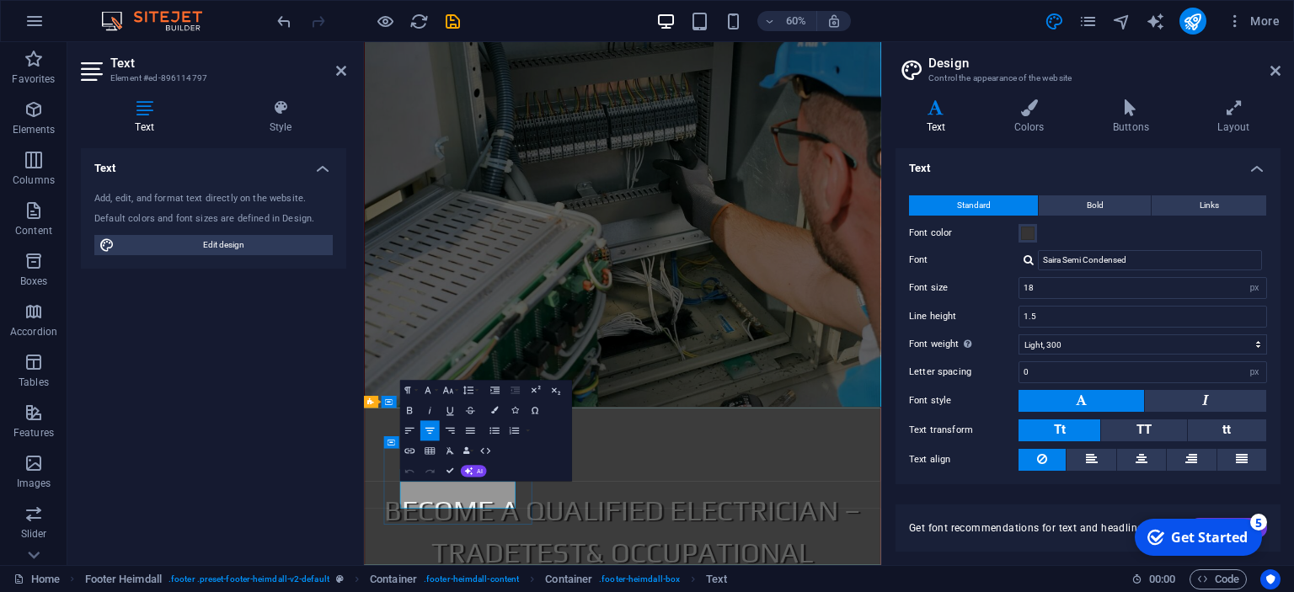
drag, startPoint x: 570, startPoint y: 801, endPoint x: 486, endPoint y: 793, distance: 84.7
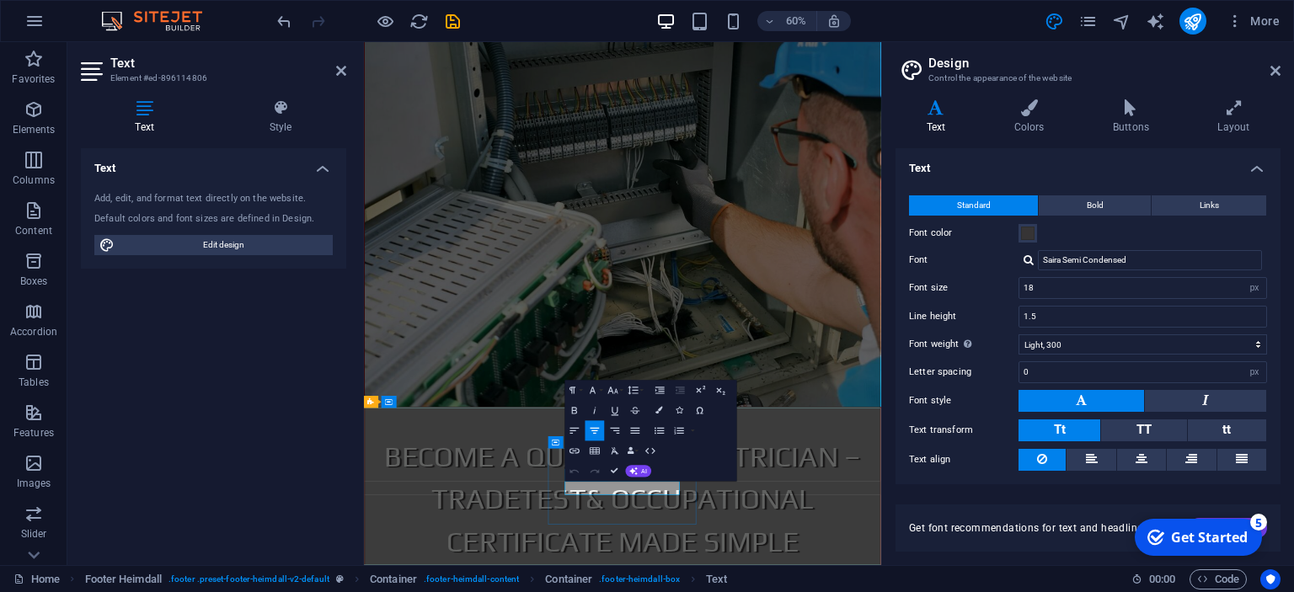
drag, startPoint x: 843, startPoint y: 788, endPoint x: 758, endPoint y: 788, distance: 84.3
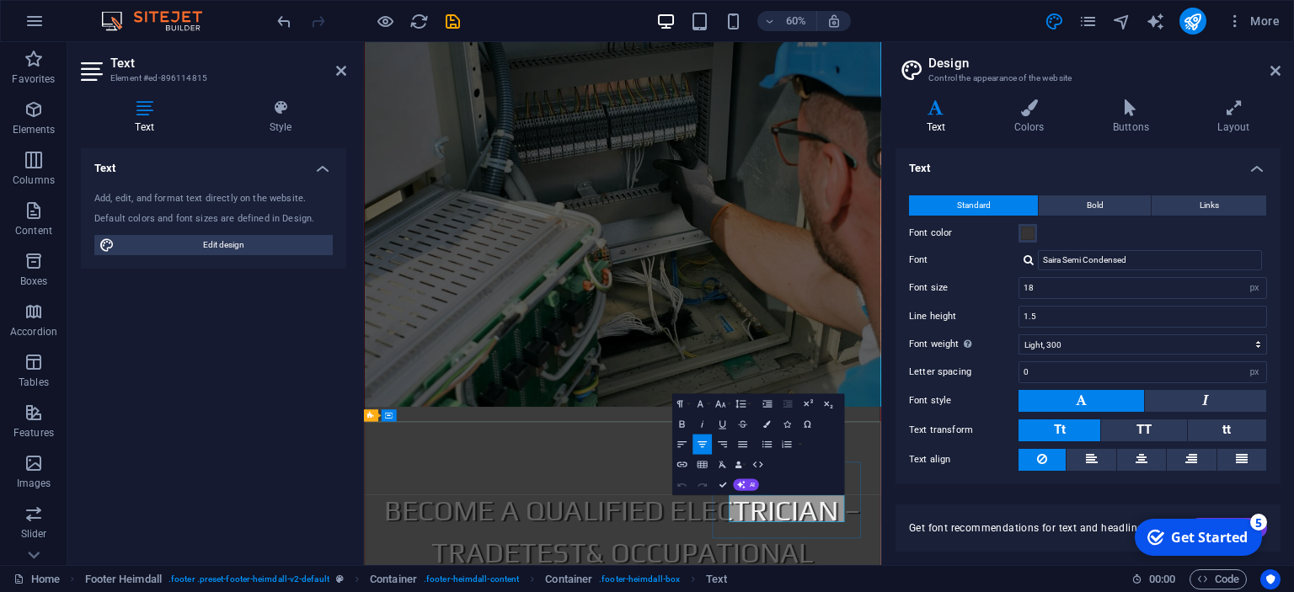
scroll to position [1308, 0]
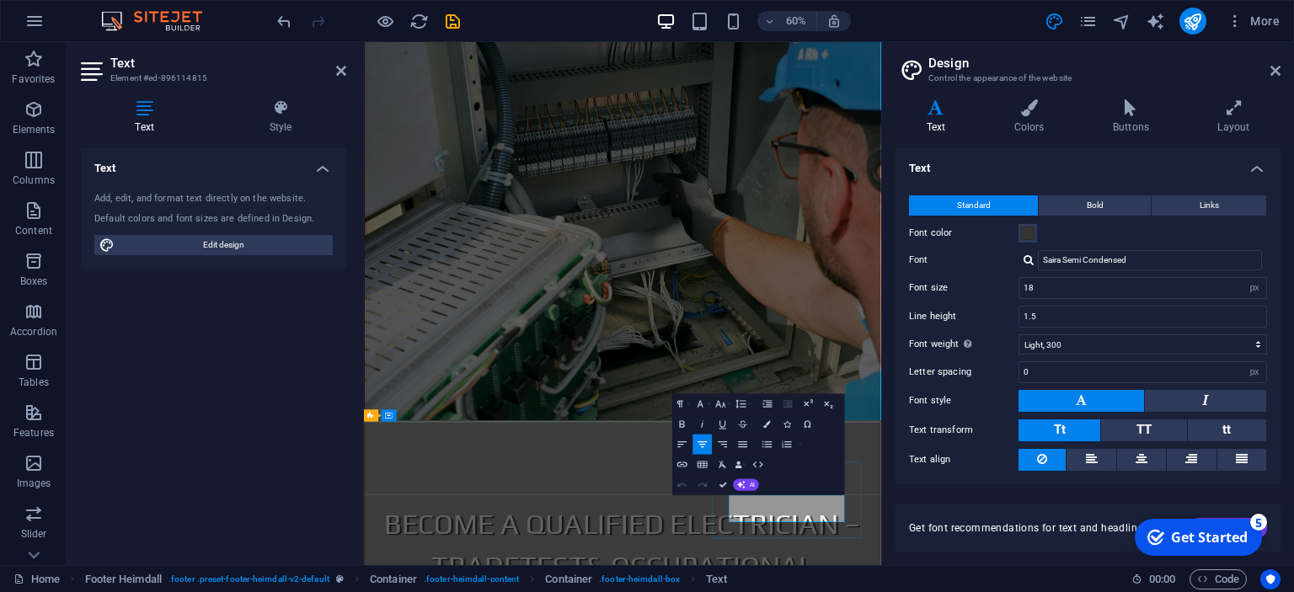
drag, startPoint x: 1143, startPoint y: 832, endPoint x: 970, endPoint y: 801, distance: 176.2
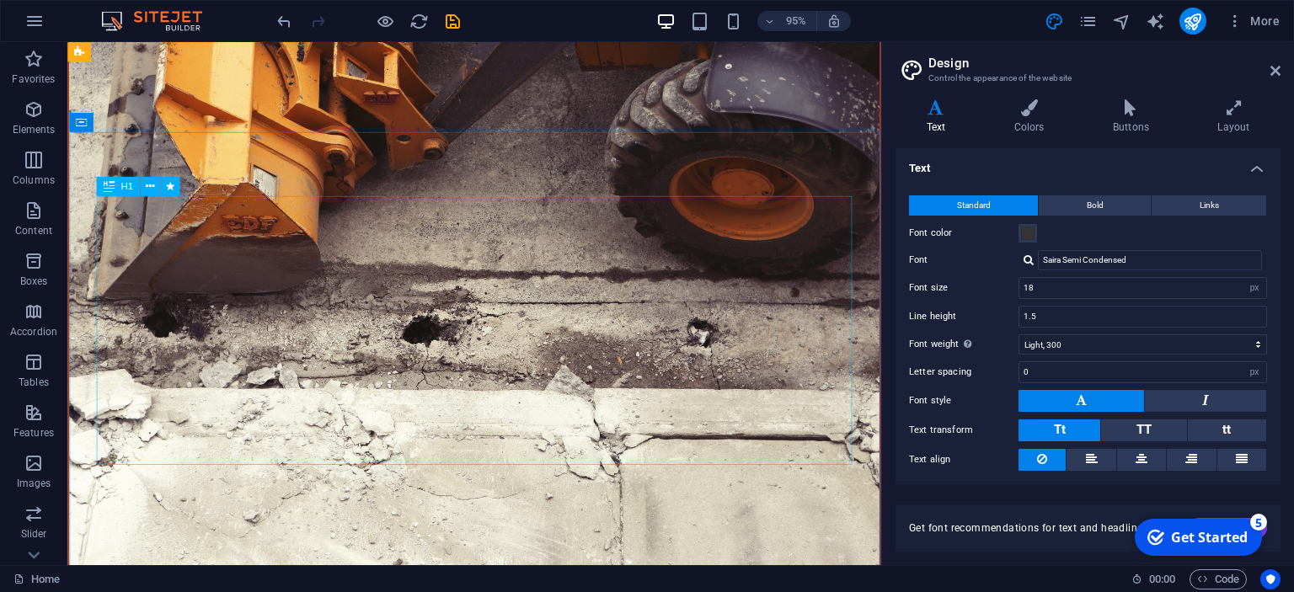
scroll to position [0, 0]
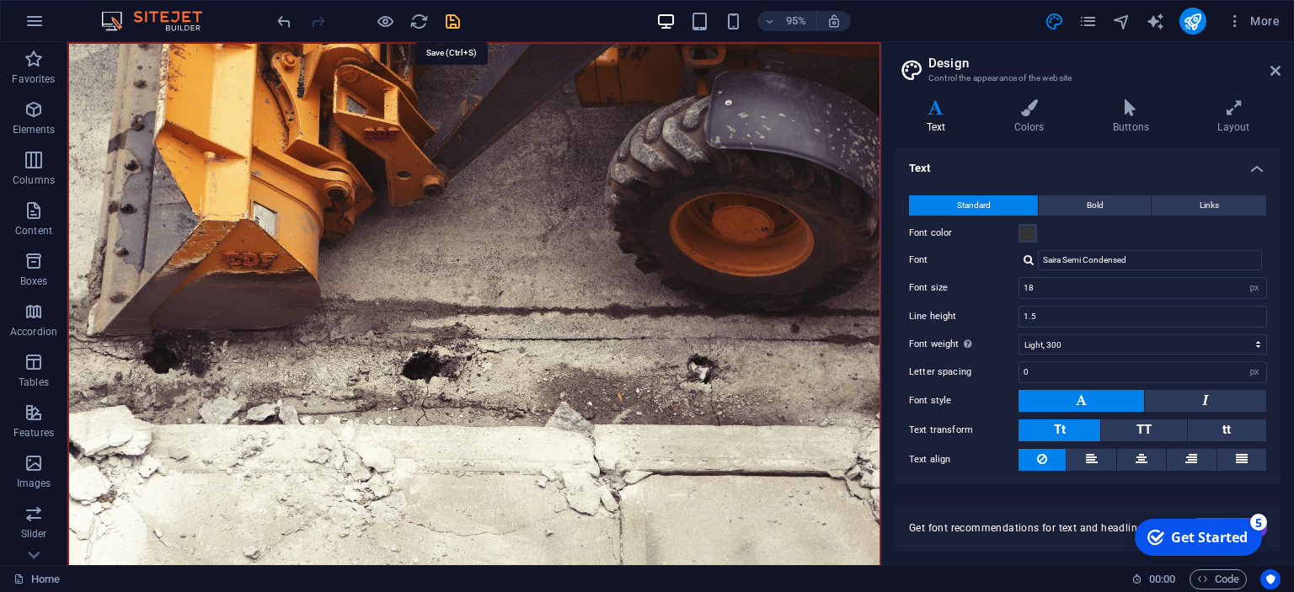
click at [448, 24] on icon "save" at bounding box center [452, 21] width 19 height 19
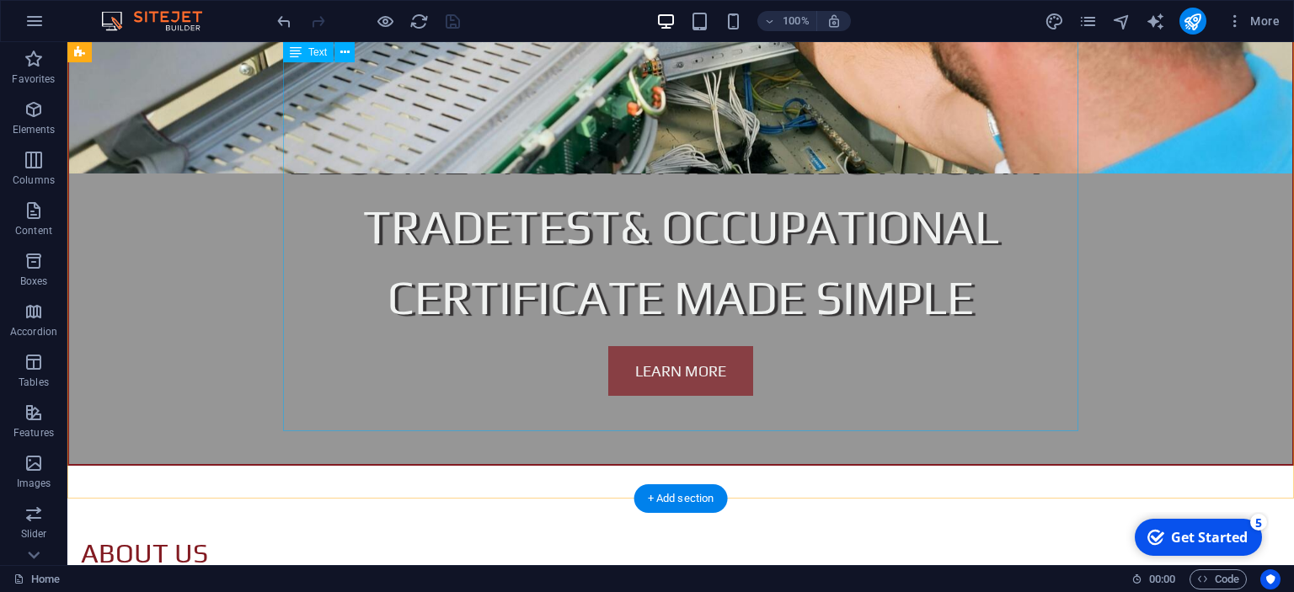
scroll to position [1418, 0]
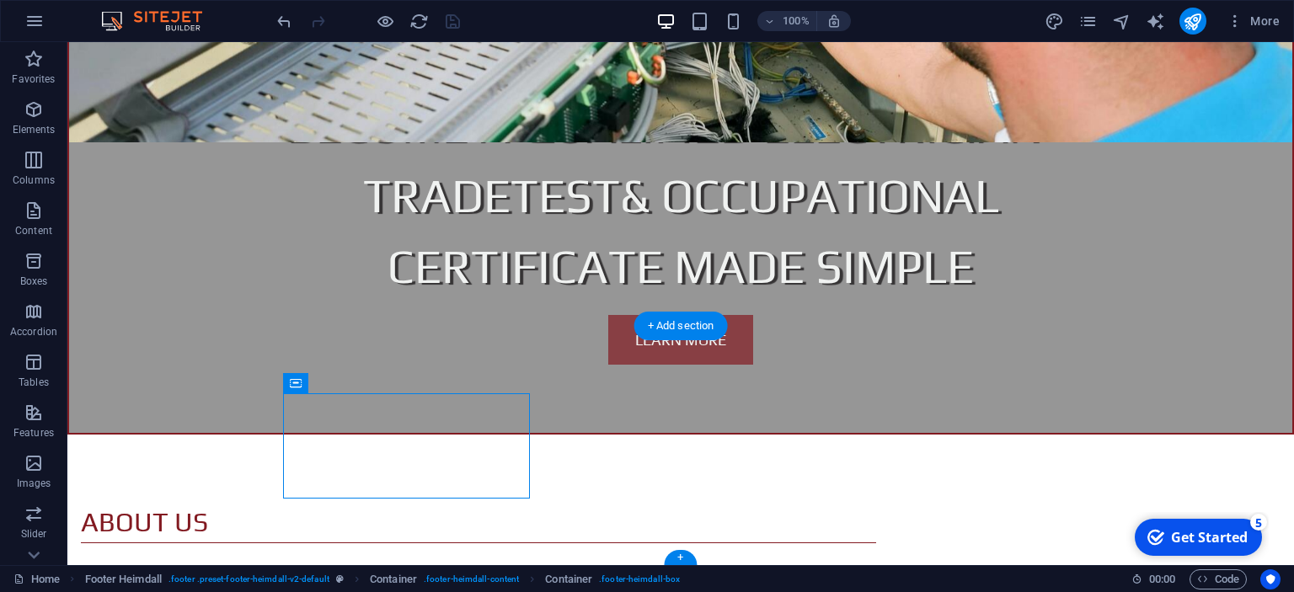
drag, startPoint x: 309, startPoint y: 433, endPoint x: 150, endPoint y: 425, distance: 159.4
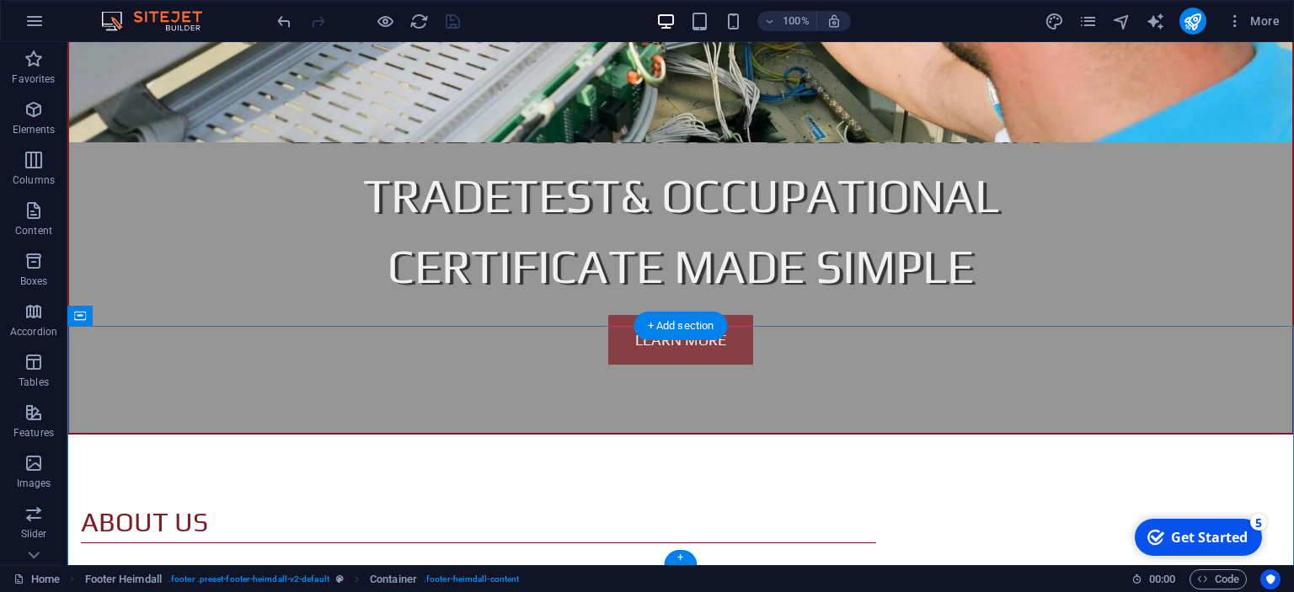
drag, startPoint x: 531, startPoint y: 513, endPoint x: 464, endPoint y: 431, distance: 105.4
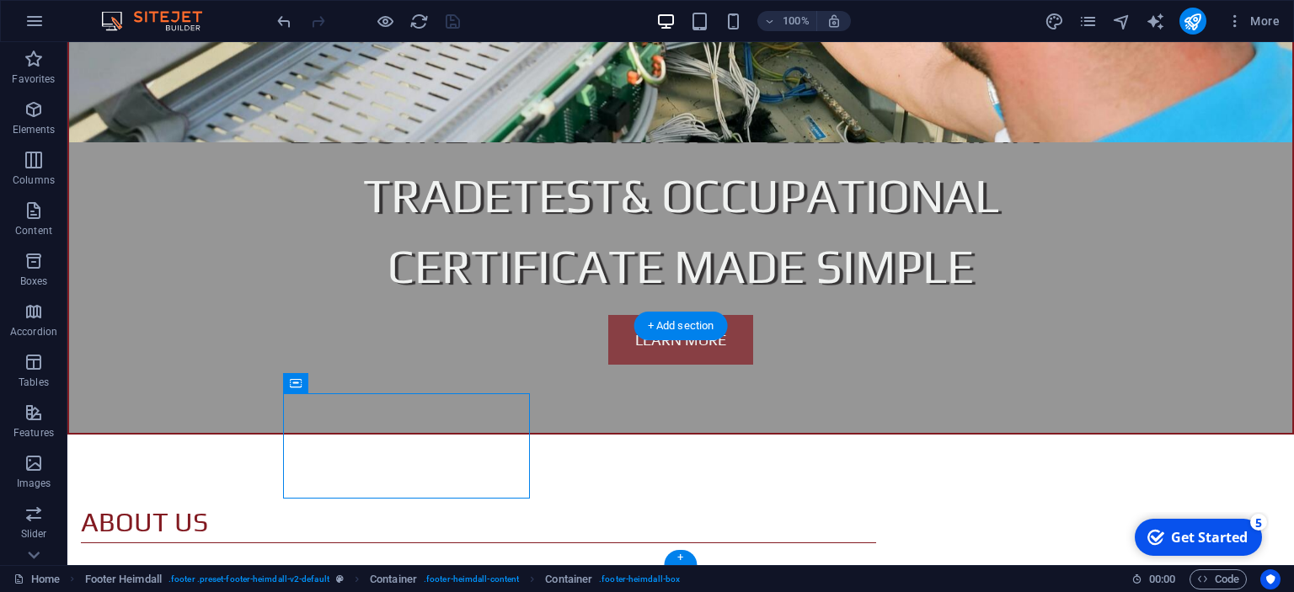
drag, startPoint x: 517, startPoint y: 484, endPoint x: 187, endPoint y: 447, distance: 332.3
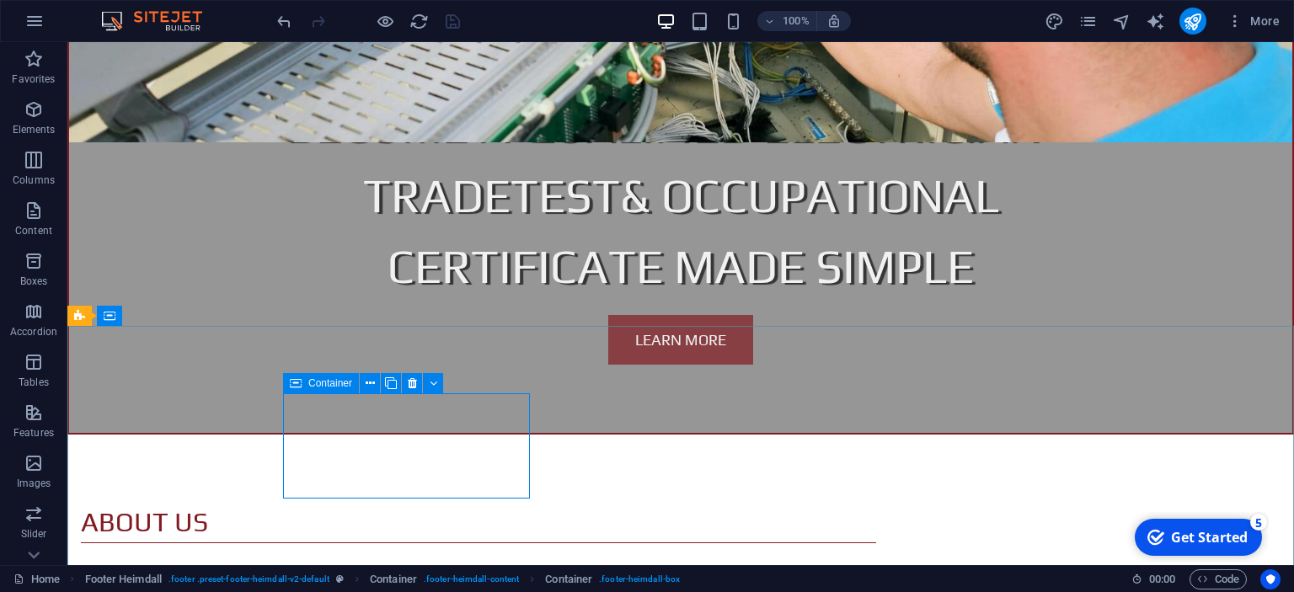
click at [312, 384] on span "Container" at bounding box center [330, 383] width 44 height 10
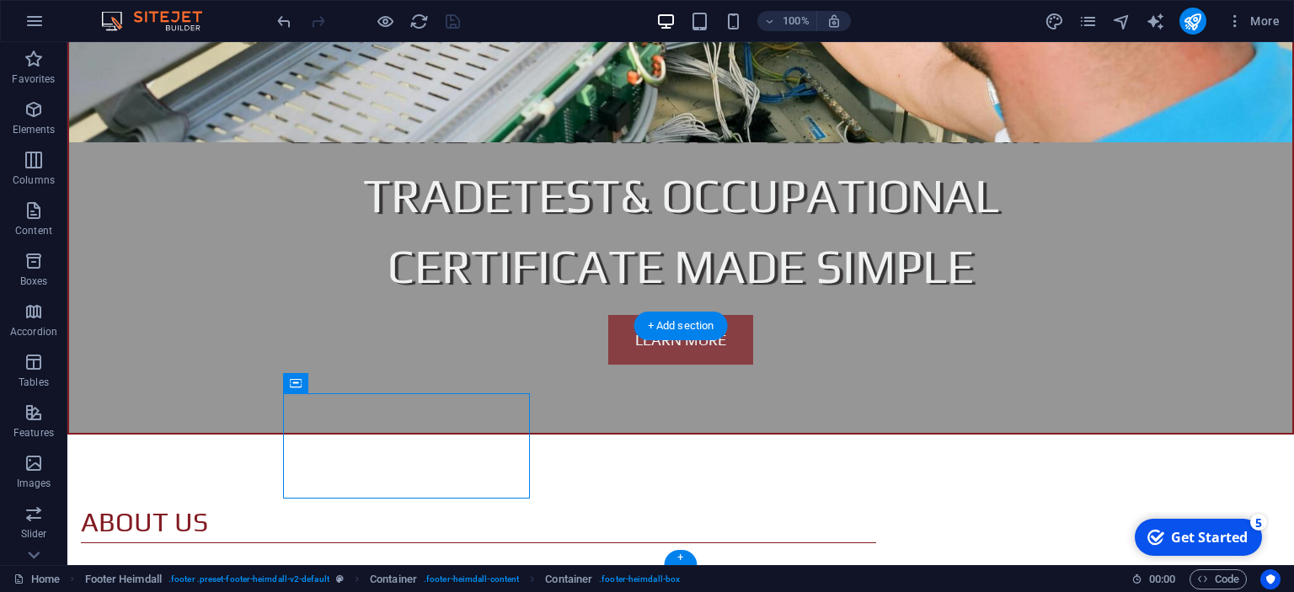
drag, startPoint x: 380, startPoint y: 428, endPoint x: 133, endPoint y: 392, distance: 249.5
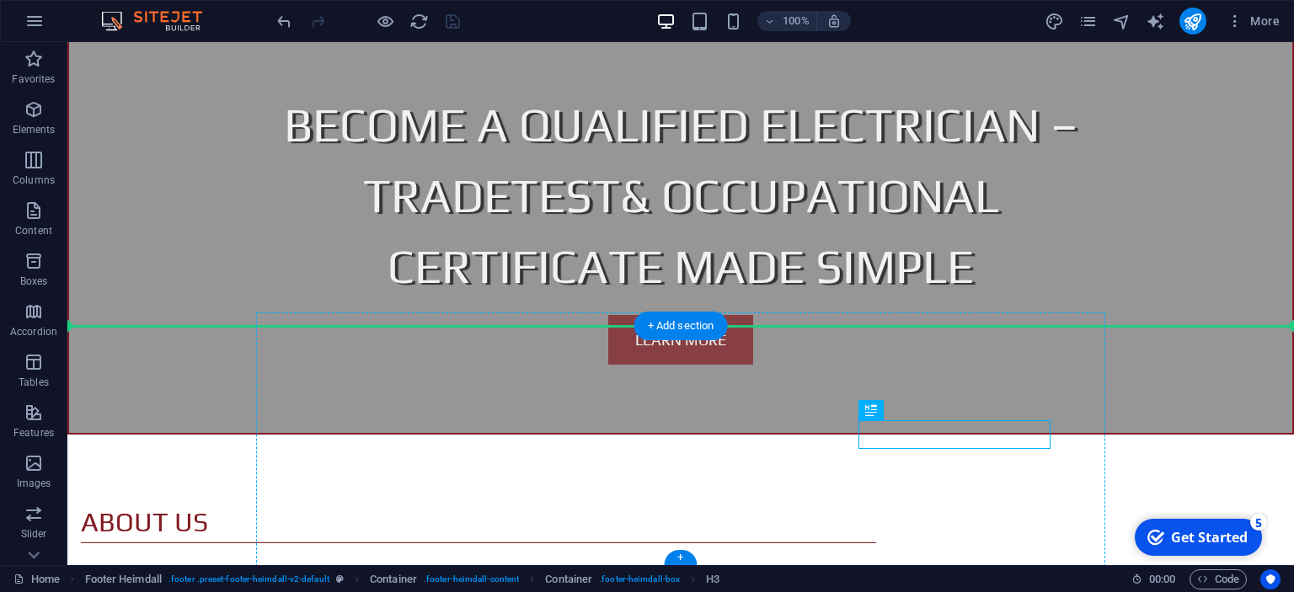
drag, startPoint x: 1024, startPoint y: 430, endPoint x: 1058, endPoint y: 436, distance: 35.2
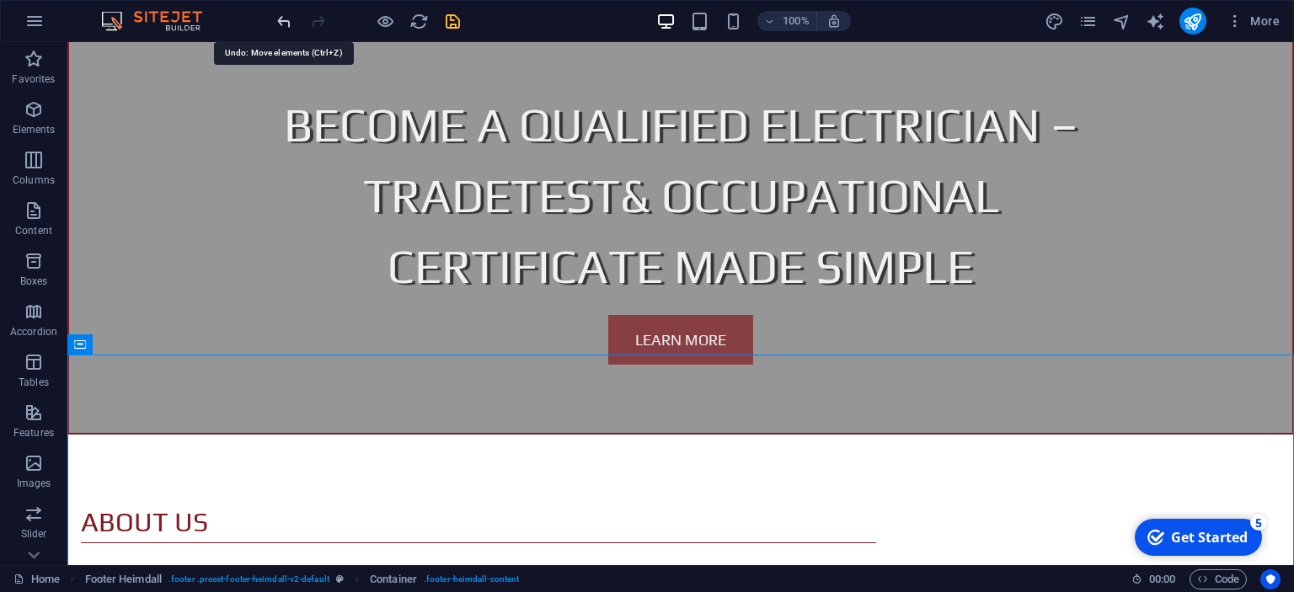
click at [285, 21] on icon "undo" at bounding box center [284, 21] width 19 height 19
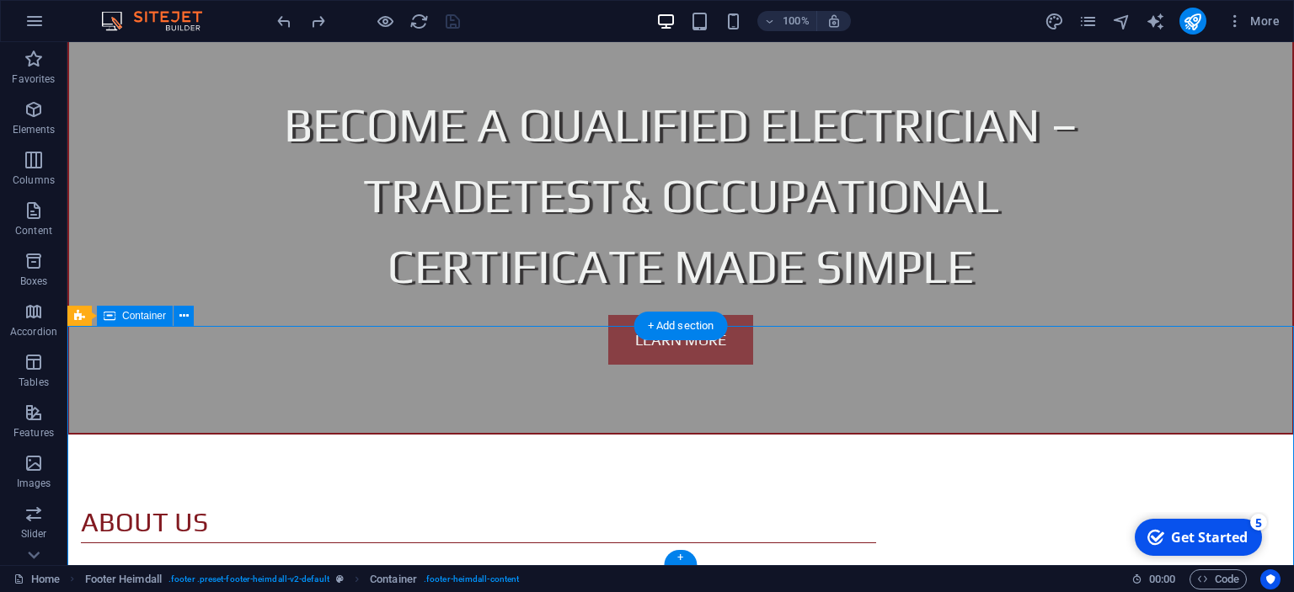
drag, startPoint x: 1089, startPoint y: 499, endPoint x: 1041, endPoint y: 463, distance: 59.7
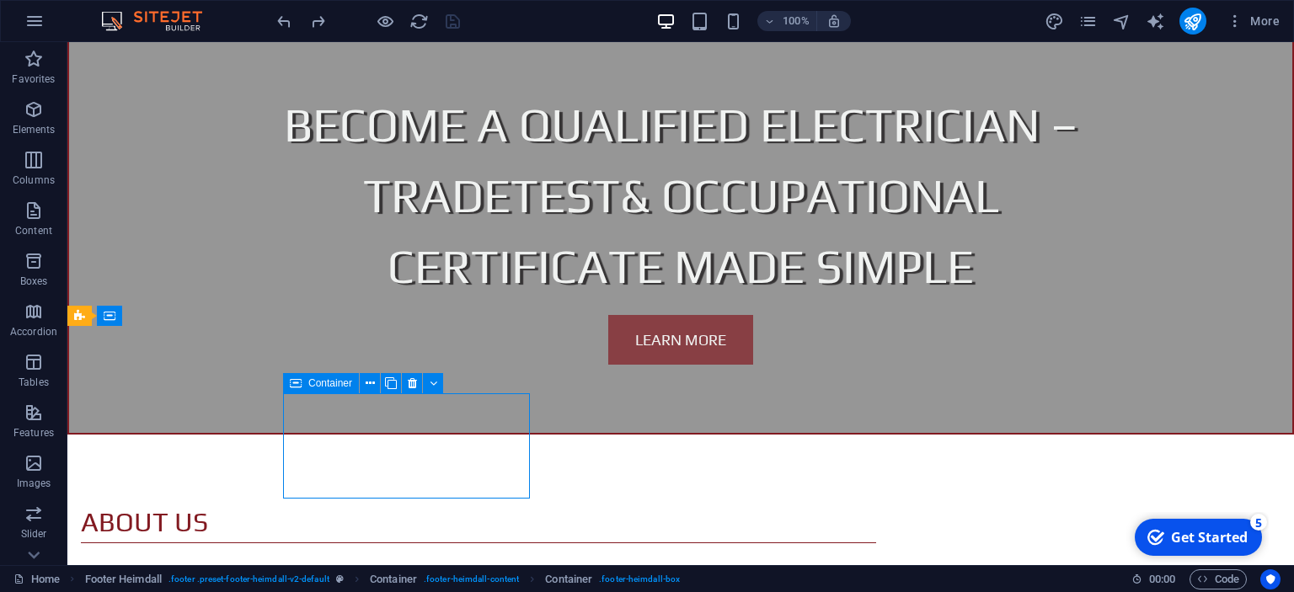
drag, startPoint x: 155, startPoint y: 415, endPoint x: 407, endPoint y: 411, distance: 252.0
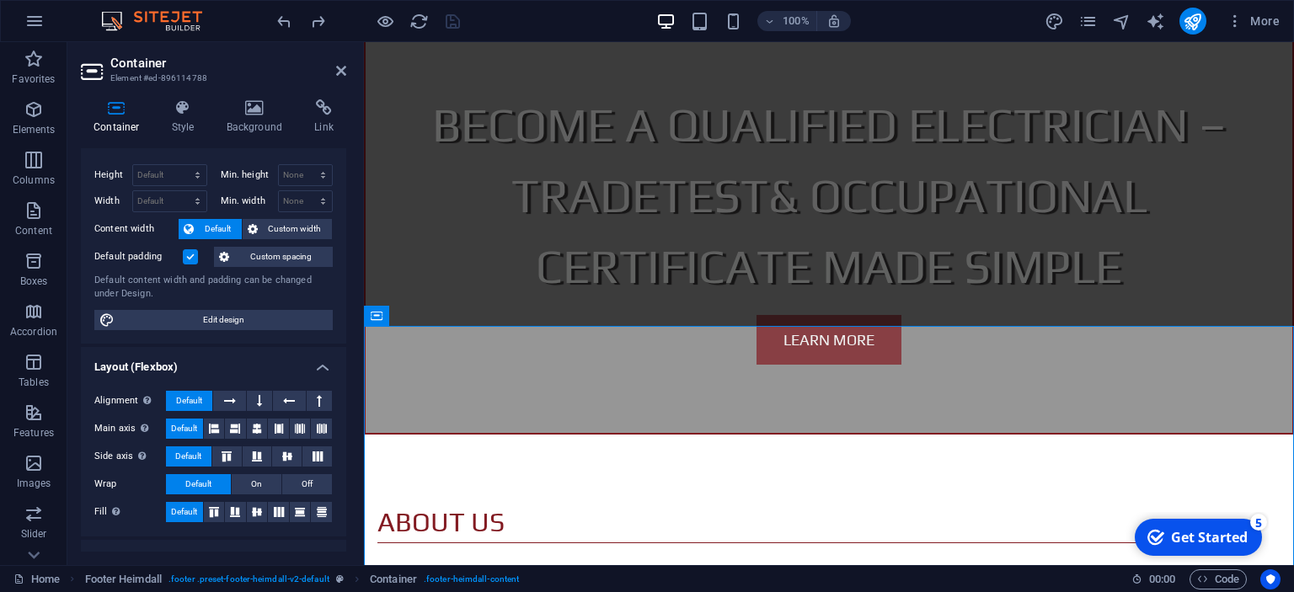
scroll to position [0, 0]
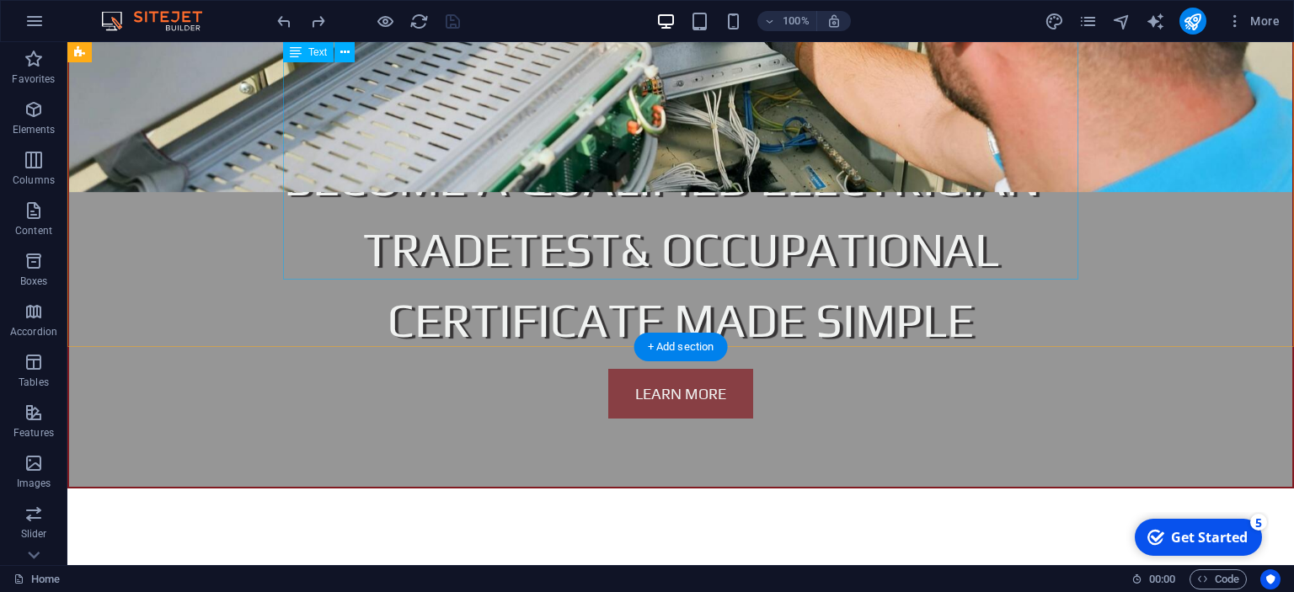
scroll to position [1329, 0]
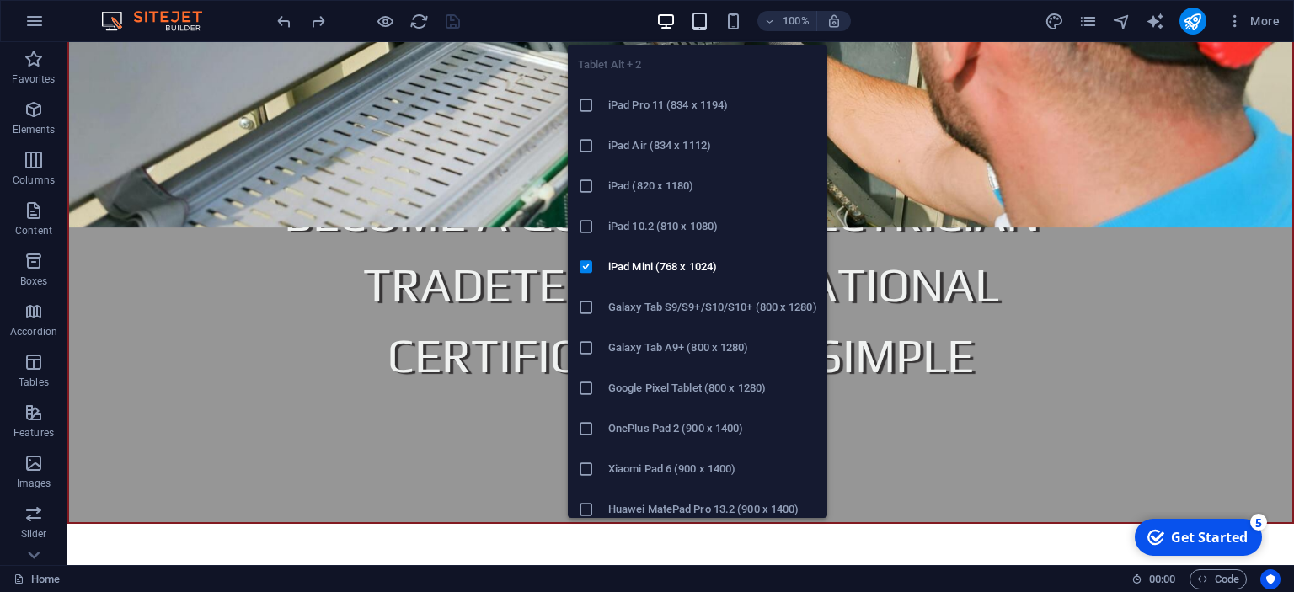
click at [696, 17] on icon "button" at bounding box center [699, 21] width 19 height 19
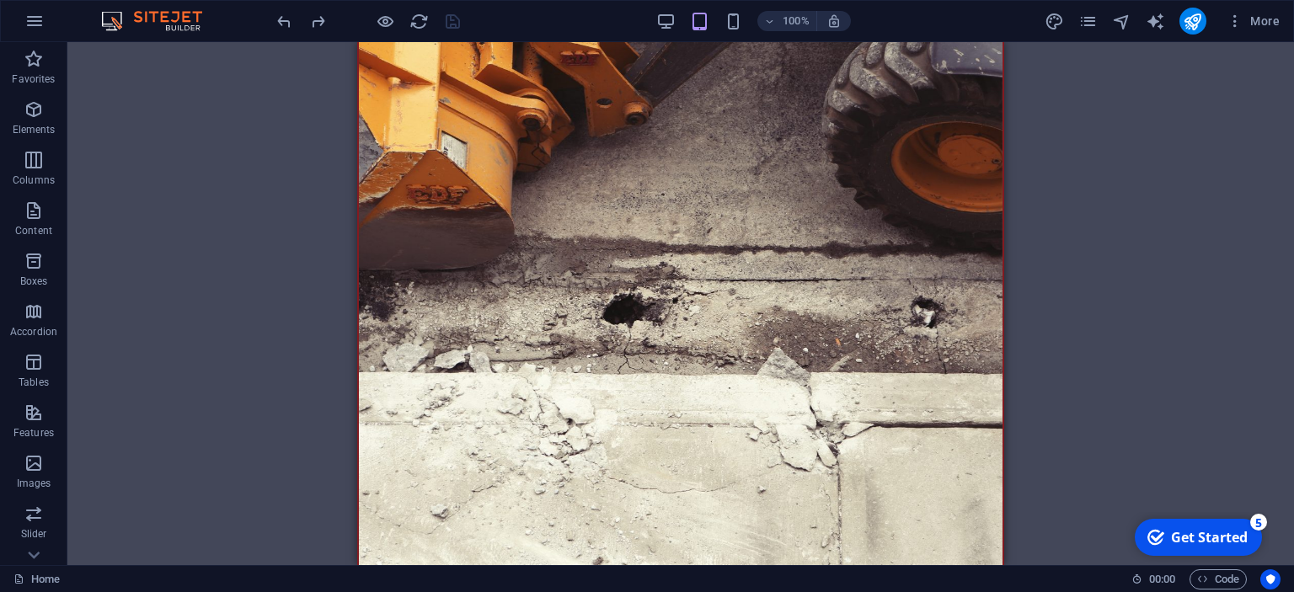
scroll to position [0, 0]
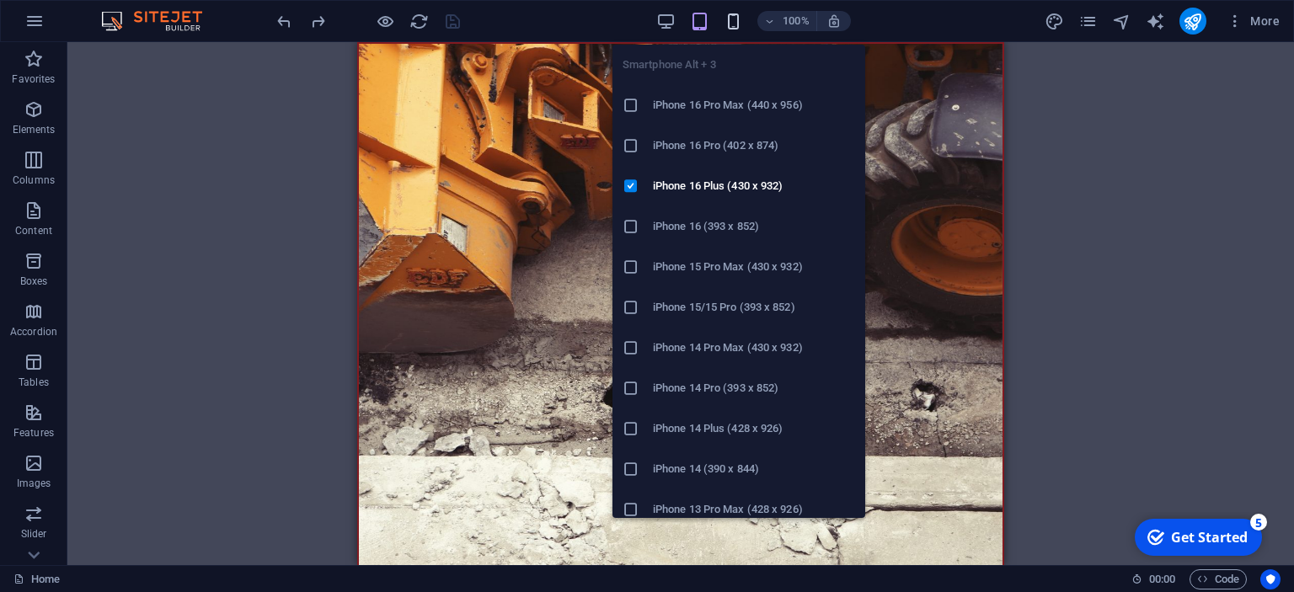
click at [0, 0] on icon "button" at bounding box center [0, 0] width 0 height 0
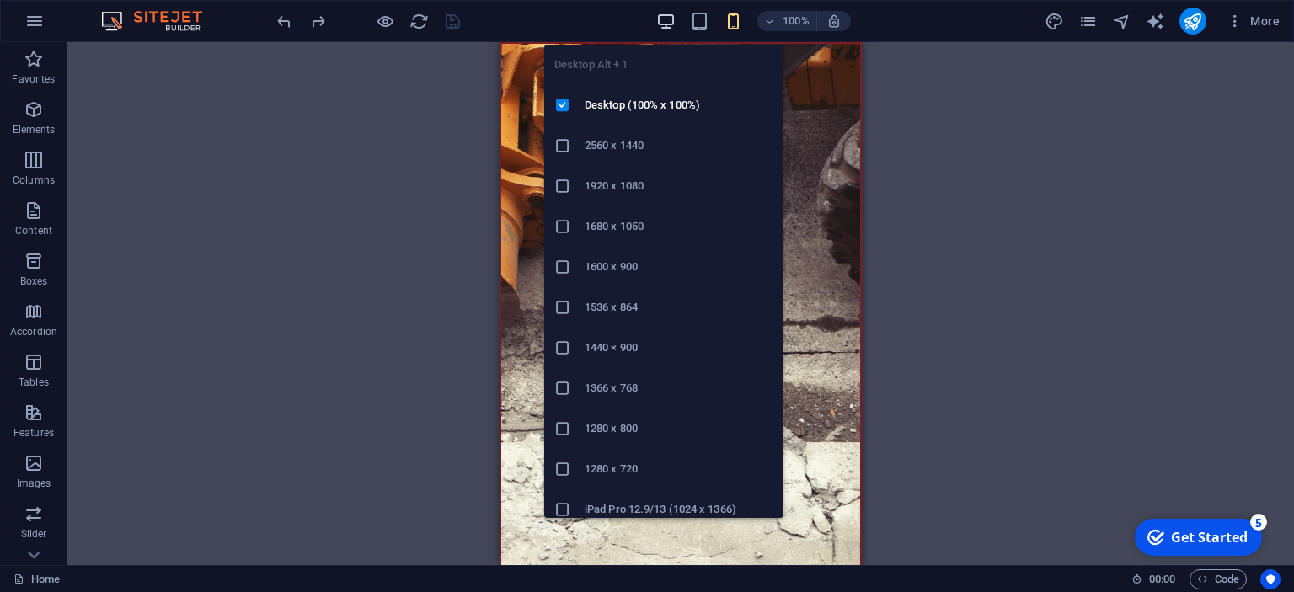
click at [671, 25] on icon "button" at bounding box center [665, 21] width 19 height 19
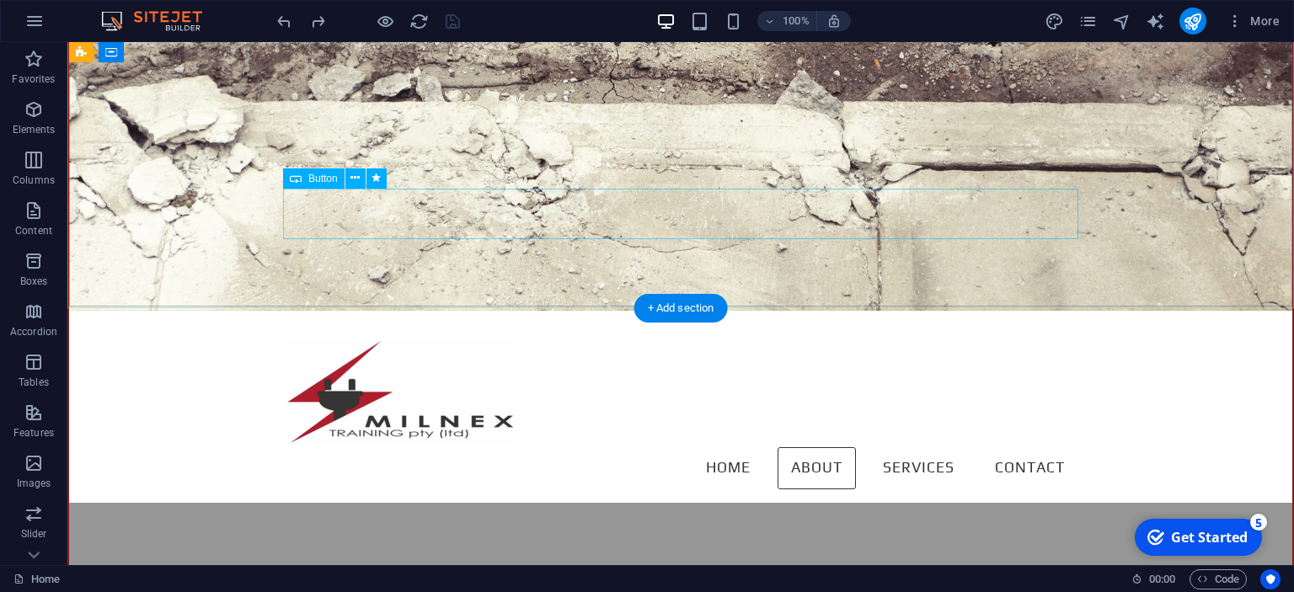
scroll to position [445, 0]
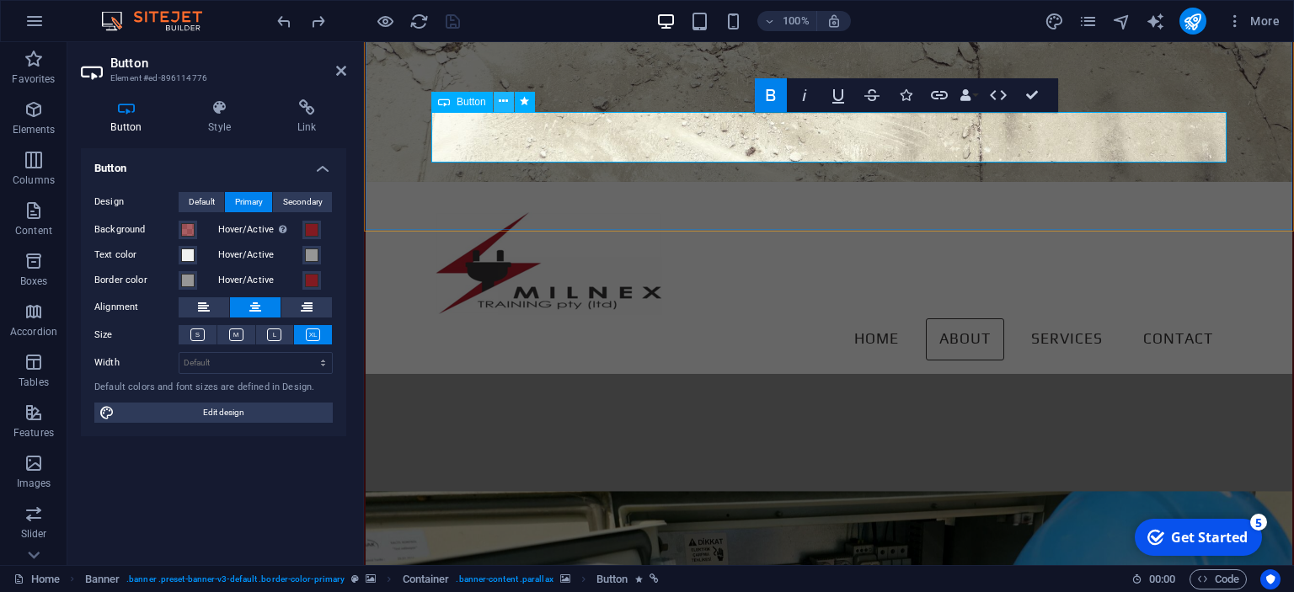
click at [506, 100] on icon at bounding box center [503, 102] width 9 height 18
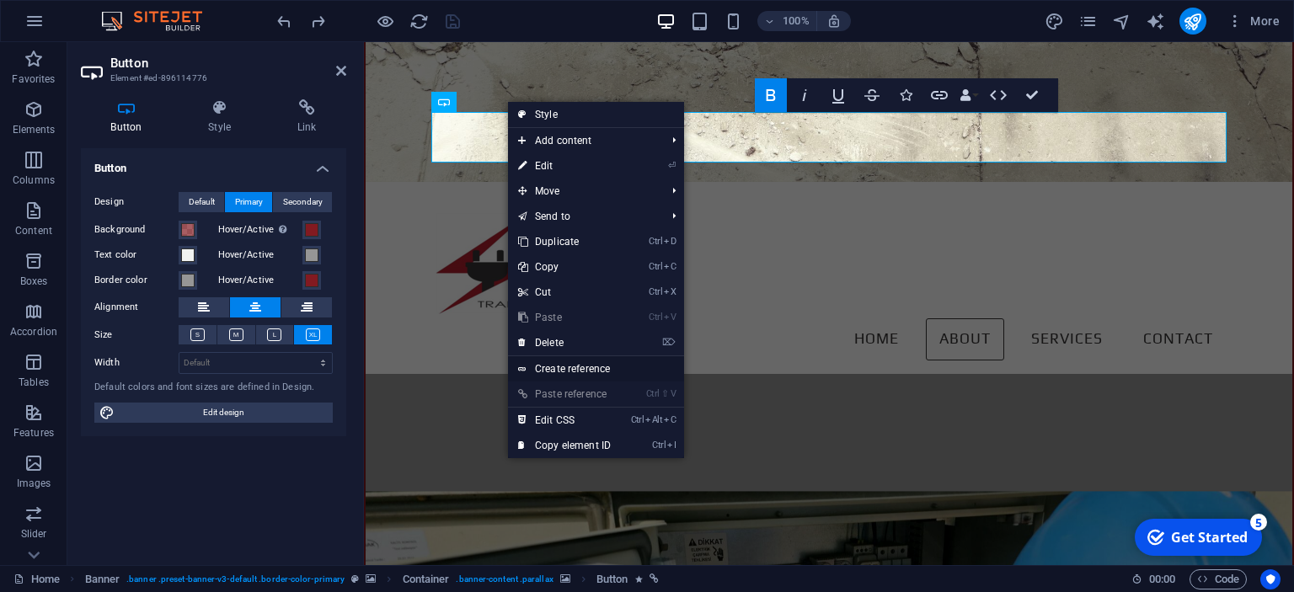
click at [569, 372] on link "Create reference" at bounding box center [596, 368] width 176 height 25
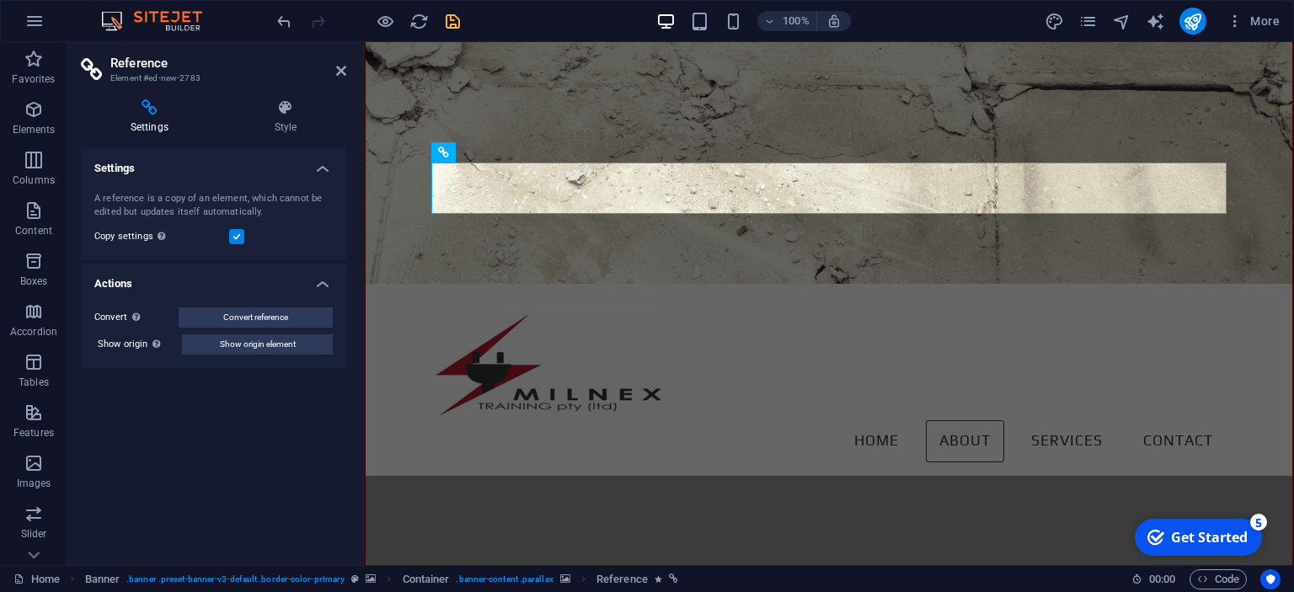
click at [286, 285] on h4 "Actions" at bounding box center [213, 279] width 265 height 30
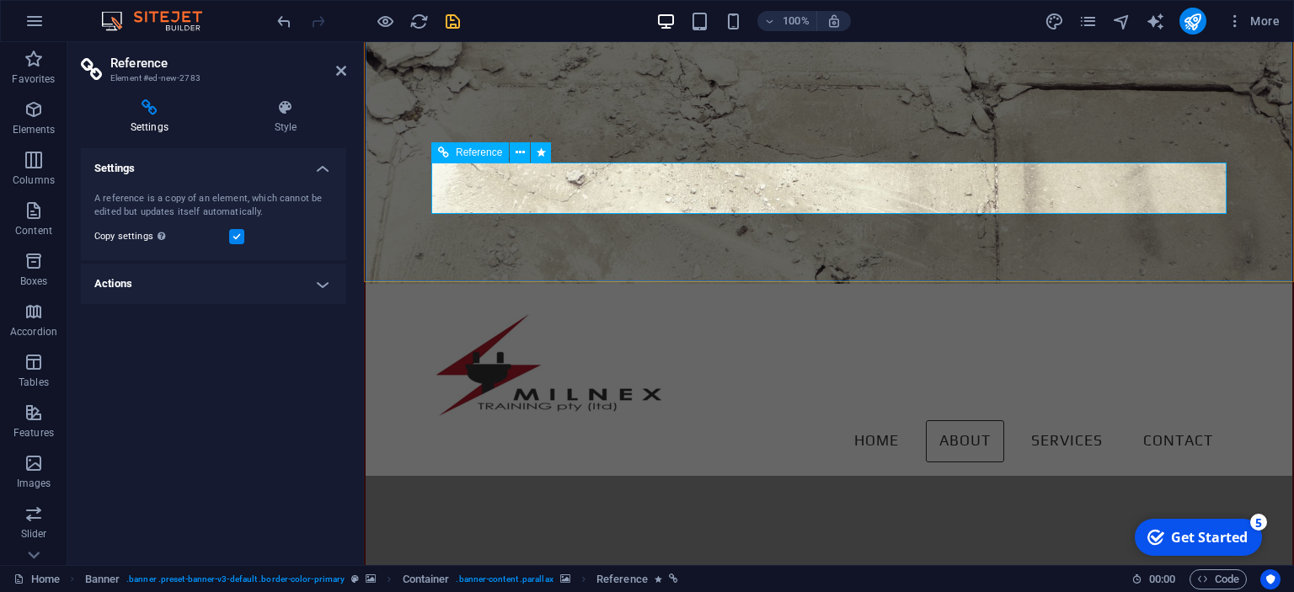
click at [342, 72] on icon at bounding box center [341, 70] width 10 height 13
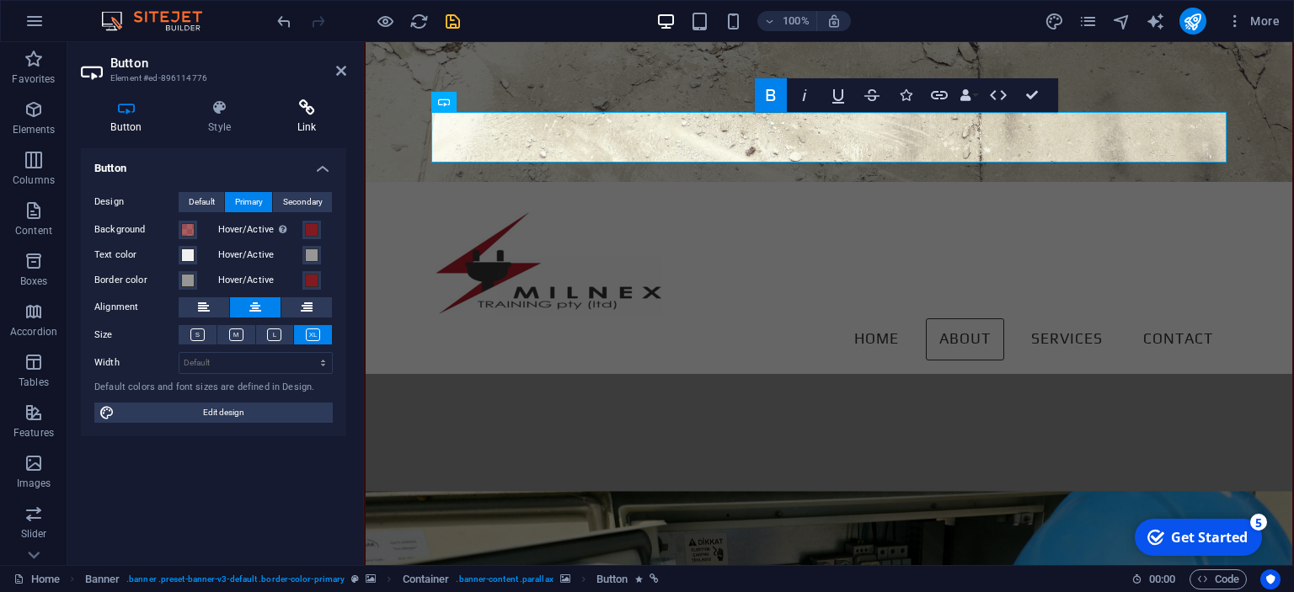
click at [303, 115] on icon at bounding box center [306, 107] width 79 height 17
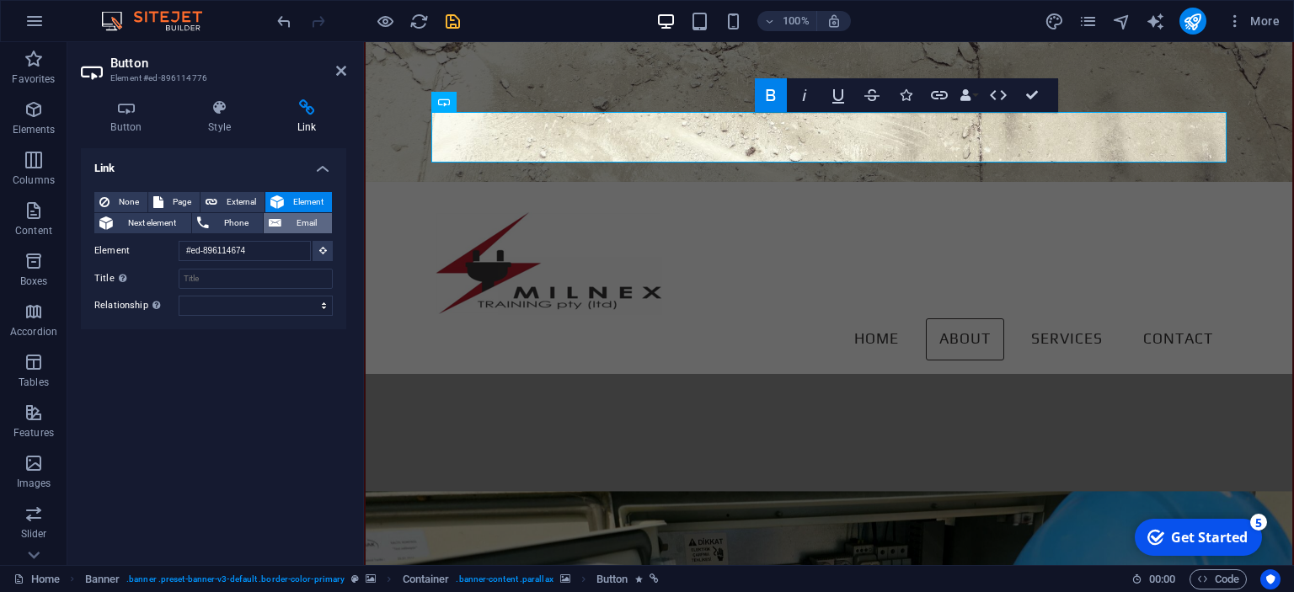
click at [291, 224] on span "Email" at bounding box center [306, 223] width 40 height 20
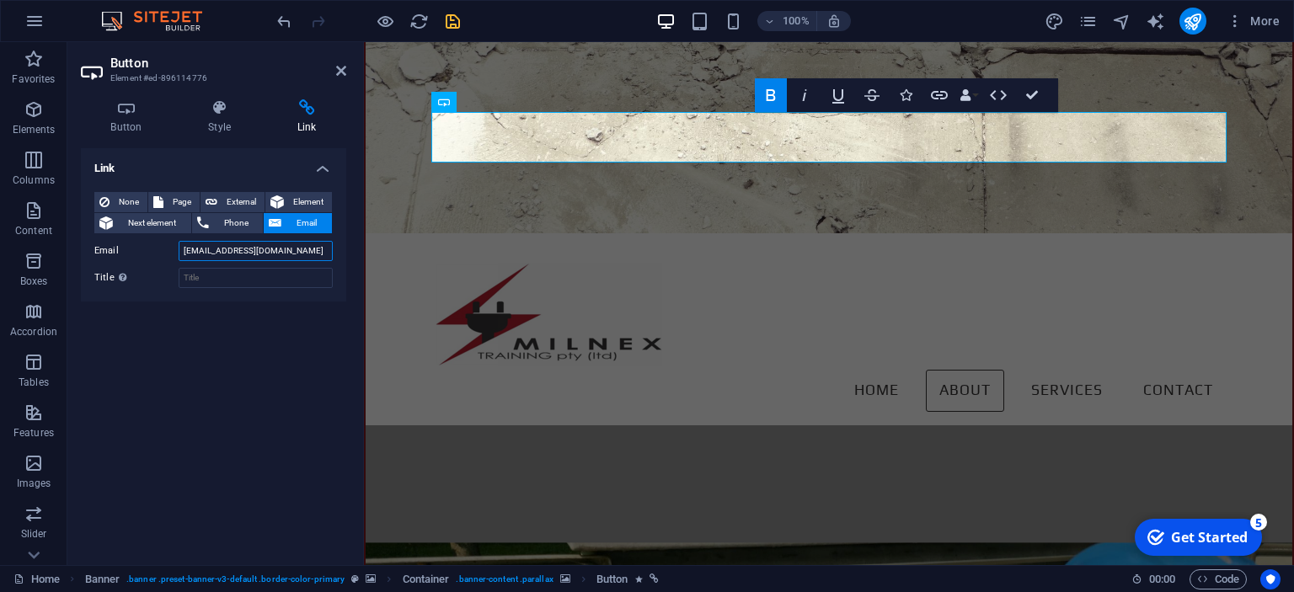
type input "[EMAIL_ADDRESS][DOMAIN_NAME]"
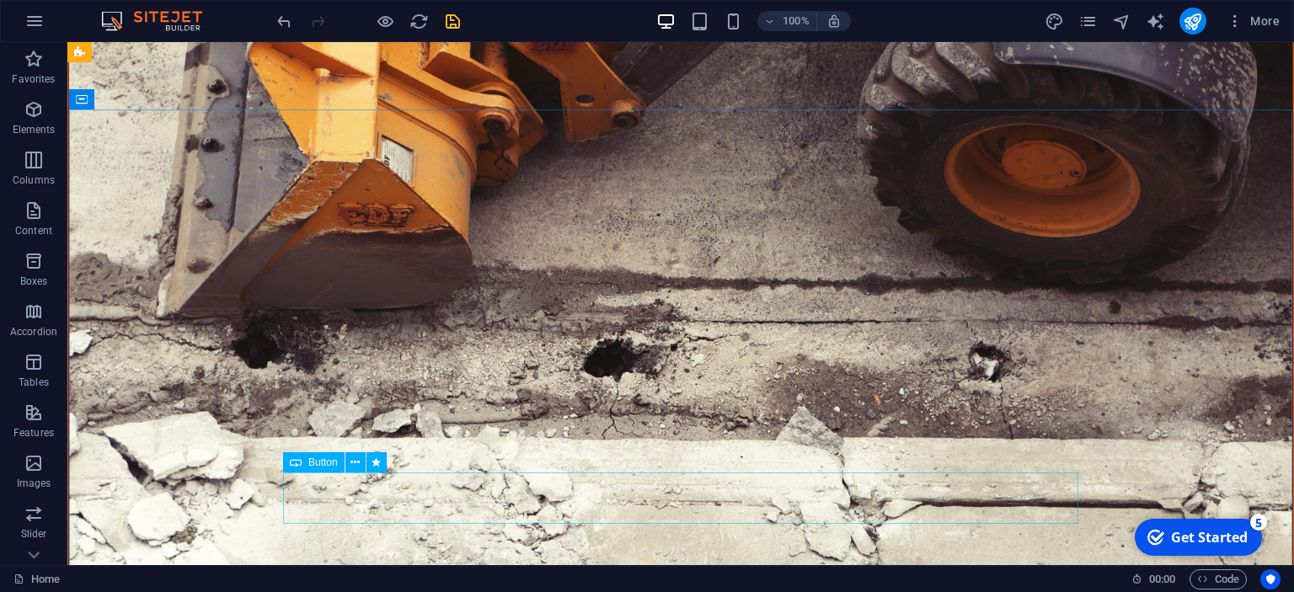
scroll to position [0, 0]
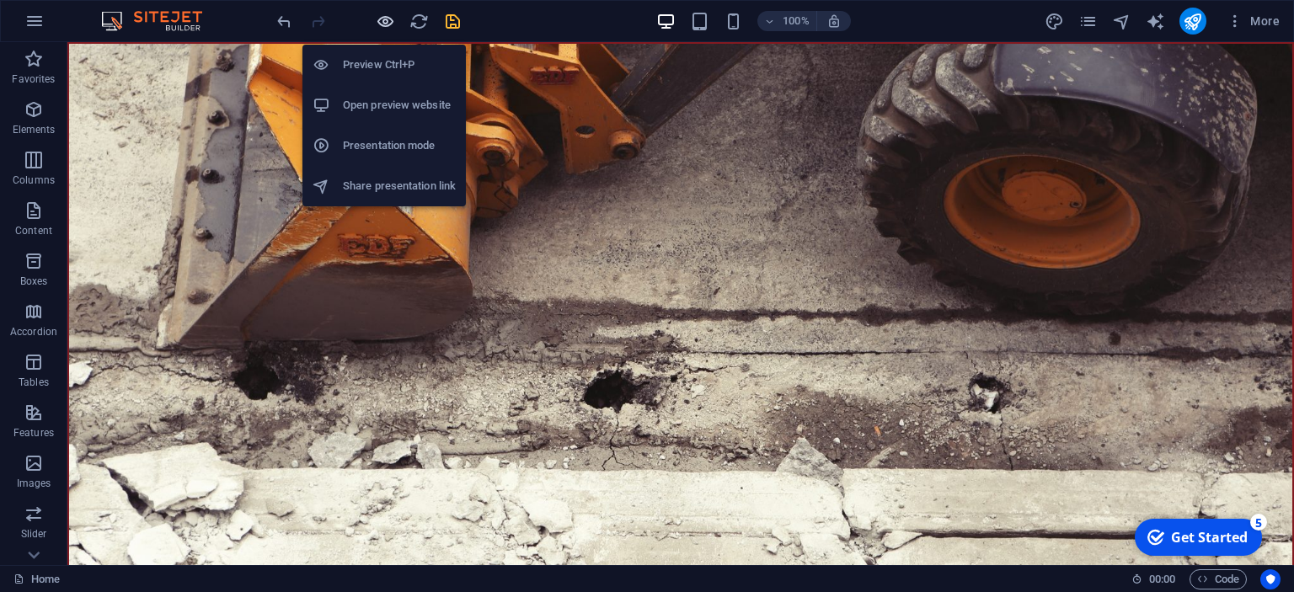
click at [387, 26] on icon "button" at bounding box center [385, 21] width 19 height 19
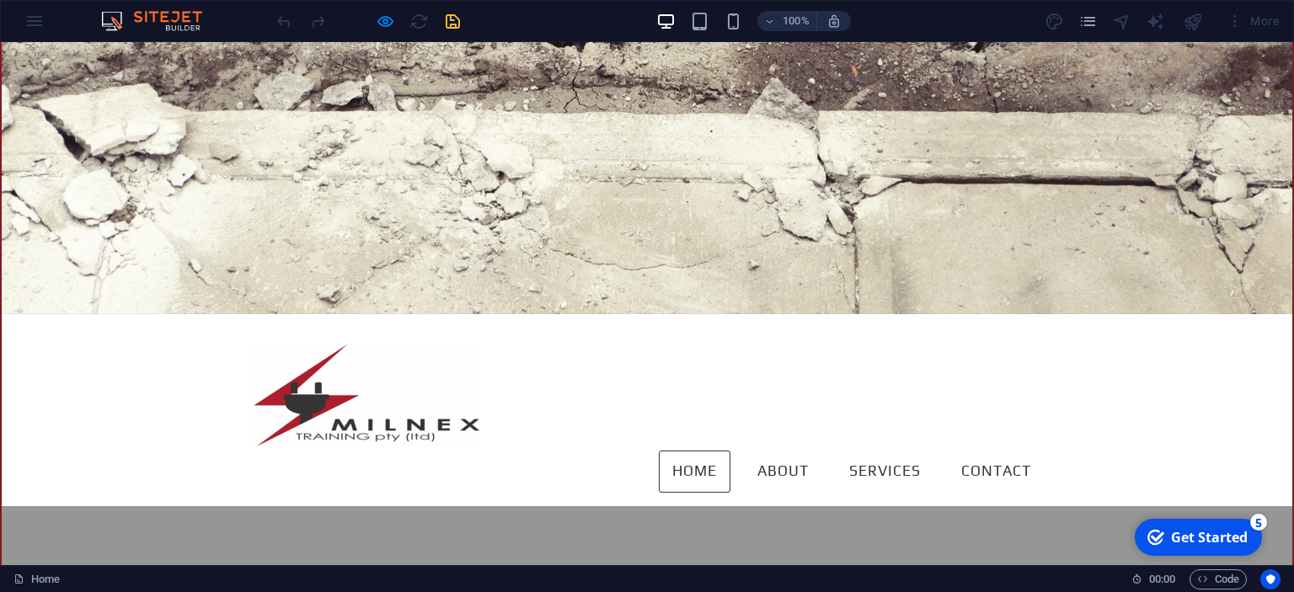
scroll to position [445, 0]
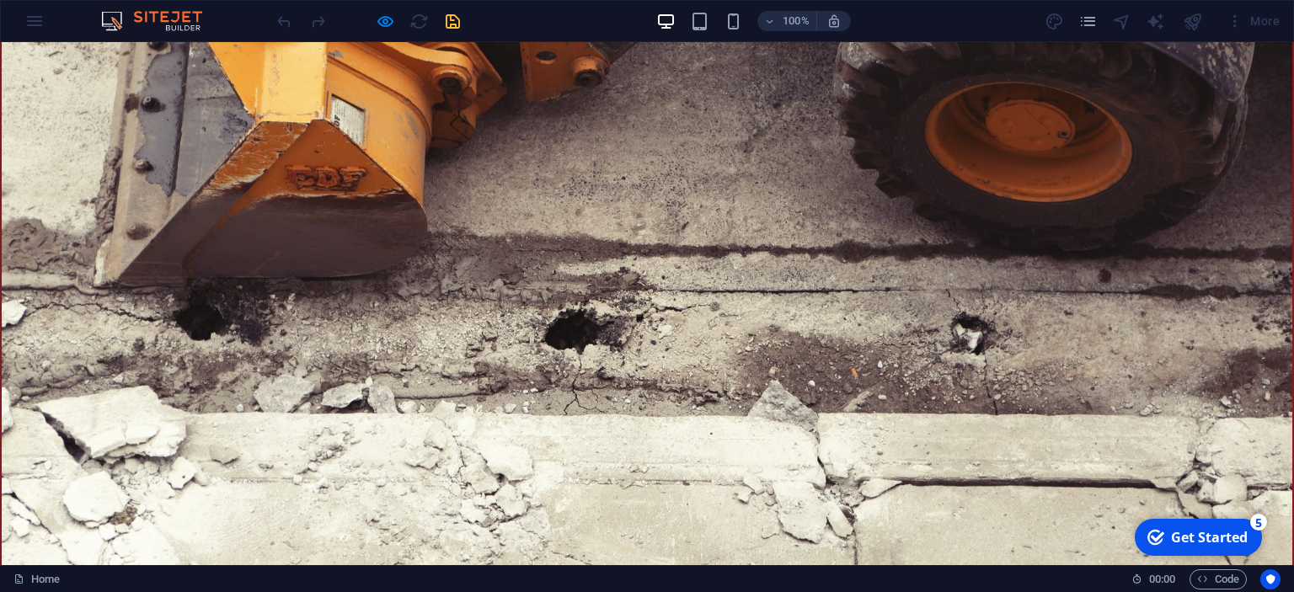
scroll to position [0, 0]
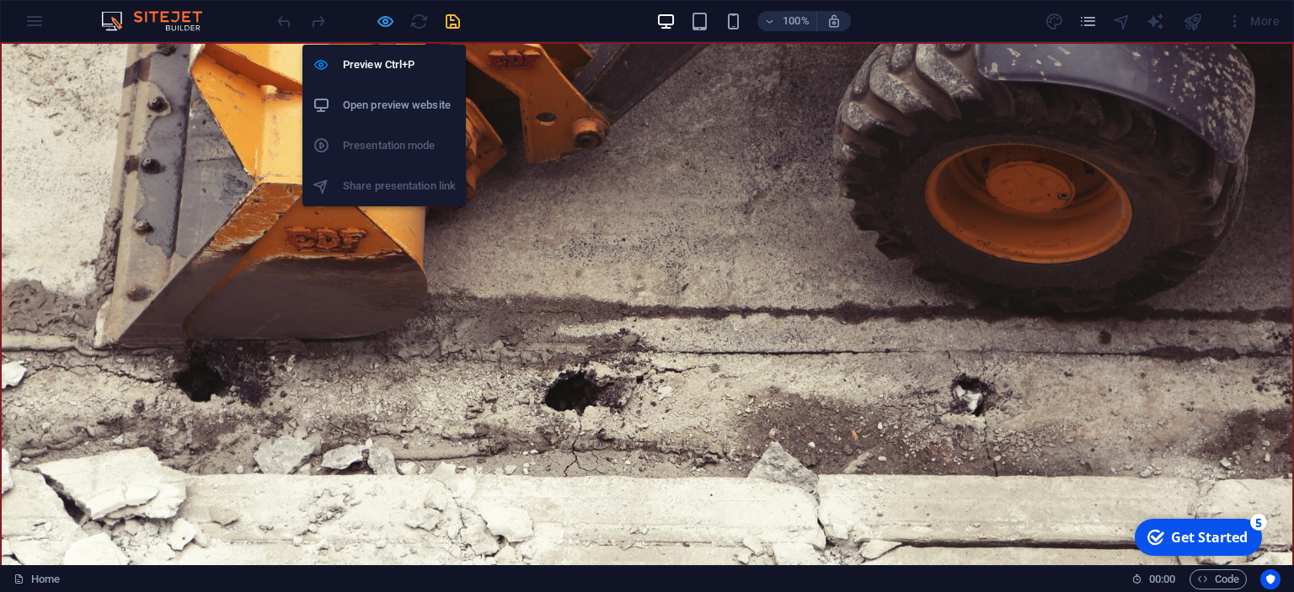
click at [388, 19] on icon "button" at bounding box center [385, 21] width 19 height 19
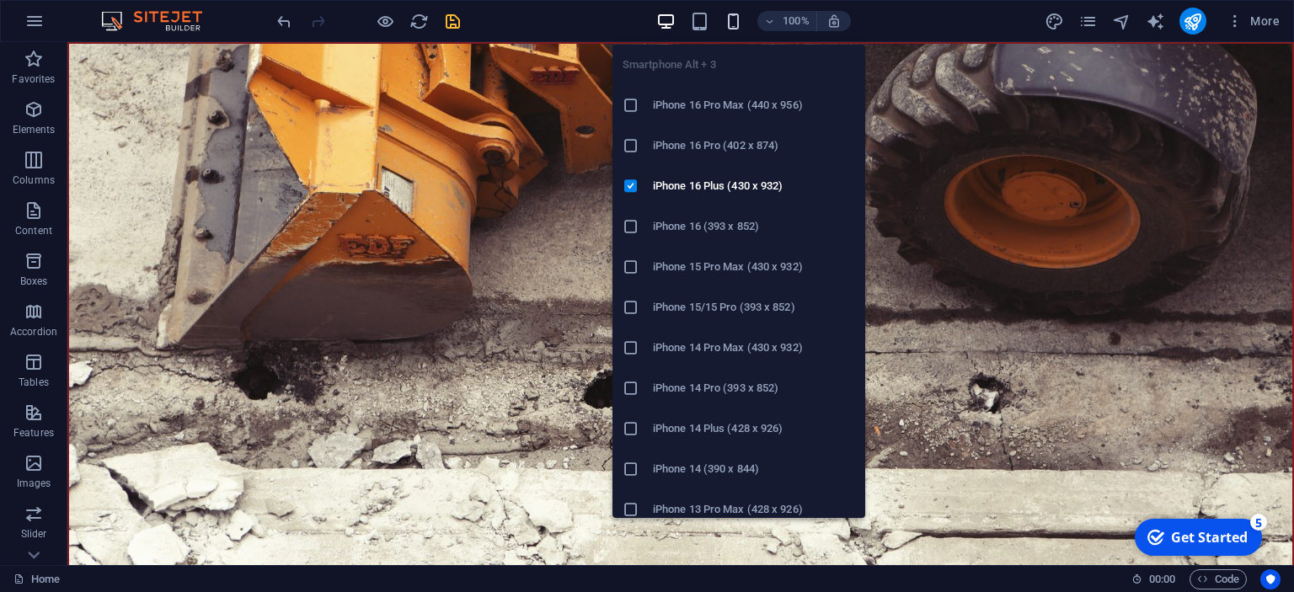
click at [0, 0] on icon "button" at bounding box center [0, 0] width 0 height 0
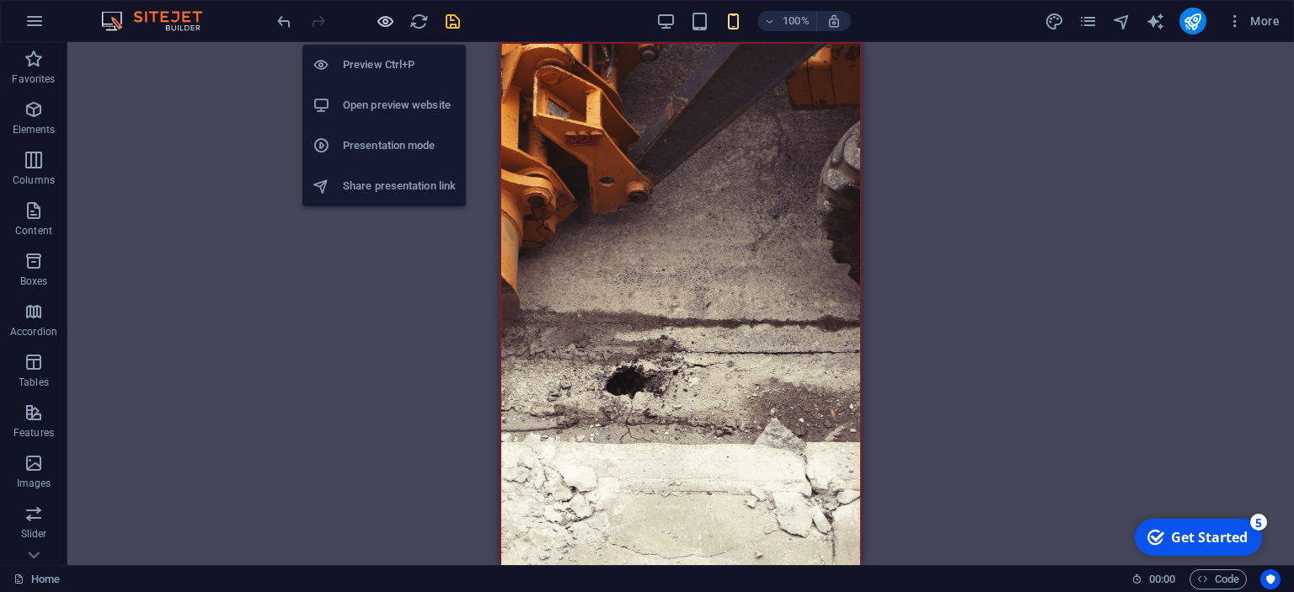
click at [379, 19] on icon "button" at bounding box center [385, 21] width 19 height 19
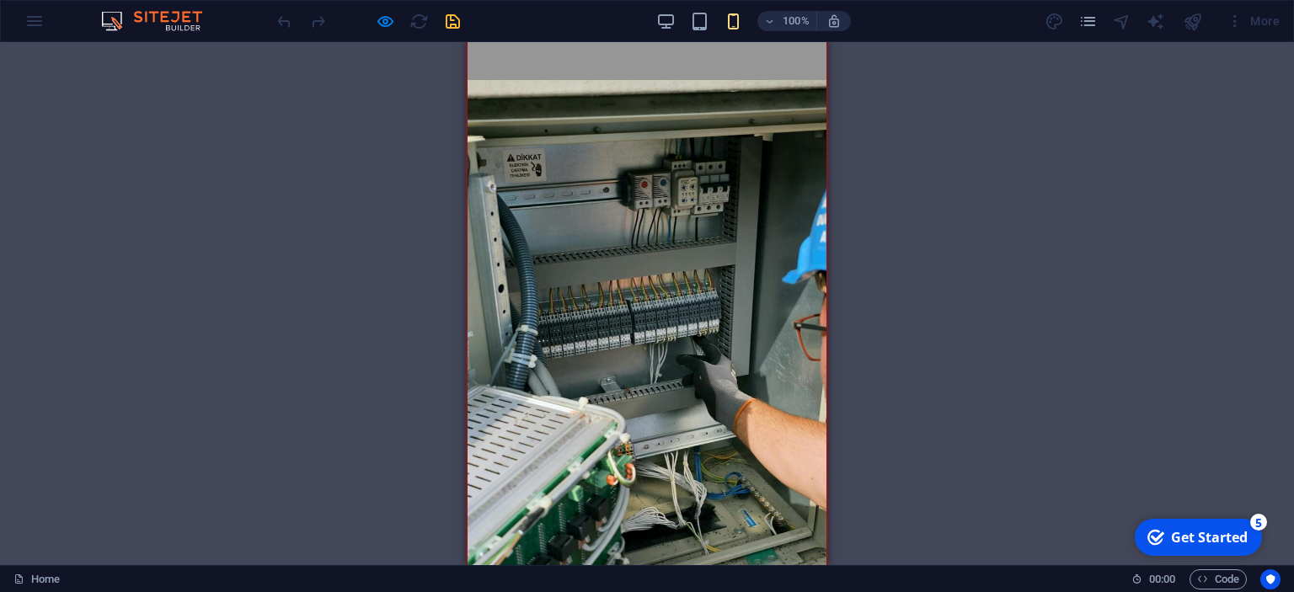
scroll to position [907, 0]
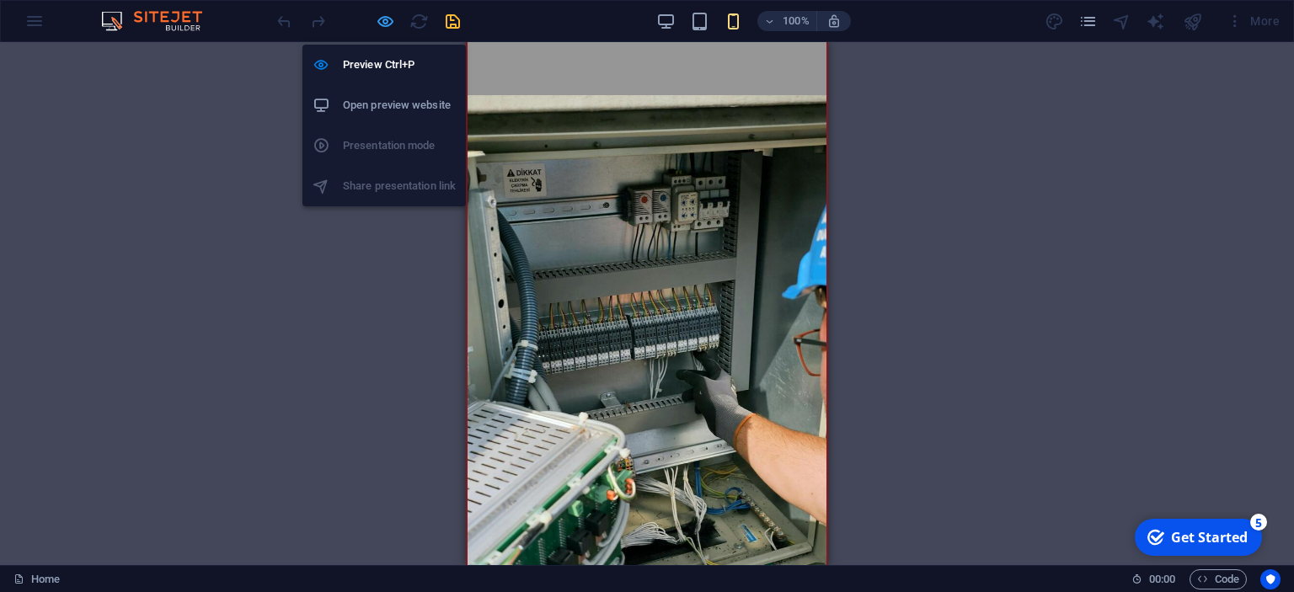
click at [383, 20] on icon "button" at bounding box center [385, 21] width 19 height 19
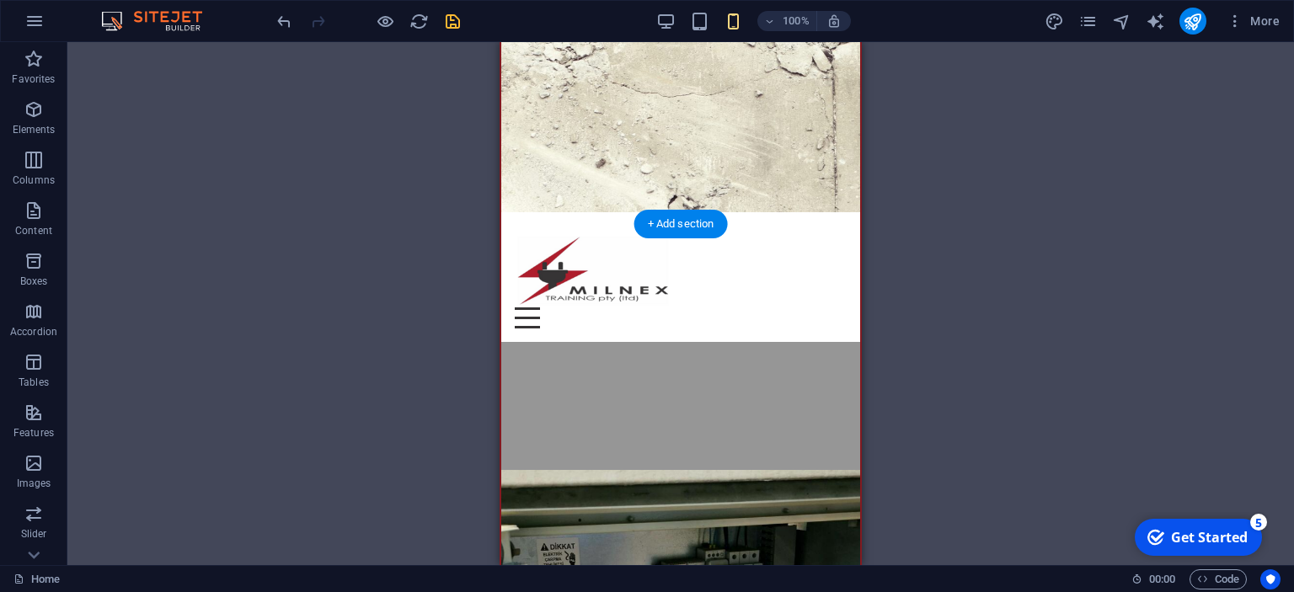
scroll to position [195, 0]
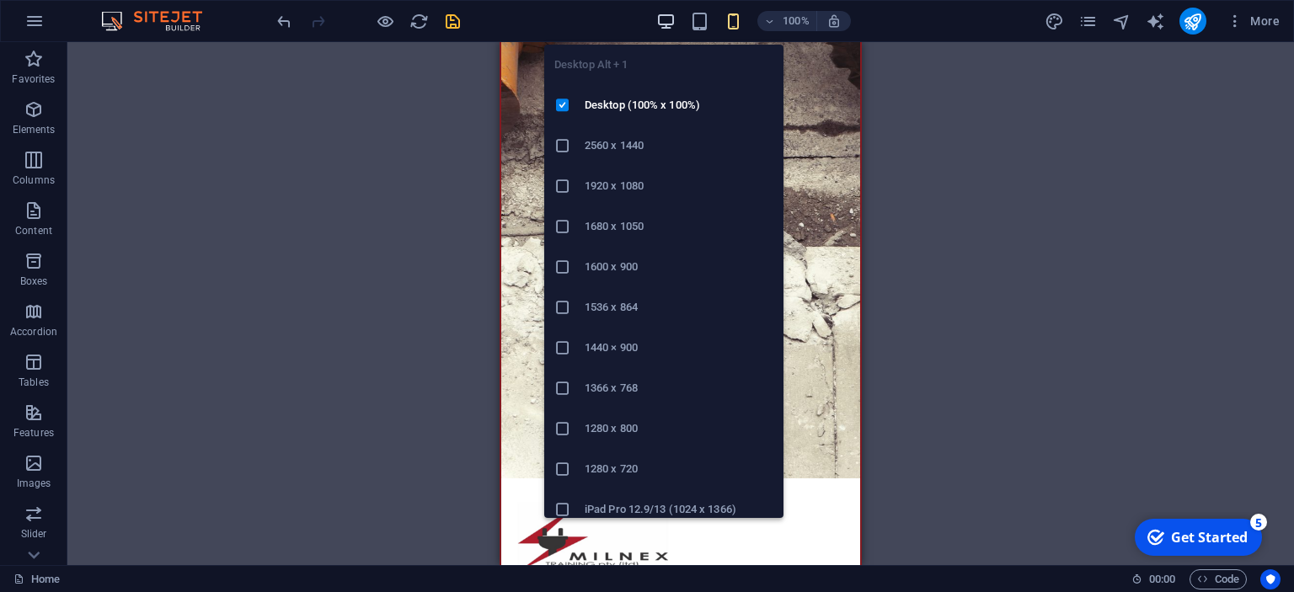
click at [664, 23] on icon "button" at bounding box center [665, 21] width 19 height 19
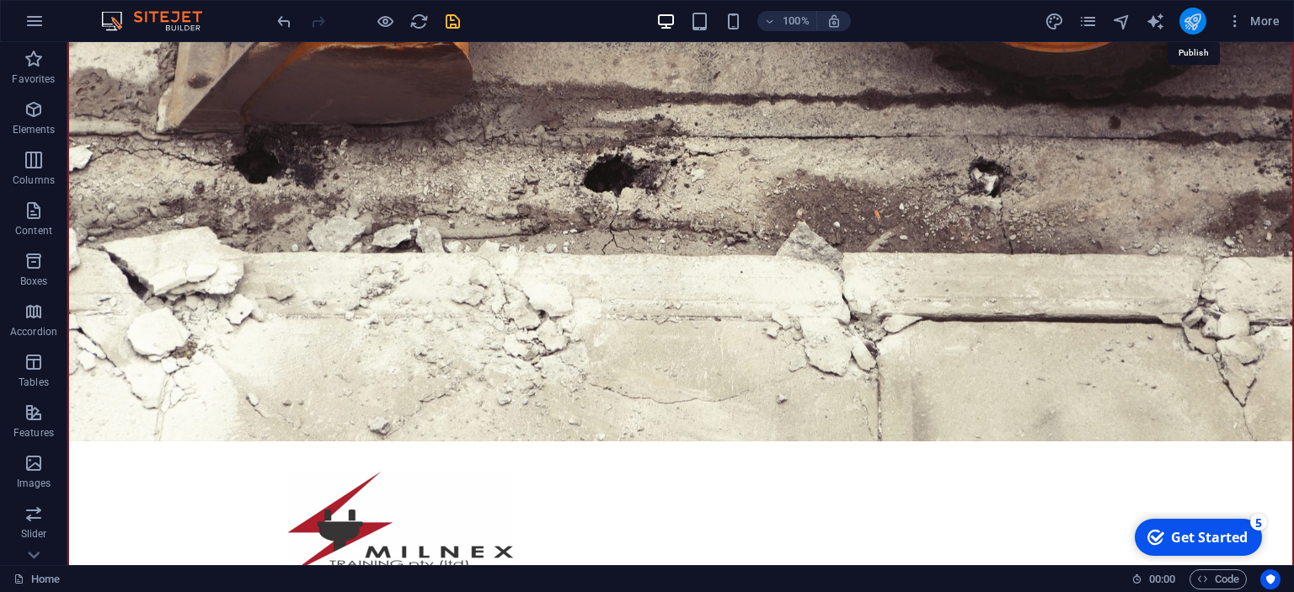
click at [1188, 18] on icon "publish" at bounding box center [1192, 21] width 19 height 19
